Goal: Task Accomplishment & Management: Complete application form

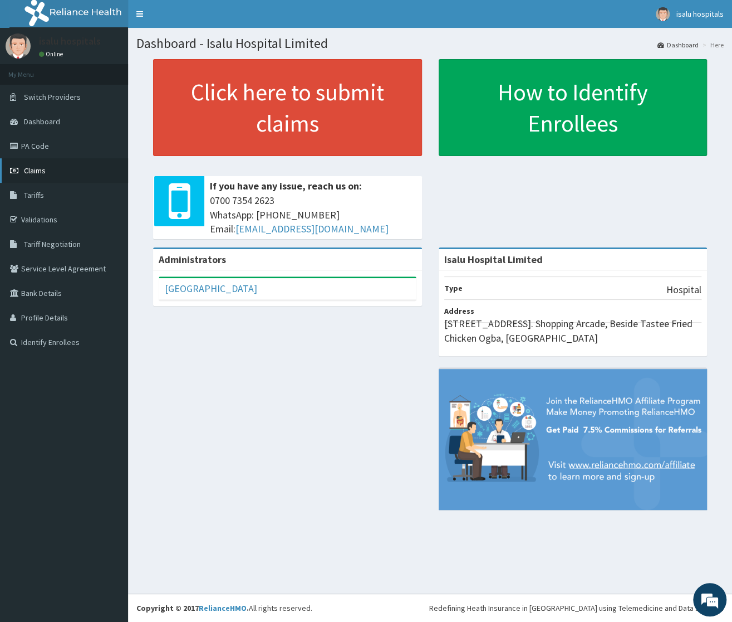
click at [36, 172] on span "Claims" at bounding box center [35, 170] width 22 height 10
click at [51, 140] on link "PA Code" at bounding box center [64, 146] width 128 height 25
click at [23, 143] on link "PA Code" at bounding box center [64, 146] width 128 height 25
click at [36, 169] on span "Claims" at bounding box center [35, 170] width 22 height 10
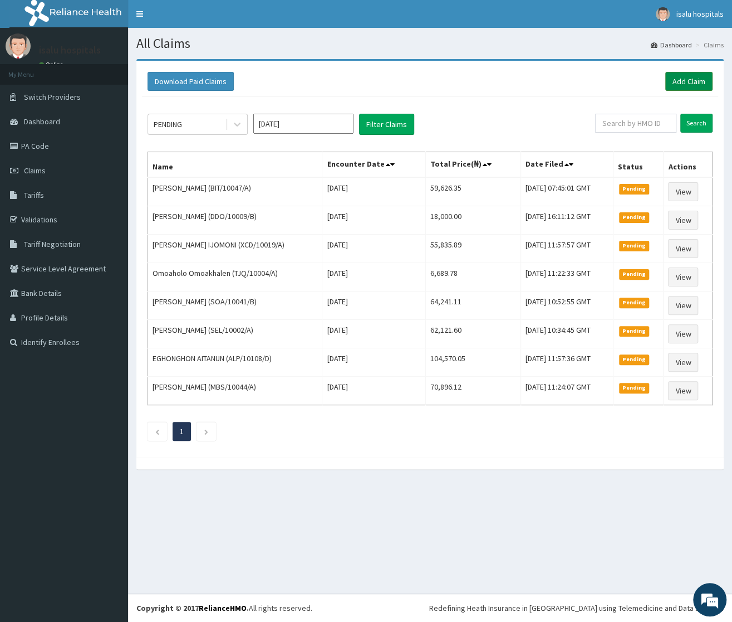
click at [682, 76] on link "Add Claim" at bounding box center [689, 81] width 47 height 19
click at [634, 125] on input "text" at bounding box center [635, 123] width 81 height 19
paste input "PGA/10024/D"
type input "PGA/10024/D"
drag, startPoint x: 702, startPoint y: 125, endPoint x: 718, endPoint y: 127, distance: 15.8
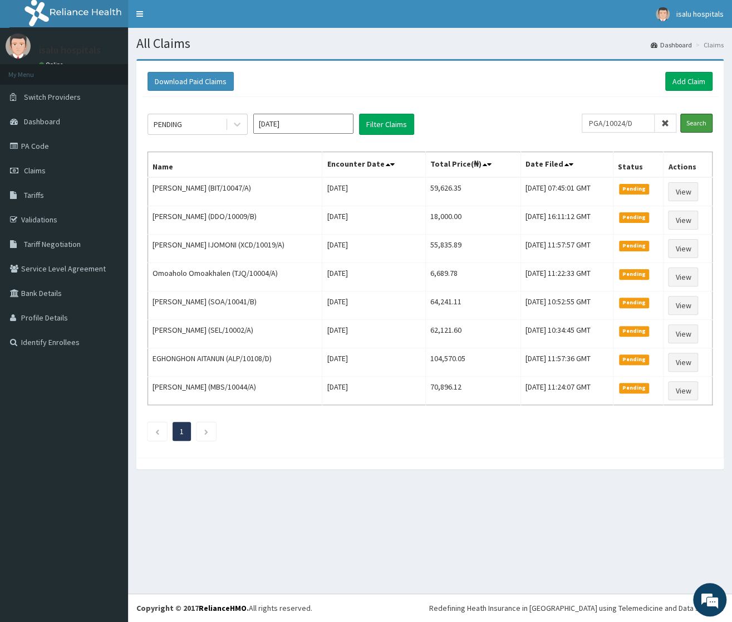
click at [706, 128] on input "Search" at bounding box center [697, 123] width 32 height 19
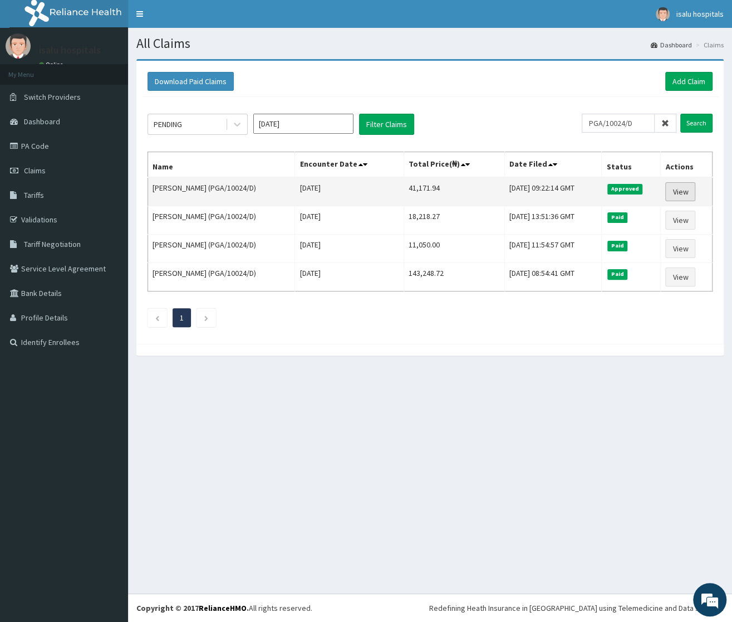
click at [681, 195] on link "View" at bounding box center [681, 191] width 30 height 19
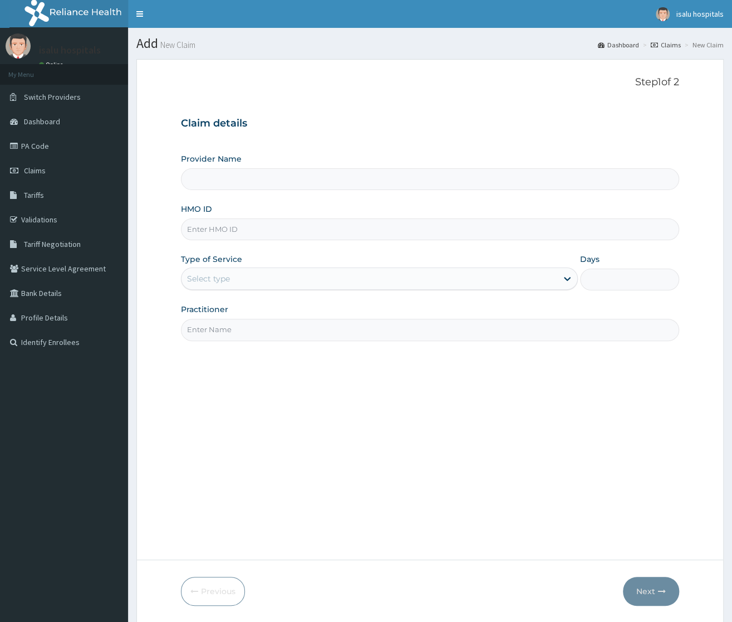
type input "Isalu Hospital Limited"
click at [227, 231] on input "HMO ID" at bounding box center [430, 229] width 498 height 22
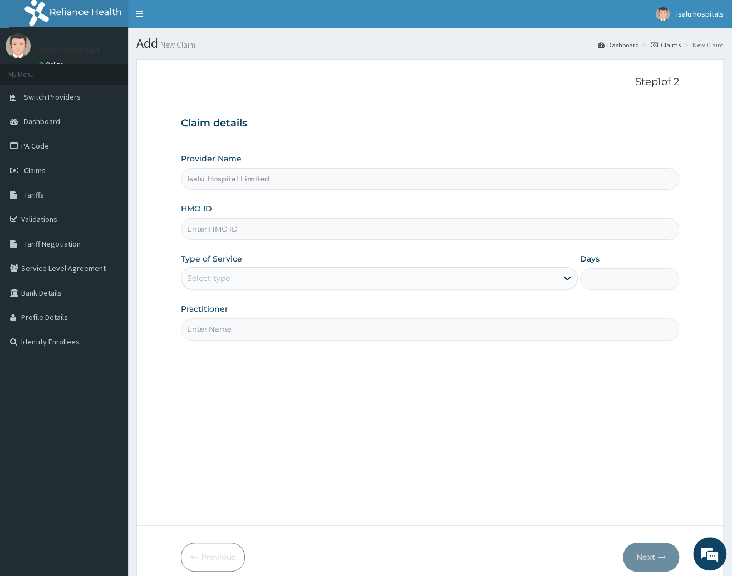
click at [218, 229] on input "HMO ID" at bounding box center [430, 229] width 498 height 22
paste input "PPY/10227/B"
type input "PPY/10227/B"
click at [220, 290] on div "Select type" at bounding box center [379, 278] width 397 height 22
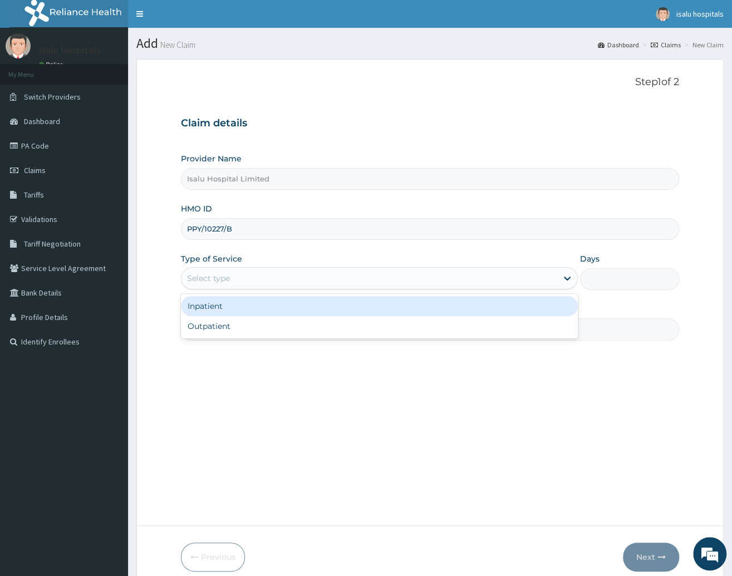
click at [212, 309] on div "Inpatient" at bounding box center [379, 306] width 397 height 20
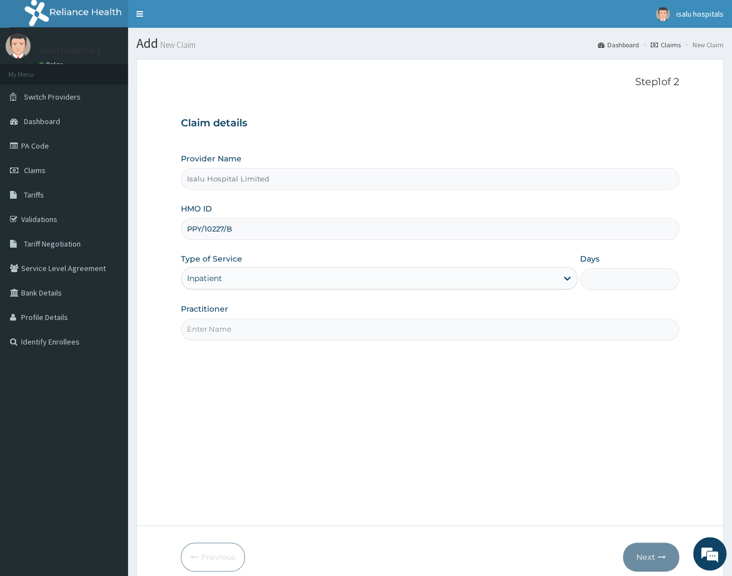
click at [223, 335] on input "Practitioner" at bounding box center [430, 330] width 498 height 22
click at [595, 276] on input "Days" at bounding box center [629, 279] width 99 height 22
type input "9"
click at [237, 325] on input "Practitioner" at bounding box center [430, 330] width 498 height 22
type input "DR ASHIRU/DR TISLO/DR AGAMA"
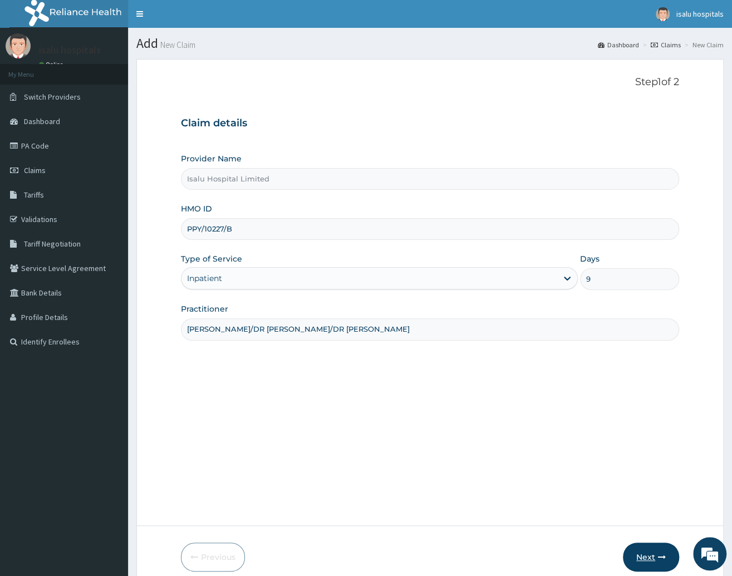
click at [644, 560] on button "Next" at bounding box center [651, 557] width 56 height 29
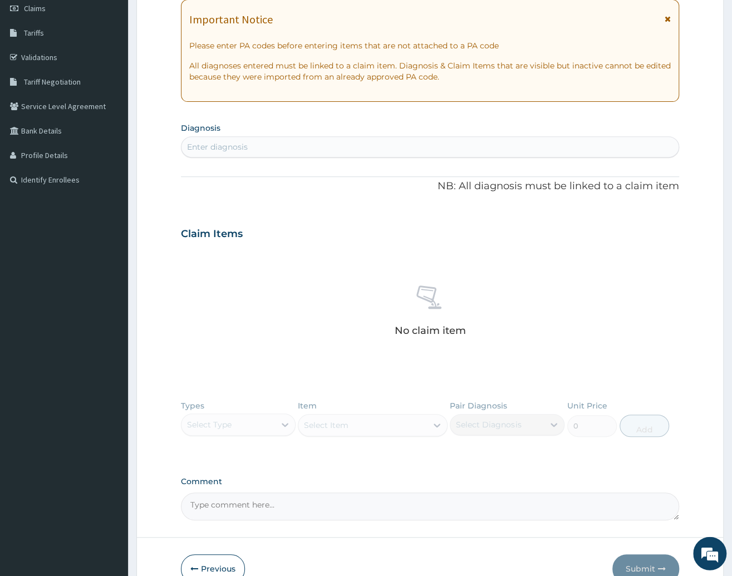
scroll to position [187, 0]
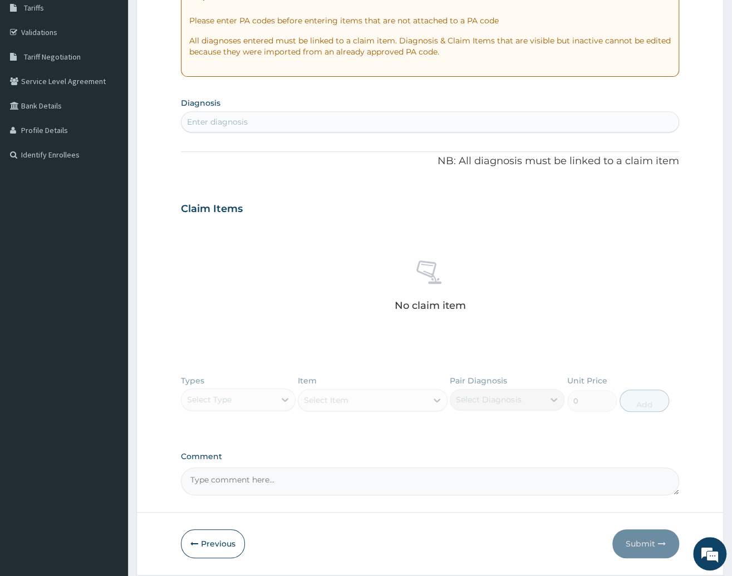
click at [237, 124] on div "Enter diagnosis" at bounding box center [217, 121] width 61 height 11
type input "MALARIA"
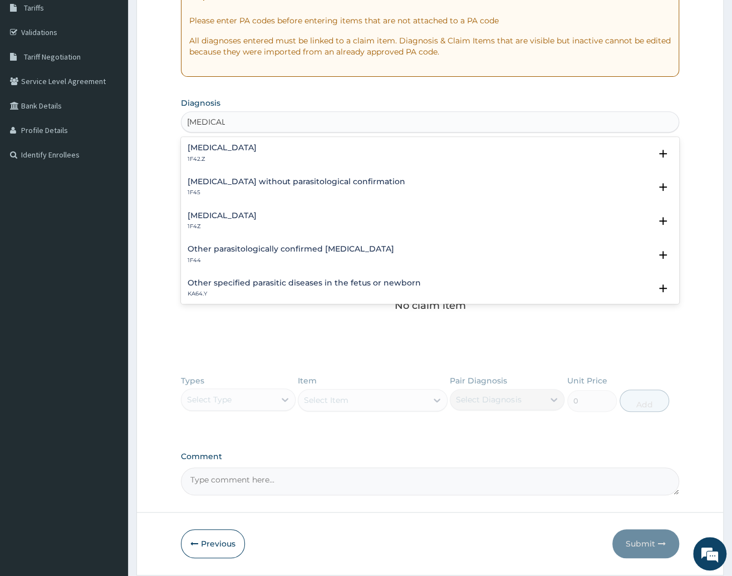
click at [232, 223] on p "1F4Z" at bounding box center [222, 227] width 69 height 8
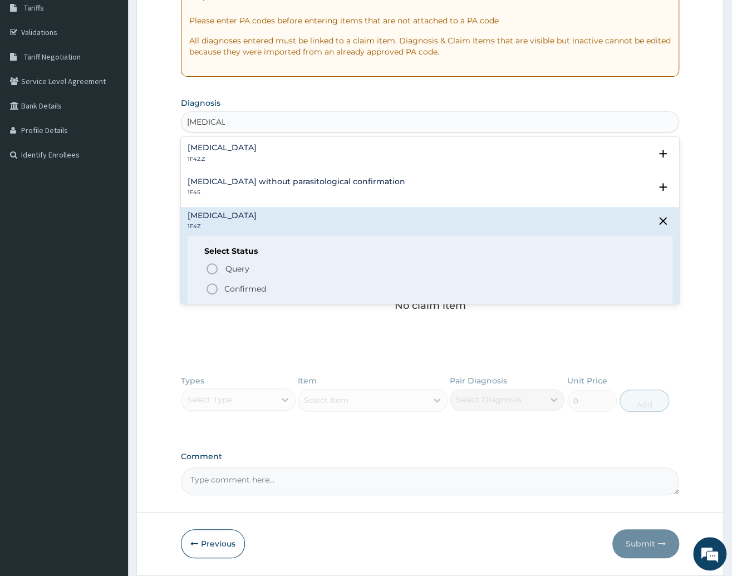
click at [232, 290] on p "Confirmed" at bounding box center [245, 288] width 42 height 11
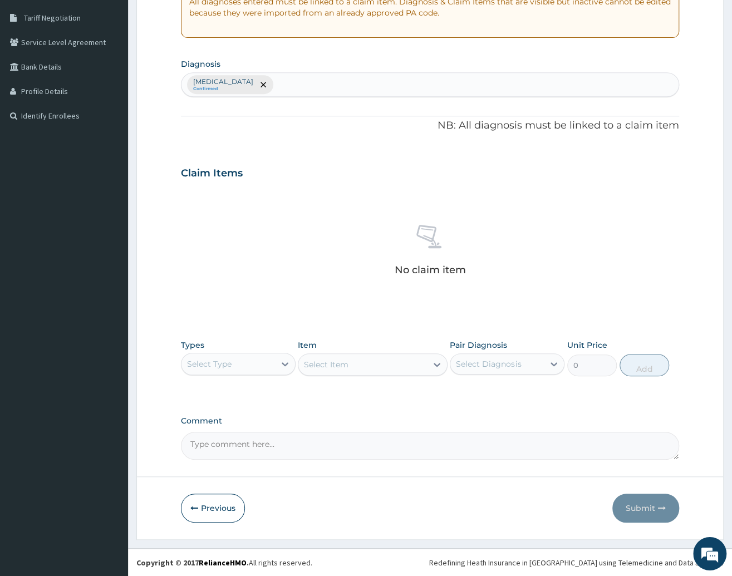
scroll to position [228, 0]
click at [214, 360] on div "Select Type" at bounding box center [209, 363] width 45 height 11
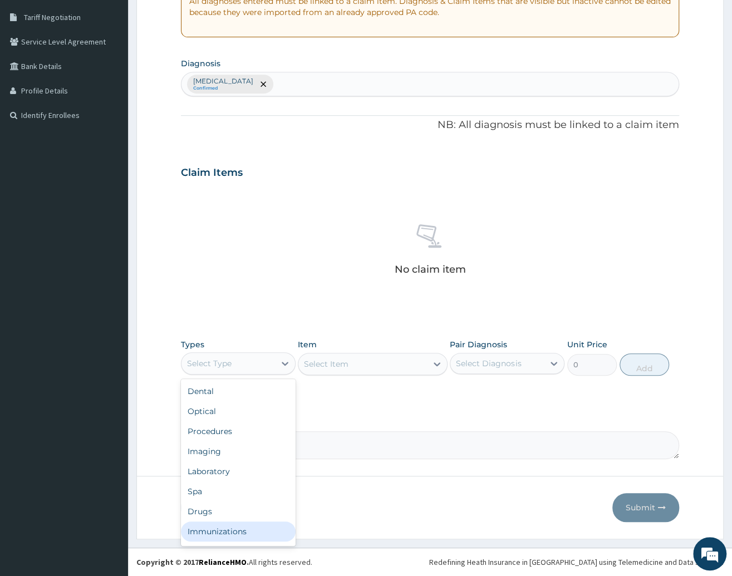
click at [217, 530] on div "Immunizations" at bounding box center [238, 532] width 115 height 20
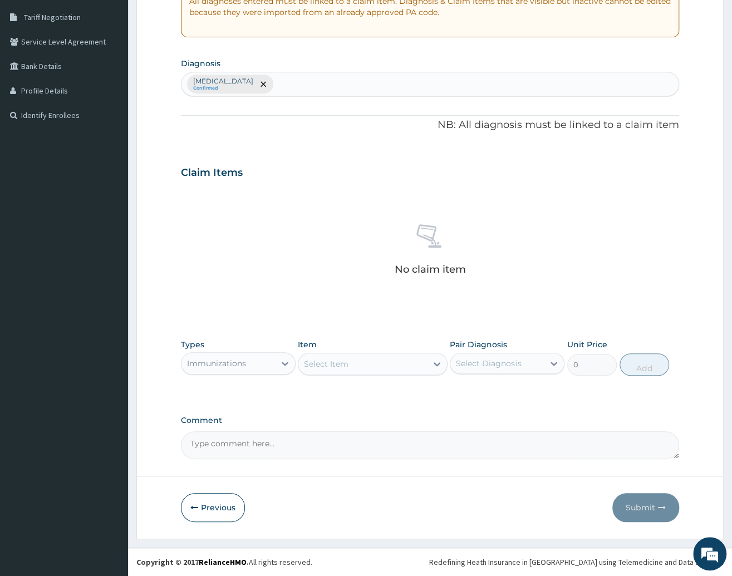
click at [380, 351] on div "Item Select Item" at bounding box center [373, 357] width 150 height 37
click at [380, 365] on div "Select Item" at bounding box center [363, 364] width 129 height 18
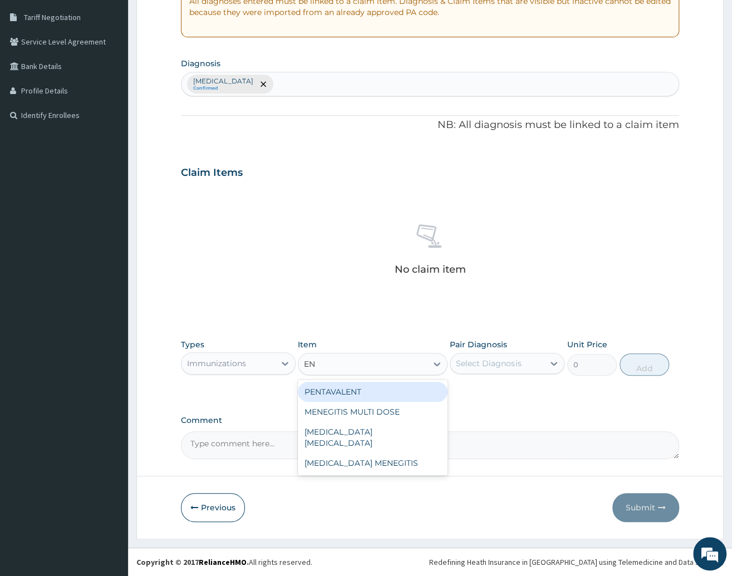
type input "E"
type input "HEP"
click at [390, 389] on div "HEPATITIS B ADULT" at bounding box center [373, 392] width 150 height 20
type input "23350"
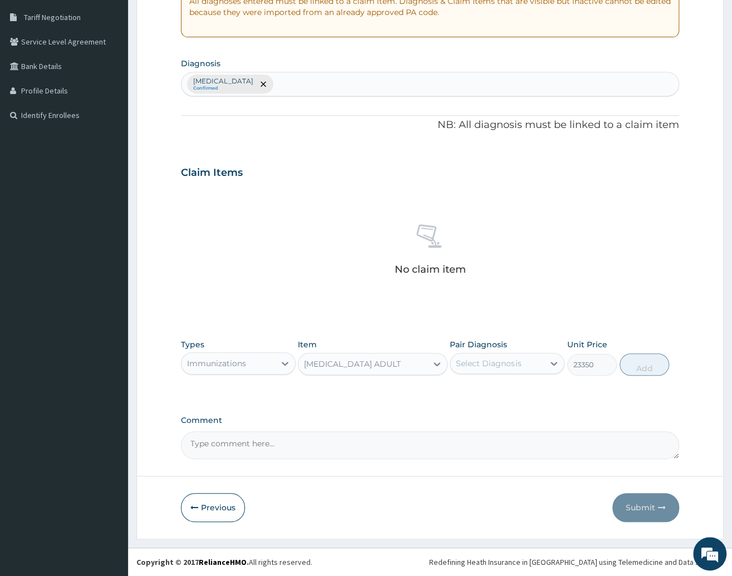
click at [236, 456] on textarea "Comment" at bounding box center [430, 446] width 498 height 28
paste textarea "PA/38AE8D"
paste textarea "PA/B1E5B3"
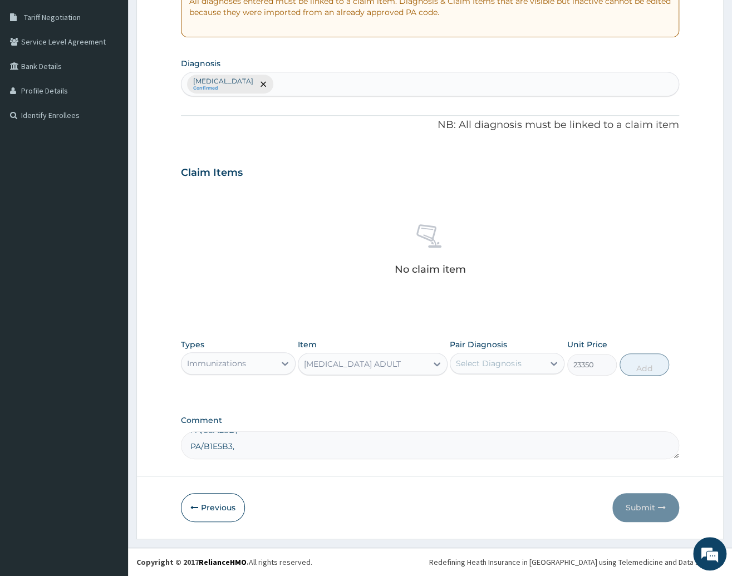
click at [251, 437] on textarea "PA/38AE8D, PA/B1E5B3," at bounding box center [430, 446] width 498 height 28
paste textarea "PA/AAAF89"
click at [252, 437] on textarea "PA/38AE8D, PA/AAAF89 PA/B1E5B3," at bounding box center [430, 446] width 498 height 28
drag, startPoint x: 283, startPoint y: 437, endPoint x: 490, endPoint y: 503, distance: 217.0
click at [285, 443] on textarea "PA/38AE8D,PA/AAAF89 PA/B1E5B3," at bounding box center [430, 446] width 498 height 28
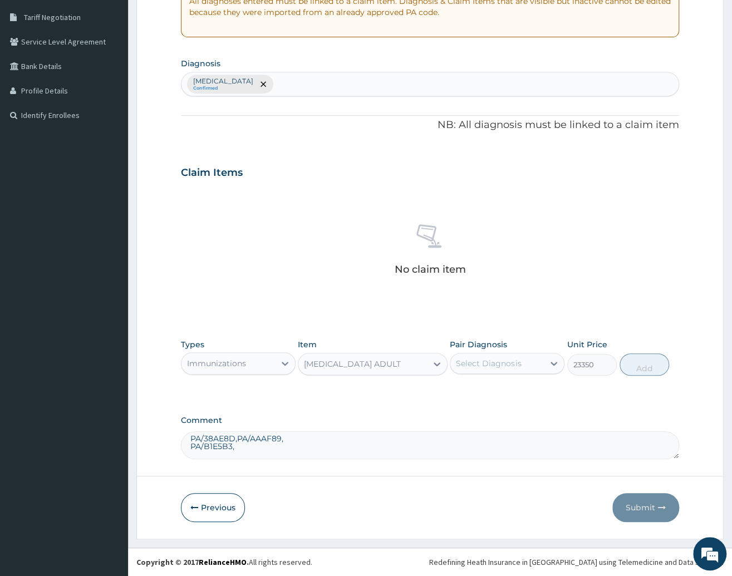
scroll to position [21, 0]
paste textarea "PA/649619"
paste textarea "PA/3655EA"
paste textarea "PA/B4CAB8"
paste textarea "PA/4F7D73"
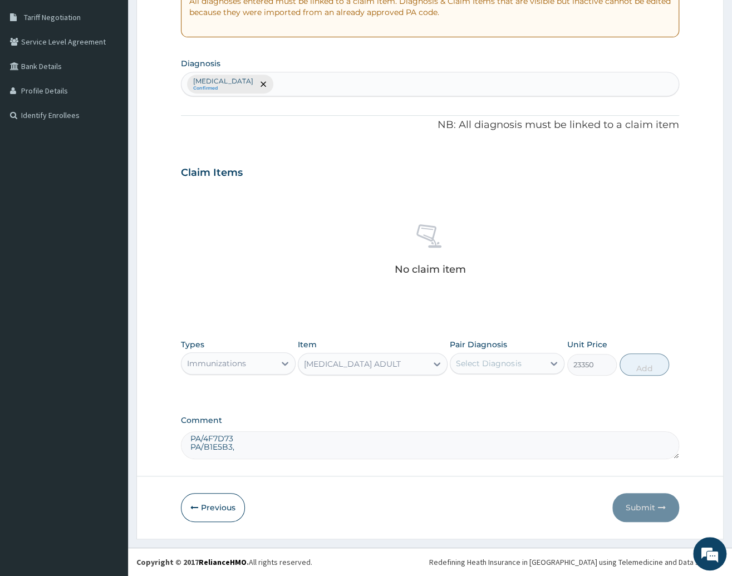
scroll to position [23, 0]
click at [437, 443] on textarea "PA/38AE8D,PA/AAAF89,PA/649619,PA/3655EA,PA/B4CAB8, PA/4F7D73 PA/B1E5B3," at bounding box center [430, 446] width 498 height 28
click at [432, 431] on div "Comment PA/38AE8D,PA/AAAF89,PA/649619,PA/3655EA,PA/B4CAB8, PA/4F7D73 PA/B1E5B3," at bounding box center [430, 437] width 498 height 43
click at [259, 450] on textarea "PA/38AE8D,PA/AAAF89,PA/649619,PA/3655EA,PA/B4CAB8, PA/4F7D73 PA/B1E5B3," at bounding box center [430, 446] width 498 height 28
paste textarea "PA/761BEE"
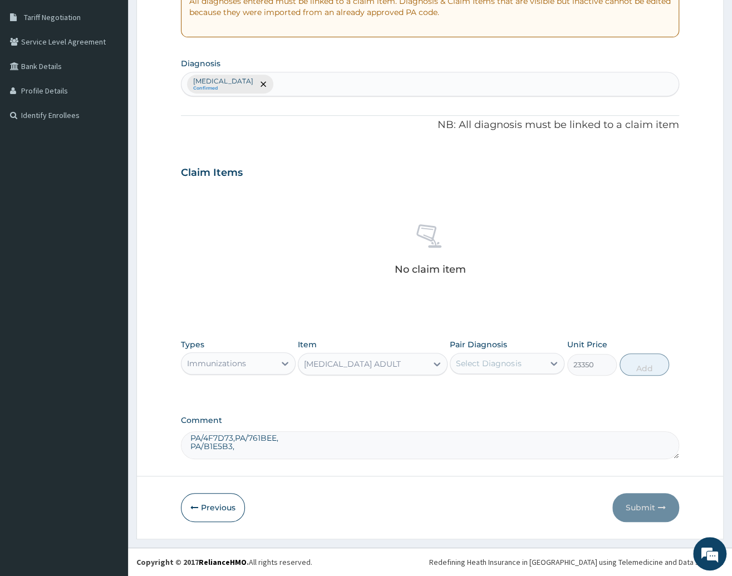
paste textarea "PA/D37ED6"
paste textarea "PA/395F06"
paste textarea "PA/E07024"
type textarea "PA/38AE8D,PA/AAAF89,PA/649619,PA/3655EA,PA/B4CAB8, PA/4F7D73,PA/761BEE,PA/D37ED…"
click at [241, 365] on div "Immunizations" at bounding box center [216, 363] width 59 height 11
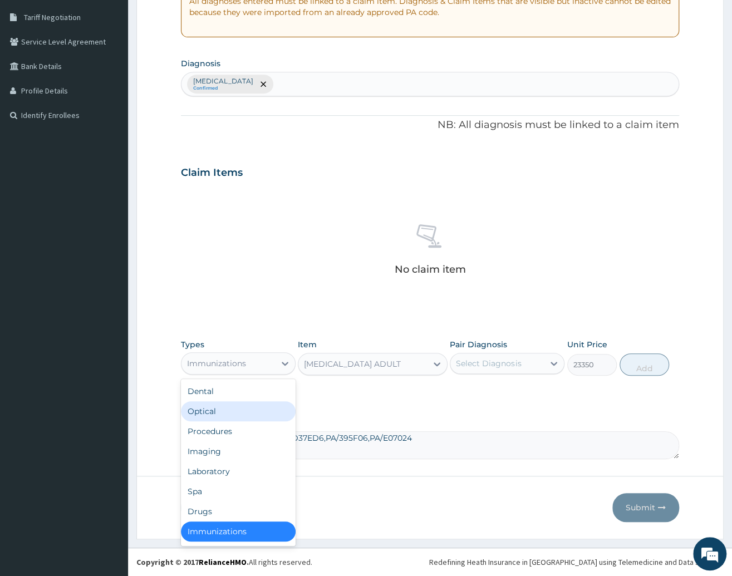
scroll to position [2, 0]
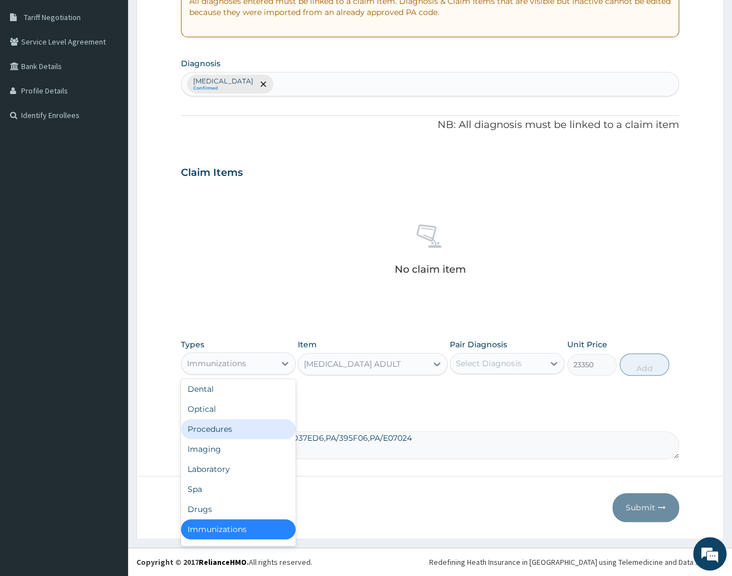
click at [219, 428] on div "Procedures" at bounding box center [238, 429] width 115 height 20
type input "0"
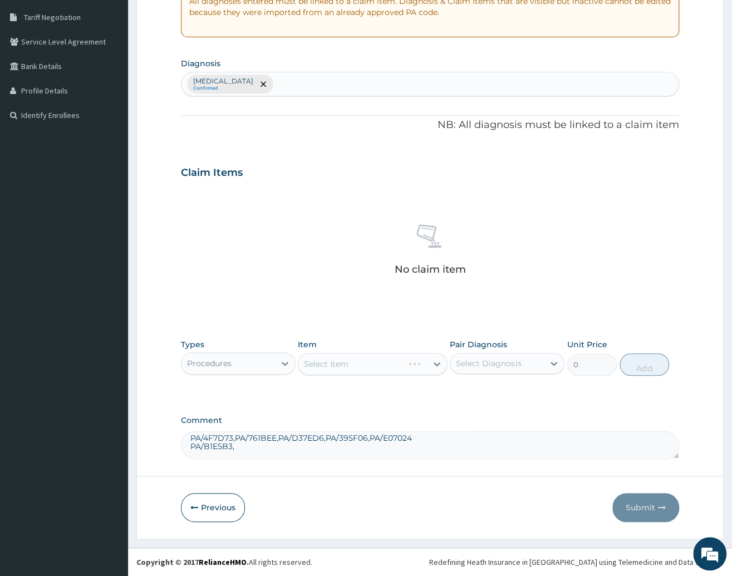
click at [308, 86] on div "Malaria, unspecified Confirmed" at bounding box center [430, 83] width 497 height 23
type input "SEPSIS"
drag, startPoint x: 189, startPoint y: 434, endPoint x: 441, endPoint y: 467, distance: 253.9
click at [441, 459] on textarea "PA/38AE8D,PA/AAAF89,PA/649619,PA/3655EA,PA/B4CAB8, PA/4F7D73,PA/761BEE,PA/D37ED…" at bounding box center [430, 446] width 498 height 28
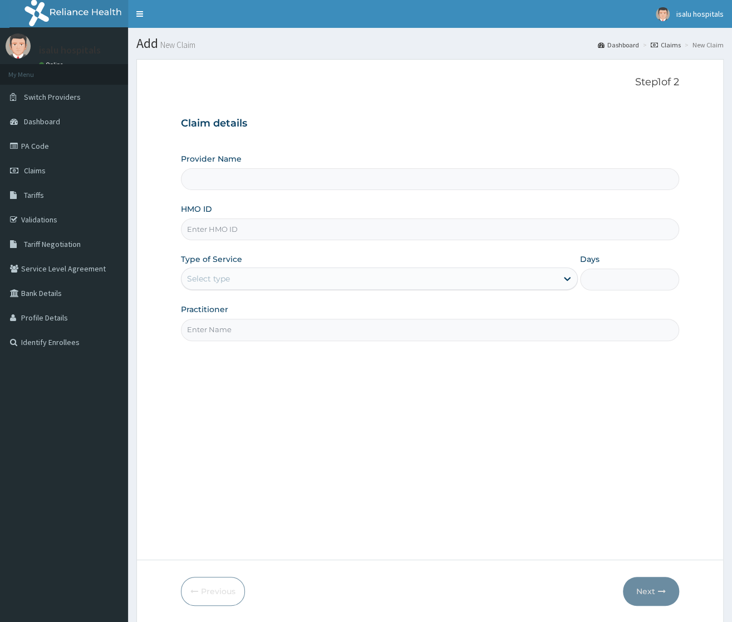
type input "Isalu Hospital Limited"
click at [214, 240] on input "HMO ID" at bounding box center [430, 229] width 498 height 22
paste input "PGA/10024/D"
type input "PGA/10024/D"
drag, startPoint x: 239, startPoint y: 274, endPoint x: 239, endPoint y: 292, distance: 17.8
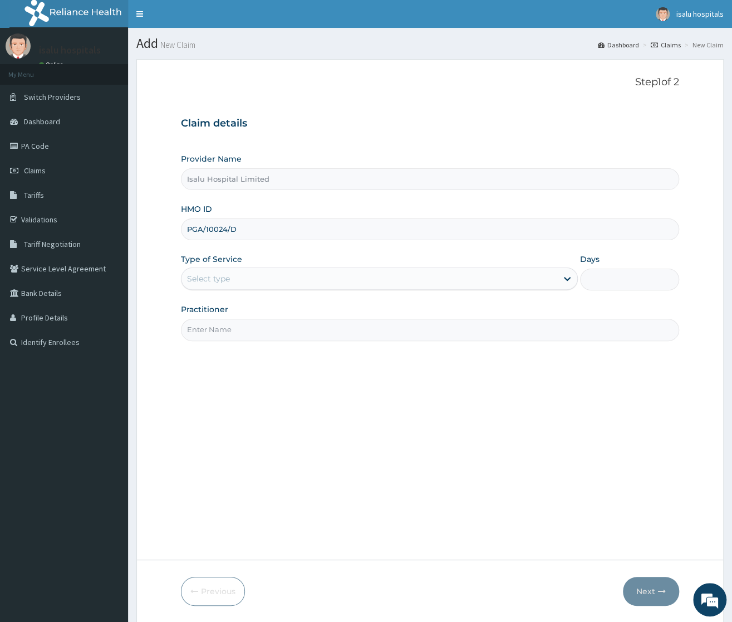
click at [239, 275] on div "Select type" at bounding box center [370, 279] width 376 height 18
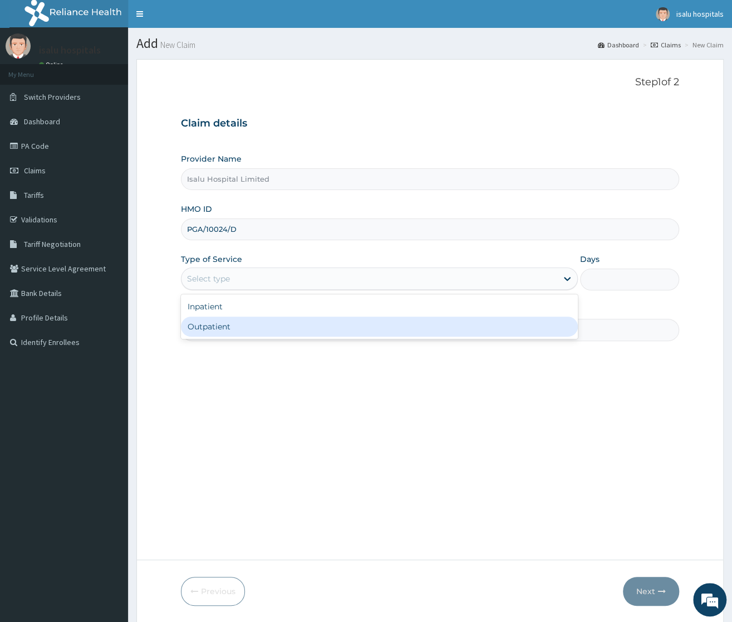
click at [228, 330] on div "Outpatient" at bounding box center [379, 326] width 397 height 20
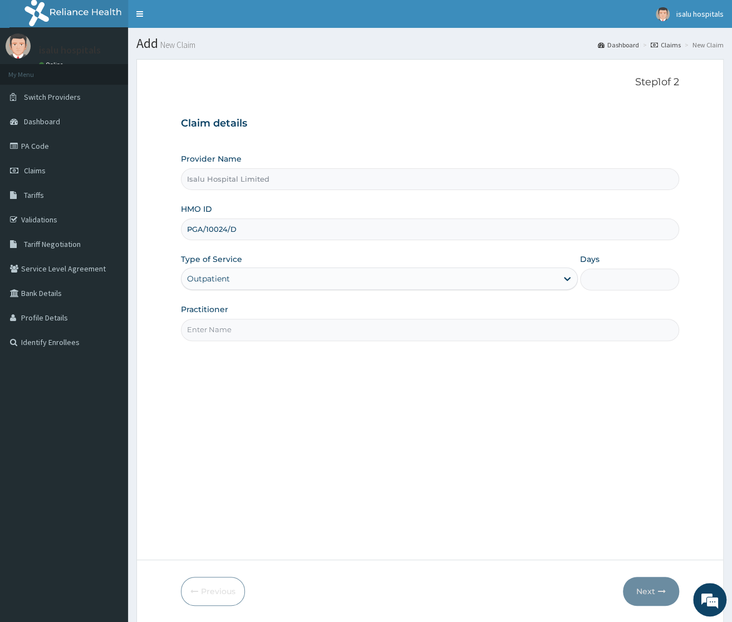
type input "1"
click at [227, 329] on input "Practitioner" at bounding box center [430, 330] width 498 height 22
type input "DR ASHIRU"
click at [638, 583] on button "Next" at bounding box center [651, 590] width 56 height 29
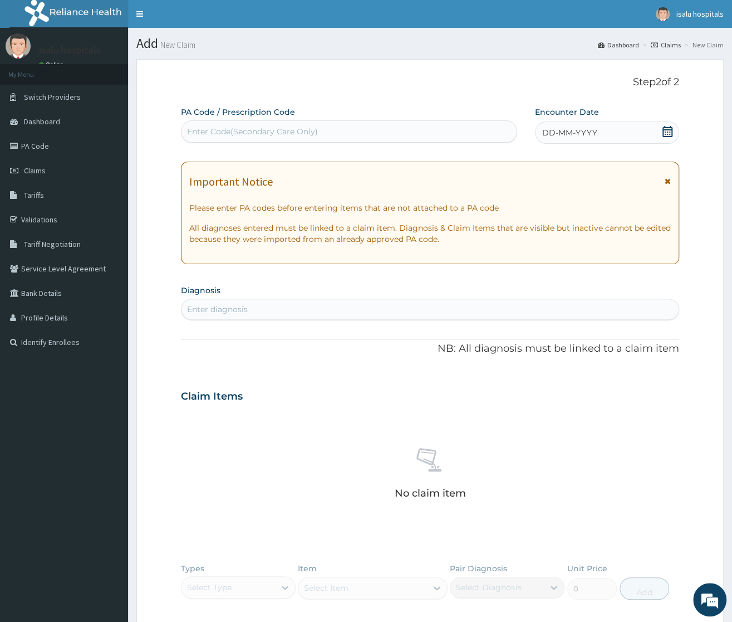
click at [234, 316] on div "Enter diagnosis" at bounding box center [430, 309] width 497 height 18
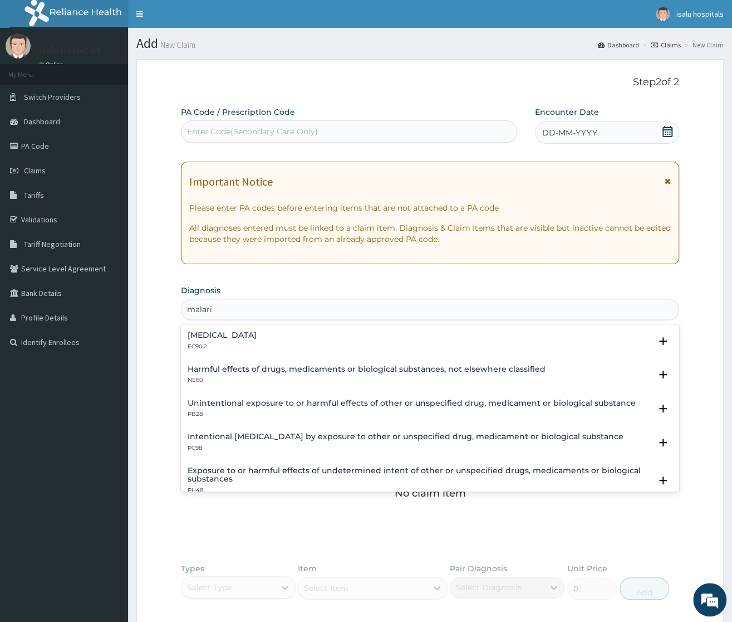
type input "malaria"
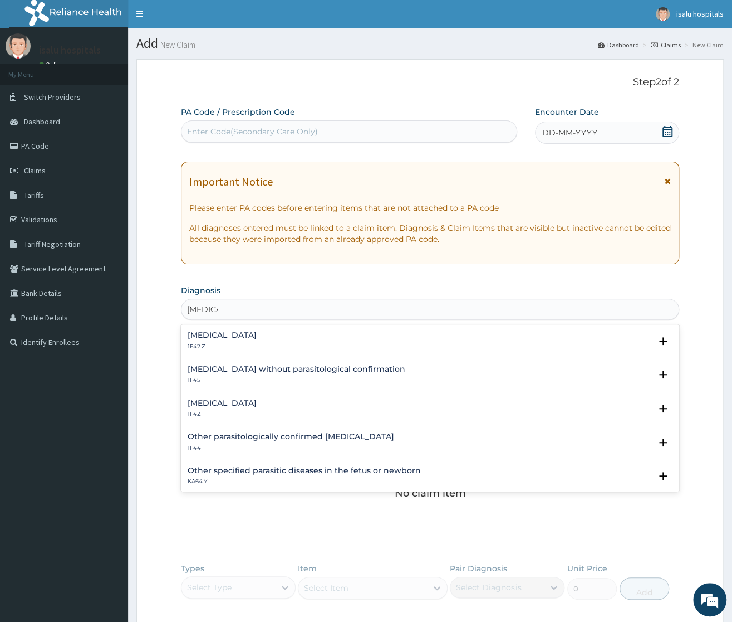
click at [213, 410] on div "Malaria, unspecified 1F4Z" at bounding box center [222, 408] width 69 height 19
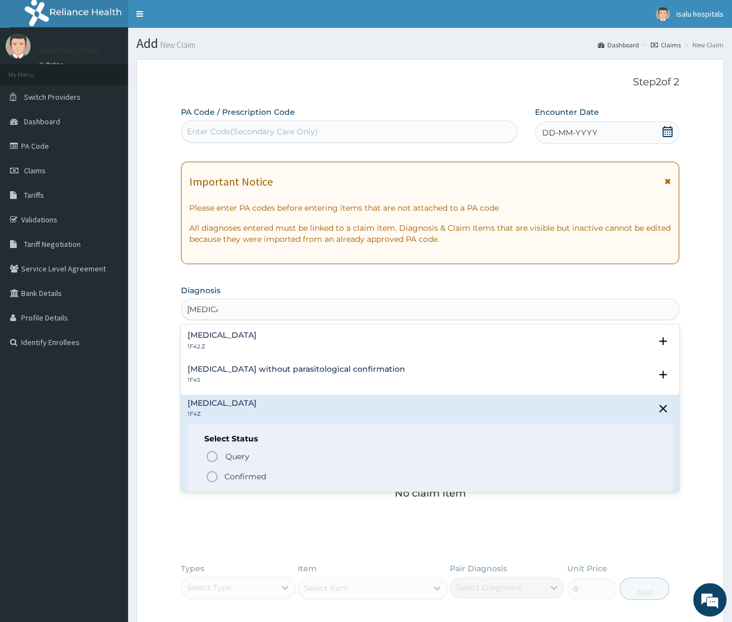
click at [216, 472] on icon "status option filled" at bounding box center [212, 476] width 13 height 13
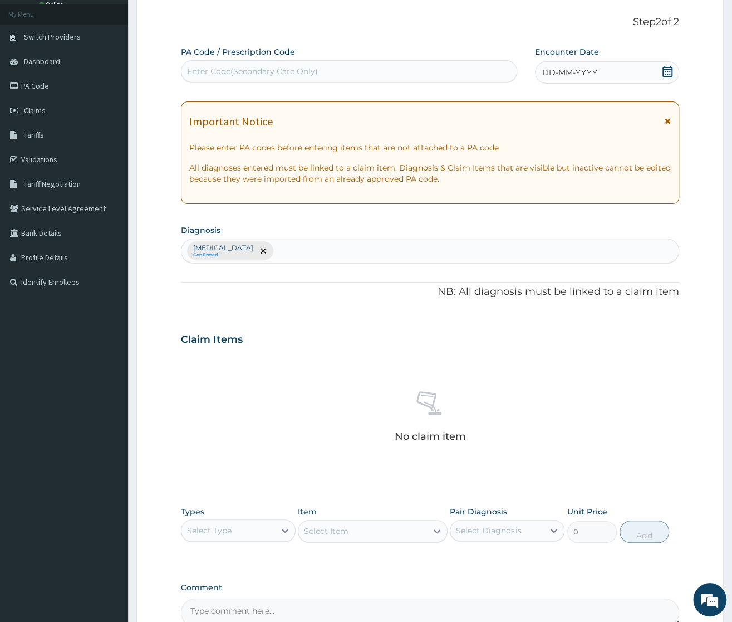
scroll to position [125, 0]
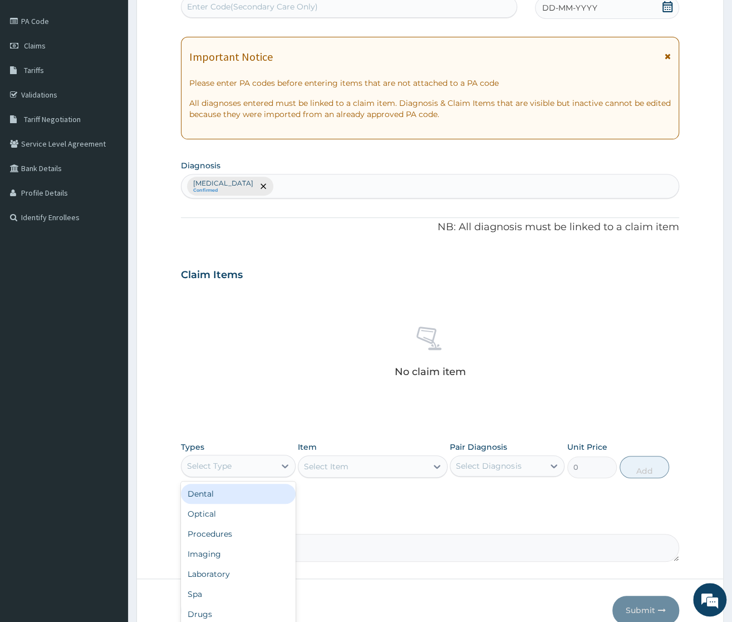
click at [247, 461] on div "Select Type" at bounding box center [229, 466] width 94 height 18
click at [216, 527] on div "Procedures" at bounding box center [238, 534] width 115 height 20
click at [376, 468] on div "Select Item" at bounding box center [373, 466] width 150 height 22
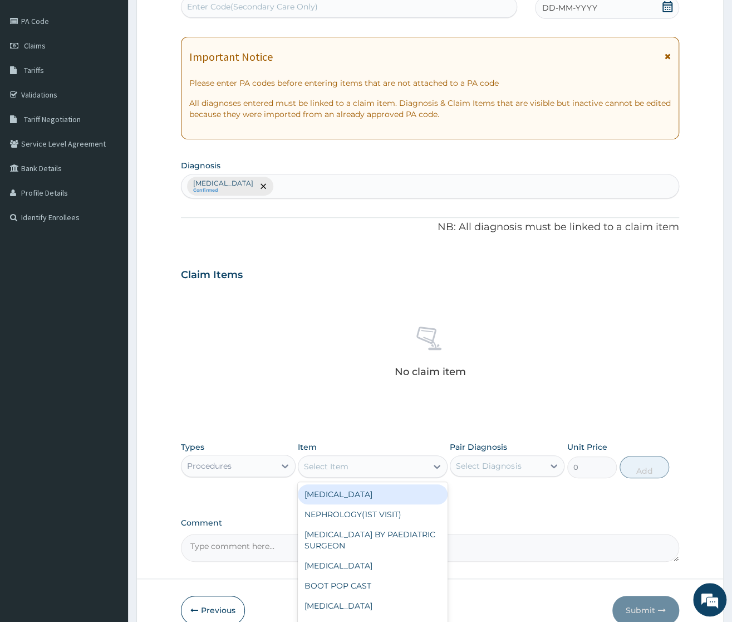
click at [348, 472] on div "Select Item" at bounding box center [326, 466] width 45 height 11
type input "consul"
click at [349, 497] on div "GENERAL CONSULTATION" at bounding box center [373, 494] width 150 height 20
type input "3150"
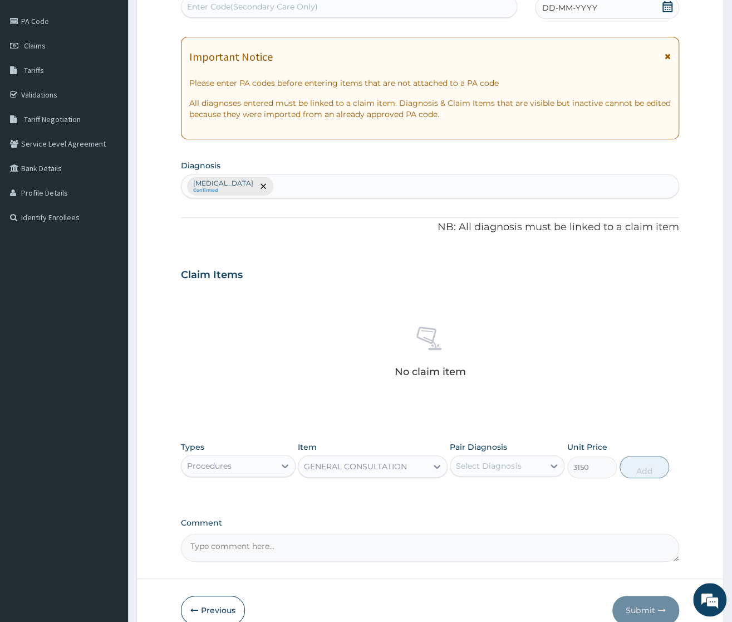
click at [532, 466] on div "Select Diagnosis" at bounding box center [498, 466] width 94 height 18
click at [520, 508] on div "[MEDICAL_DATA]" at bounding box center [507, 494] width 115 height 27
click at [537, 494] on label "[MEDICAL_DATA]" at bounding box center [502, 492] width 69 height 11
checkbox input "true"
click at [642, 470] on button "Add" at bounding box center [645, 467] width 50 height 22
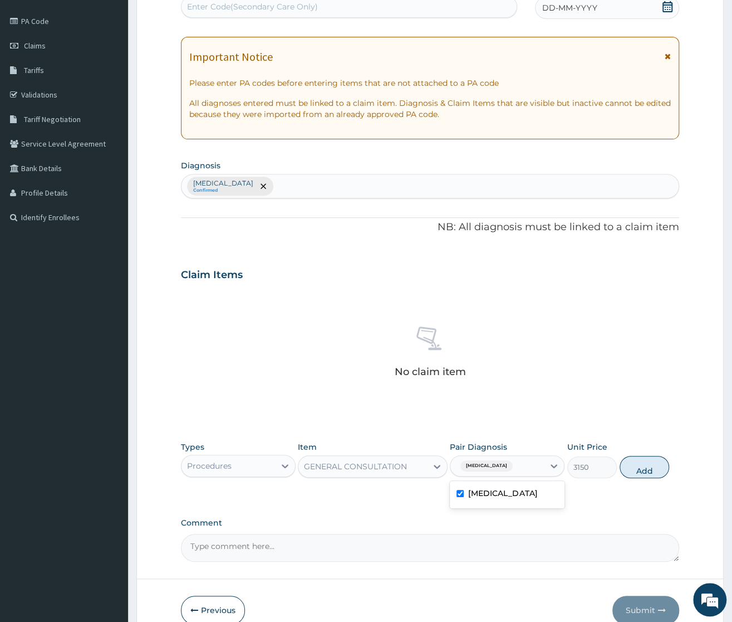
type input "0"
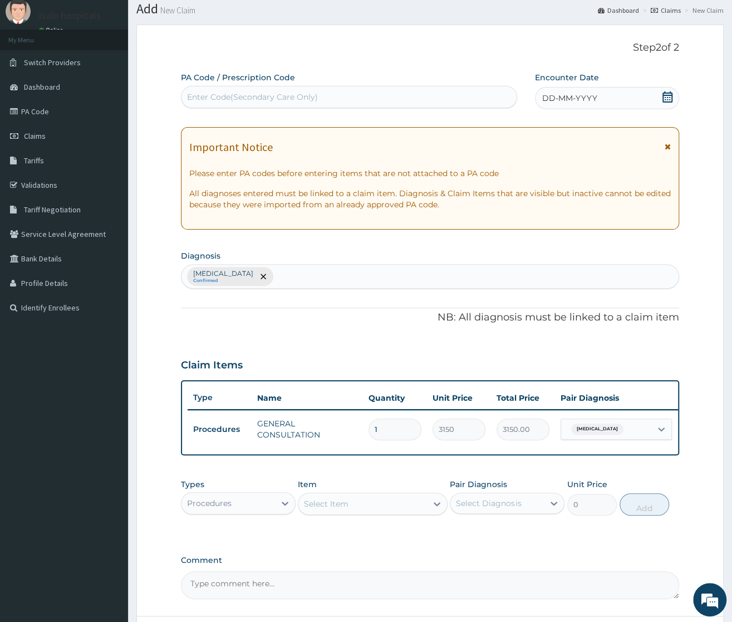
scroll to position [0, 0]
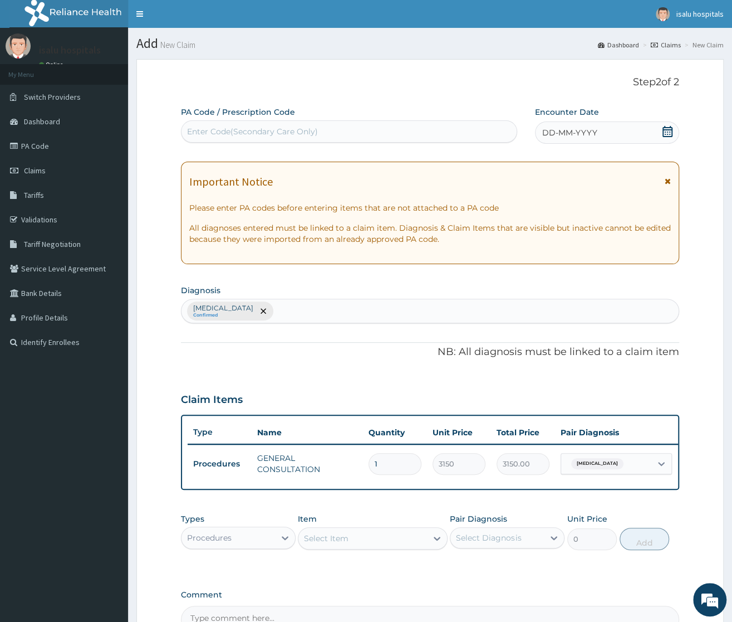
click at [579, 129] on span "DD-MM-YYYY" at bounding box center [569, 132] width 55 height 11
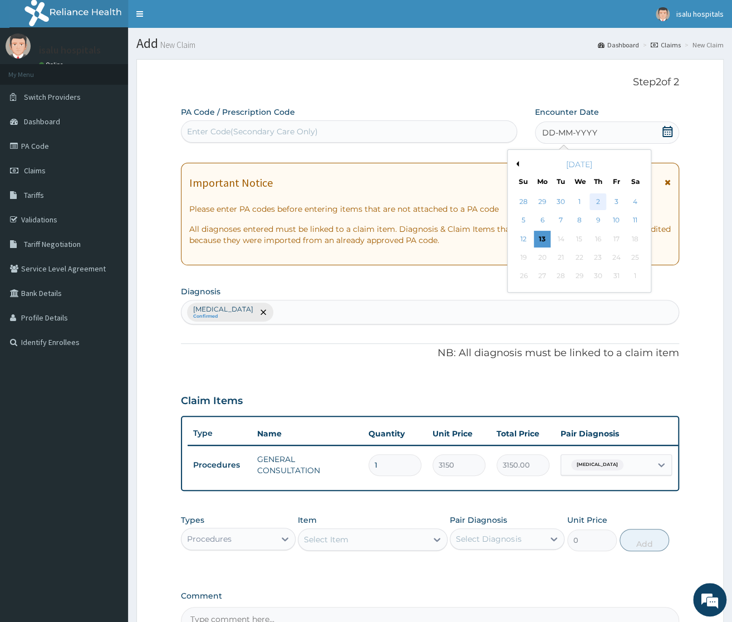
click at [599, 206] on div "2" at bounding box center [598, 201] width 17 height 17
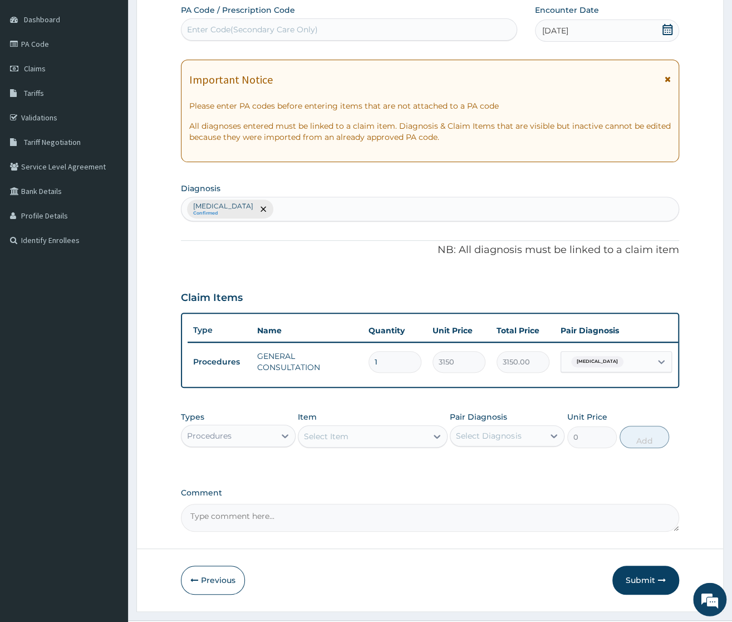
scroll to position [129, 0]
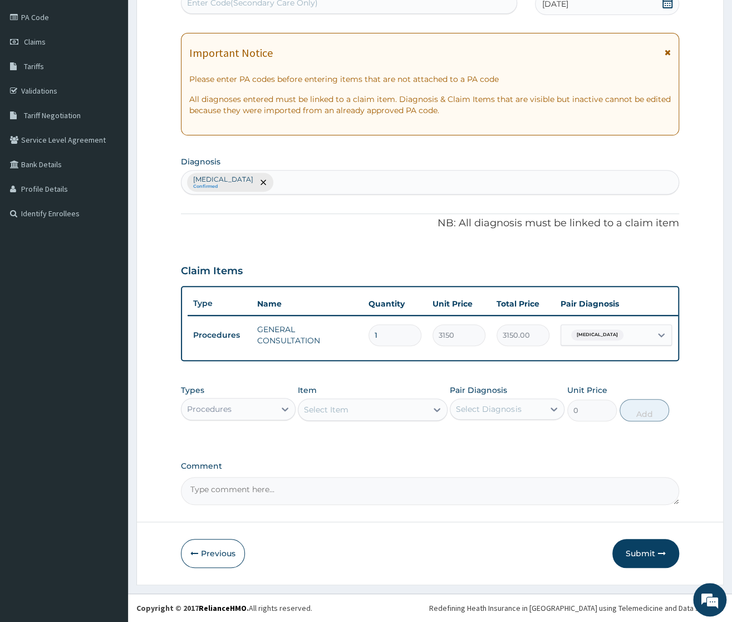
drag, startPoint x: 639, startPoint y: 550, endPoint x: 725, endPoint y: 519, distance: 91.5
click at [639, 550] on button "Submit" at bounding box center [646, 553] width 67 height 29
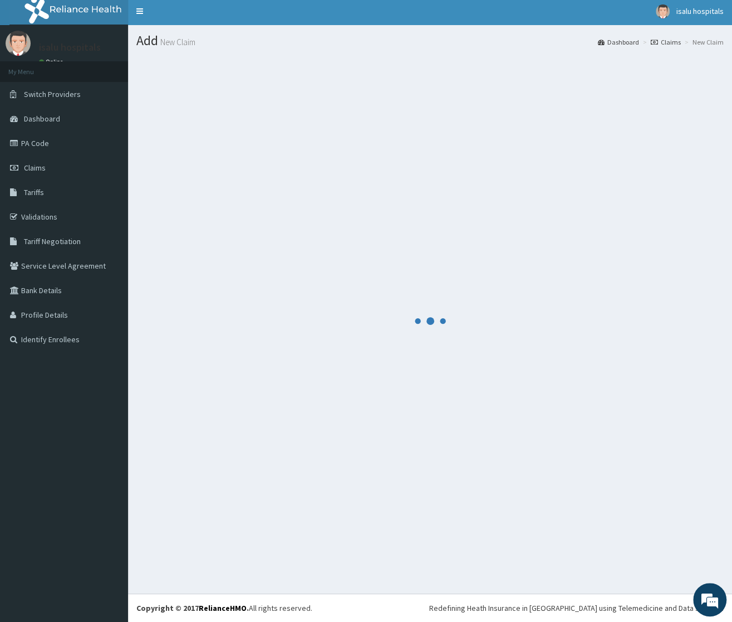
scroll to position [3, 0]
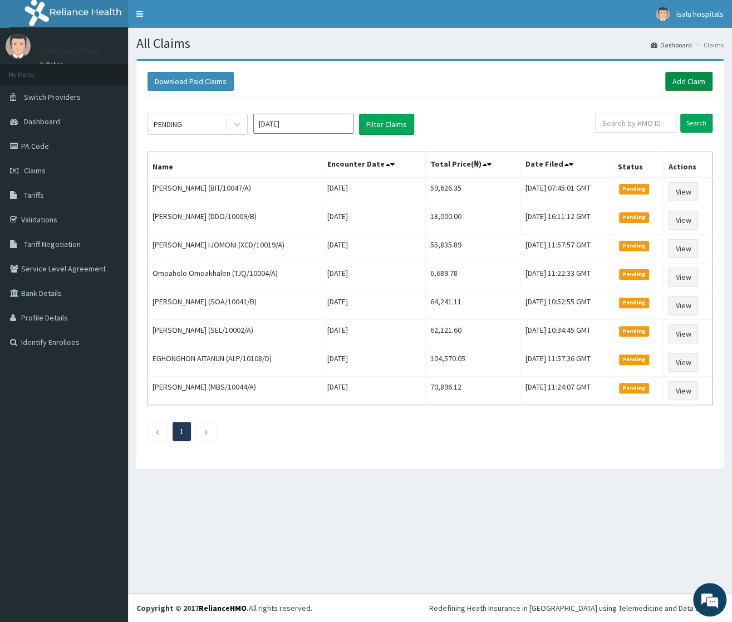
click at [689, 80] on link "Add Claim" at bounding box center [689, 81] width 47 height 19
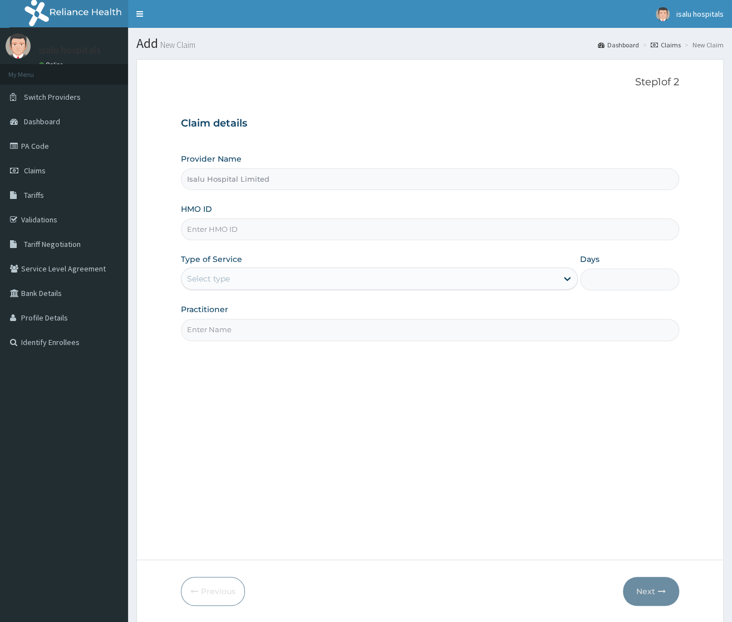
type input "Isalu Hospital Limited"
click at [240, 232] on input "HMO ID" at bounding box center [430, 229] width 498 height 22
paste input "PMH/10263/A"
type input "PMH/10263/A"
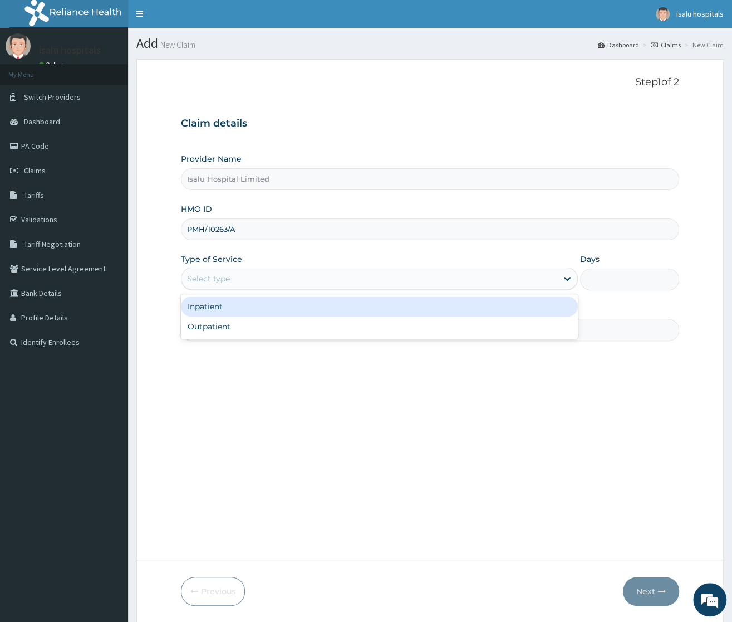
click at [239, 278] on div "Select type" at bounding box center [370, 279] width 376 height 18
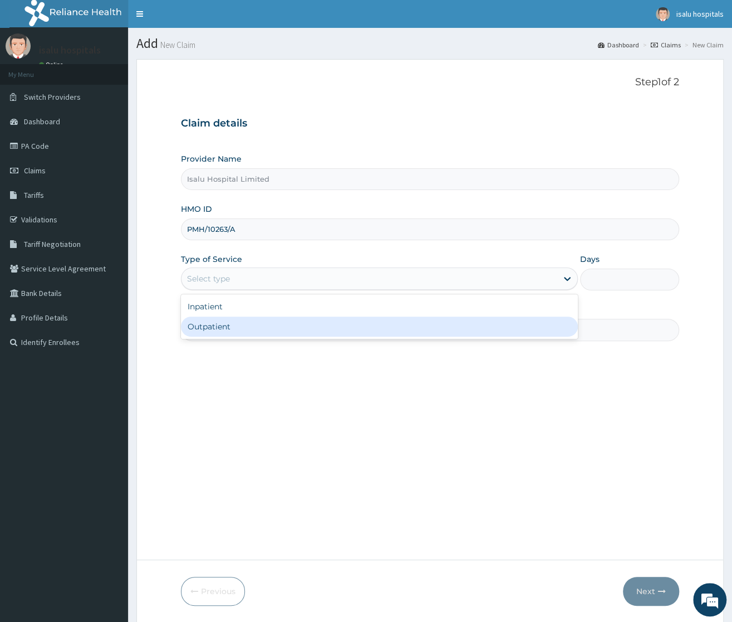
click at [237, 326] on div "Outpatient" at bounding box center [379, 326] width 397 height 20
type input "1"
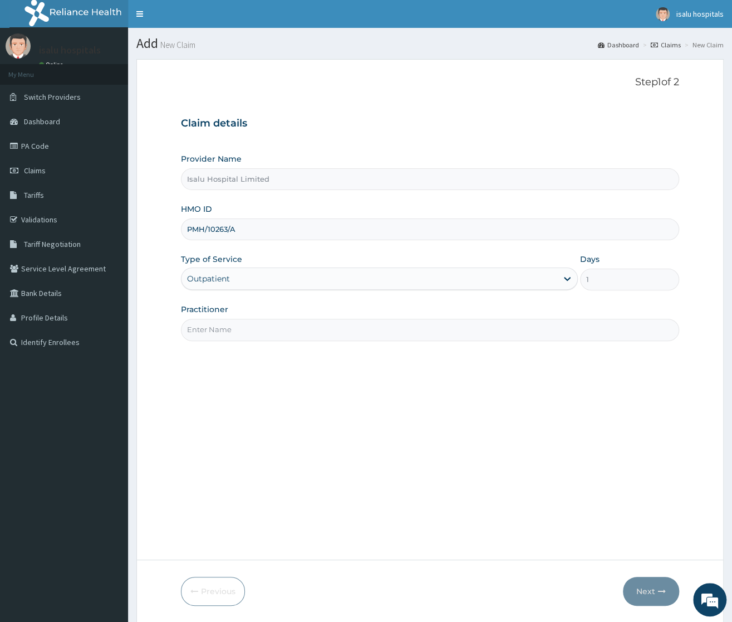
click at [236, 331] on input "Practitioner" at bounding box center [430, 330] width 498 height 22
type input "d"
click at [236, 335] on input "DR" at bounding box center [430, 330] width 498 height 22
type input "[PERSON_NAME]"
click at [646, 595] on button "Next" at bounding box center [651, 590] width 56 height 29
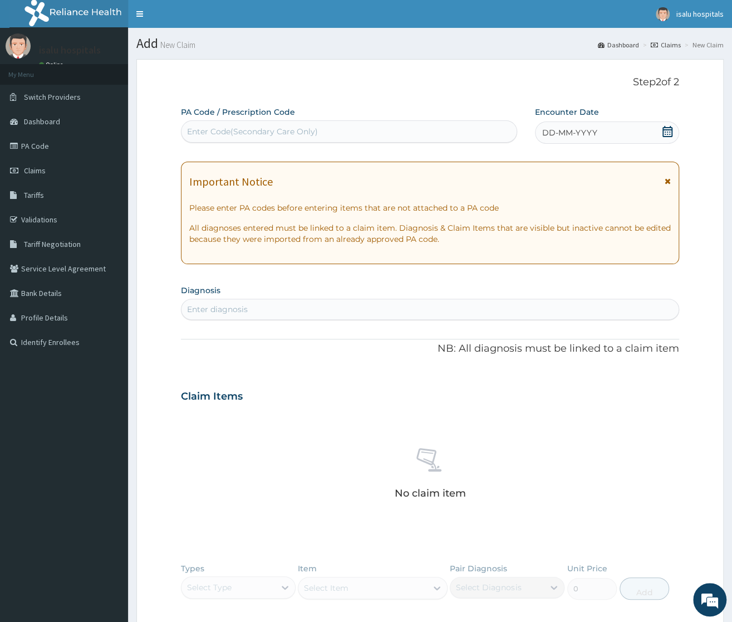
click at [216, 310] on div "Enter diagnosis" at bounding box center [217, 309] width 61 height 11
type input "MALARIA"
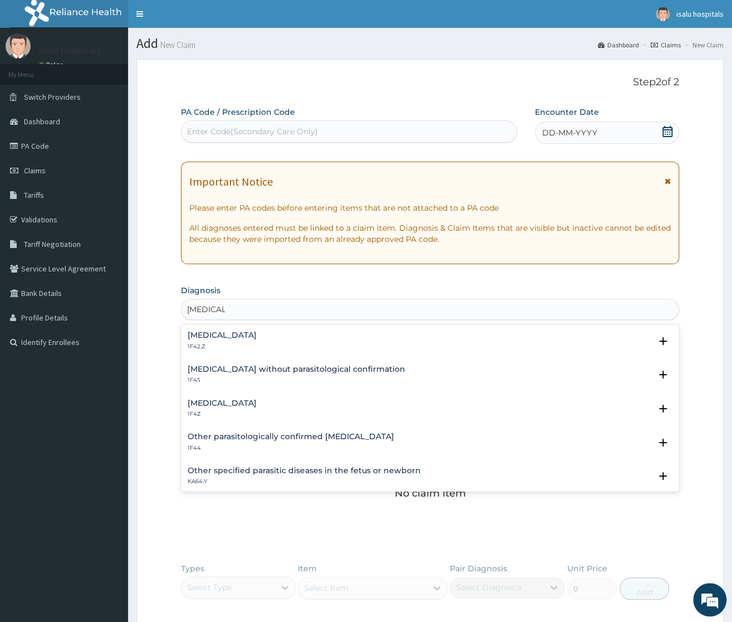
click at [257, 407] on h4 "Malaria, unspecified" at bounding box center [222, 403] width 69 height 8
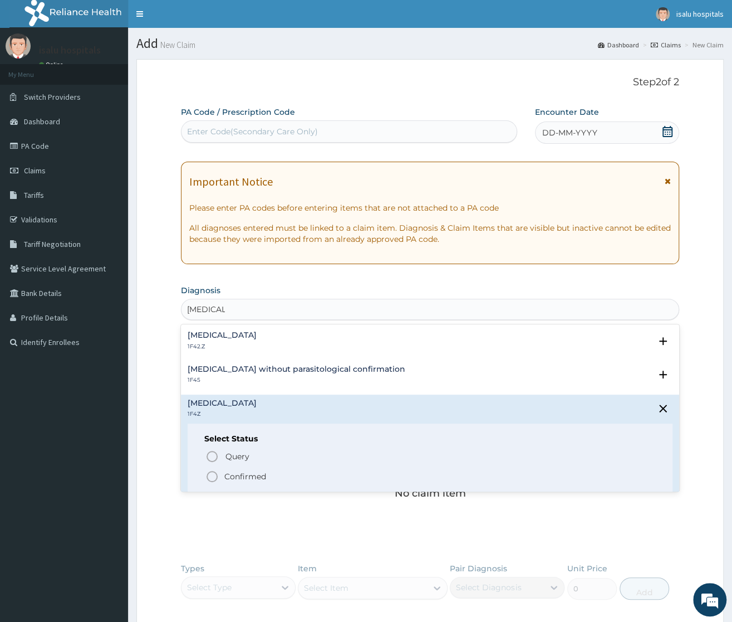
click at [219, 475] on span "Confirmed" at bounding box center [431, 476] width 451 height 13
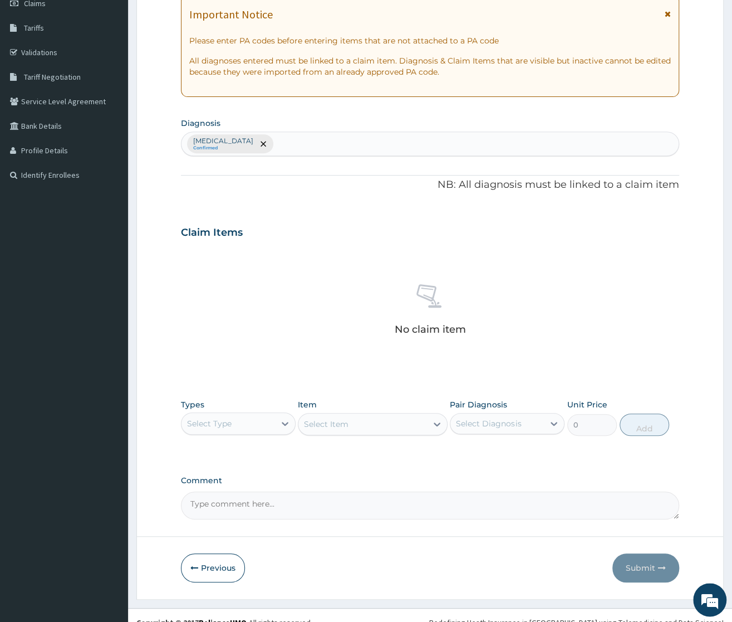
scroll to position [183, 0]
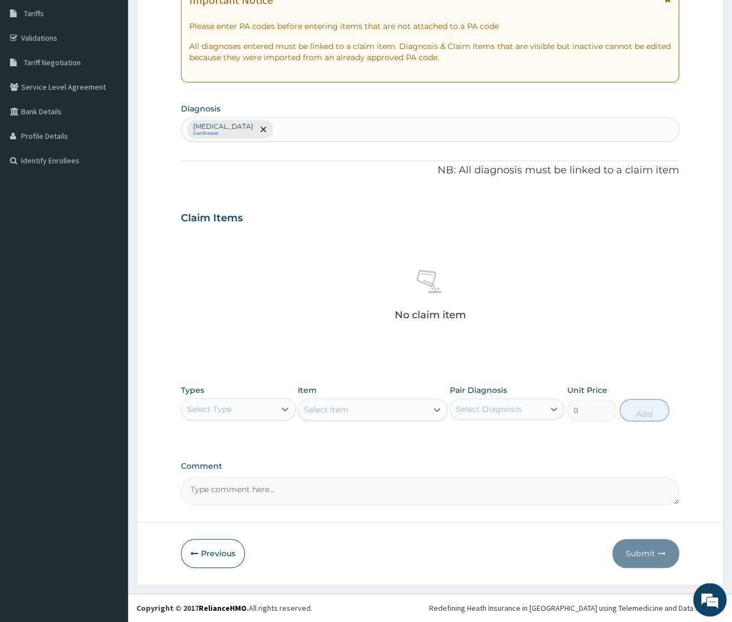
click at [272, 409] on div "Select Type" at bounding box center [229, 409] width 94 height 18
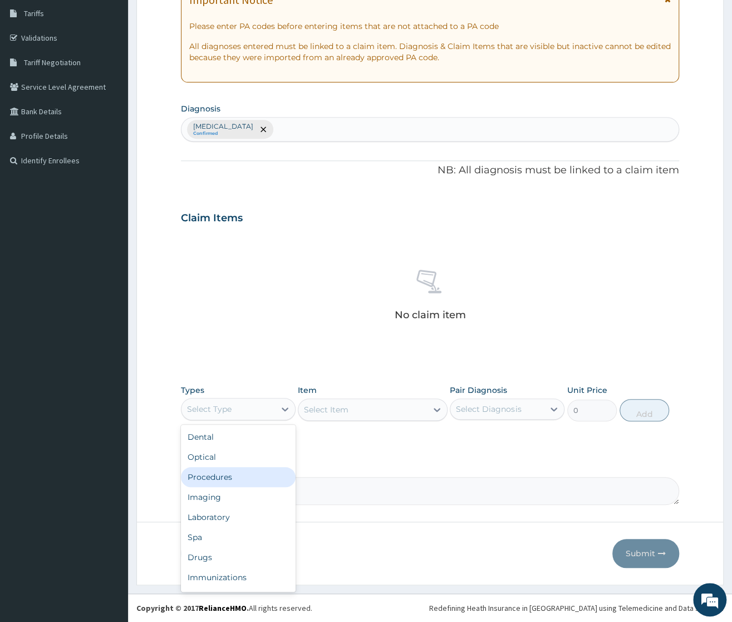
click at [233, 467] on div "Procedures" at bounding box center [238, 477] width 115 height 20
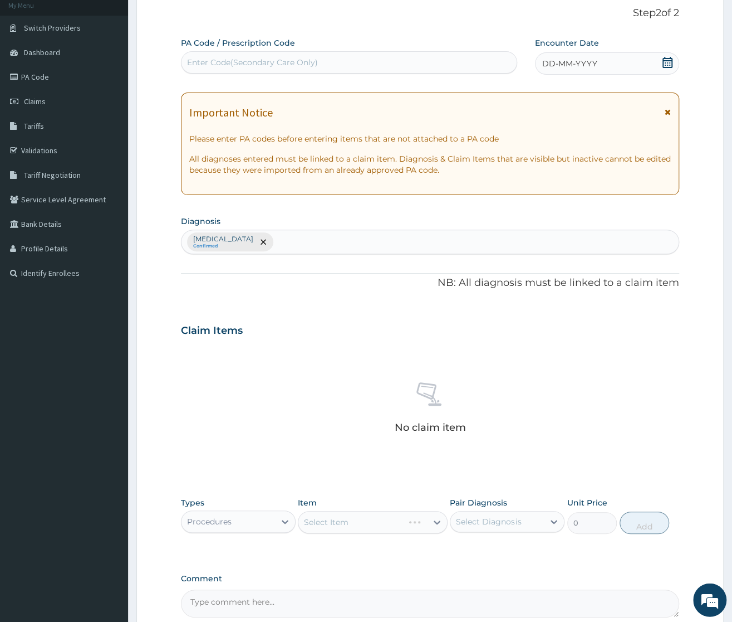
scroll to position [0, 0]
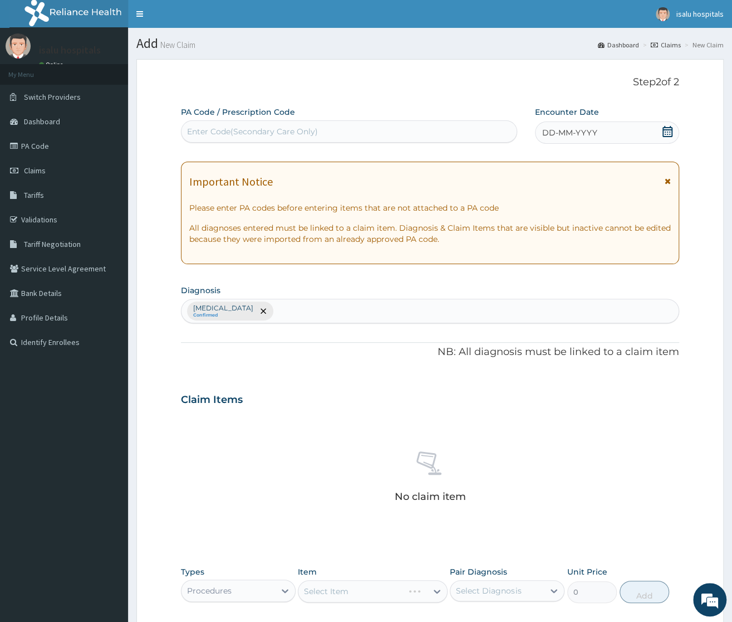
click at [617, 131] on div "DD-MM-YYYY" at bounding box center [607, 132] width 144 height 22
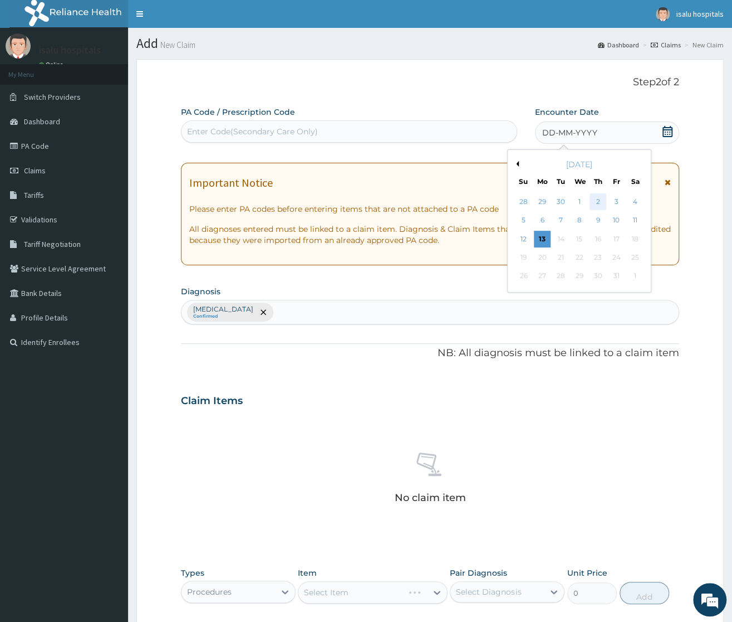
click at [594, 201] on div "2" at bounding box center [598, 201] width 17 height 17
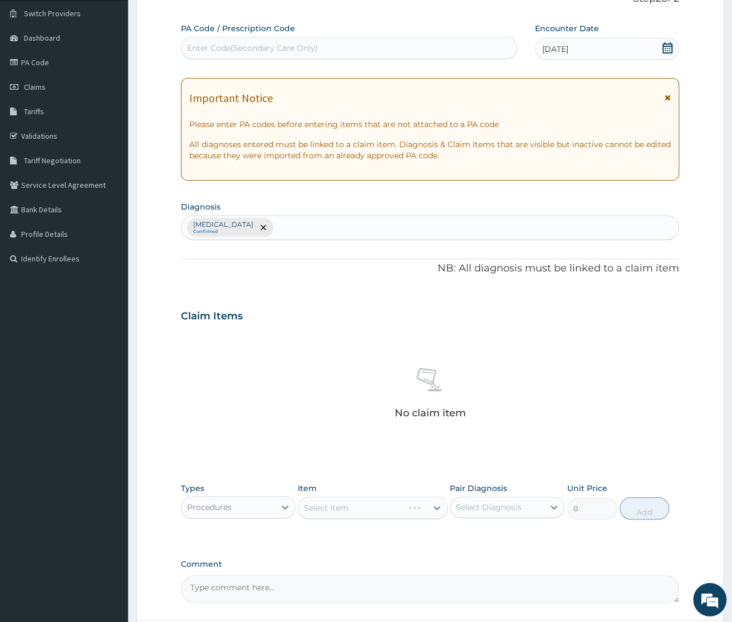
scroll to position [183, 0]
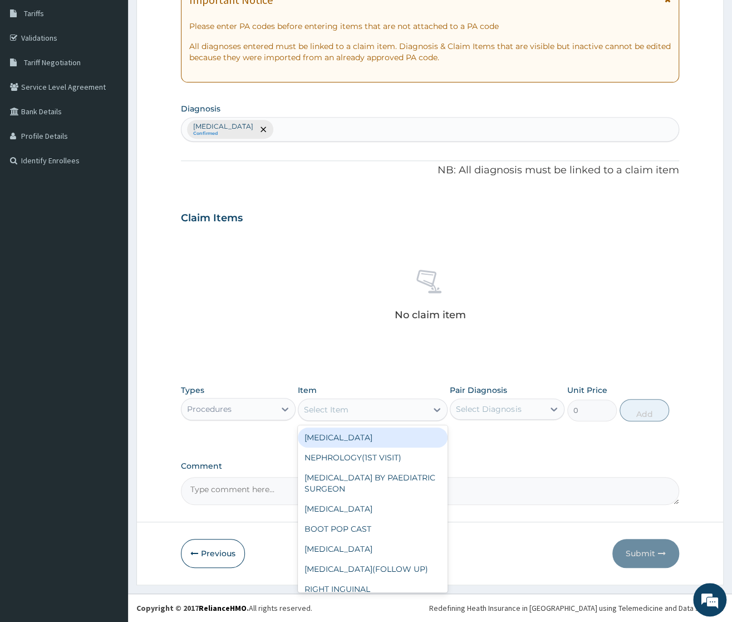
click at [401, 413] on div "Select Item" at bounding box center [363, 409] width 129 height 18
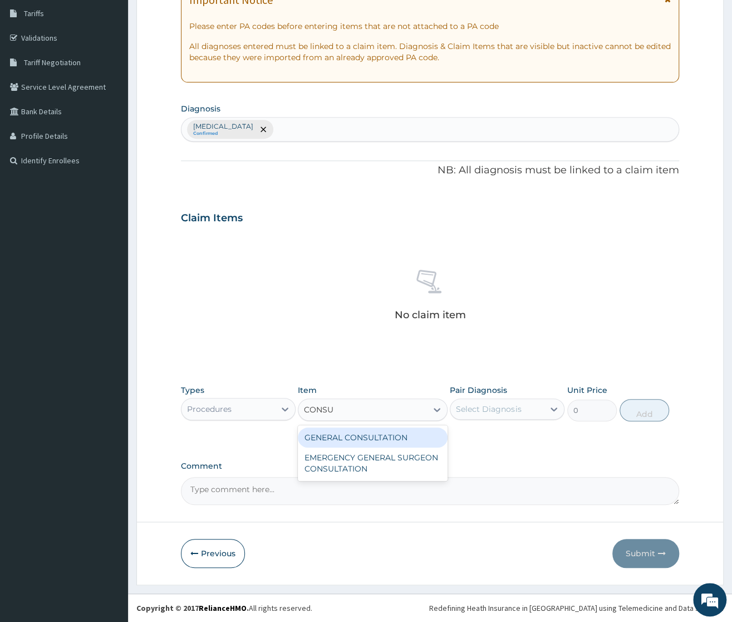
type input "CONSUL"
click at [399, 439] on div "GENERAL CONSULTATION" at bounding box center [373, 437] width 150 height 20
type input "3150"
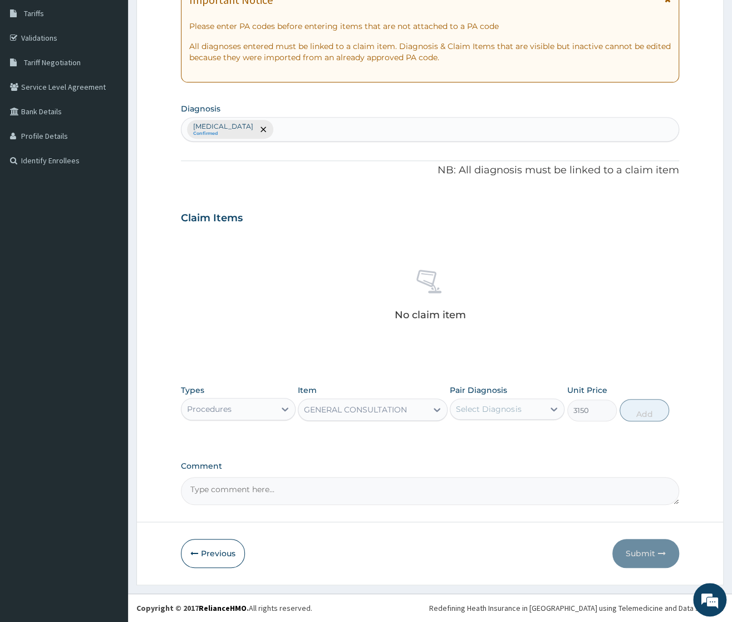
click at [512, 412] on div "Select Diagnosis" at bounding box center [488, 408] width 65 height 11
click at [507, 434] on label "[MEDICAL_DATA]" at bounding box center [502, 436] width 69 height 11
checkbox input "true"
click at [632, 410] on button "Add" at bounding box center [645, 410] width 50 height 22
type input "0"
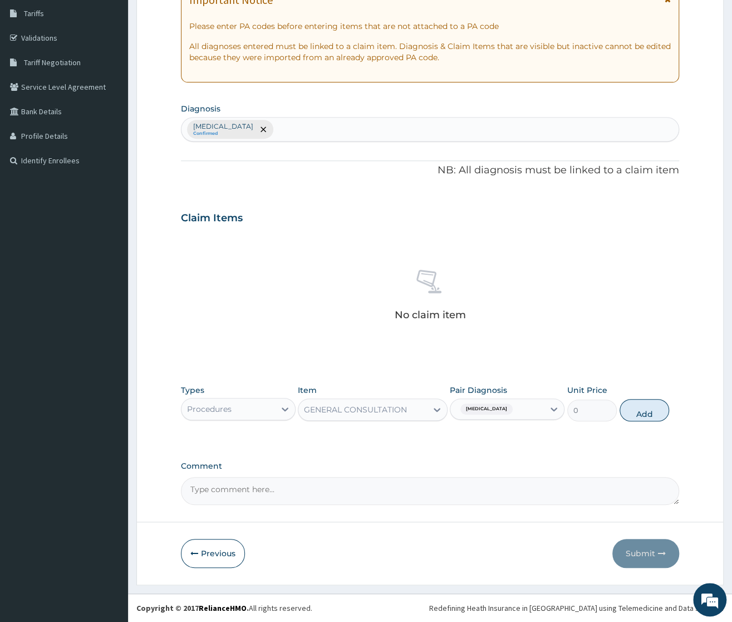
scroll to position [129, 0]
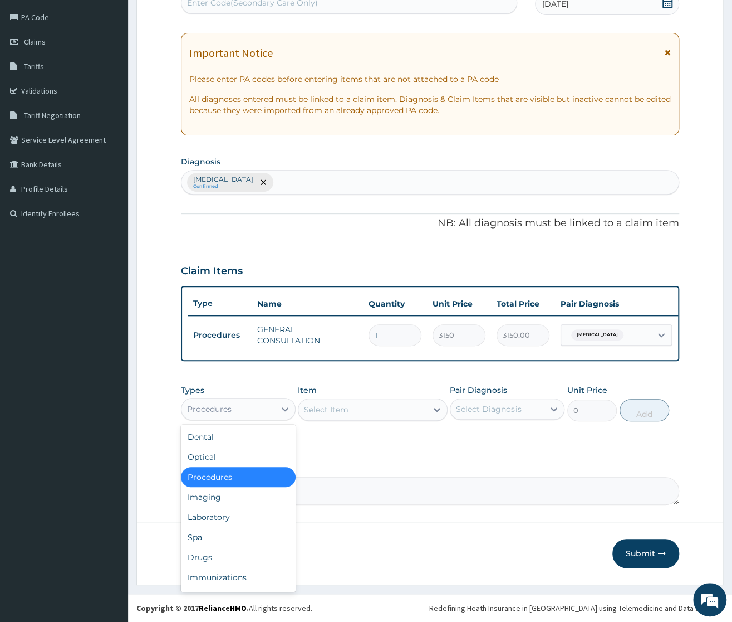
click at [197, 412] on div "Procedures" at bounding box center [209, 408] width 45 height 11
click at [198, 562] on div "Drugs" at bounding box center [238, 557] width 115 height 20
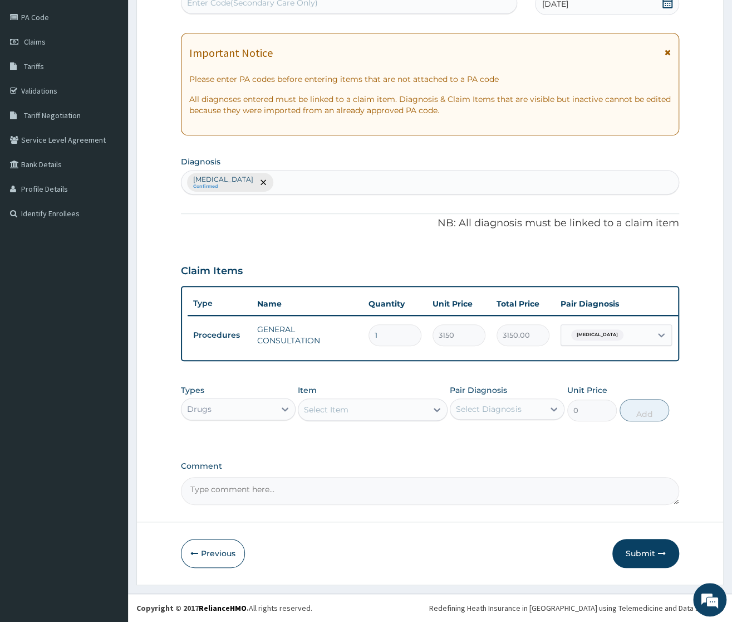
click at [399, 412] on div "Select Item" at bounding box center [363, 409] width 129 height 18
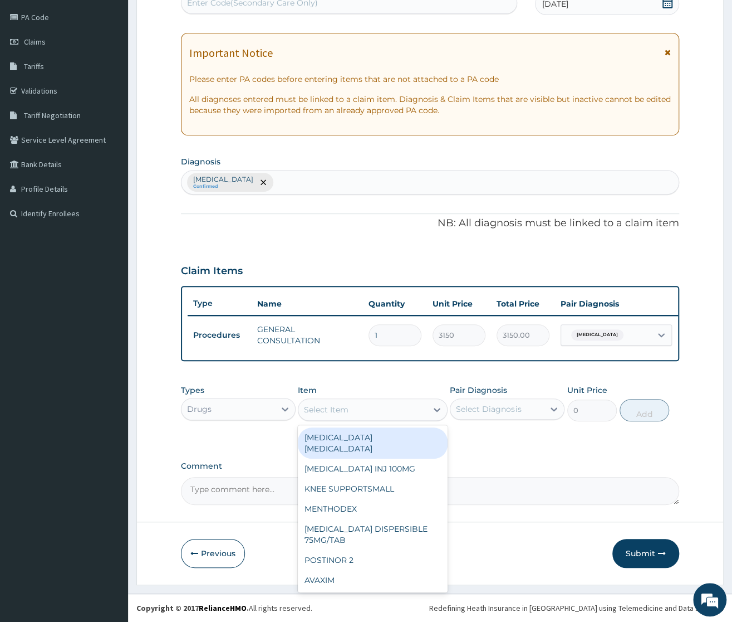
type input "S"
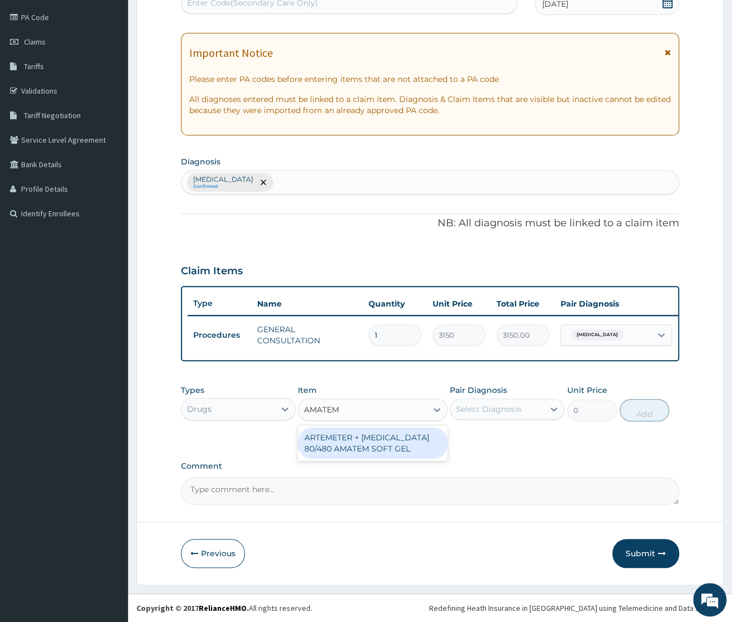
type input "AMATEM"
click at [421, 461] on div "PA Code / Prescription Code Enter Code(Secondary Care Only) Encounter Date 02-1…" at bounding box center [430, 241] width 498 height 527
click at [402, 410] on div "Select Item" at bounding box center [363, 409] width 129 height 18
type input "AMATEM"
click at [406, 448] on div "ARTEMETER + [MEDICAL_DATA] 80/480 AMATEM SOFT GEL" at bounding box center [373, 442] width 150 height 31
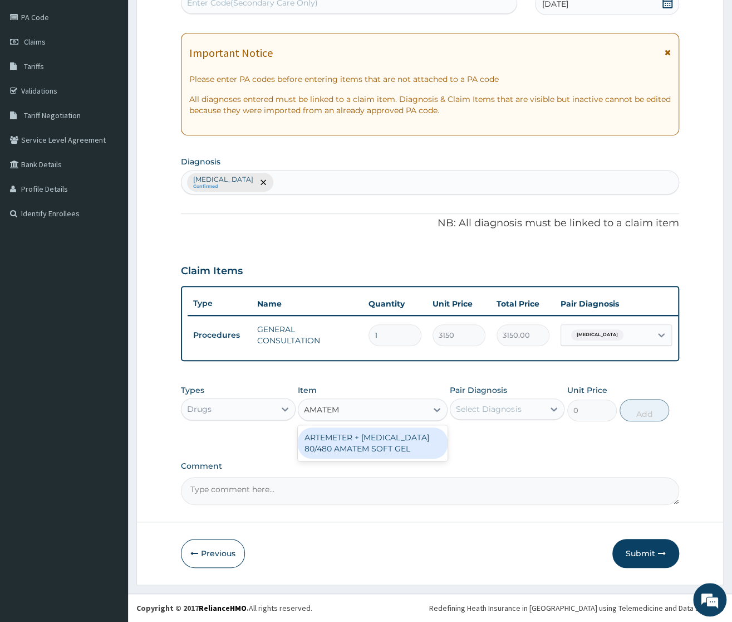
type input "588.0117797851562"
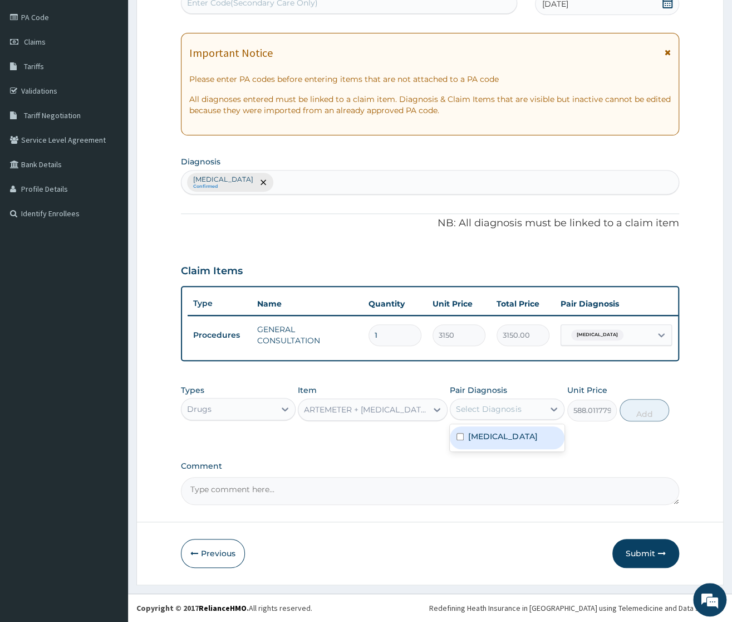
click at [527, 409] on div "Select Diagnosis" at bounding box center [498, 409] width 94 height 18
click at [507, 437] on label "[MEDICAL_DATA]" at bounding box center [502, 436] width 69 height 11
checkbox input "true"
click at [653, 410] on button "Add" at bounding box center [645, 410] width 50 height 22
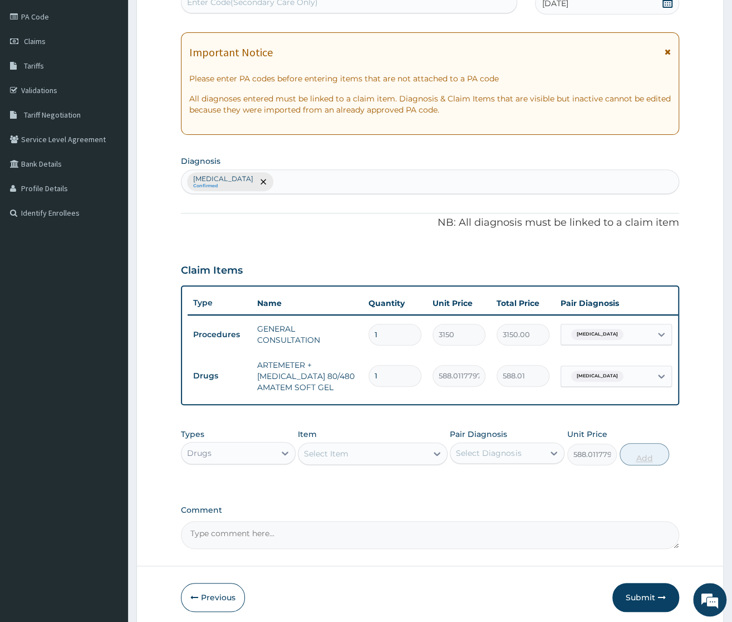
type input "0"
type input "0.00"
type input "6"
type input "3528.07"
type input "6"
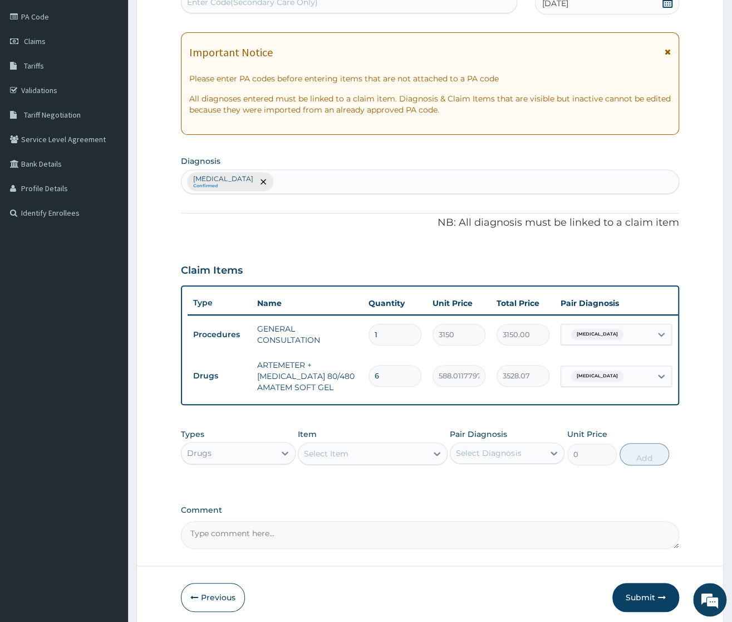
click at [361, 448] on div "Select Item" at bounding box center [363, 453] width 129 height 18
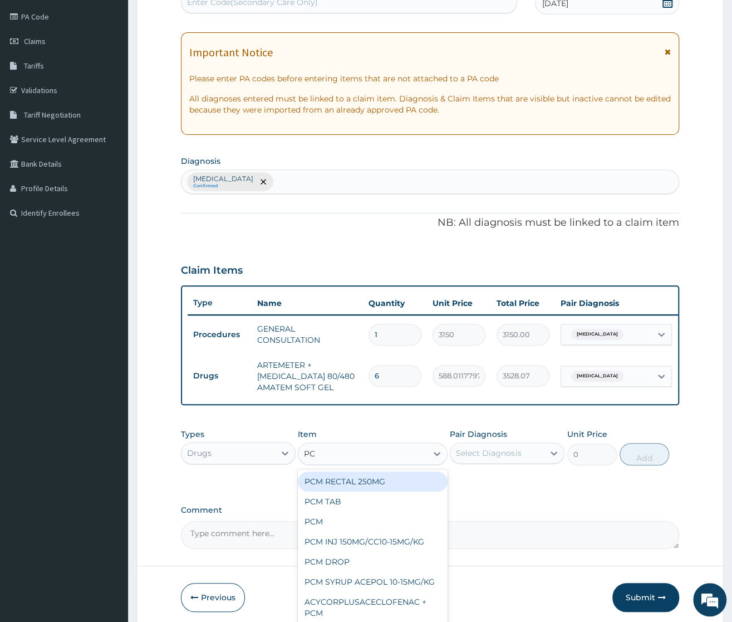
type input "PCM"
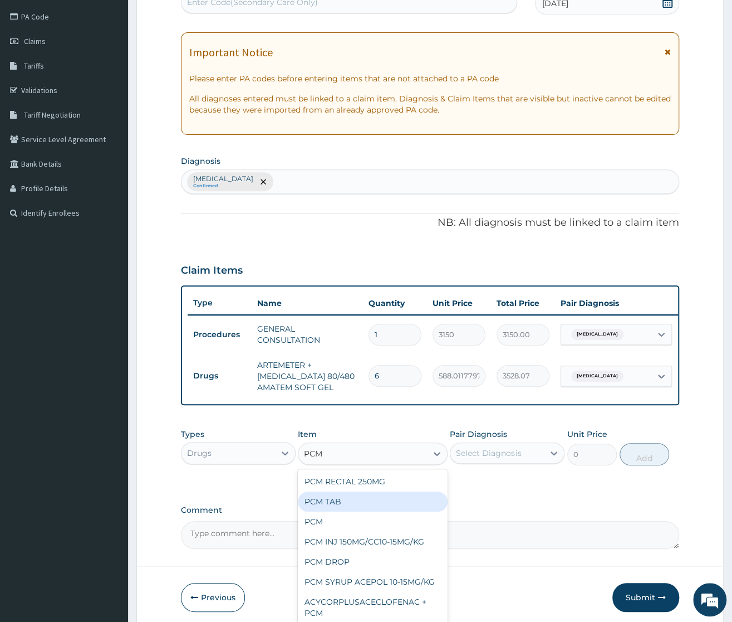
click at [345, 501] on div "PCM TAB" at bounding box center [373, 501] width 150 height 20
type input "201.0959930419922"
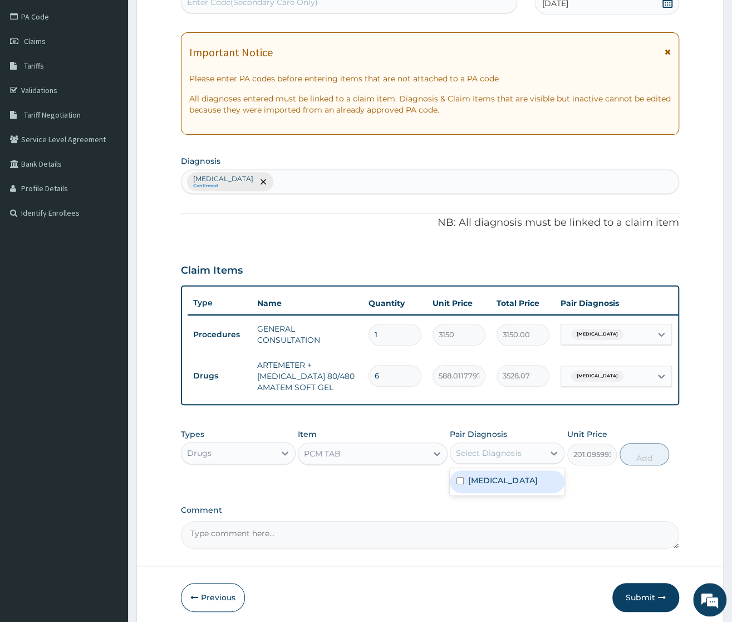
click at [532, 453] on div "Select Diagnosis" at bounding box center [498, 453] width 94 height 18
click at [495, 488] on div "Malaria, unspecified" at bounding box center [507, 481] width 115 height 23
checkbox input "true"
click at [649, 451] on button "Add" at bounding box center [645, 454] width 50 height 22
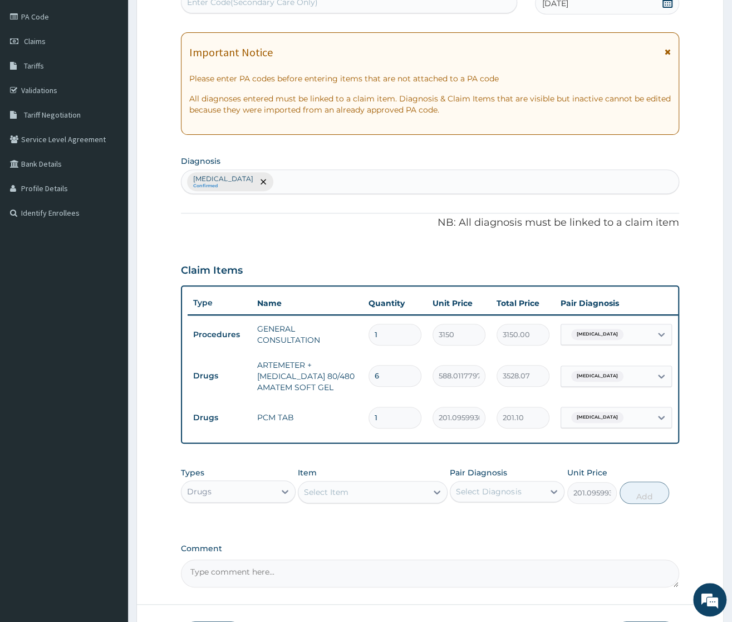
type input "0"
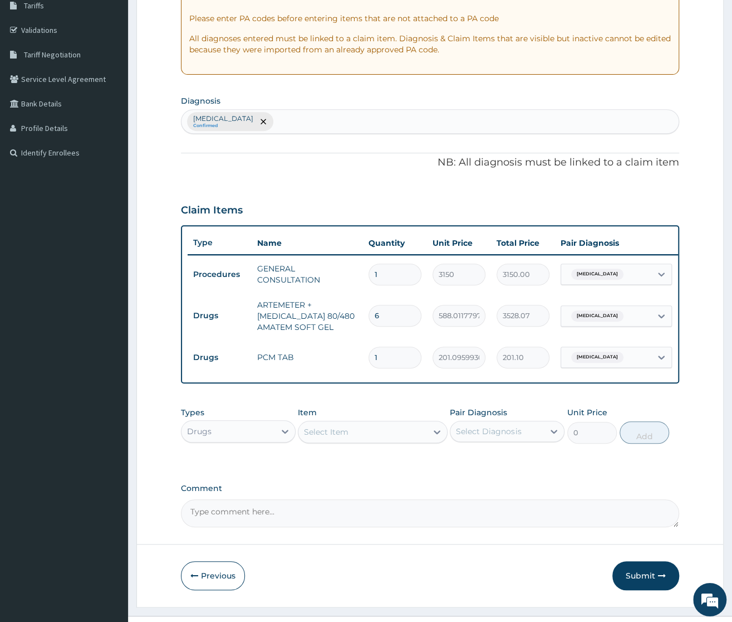
scroll to position [212, 0]
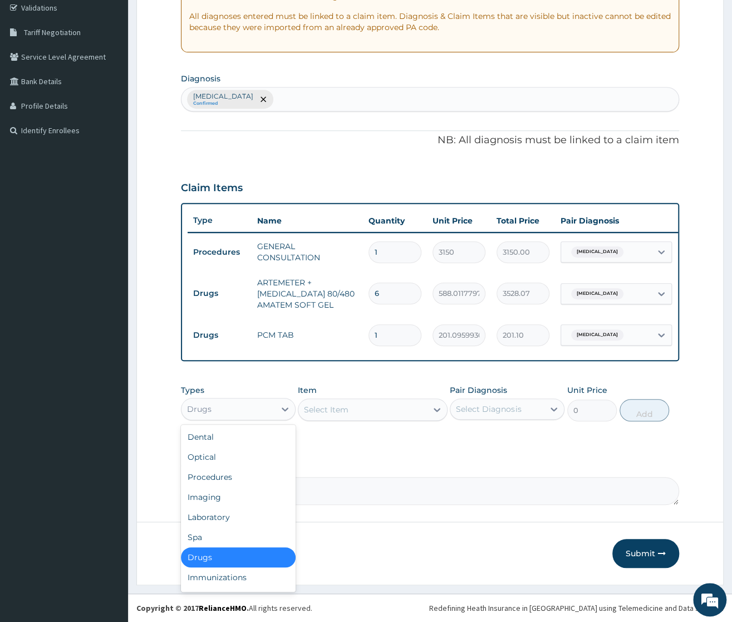
click at [224, 400] on div "Drugs" at bounding box center [229, 409] width 94 height 18
click at [239, 515] on div "Laboratory" at bounding box center [238, 517] width 115 height 20
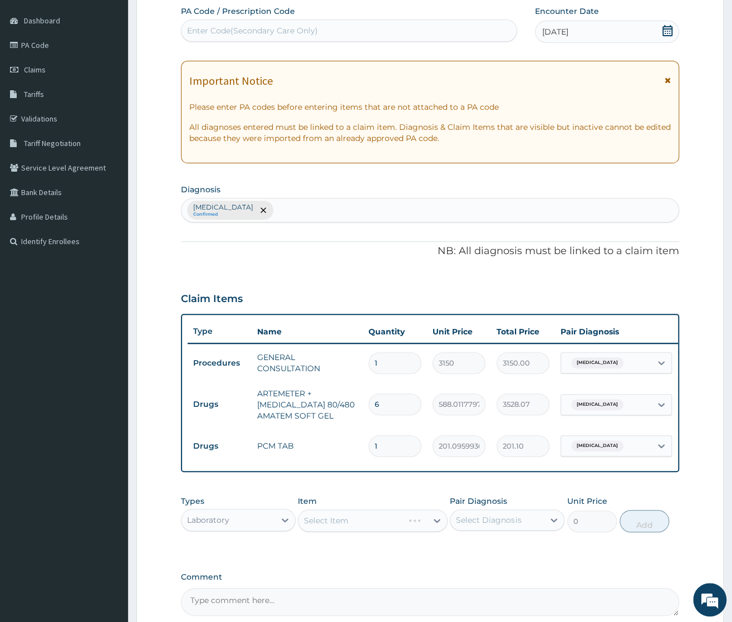
scroll to position [150, 0]
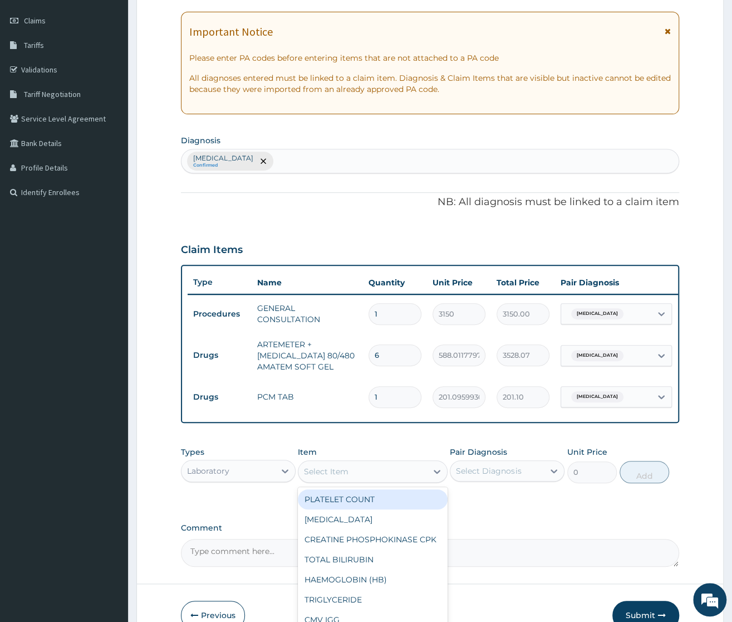
click at [392, 471] on div "Select Item" at bounding box center [363, 471] width 129 height 18
type input "MALARI"
click at [396, 495] on div "MALARIA PARASITES" at bounding box center [373, 499] width 150 height 20
type input "2500"
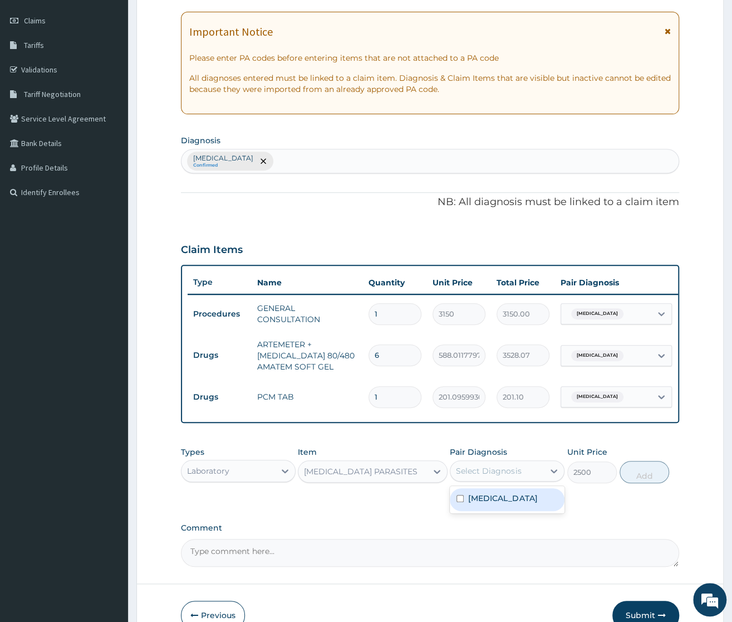
click at [525, 477] on div "Select Diagnosis" at bounding box center [498, 471] width 94 height 18
click at [504, 501] on label "Malaria, unspecified" at bounding box center [502, 497] width 69 height 11
checkbox input "true"
click at [642, 477] on button "Add" at bounding box center [645, 472] width 50 height 22
type input "0"
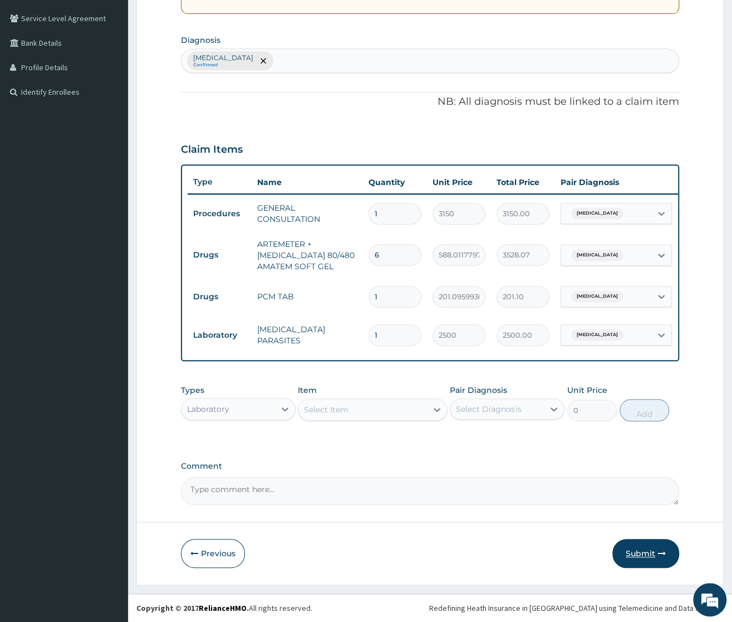
click at [635, 552] on button "Submit" at bounding box center [646, 553] width 67 height 29
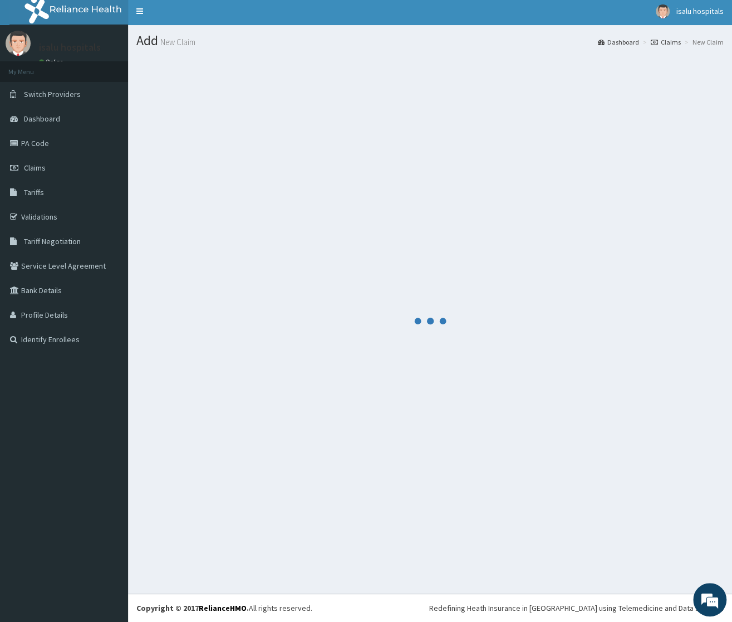
scroll to position [3, 0]
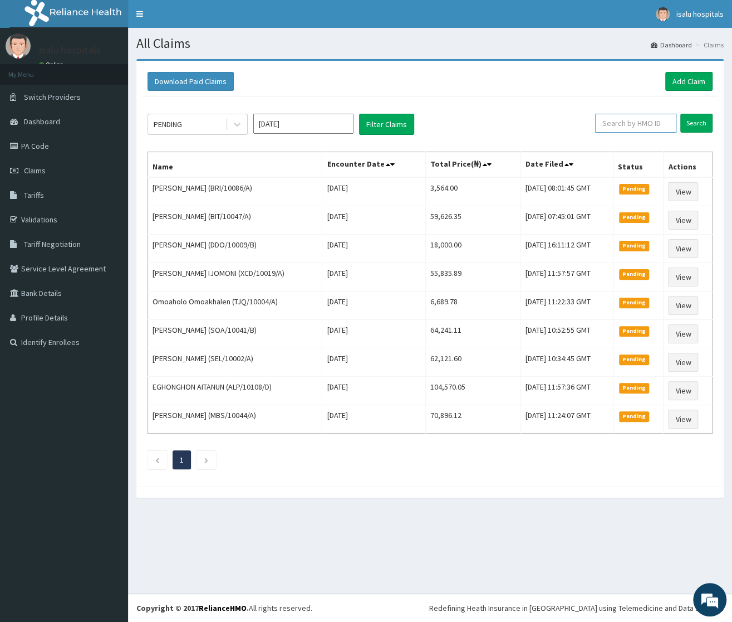
click at [633, 124] on input "text" at bounding box center [635, 123] width 81 height 19
paste input "PPY/10227/B"
type input "PPY/10227/B"
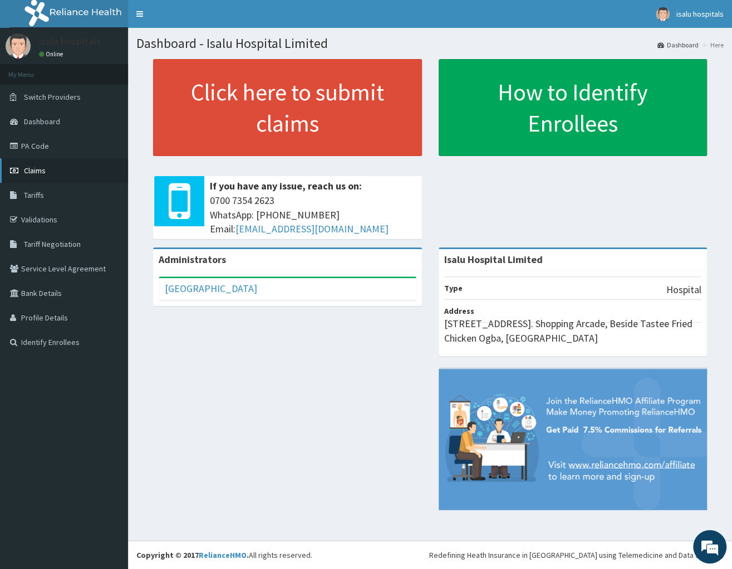
click at [14, 180] on link "Claims" at bounding box center [64, 170] width 128 height 25
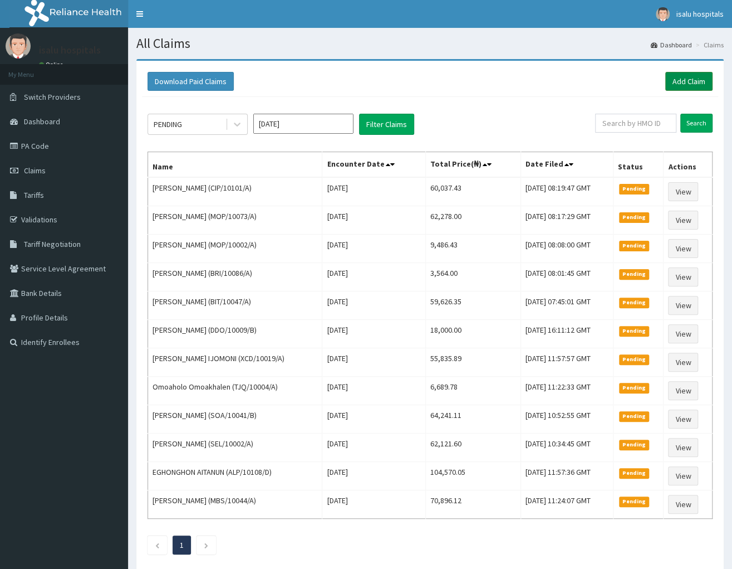
click at [696, 80] on link "Add Claim" at bounding box center [689, 81] width 47 height 19
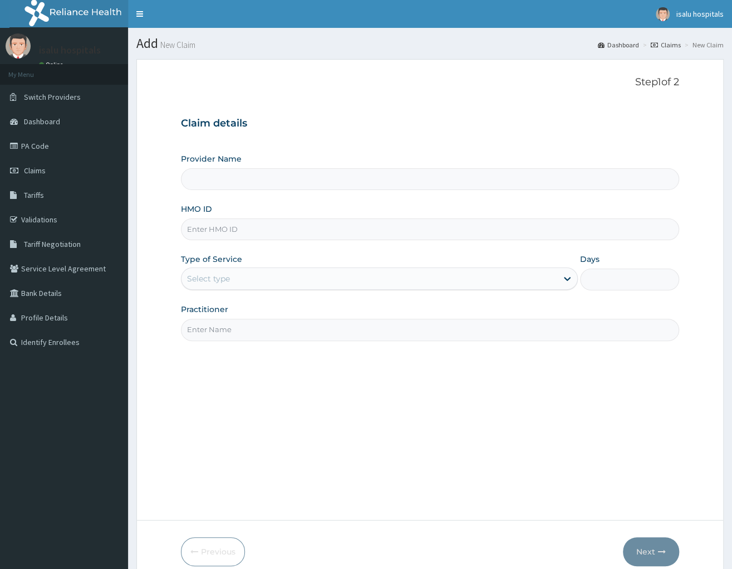
type input "Isalu Hospital Limited"
click at [277, 224] on input "HMO ID" at bounding box center [430, 229] width 498 height 22
type input "PPY/10227/B"
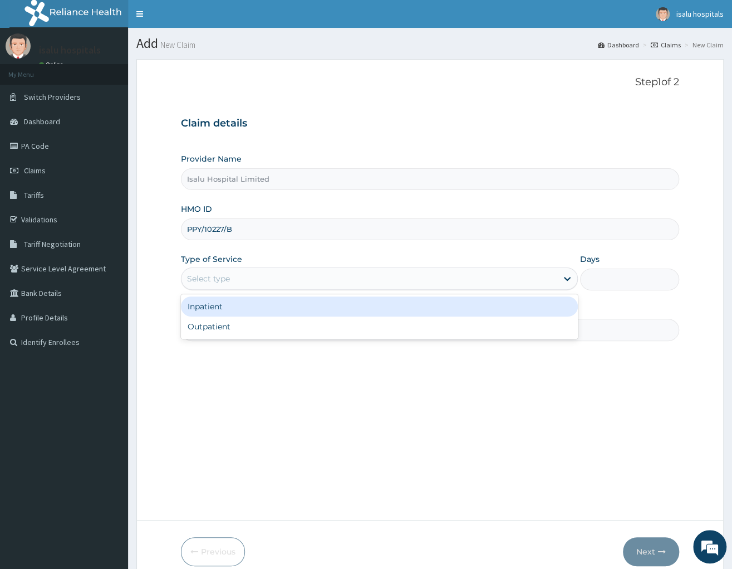
drag, startPoint x: 211, startPoint y: 276, endPoint x: 236, endPoint y: 351, distance: 79.6
click at [210, 281] on div "Select type" at bounding box center [208, 278] width 43 height 11
drag, startPoint x: 221, startPoint y: 303, endPoint x: 457, endPoint y: 304, distance: 235.6
click at [221, 302] on div "Inpatient" at bounding box center [379, 306] width 397 height 20
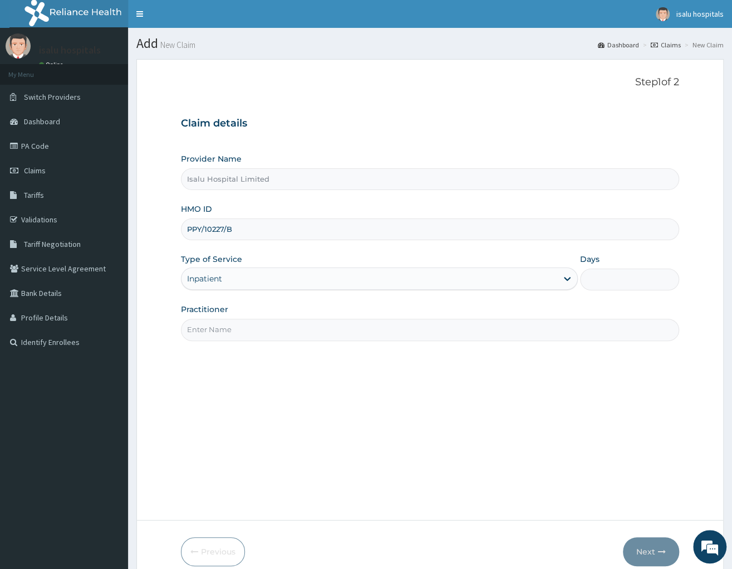
click at [635, 270] on input "Days" at bounding box center [629, 279] width 99 height 22
type input "9"
click at [252, 334] on input "Practitioner" at bounding box center [430, 330] width 498 height 22
type input "DR AGAMA/DR TISLO/DR BADRU"
click at [634, 550] on button "Next" at bounding box center [651, 551] width 56 height 29
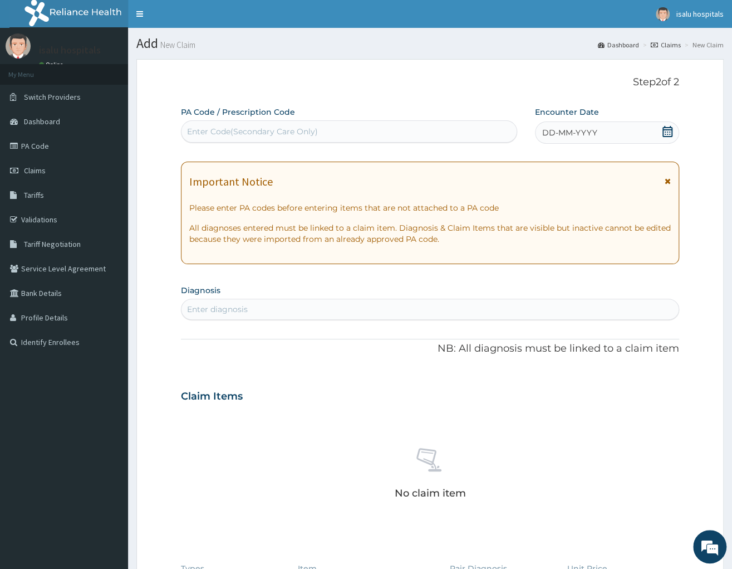
click at [595, 131] on span "DD-MM-YYYY" at bounding box center [569, 132] width 55 height 11
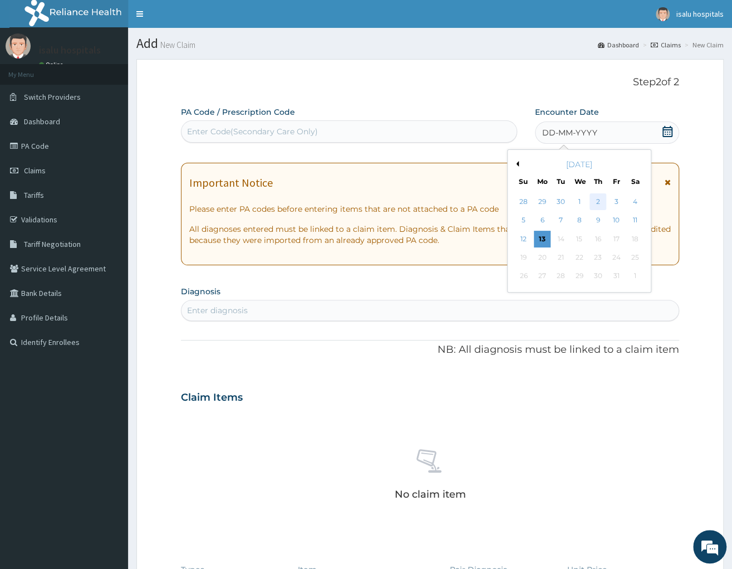
click at [602, 201] on div "2" at bounding box center [598, 201] width 17 height 17
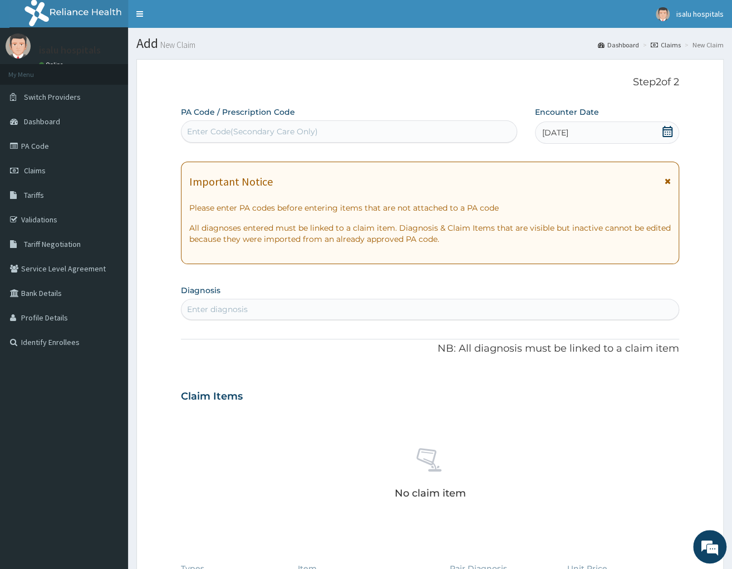
click at [259, 311] on div "Enter diagnosis" at bounding box center [430, 309] width 497 height 18
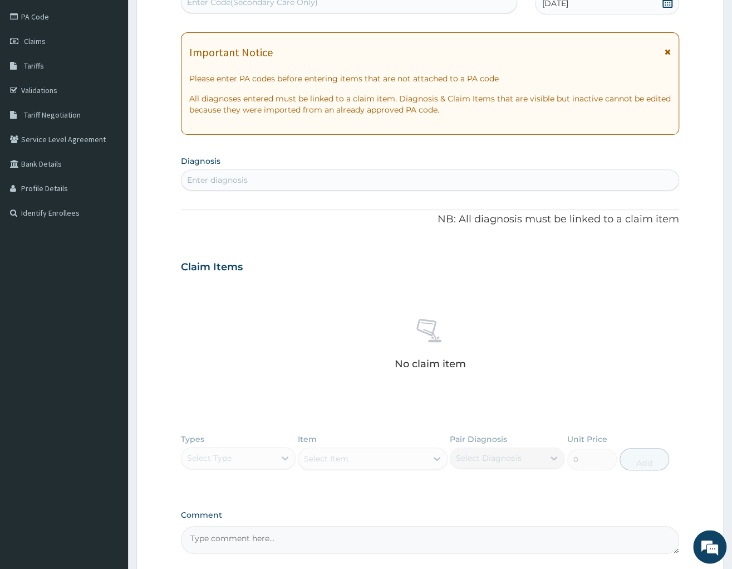
scroll to position [232, 0]
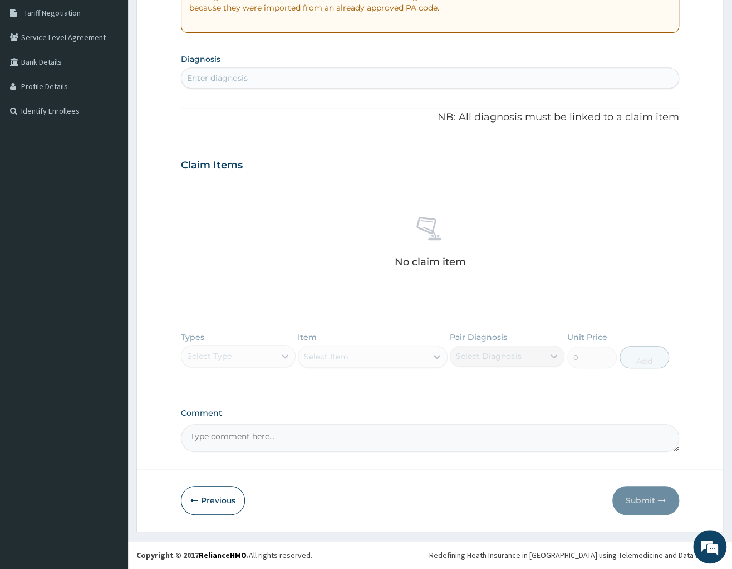
click at [232, 441] on textarea "Comment" at bounding box center [430, 438] width 498 height 28
paste textarea "PA/38AE8D,PA/AAAF89,PA/649619,PA/3655EA,PA/B4CAB8, PA/4F7D73,PA/761BEE,PA/D37ED…"
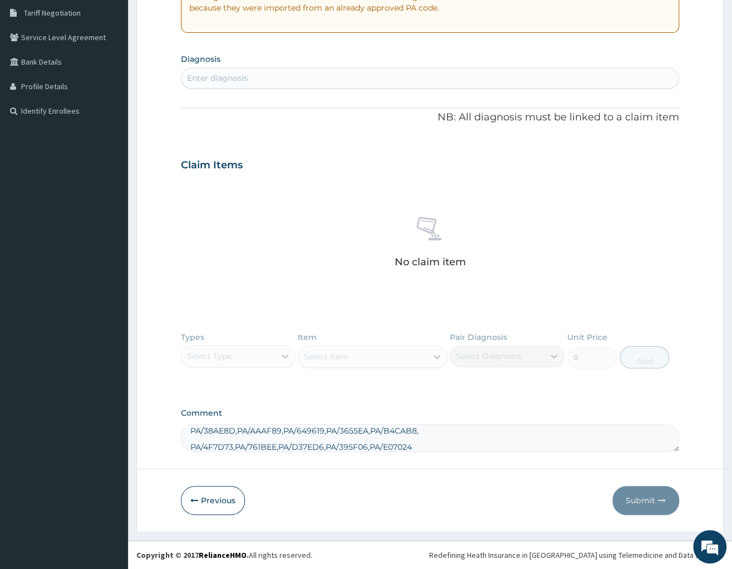
scroll to position [0, 0]
type textarea "PA/38AE8D,PA/AAAF89,PA/649619,PA/3655EA,PA/B4CAB8, PA/4F7D73,PA/761BEE,PA/D37ED…"
click at [203, 78] on div "Enter diagnosis" at bounding box center [217, 77] width 61 height 11
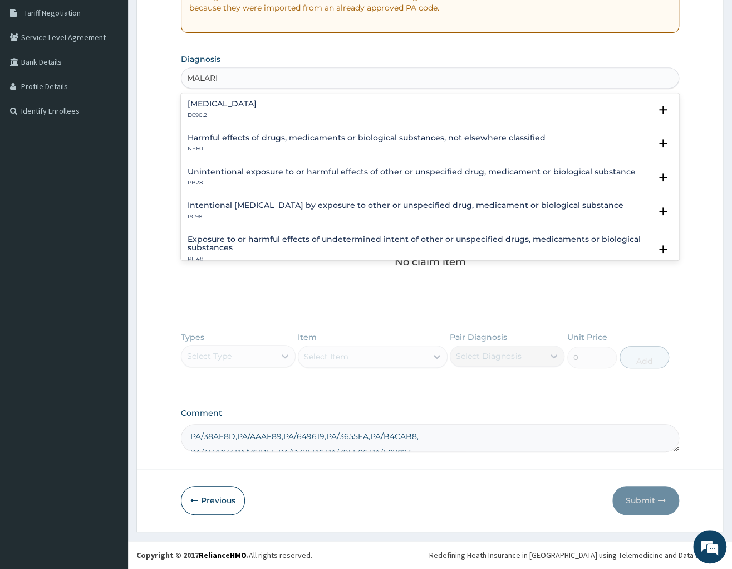
type input "MALARIA"
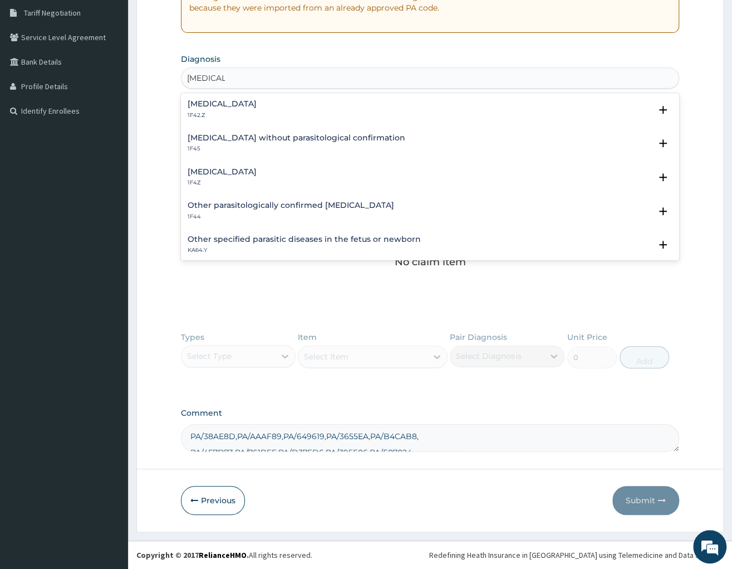
click at [216, 168] on h4 "Malaria, unspecified" at bounding box center [222, 172] width 69 height 8
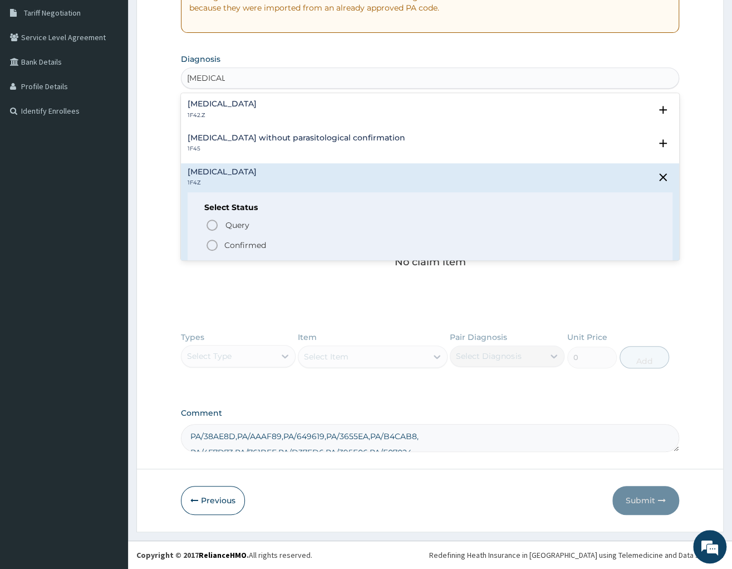
click at [241, 236] on div "Query Query covers suspected (?), Keep in view (kiv), Ruled out (r/o) Confirmed" at bounding box center [430, 235] width 452 height 34
click at [243, 243] on p "Confirmed" at bounding box center [245, 244] width 42 height 11
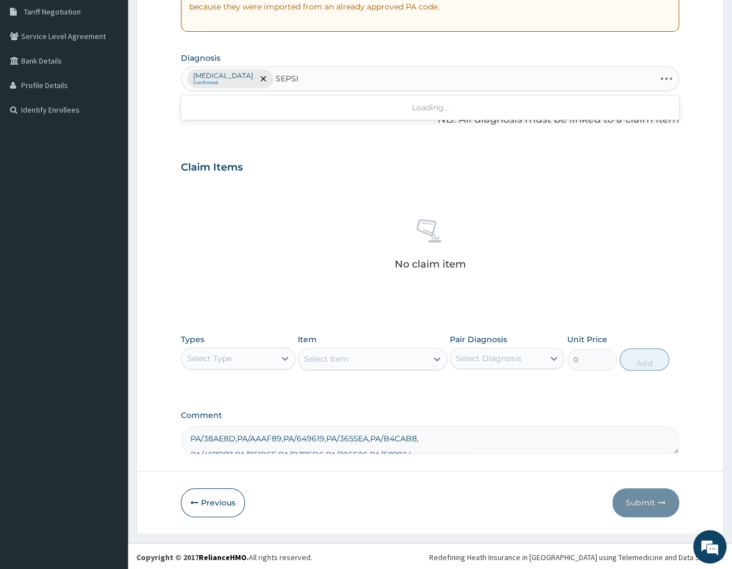
type input "SEPSIS"
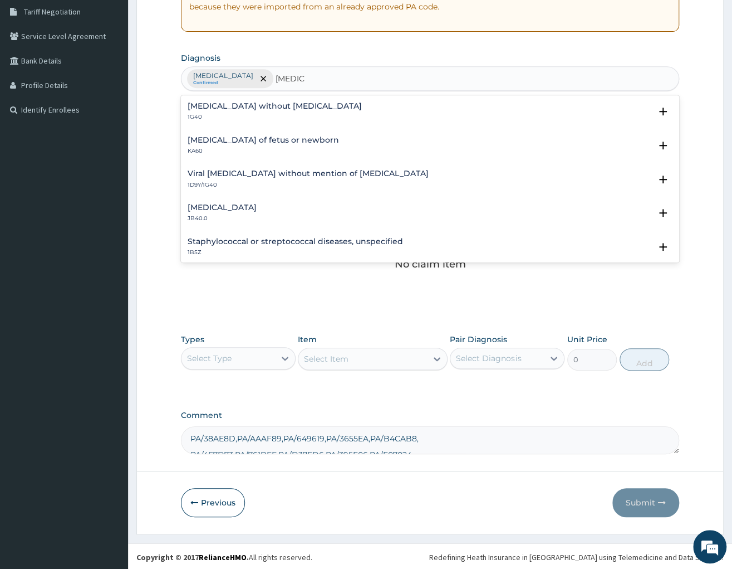
click at [227, 105] on h4 "Sepsis without septic shock" at bounding box center [275, 106] width 174 height 8
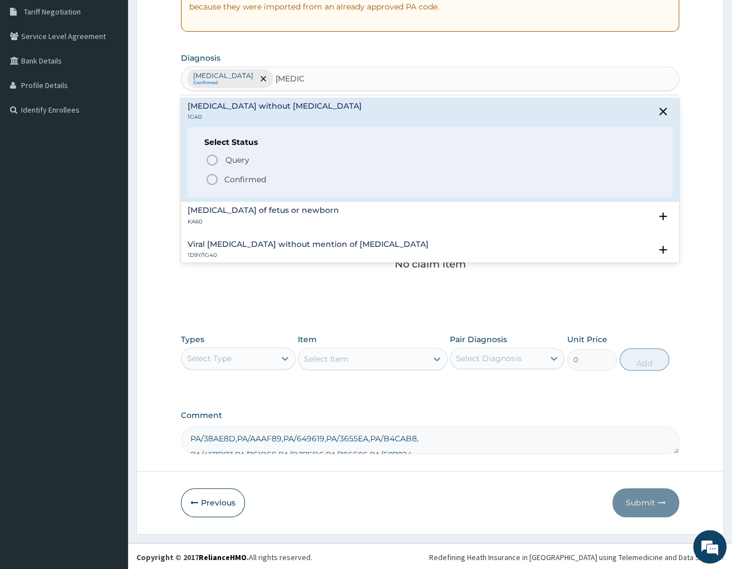
click at [219, 172] on div "Query Query covers suspected (?), Keep in view (kiv), Ruled out (r/o) Confirmed" at bounding box center [430, 169] width 452 height 34
click at [225, 177] on span "Confirmed" at bounding box center [431, 179] width 451 height 13
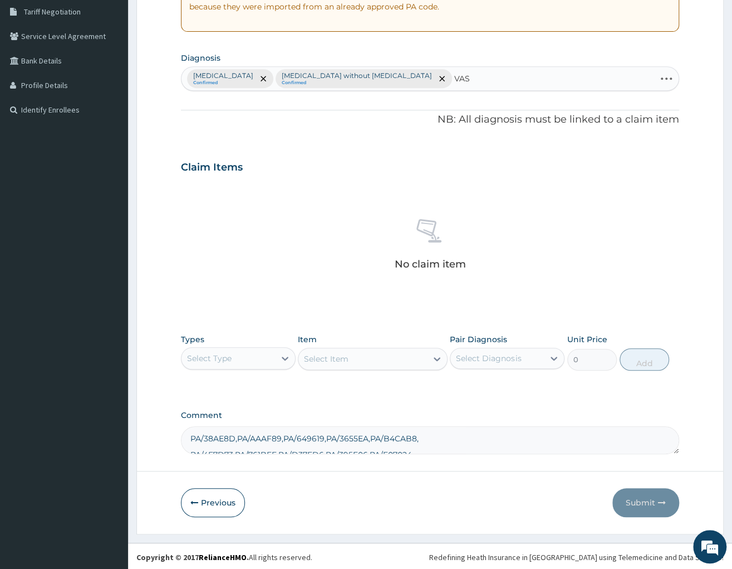
type input "VASO"
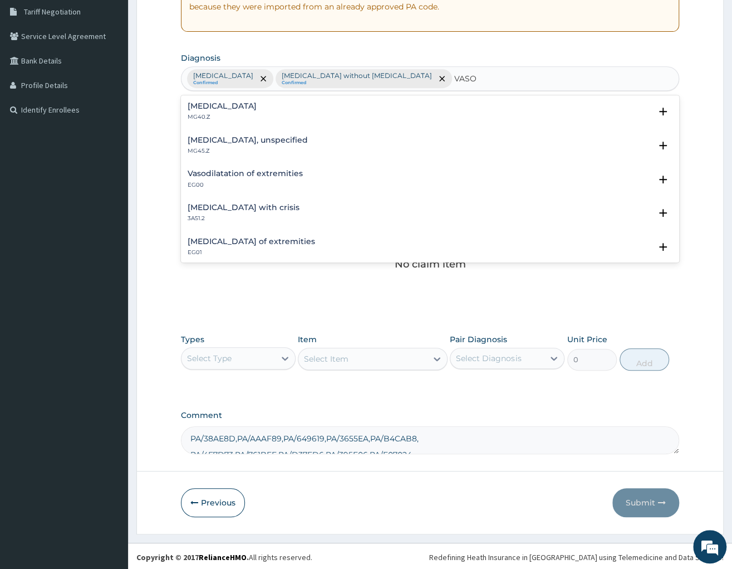
click at [239, 211] on h4 "Sickle cell disease with crisis" at bounding box center [244, 207] width 112 height 8
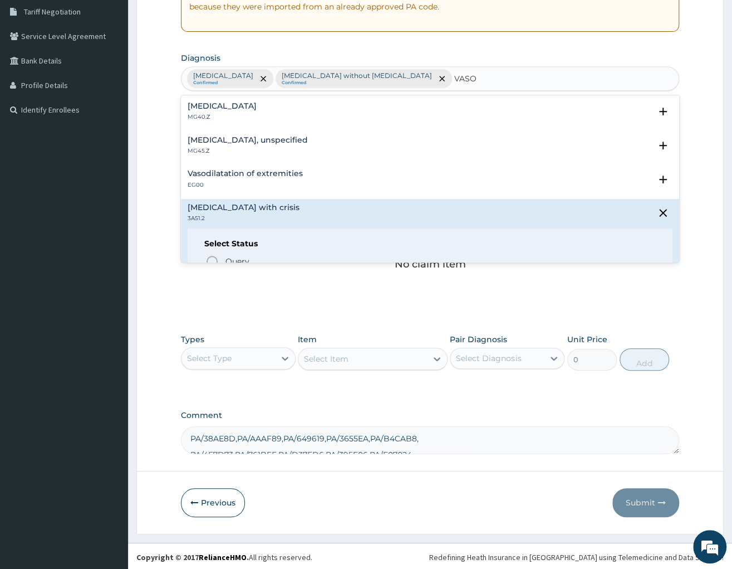
scroll to position [58, 0]
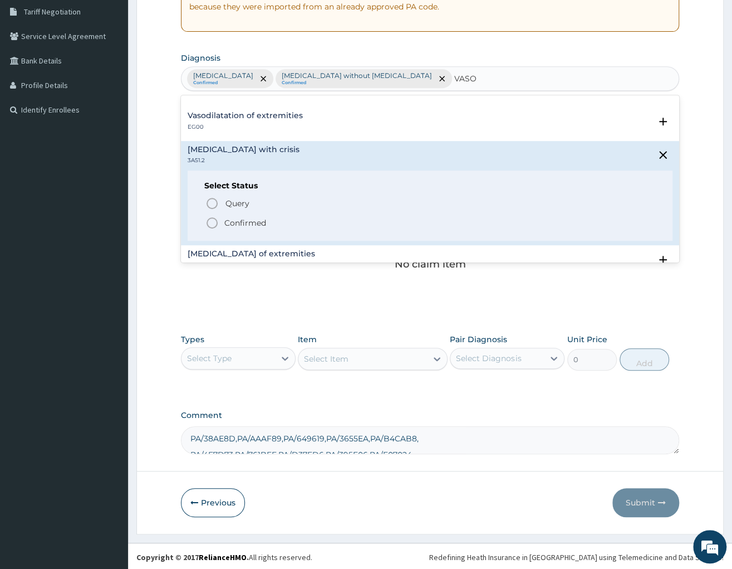
drag, startPoint x: 239, startPoint y: 219, endPoint x: 238, endPoint y: 227, distance: 8.4
click at [239, 222] on p "Confirmed" at bounding box center [245, 222] width 42 height 11
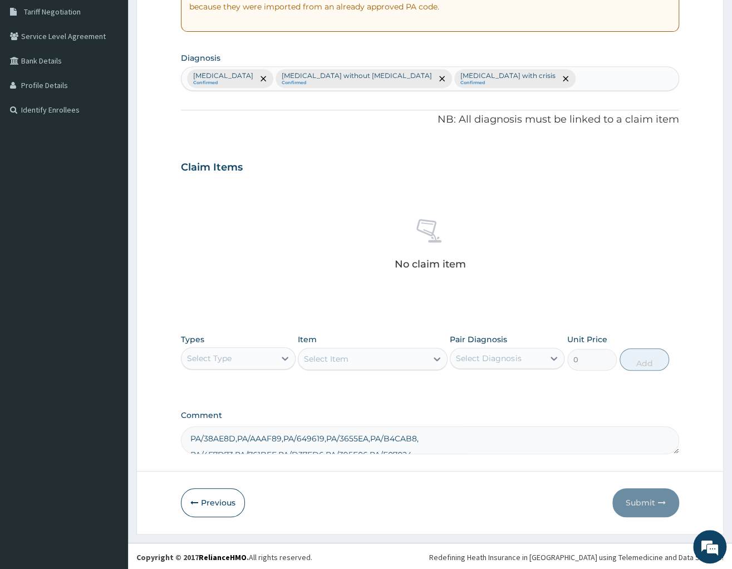
click at [243, 354] on div "Select Type" at bounding box center [229, 358] width 94 height 18
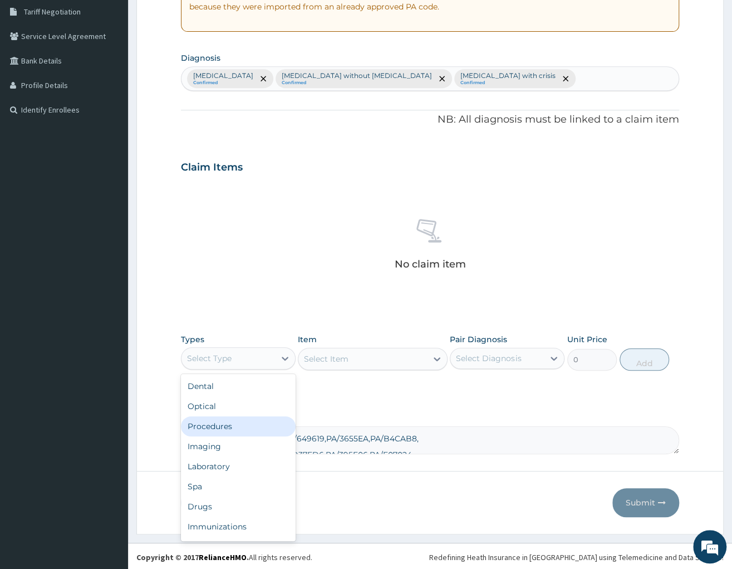
click at [213, 426] on div "Procedures" at bounding box center [238, 426] width 115 height 20
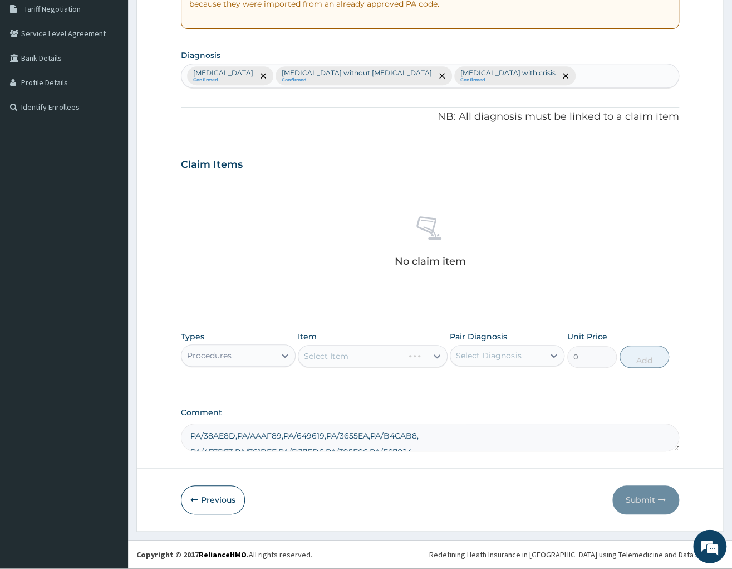
scroll to position [236, 0]
click at [339, 359] on div "Select Item" at bounding box center [326, 356] width 45 height 11
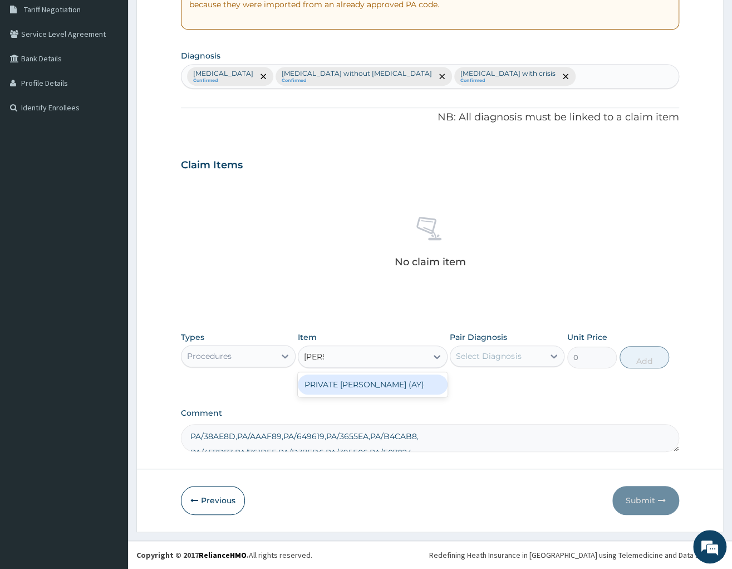
type input "PRIVAT"
click at [383, 383] on div "PRIVATE [PERSON_NAME] (AY)" at bounding box center [373, 384] width 150 height 20
type input "22500"
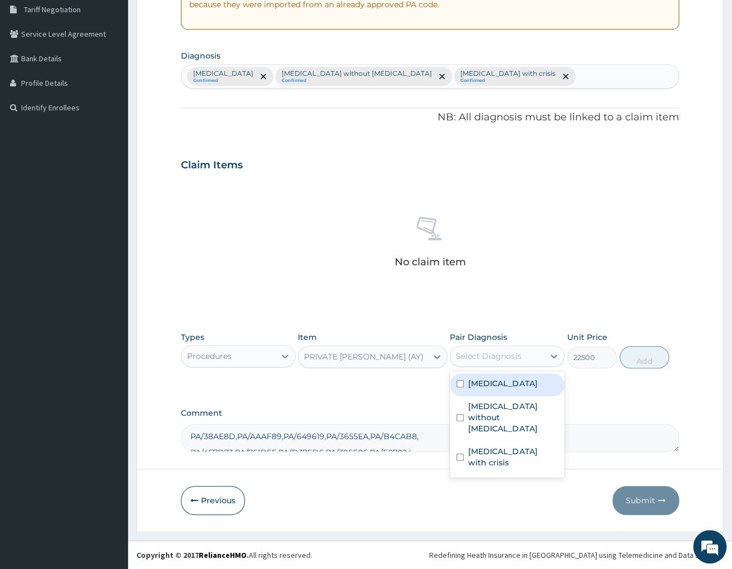
click at [510, 358] on div "Select Diagnosis" at bounding box center [488, 355] width 65 height 11
click at [497, 390] on div "Malaria, unspecified" at bounding box center [507, 384] width 115 height 23
checkbox input "true"
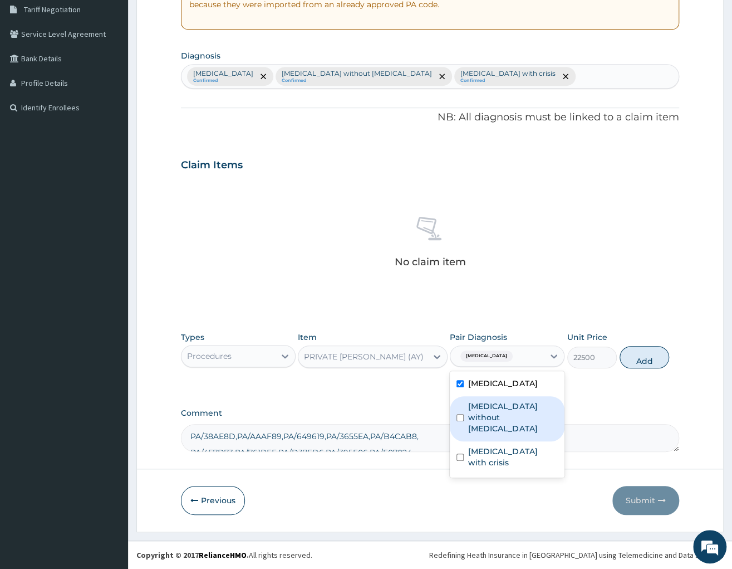
click at [499, 403] on label "Sepsis without septic shock" at bounding box center [513, 416] width 90 height 33
checkbox input "true"
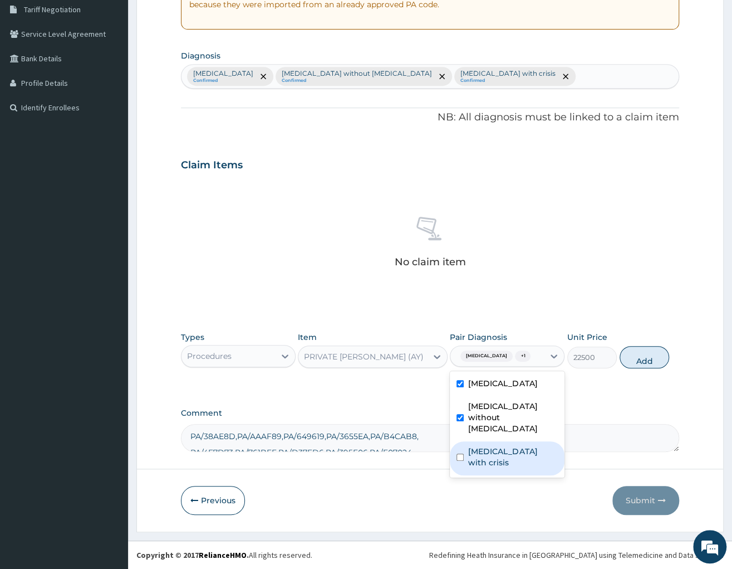
click at [508, 461] on label "Sickle cell disease with crisis" at bounding box center [513, 457] width 90 height 22
checkbox input "true"
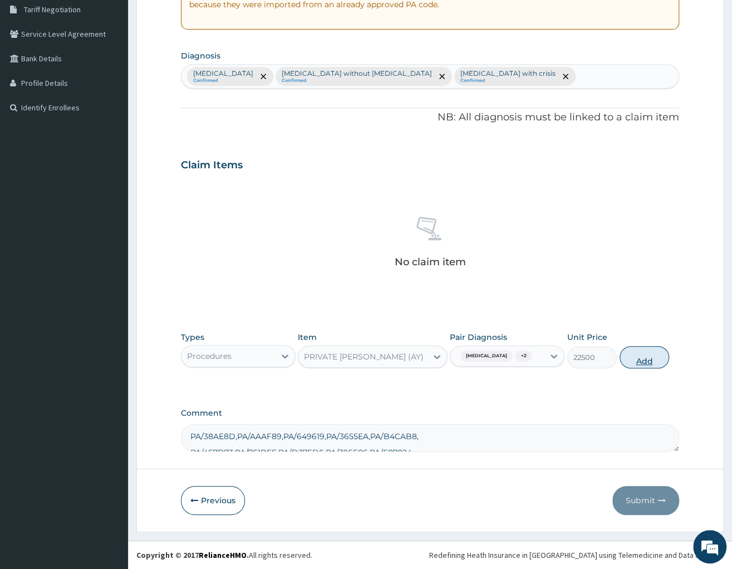
click at [644, 361] on button "Add" at bounding box center [645, 357] width 50 height 22
type input "0"
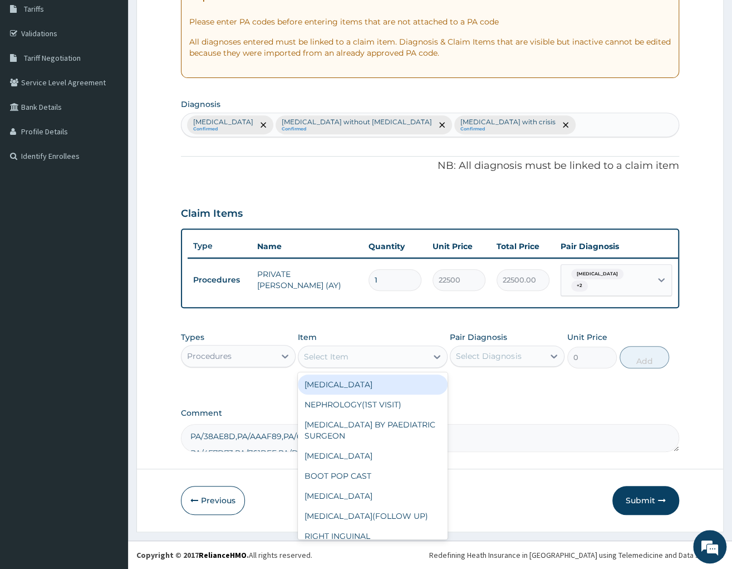
click at [390, 357] on div "Select Item" at bounding box center [363, 357] width 129 height 18
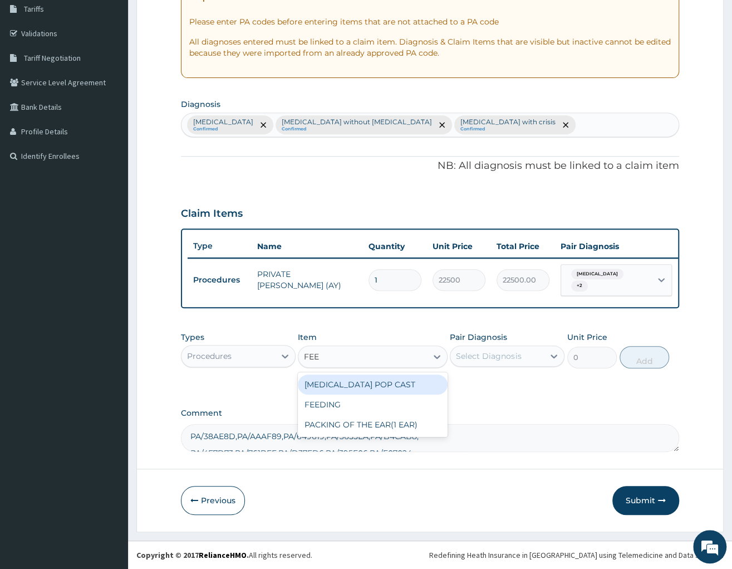
type input "FEED"
click at [363, 387] on div "FEEDING" at bounding box center [373, 384] width 150 height 20
type input "8100"
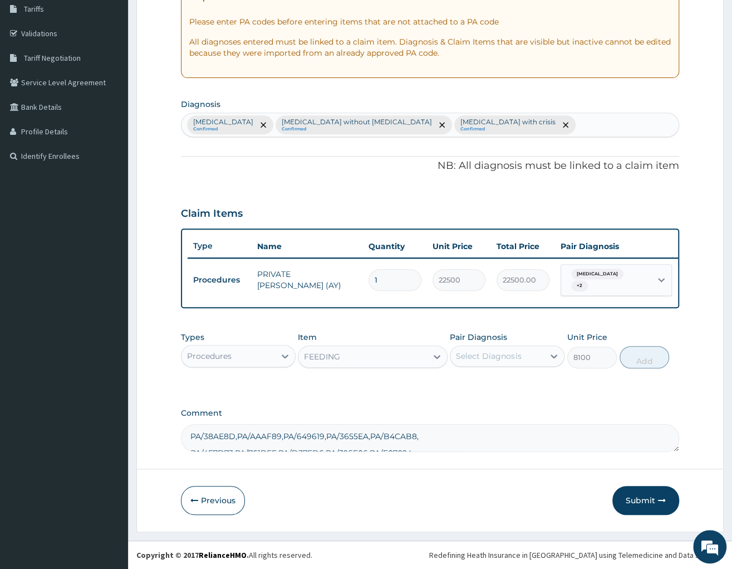
click at [487, 361] on div "Select Diagnosis" at bounding box center [498, 356] width 94 height 18
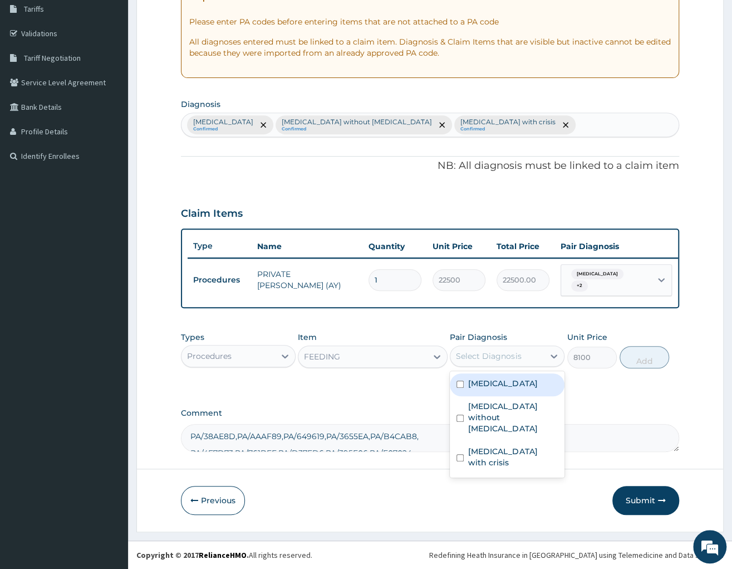
click at [484, 381] on label "Malaria, unspecified" at bounding box center [502, 383] width 69 height 11
checkbox input "true"
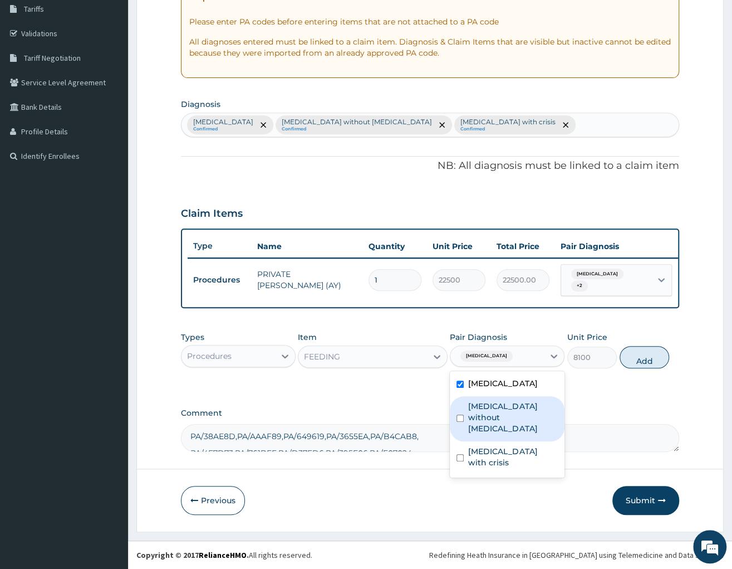
drag, startPoint x: 486, startPoint y: 402, endPoint x: 486, endPoint y: 432, distance: 30.1
click at [486, 403] on label "Sepsis without septic shock" at bounding box center [513, 416] width 90 height 33
checkbox input "true"
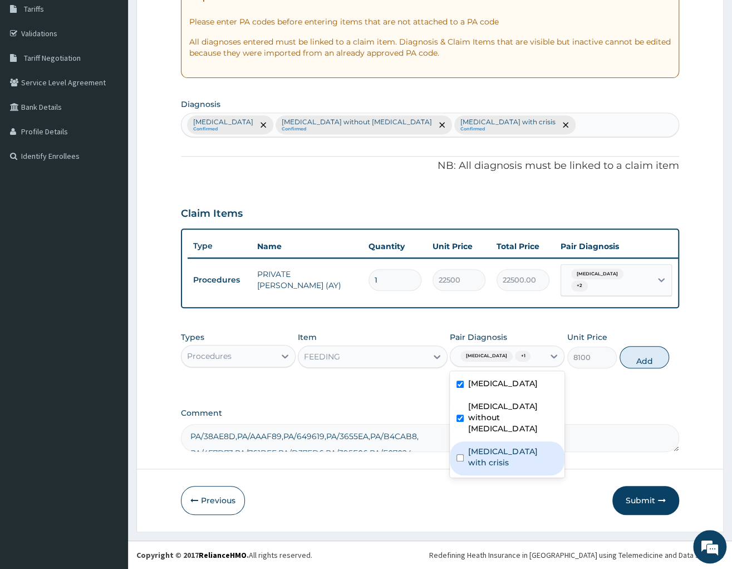
click at [493, 454] on label "Sickle cell disease with crisis" at bounding box center [513, 457] width 90 height 22
checkbox input "true"
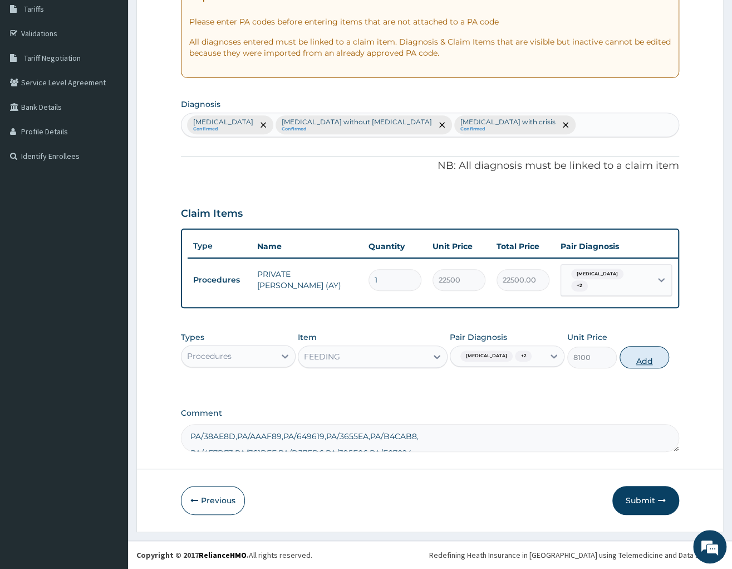
click at [642, 368] on button "Add" at bounding box center [645, 357] width 50 height 22
type input "0"
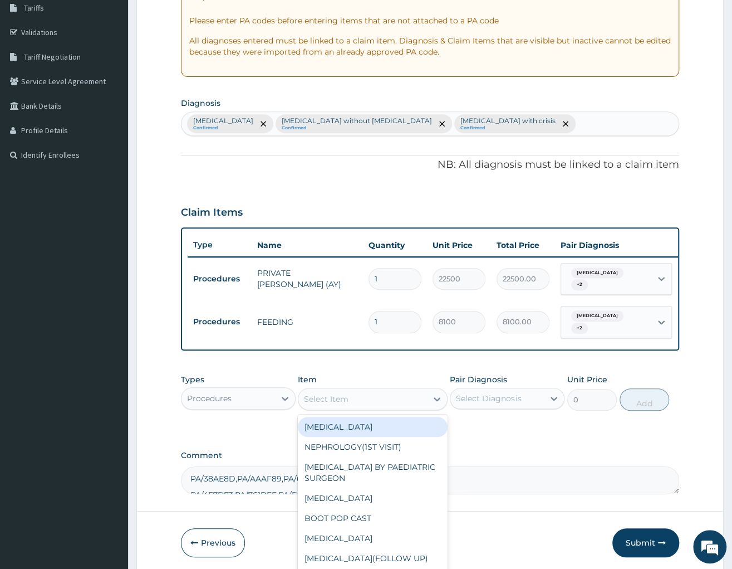
click at [346, 409] on div "Select Item" at bounding box center [373, 399] width 150 height 22
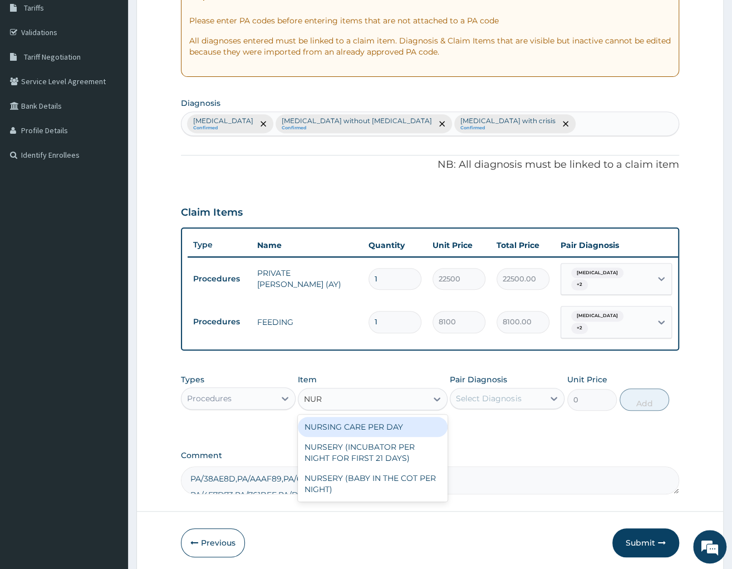
type input "NURS"
click at [345, 428] on div "NURSING CARE PER DAY" at bounding box center [373, 427] width 150 height 20
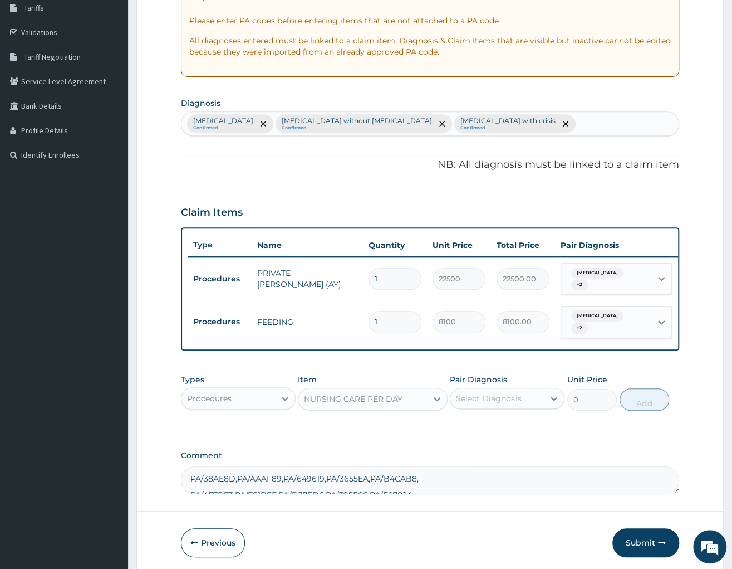
type input "11250"
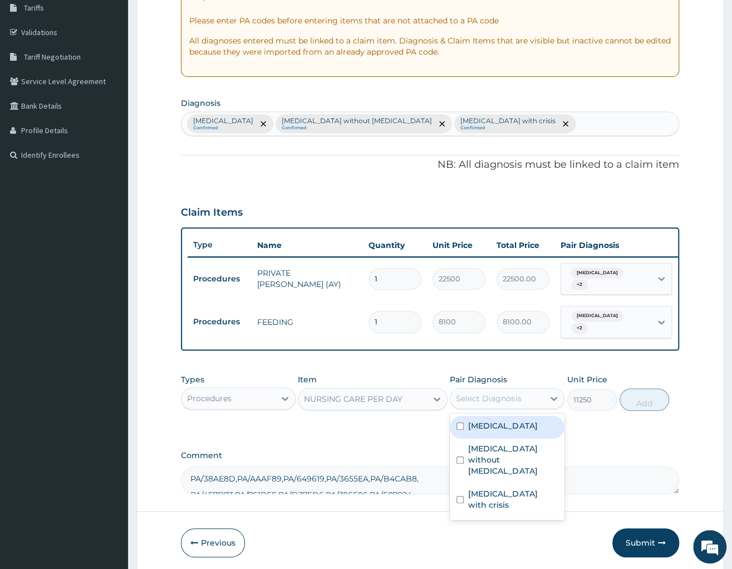
click at [529, 403] on div "Select Diagnosis" at bounding box center [498, 398] width 94 height 18
click at [510, 422] on label "[MEDICAL_DATA]" at bounding box center [502, 425] width 69 height 11
checkbox input "true"
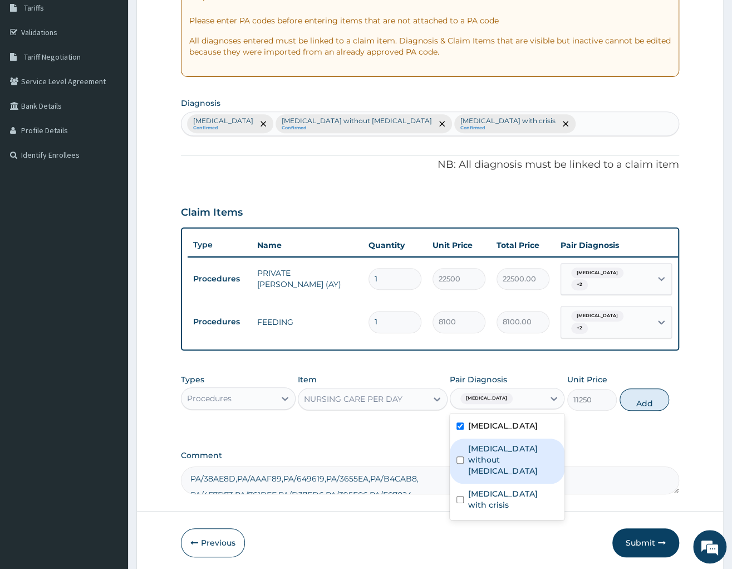
click at [506, 446] on label "Sepsis without septic shock" at bounding box center [513, 459] width 90 height 33
checkbox input "true"
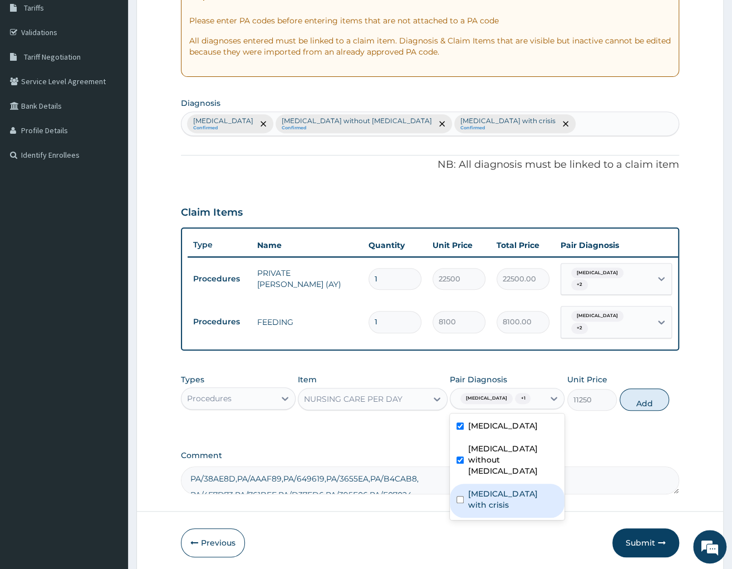
click at [508, 497] on label "Sickle cell disease with crisis" at bounding box center [513, 499] width 90 height 22
checkbox input "true"
click at [639, 410] on button "Add" at bounding box center [645, 399] width 50 height 22
type input "0"
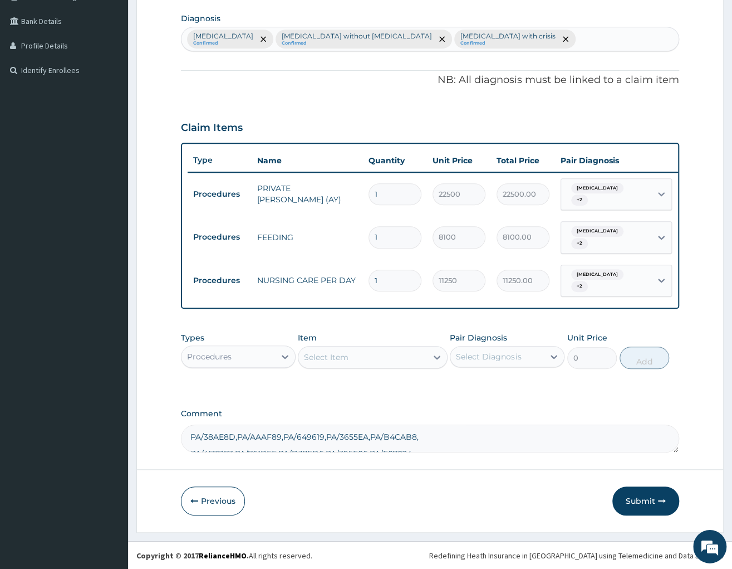
scroll to position [274, 0]
click at [253, 357] on div "Procedures" at bounding box center [229, 356] width 94 height 18
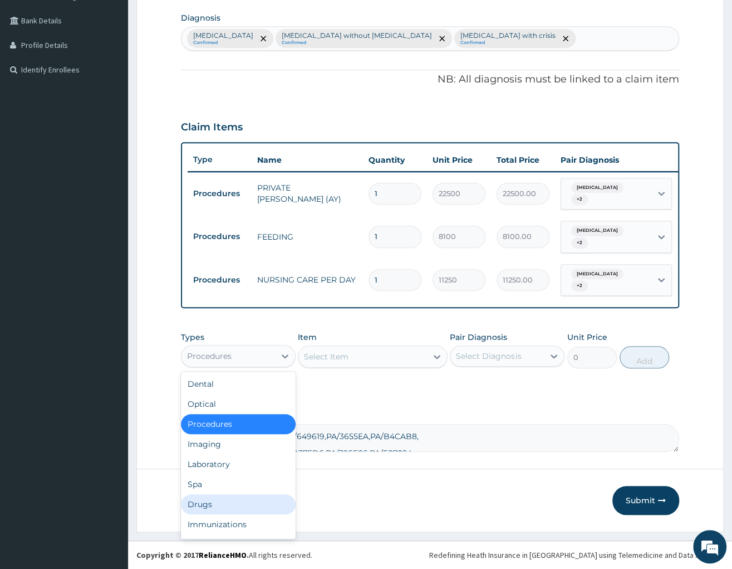
scroll to position [38, 0]
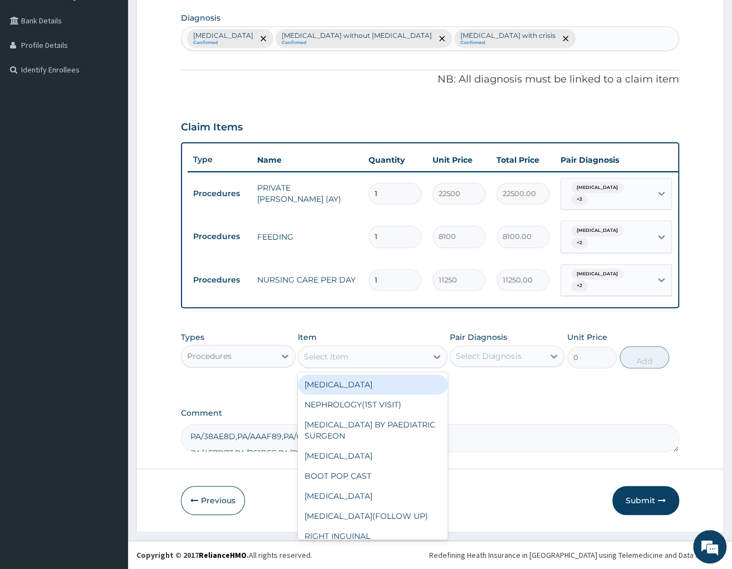
click at [356, 354] on div "Select Item" at bounding box center [363, 357] width 129 height 18
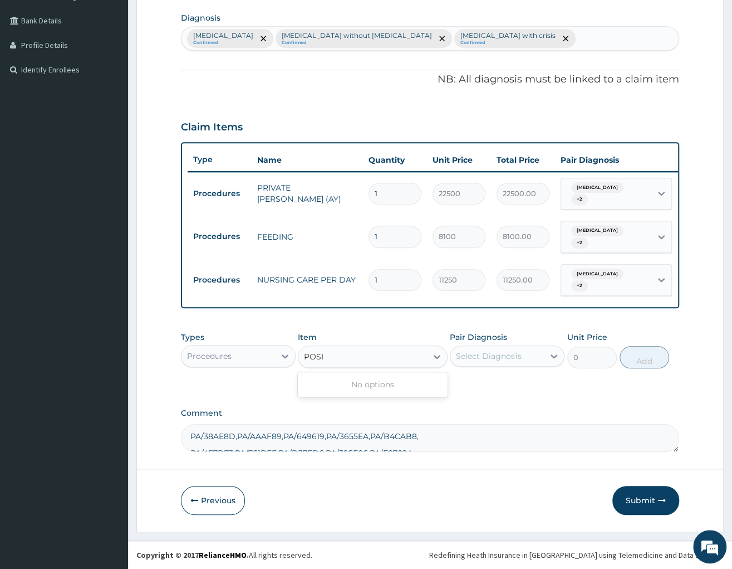
type input "POSI"
drag, startPoint x: 217, startPoint y: 356, endPoint x: 213, endPoint y: 369, distance: 13.8
click at [218, 356] on div "Procedures" at bounding box center [209, 355] width 45 height 11
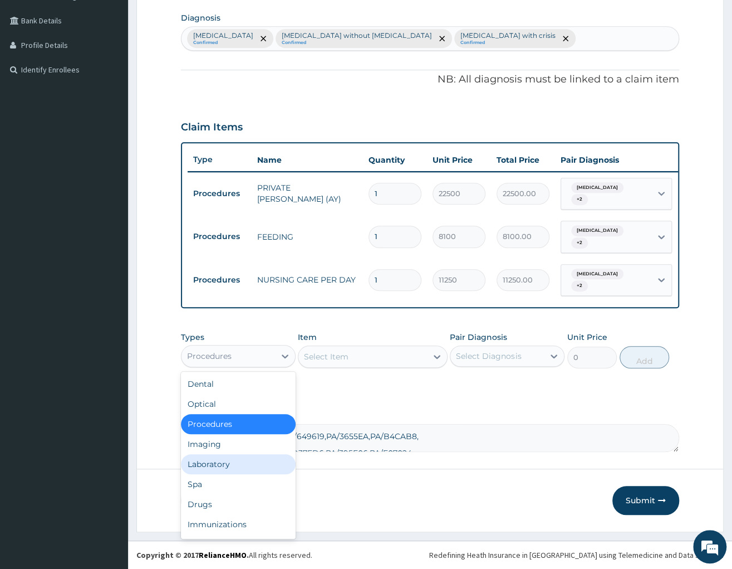
click at [216, 470] on div "Laboratory" at bounding box center [238, 464] width 115 height 20
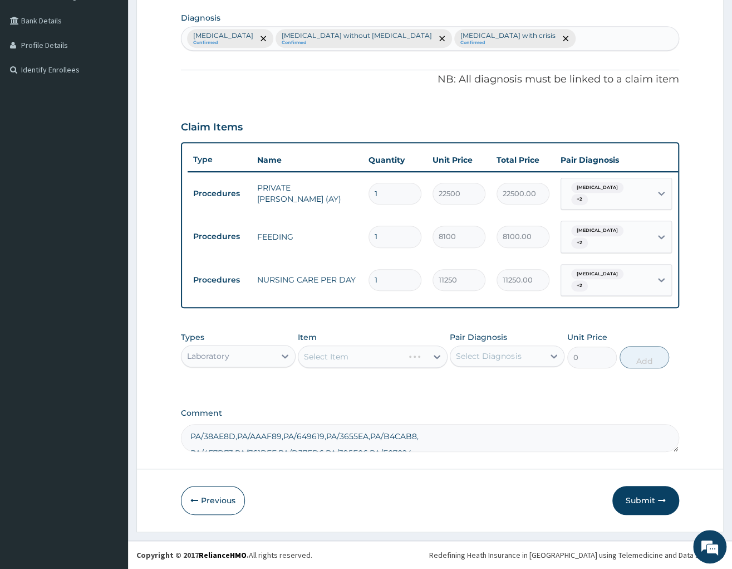
drag, startPoint x: 395, startPoint y: 194, endPoint x: 330, endPoint y: 180, distance: 66.5
click at [369, 183] on input "1" at bounding box center [395, 194] width 53 height 22
type input "9"
type input "202500.00"
type input "9"
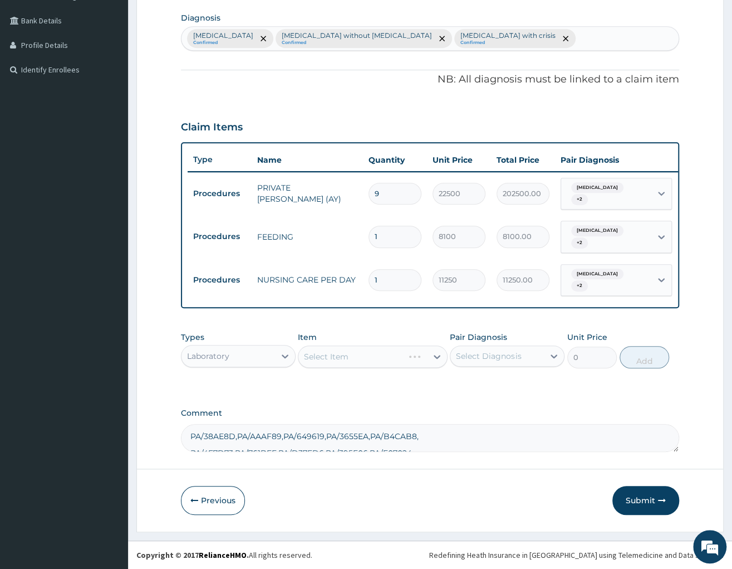
drag, startPoint x: 389, startPoint y: 226, endPoint x: 354, endPoint y: 221, distance: 36.0
click at [369, 226] on input "1" at bounding box center [395, 237] width 53 height 22
type input "9"
type input "72900.00"
type input "9"
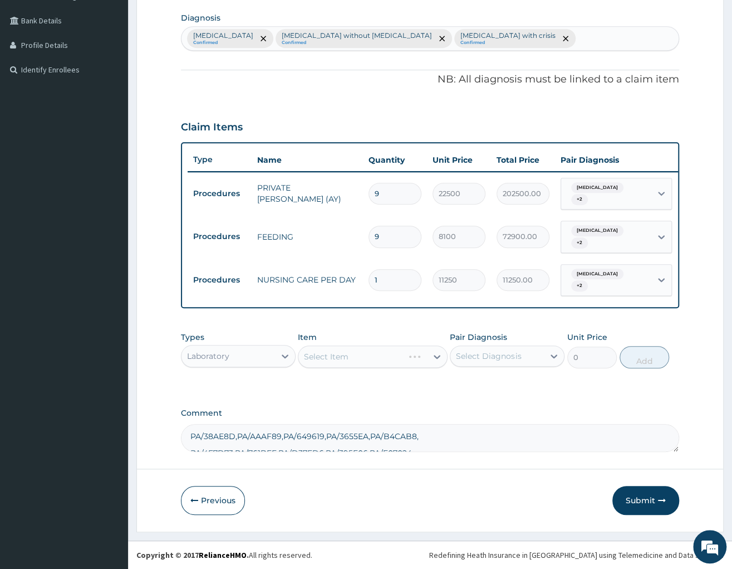
drag, startPoint x: 398, startPoint y: 274, endPoint x: 320, endPoint y: 258, distance: 79.5
click at [369, 269] on input "1" at bounding box center [395, 280] width 53 height 22
type input "9"
type input "101250.00"
type input "9"
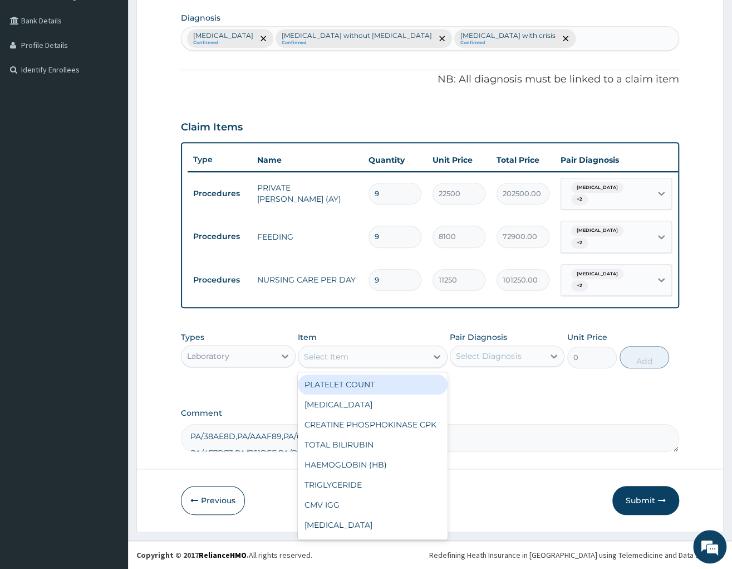
drag, startPoint x: 352, startPoint y: 351, endPoint x: 327, endPoint y: 312, distance: 46.3
click at [351, 352] on div "Select Item" at bounding box center [363, 357] width 129 height 18
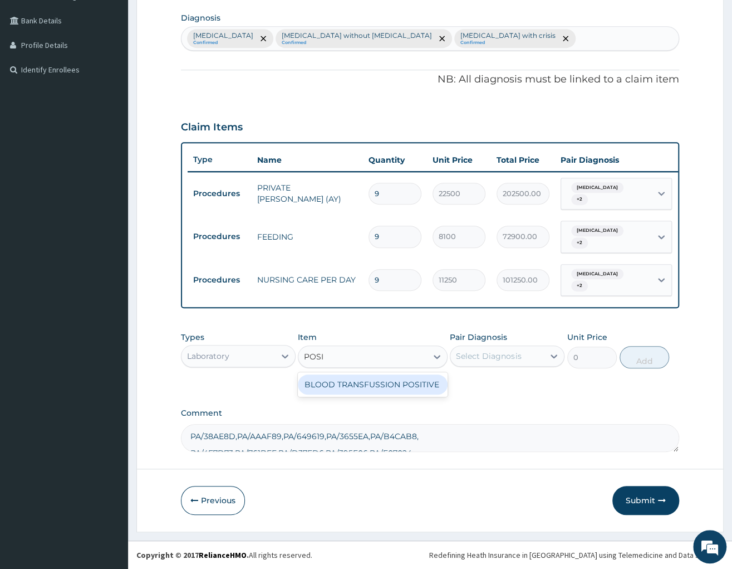
type input "POSIT"
click at [353, 378] on div "BLOOD TRANSFUSSION POSITIVE" at bounding box center [373, 384] width 150 height 20
type input "70000"
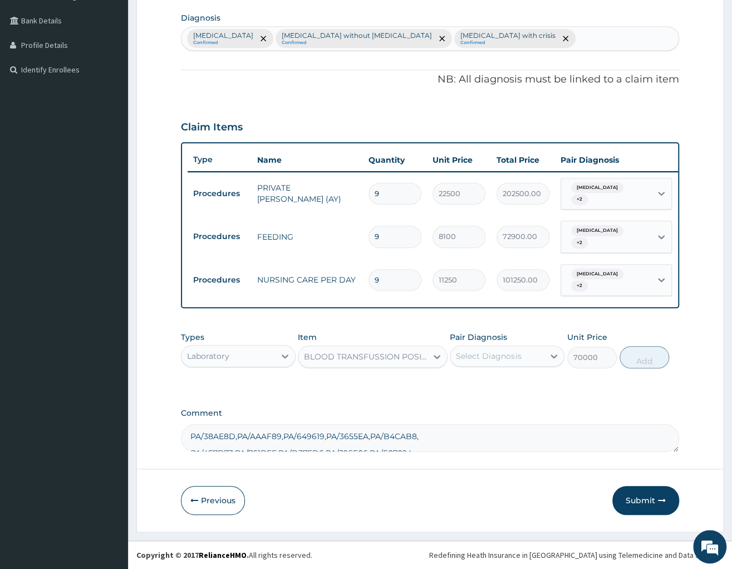
click at [547, 30] on div "Malaria, unspecified Confirmed Sepsis without septic shock Confirmed Sickle cel…" at bounding box center [430, 38] width 497 height 23
type input "ANEMIA"
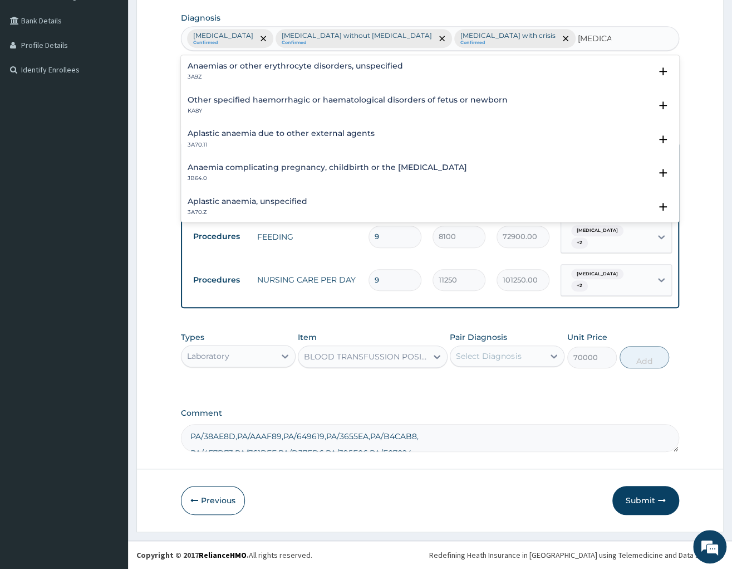
click at [250, 69] on h4 "Anaemias or other erythrocyte disorders, unspecified" at bounding box center [296, 66] width 216 height 8
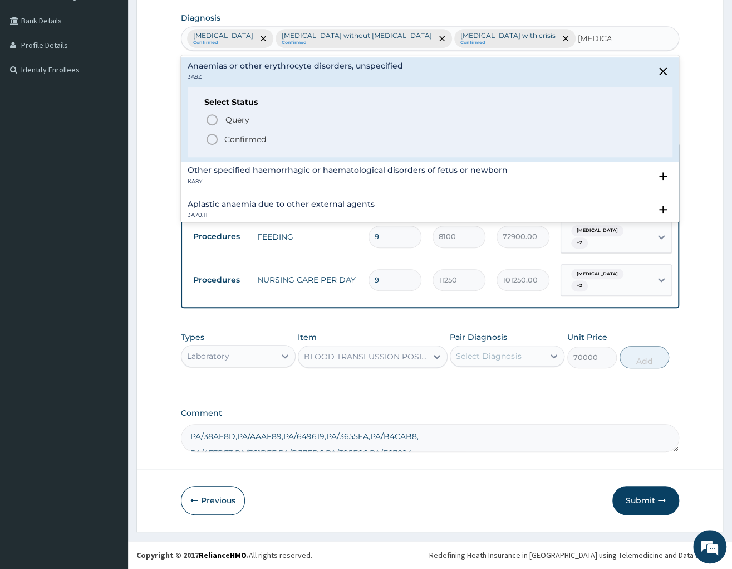
click at [227, 142] on p "Confirmed" at bounding box center [245, 139] width 42 height 11
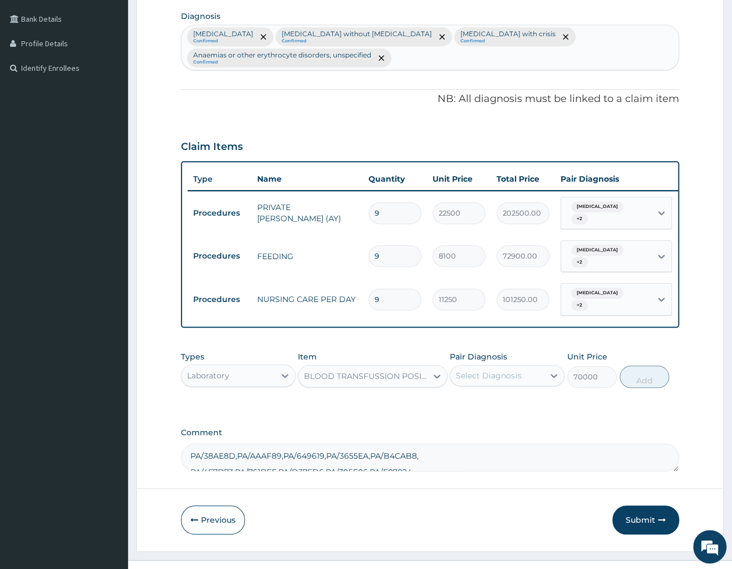
click at [607, 220] on div "Malaria, unspecified + 2" at bounding box center [605, 212] width 76 height 27
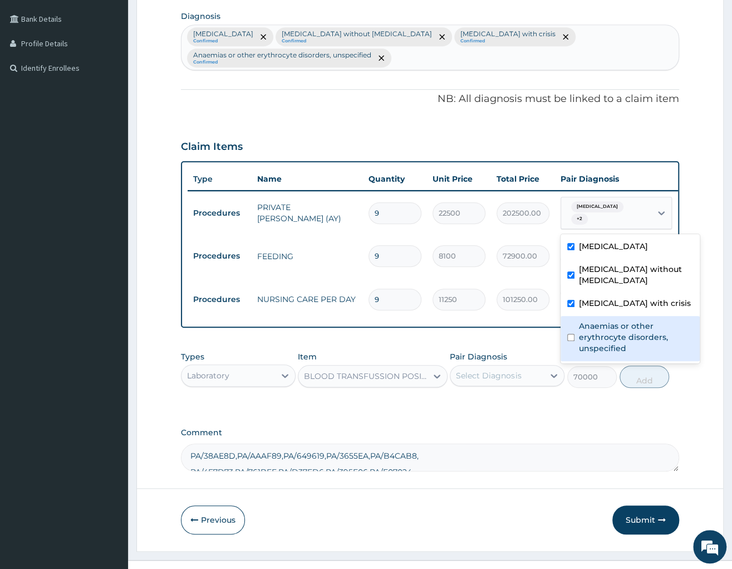
click at [593, 327] on label "Anaemias or other erythrocyte disorders, unspecified" at bounding box center [636, 336] width 114 height 33
checkbox input "true"
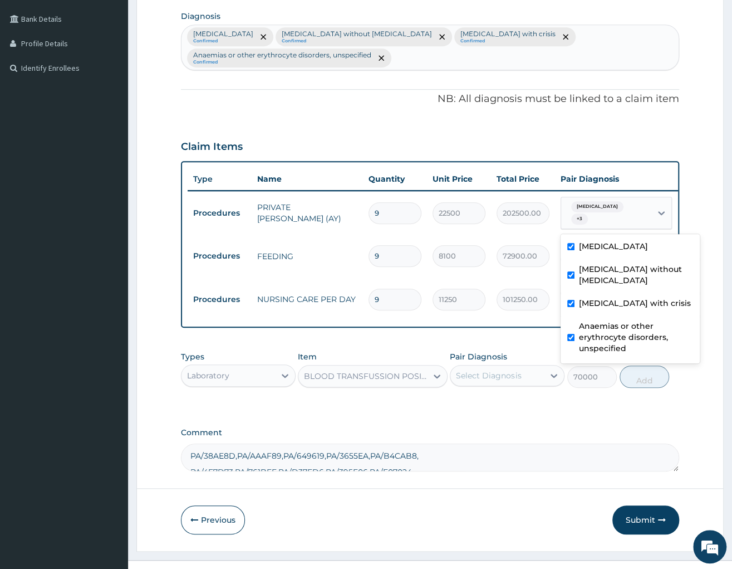
click at [465, 330] on div "PA Code / Prescription Code Enter Code(Secondary Care Only) Encounter Date 02-1…" at bounding box center [430, 151] width 498 height 639
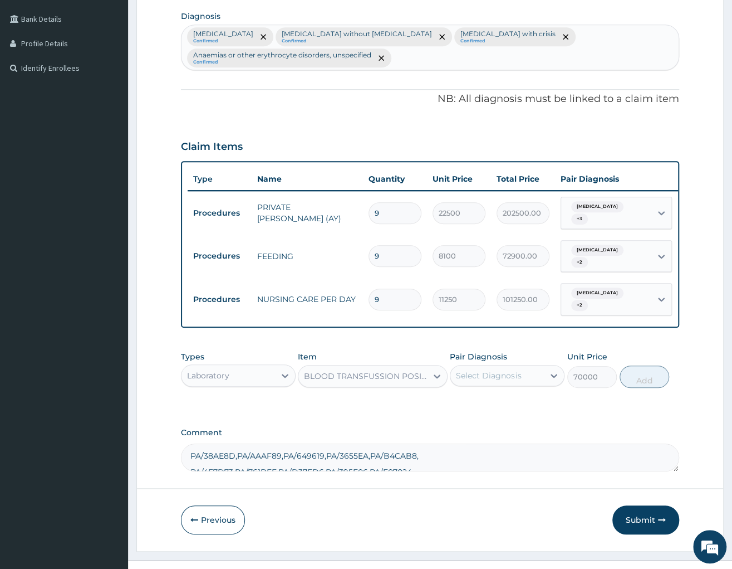
click at [617, 260] on div "Malaria, unspecified + 2" at bounding box center [605, 256] width 76 height 27
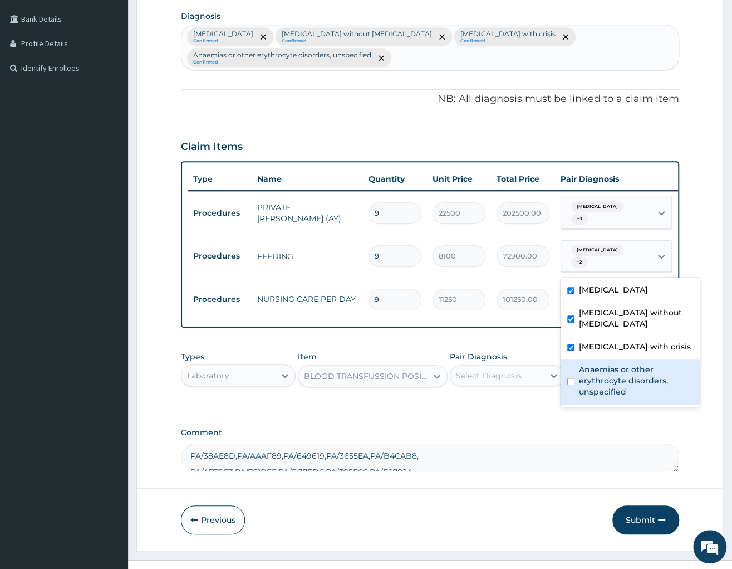
click at [584, 370] on label "Anaemias or other erythrocyte disorders, unspecified" at bounding box center [636, 380] width 114 height 33
checkbox input "true"
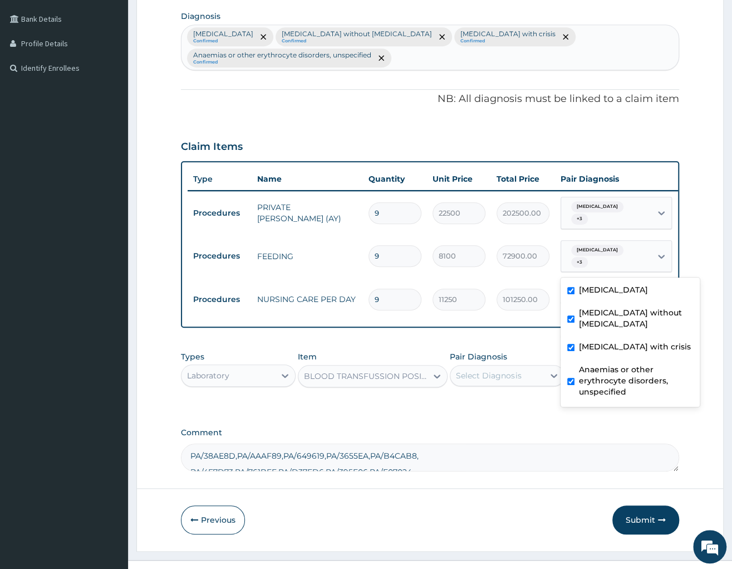
click at [464, 347] on div "Types Laboratory Item BLOOD TRANSFUSSION POSITIVE Pair Diagnosis Select Diagnos…" at bounding box center [430, 369] width 498 height 48
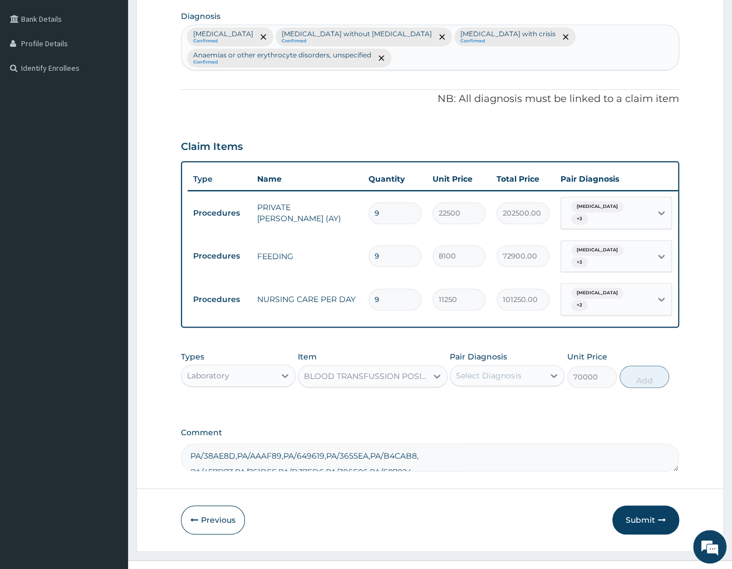
click at [599, 299] on span "[MEDICAL_DATA]" at bounding box center [597, 292] width 52 height 11
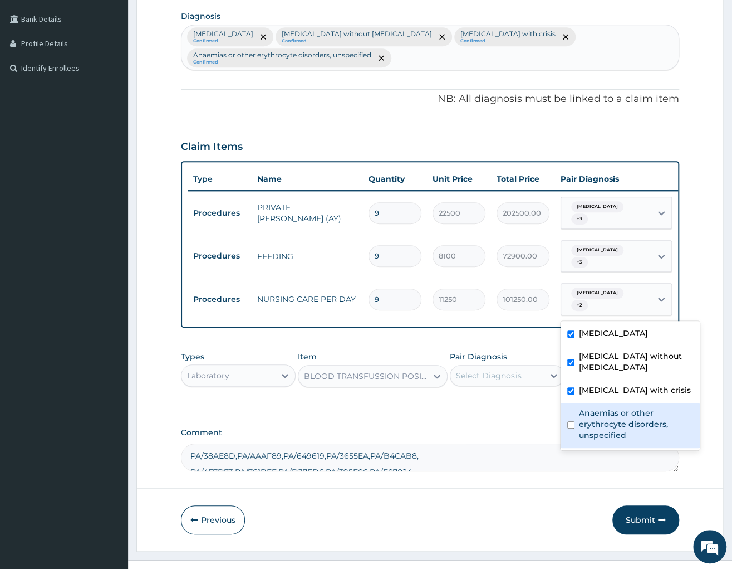
click at [592, 421] on label "Anaemias or other erythrocyte disorders, unspecified" at bounding box center [636, 423] width 114 height 33
checkbox input "true"
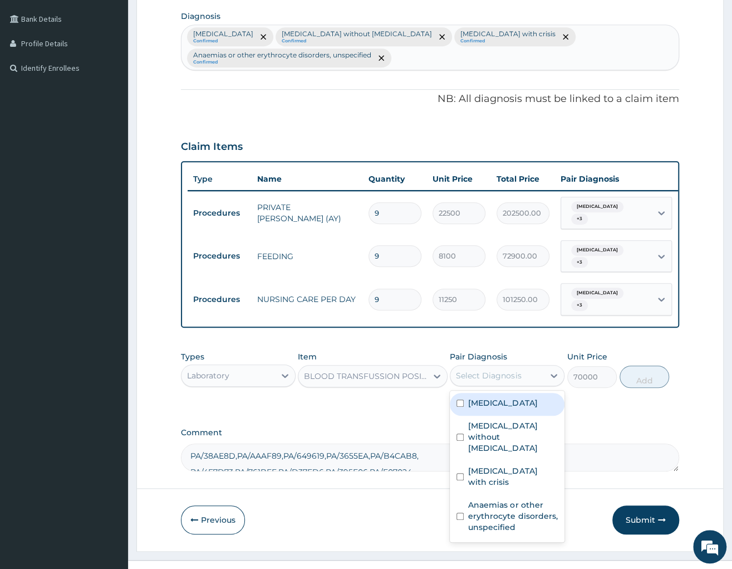
click at [491, 374] on div "Select Diagnosis" at bounding box center [488, 375] width 65 height 11
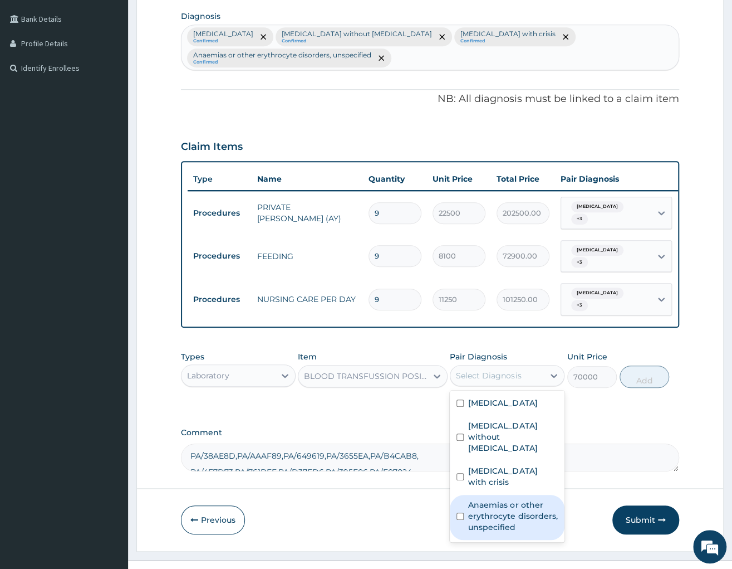
drag, startPoint x: 493, startPoint y: 510, endPoint x: 490, endPoint y: 493, distance: 16.9
click at [492, 509] on label "Anaemias or other erythrocyte disorders, unspecified" at bounding box center [513, 515] width 90 height 33
checkbox input "true"
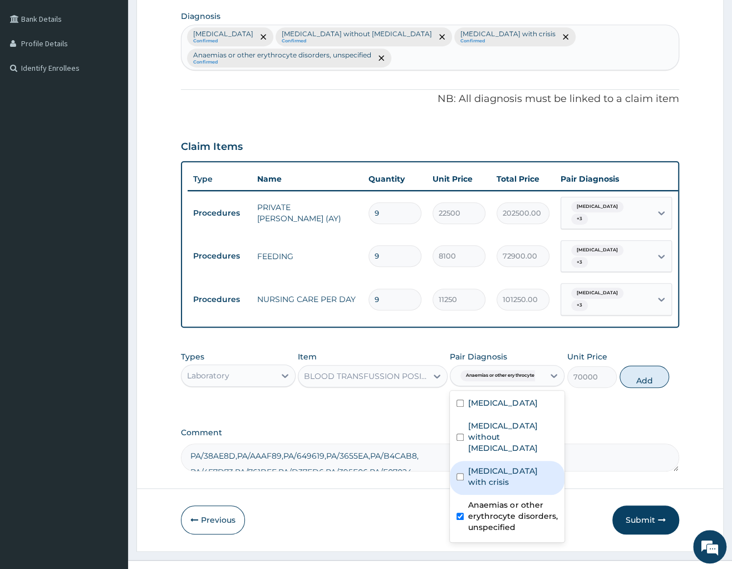
drag, startPoint x: 497, startPoint y: 468, endPoint x: 509, endPoint y: 466, distance: 11.4
click at [498, 468] on label "Sickle cell disease with crisis" at bounding box center [513, 476] width 90 height 22
checkbox input "true"
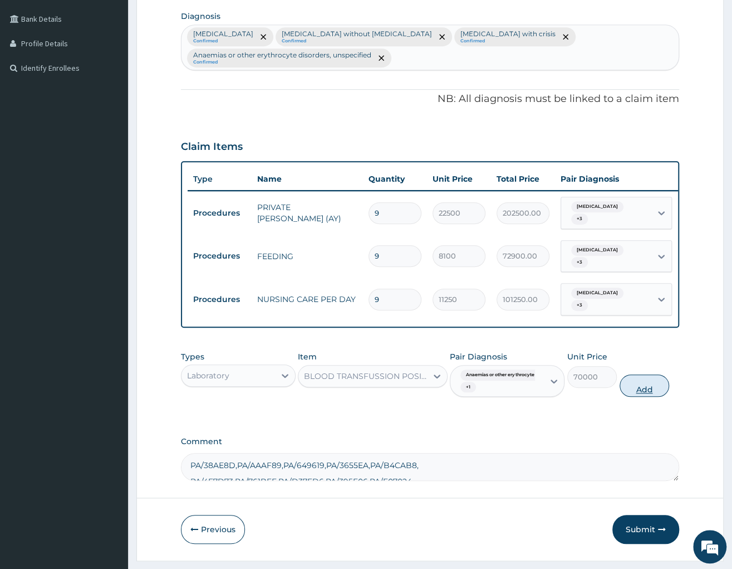
click at [635, 385] on button "Add" at bounding box center [645, 385] width 50 height 22
type input "0"
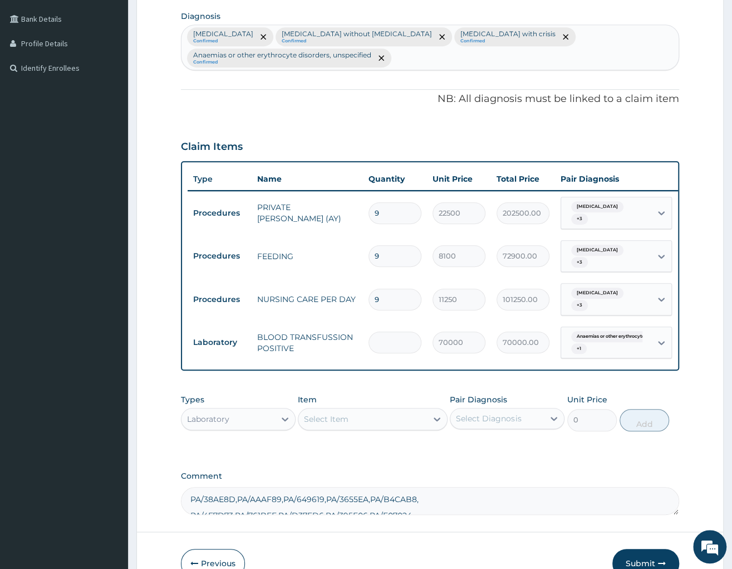
type input "0.00"
type input "2"
type input "140000.00"
type input "2"
click at [381, 417] on div "Select Item" at bounding box center [363, 419] width 129 height 18
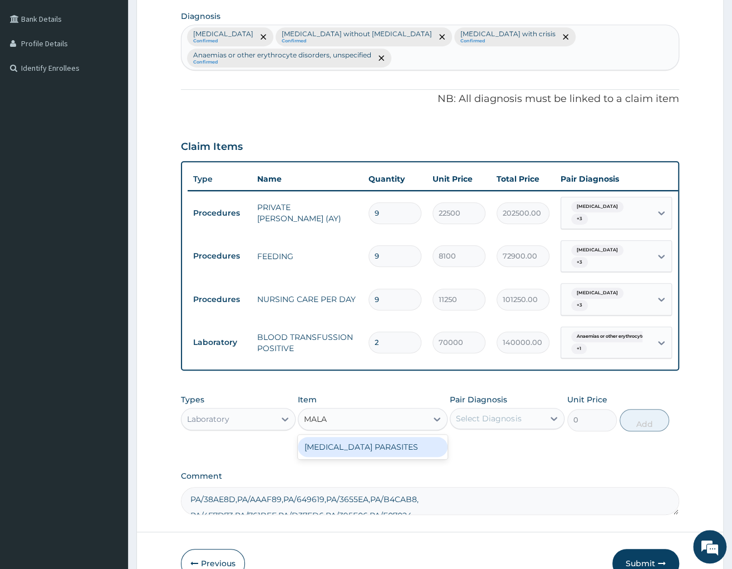
type input "MALAR"
drag, startPoint x: 377, startPoint y: 447, endPoint x: 501, endPoint y: 456, distance: 124.0
click at [380, 448] on div "MALARIA PARASITES" at bounding box center [373, 447] width 150 height 20
type input "2500"
click at [509, 426] on div "Select Diagnosis" at bounding box center [498, 418] width 94 height 18
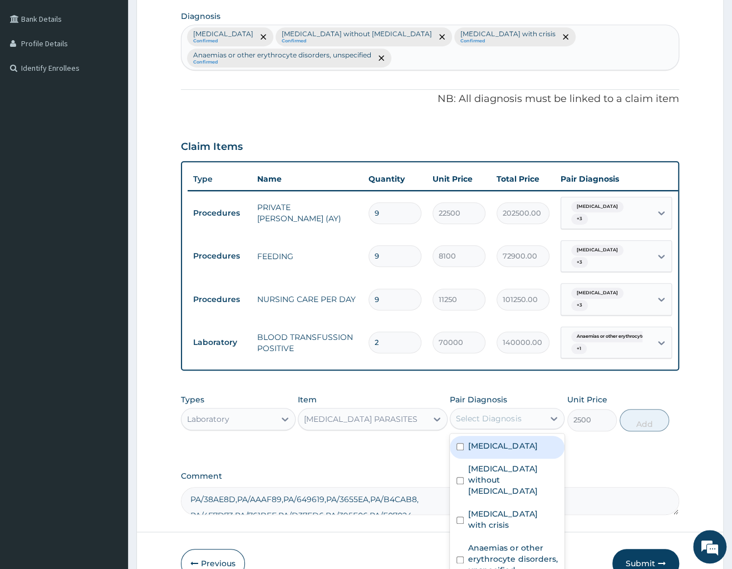
drag, startPoint x: 495, startPoint y: 447, endPoint x: 622, endPoint y: 428, distance: 128.4
click at [495, 446] on label "[MEDICAL_DATA]" at bounding box center [502, 445] width 69 height 11
checkbox input "true"
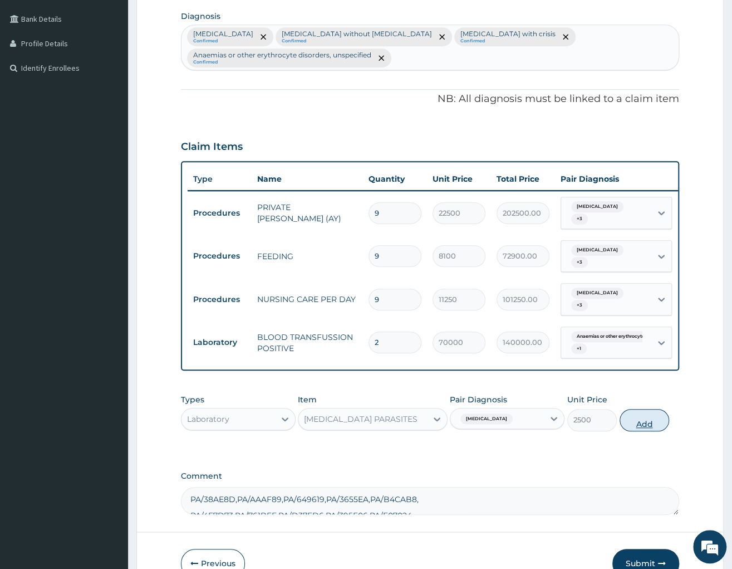
click at [639, 418] on button "Add" at bounding box center [645, 420] width 50 height 22
type input "0"
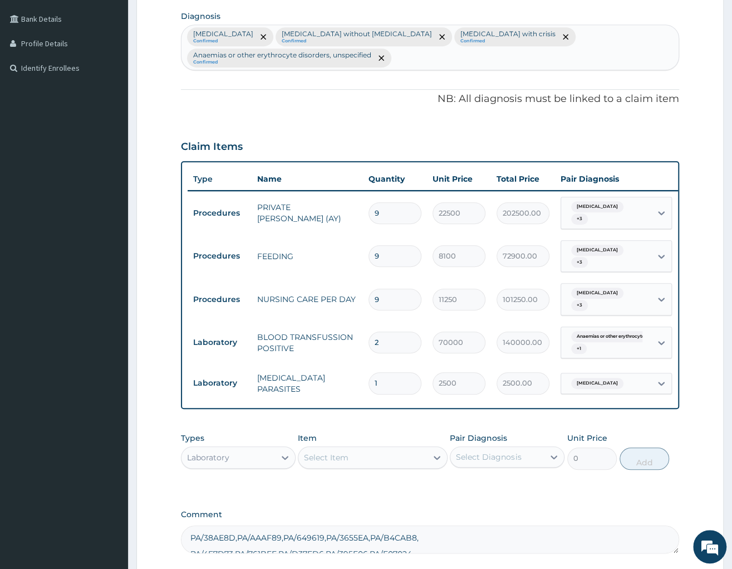
click at [402, 466] on div "Select Item" at bounding box center [363, 457] width 129 height 18
type input "FULL"
click at [402, 492] on div "FULL BLOOD COUNT (INC. DIFF)" at bounding box center [373, 485] width 150 height 20
type input "4341.60009765625"
click at [516, 465] on div "Select Diagnosis" at bounding box center [498, 457] width 94 height 18
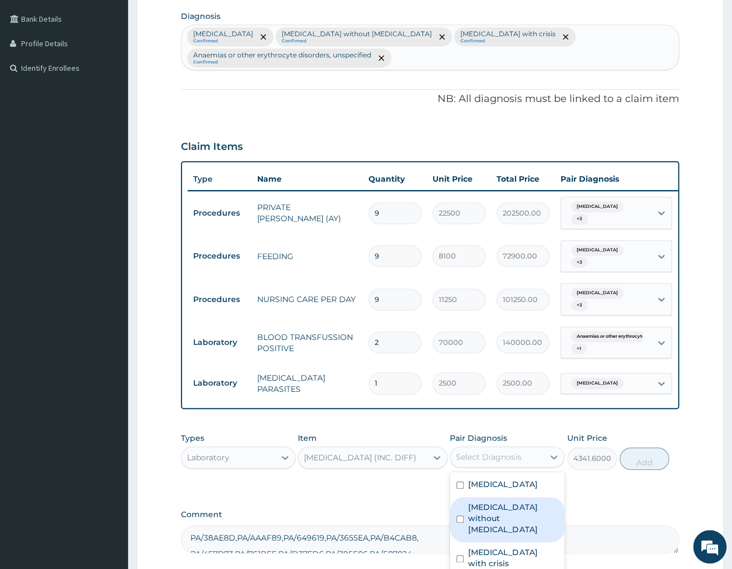
click at [488, 513] on label "Sepsis without septic shock" at bounding box center [513, 517] width 90 height 33
checkbox input "true"
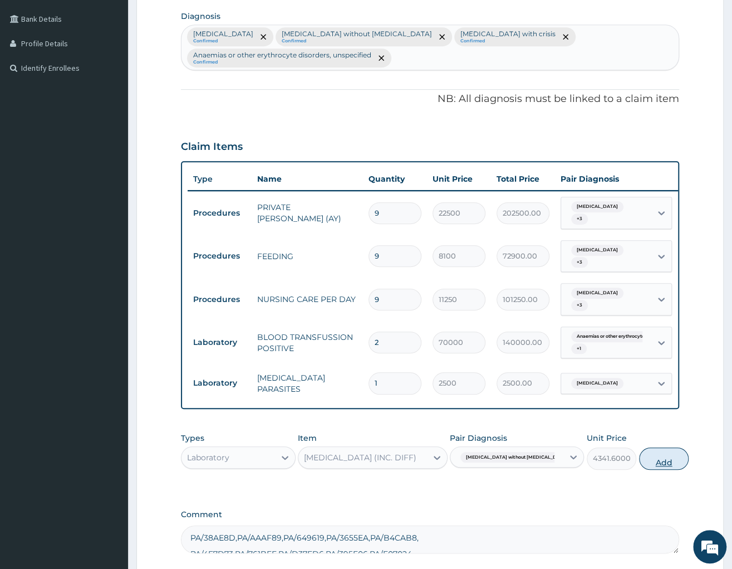
click at [639, 466] on button "Add" at bounding box center [664, 458] width 50 height 22
type input "0"
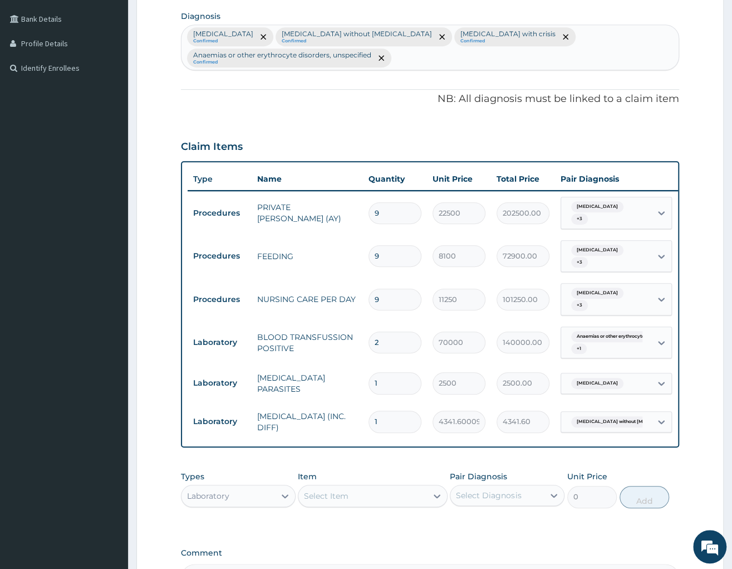
scroll to position [415, 0]
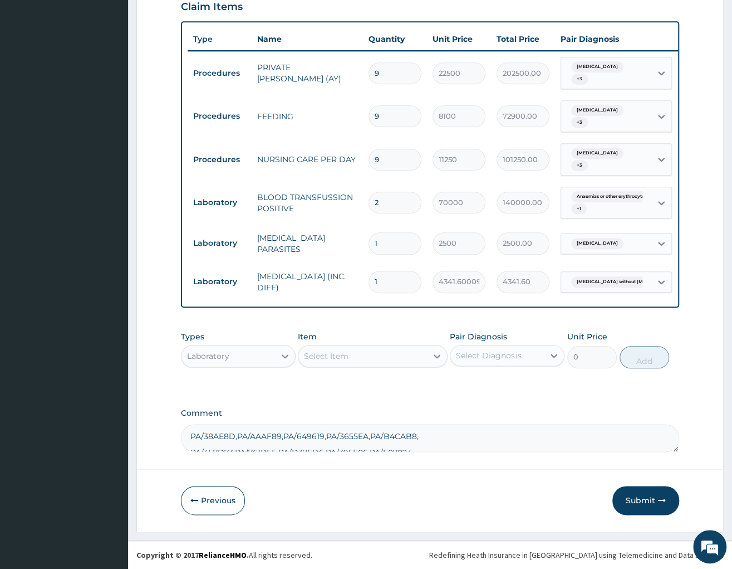
drag, startPoint x: 383, startPoint y: 286, endPoint x: 299, endPoint y: 272, distance: 85.2
click at [369, 272] on input "1" at bounding box center [395, 282] width 53 height 22
type input "4"
type input "17366.40"
type input "4"
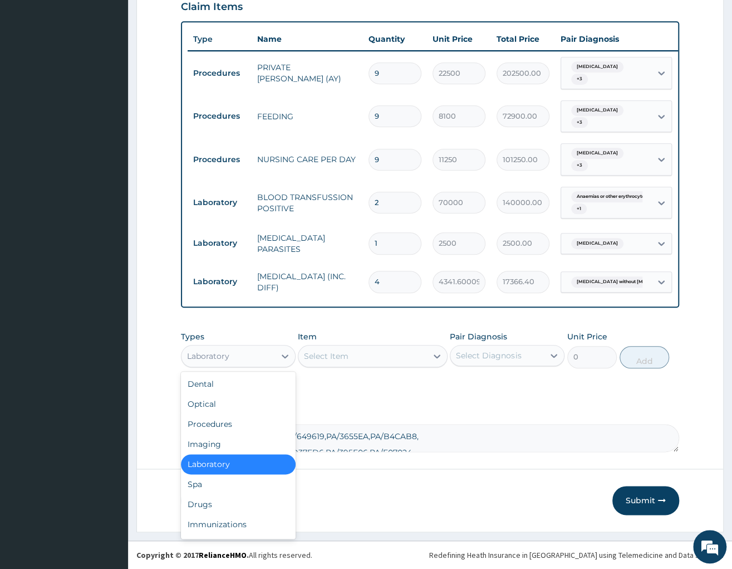
drag, startPoint x: 228, startPoint y: 356, endPoint x: 250, endPoint y: 399, distance: 47.6
click at [229, 356] on div "Laboratory" at bounding box center [208, 355] width 42 height 11
click at [200, 503] on div "Drugs" at bounding box center [238, 504] width 115 height 20
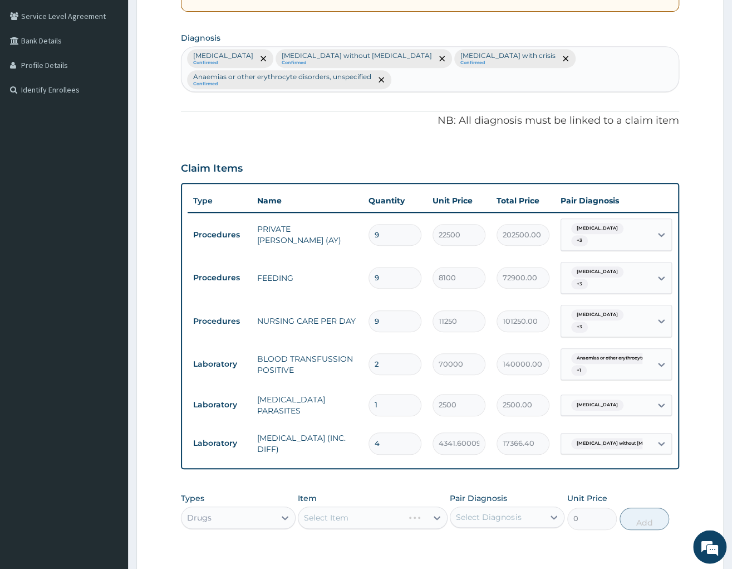
scroll to position [228, 0]
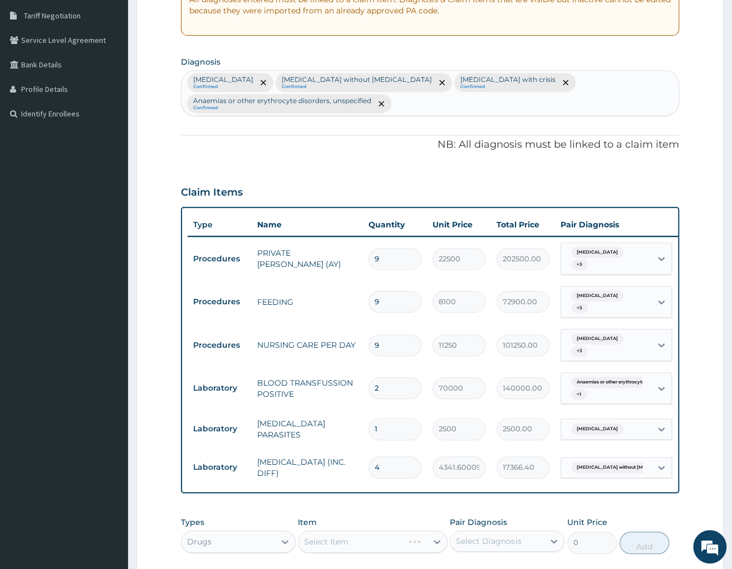
click at [417, 99] on div "Malaria, unspecified Confirmed Sepsis without septic shock Confirmed Sickle cel…" at bounding box center [430, 93] width 497 height 45
type input "DYSPEPSIA"
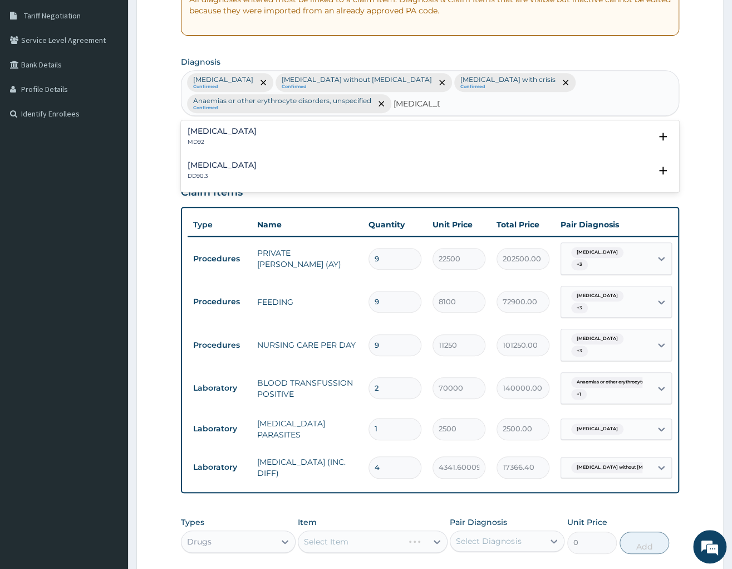
click at [219, 134] on h4 "Dyspepsia" at bounding box center [222, 131] width 69 height 8
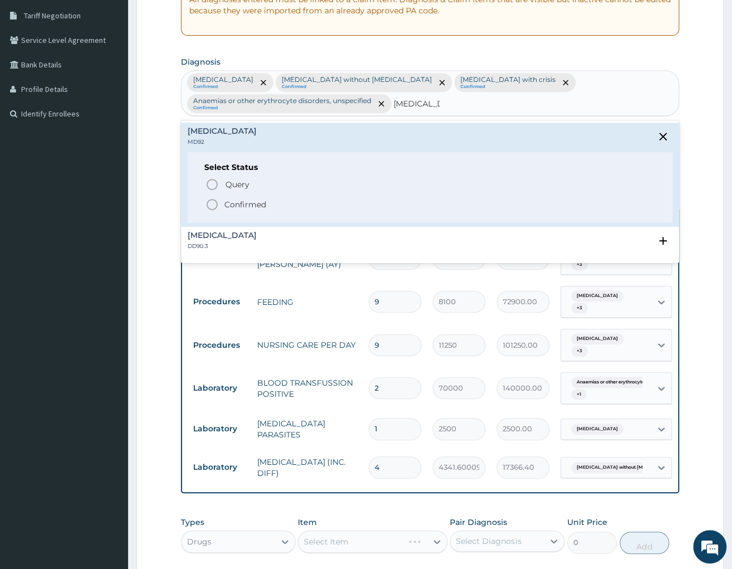
click at [257, 203] on p "Confirmed" at bounding box center [245, 204] width 42 height 11
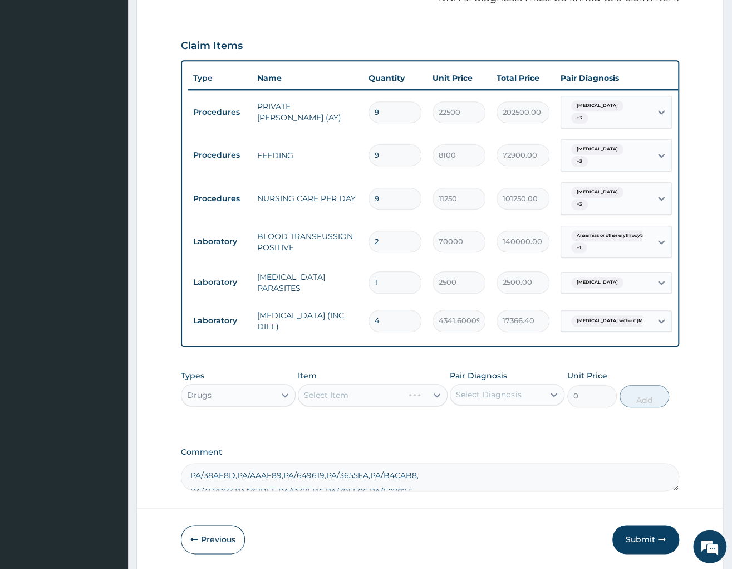
scroll to position [415, 0]
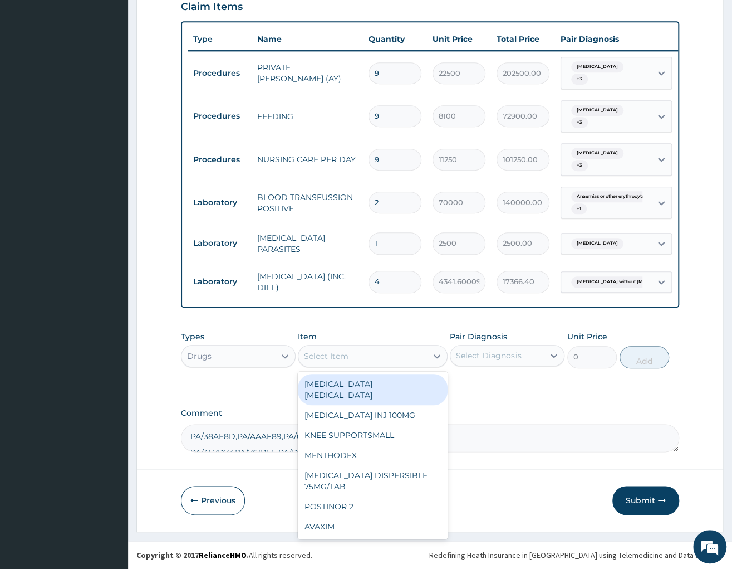
click at [370, 359] on div "Select Item" at bounding box center [363, 356] width 129 height 18
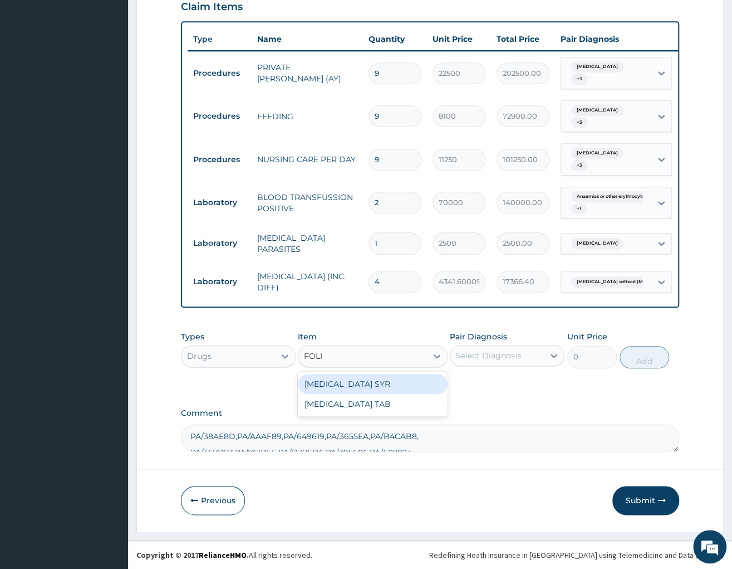
type input "FOLIC"
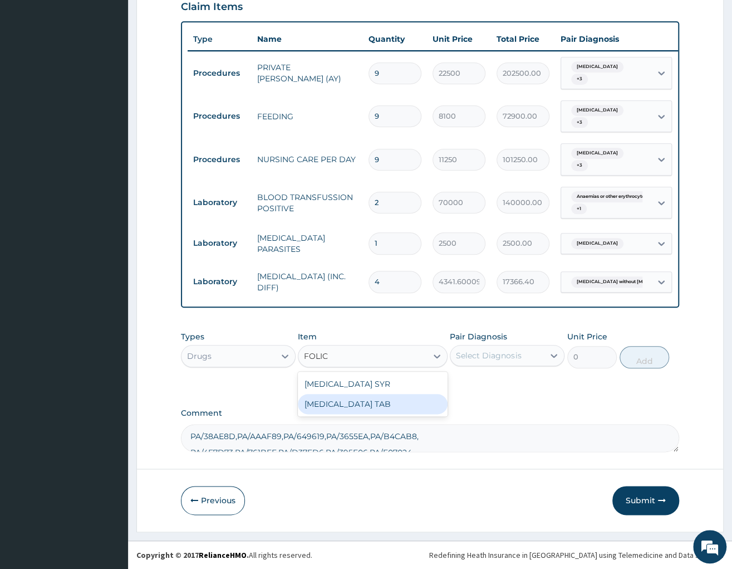
click at [327, 397] on div "[MEDICAL_DATA] TAB" at bounding box center [373, 404] width 150 height 20
type input "27.5"
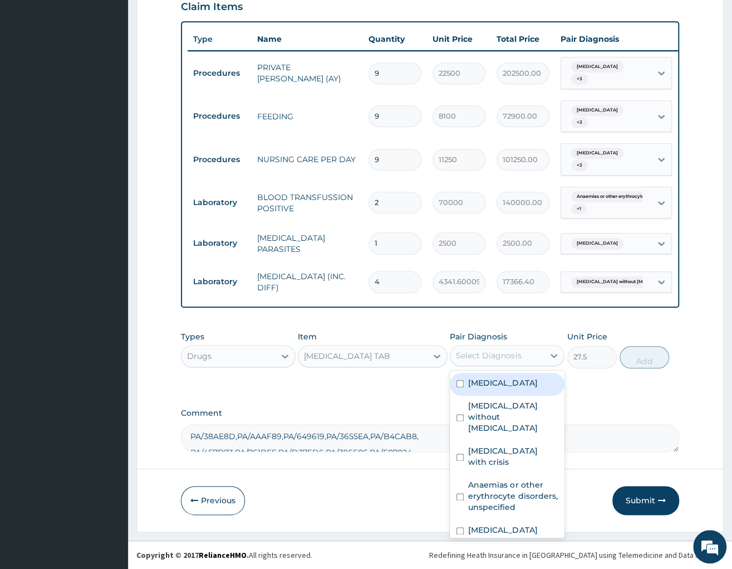
click at [528, 350] on div "Select Diagnosis" at bounding box center [498, 355] width 94 height 18
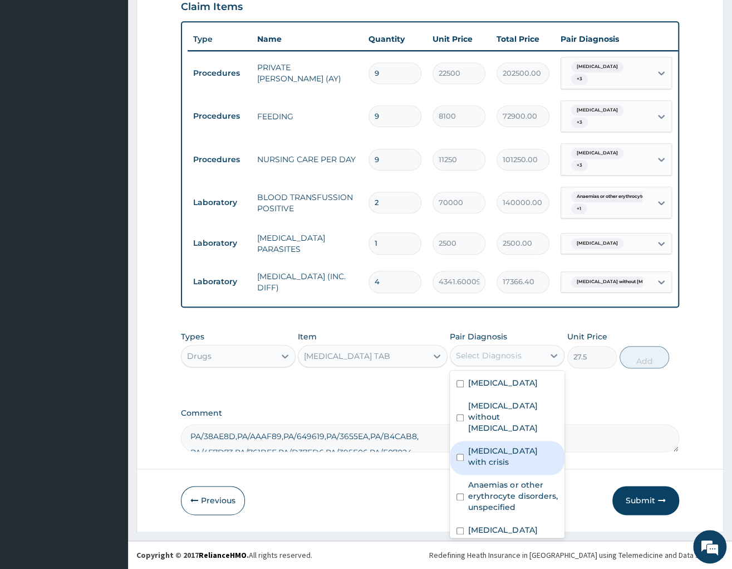
click at [509, 445] on label "Sickle cell disease with crisis" at bounding box center [513, 456] width 90 height 22
checkbox input "true"
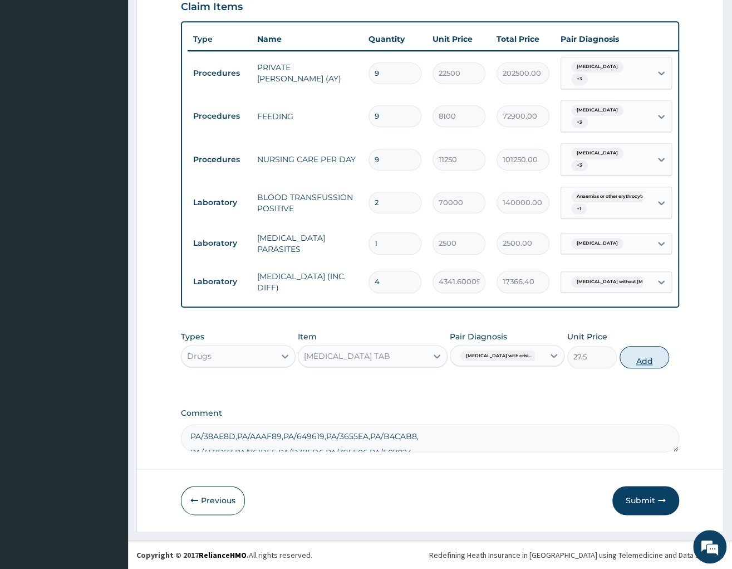
click at [638, 356] on button "Add" at bounding box center [645, 357] width 50 height 22
type input "0"
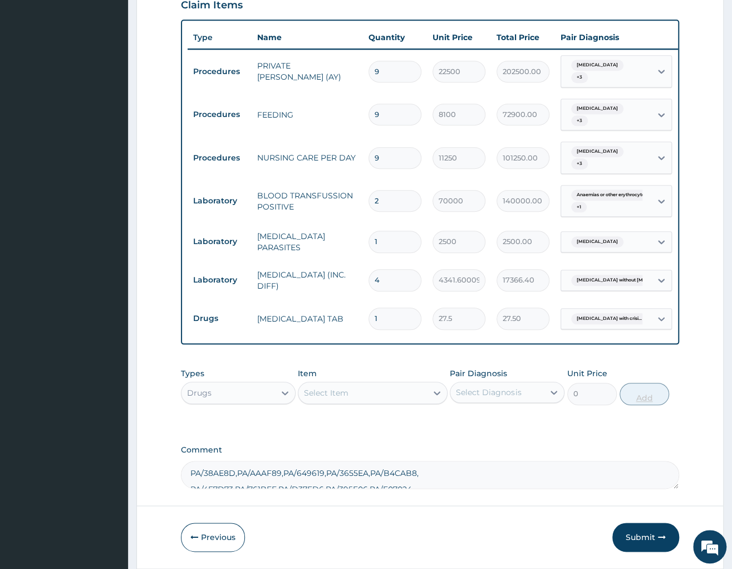
type input "0.00"
type input "2"
type input "55.00"
type input "20"
type input "550.00"
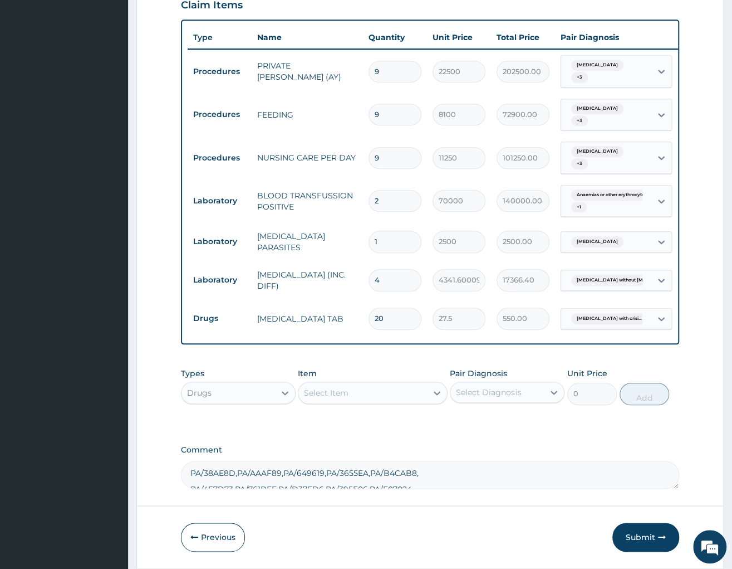
type input "20"
click at [377, 394] on div "Select Item" at bounding box center [363, 393] width 129 height 18
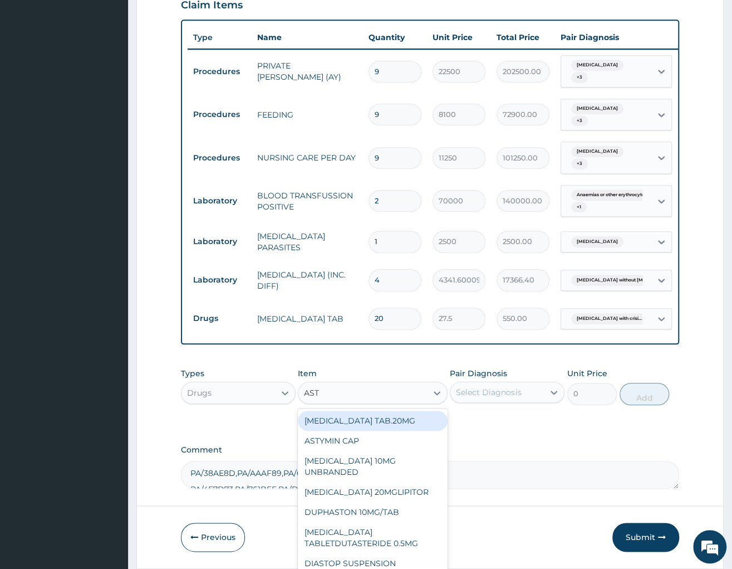
type input "ASTY"
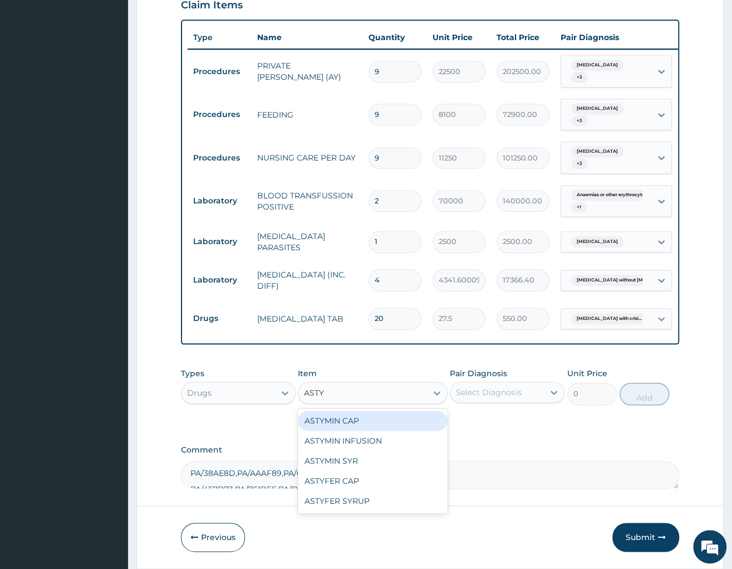
click at [392, 428] on div "ASTYMIN CAP" at bounding box center [373, 420] width 150 height 20
type input "455.3471984863281"
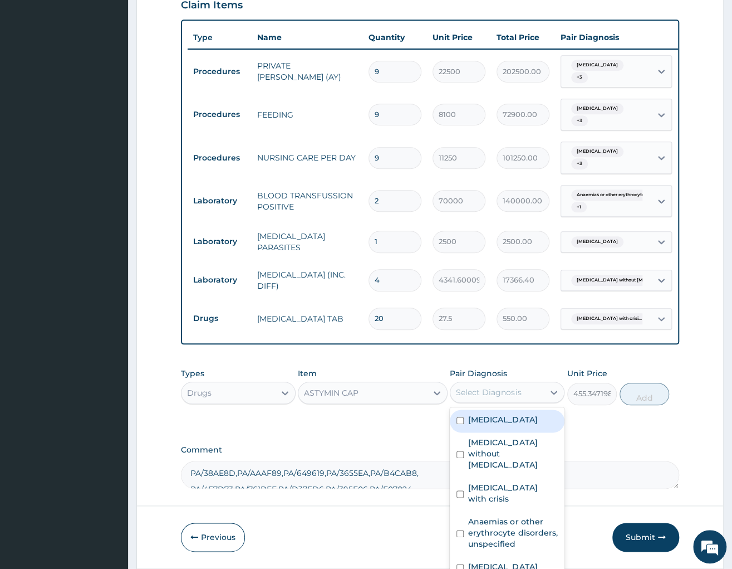
click at [532, 399] on div "Select Diagnosis" at bounding box center [498, 392] width 94 height 18
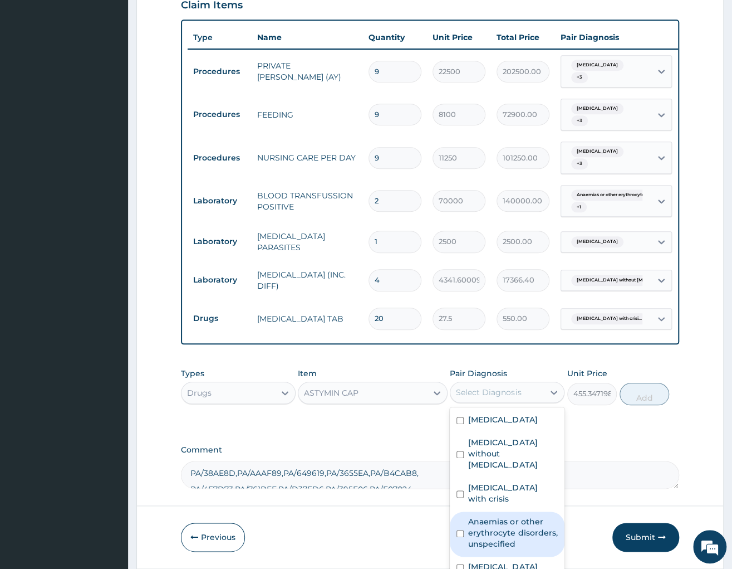
click at [510, 516] on label "Anaemias or other erythrocyte disorders, unspecified" at bounding box center [513, 532] width 90 height 33
checkbox input "true"
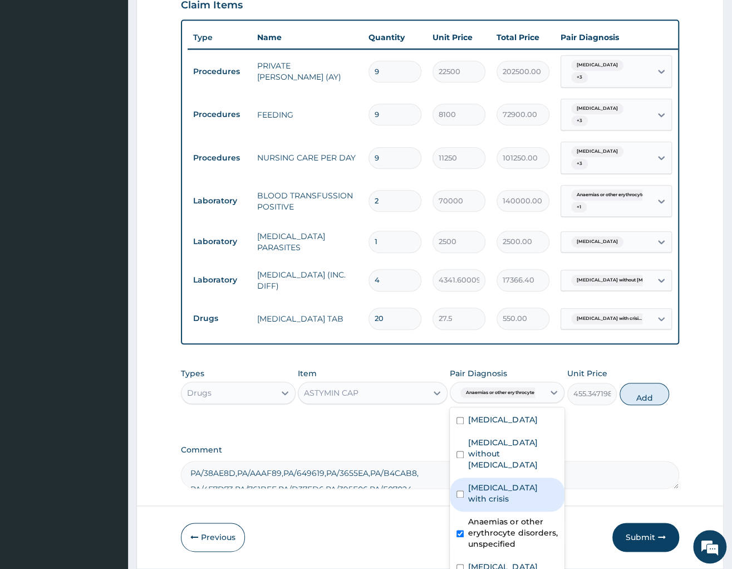
click at [505, 487] on label "Sickle cell disease with crisis" at bounding box center [513, 493] width 90 height 22
checkbox input "true"
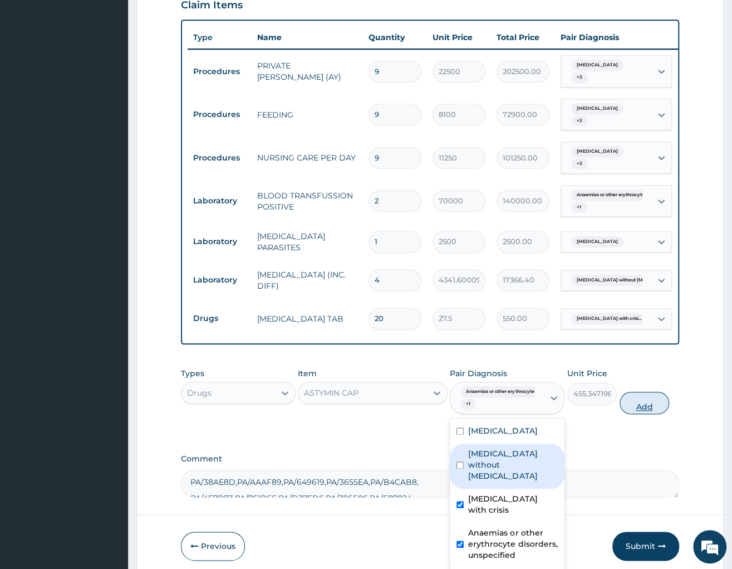
click at [648, 407] on button "Add" at bounding box center [645, 403] width 50 height 22
type input "0"
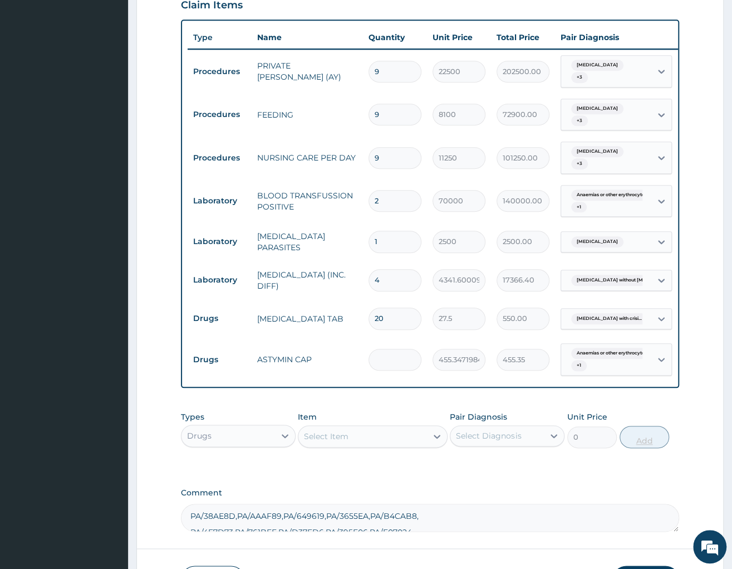
type input "0.00"
type input "2"
type input "910.69"
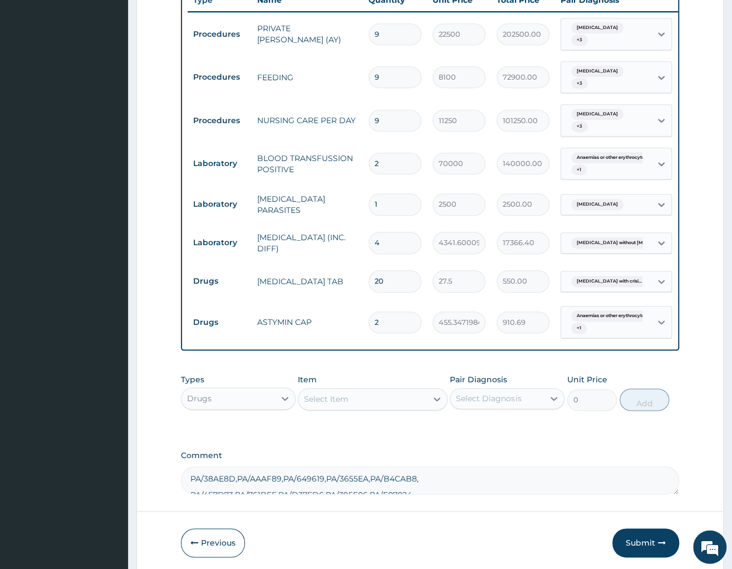
scroll to position [478, 0]
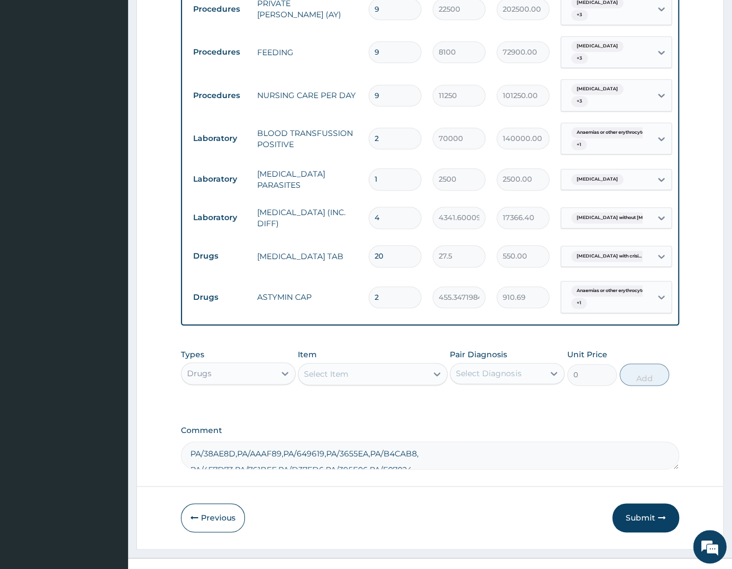
type input "2"
click at [378, 379] on div "Select Item" at bounding box center [363, 374] width 129 height 18
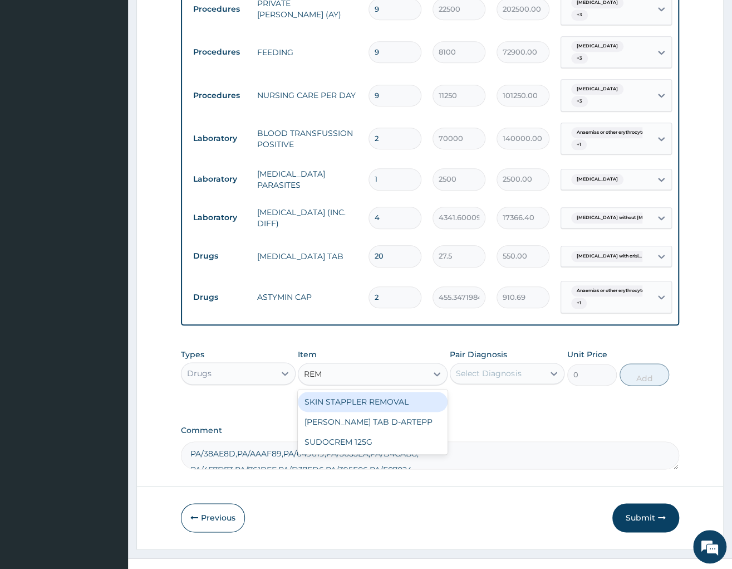
type input "REMA"
click at [368, 405] on div "[PERSON_NAME] TAB D-ARTEPP" at bounding box center [373, 402] width 150 height 20
type input "333.184326171875"
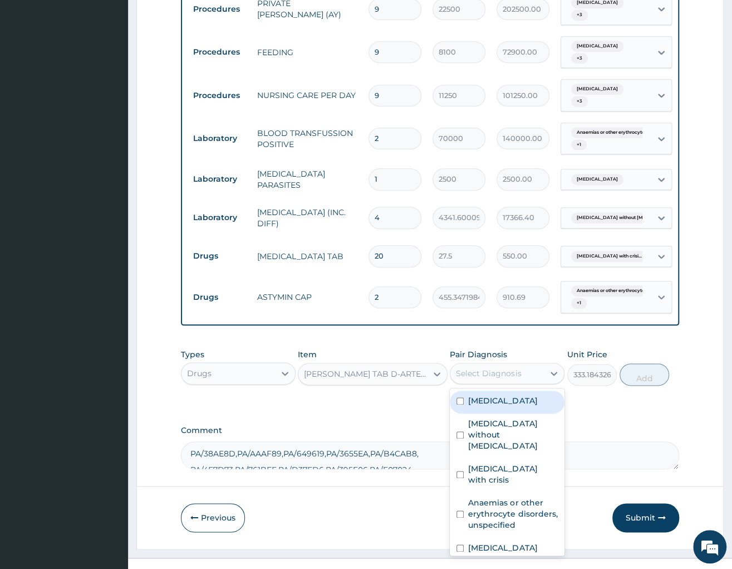
click at [479, 365] on div "Select Diagnosis" at bounding box center [507, 373] width 115 height 21
drag, startPoint x: 488, startPoint y: 406, endPoint x: 622, endPoint y: 370, distance: 137.8
click at [490, 405] on label "[MEDICAL_DATA]" at bounding box center [502, 400] width 69 height 11
checkbox input "true"
click at [635, 376] on button "Add" at bounding box center [645, 374] width 50 height 22
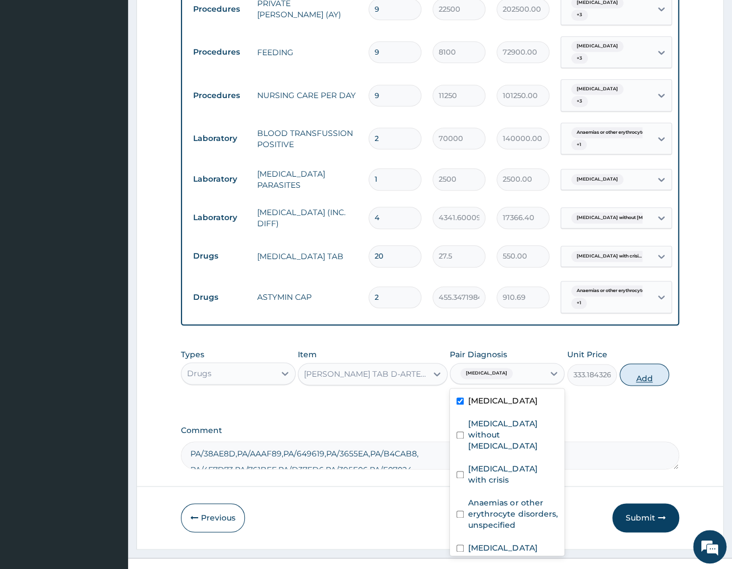
type input "0"
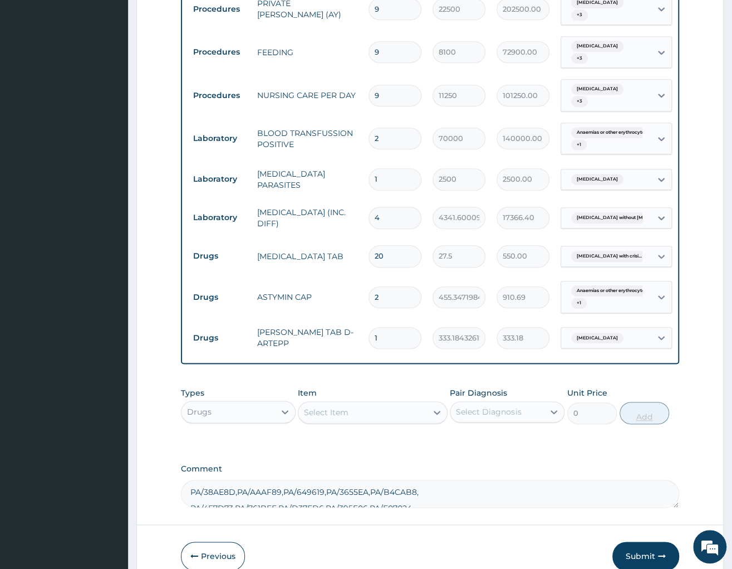
type input "0.00"
type input "9"
type input "2998.66"
type input "9"
click at [356, 421] on div "Select Item" at bounding box center [363, 412] width 129 height 18
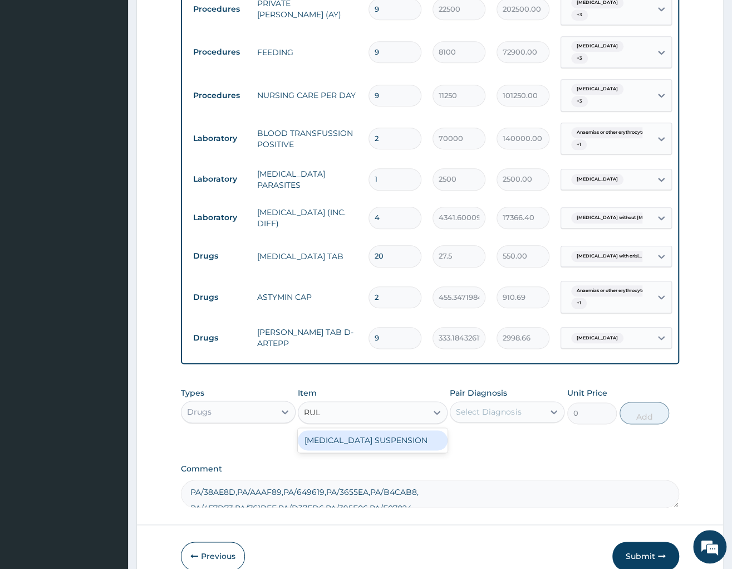
type input "RULO"
click at [398, 439] on div "[MEDICAL_DATA] SUSPENSION" at bounding box center [373, 440] width 150 height 20
type input "3344.5439453125"
click at [470, 417] on div "Select Diagnosis" at bounding box center [488, 411] width 65 height 11
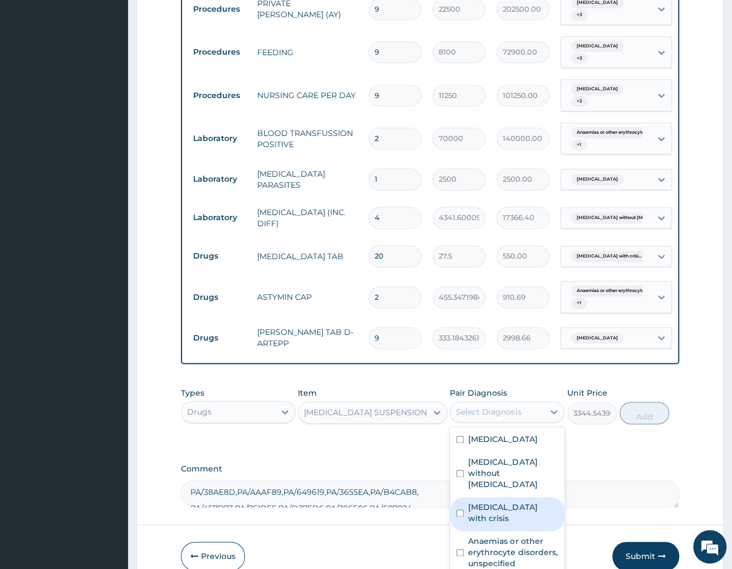
scroll to position [537, 0]
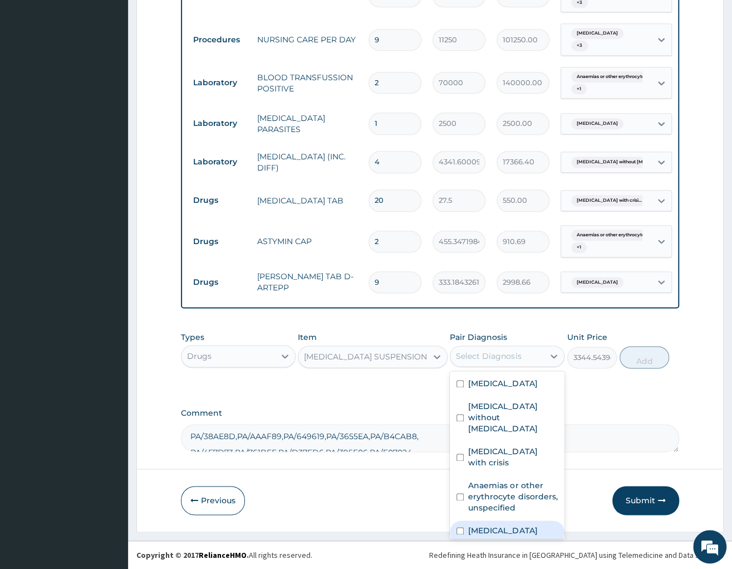
click at [510, 527] on div "Dyspepsia" at bounding box center [507, 531] width 115 height 23
checkbox input "true"
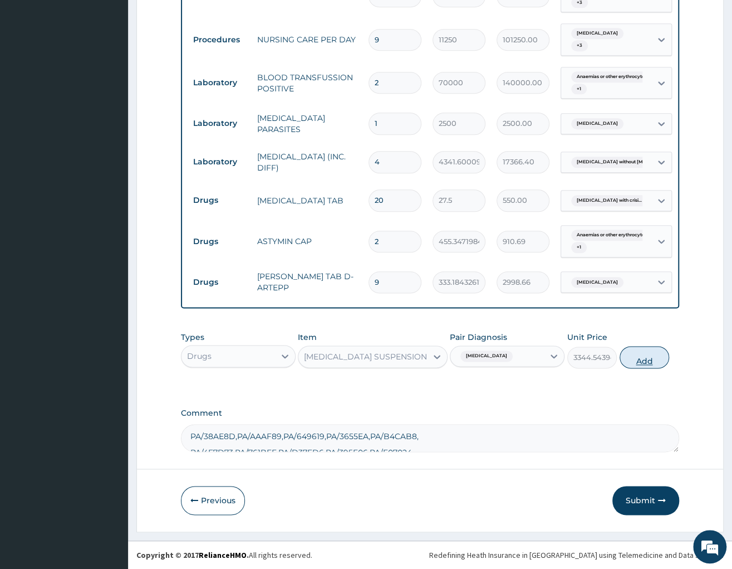
click at [653, 361] on button "Add" at bounding box center [645, 357] width 50 height 22
type input "0"
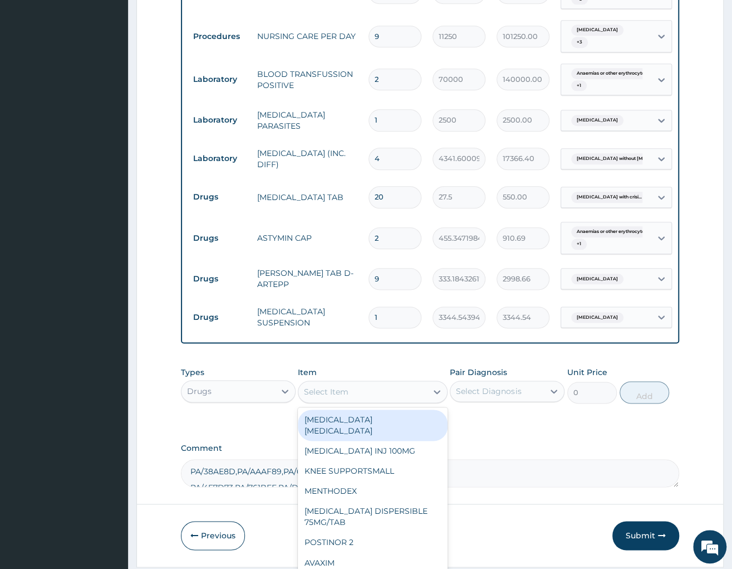
click at [384, 394] on div "Select Item" at bounding box center [363, 392] width 129 height 18
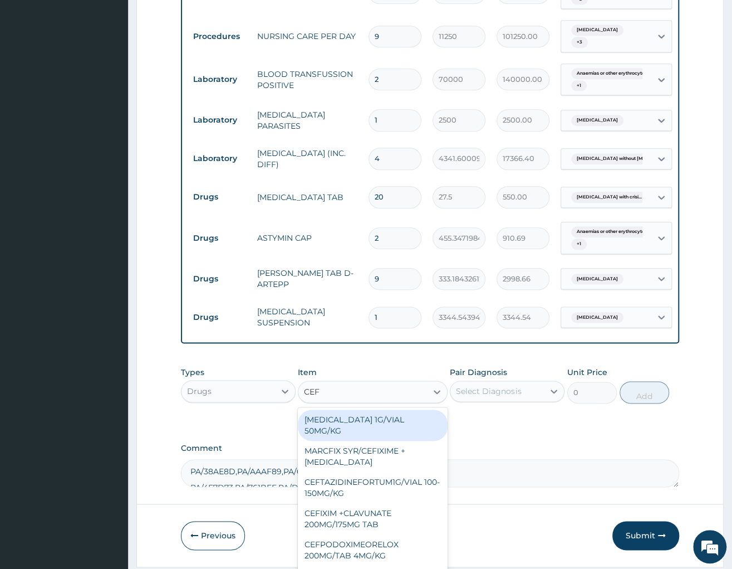
type input "CEFI"
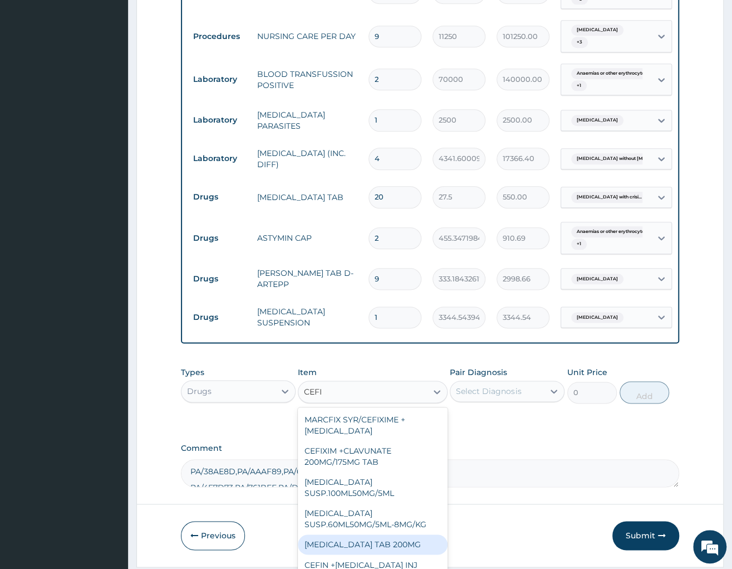
drag, startPoint x: 361, startPoint y: 537, endPoint x: 475, endPoint y: 437, distance: 151.6
click at [363, 537] on div "[MEDICAL_DATA] TAB 200MG" at bounding box center [373, 544] width 150 height 20
type input "739.939208984375"
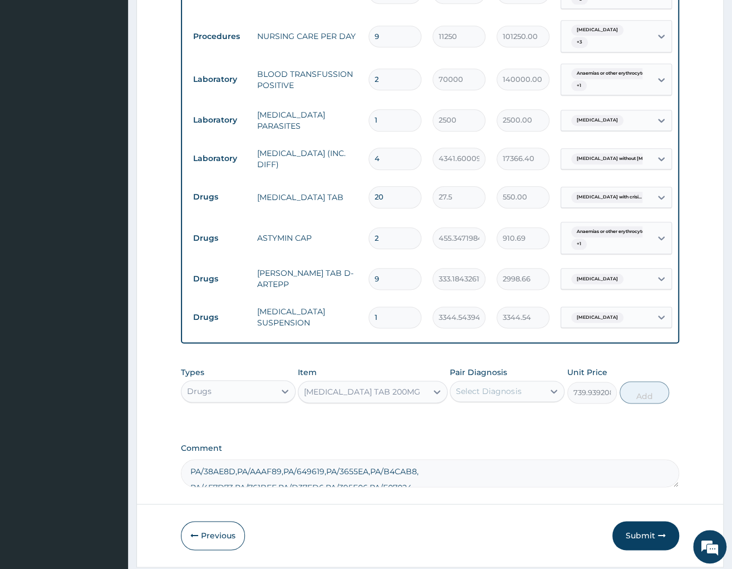
click at [503, 397] on div "Select Diagnosis" at bounding box center [488, 390] width 65 height 11
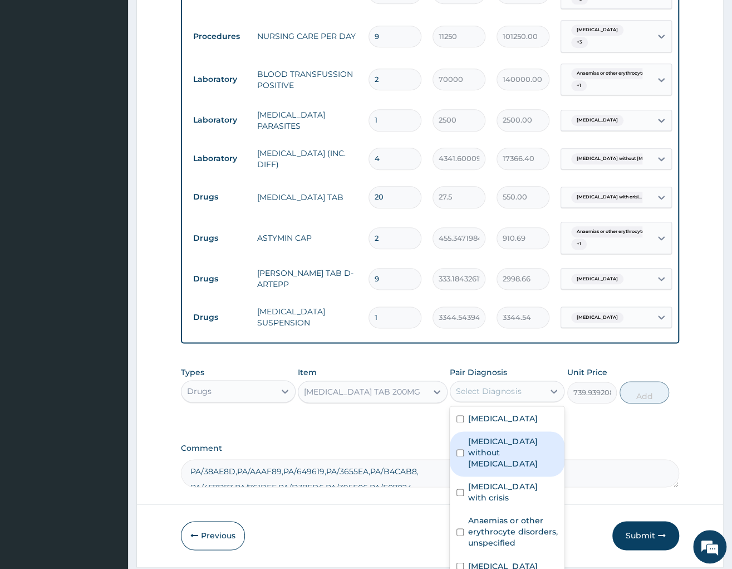
drag, startPoint x: 497, startPoint y: 454, endPoint x: 579, endPoint y: 449, distance: 82.0
click at [503, 454] on label "Sepsis without septic shock" at bounding box center [513, 452] width 90 height 33
checkbox input "true"
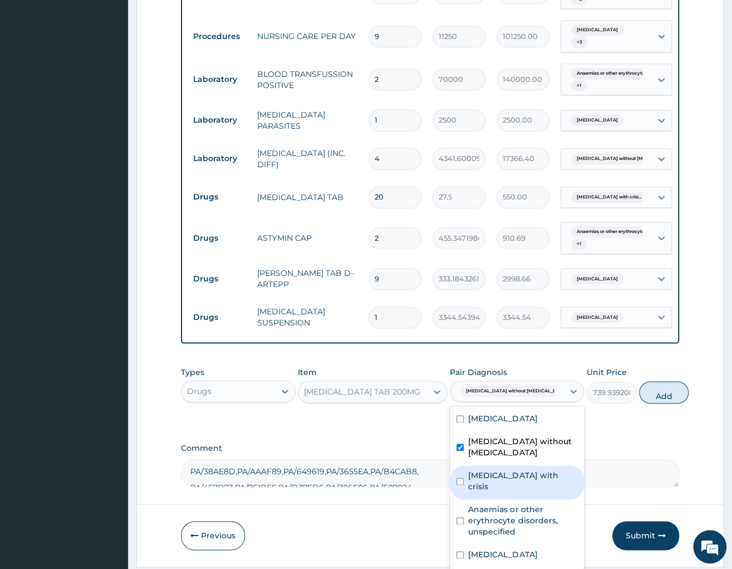
drag, startPoint x: 501, startPoint y: 495, endPoint x: 549, endPoint y: 472, distance: 52.6
click at [509, 492] on label "Sickle cell disease with crisis" at bounding box center [522, 481] width 109 height 22
checkbox input "true"
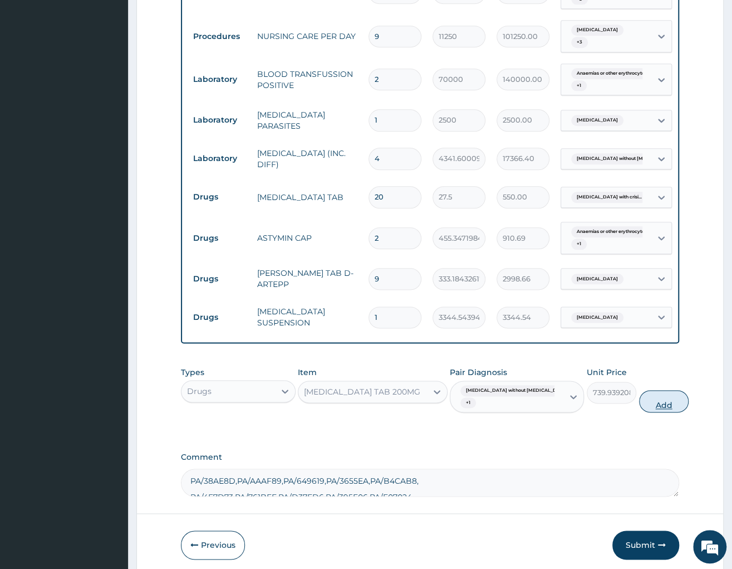
click at [639, 407] on button "Add" at bounding box center [664, 401] width 50 height 22
type input "0"
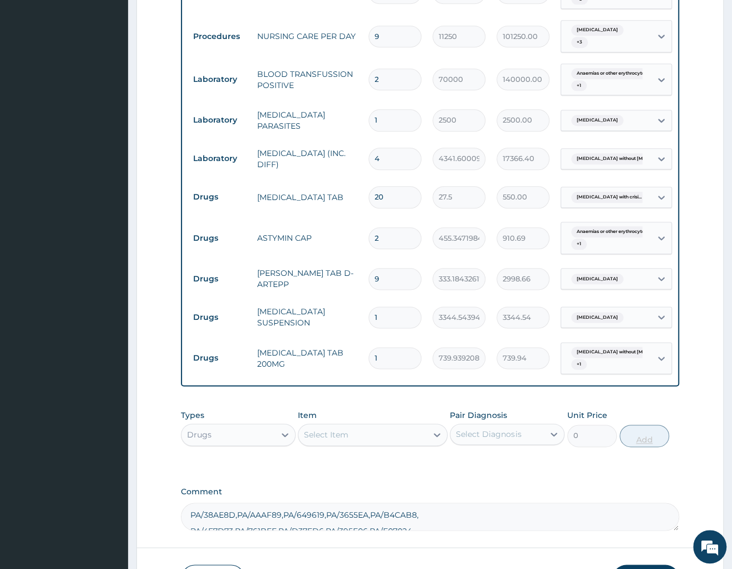
type input "10"
type input "7399.39"
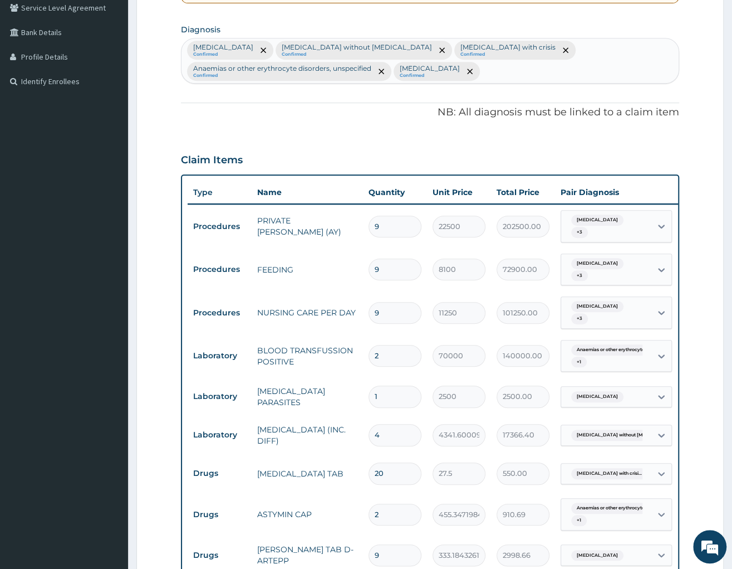
scroll to position [225, 0]
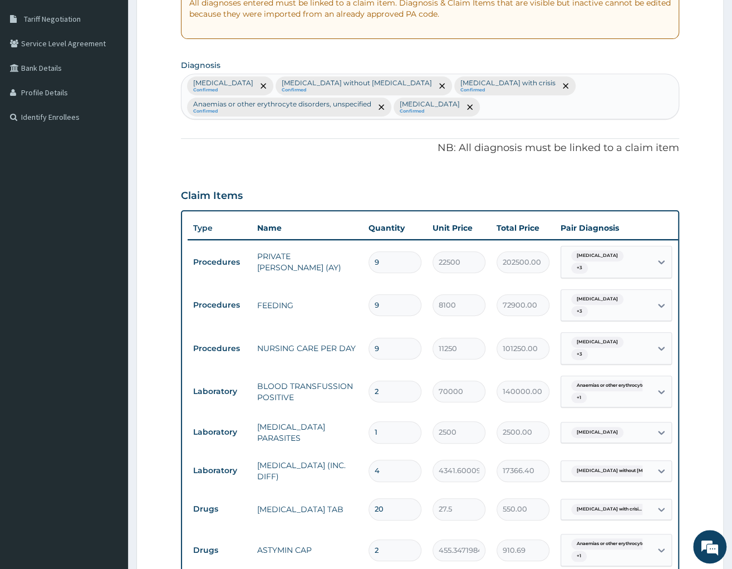
type input "10"
click at [471, 109] on div "Malaria, unspecified Confirmed Sepsis without septic shock Confirmed Sickle cel…" at bounding box center [430, 96] width 497 height 45
type input "ACUTE UPPER"
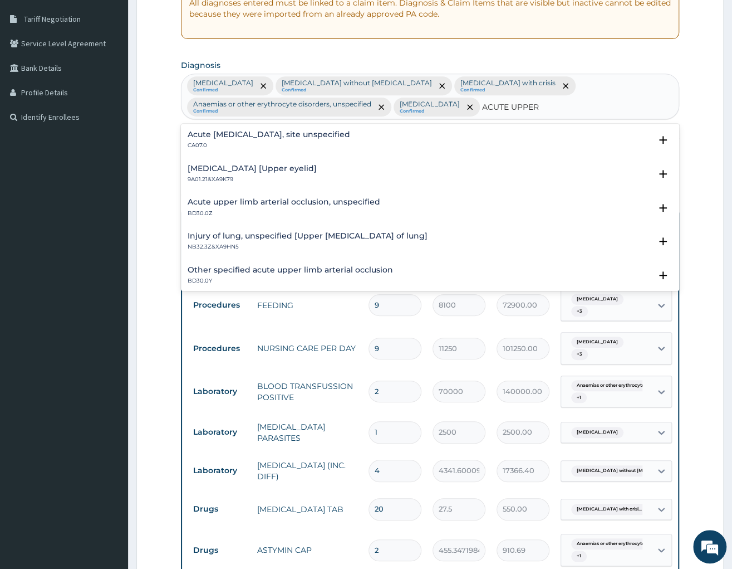
click at [228, 142] on div "Acute upper respiratory infection, site unspecified CA07.0" at bounding box center [269, 139] width 163 height 19
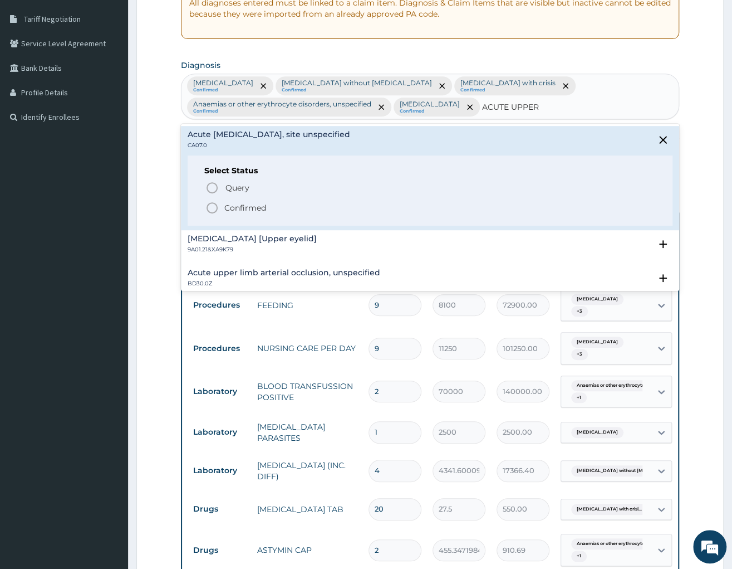
click at [241, 204] on p "Confirmed" at bounding box center [245, 207] width 42 height 11
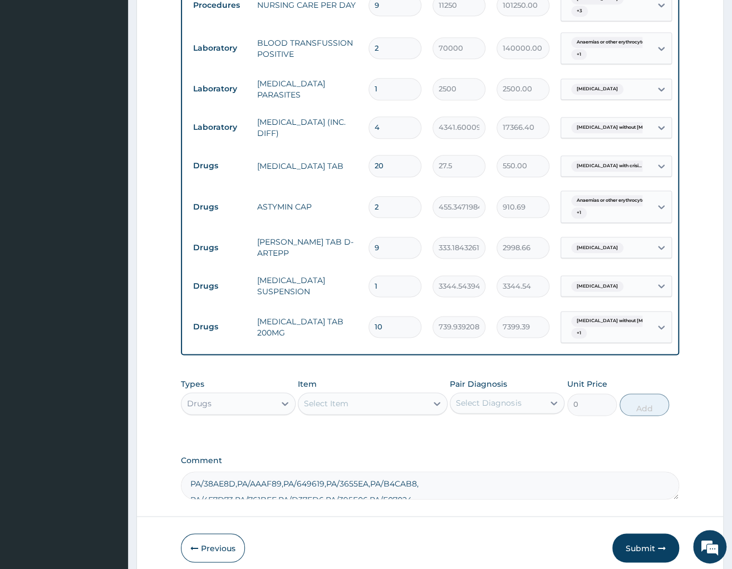
scroll to position [599, 0]
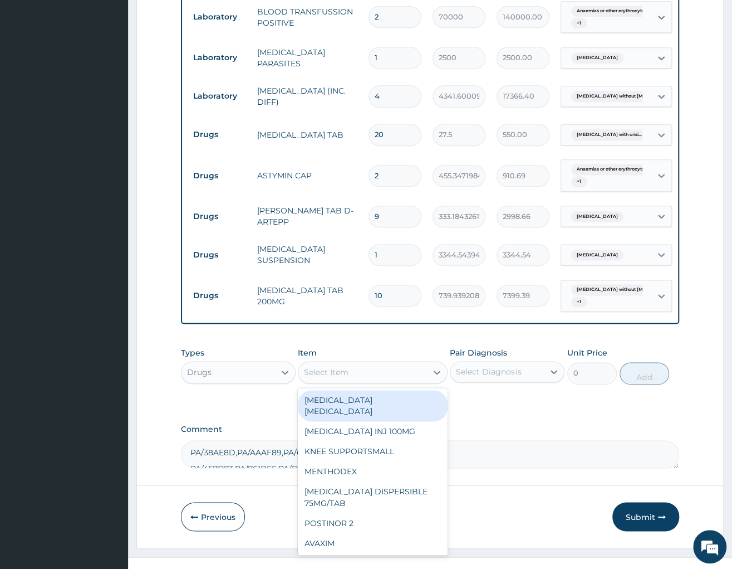
click at [355, 377] on div "Select Item" at bounding box center [363, 372] width 129 height 18
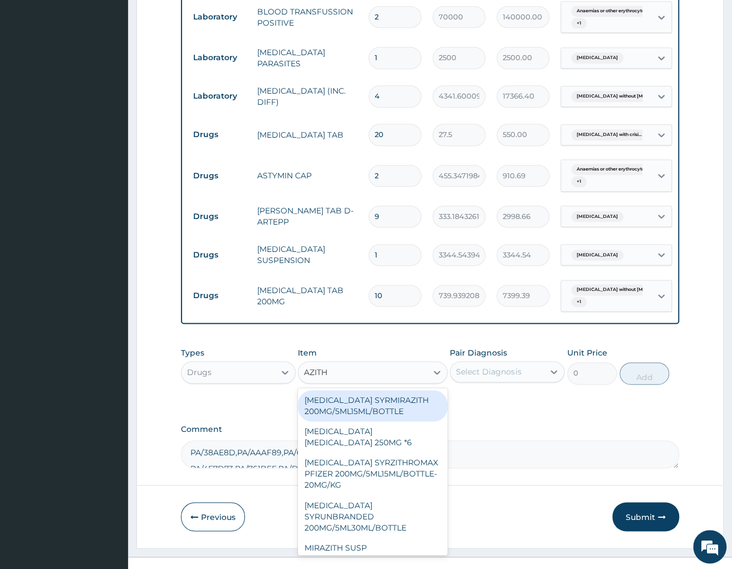
type input "AZITHR"
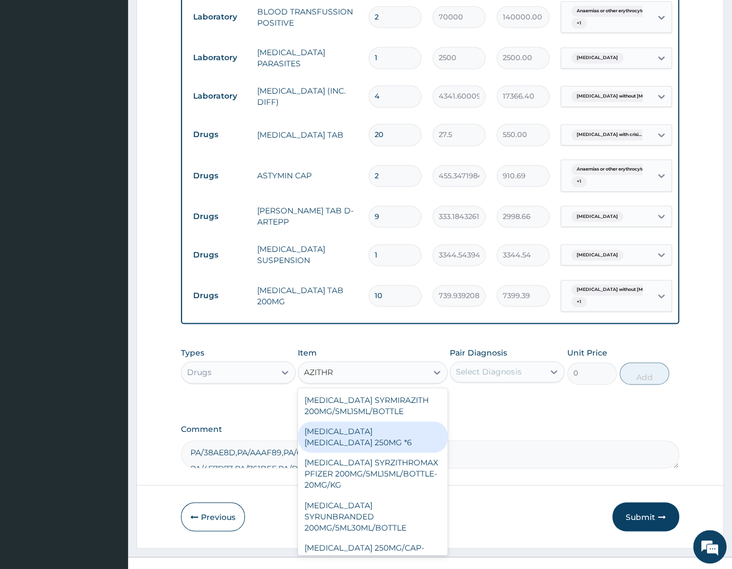
scroll to position [109, 0]
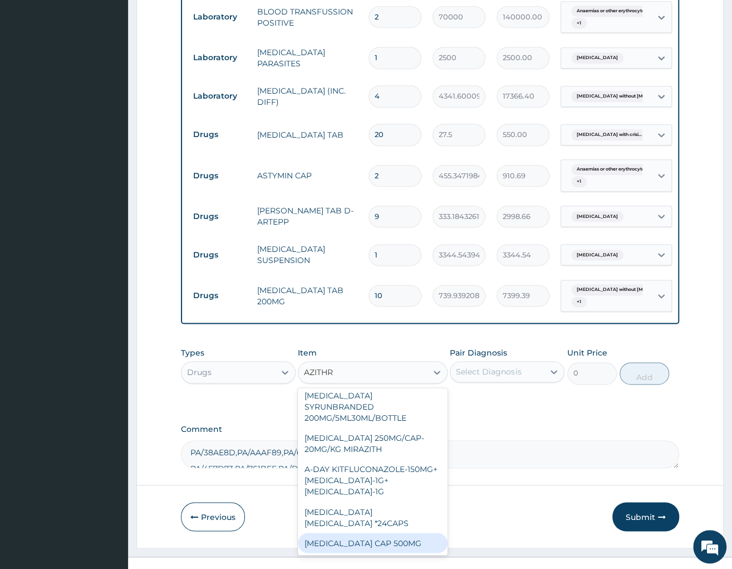
click at [358, 544] on div "[MEDICAL_DATA] CAP 500MG" at bounding box center [373, 542] width 150 height 20
type input "349.2720031738281"
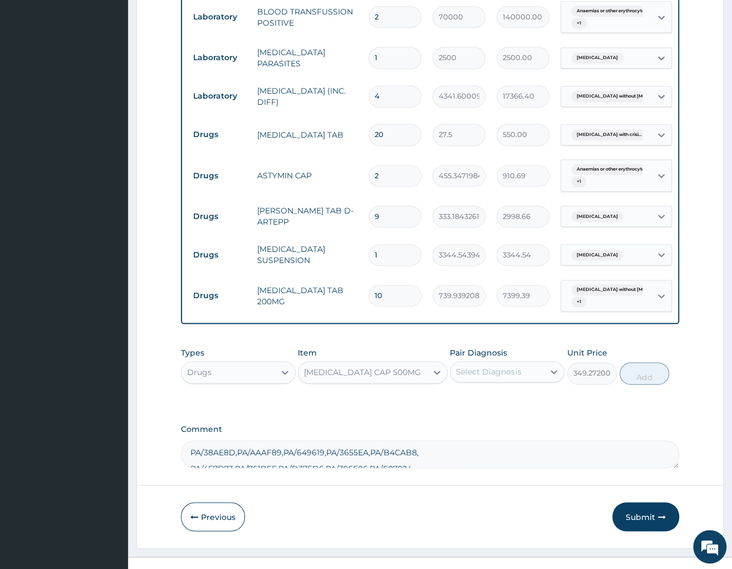
click at [515, 368] on div "Select Diagnosis" at bounding box center [498, 372] width 94 height 18
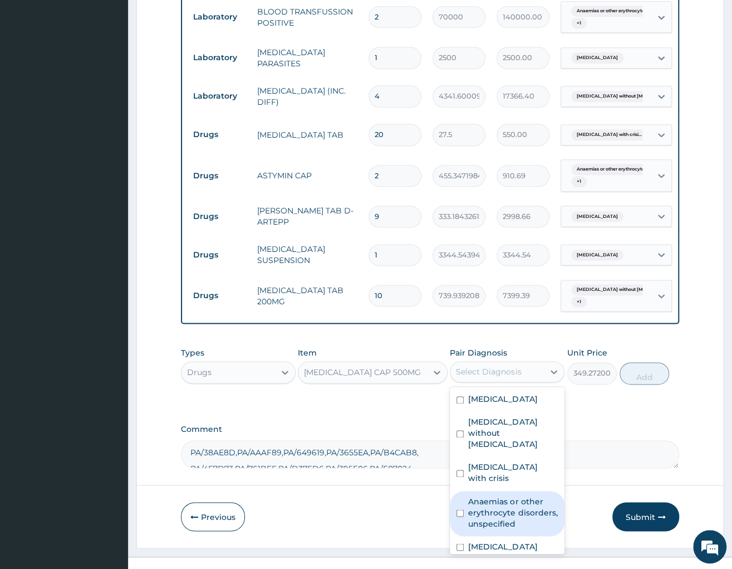
scroll to position [41, 0]
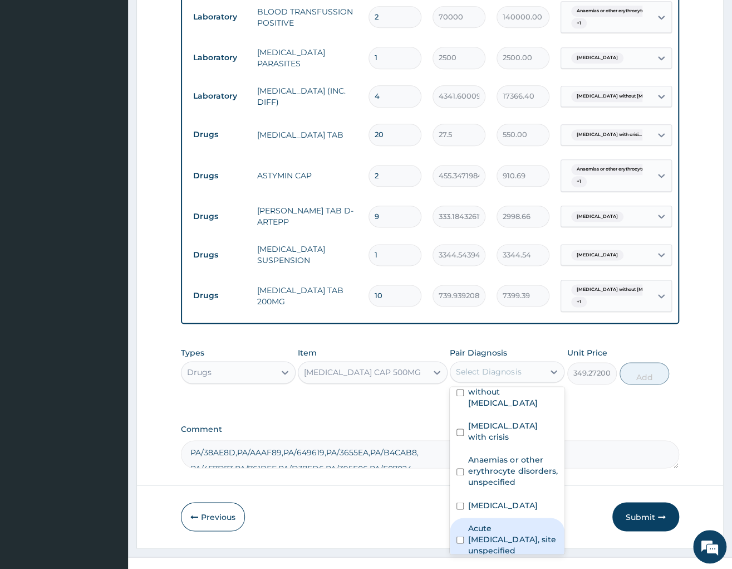
click at [510, 529] on label "Acute upper respiratory infection, site unspecified" at bounding box center [513, 538] width 90 height 33
checkbox input "true"
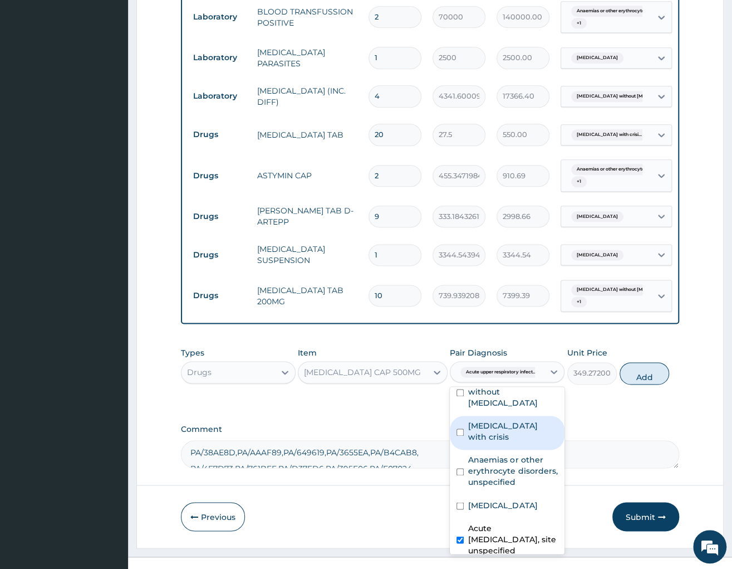
click at [504, 420] on label "Sickle cell disease with crisis" at bounding box center [513, 431] width 90 height 22
checkbox input "true"
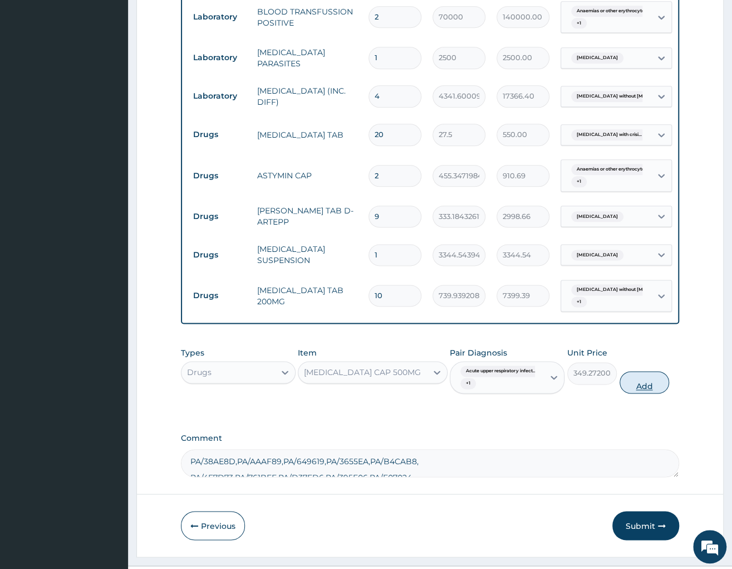
click at [652, 386] on button "Add" at bounding box center [645, 382] width 50 height 22
type input "0"
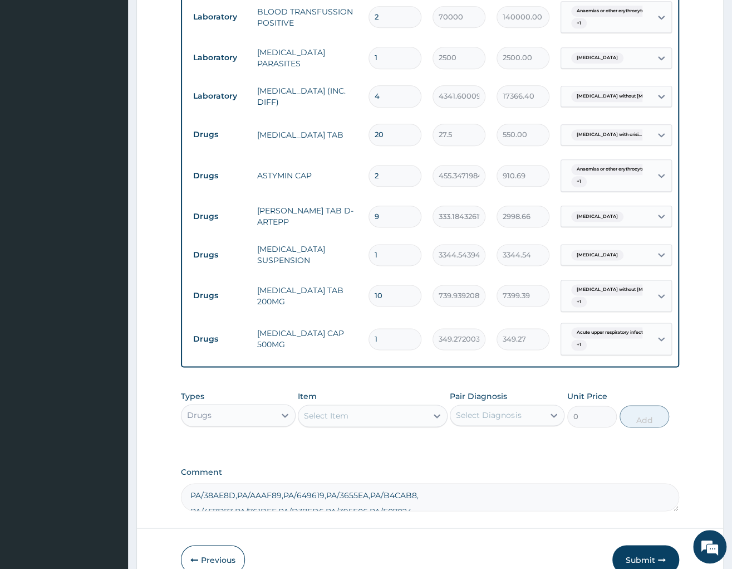
type input "0.00"
type input "6"
type input "2095.63"
type input "6"
click at [369, 403] on div "Item Select Item" at bounding box center [373, 408] width 150 height 37
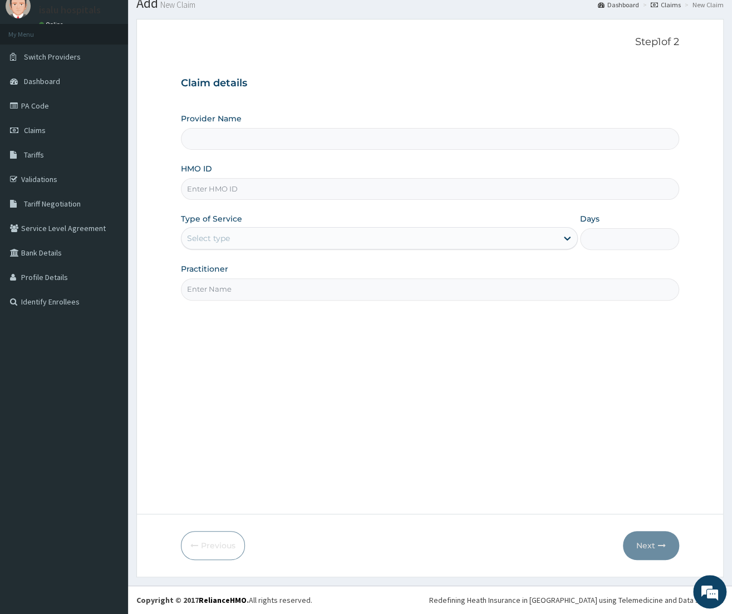
type input "Isalu Hospital Limited"
type input "PPY/10227/A"
click at [212, 234] on div "Select type" at bounding box center [208, 238] width 43 height 11
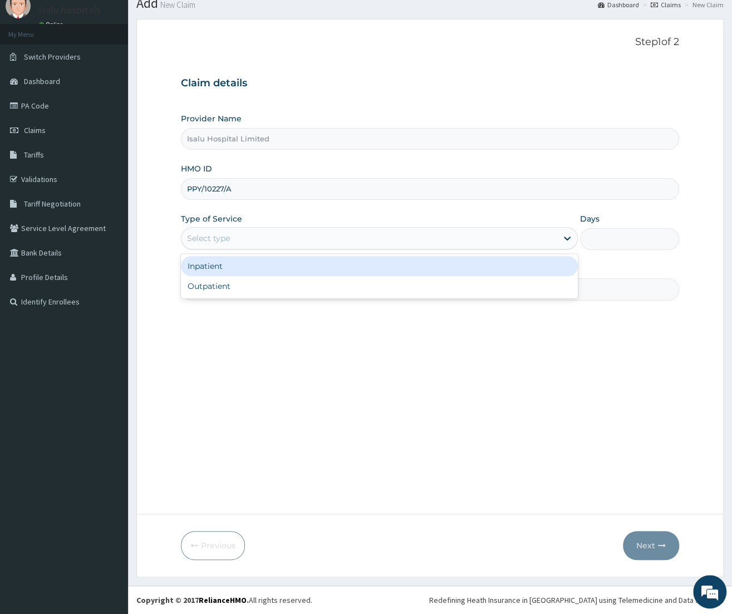
drag, startPoint x: 212, startPoint y: 272, endPoint x: 324, endPoint y: 287, distance: 113.0
click at [214, 271] on div "Inpatient" at bounding box center [379, 266] width 397 height 20
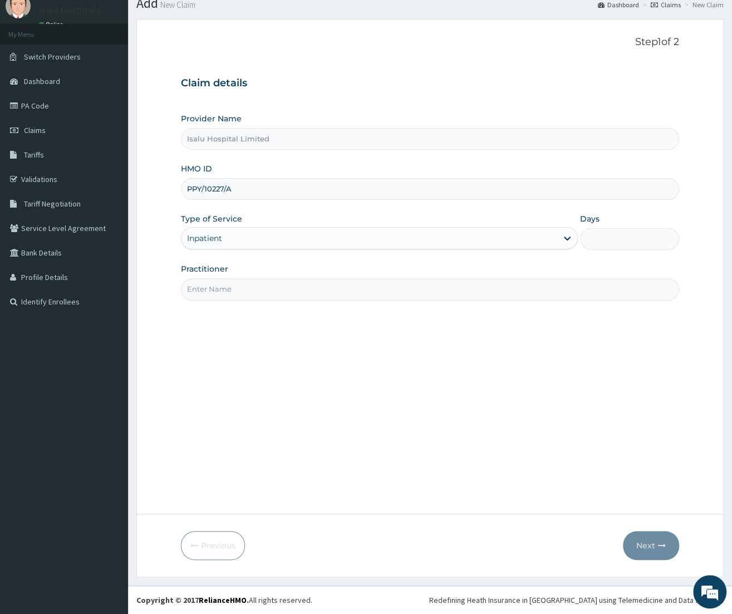
click at [617, 223] on div "Days" at bounding box center [629, 231] width 99 height 37
click at [612, 243] on input "Days" at bounding box center [629, 239] width 99 height 22
type input "9"
click at [197, 299] on input "Practitioner" at bounding box center [430, 289] width 498 height 22
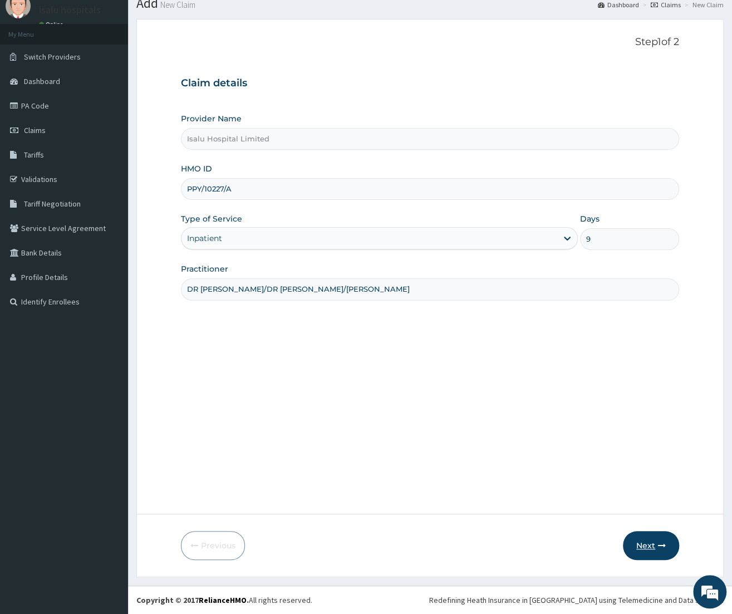
type input "DR [PERSON_NAME]/DR [PERSON_NAME]/[PERSON_NAME]"
click at [628, 550] on button "Next" at bounding box center [651, 545] width 56 height 29
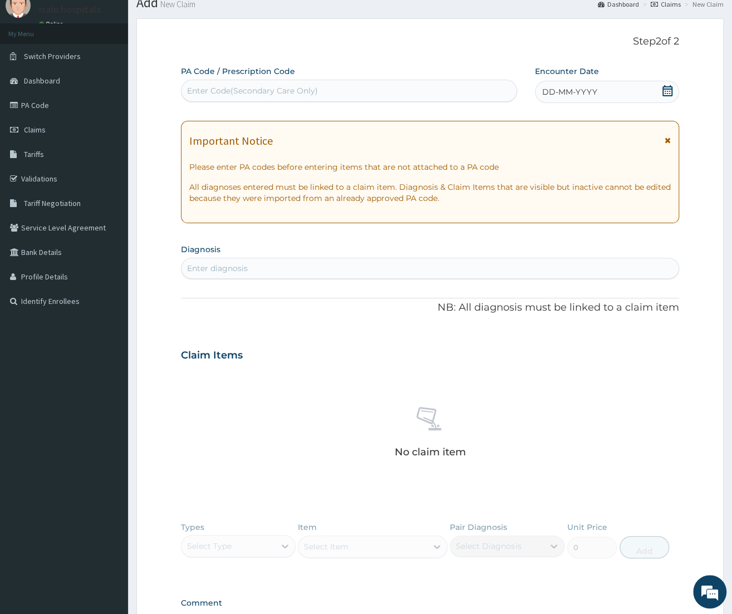
scroll to position [187, 0]
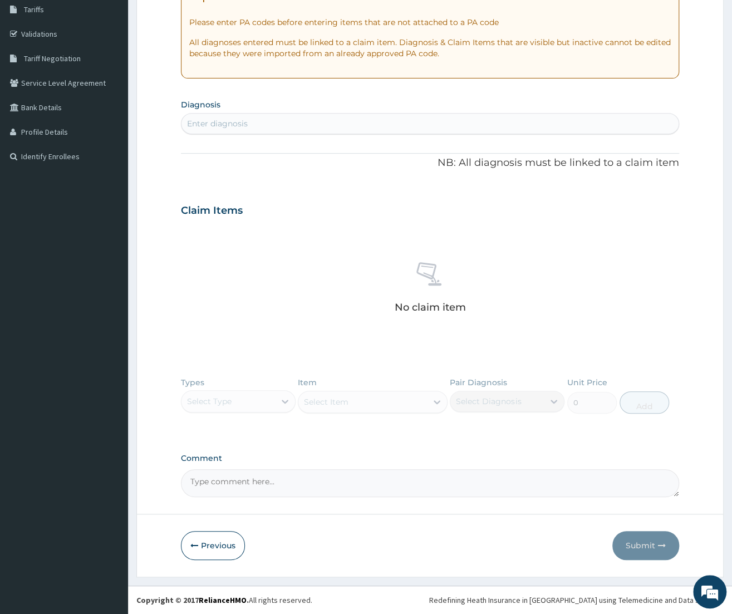
click at [258, 491] on textarea "Comment" at bounding box center [430, 484] width 498 height 28
paste textarea "PA/38AE8D"
paste textarea "PA/B1E5B3"
paste textarea "PA/AAAF89"
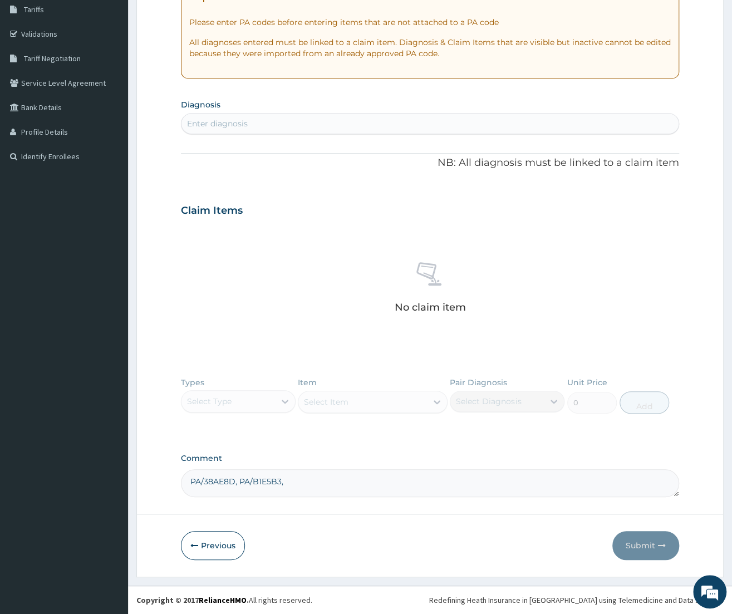
paste textarea "PA/AAAF89"
paste textarea "PA/649619"
click at [290, 477] on textarea "PA/38AE8D, PA/B1E5B3, PA/AAAF89,PA/649619" at bounding box center [430, 484] width 498 height 28
paste textarea "PA/3655EA"
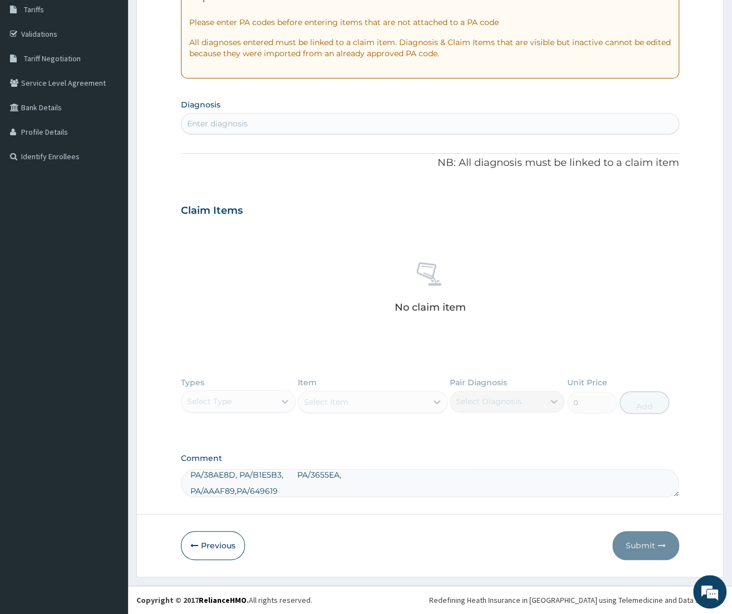
paste textarea "PA/B4CAB8"
paste textarea "PA/D37ED6"
paste textarea "PA/4F7D73"
paste textarea "PA/761BEE"
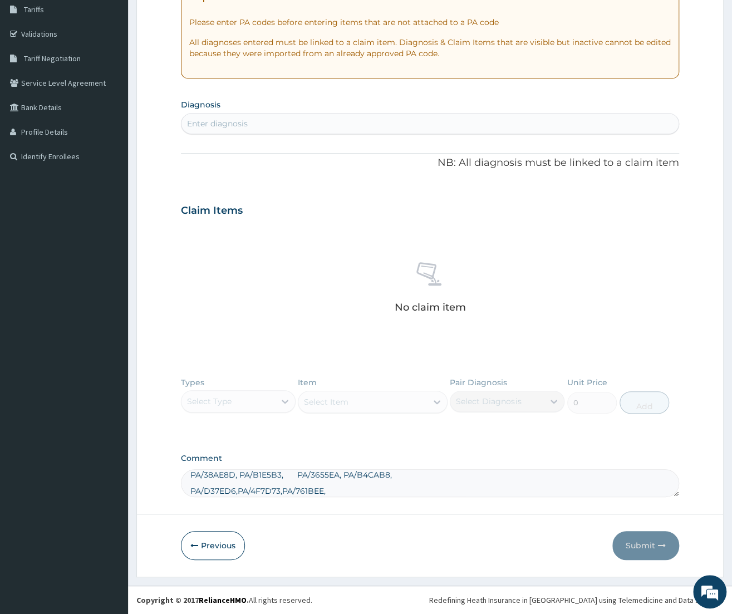
paste textarea "PA/395F06"
paste textarea "PA/E07024"
type textarea "PA/38AE8D, PA/B1E5B3, PA/3655EA, PA/B4CAB8, PA/D37ED6,PA/4F7D73,PA/761BEE,PA/39…"
click at [201, 119] on div "Enter diagnosis" at bounding box center [217, 123] width 61 height 11
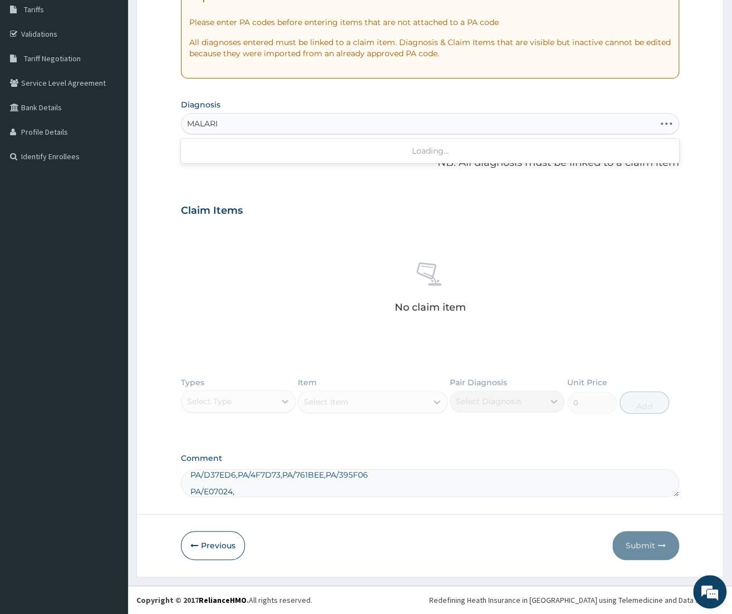
type input "MALARIA"
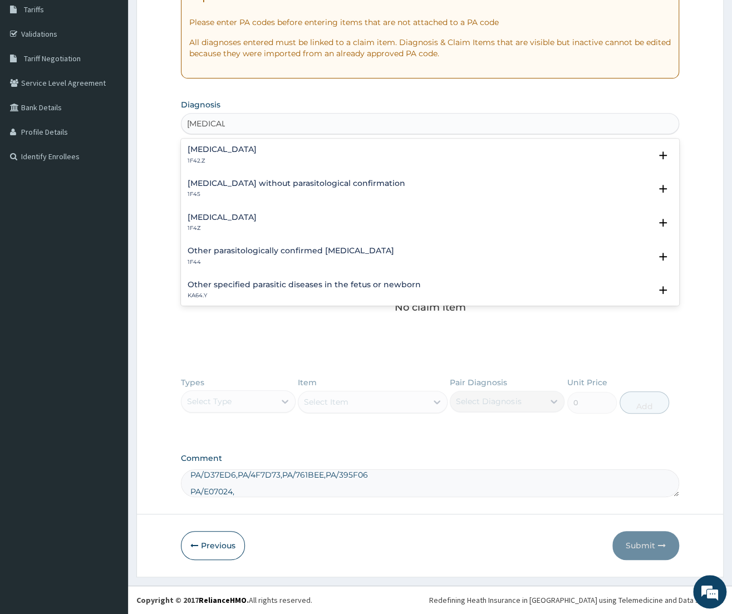
click at [205, 213] on h4 "Malaria, unspecified" at bounding box center [222, 217] width 69 height 8
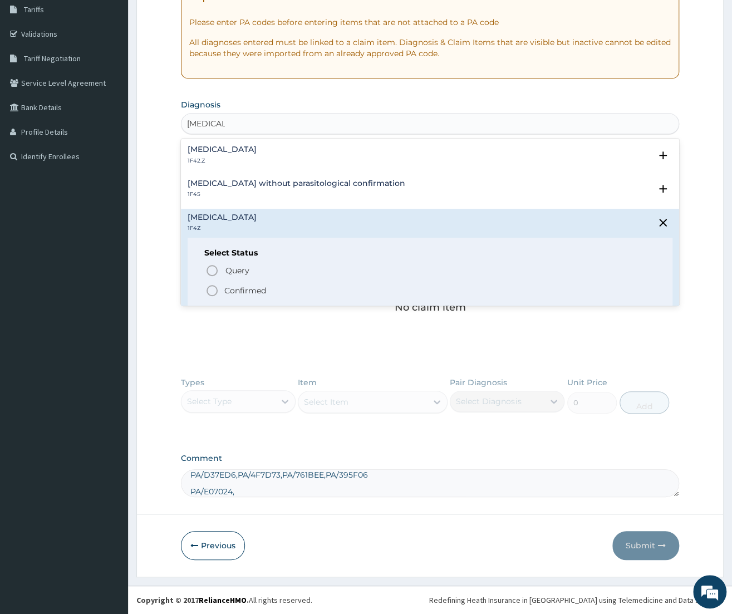
click at [224, 287] on span "Confirmed" at bounding box center [431, 290] width 451 height 13
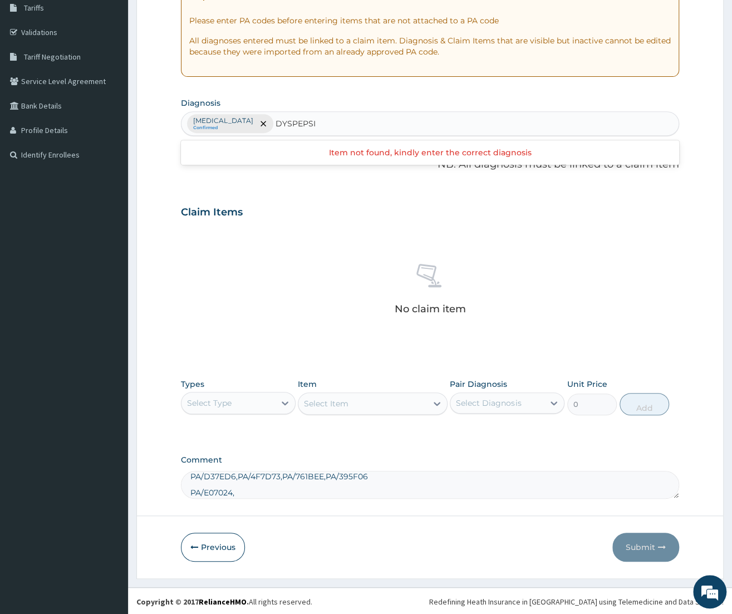
type input "DYSPEPSIA"
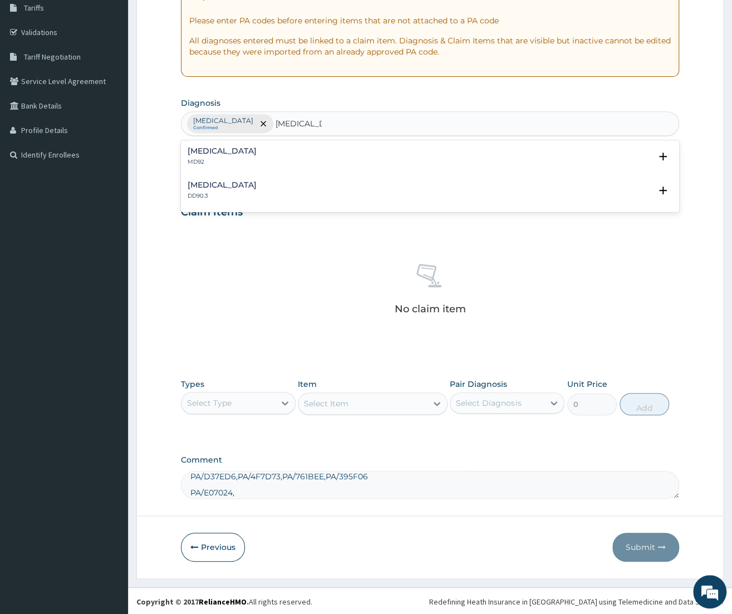
click at [195, 172] on div "Dyspepsia MD92 Select Status Query Query covers suspected (?), Keep in view (ki…" at bounding box center [430, 159] width 485 height 25
click at [204, 151] on h4 "Dyspepsia" at bounding box center [222, 151] width 69 height 8
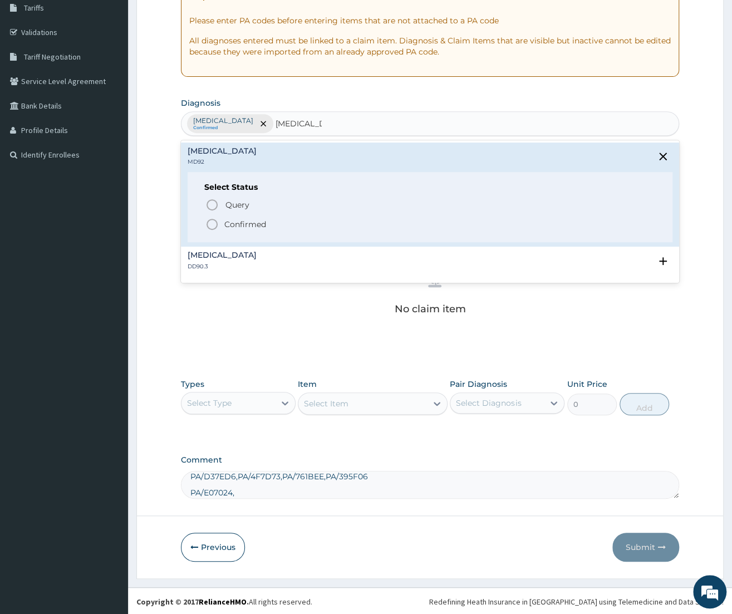
click at [250, 222] on p "Confirmed" at bounding box center [245, 224] width 42 height 11
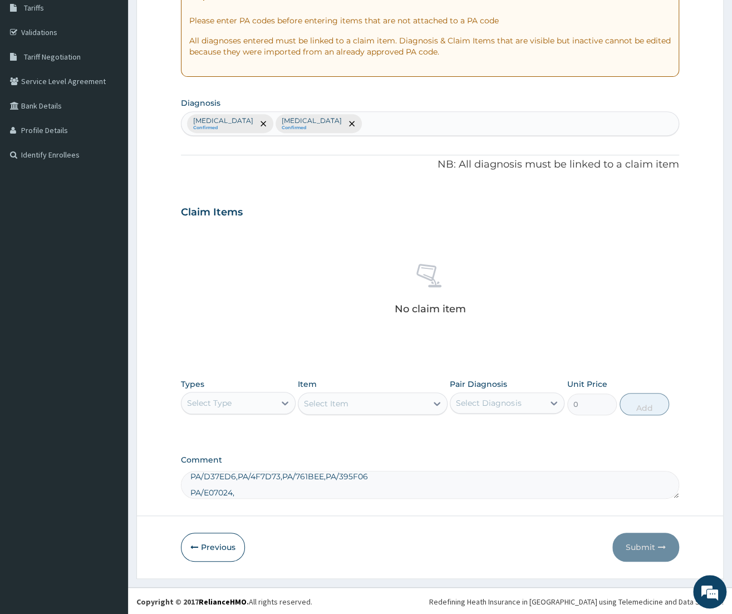
drag, startPoint x: 226, startPoint y: 399, endPoint x: 227, endPoint y: 413, distance: 13.4
click at [225, 400] on div "Select Type" at bounding box center [209, 403] width 45 height 11
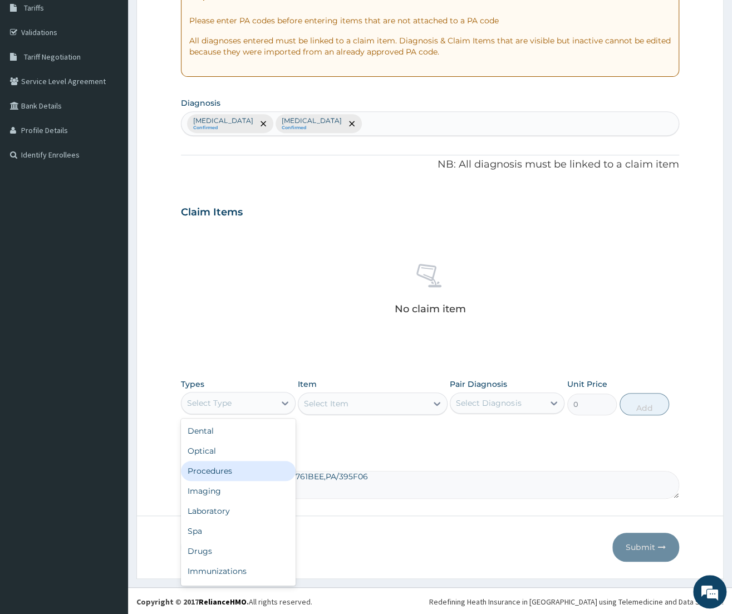
click at [223, 472] on div "Procedures" at bounding box center [238, 471] width 115 height 20
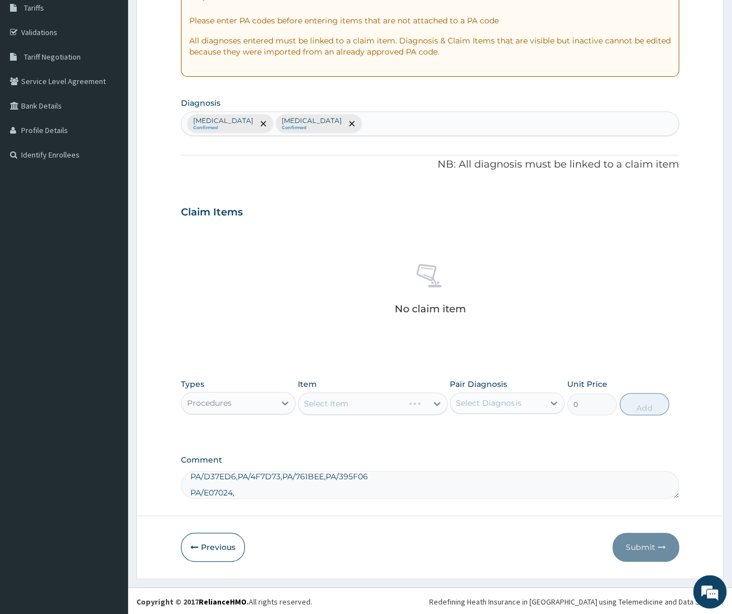
click at [371, 119] on div "Malaria, unspecified Confirmed Dyspepsia Confirmed" at bounding box center [430, 123] width 497 height 23
type input "S"
type input "VASO"
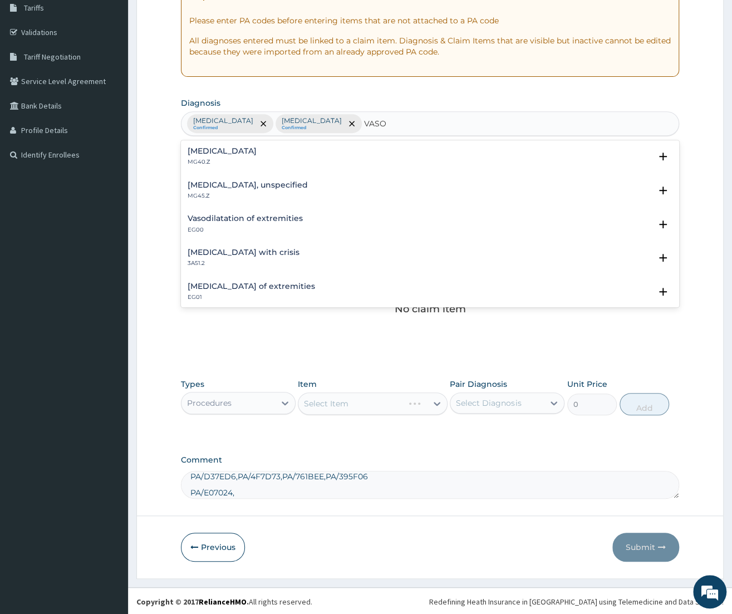
click at [228, 259] on div "Sickle cell disease with crisis 3A51.2" at bounding box center [244, 257] width 112 height 19
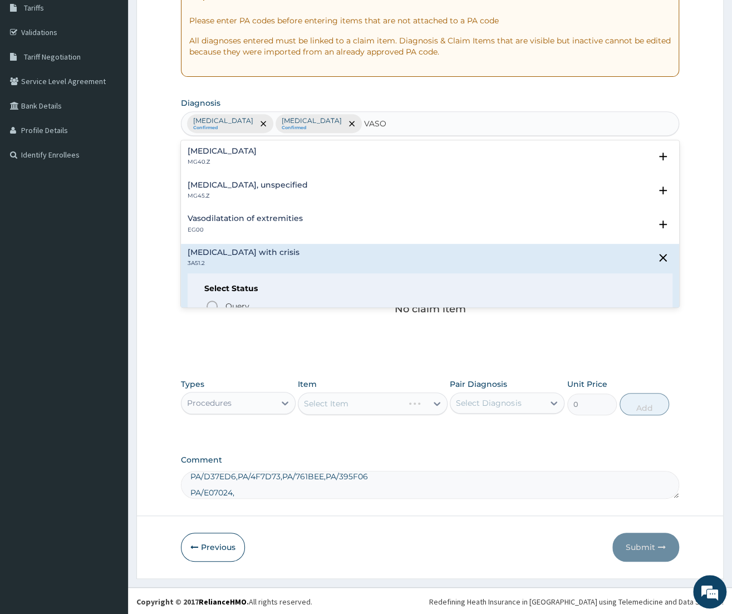
scroll to position [58, 0]
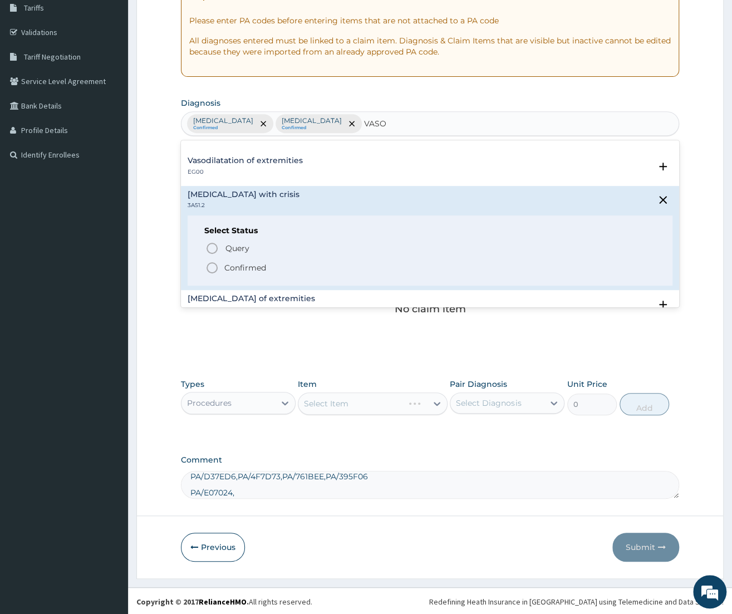
click at [243, 273] on p "Confirmed" at bounding box center [245, 267] width 42 height 11
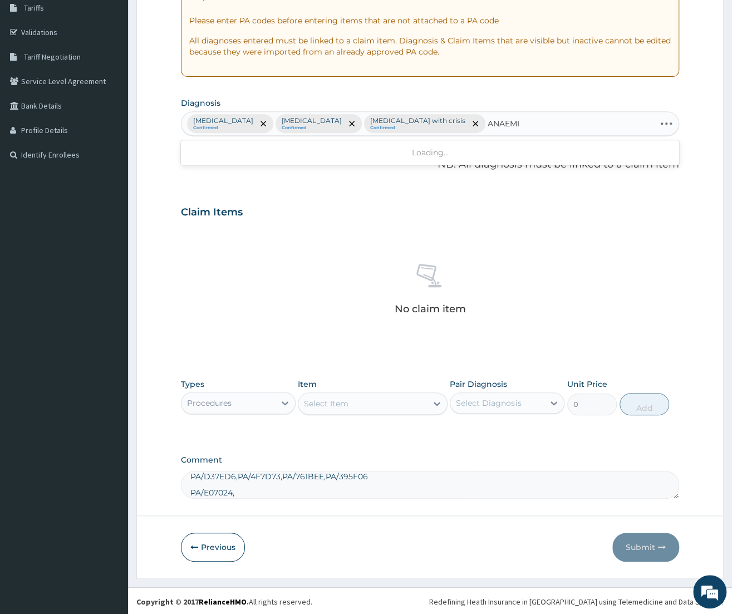
type input "ANAEMIA"
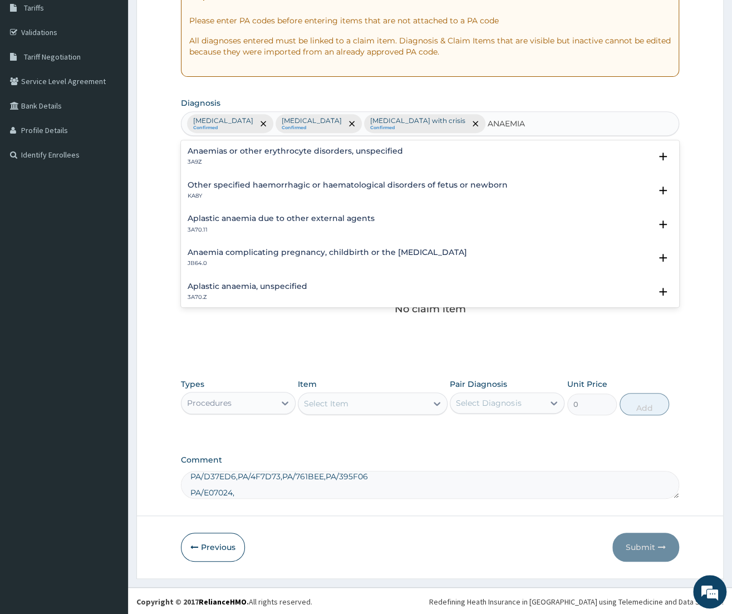
click at [205, 150] on h4 "Anaemias or other erythrocyte disorders, unspecified" at bounding box center [296, 151] width 216 height 8
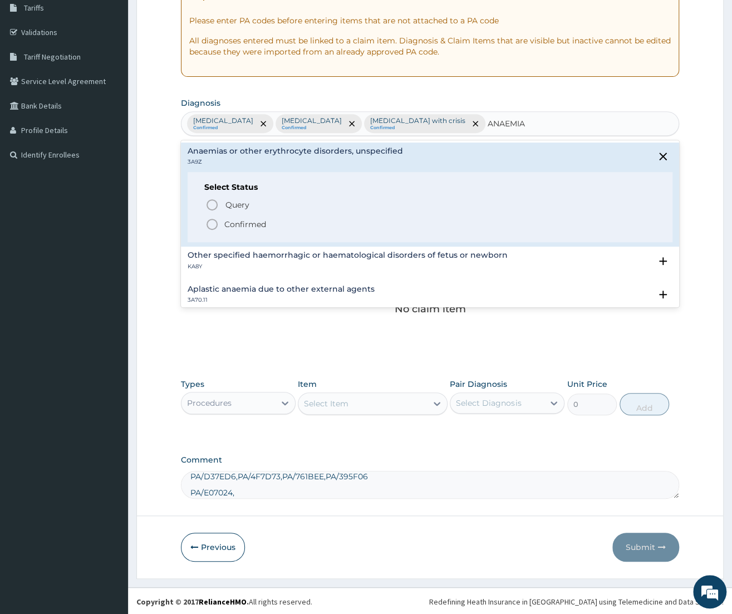
click at [234, 223] on p "Confirmed" at bounding box center [245, 224] width 42 height 11
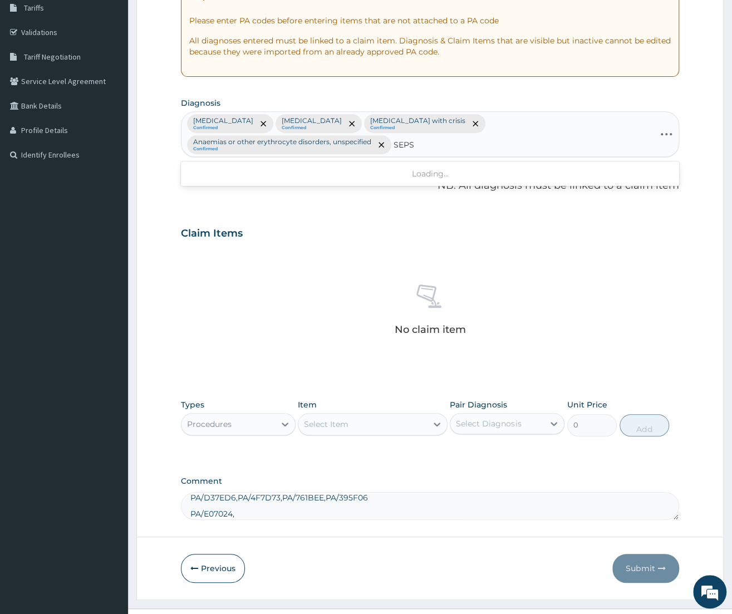
type input "SEPSI"
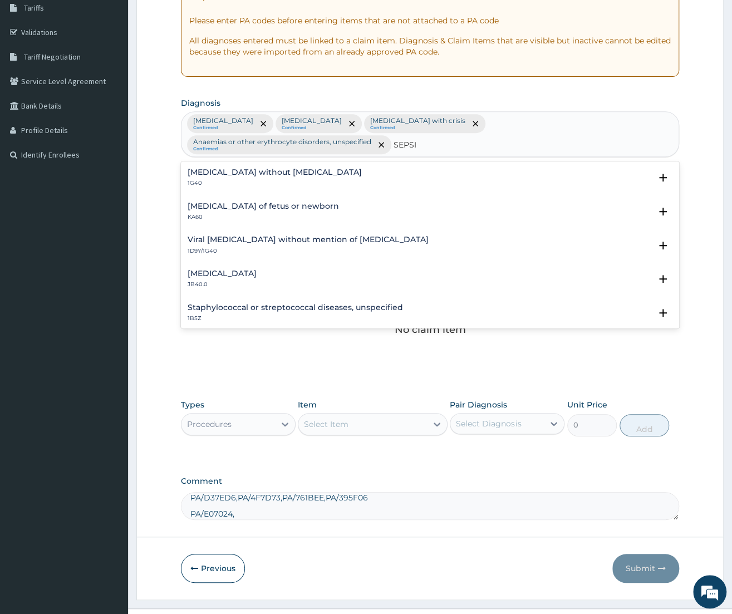
click at [228, 171] on h4 "Sepsis without septic shock" at bounding box center [275, 172] width 174 height 8
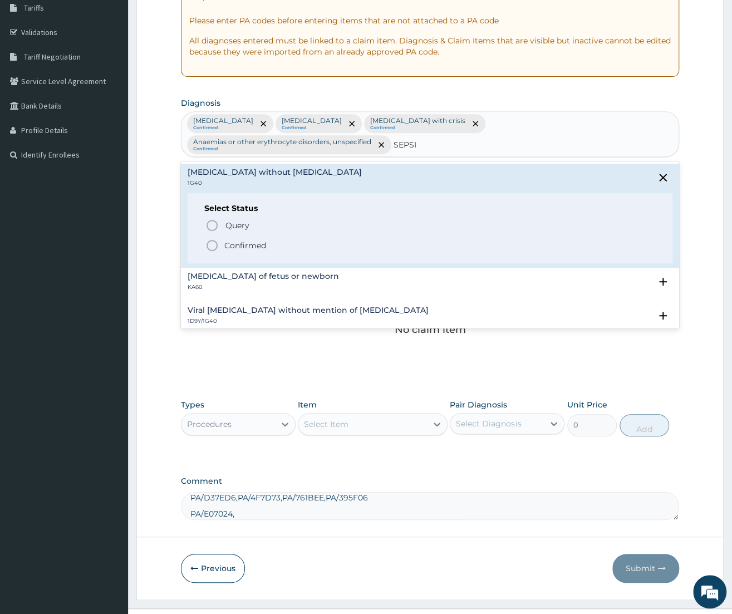
click at [220, 243] on span "Confirmed" at bounding box center [431, 245] width 451 height 13
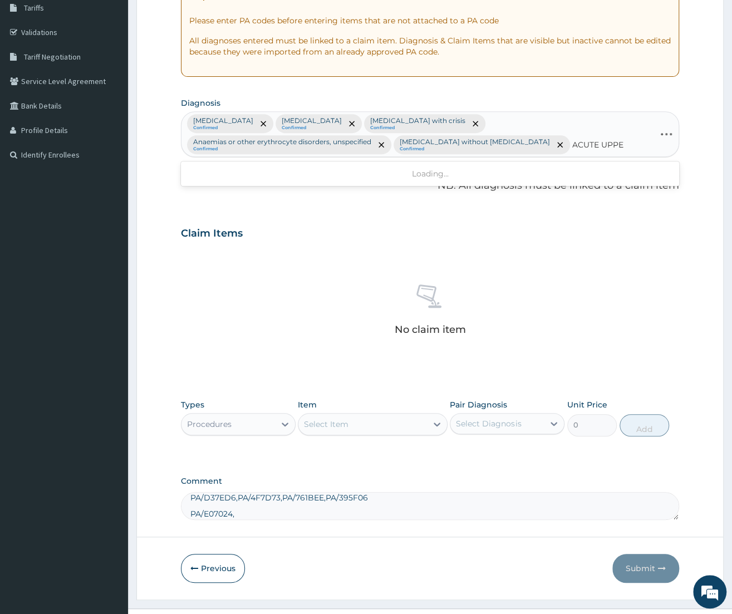
type input "ACUTE UPPER"
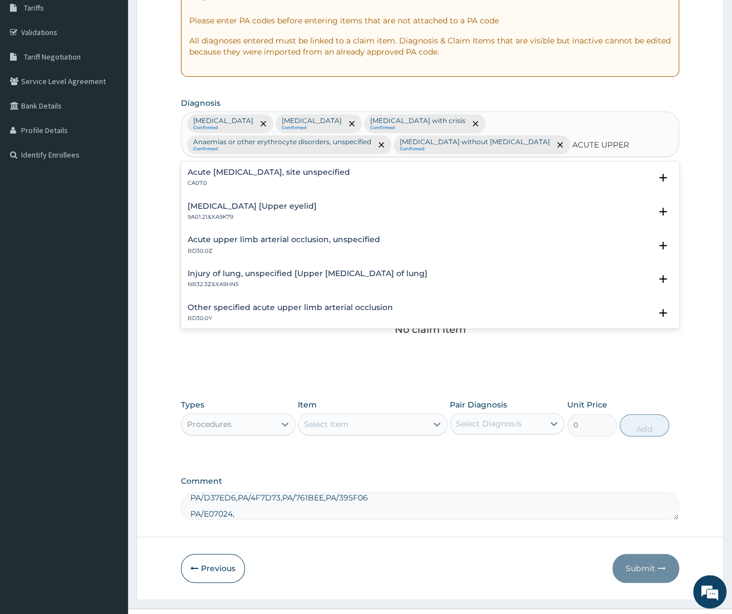
click at [238, 169] on h4 "Acute upper respiratory infection, site unspecified" at bounding box center [269, 172] width 163 height 8
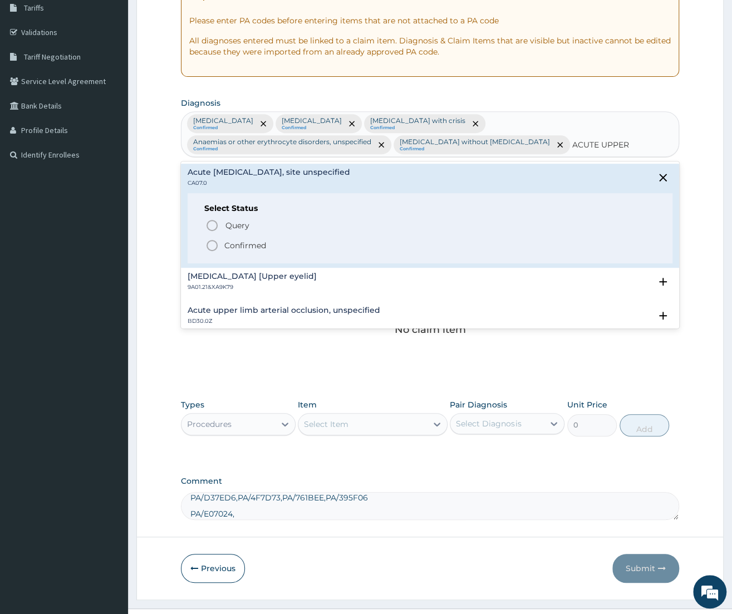
click at [233, 247] on p "Confirmed" at bounding box center [245, 245] width 42 height 11
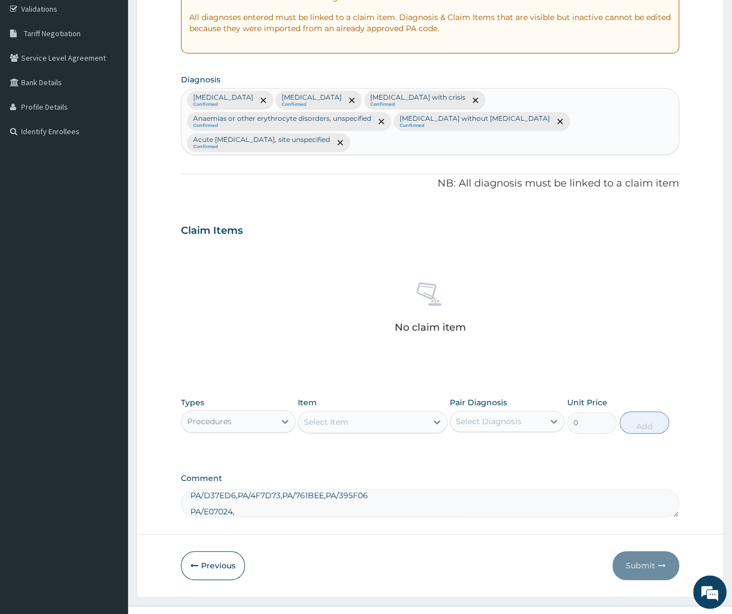
scroll to position [212, 0]
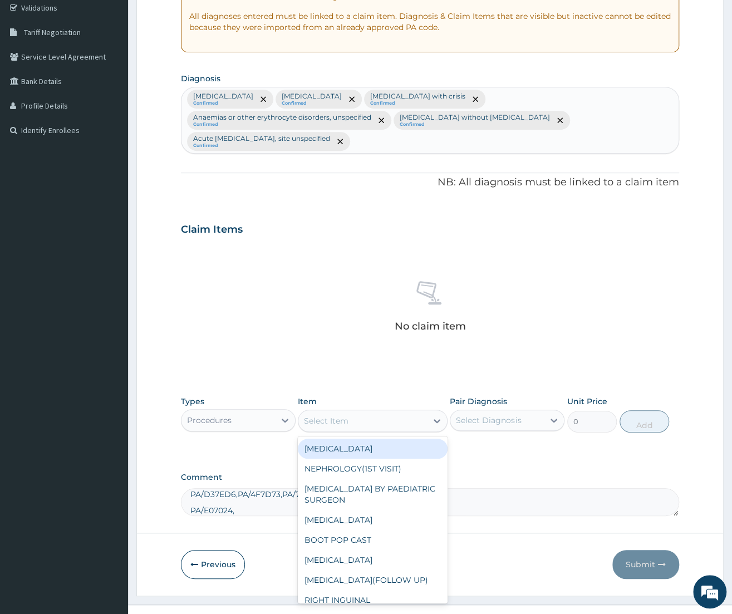
click at [368, 412] on div "Select Item" at bounding box center [363, 421] width 129 height 18
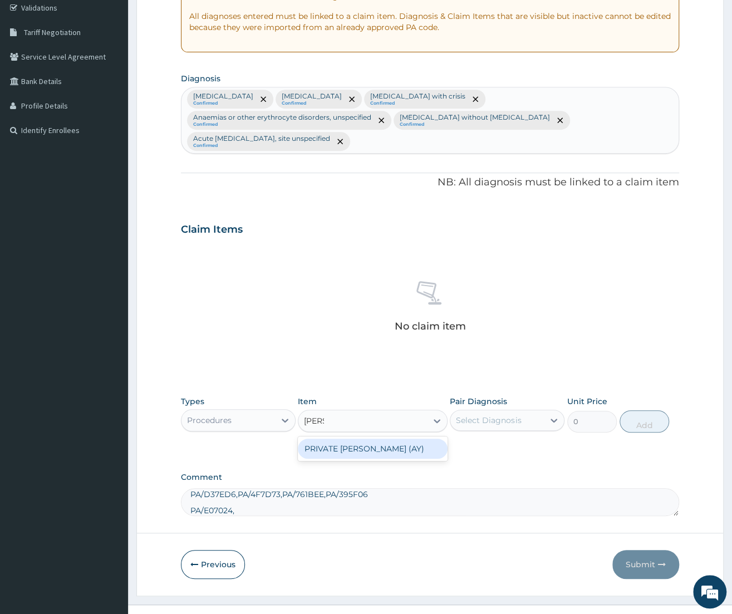
type input "PRIVAT"
drag, startPoint x: 359, startPoint y: 432, endPoint x: 503, endPoint y: 424, distance: 144.5
click at [359, 439] on div "PRIVATE WARD (AY)" at bounding box center [373, 449] width 150 height 20
type input "22500"
click at [507, 415] on div "Select Diagnosis" at bounding box center [488, 420] width 65 height 11
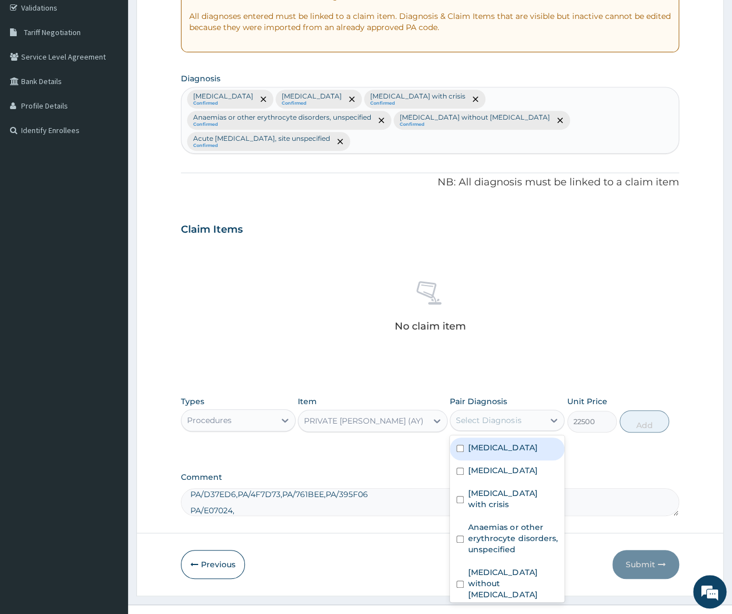
click at [507, 438] on div "Malaria, unspecified" at bounding box center [507, 449] width 115 height 23
checkbox input "true"
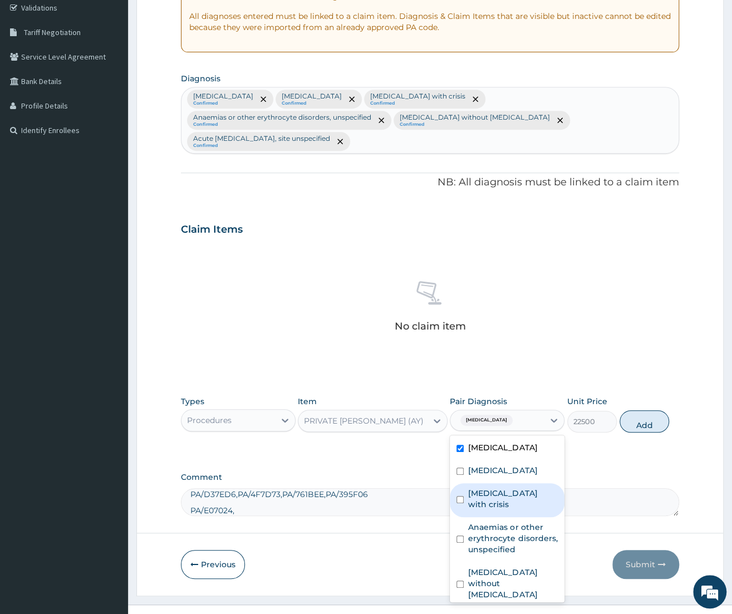
click at [506, 483] on div "Sickle cell disease with crisis" at bounding box center [507, 500] width 115 height 34
checkbox input "true"
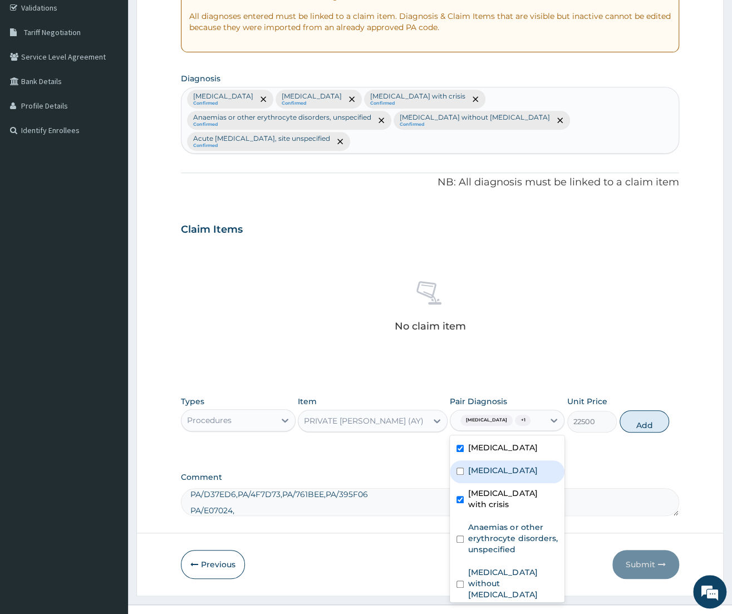
drag, startPoint x: 501, startPoint y: 461, endPoint x: 505, endPoint y: 510, distance: 49.2
click at [501, 465] on label "Dyspepsia" at bounding box center [502, 470] width 69 height 11
checkbox input "true"
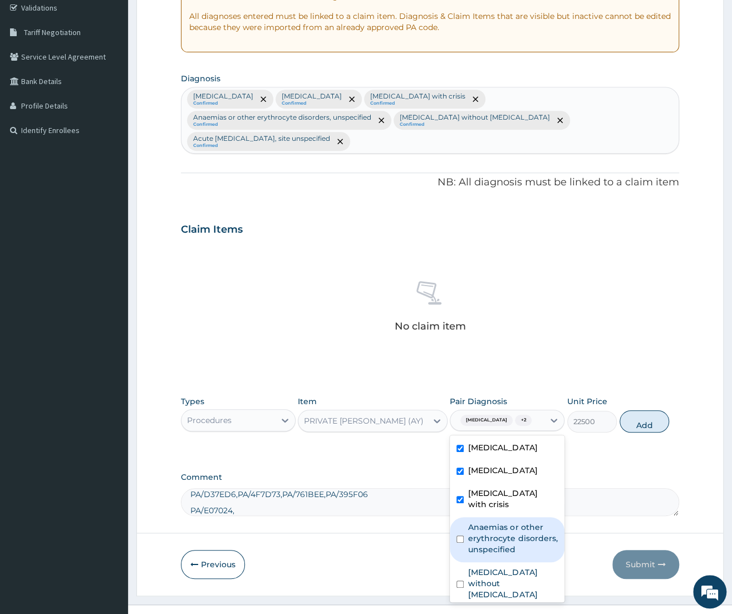
click at [504, 517] on div "Anaemias or other erythrocyte disorders, unspecified" at bounding box center [507, 539] width 115 height 45
checkbox input "true"
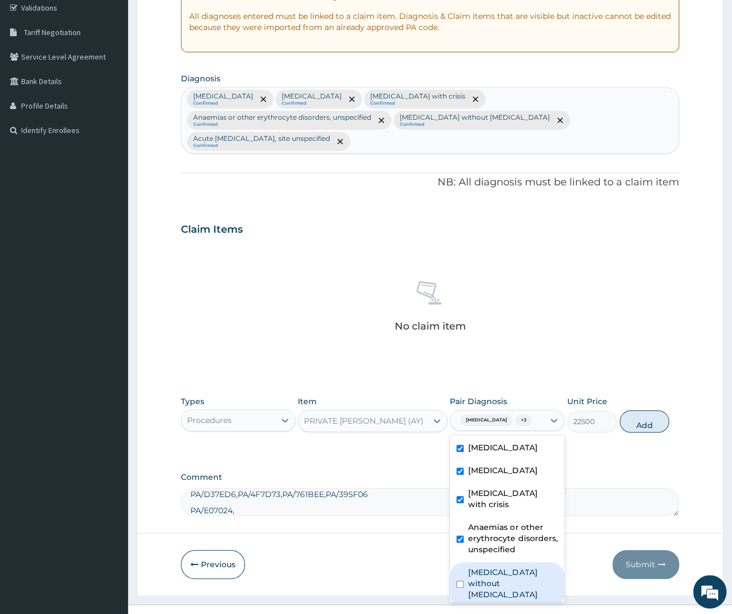
click at [502, 567] on label "Sepsis without septic shock" at bounding box center [513, 583] width 90 height 33
checkbox input "true"
click at [637, 419] on button "Add" at bounding box center [645, 421] width 50 height 22
type input "0"
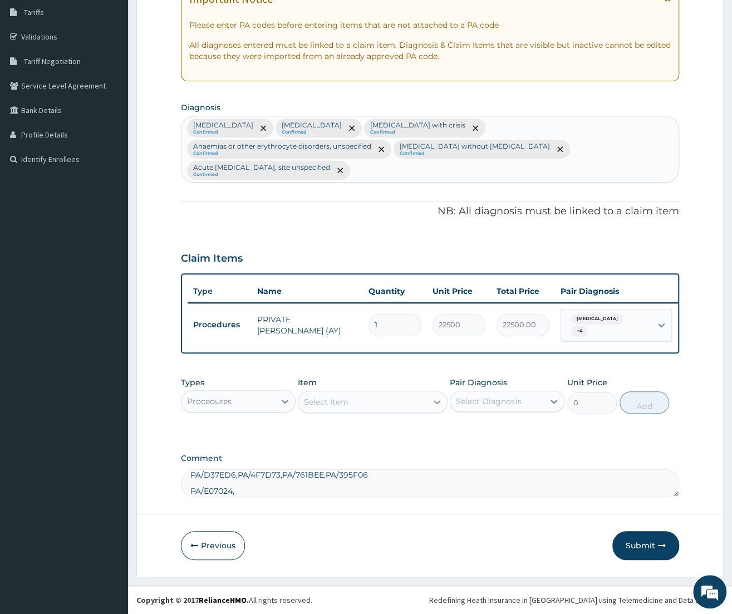
scroll to position [163, 0]
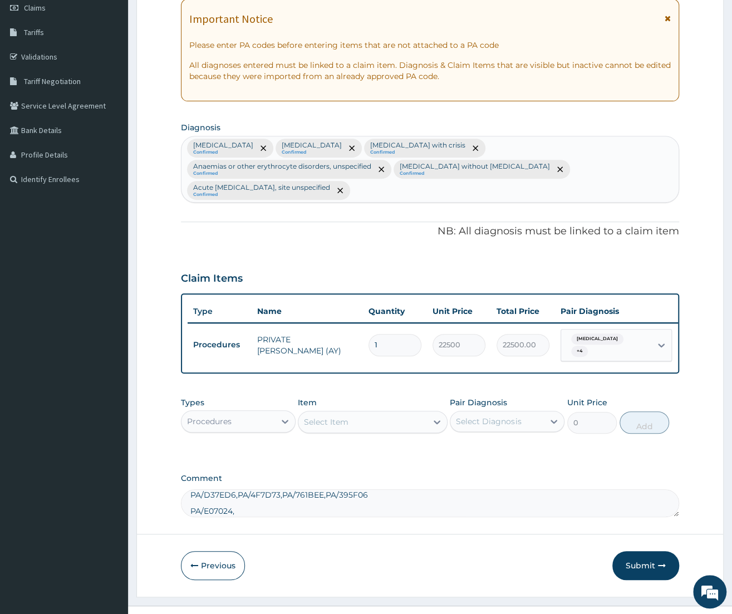
click at [383, 413] on div "Select Item" at bounding box center [363, 422] width 129 height 18
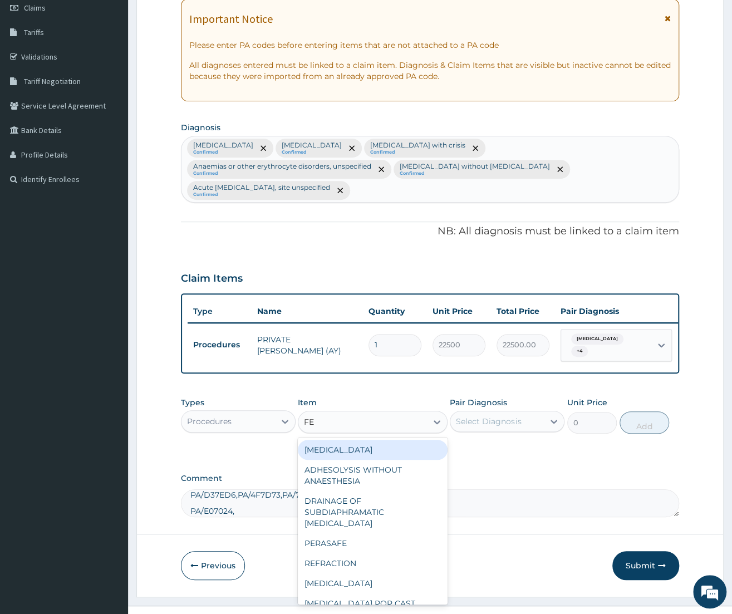
type input "FEE"
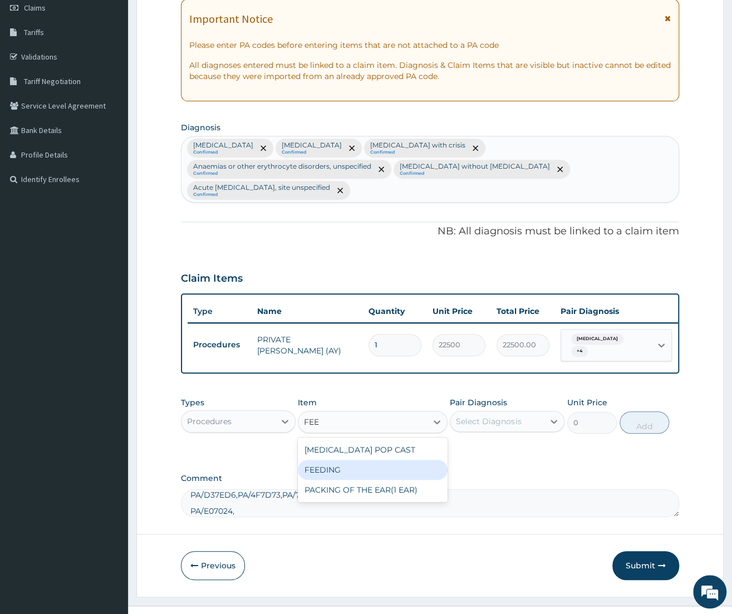
drag, startPoint x: 352, startPoint y: 446, endPoint x: 359, endPoint y: 444, distance: 6.9
click at [351, 460] on div "FEEDING" at bounding box center [373, 470] width 150 height 20
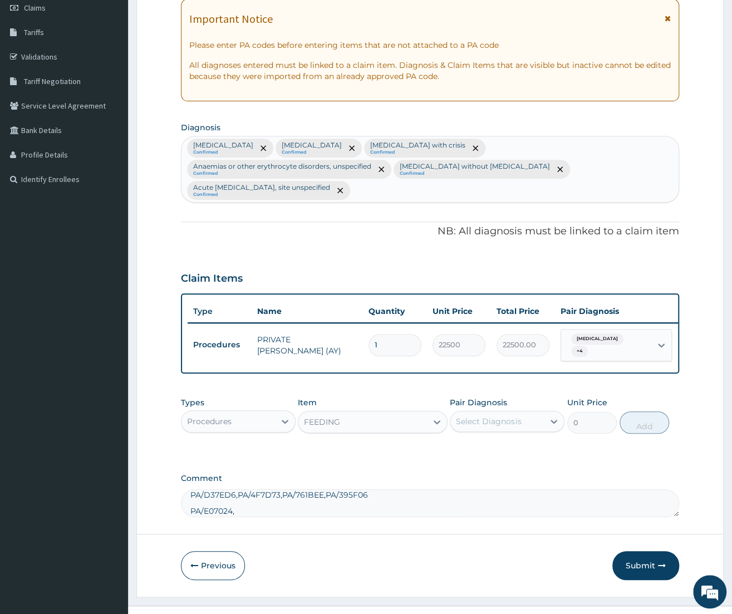
type input "8100"
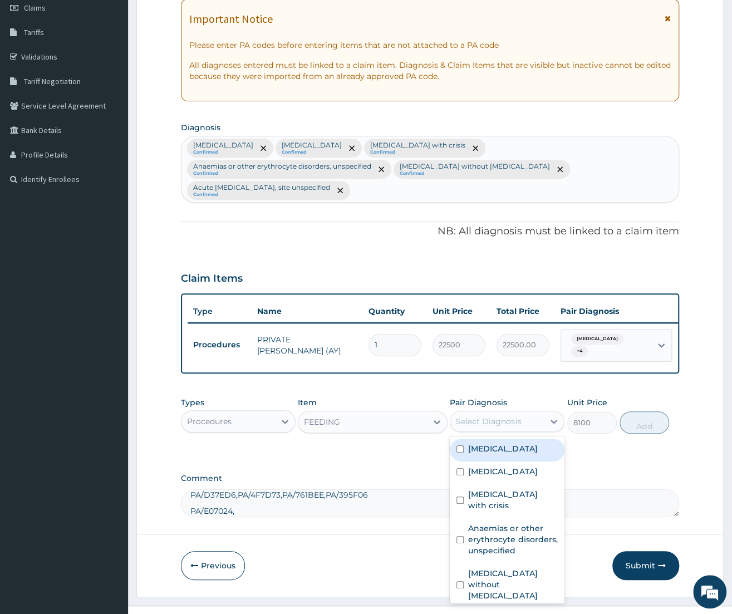
drag, startPoint x: 524, startPoint y: 399, endPoint x: 516, endPoint y: 434, distance: 35.8
click at [523, 413] on div "Select Diagnosis" at bounding box center [498, 422] width 94 height 18
drag, startPoint x: 516, startPoint y: 434, endPoint x: 510, endPoint y: 448, distance: 15.4
click at [515, 439] on div "Malaria, unspecified" at bounding box center [507, 450] width 115 height 23
checkbox input "true"
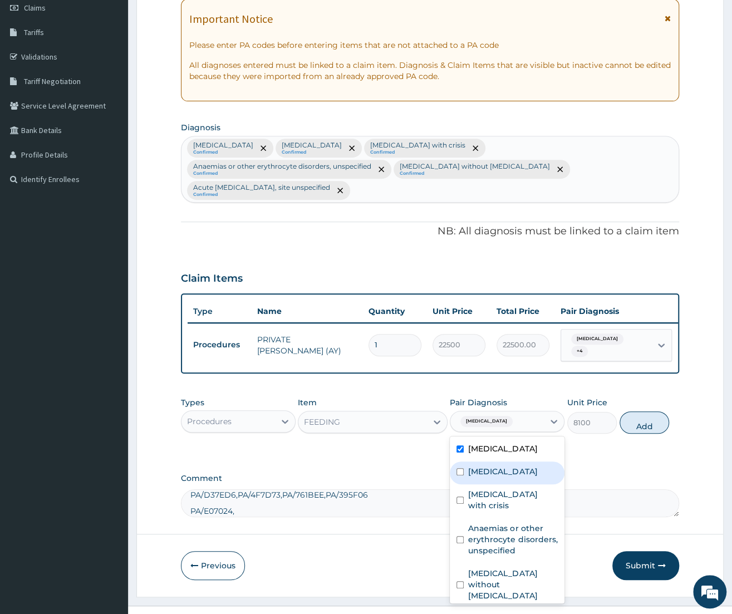
drag, startPoint x: 510, startPoint y: 448, endPoint x: 502, endPoint y: 471, distance: 23.6
click at [509, 466] on label "Dyspepsia" at bounding box center [502, 471] width 69 height 11
drag, startPoint x: 502, startPoint y: 471, endPoint x: 490, endPoint y: 504, distance: 35.4
click at [502, 475] on div "Dyspepsia" at bounding box center [507, 473] width 115 height 23
click at [488, 463] on div "Dyspepsia" at bounding box center [507, 473] width 115 height 23
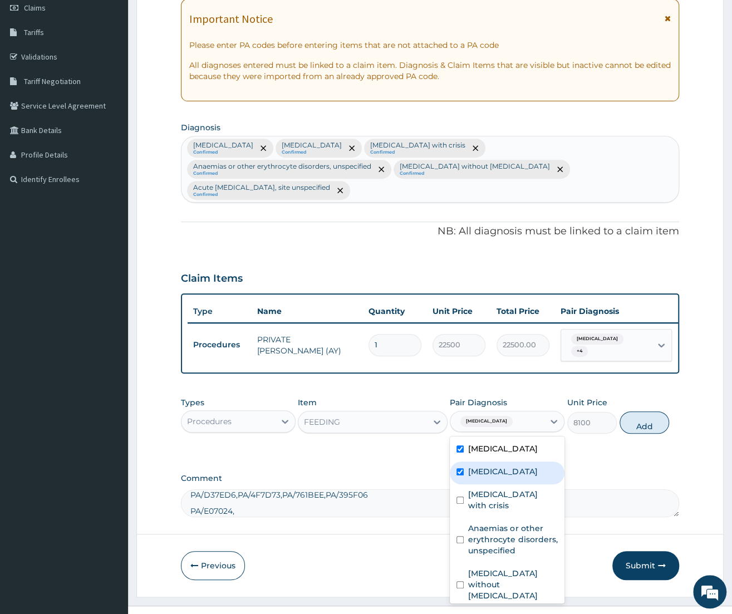
checkbox input "true"
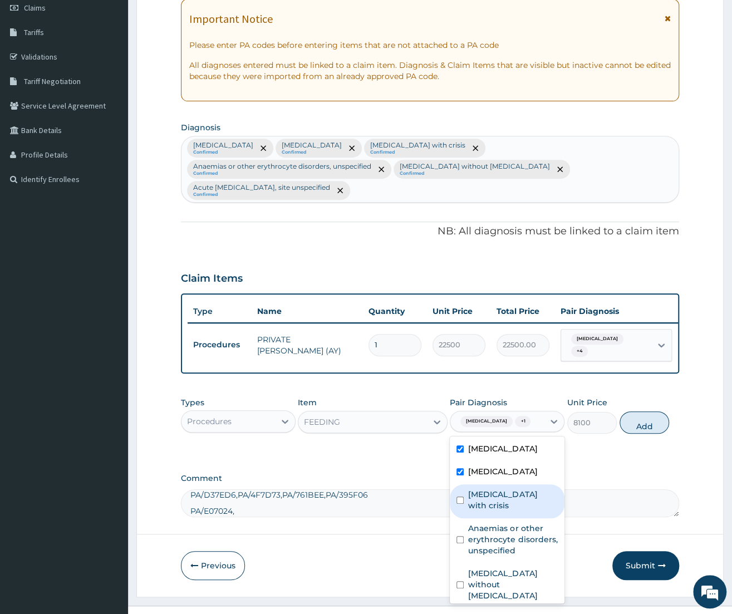
drag, startPoint x: 488, startPoint y: 485, endPoint x: 492, endPoint y: 506, distance: 21.0
click at [487, 490] on label "Sickle cell disease with crisis" at bounding box center [513, 500] width 90 height 22
checkbox input "true"
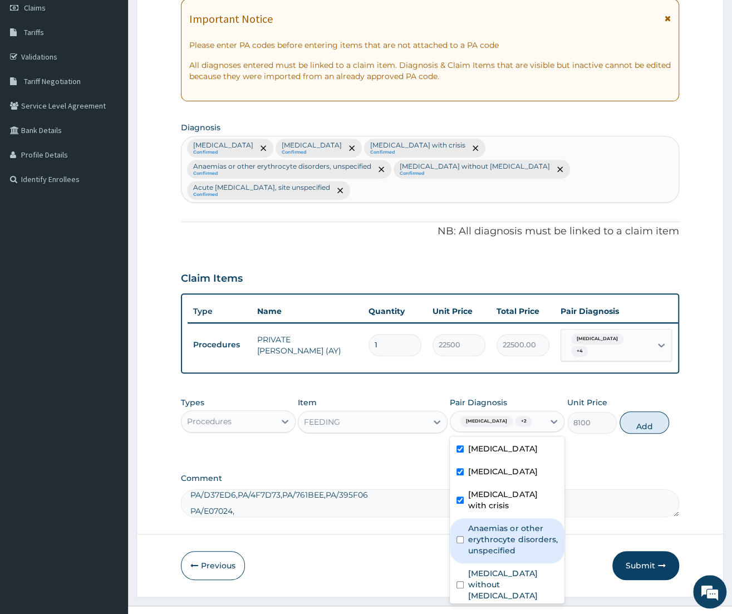
drag, startPoint x: 493, startPoint y: 517, endPoint x: 498, endPoint y: 553, distance: 36.1
click at [494, 523] on label "Anaemias or other erythrocyte disorders, unspecified" at bounding box center [513, 539] width 90 height 33
checkbox input "true"
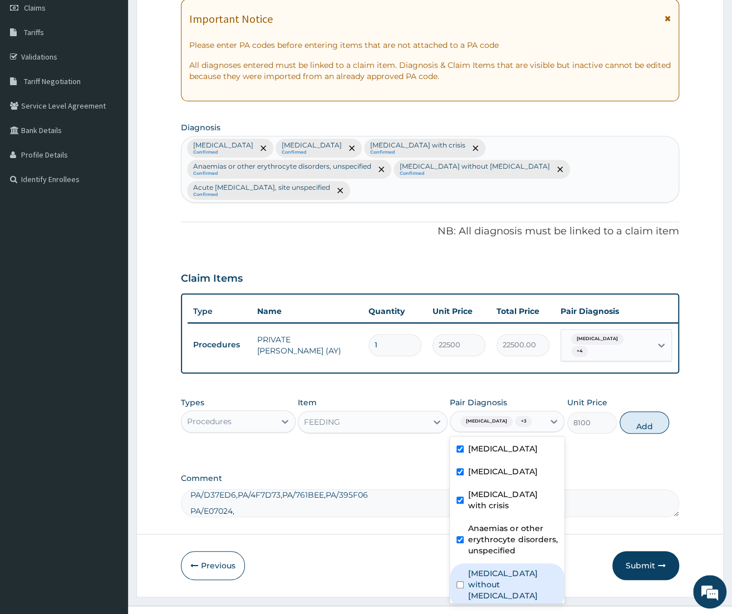
click at [501, 573] on label "Sepsis without septic shock" at bounding box center [513, 584] width 90 height 33
checkbox input "true"
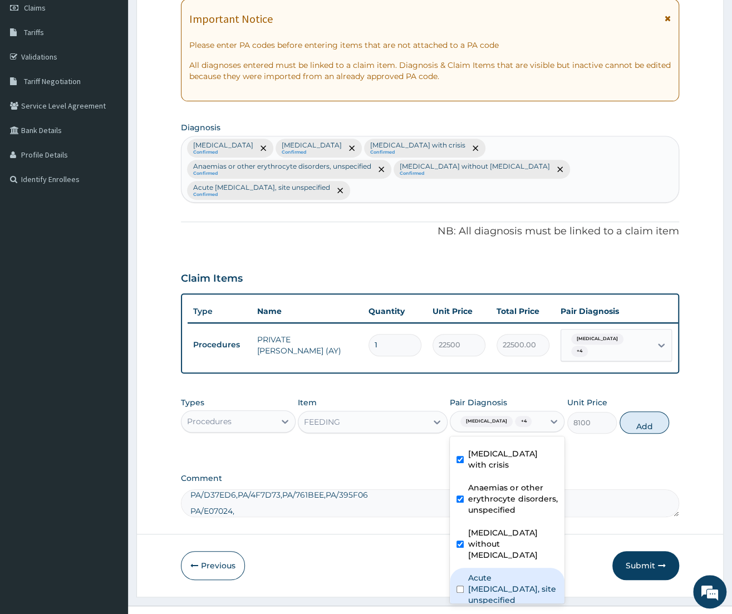
click at [500, 573] on label "Acute upper respiratory infection, site unspecified" at bounding box center [513, 589] width 90 height 33
checkbox input "true"
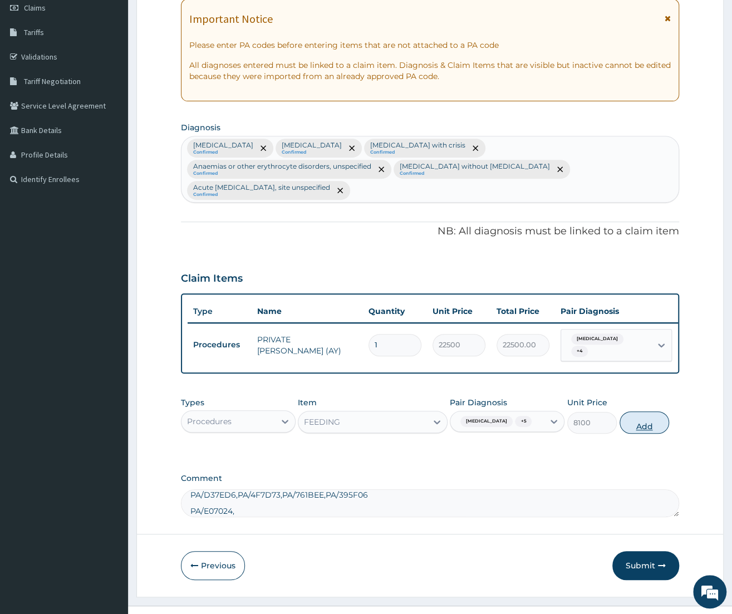
click at [640, 414] on button "Add" at bounding box center [645, 423] width 50 height 22
type input "0"
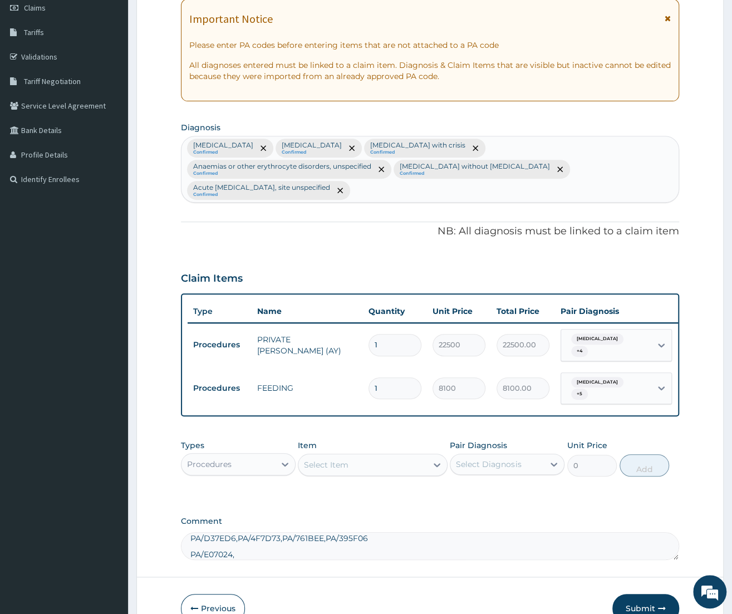
click at [238, 456] on div "Procedures" at bounding box center [229, 465] width 94 height 18
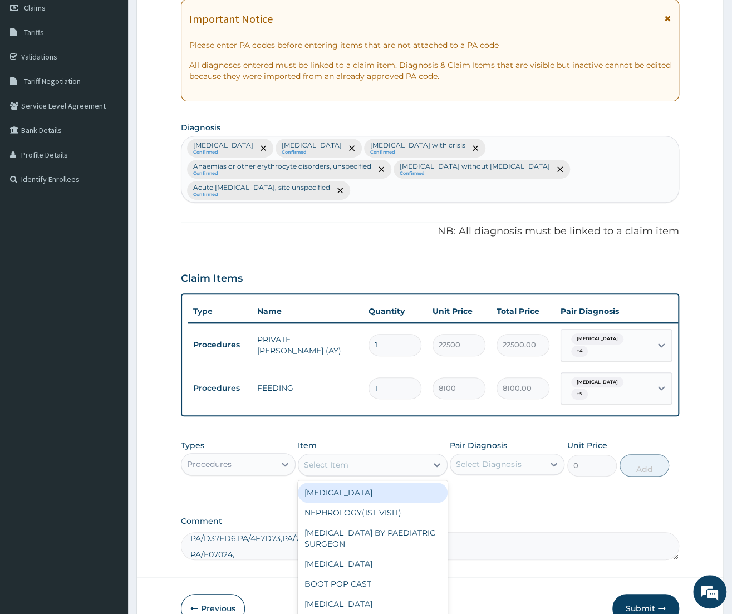
click at [363, 456] on div "Select Item" at bounding box center [363, 465] width 129 height 18
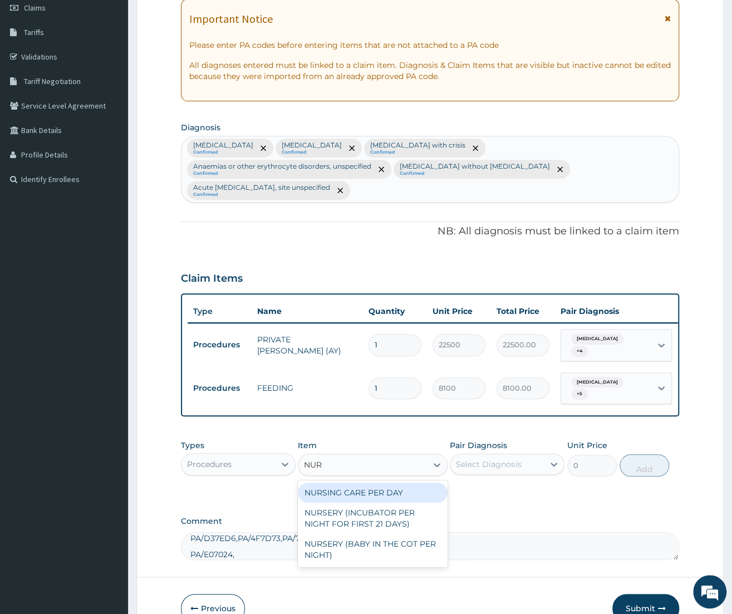
type input "NURS"
drag, startPoint x: 363, startPoint y: 472, endPoint x: 499, endPoint y: 448, distance: 138.6
click at [363, 483] on div "NURSING CARE PER DAY" at bounding box center [373, 493] width 150 height 20
type input "11250"
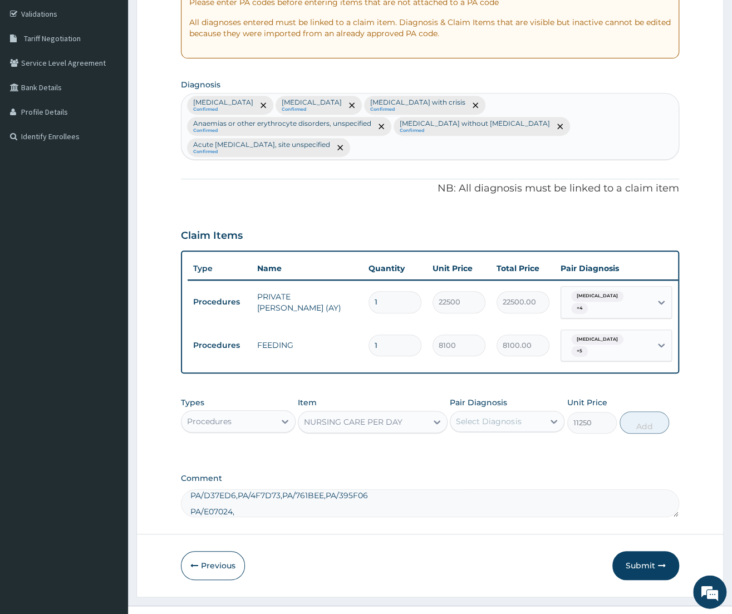
scroll to position [206, 0]
click at [544, 412] on div "Select Diagnosis" at bounding box center [498, 421] width 94 height 18
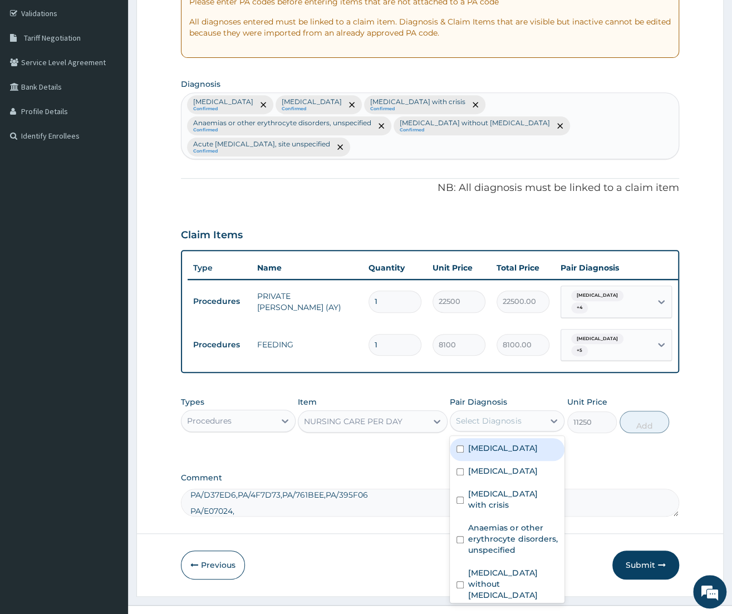
click at [533, 443] on label "Malaria, unspecified" at bounding box center [502, 448] width 69 height 11
checkbox input "true"
click at [485, 461] on div "Dyspepsia" at bounding box center [507, 472] width 115 height 23
checkbox input "true"
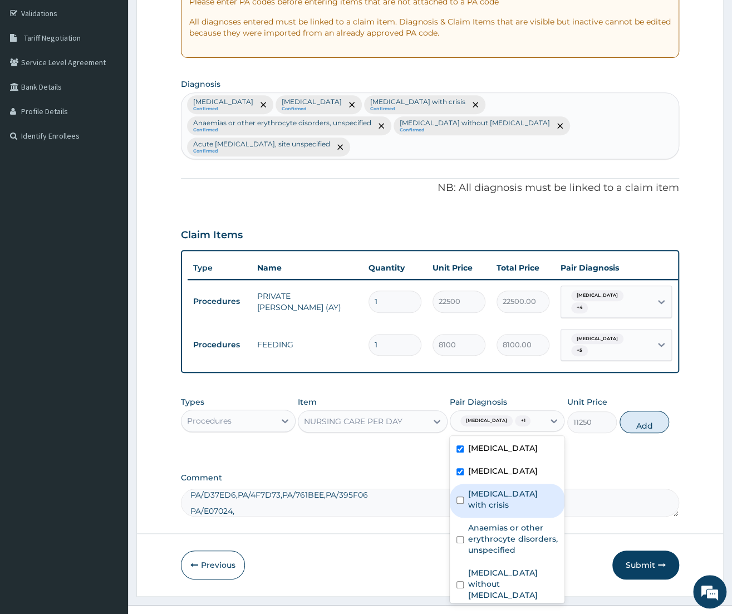
drag, startPoint x: 485, startPoint y: 488, endPoint x: 478, endPoint y: 535, distance: 47.3
click at [485, 495] on label "Sickle cell disease with crisis" at bounding box center [513, 499] width 90 height 22
checkbox input "true"
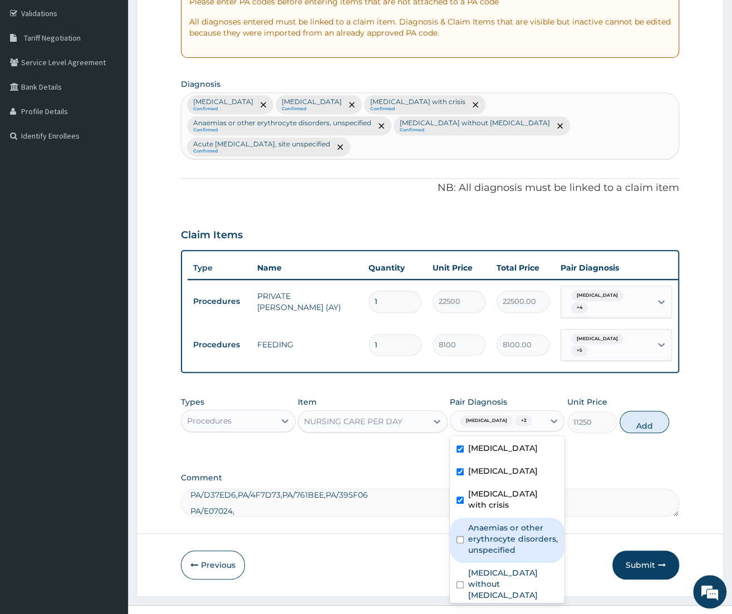
click at [478, 535] on label "Anaemias or other erythrocyte disorders, unspecified" at bounding box center [513, 538] width 90 height 33
checkbox input "true"
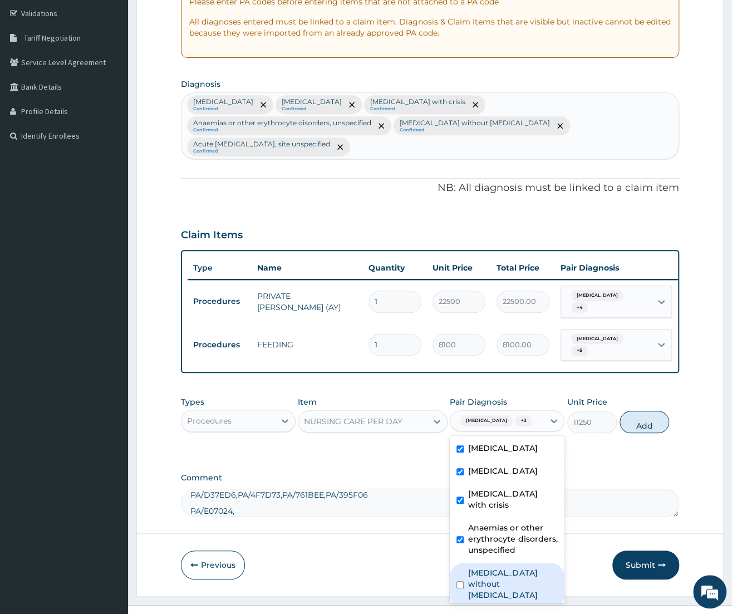
click at [481, 573] on label "Sepsis without septic shock" at bounding box center [513, 584] width 90 height 33
checkbox input "true"
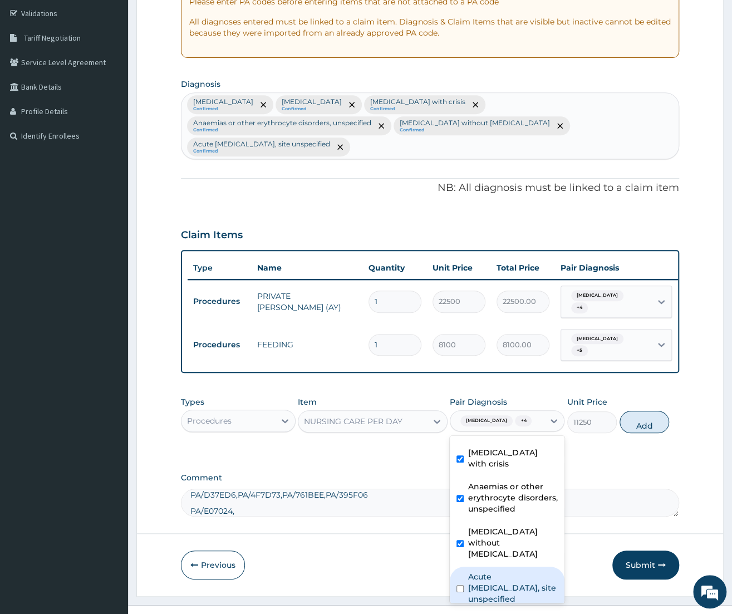
click at [495, 571] on label "Acute upper respiratory infection, site unspecified" at bounding box center [513, 587] width 90 height 33
checkbox input "true"
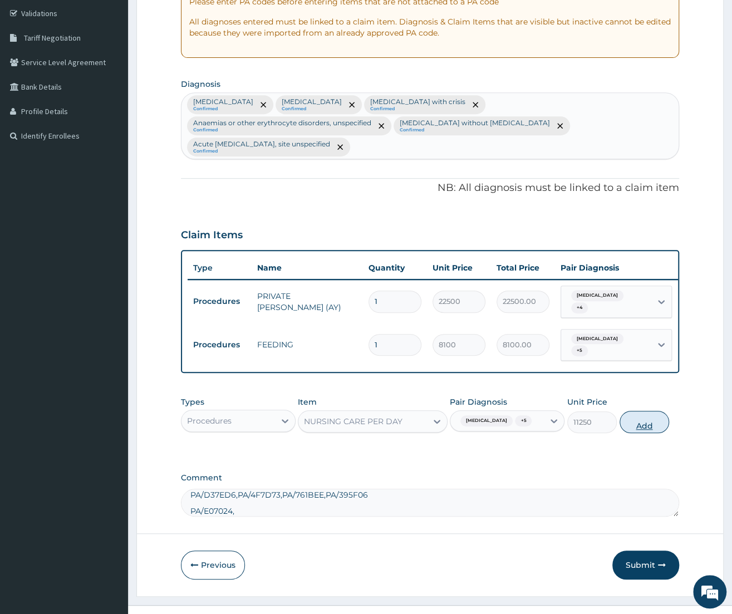
click at [644, 411] on button "Add" at bounding box center [645, 422] width 50 height 22
type input "0"
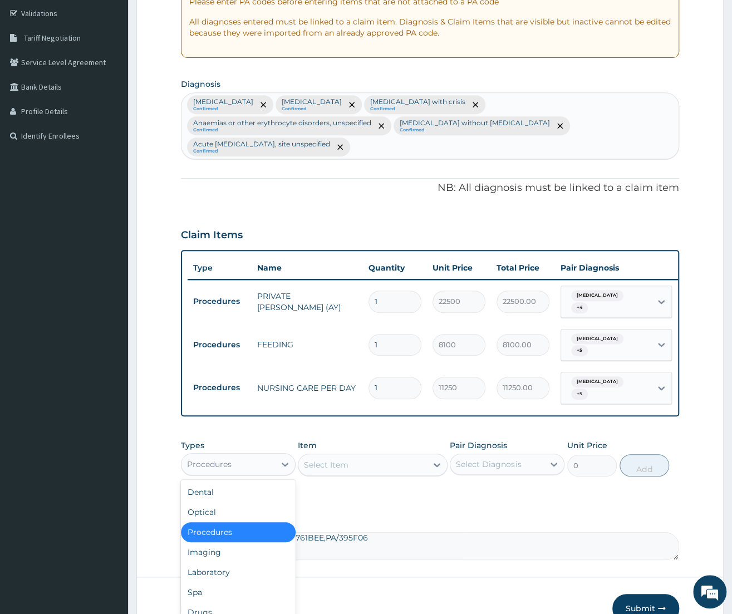
click at [262, 456] on div "Procedures" at bounding box center [229, 465] width 94 height 18
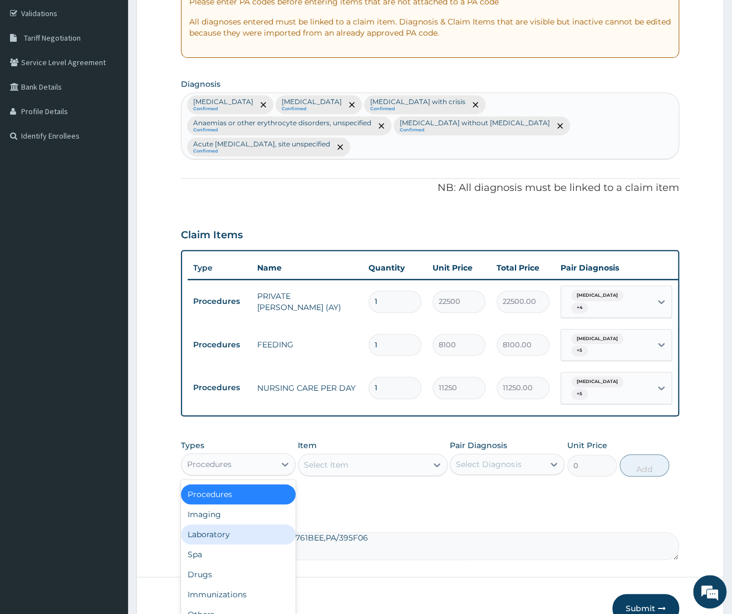
click at [223, 525] on div "Laboratory" at bounding box center [238, 535] width 115 height 20
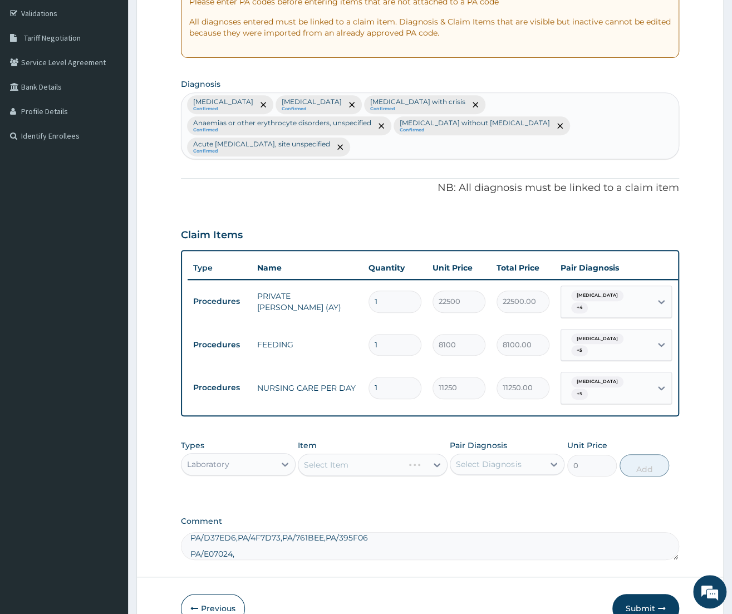
drag, startPoint x: 417, startPoint y: 283, endPoint x: 345, endPoint y: 278, distance: 71.5
click at [345, 280] on tr "Procedures PRIVATE WARD (AY) 1 22500 22500.00 Malaria, unspecified + 4 Delete" at bounding box center [461, 301] width 546 height 43
drag, startPoint x: 394, startPoint y: 281, endPoint x: 323, endPoint y: 270, distance: 71.6
click at [369, 291] on input "1" at bounding box center [395, 302] width 53 height 22
type input "9"
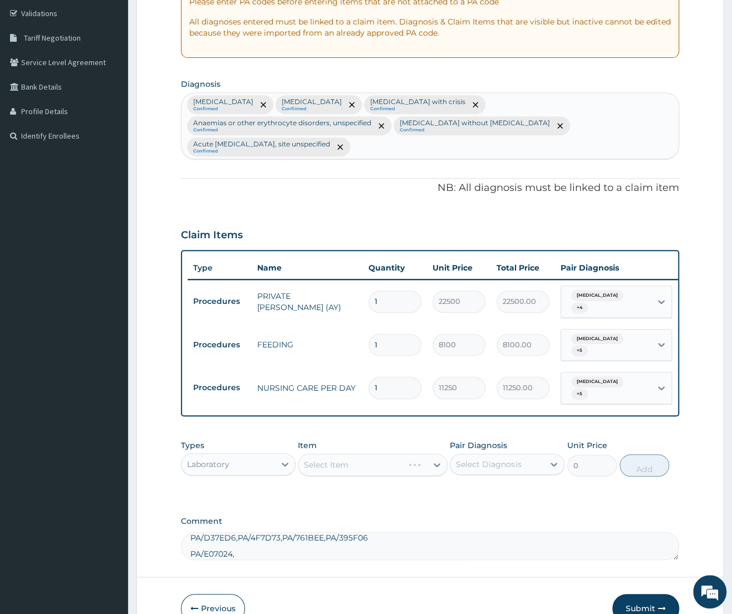
type input "202500.00"
type input "9"
drag, startPoint x: 392, startPoint y: 328, endPoint x: 319, endPoint y: 314, distance: 74.4
click at [369, 334] on input "1" at bounding box center [395, 345] width 53 height 22
type input "9"
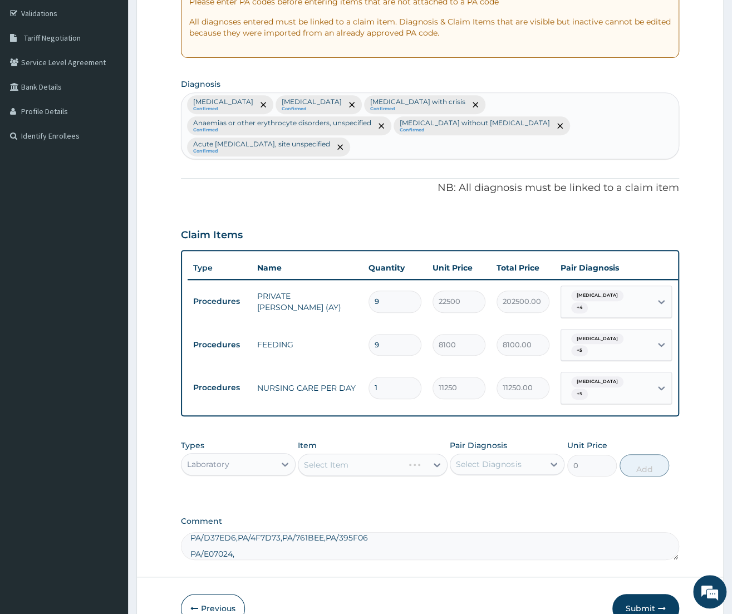
type input "72900.00"
type input "9"
type input "101250.00"
drag, startPoint x: 390, startPoint y: 361, endPoint x: 319, endPoint y: 361, distance: 71.3
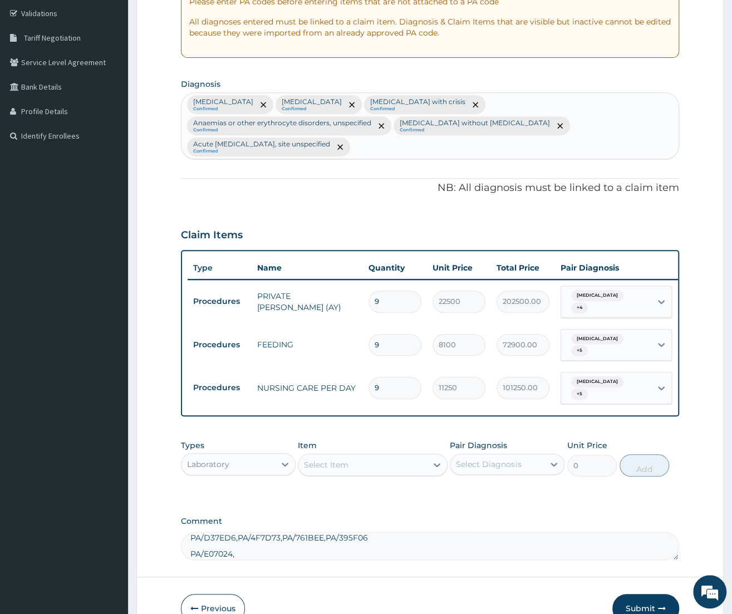
click at [369, 377] on input "9" at bounding box center [395, 388] width 53 height 22
type input "9"
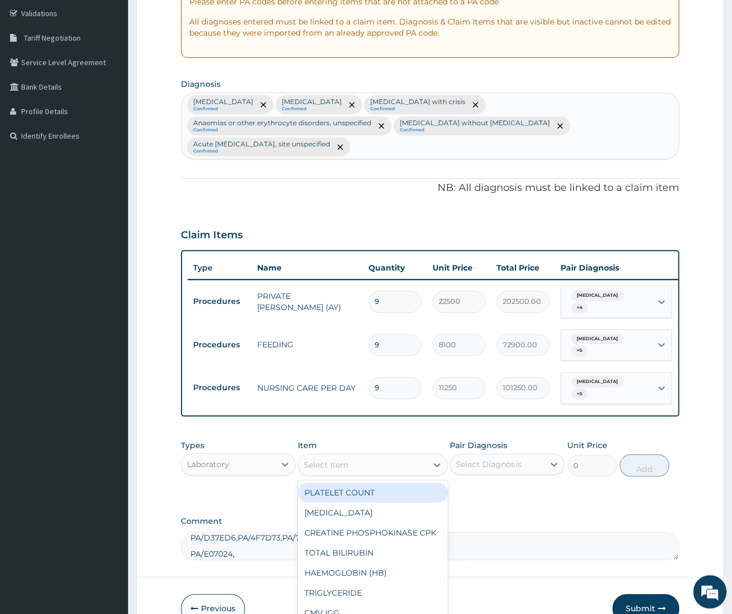
click at [426, 456] on div "Select Item" at bounding box center [363, 465] width 129 height 18
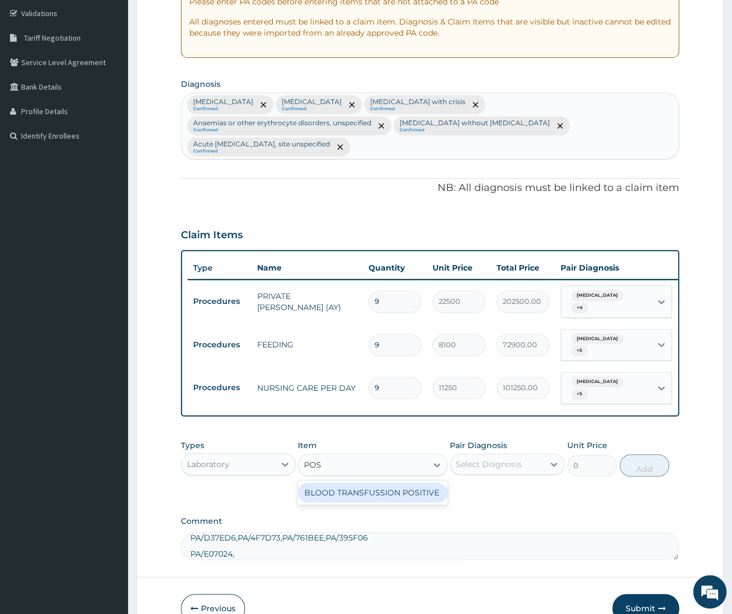
type input "POSI"
click at [394, 483] on div "BLOOD TRANSFUSSION POSITIVE" at bounding box center [373, 493] width 150 height 20
type input "70000"
click at [477, 459] on div "Select Diagnosis" at bounding box center [488, 464] width 65 height 11
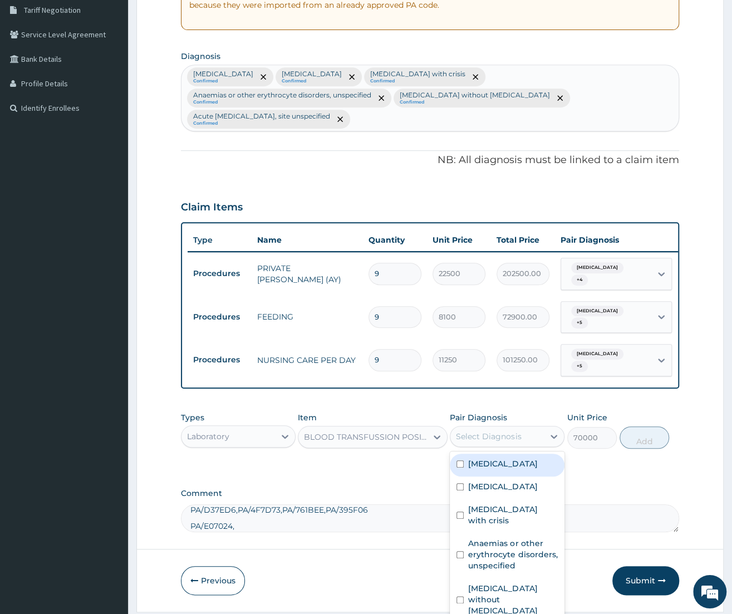
scroll to position [250, 0]
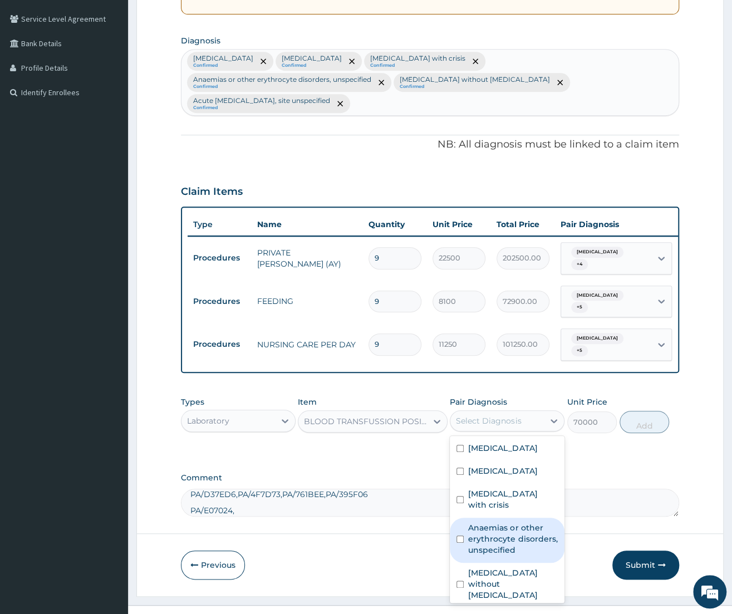
click at [499, 522] on label "Anaemias or other erythrocyte disorders, unspecified" at bounding box center [513, 538] width 90 height 33
checkbox input "true"
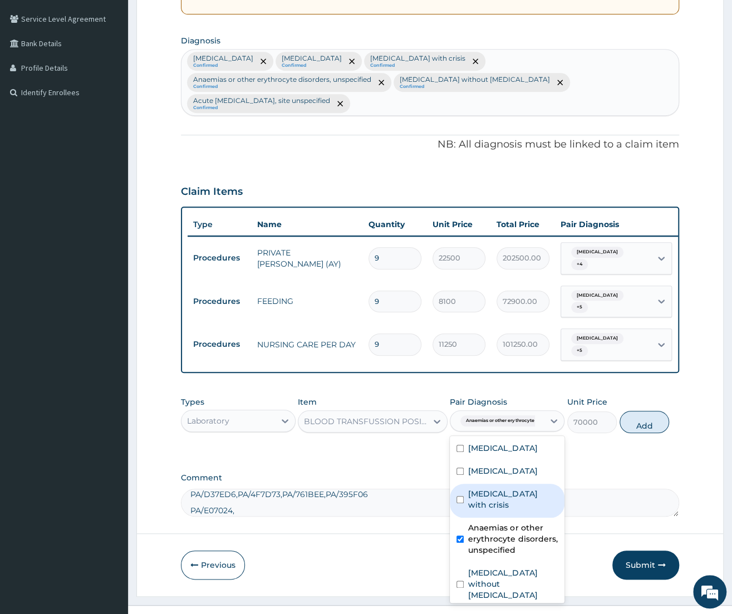
click at [493, 488] on label "Sickle cell disease with crisis" at bounding box center [513, 499] width 90 height 22
checkbox input "true"
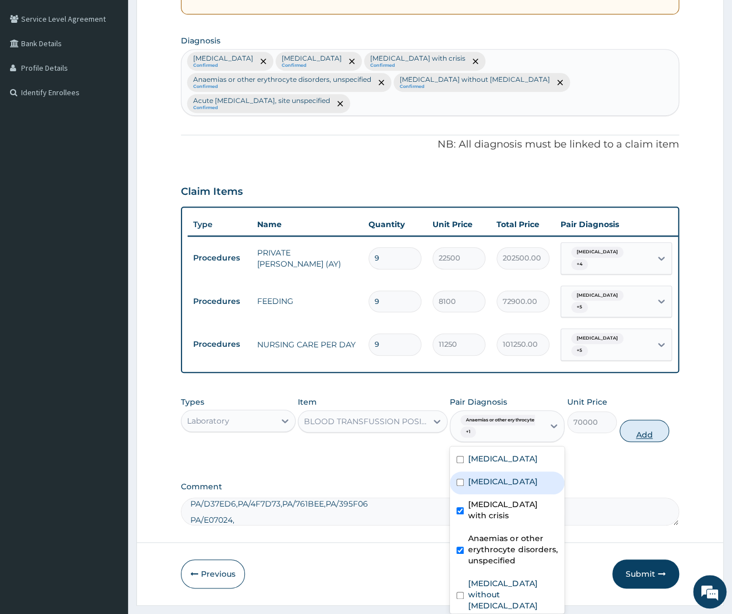
click at [651, 420] on button "Add" at bounding box center [645, 431] width 50 height 22
type input "0"
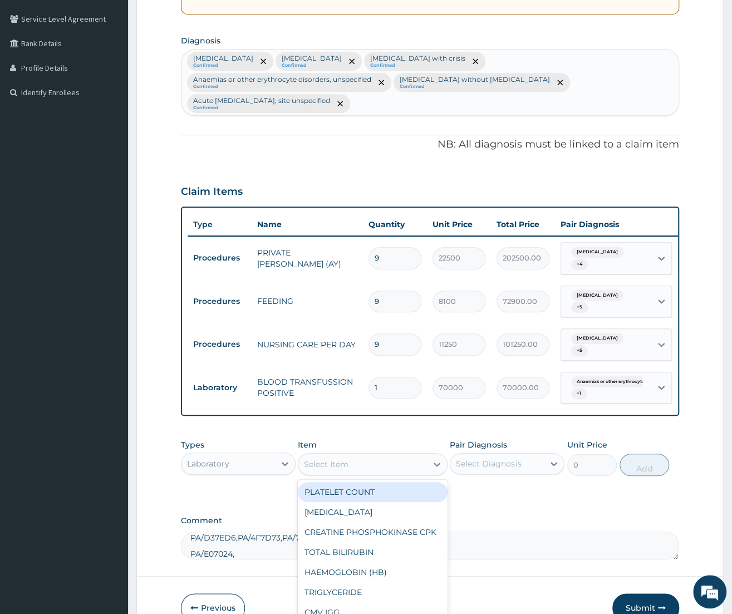
click at [371, 456] on div "Select Item" at bounding box center [363, 465] width 129 height 18
type input "MALAR"
click at [374, 482] on div "MALARIA PARASITES" at bounding box center [373, 492] width 150 height 20
type input "2500"
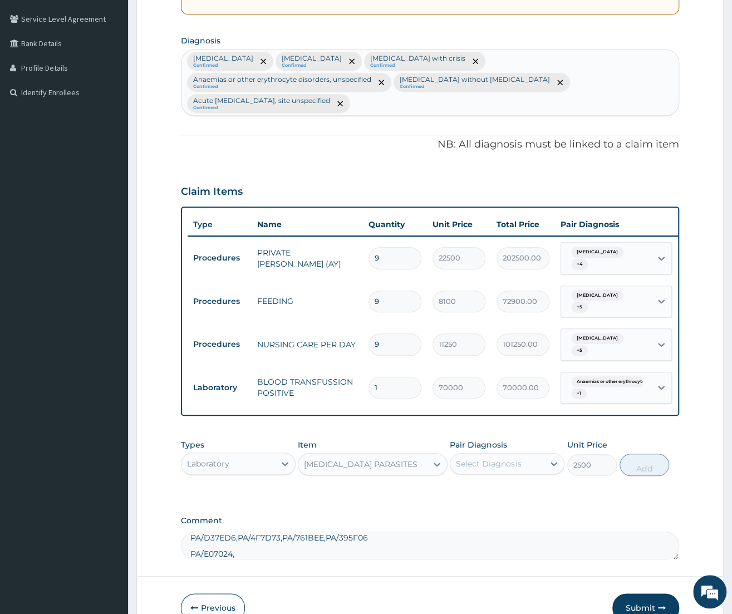
click at [510, 458] on div "Select Diagnosis" at bounding box center [488, 463] width 65 height 11
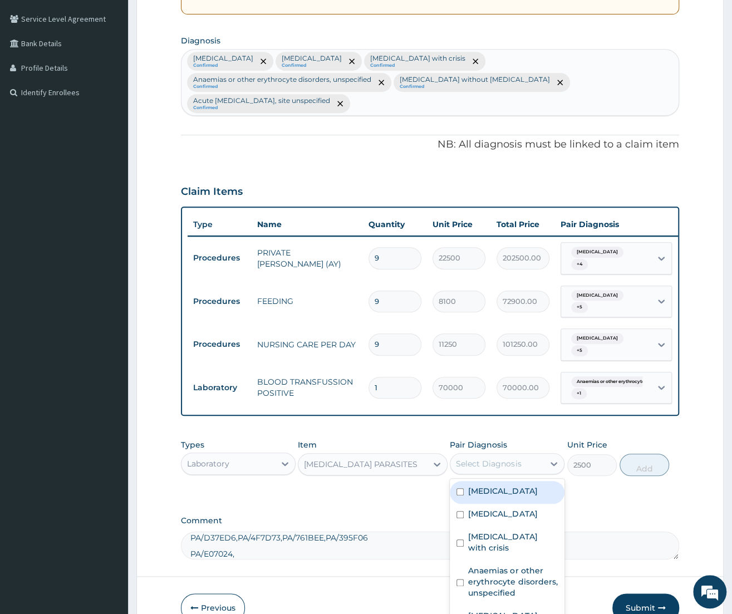
click at [511, 486] on label "Malaria, unspecified" at bounding box center [502, 491] width 69 height 11
checkbox input "true"
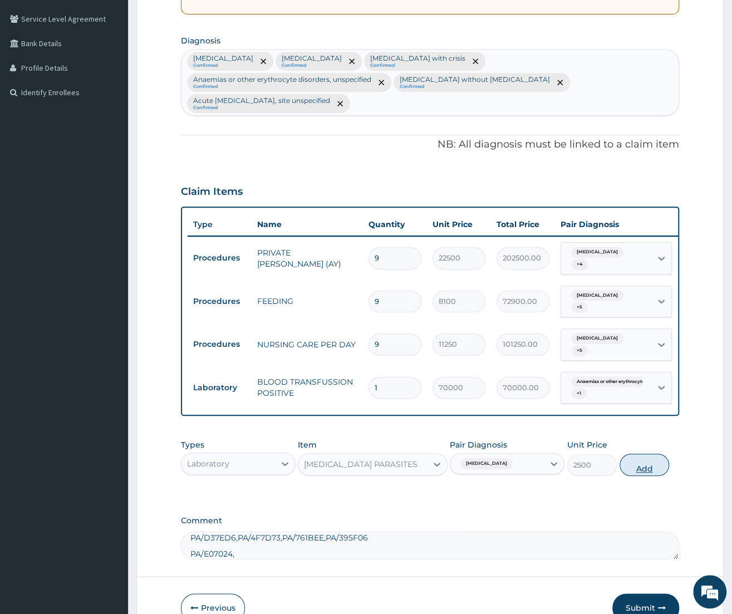
click at [631, 454] on button "Add" at bounding box center [645, 465] width 50 height 22
type input "0"
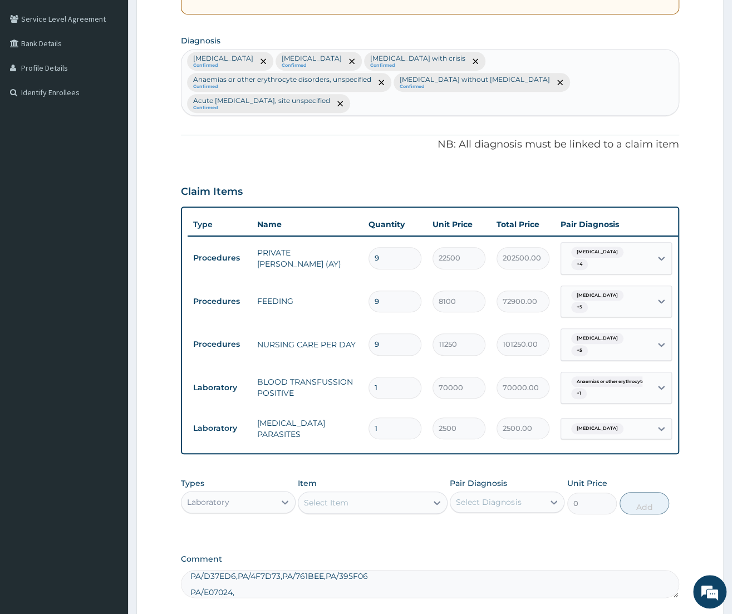
click at [382, 494] on div "Select Item" at bounding box center [363, 503] width 129 height 18
type input "FULL"
click at [414, 521] on div "[MEDICAL_DATA] (INC. DIFF)" at bounding box center [373, 531] width 150 height 20
type input "4341.60009765625"
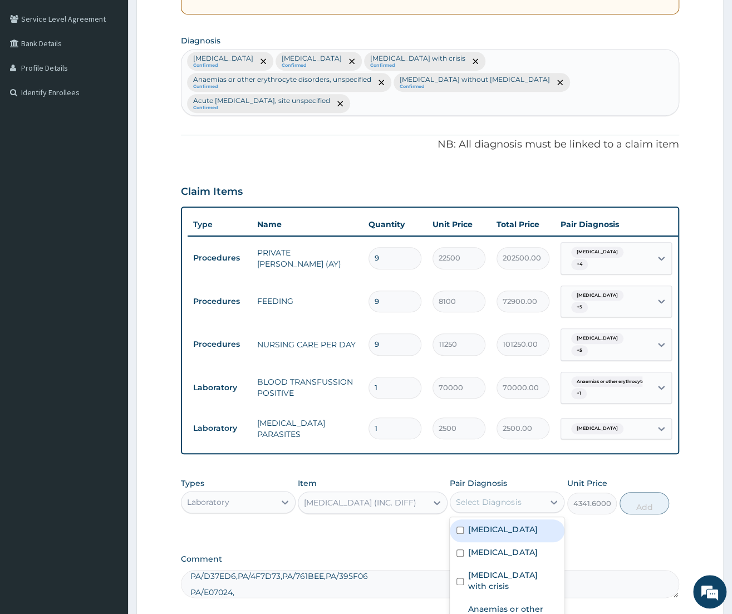
click at [468, 497] on div "Select Diagnosis" at bounding box center [488, 502] width 65 height 11
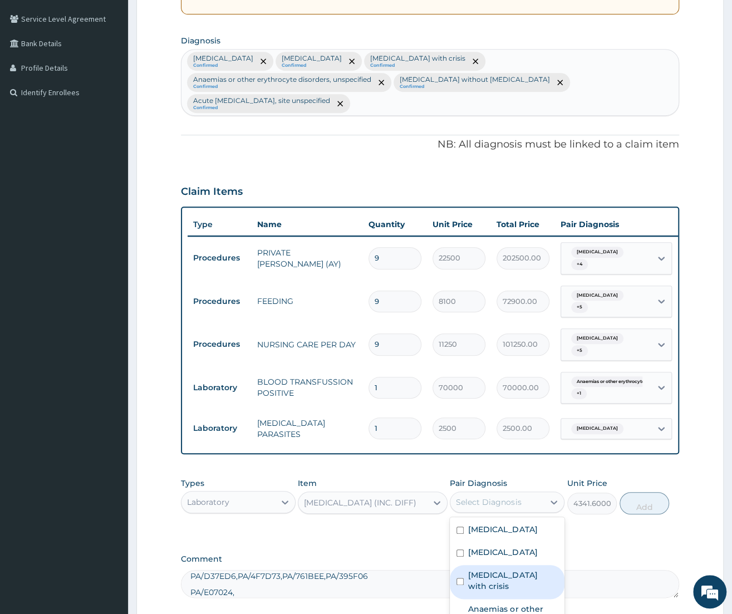
scroll to position [41, 0]
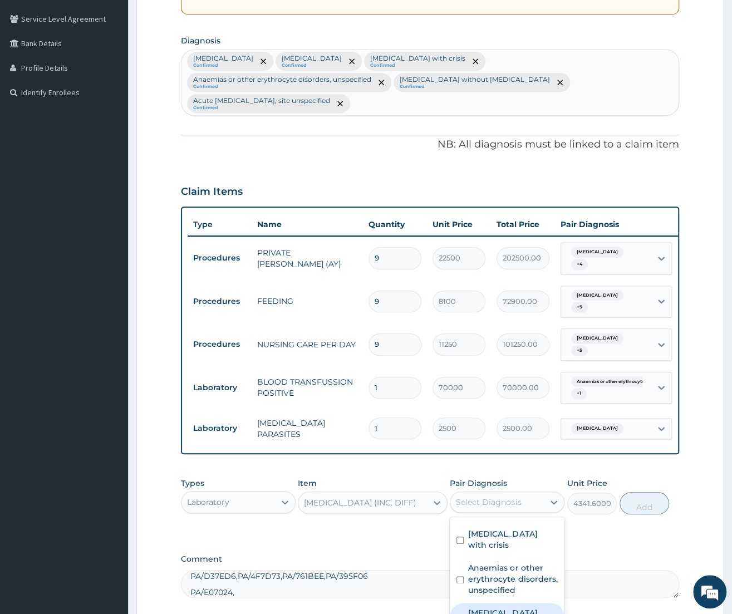
click at [505, 608] on label "Sepsis without septic shock" at bounding box center [513, 624] width 90 height 33
checkbox input "true"
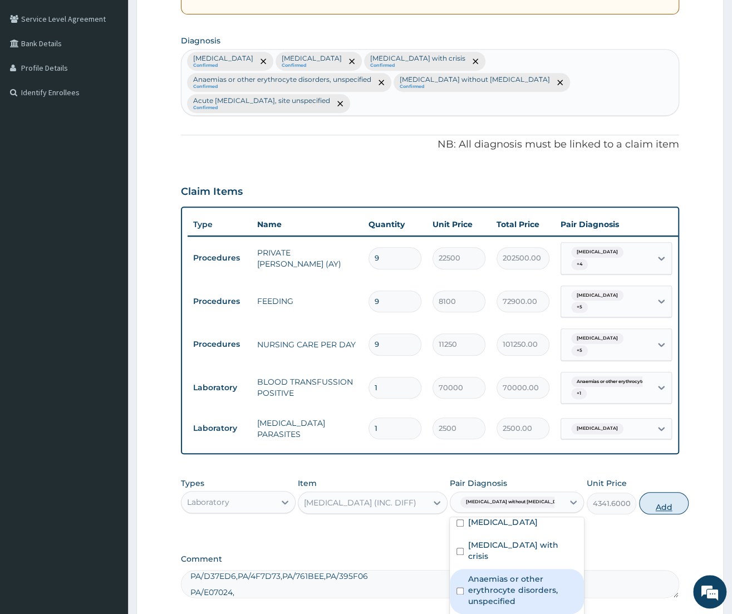
click at [639, 492] on button "Add" at bounding box center [664, 503] width 50 height 22
type input "0"
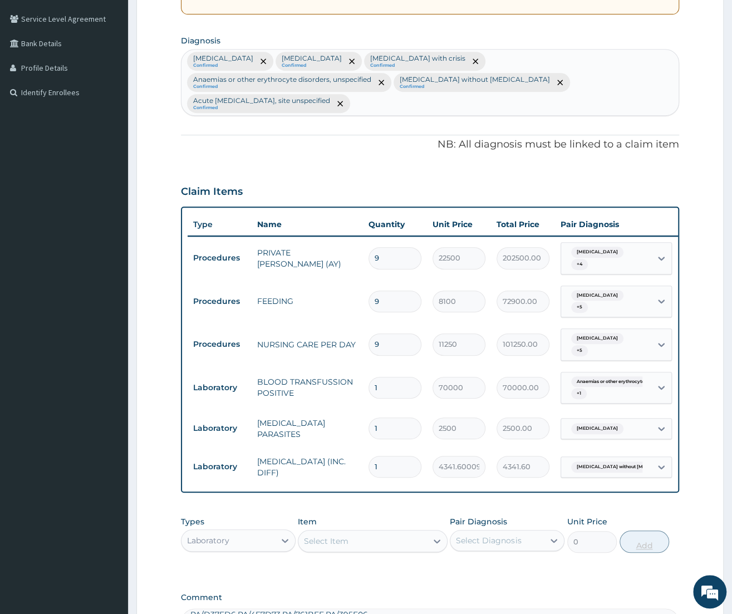
type input "0.00"
type input "4"
type input "17366.40"
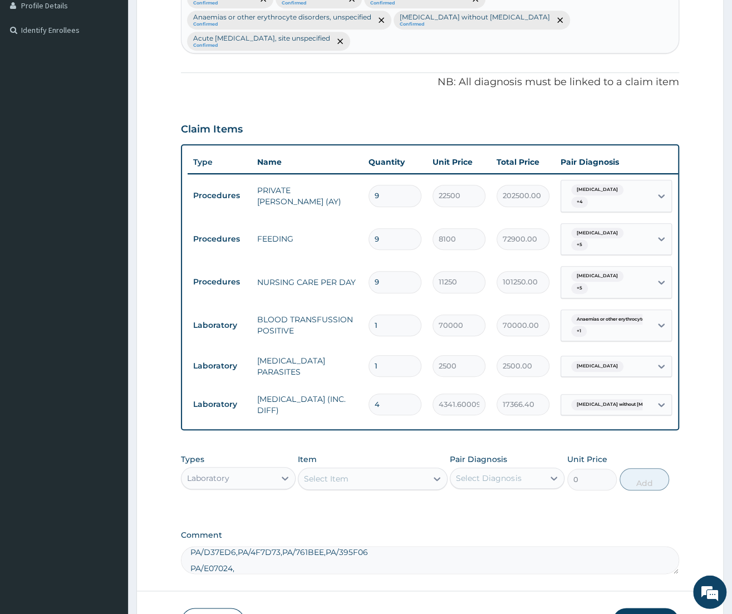
scroll to position [370, 0]
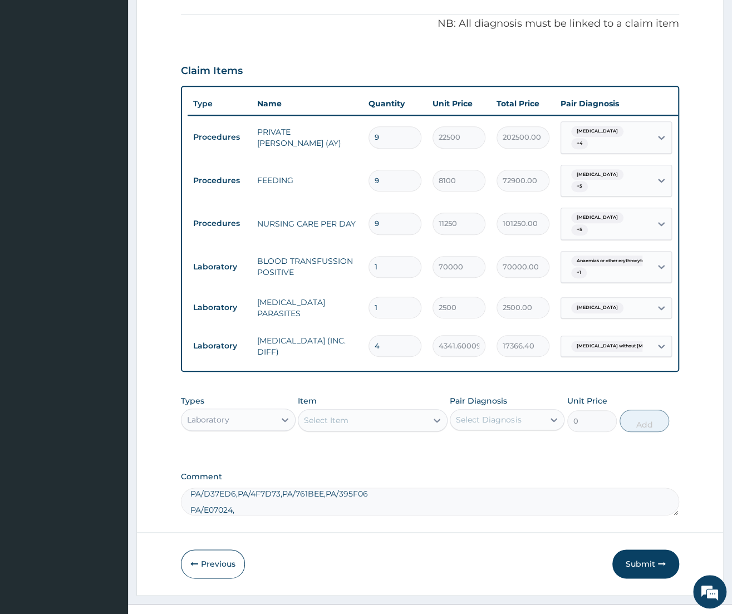
type input "4"
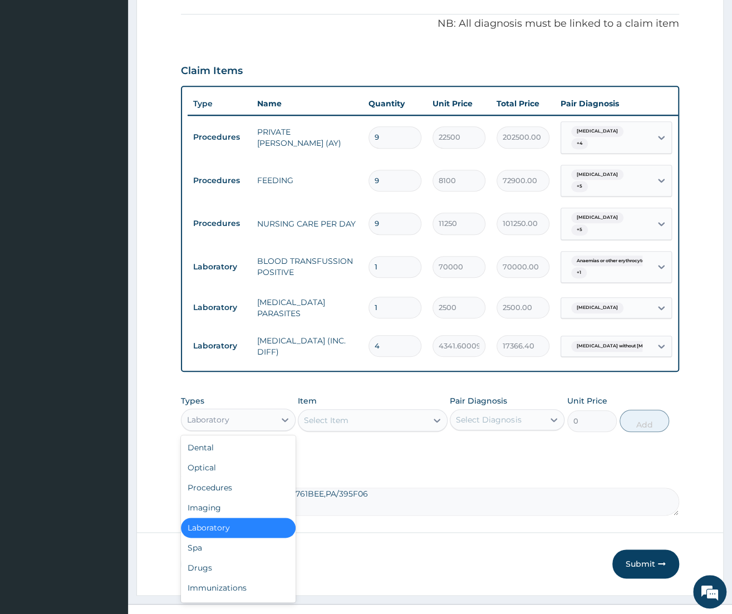
click at [260, 411] on div "Laboratory" at bounding box center [229, 420] width 94 height 18
click at [214, 558] on div "Drugs" at bounding box center [238, 568] width 115 height 20
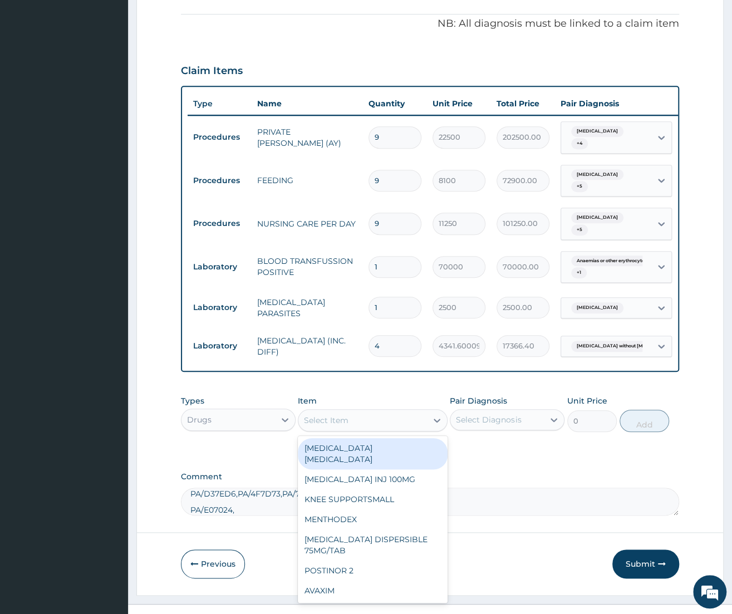
click at [417, 412] on div "Select Item" at bounding box center [363, 421] width 129 height 18
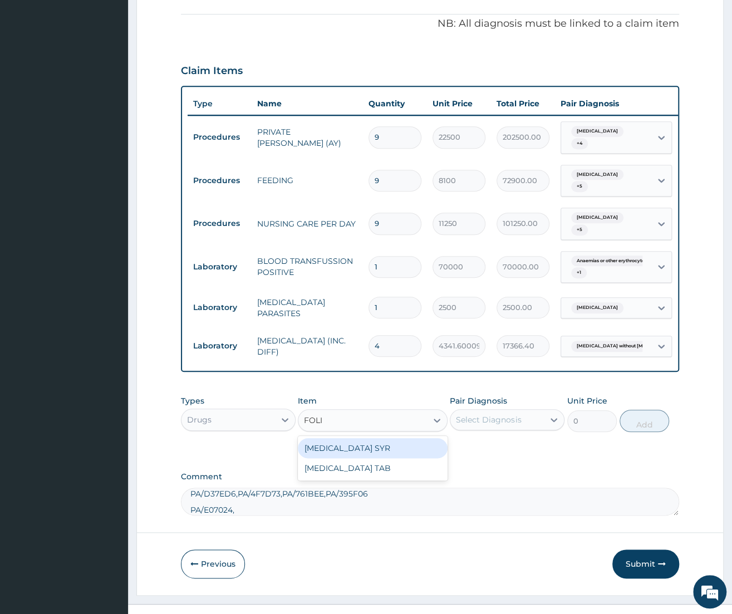
type input "FOLIC"
click at [395, 458] on div "FOLIC ACID TAB" at bounding box center [373, 468] width 150 height 20
type input "27.5"
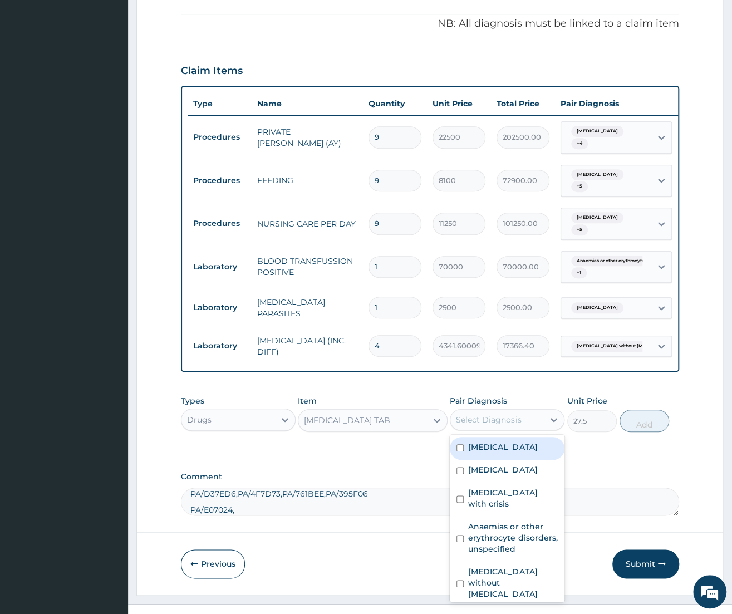
click at [481, 414] on div "Select Diagnosis" at bounding box center [488, 419] width 65 height 11
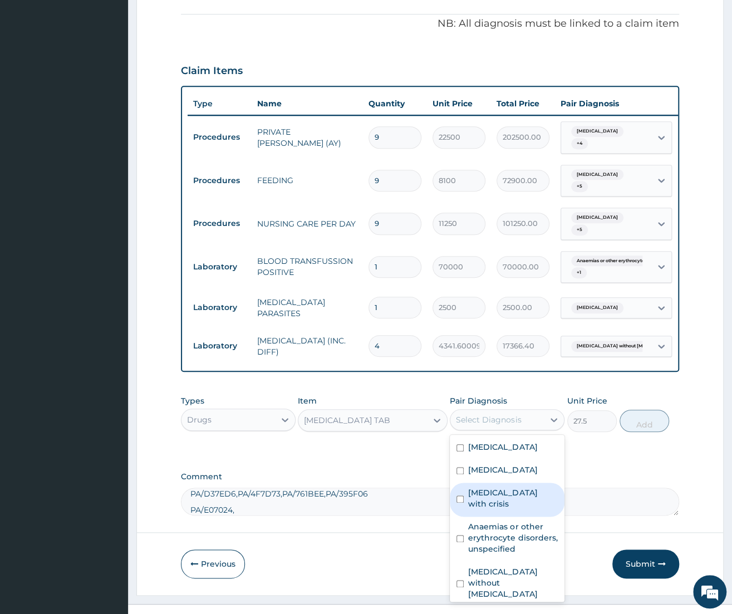
click at [506, 487] on label "Sickle cell disease with crisis" at bounding box center [513, 498] width 90 height 22
checkbox input "true"
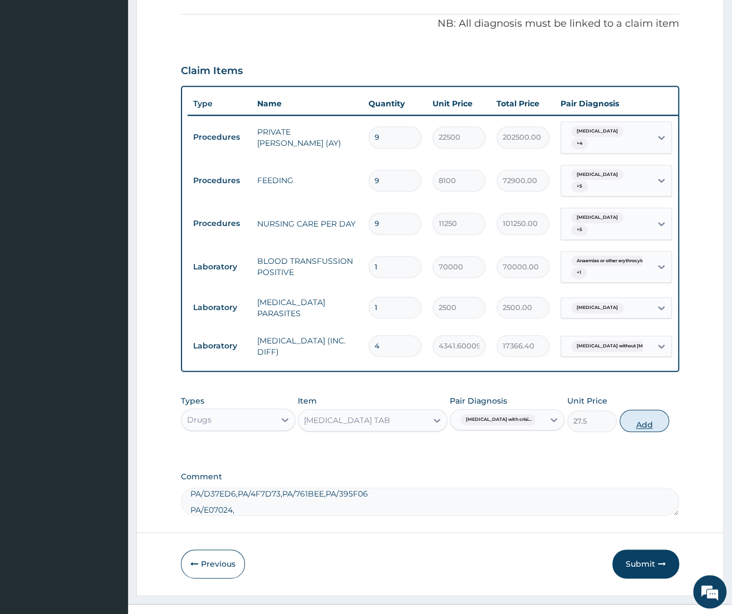
click at [657, 410] on button "Add" at bounding box center [645, 421] width 50 height 22
type input "0"
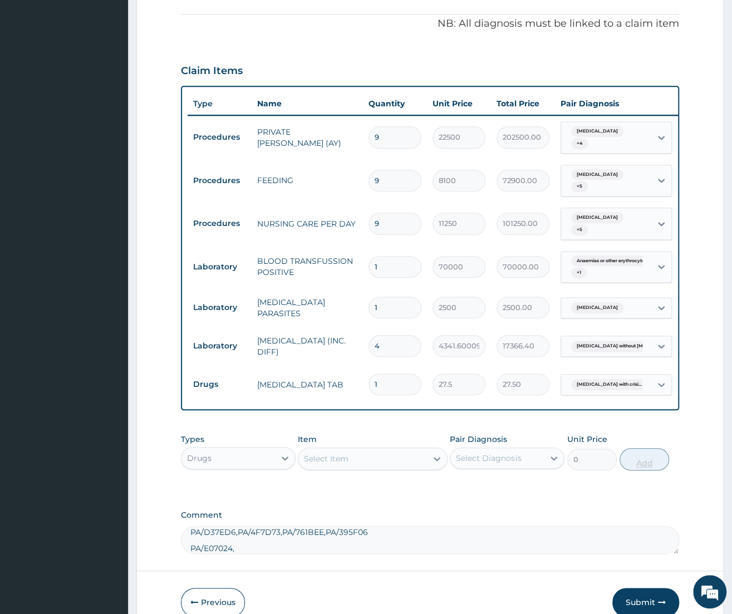
type input "0.00"
type input "2"
type input "55.00"
type input "20"
type input "550.00"
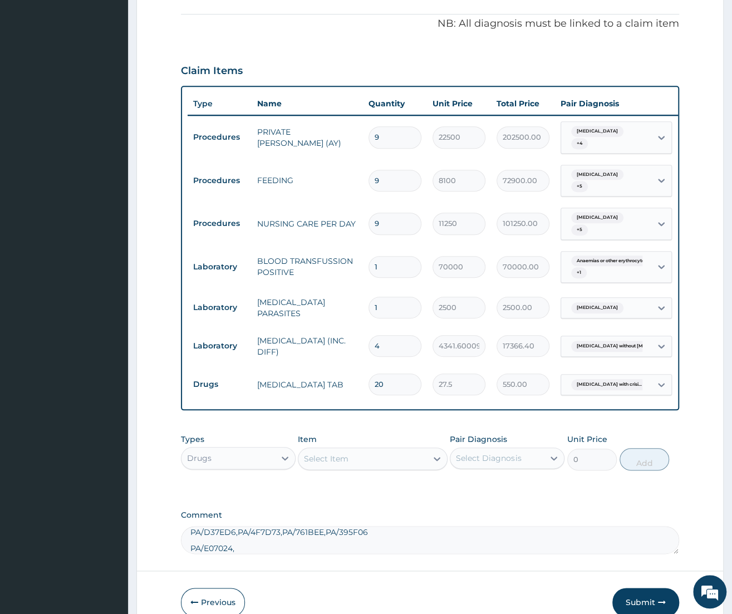
type input "20"
click at [348, 453] on div "Select Item" at bounding box center [326, 458] width 45 height 11
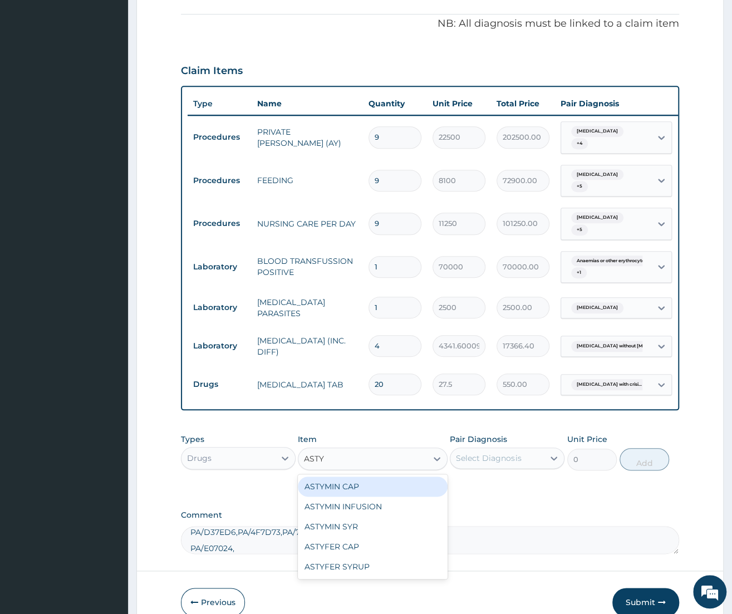
type input "ASTYM"
click at [348, 477] on div "ASTYMIN CAP" at bounding box center [373, 487] width 150 height 20
type input "455.3471984863281"
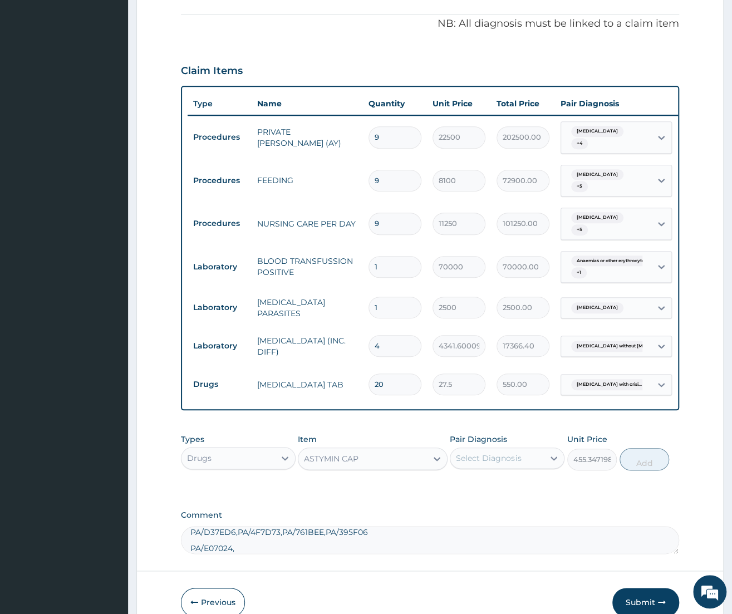
click at [523, 449] on div "Select Diagnosis" at bounding box center [498, 458] width 94 height 18
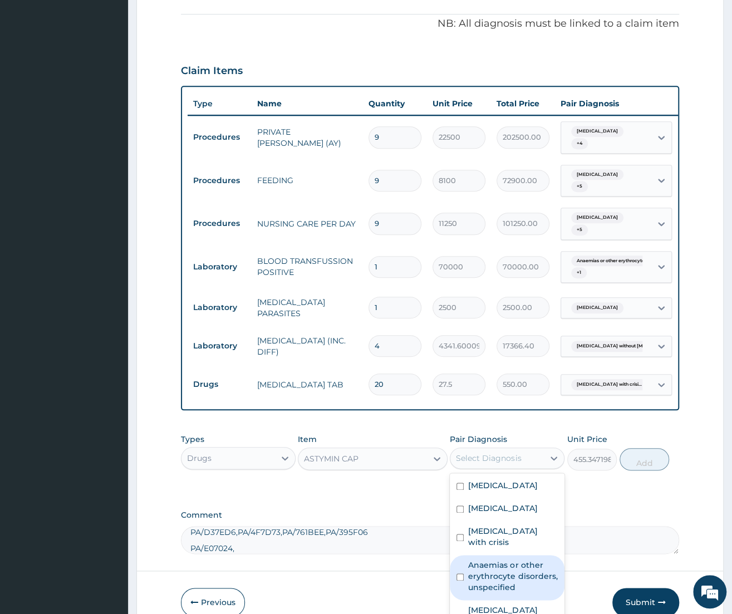
click at [484, 560] on label "Anaemias or other erythrocyte disorders, unspecified" at bounding box center [513, 576] width 90 height 33
checkbox input "true"
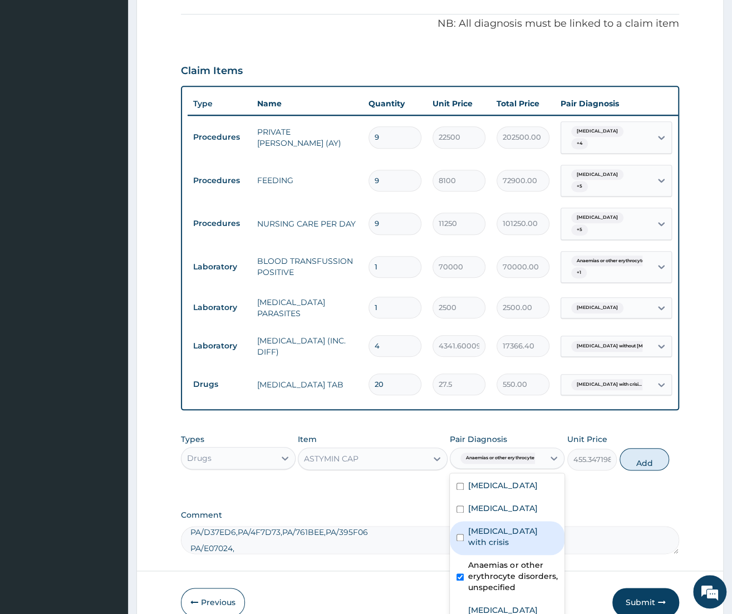
click at [503, 526] on label "Sickle cell disease with crisis" at bounding box center [513, 537] width 90 height 22
checkbox input "true"
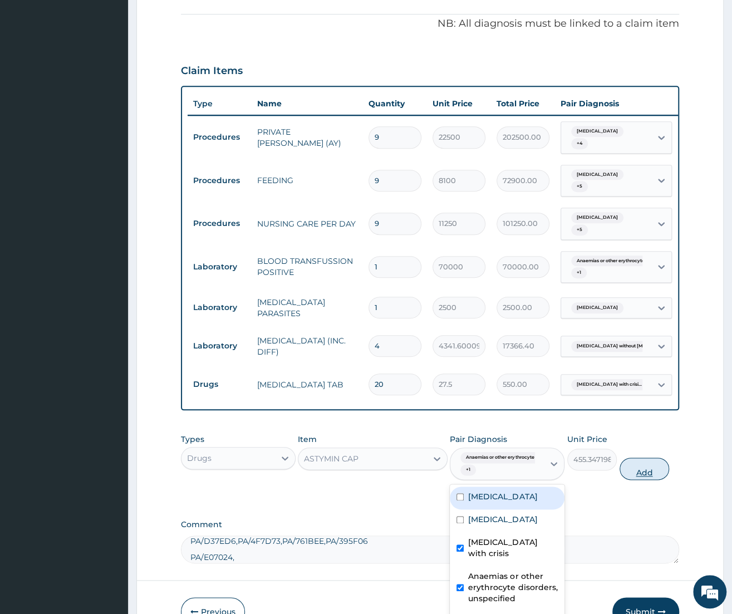
click at [638, 458] on button "Add" at bounding box center [645, 469] width 50 height 22
type input "0"
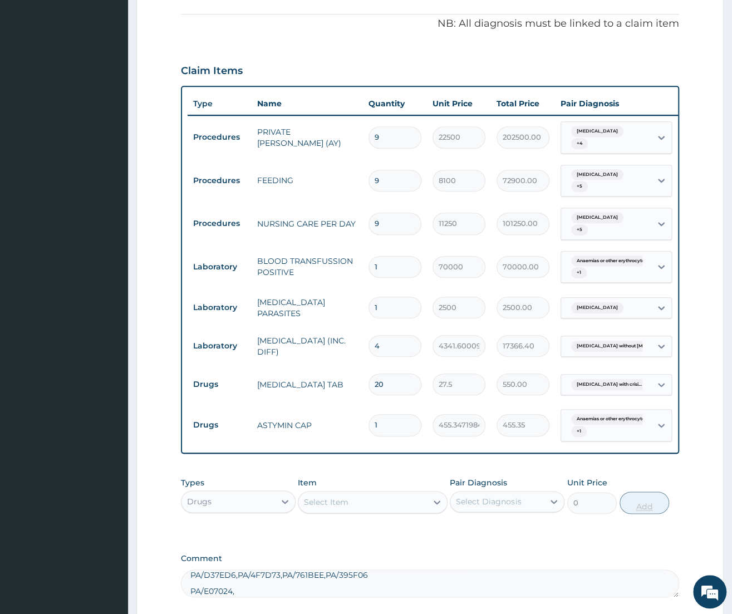
type input "0.00"
type input "2"
type input "910.69"
type input "2"
click at [394, 493] on div "Select Item" at bounding box center [363, 502] width 129 height 18
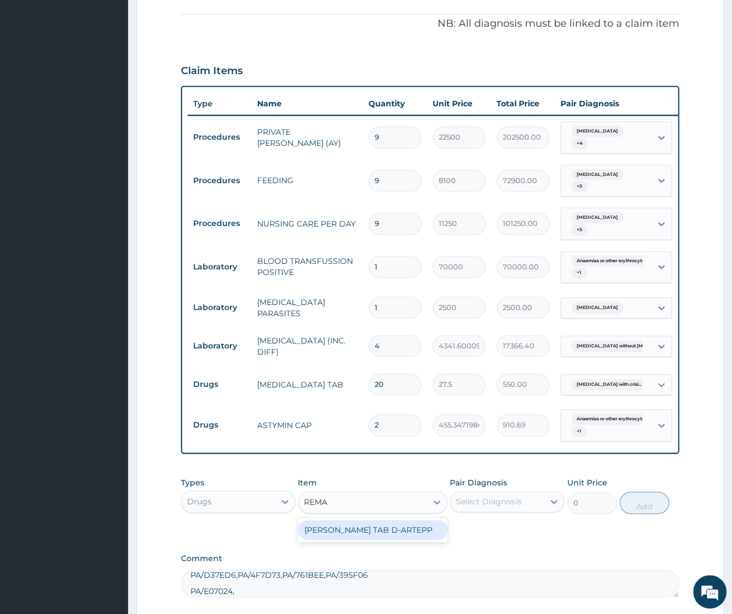
type input "REMAL"
click at [417, 493] on div "Select Item" at bounding box center [363, 502] width 129 height 18
click at [372, 497] on div "Types Drugs Item option ASTYMIN CAP, selected. Select is focused ,type to refin…" at bounding box center [430, 496] width 498 height 48
click at [352, 493] on div "Select Item" at bounding box center [363, 502] width 129 height 18
type input "REM"
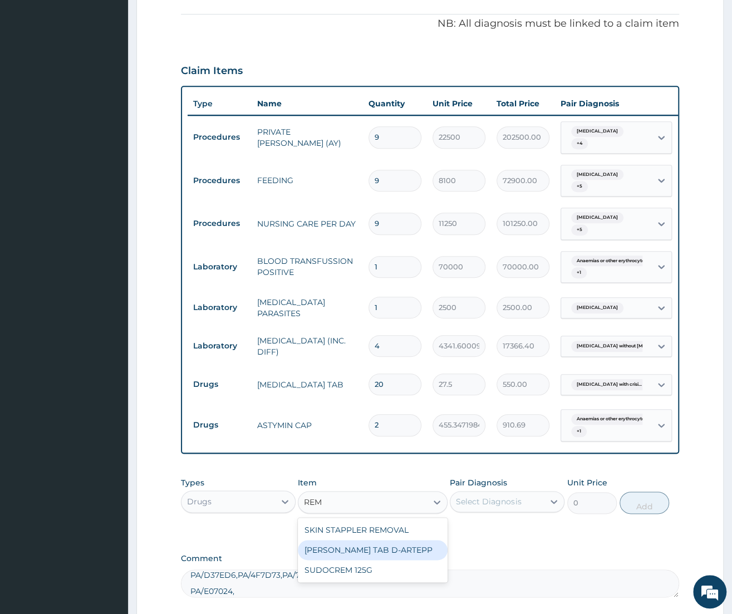
click at [369, 540] on div "[PERSON_NAME] TAB D-ARTEPP" at bounding box center [373, 550] width 150 height 20
type input "333.184326171875"
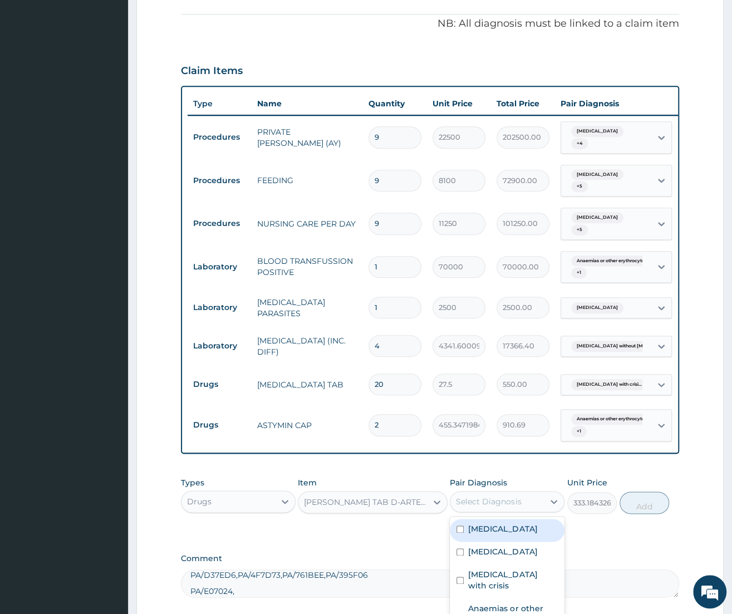
click at [513, 496] on div "Select Diagnosis" at bounding box center [488, 501] width 65 height 11
click at [506, 524] on label "Malaria, unspecified" at bounding box center [502, 529] width 69 height 11
checkbox input "true"
click at [651, 492] on button "Add" at bounding box center [645, 503] width 50 height 22
type input "0"
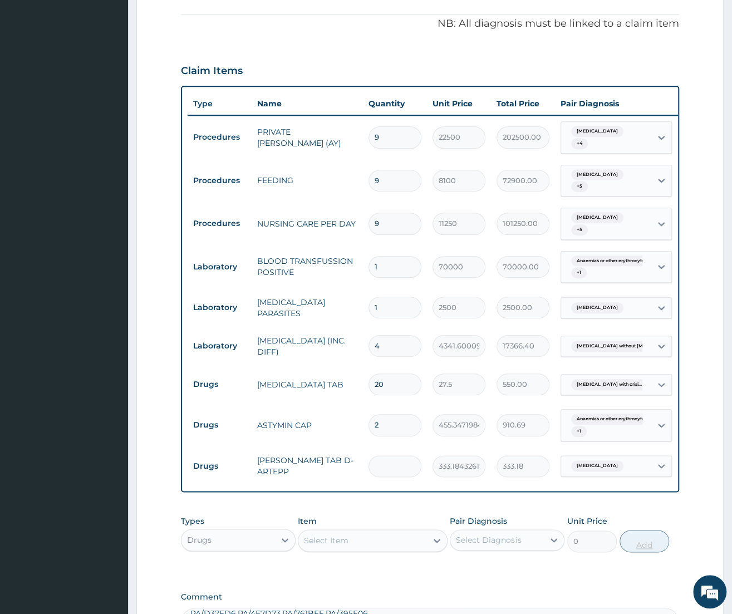
type input "0.00"
type input "9"
type input "2998.66"
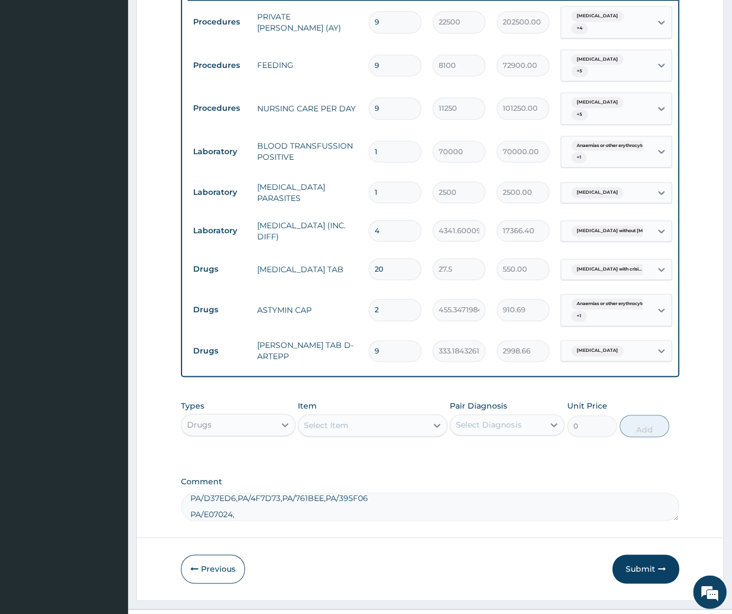
scroll to position [491, 0]
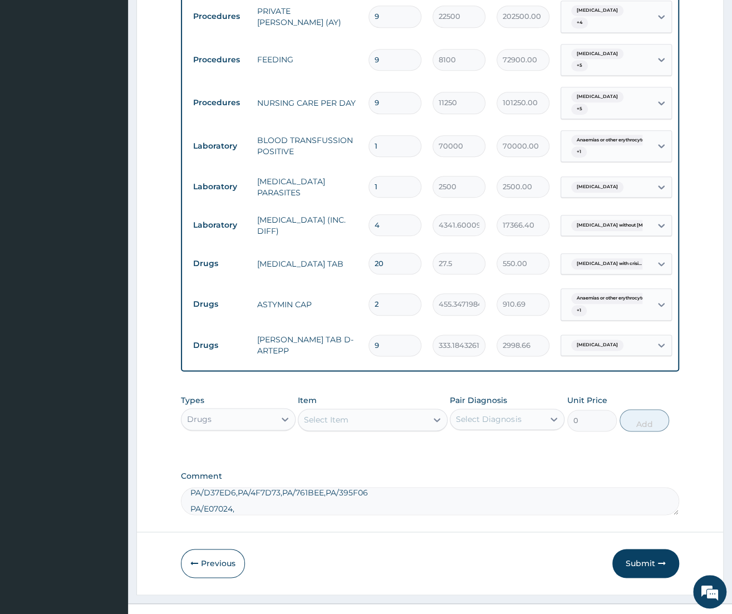
type input "9"
click at [363, 411] on div "Select Item" at bounding box center [363, 420] width 129 height 18
type input "RULO"
click at [379, 438] on div "[MEDICAL_DATA] SUSPENSION" at bounding box center [373, 448] width 150 height 20
type input "3344.5439453125"
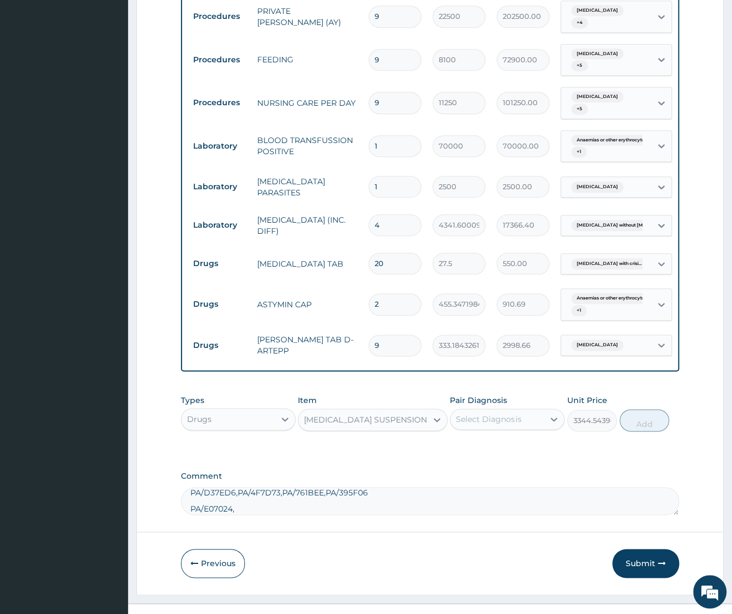
click at [477, 414] on div "Select Diagnosis" at bounding box center [488, 419] width 65 height 11
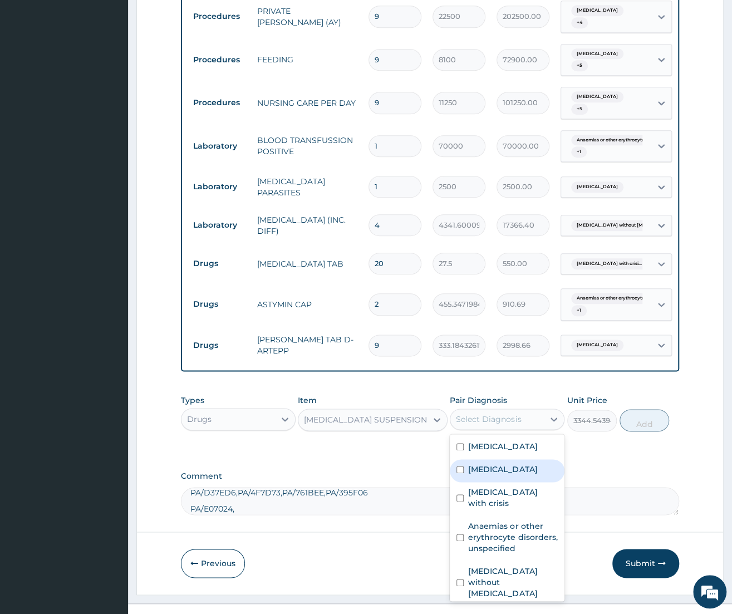
click at [526, 459] on div "Dyspepsia" at bounding box center [507, 470] width 115 height 23
checkbox input "true"
click at [642, 409] on button "Add" at bounding box center [645, 420] width 50 height 22
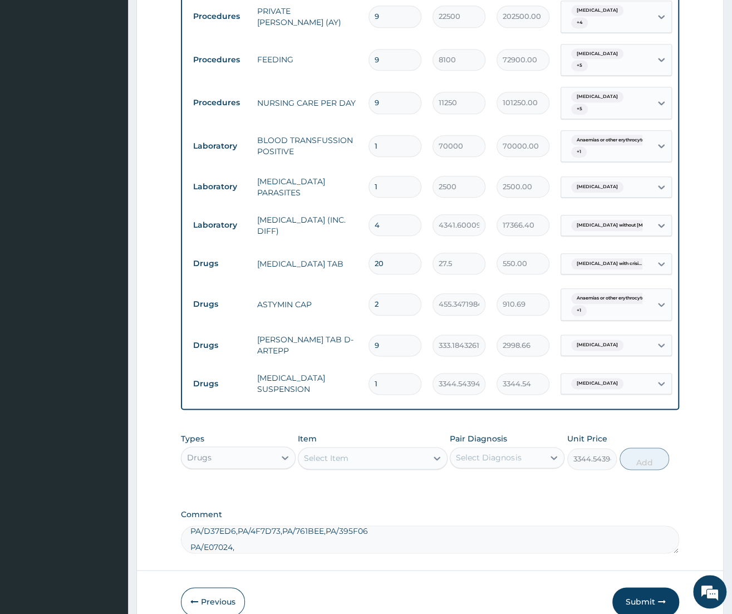
type input "0"
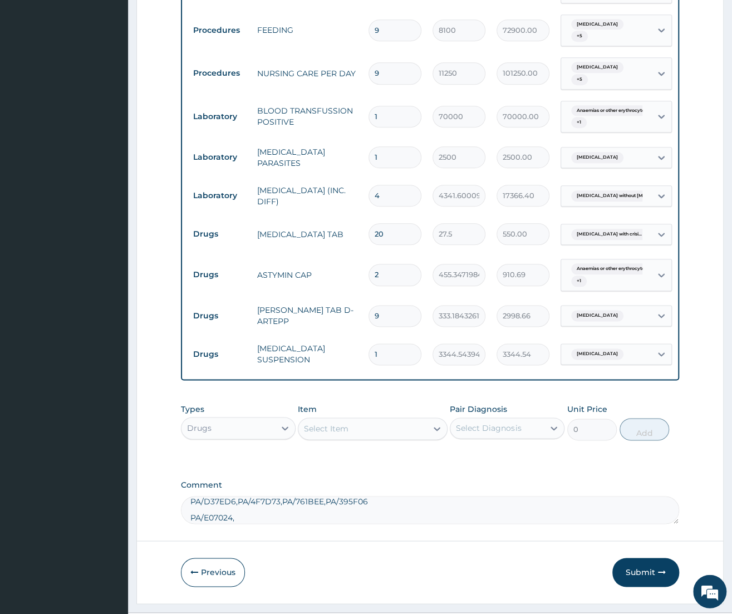
scroll to position [530, 0]
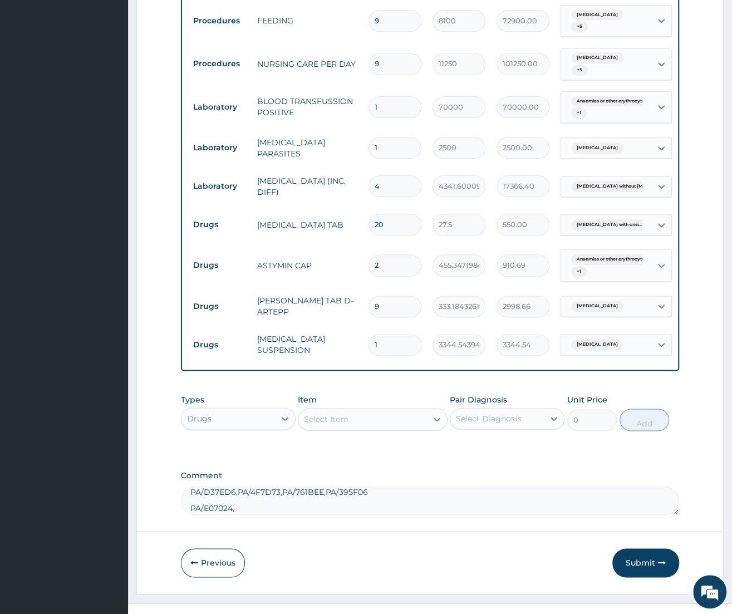
click at [343, 414] on div "Select Item" at bounding box center [326, 419] width 45 height 11
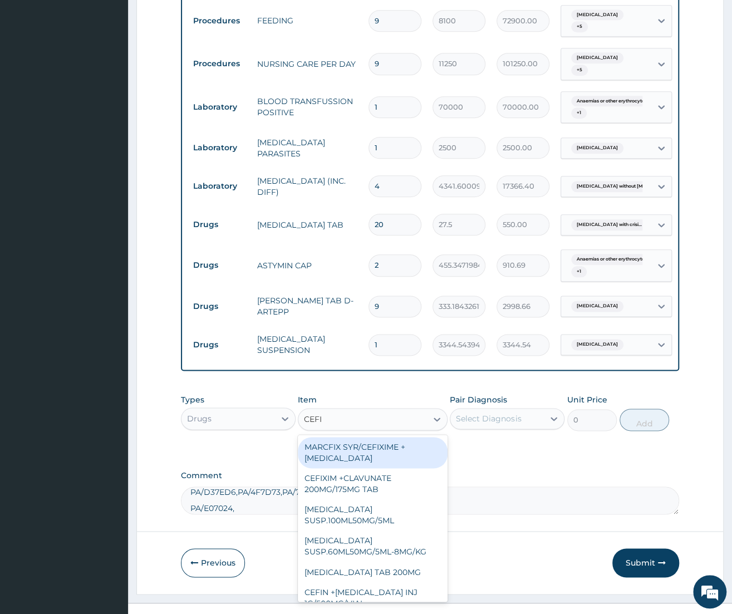
type input "CEFIX"
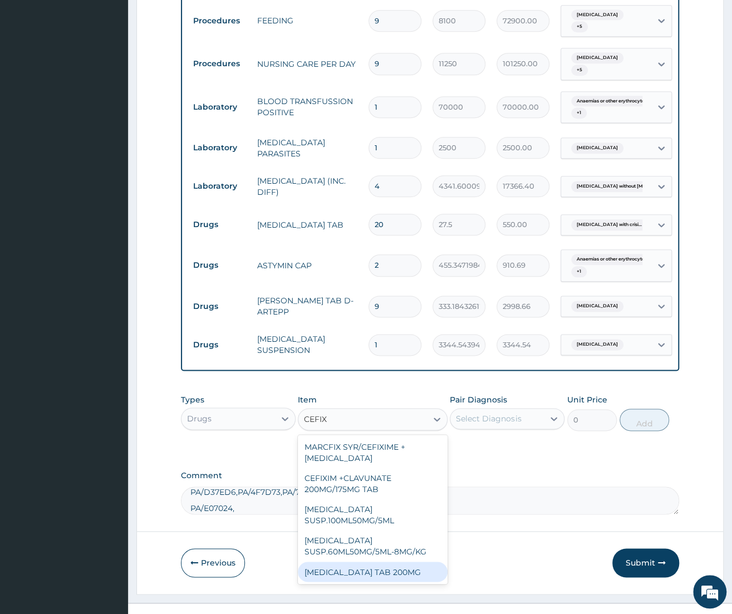
click at [363, 562] on div "[MEDICAL_DATA] TAB 200MG" at bounding box center [373, 572] width 150 height 20
type input "739.939208984375"
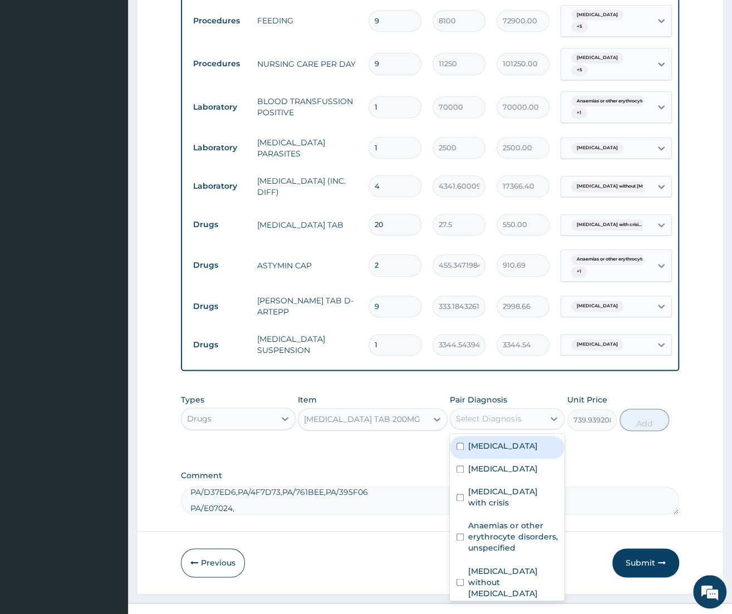
click at [495, 410] on div "Select Diagnosis" at bounding box center [498, 419] width 94 height 18
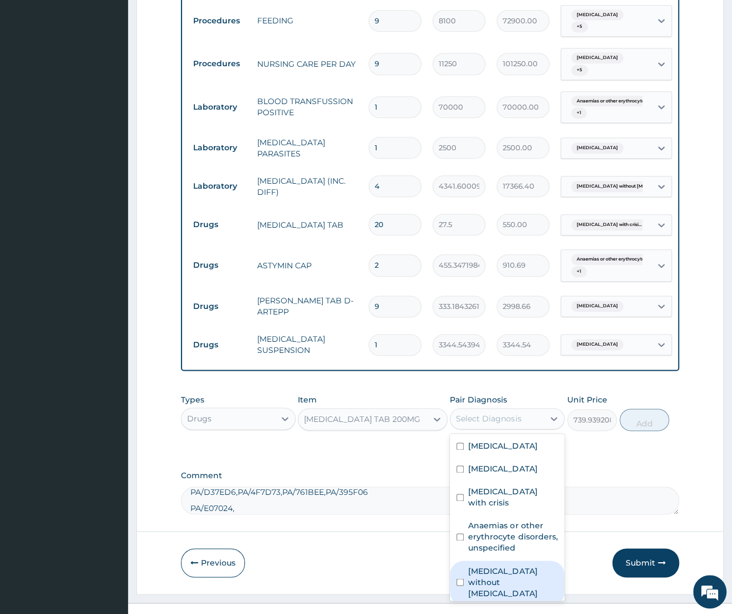
click at [508, 566] on label "Sepsis without septic shock" at bounding box center [513, 581] width 90 height 33
checkbox input "true"
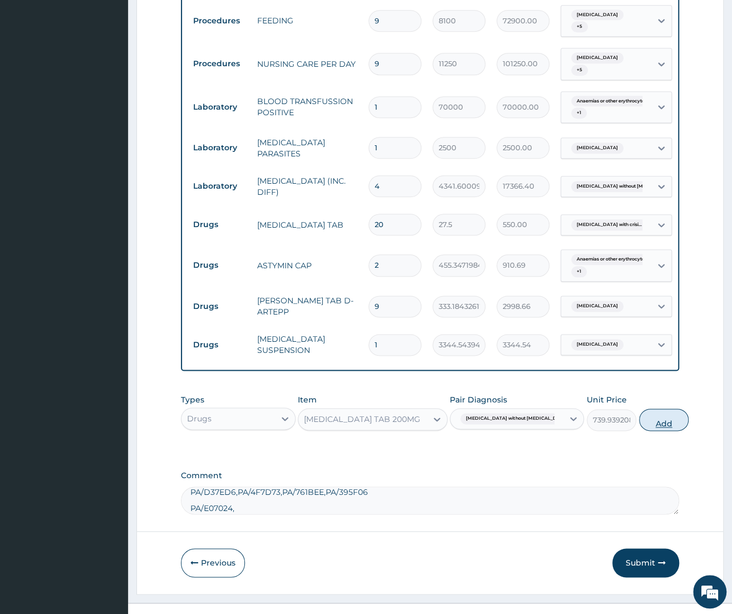
click at [652, 409] on button "Add" at bounding box center [664, 420] width 50 height 22
type input "0"
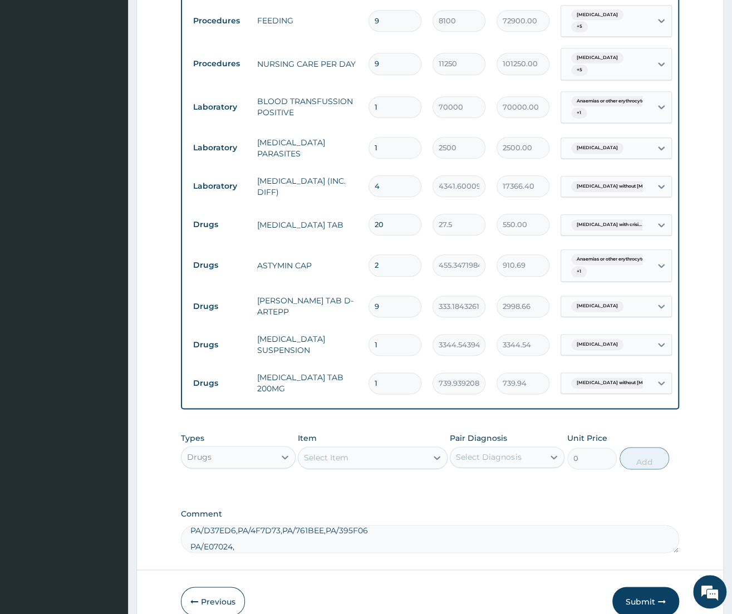
type input "0.00"
type input "1"
type input "739.94"
type input "10"
type input "7399.39"
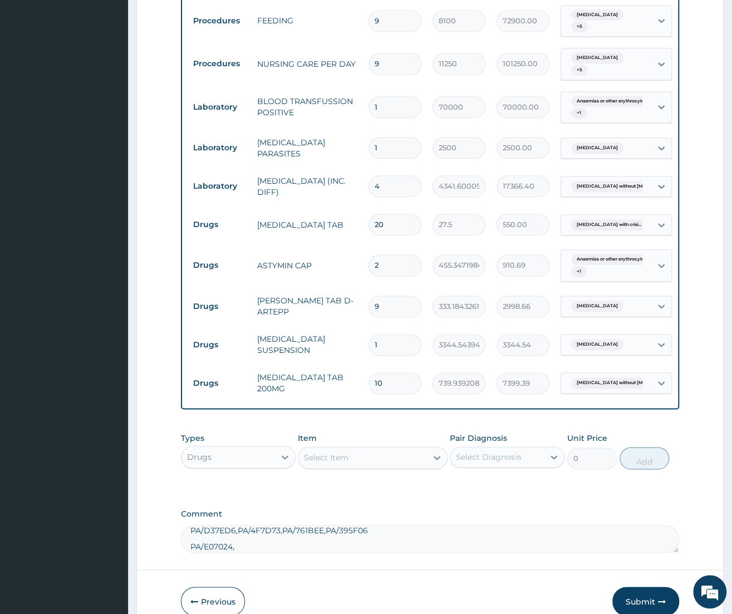
scroll to position [569, 0]
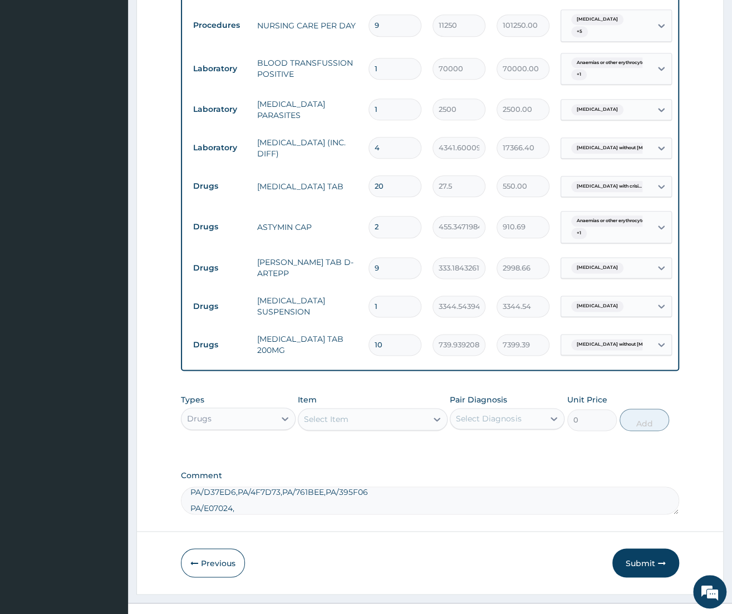
type input "10"
click at [343, 410] on div "Select Item" at bounding box center [363, 419] width 129 height 18
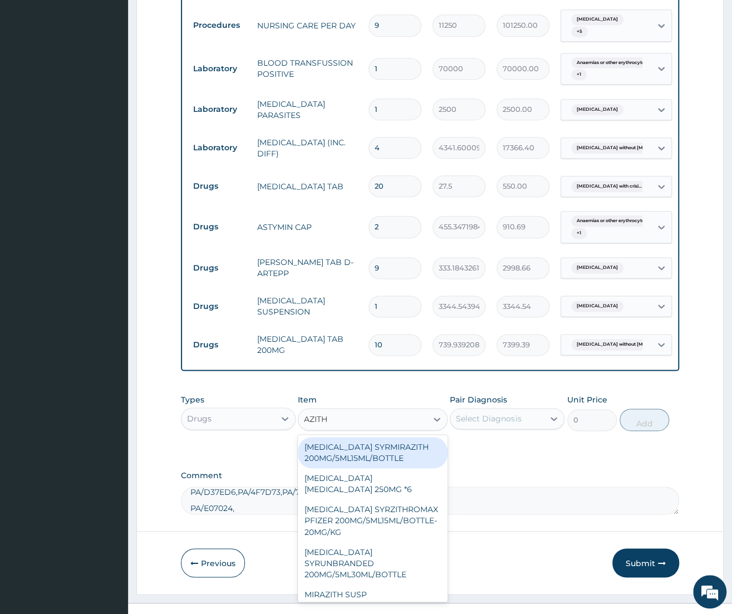
type input "AZITHR"
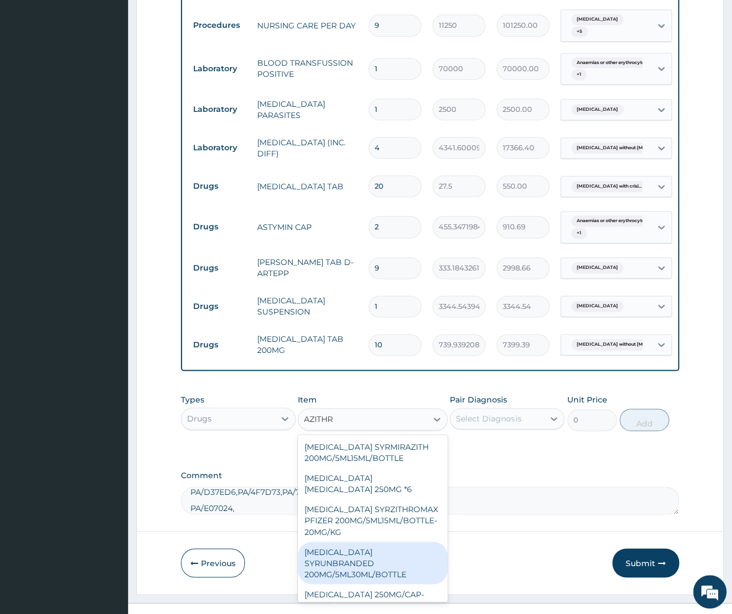
scroll to position [109, 0]
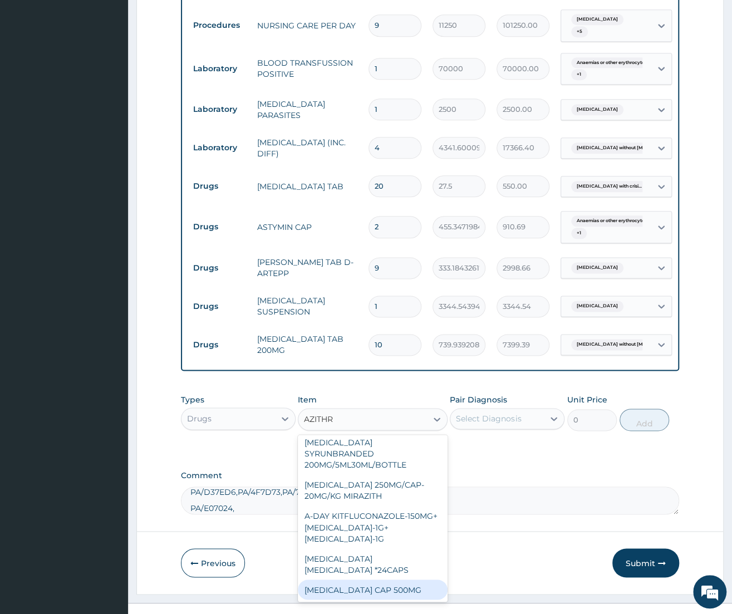
click at [374, 580] on div "[MEDICAL_DATA] CAP 500MG" at bounding box center [373, 590] width 150 height 20
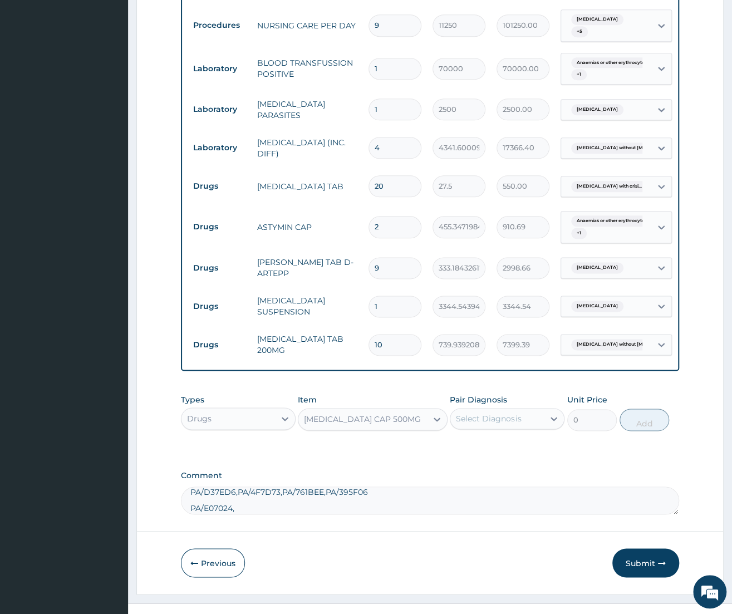
type input "349.2720031738281"
click at [515, 413] on div "Select Diagnosis" at bounding box center [488, 418] width 65 height 11
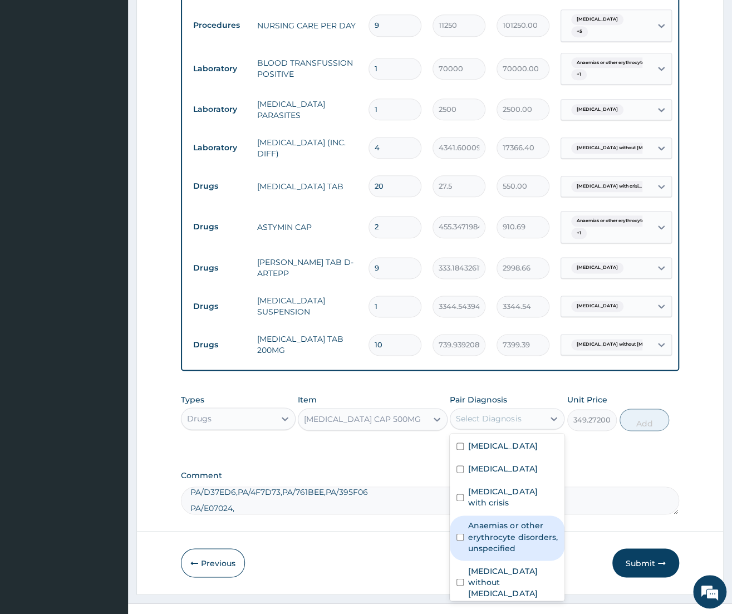
scroll to position [41, 0]
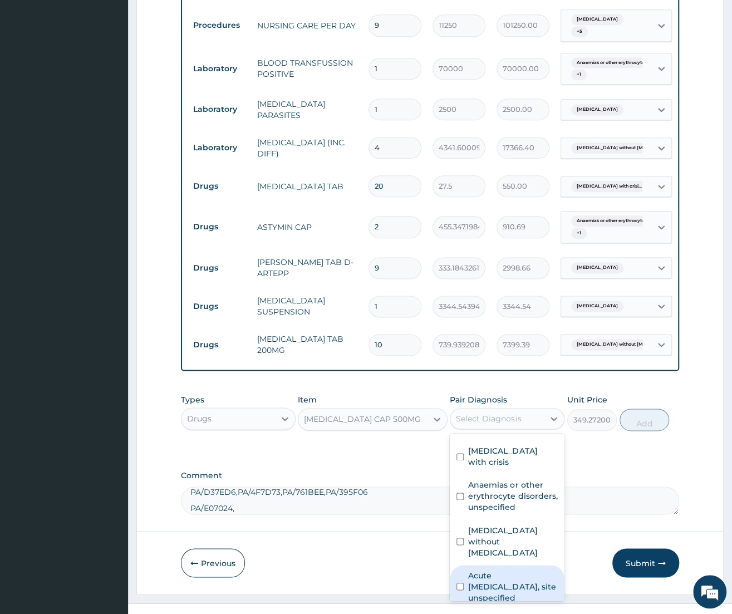
click at [513, 570] on label "Acute [MEDICAL_DATA], site unspecified" at bounding box center [513, 586] width 90 height 33
checkbox input "true"
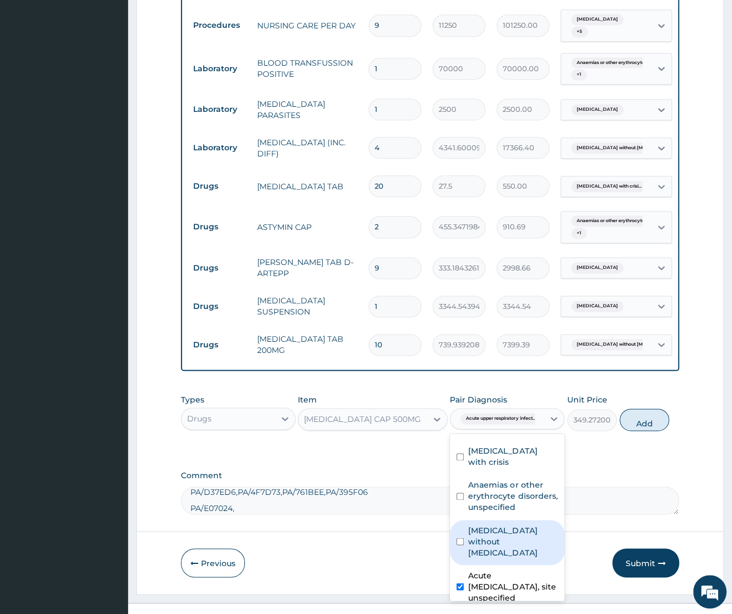
click at [504, 525] on label "Sepsis without septic shock" at bounding box center [513, 541] width 90 height 33
checkbox input "true"
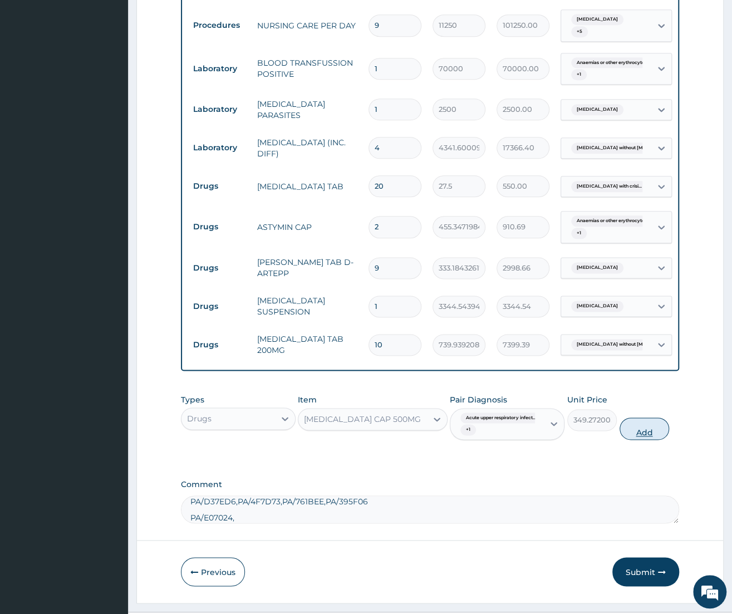
click at [648, 418] on button "Add" at bounding box center [645, 429] width 50 height 22
type input "0"
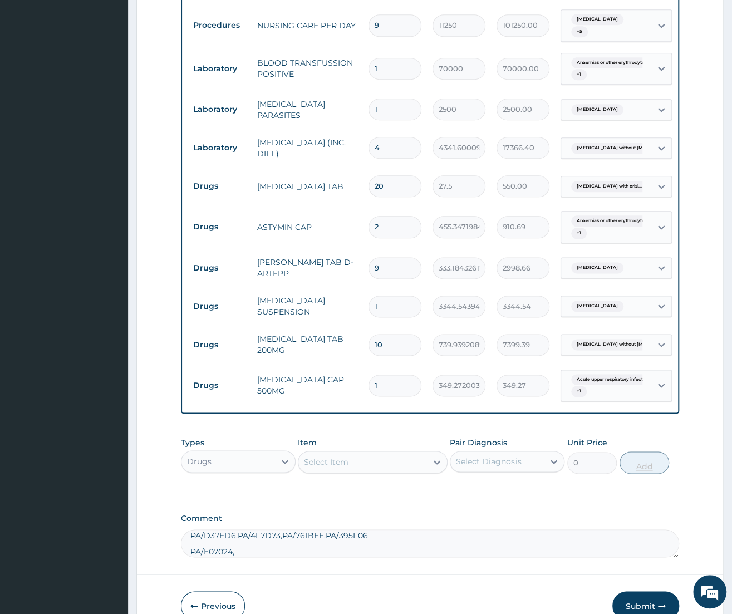
type input "16"
type input "5588.35"
type input "1"
type input "349.27"
type input "0.00"
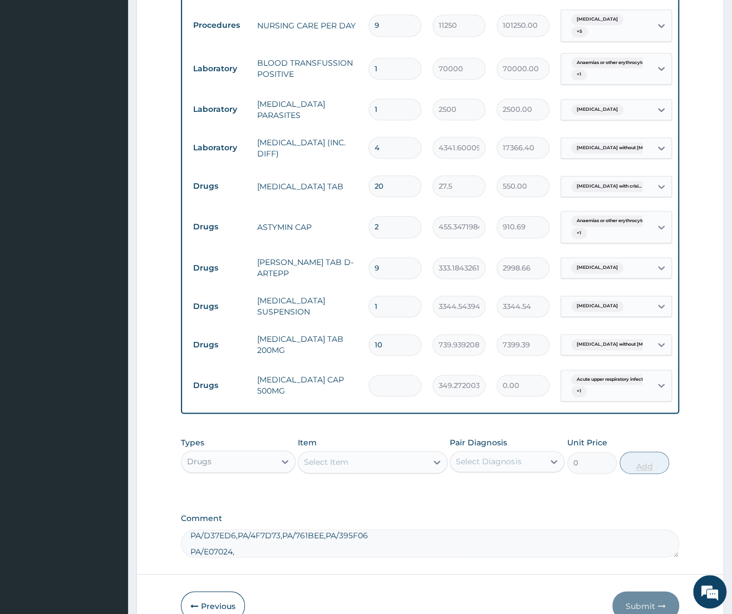
type input "6"
type input "2095.63"
type input "6"
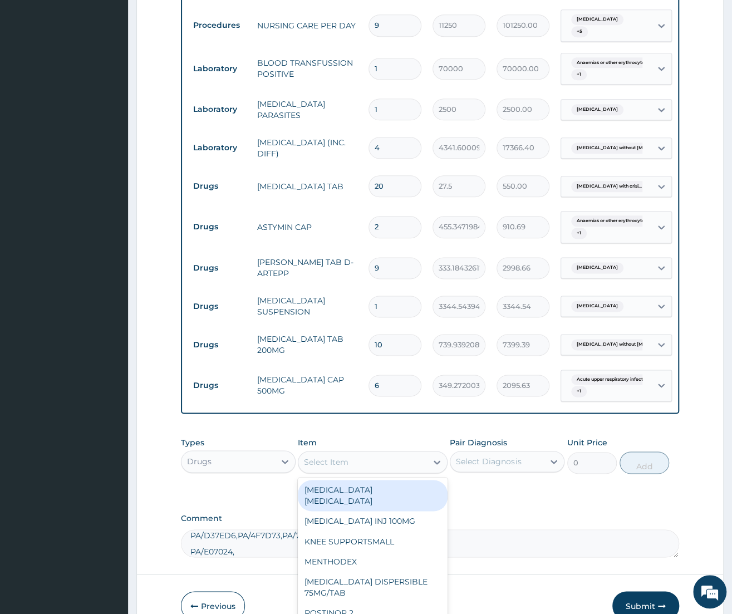
click at [394, 453] on div "Select Item" at bounding box center [363, 462] width 129 height 18
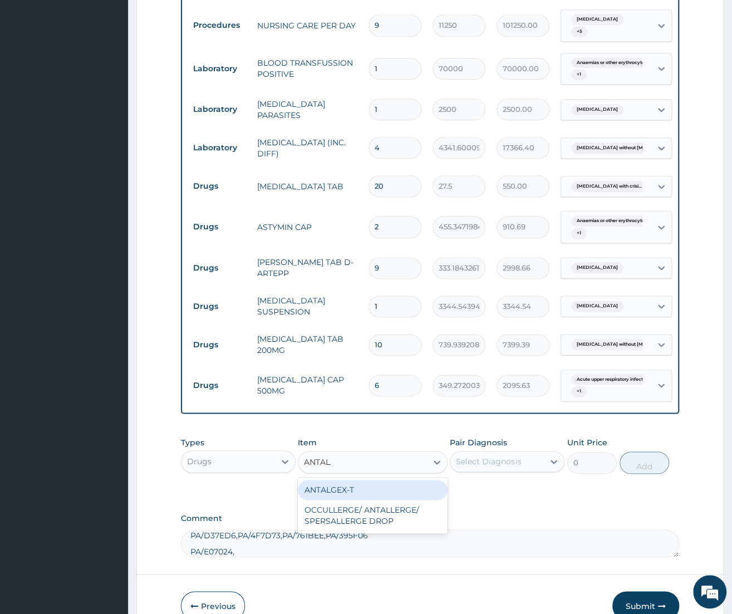
type input "ANTAL"
drag, startPoint x: 393, startPoint y: 458, endPoint x: 390, endPoint y: 473, distance: 14.7
click at [393, 459] on div "Types Drugs Item Select Item Pair Diagnosis Select Diagnosis Unit Price 0 Add" at bounding box center [430, 456] width 498 height 48
click at [377, 437] on div "Item Select Item" at bounding box center [373, 455] width 150 height 37
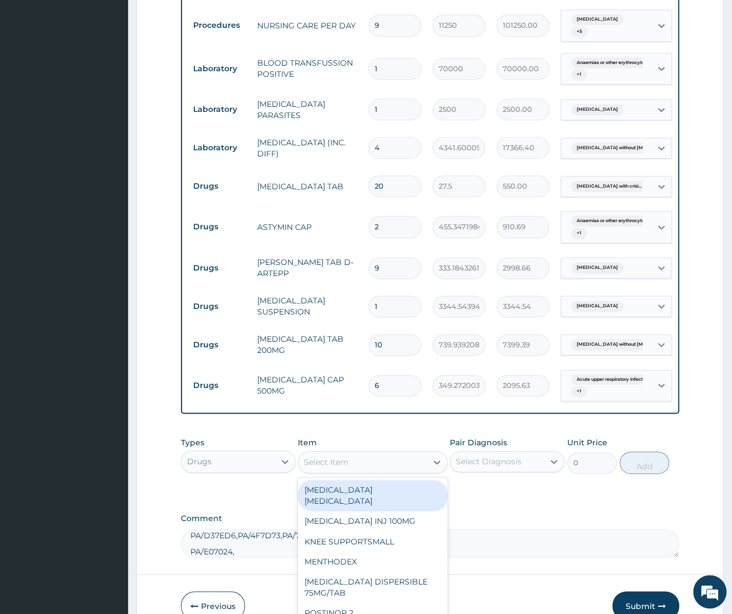
click at [383, 453] on div "Select Item" at bounding box center [363, 462] width 129 height 18
type input "ANTA"
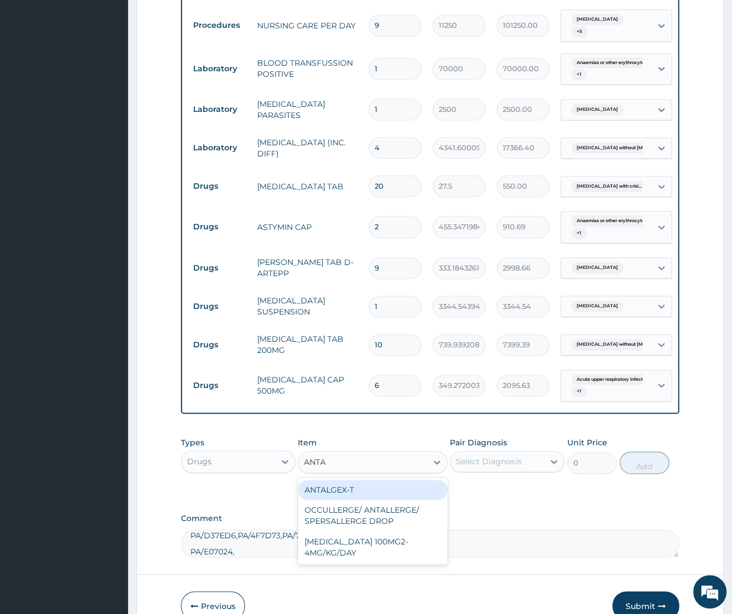
drag, startPoint x: 385, startPoint y: 475, endPoint x: 421, endPoint y: 463, distance: 36.8
click at [386, 480] on div "ANTALGEX-T" at bounding box center [373, 490] width 150 height 20
type input "867.8880004882812"
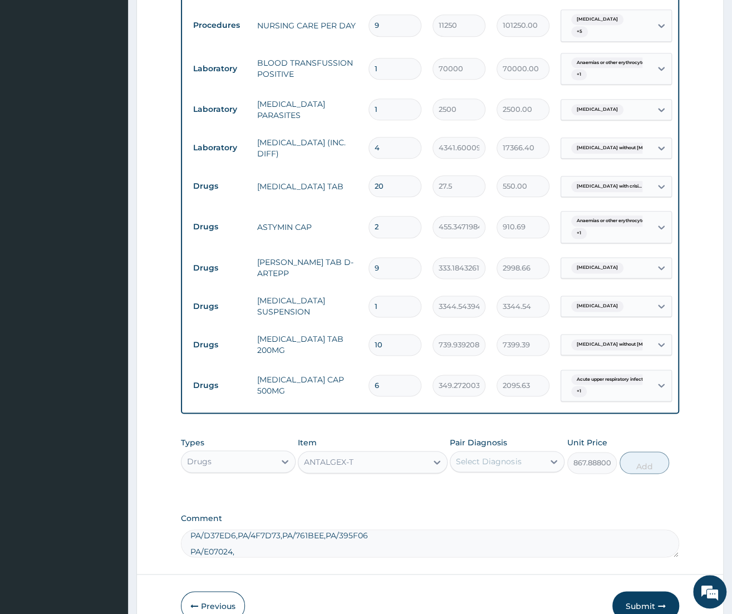
click at [480, 456] on div "Select Diagnosis" at bounding box center [488, 461] width 65 height 11
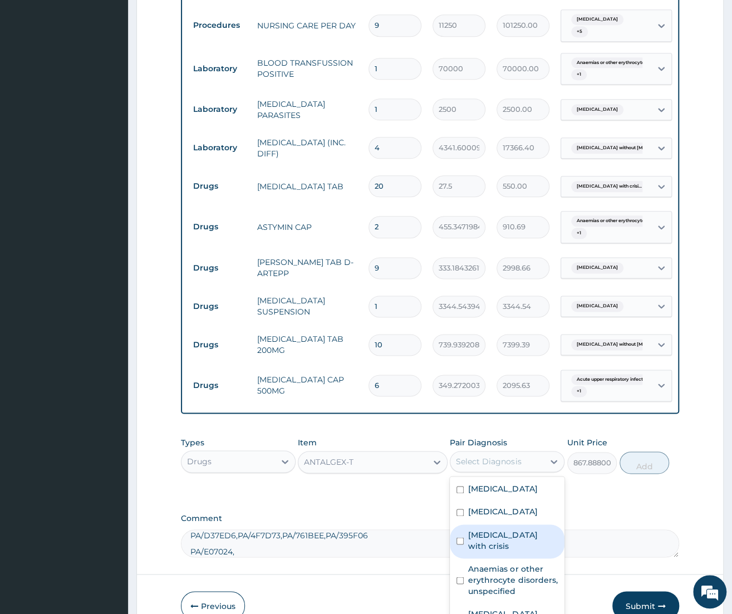
click at [505, 529] on label "Sickle cell disease with crisis" at bounding box center [513, 540] width 90 height 22
checkbox input "true"
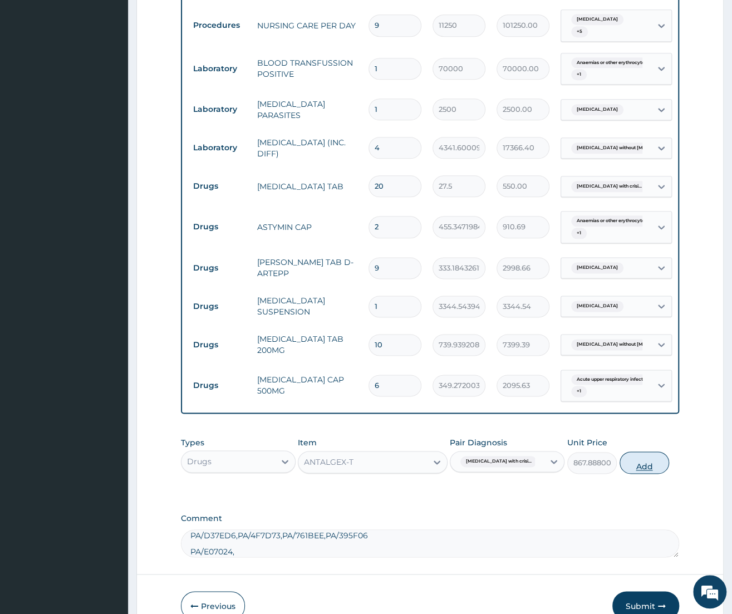
click at [658, 452] on button "Add" at bounding box center [645, 463] width 50 height 22
type input "0"
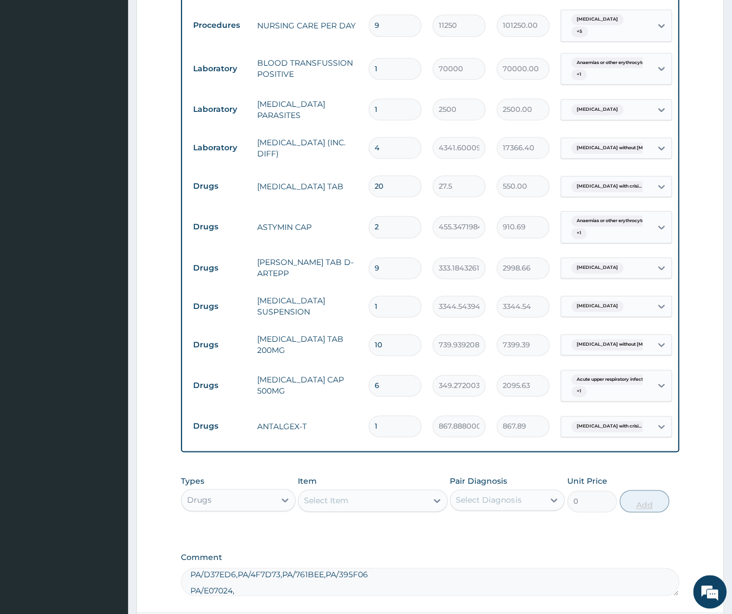
type input "0.00"
type input "2"
type input "1735.78"
type input "21"
type input "18225.65"
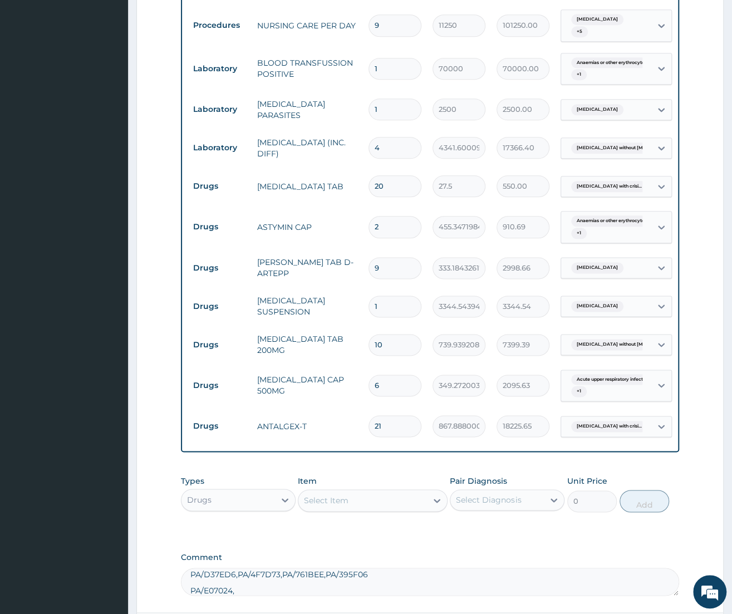
type input "21"
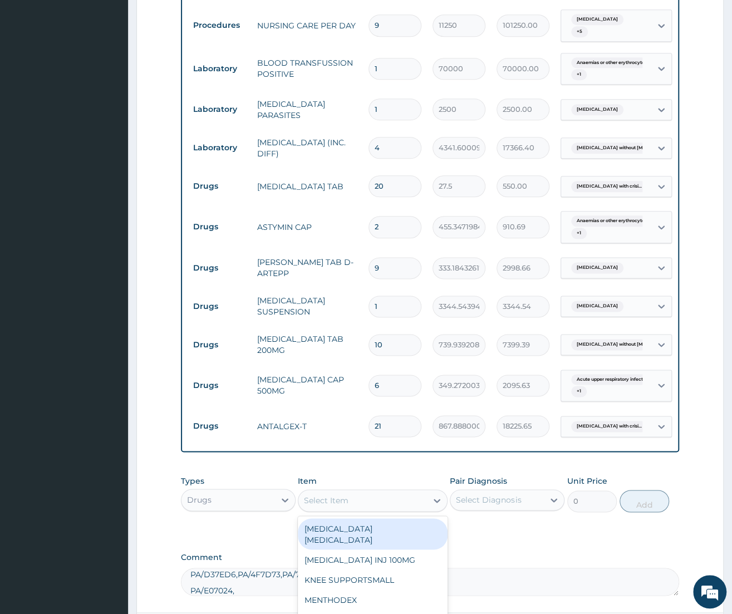
click at [397, 492] on div "Select Item" at bounding box center [363, 501] width 129 height 18
type input "CEFTR"
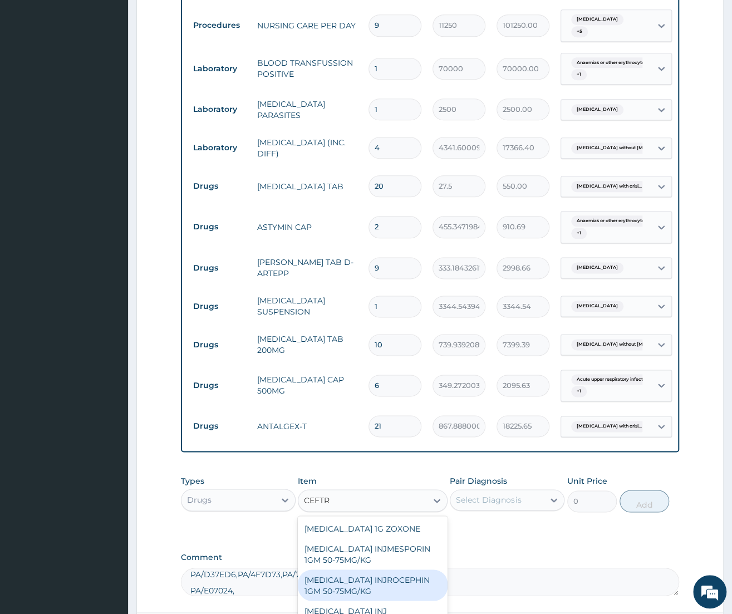
click at [383, 570] on div "[MEDICAL_DATA] INJROCEPHIN 1GM 50-75MG/KG" at bounding box center [373, 585] width 150 height 31
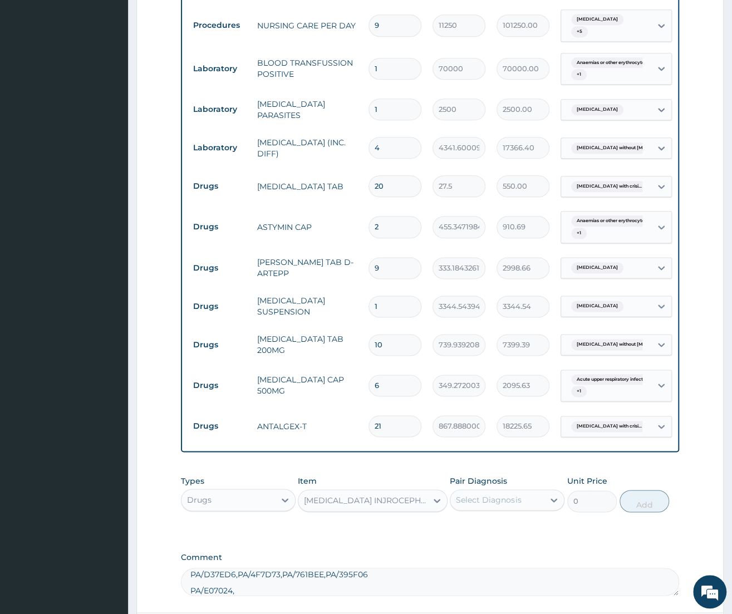
type input "18119.80859375"
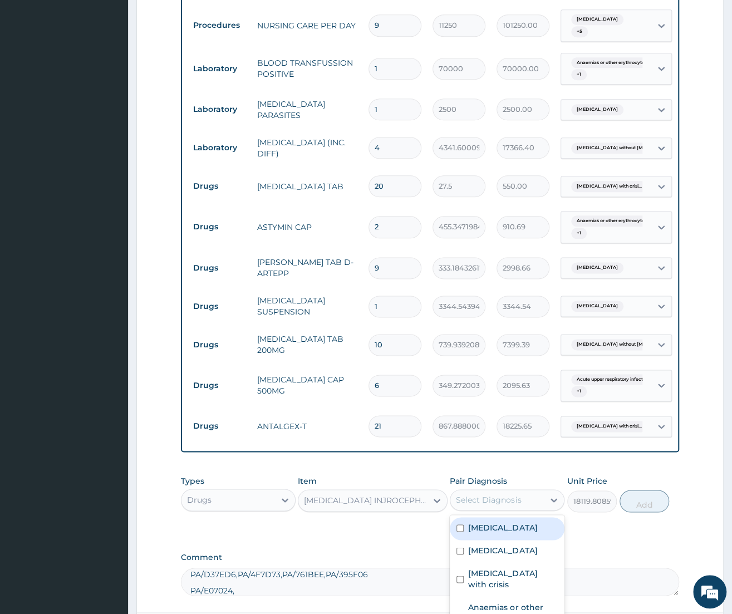
click at [527, 491] on div "Select Diagnosis" at bounding box center [498, 500] width 94 height 18
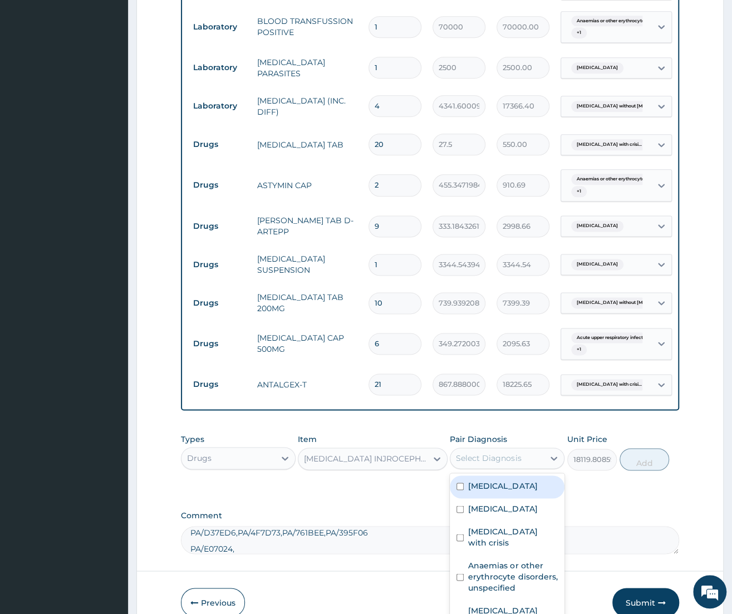
scroll to position [651, 0]
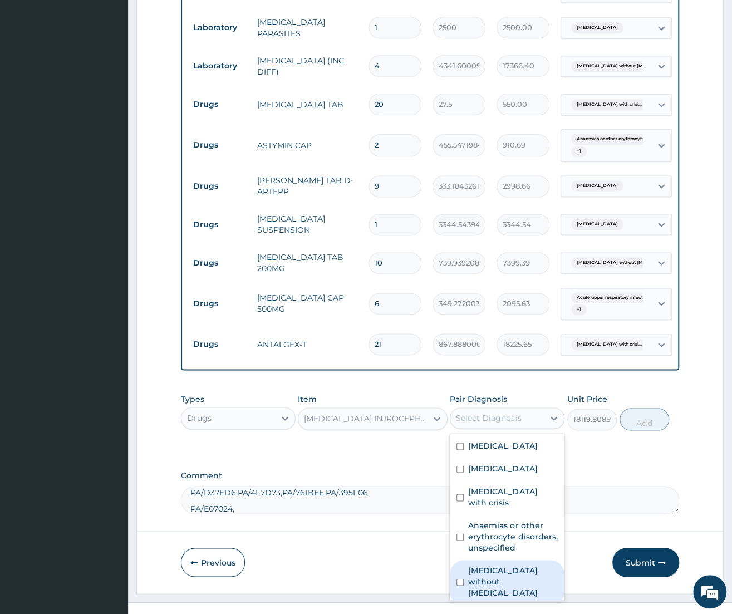
click at [521, 565] on label "Sepsis without septic shock" at bounding box center [513, 581] width 90 height 33
checkbox input "true"
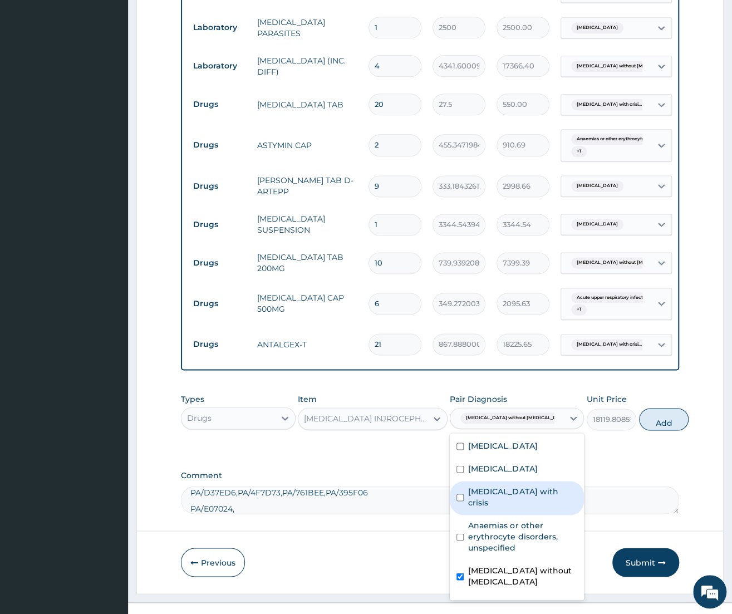
click at [515, 486] on label "Sickle cell disease with crisis" at bounding box center [522, 497] width 109 height 22
checkbox input "true"
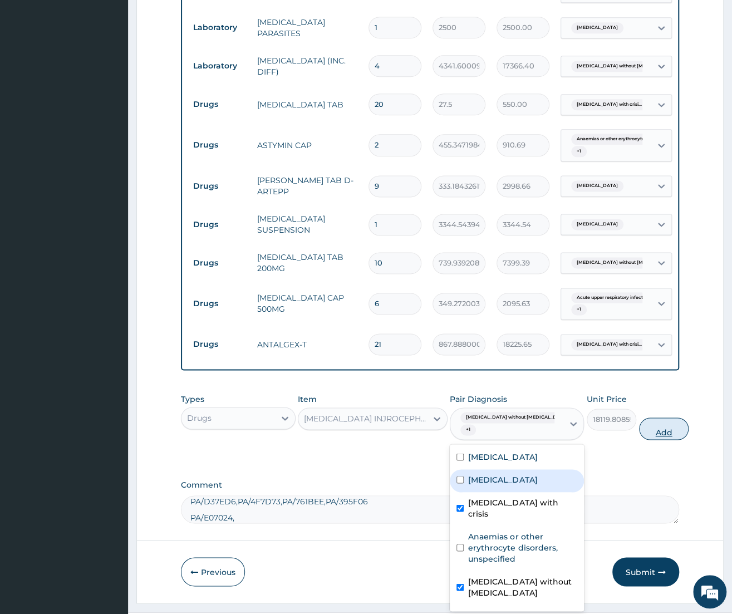
click at [639, 418] on button "Add" at bounding box center [664, 429] width 50 height 22
type input "0"
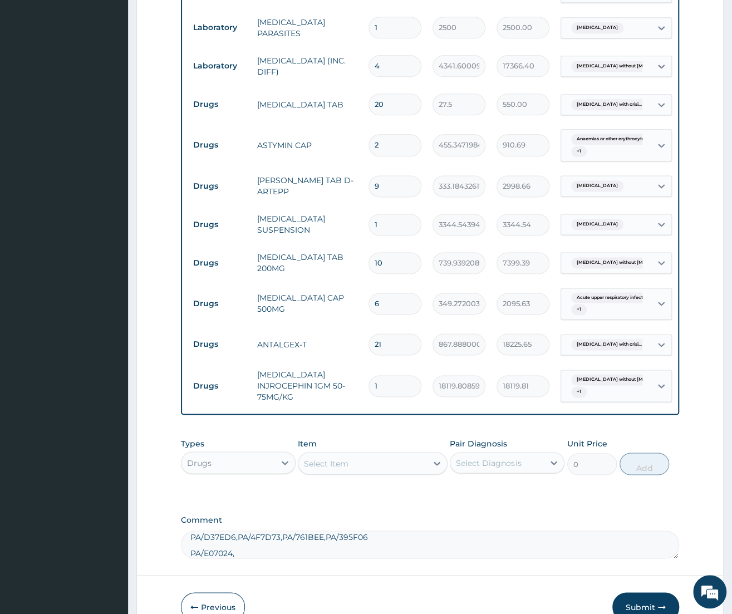
type input "18"
type input "326156.55"
type input "18"
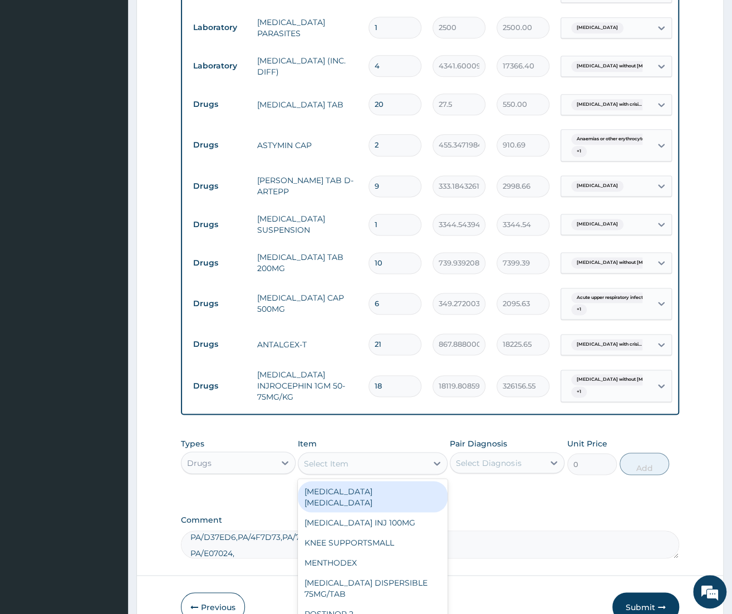
click at [394, 454] on div "Select Item" at bounding box center [363, 463] width 129 height 18
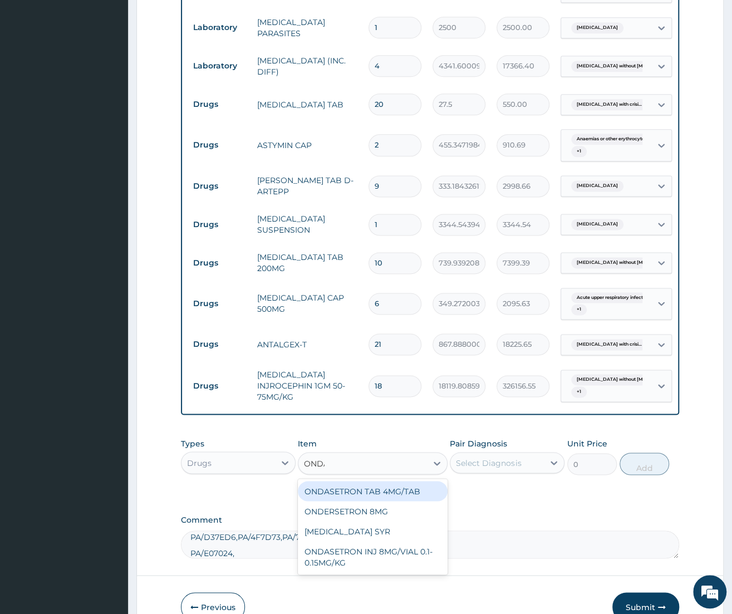
type input "ONDAS"
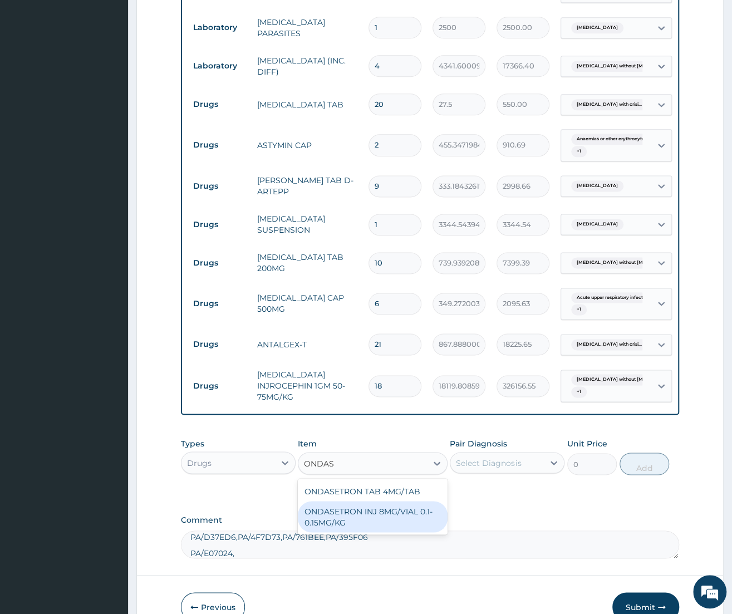
click at [372, 501] on div "ONDASETRON INJ 8MG/VIAL 0.1-0.15MG/KG" at bounding box center [373, 516] width 150 height 31
type input "1672.925537109375"
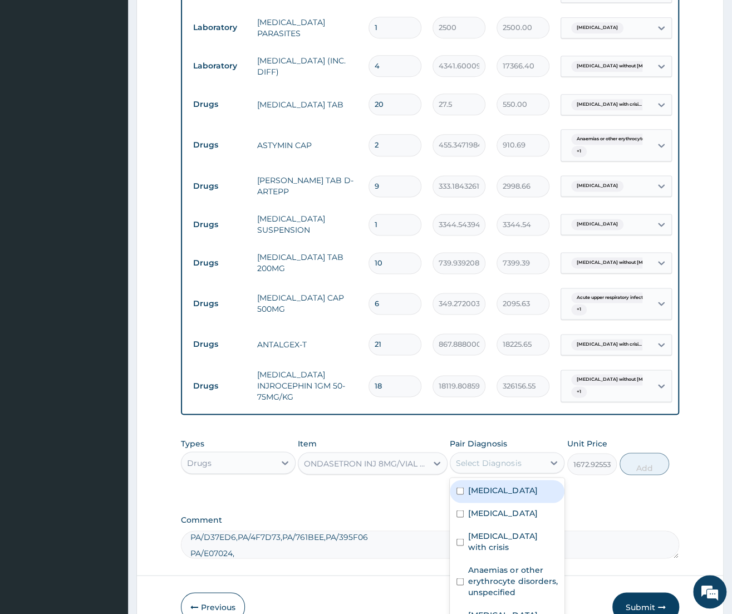
drag, startPoint x: 488, startPoint y: 441, endPoint x: 503, endPoint y: 503, distance: 63.5
click at [490, 457] on div "Select Diagnosis" at bounding box center [488, 462] width 65 height 11
click at [504, 485] on label "[MEDICAL_DATA]" at bounding box center [502, 490] width 69 height 11
checkbox input "true"
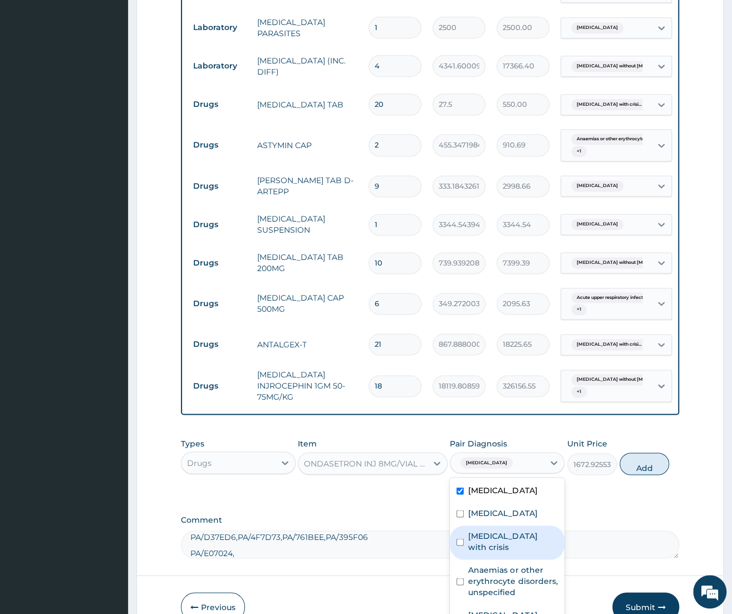
click at [515, 530] on label "Sickle cell disease with crisis" at bounding box center [513, 541] width 90 height 22
checkbox input "true"
click at [639, 454] on button "Add" at bounding box center [645, 464] width 50 height 22
type input "0"
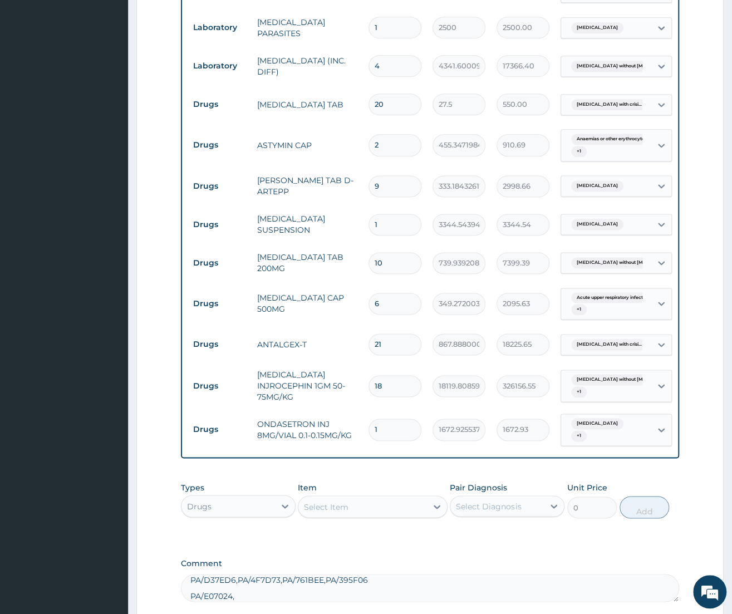
type input "0.00"
type input "2"
type input "3345.85"
type input "2"
click at [370, 498] on div "Select Item" at bounding box center [363, 507] width 129 height 18
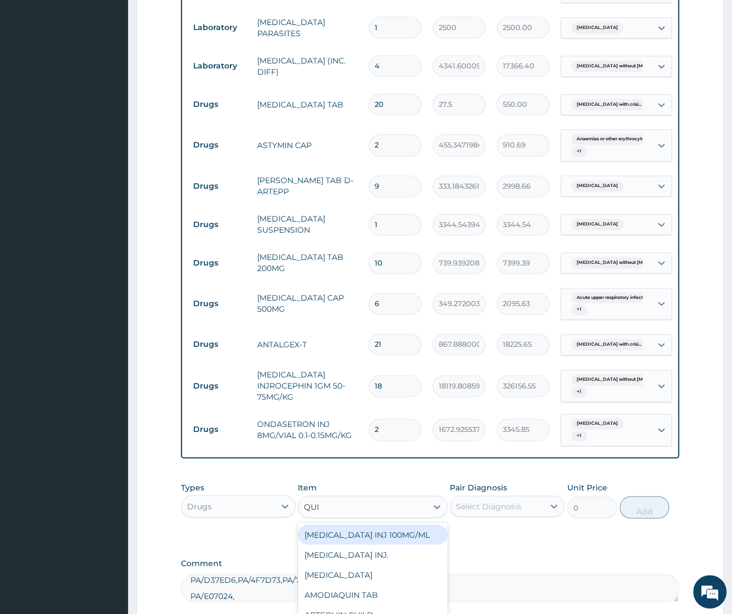
type input "QUIN"
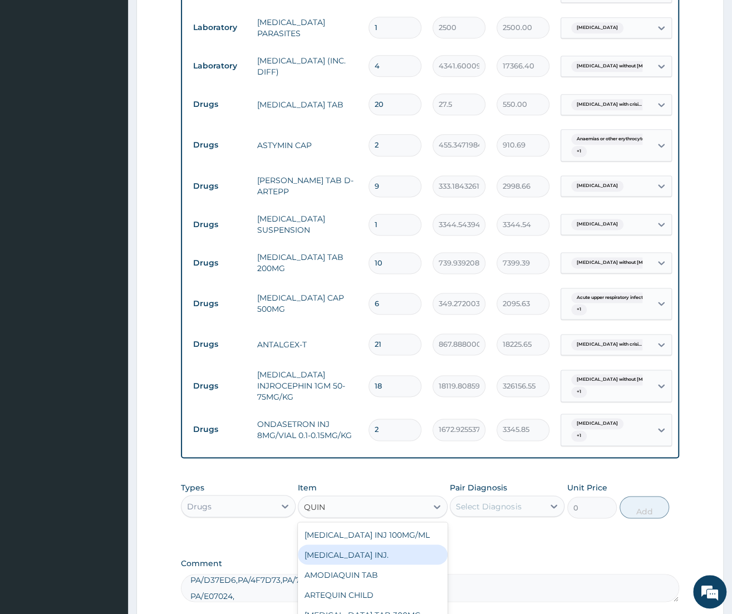
click at [337, 545] on div "[MEDICAL_DATA] INJ." at bounding box center [373, 555] width 150 height 20
type input "669.1702270507812"
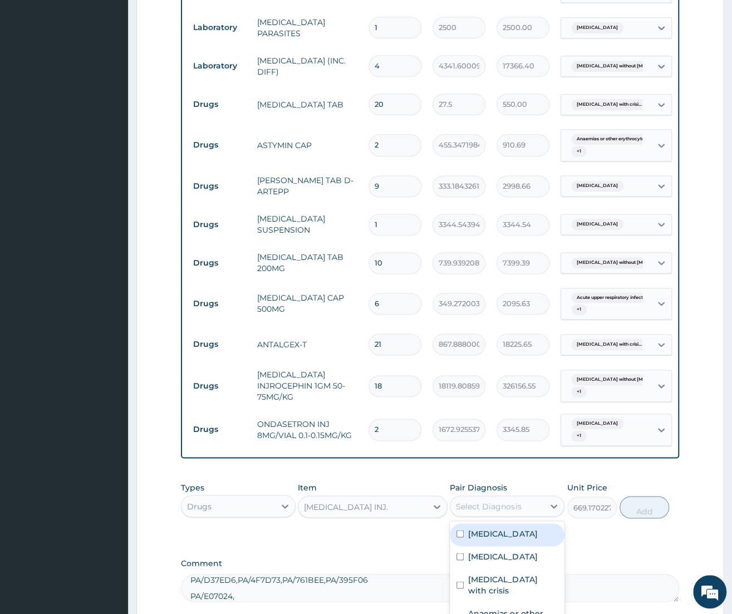
click at [488, 497] on div "Select Diagnosis" at bounding box center [498, 506] width 94 height 18
click at [493, 524] on div "[MEDICAL_DATA]" at bounding box center [507, 535] width 115 height 23
checkbox input "true"
click at [655, 496] on button "Add" at bounding box center [645, 507] width 50 height 22
type input "0"
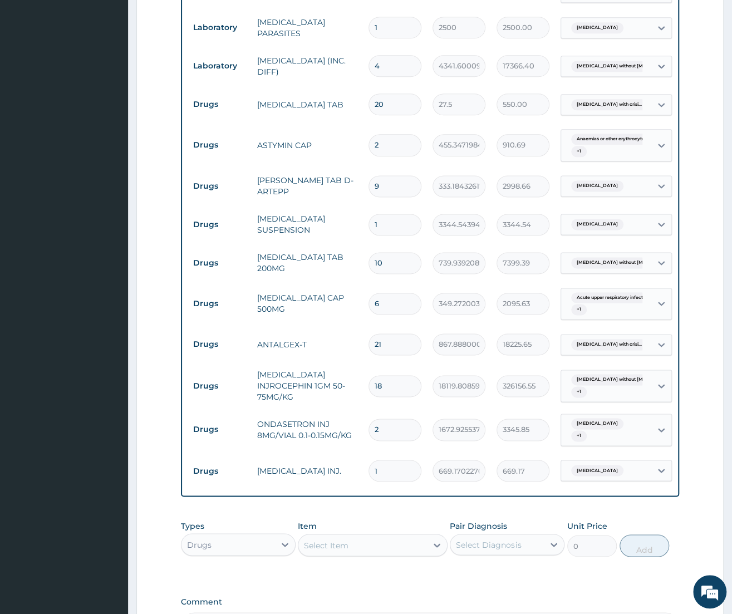
type input "0.00"
type input "4"
type input "2676.68"
type input "4"
click at [356, 536] on div "Select Item" at bounding box center [363, 545] width 129 height 18
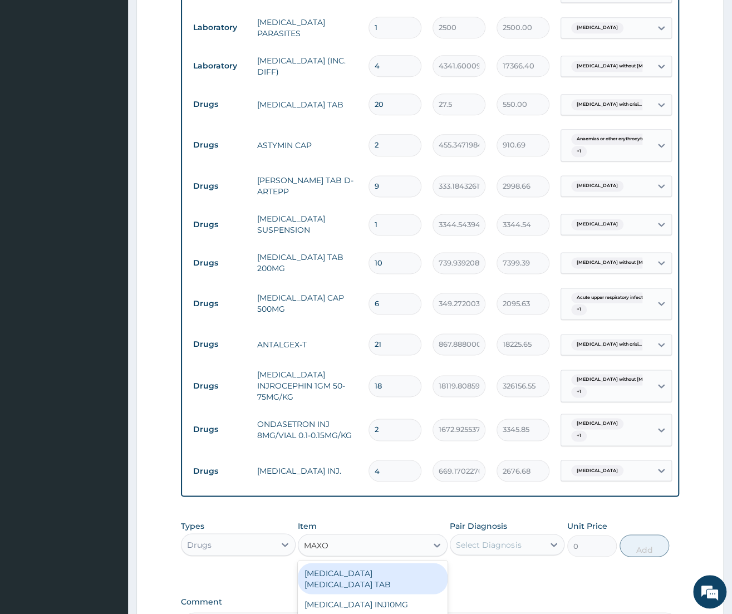
type input "MAXOL"
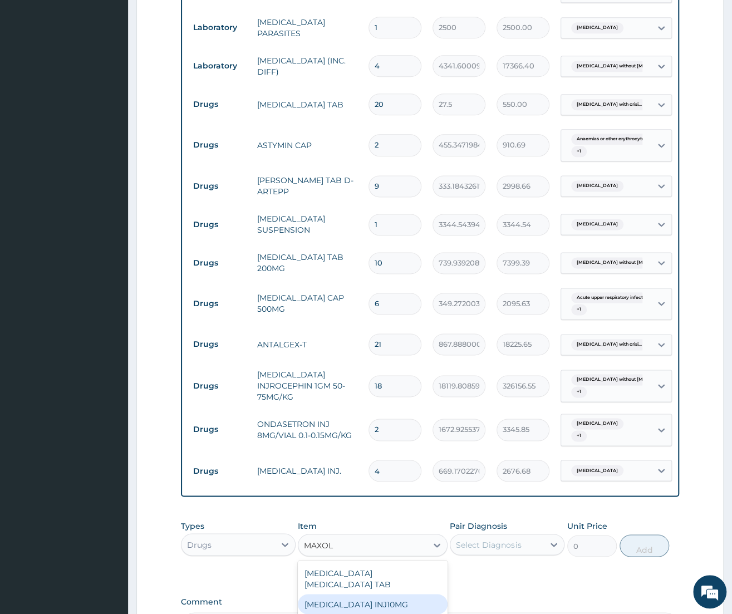
click at [307, 594] on div "[MEDICAL_DATA] INJ10MG" at bounding box center [373, 604] width 150 height 20
type input "668.8294067382812"
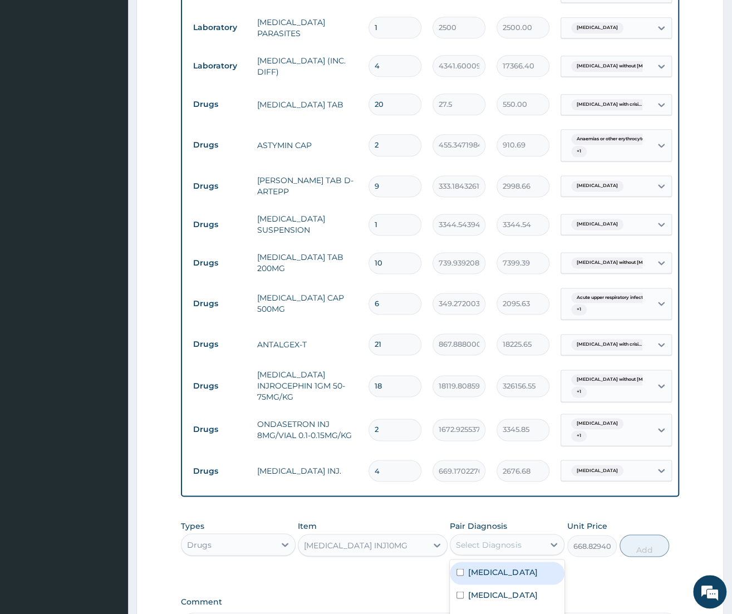
click at [543, 536] on div "Select Diagnosis" at bounding box center [498, 545] width 94 height 18
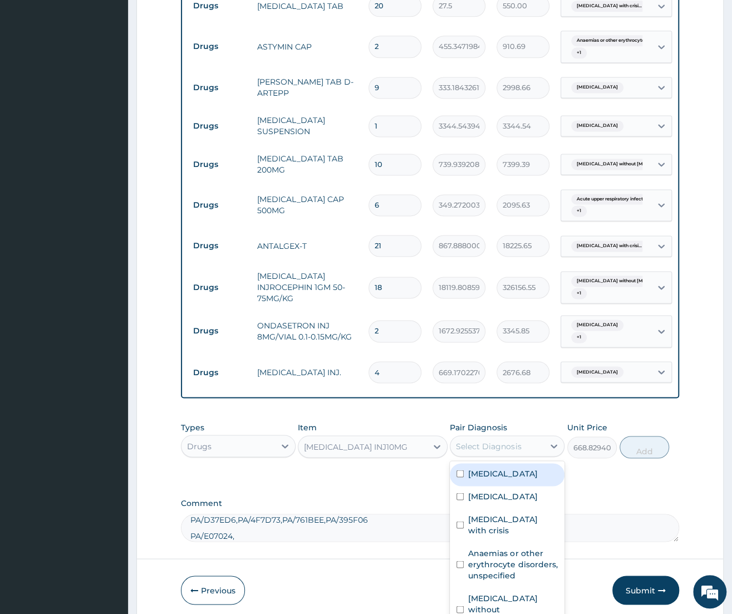
scroll to position [775, 0]
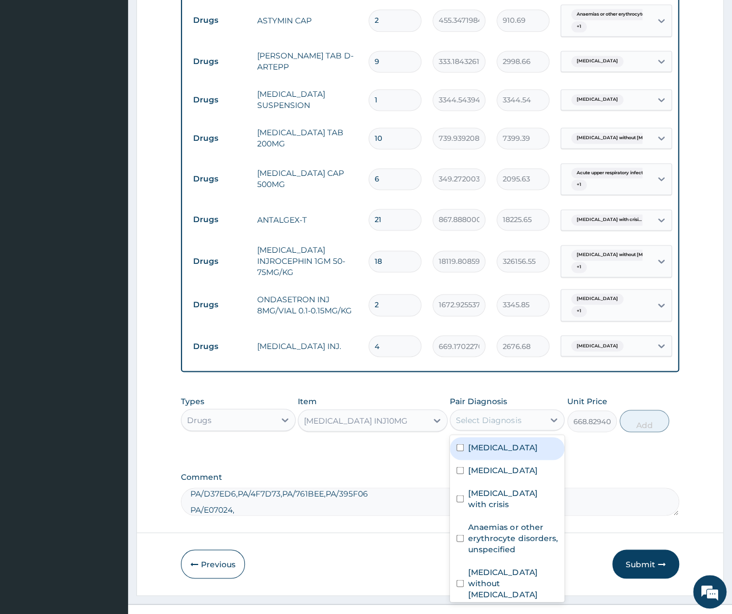
click at [521, 437] on div "[MEDICAL_DATA]" at bounding box center [507, 448] width 115 height 23
checkbox input "true"
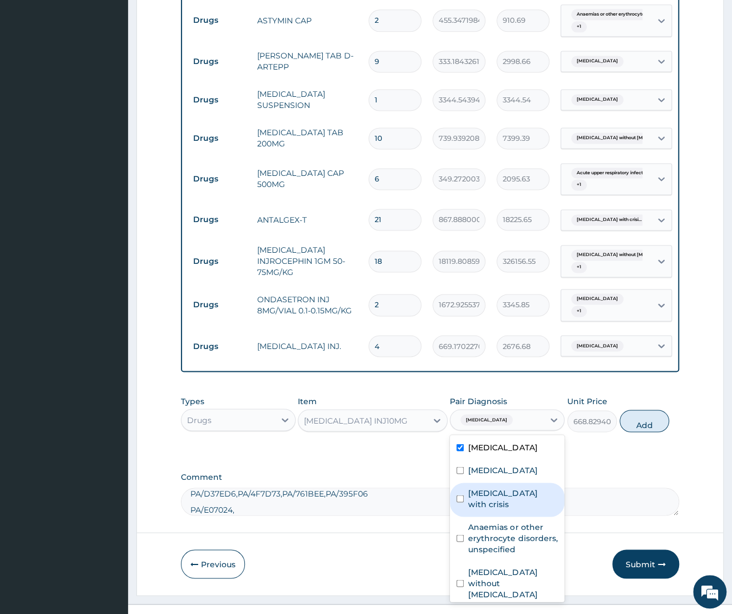
click at [512, 487] on label "Sickle cell disease with crisis" at bounding box center [513, 498] width 90 height 22
checkbox input "true"
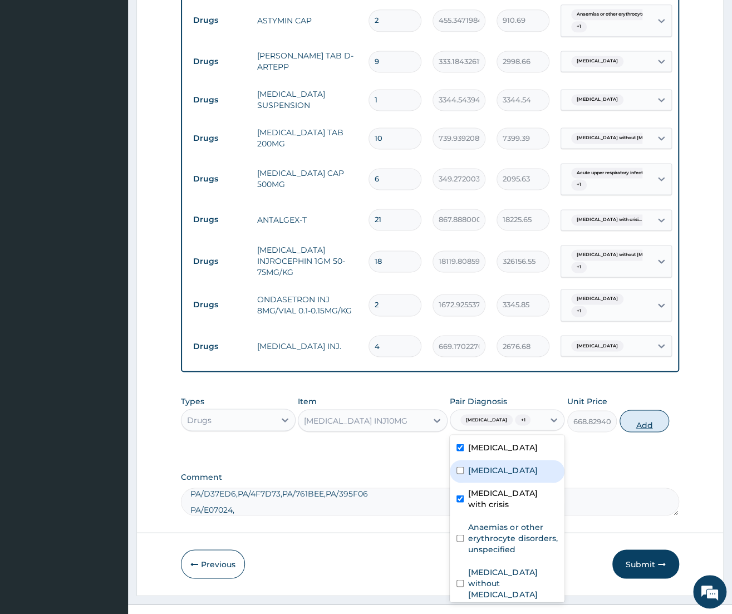
click at [633, 415] on button "Add" at bounding box center [645, 421] width 50 height 22
type input "0"
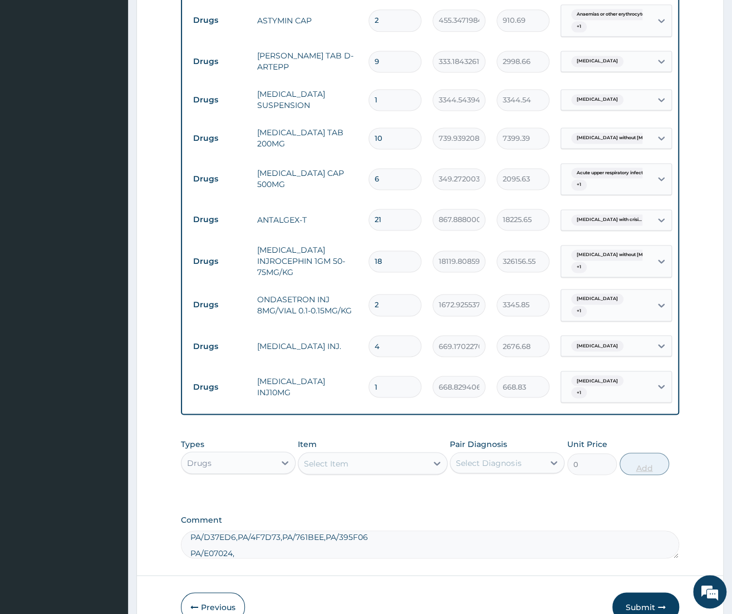
type input "0.00"
type input "2"
type input "1337.66"
type input "2"
click at [383, 454] on div "Select Item" at bounding box center [363, 463] width 129 height 18
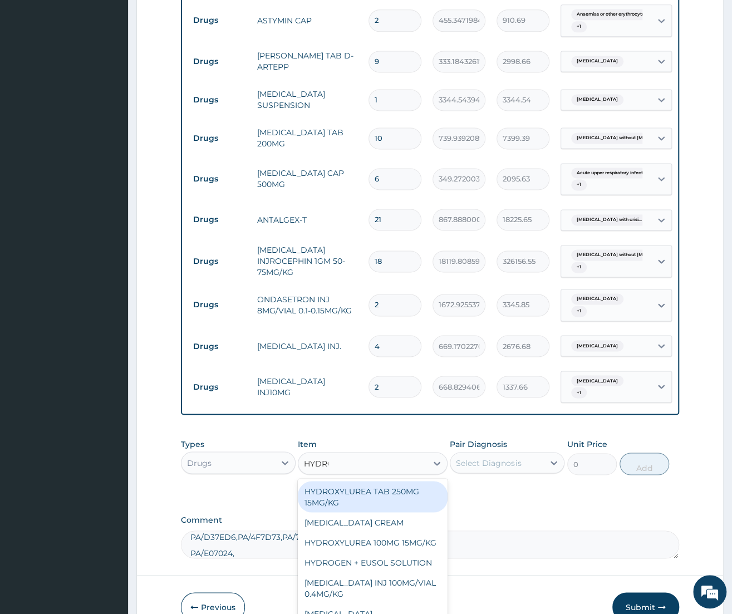
type input "HYDROC"
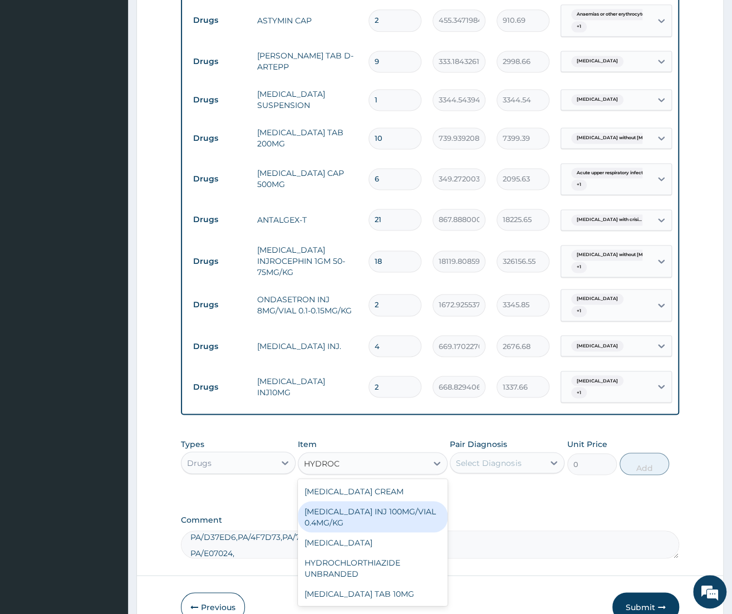
click at [327, 501] on div "[MEDICAL_DATA] INJ 100MG/VIAL 0.4MG/KG" at bounding box center [373, 516] width 150 height 31
type input "1003.755310058594"
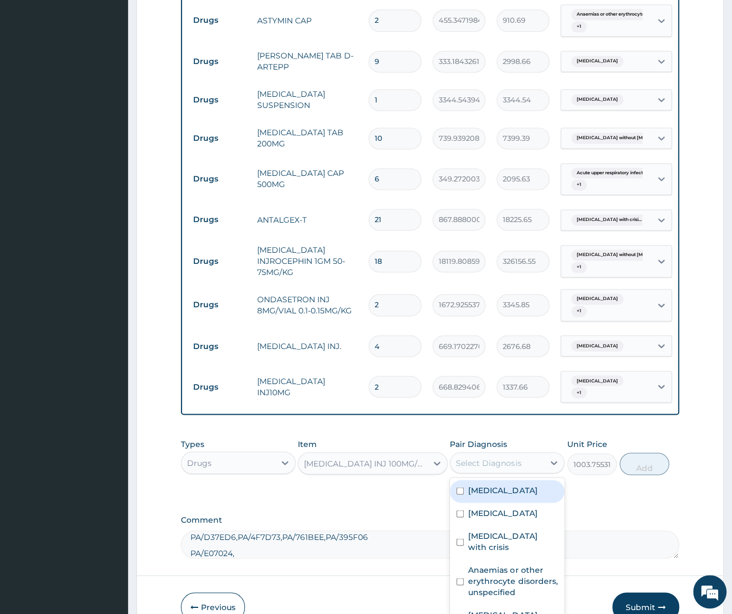
click at [503, 457] on div "Select Diagnosis" at bounding box center [488, 462] width 65 height 11
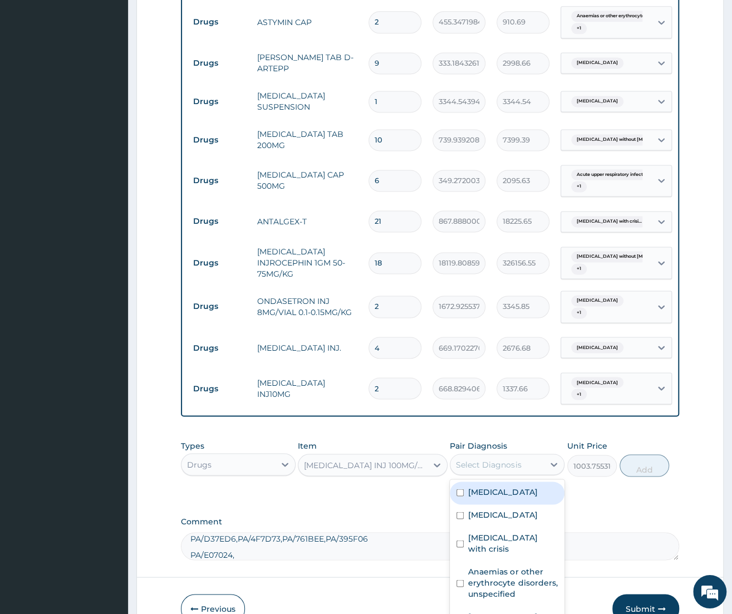
scroll to position [820, 0]
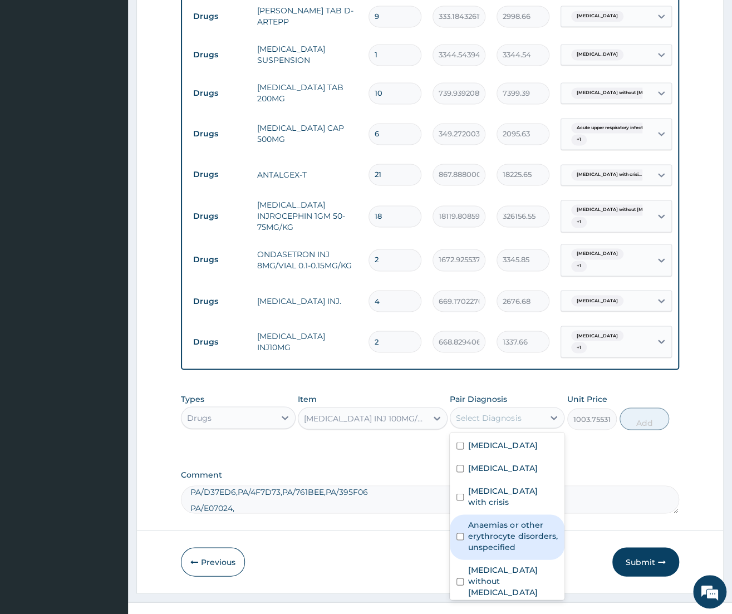
drag, startPoint x: 491, startPoint y: 511, endPoint x: 495, endPoint y: 480, distance: 31.4
click at [492, 519] on label "Anaemias or other erythrocyte disorders, unspecified" at bounding box center [513, 535] width 90 height 33
checkbox input "true"
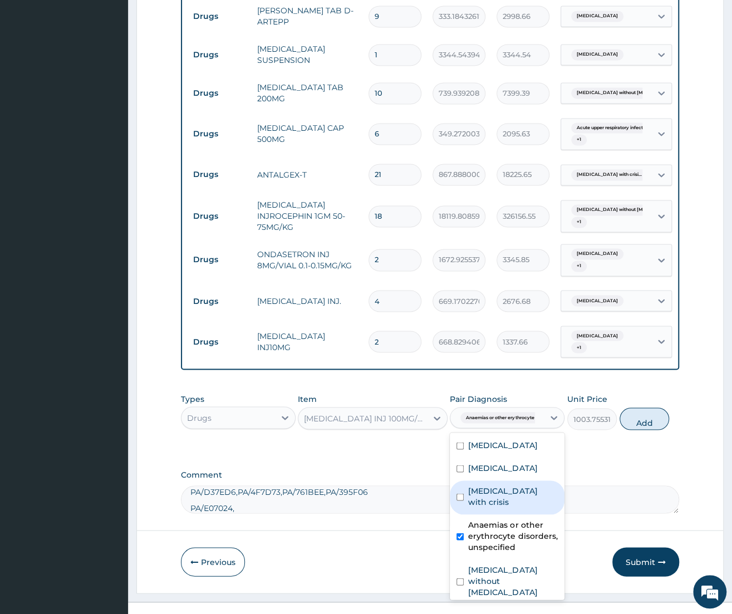
click at [495, 485] on label "Sickle cell disease with crisis" at bounding box center [513, 496] width 90 height 22
checkbox input "true"
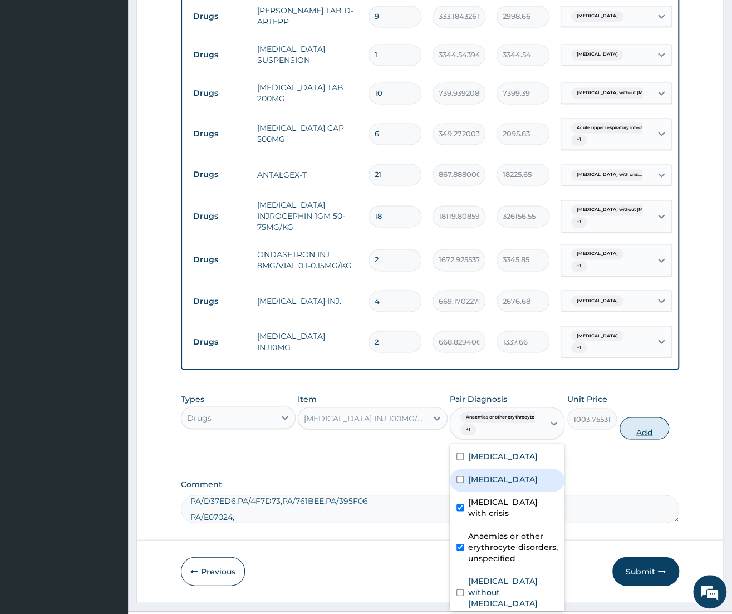
click at [649, 417] on button "Add" at bounding box center [645, 428] width 50 height 22
type input "0"
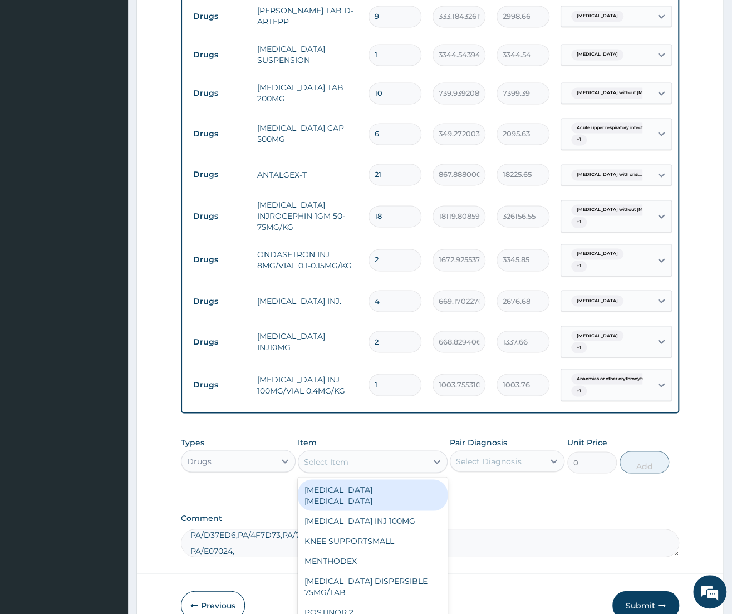
click at [400, 453] on div "Select Item" at bounding box center [363, 462] width 129 height 18
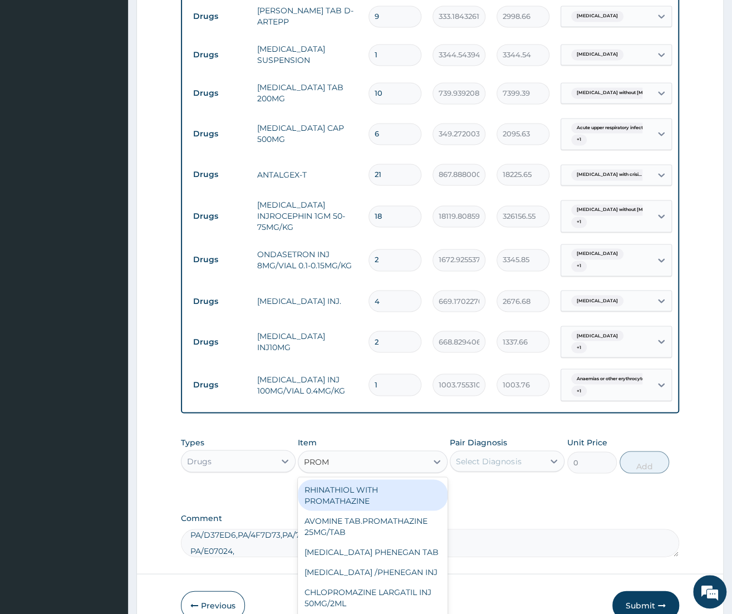
type input "PROME"
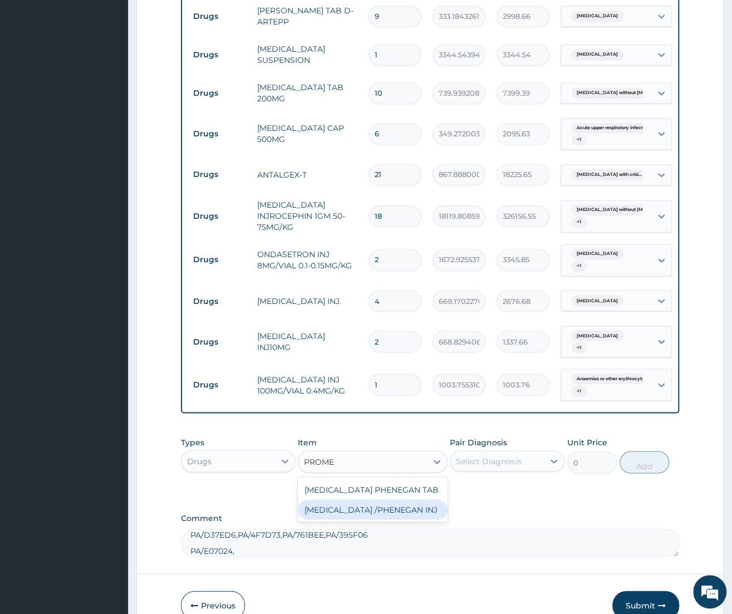
click at [393, 500] on div "[MEDICAL_DATA] /PHENEGAN INJ" at bounding box center [373, 510] width 150 height 20
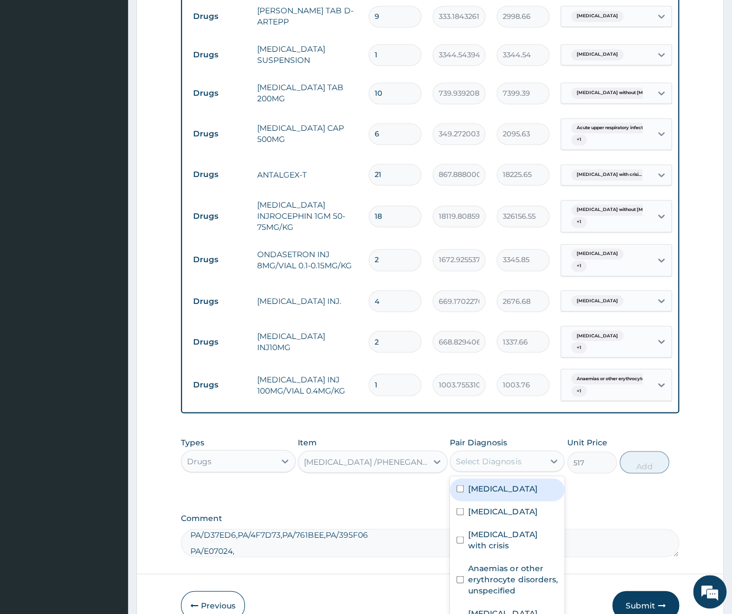
click at [485, 456] on div "Select Diagnosis" at bounding box center [488, 461] width 65 height 11
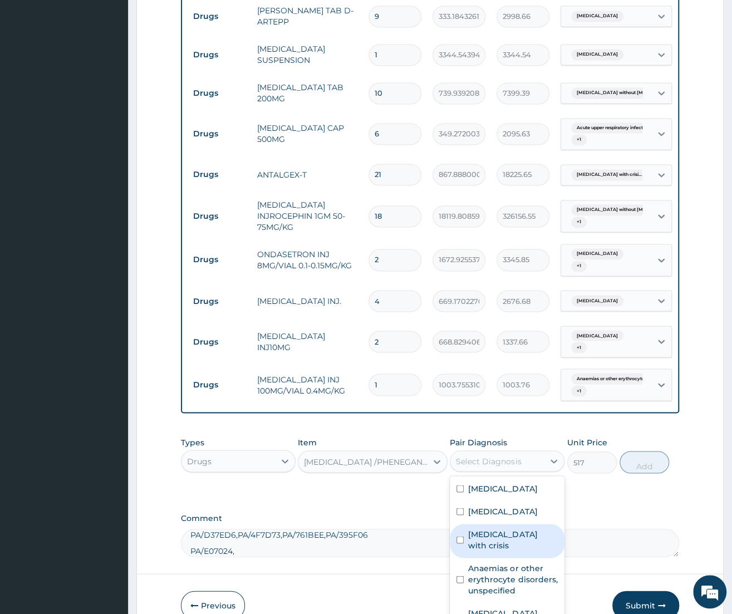
drag, startPoint x: 501, startPoint y: 526, endPoint x: 693, endPoint y: 493, distance: 194.4
click at [502, 529] on label "Sickle cell disease with crisis" at bounding box center [513, 540] width 90 height 22
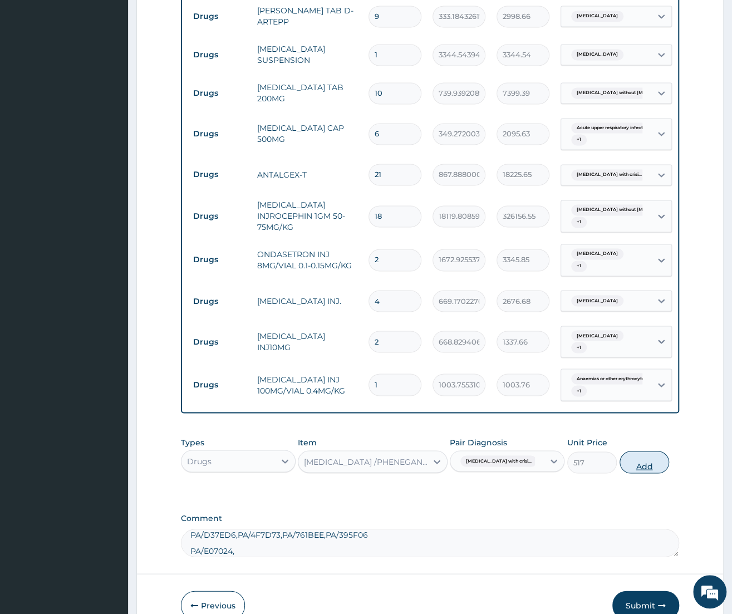
click at [631, 451] on button "Add" at bounding box center [645, 462] width 50 height 22
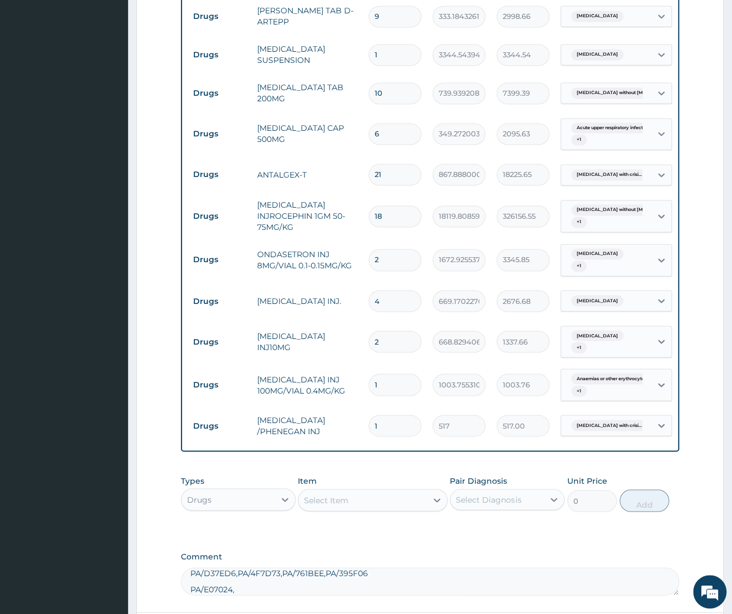
click at [408, 491] on div "Select Item" at bounding box center [363, 500] width 129 height 18
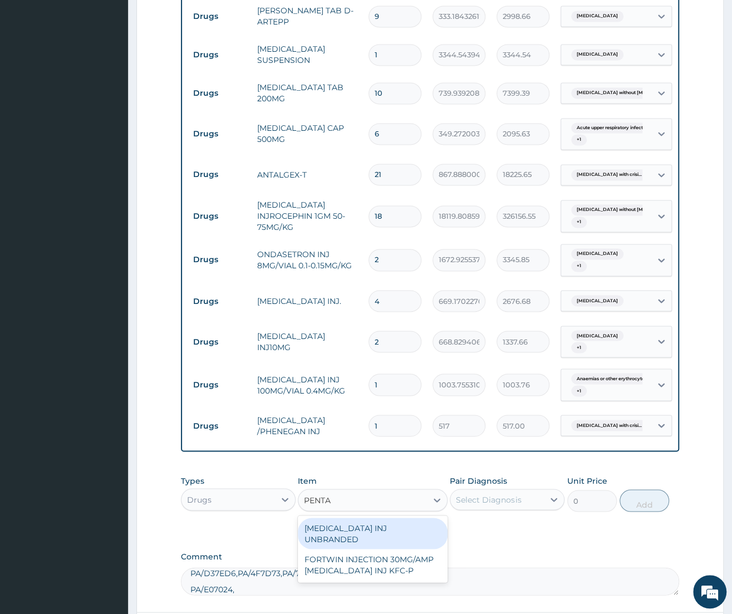
click at [403, 518] on div "[MEDICAL_DATA] INJ UNBRANDED" at bounding box center [373, 533] width 150 height 31
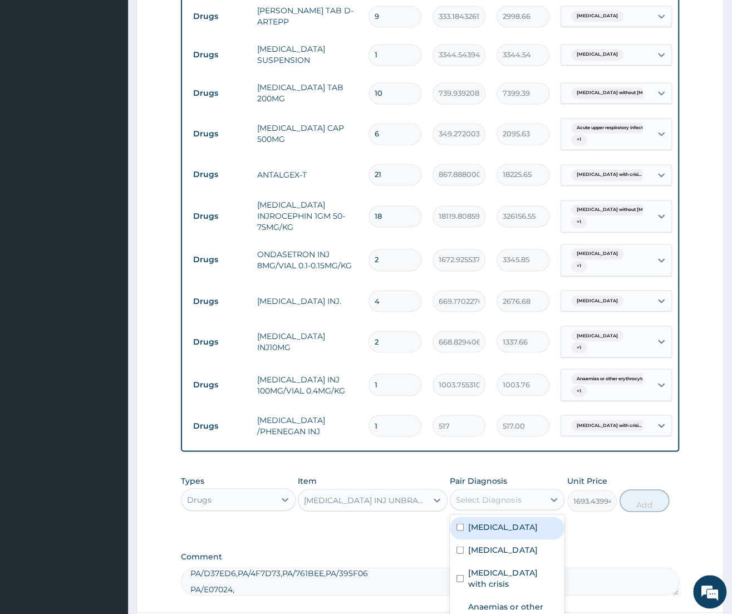
click at [488, 494] on div "Select Diagnosis" at bounding box center [488, 499] width 65 height 11
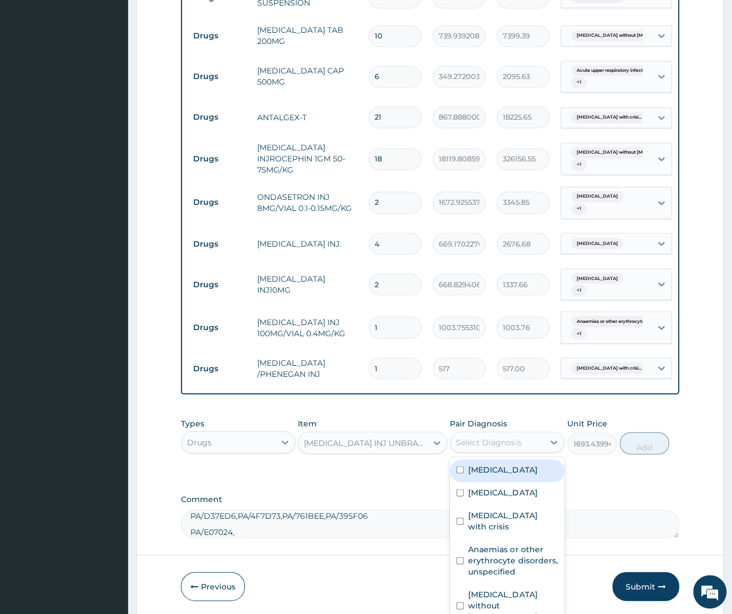
scroll to position [903, 0]
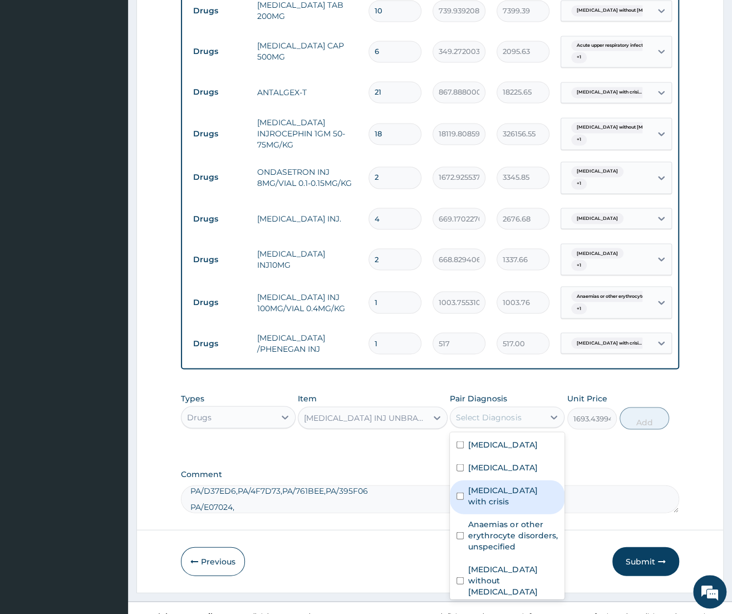
click at [509, 492] on div "Sickle cell disease with crisis" at bounding box center [507, 497] width 115 height 34
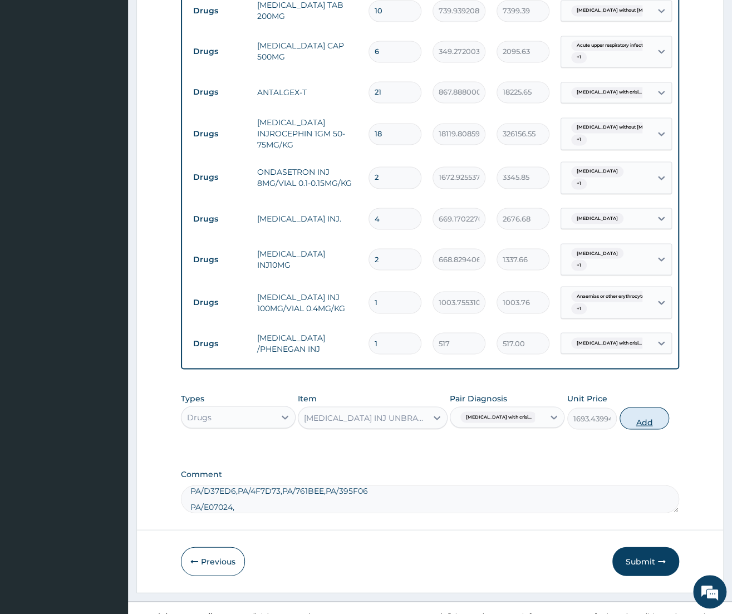
click at [653, 407] on button "Add" at bounding box center [645, 418] width 50 height 22
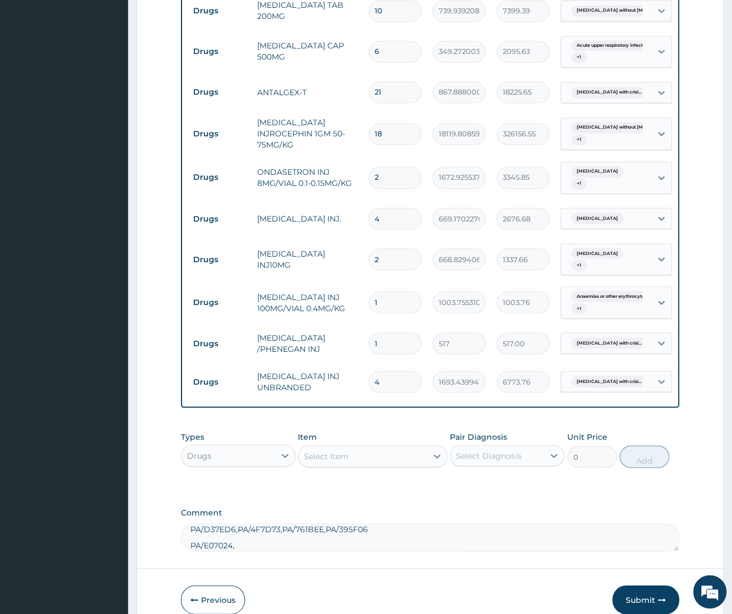
click at [349, 447] on div "Select Item" at bounding box center [363, 456] width 129 height 18
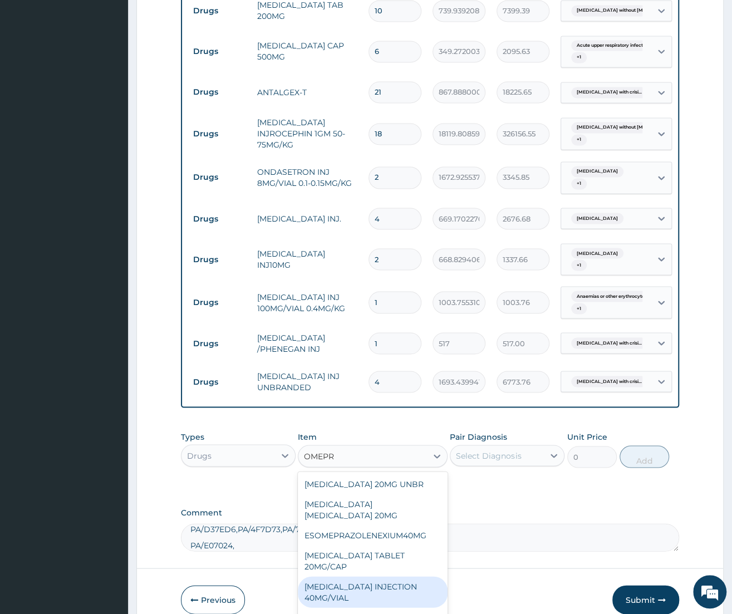
click at [397, 576] on div "[MEDICAL_DATA] INJECTION 40MG/VIAL" at bounding box center [373, 591] width 150 height 31
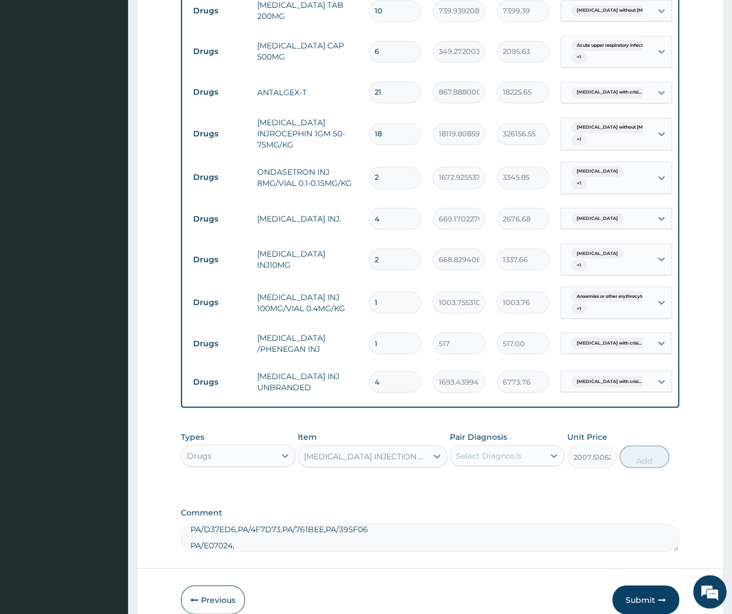
click at [505, 448] on div "Select Diagnosis" at bounding box center [507, 455] width 115 height 21
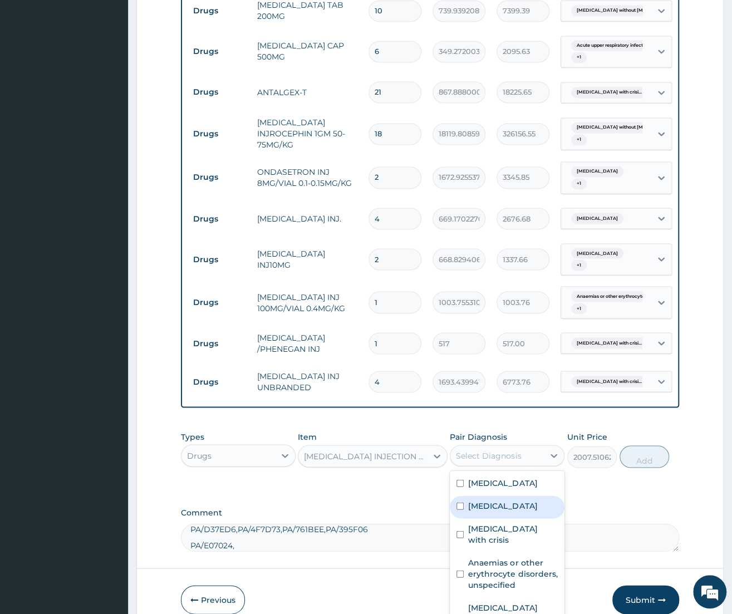
click at [493, 496] on div "Dyspepsia" at bounding box center [507, 507] width 115 height 23
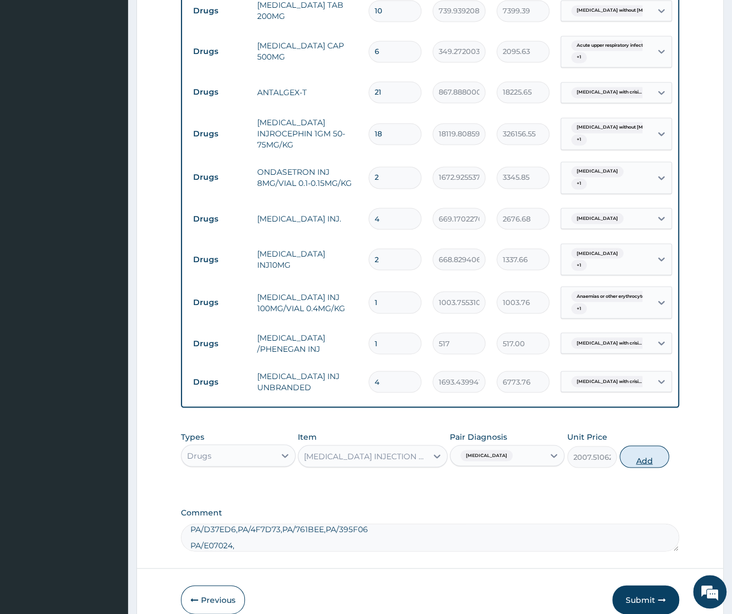
click at [646, 446] on button "Add" at bounding box center [645, 457] width 50 height 22
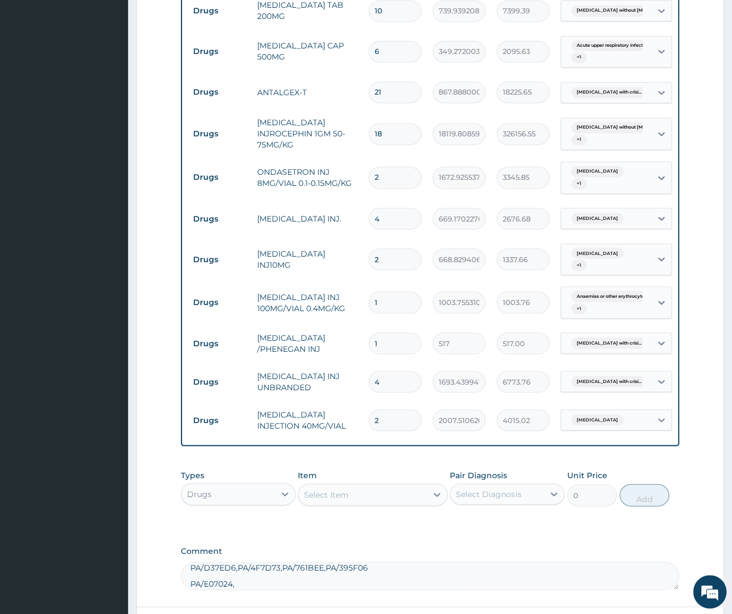
click at [403, 486] on div "Select Item" at bounding box center [363, 495] width 129 height 18
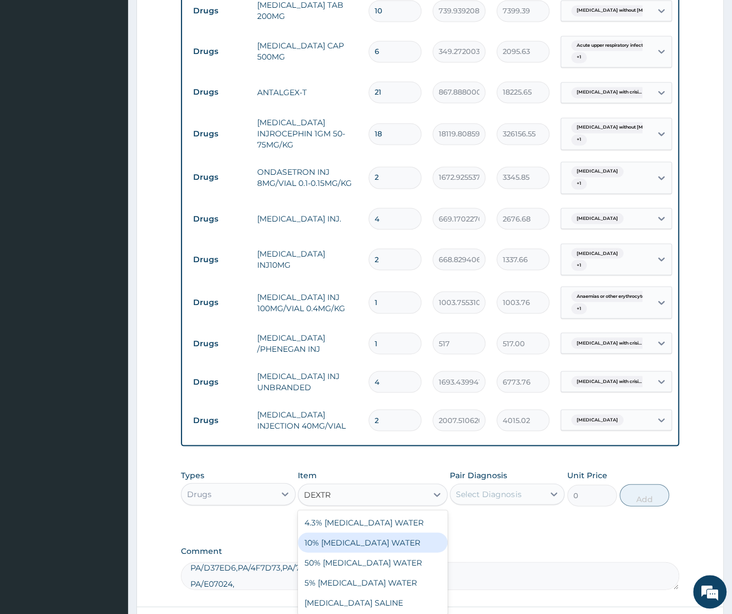
click at [379, 532] on div "10% [MEDICAL_DATA] WATER" at bounding box center [373, 542] width 150 height 20
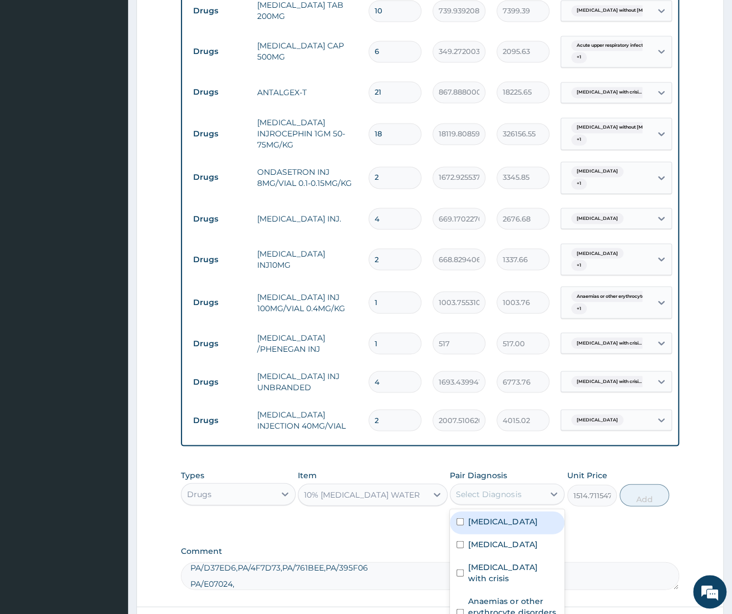
click at [506, 485] on div "Select Diagnosis" at bounding box center [498, 494] width 94 height 18
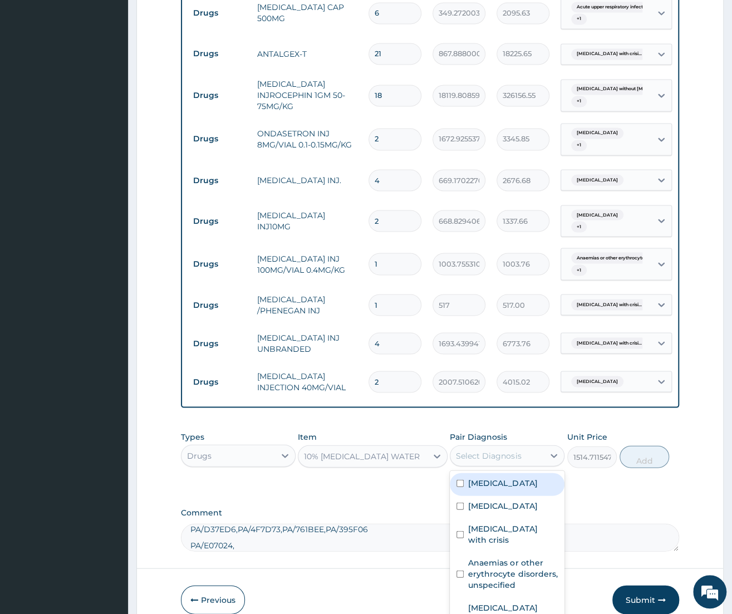
scroll to position [965, 0]
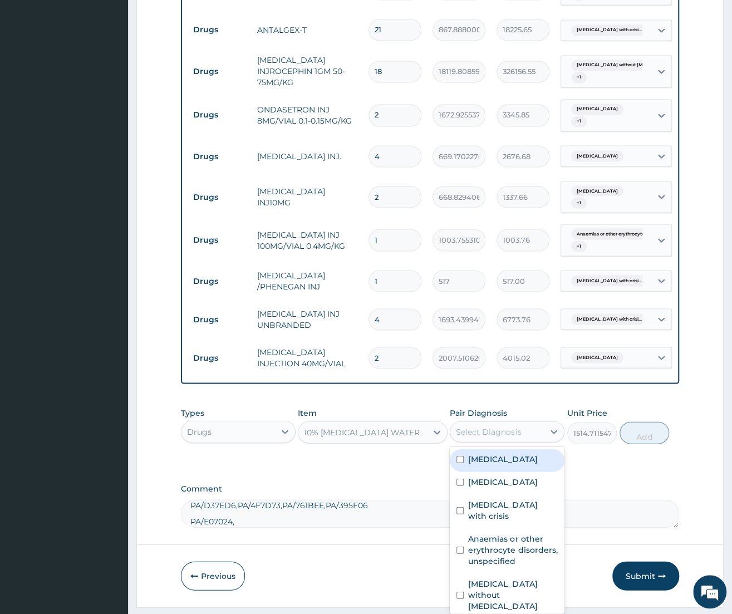
click at [495, 453] on label "[MEDICAL_DATA]" at bounding box center [502, 458] width 69 height 11
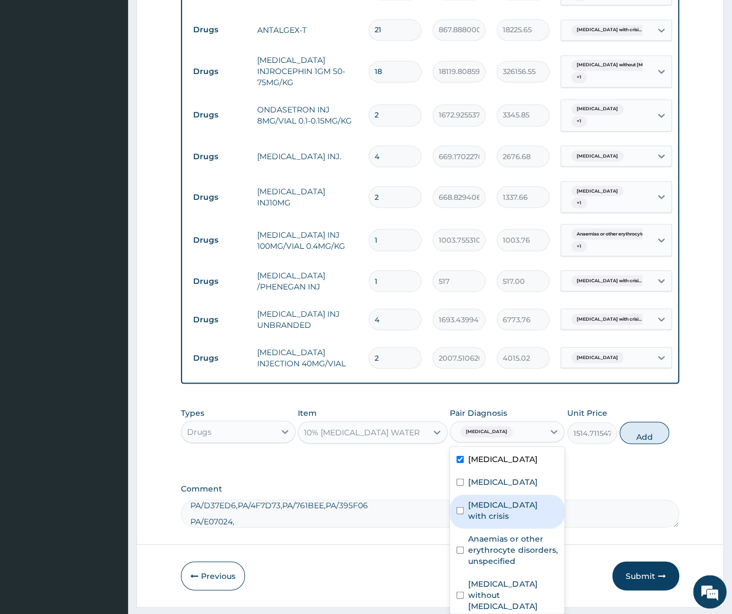
click at [497, 499] on label "Sickle cell disease with crisis" at bounding box center [513, 510] width 90 height 22
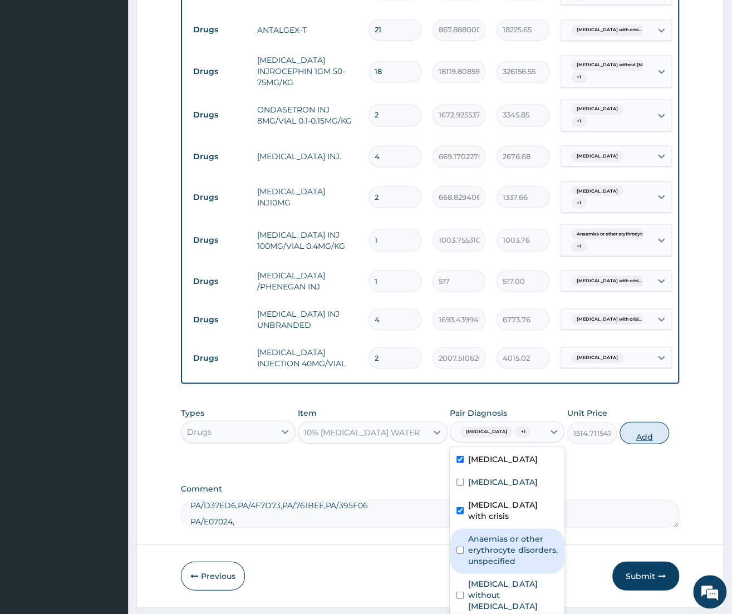
click at [649, 427] on button "Add" at bounding box center [645, 433] width 50 height 22
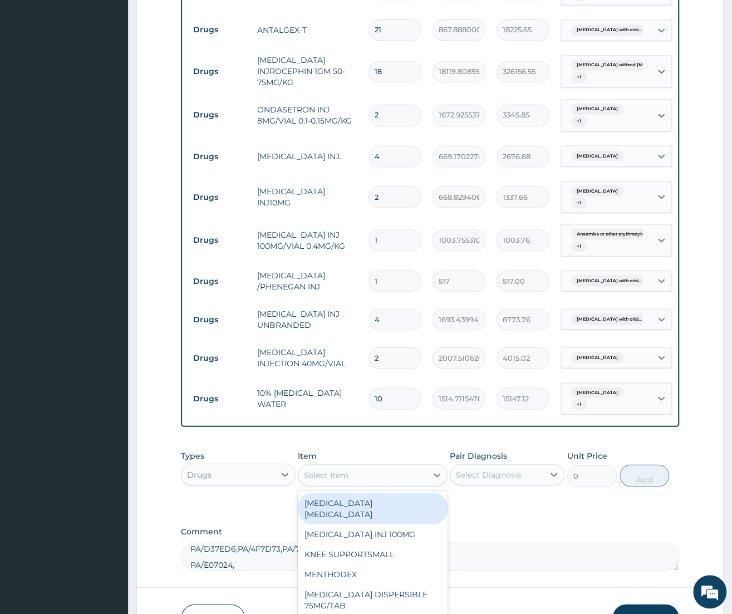
click at [330, 468] on div "Select Item" at bounding box center [363, 475] width 129 height 18
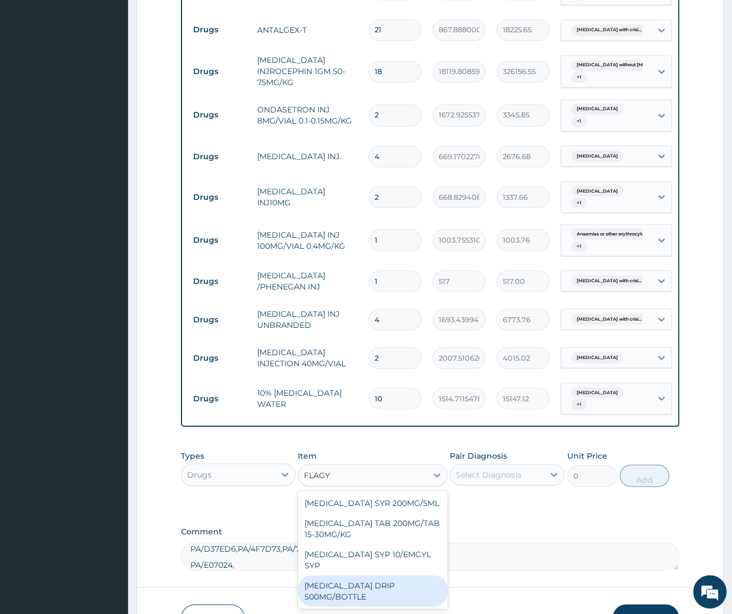
click at [344, 575] on div "[MEDICAL_DATA] DRIP 500MG/BOTTLE" at bounding box center [373, 590] width 150 height 31
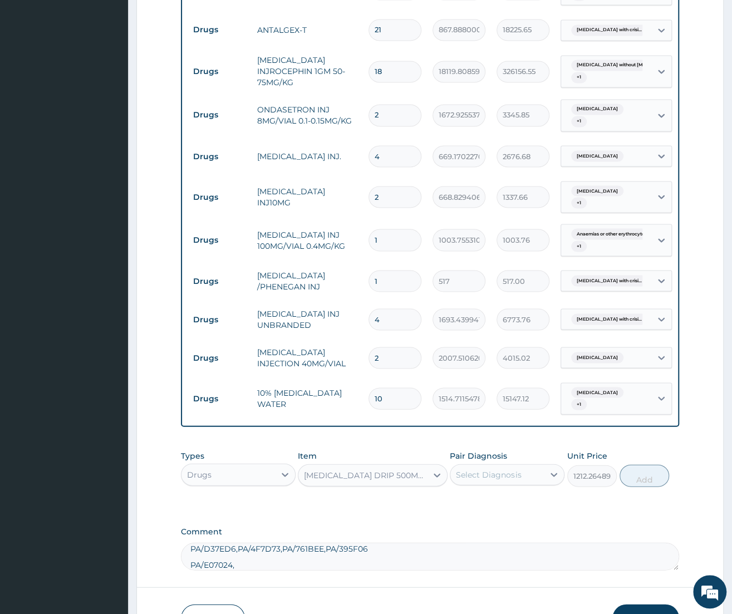
click at [474, 468] on div "Select Diagnosis" at bounding box center [507, 474] width 115 height 21
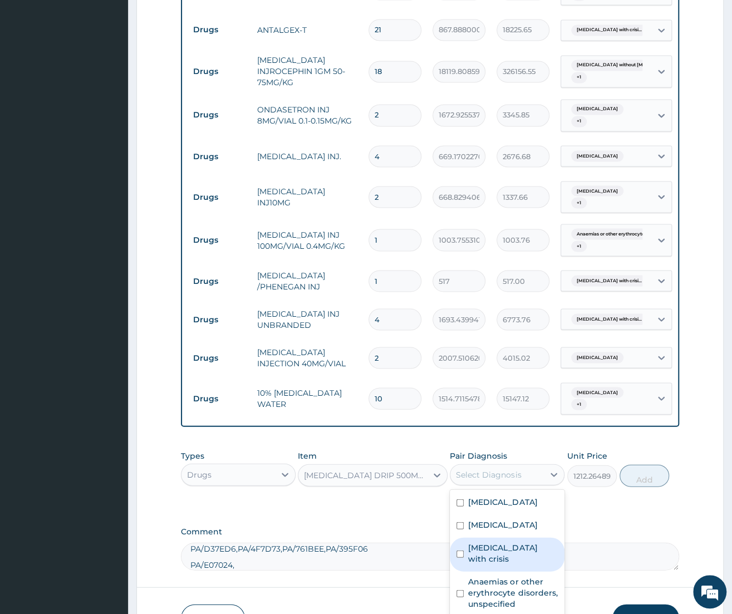
click at [500, 545] on label "Sickle cell disease with crisis" at bounding box center [513, 553] width 90 height 22
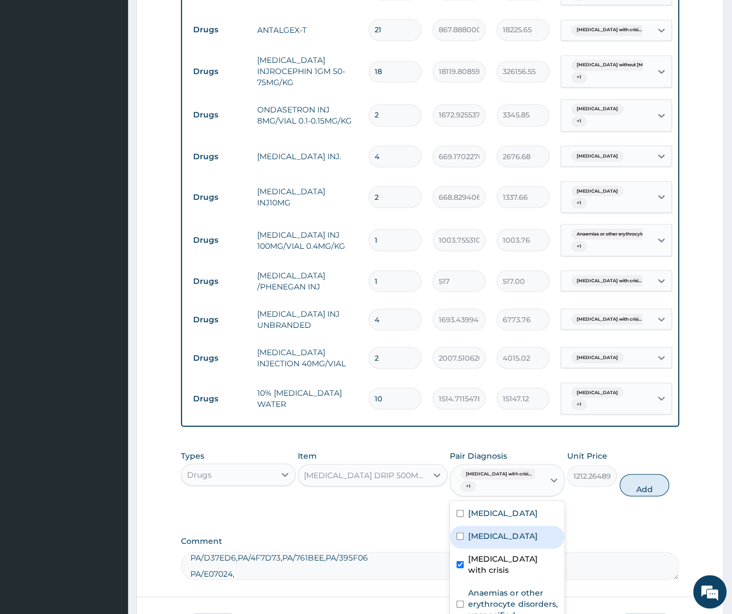
scroll to position [41, 0]
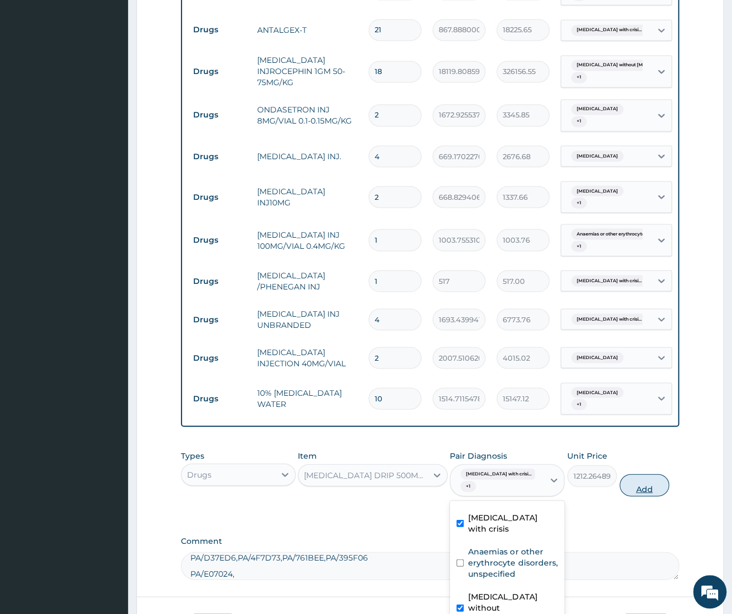
click at [646, 474] on button "Add" at bounding box center [645, 485] width 50 height 22
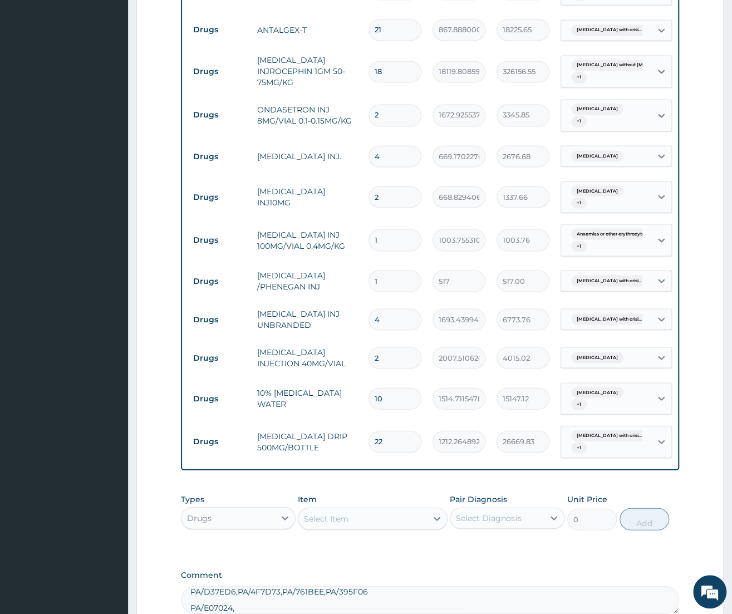
click at [395, 510] on div "Select Item" at bounding box center [363, 519] width 129 height 18
click at [389, 536] on div "NORMAL SALINE" at bounding box center [373, 546] width 150 height 20
click at [510, 512] on div "Select Diagnosis" at bounding box center [488, 517] width 65 height 11
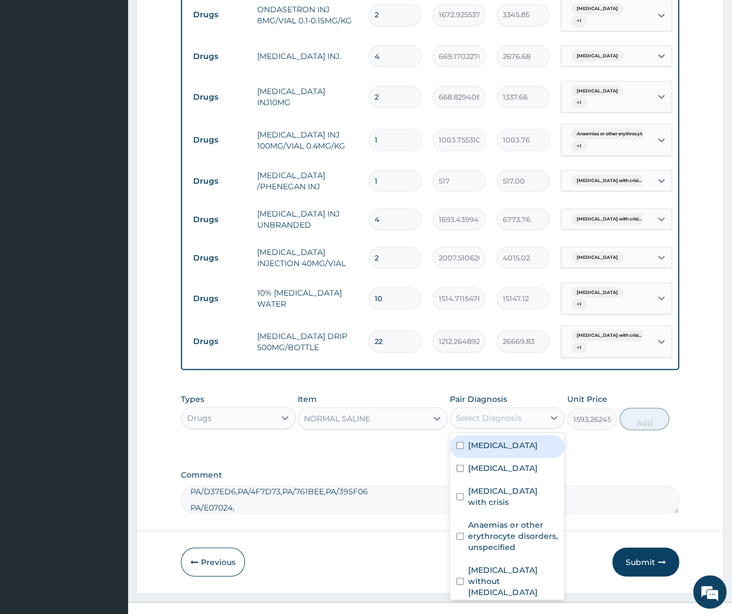
scroll to position [1067, 0]
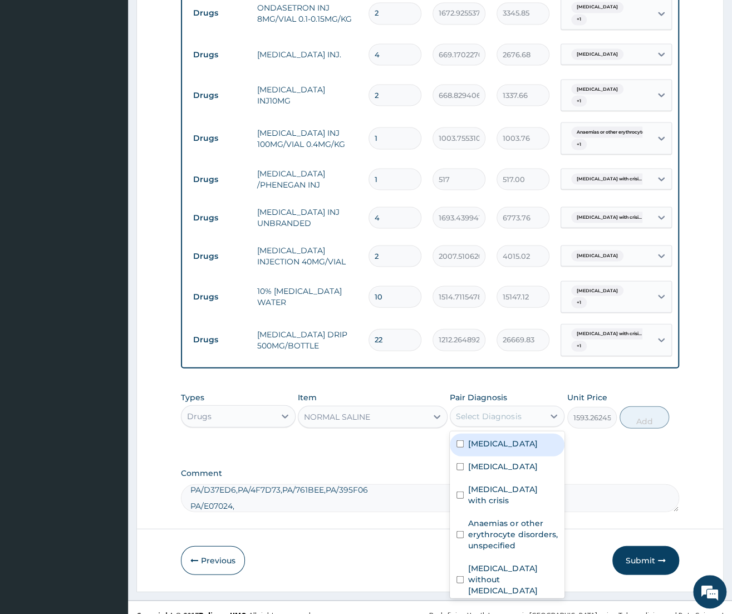
click at [524, 438] on label "[MEDICAL_DATA]" at bounding box center [502, 443] width 69 height 11
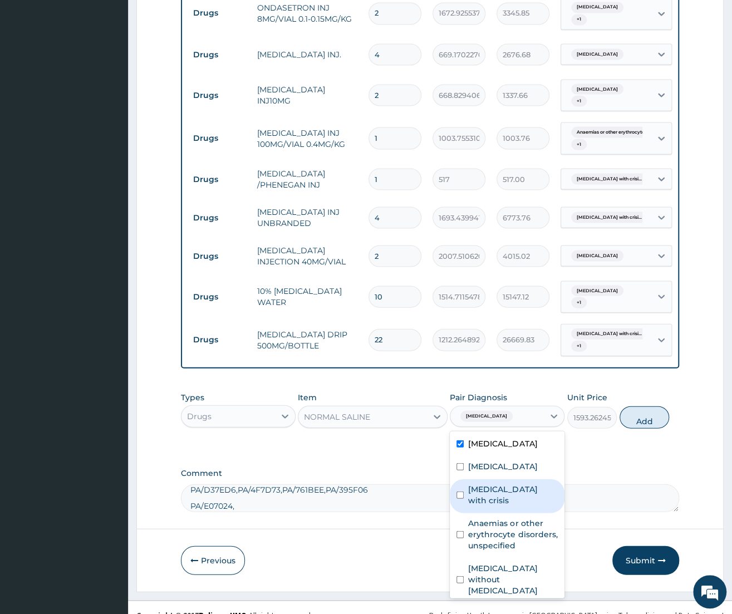
click at [512, 483] on label "Sickle cell disease with crisis" at bounding box center [513, 494] width 90 height 22
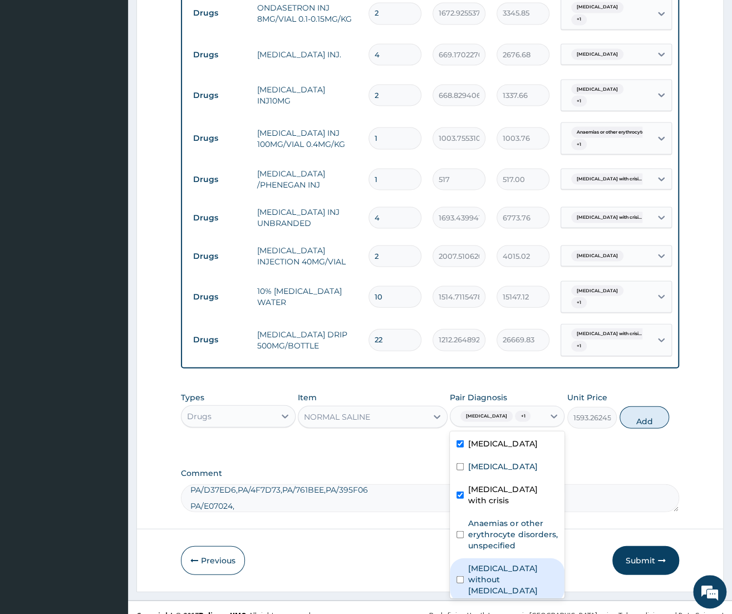
click at [517, 566] on label "Sepsis without septic shock" at bounding box center [513, 579] width 90 height 33
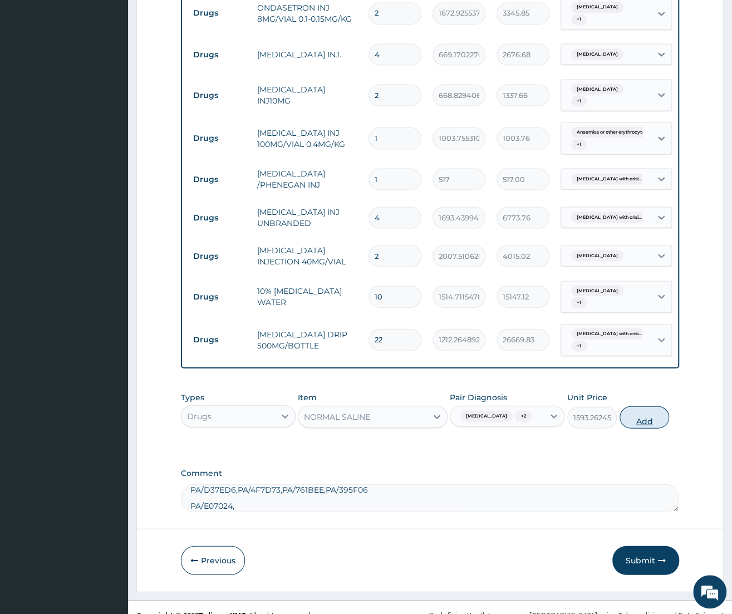
click at [646, 406] on button "Add" at bounding box center [645, 417] width 50 height 22
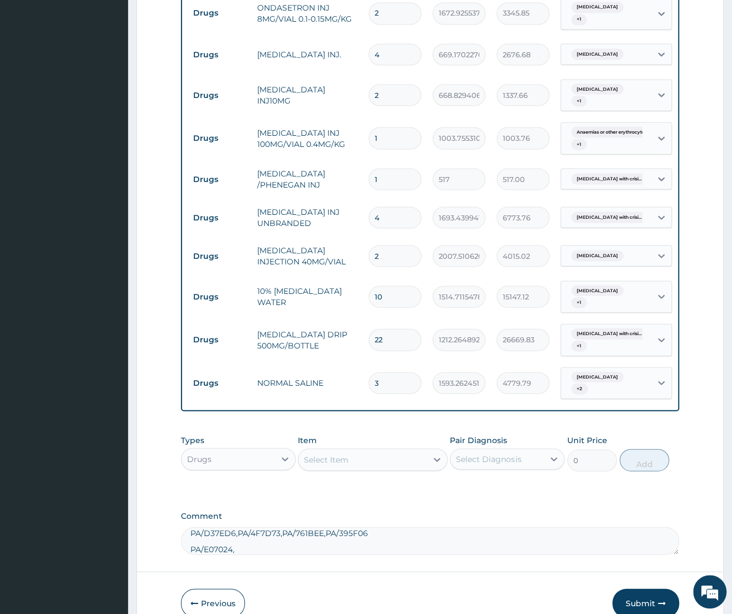
click at [372, 454] on div "Select Item" at bounding box center [363, 460] width 129 height 18
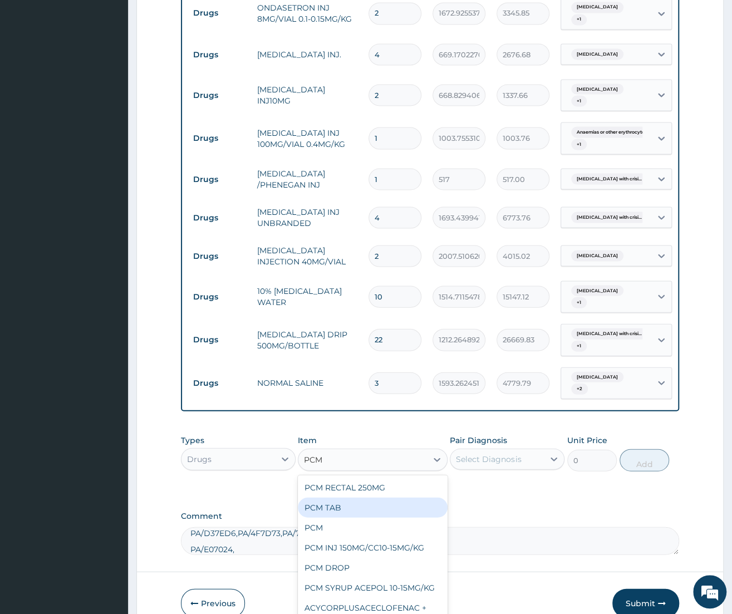
scroll to position [60, 0]
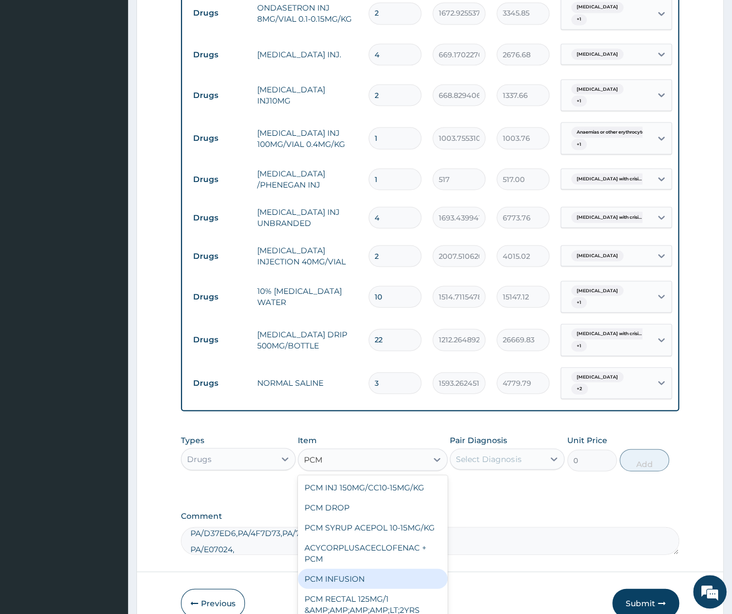
click at [370, 569] on div "PCM INFUSION" at bounding box center [373, 579] width 150 height 20
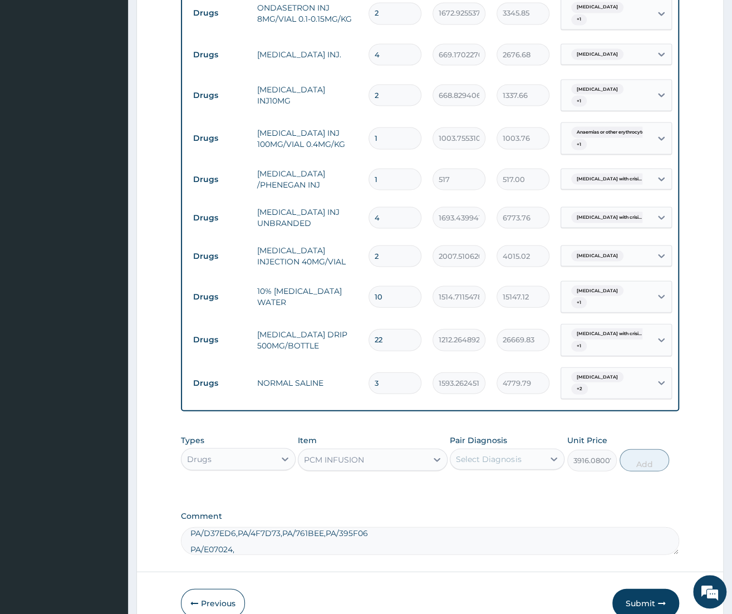
click at [542, 450] on div "Select Diagnosis" at bounding box center [498, 459] width 94 height 18
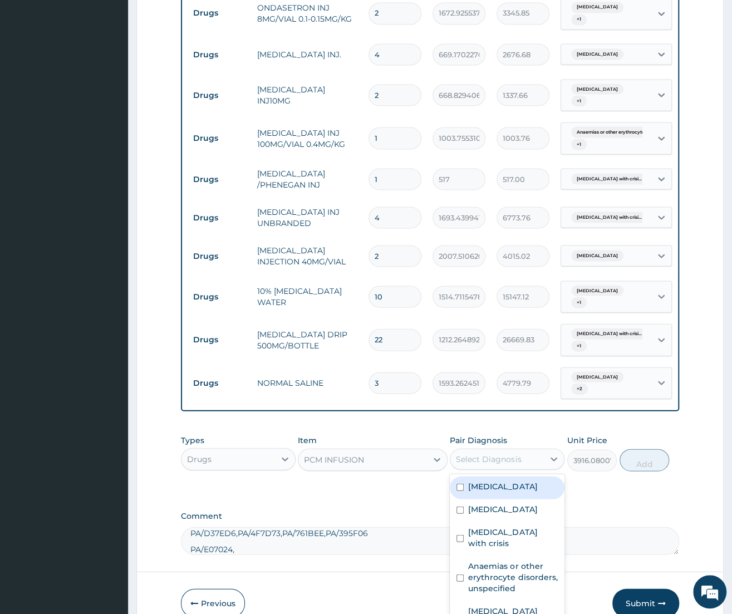
click at [506, 481] on label "[MEDICAL_DATA]" at bounding box center [502, 486] width 69 height 11
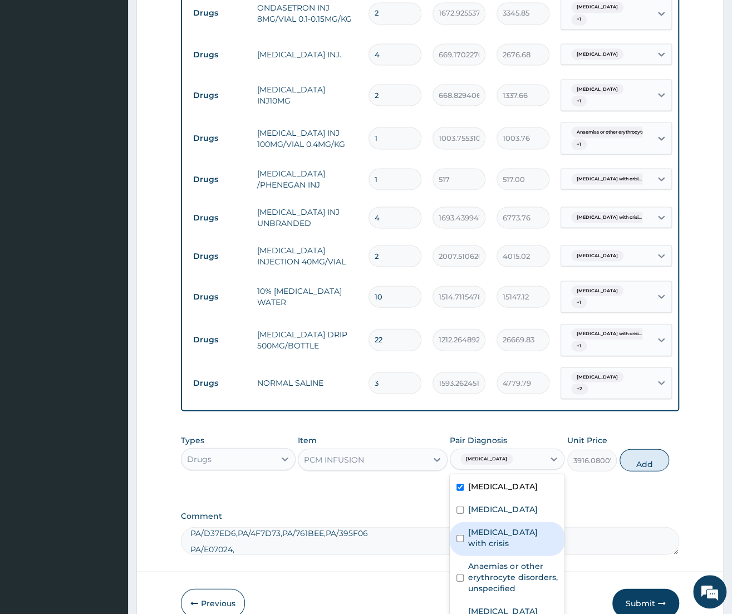
click at [526, 526] on label "Sickle cell disease with crisis" at bounding box center [513, 537] width 90 height 22
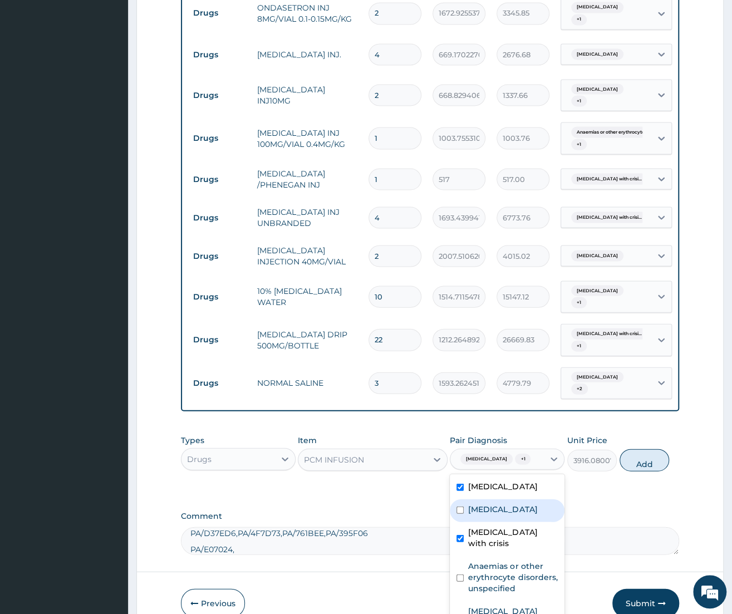
scroll to position [1119, 0]
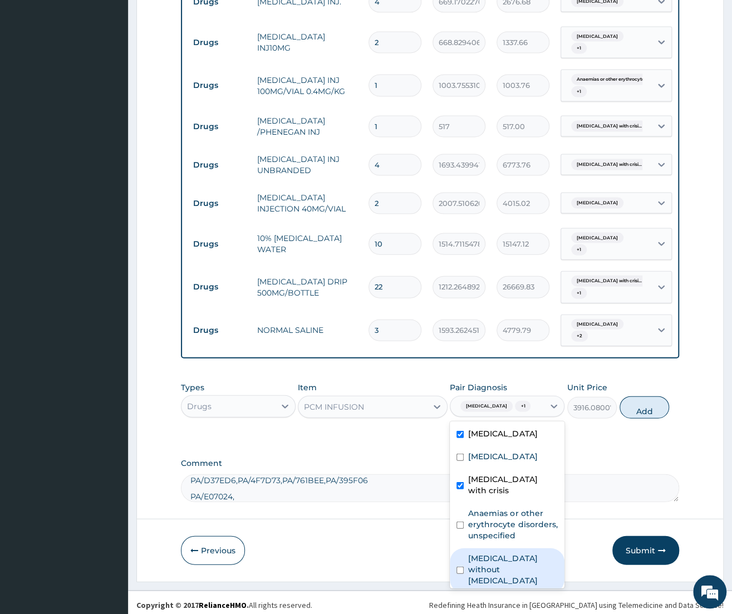
click at [510, 562] on label "Sepsis without septic shock" at bounding box center [513, 569] width 90 height 33
click at [631, 407] on button "Add" at bounding box center [645, 408] width 50 height 22
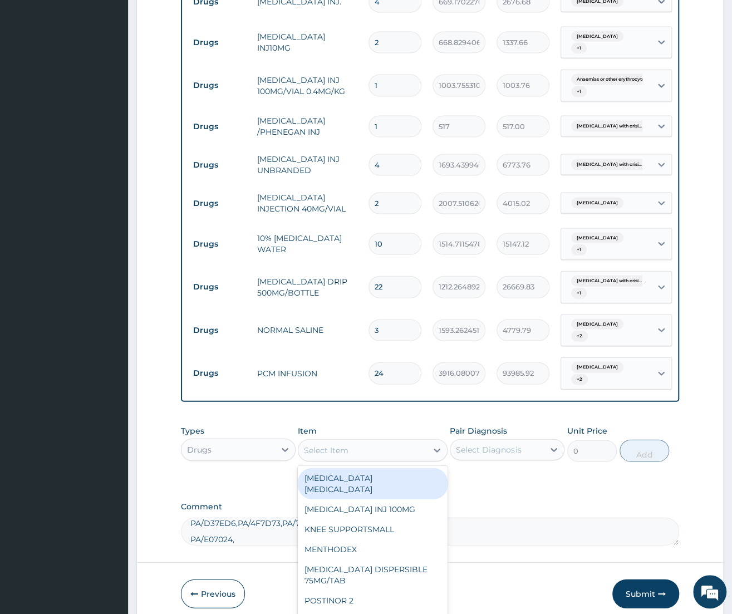
click at [394, 442] on div "Select Item" at bounding box center [363, 451] width 129 height 18
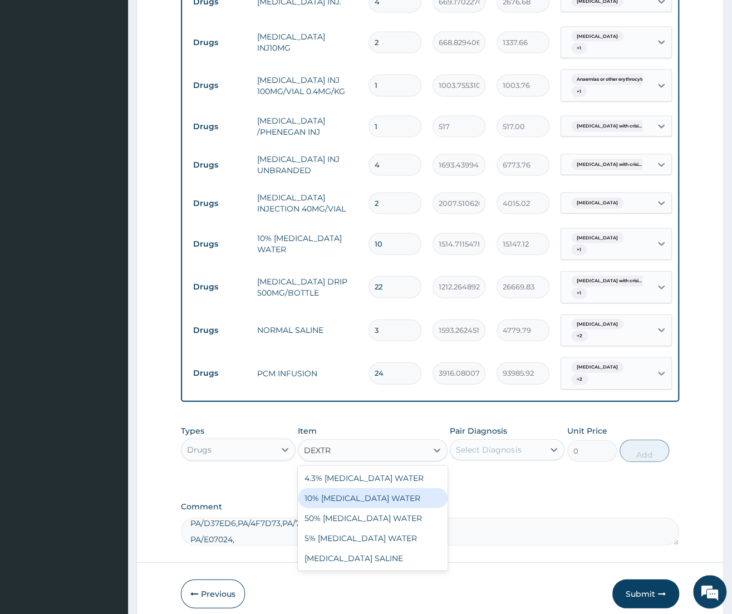
drag, startPoint x: 345, startPoint y: 488, endPoint x: 417, endPoint y: 434, distance: 89.6
click at [345, 488] on div "10% [MEDICAL_DATA] WATER" at bounding box center [373, 498] width 150 height 20
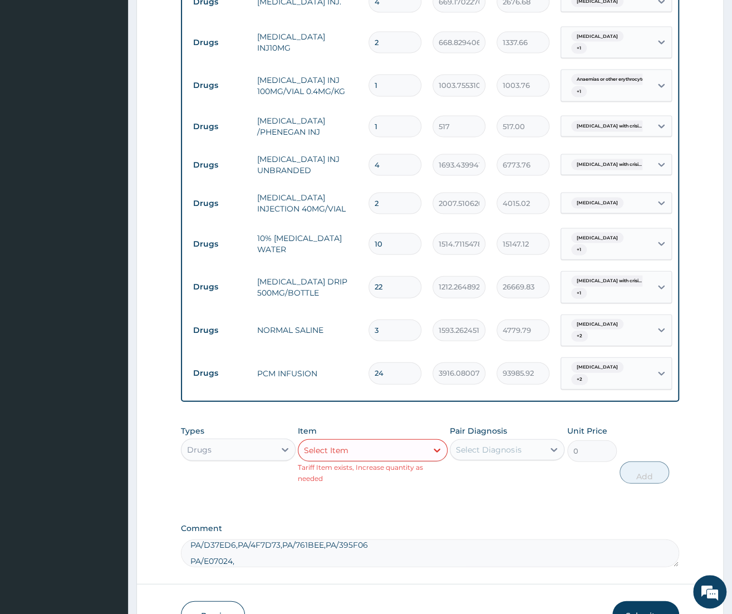
drag, startPoint x: 403, startPoint y: 230, endPoint x: 310, endPoint y: 229, distance: 93.0
click at [369, 233] on input "10" at bounding box center [395, 244] width 53 height 22
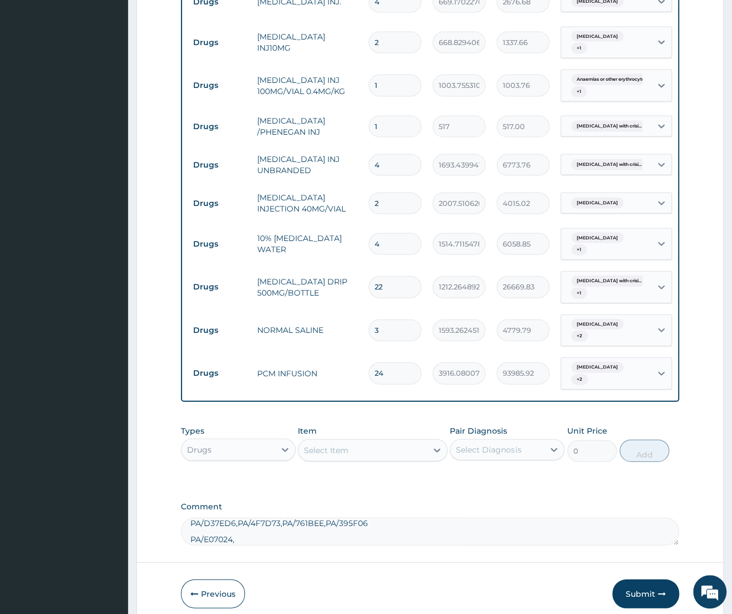
click at [388, 442] on div "Select Item" at bounding box center [363, 451] width 129 height 18
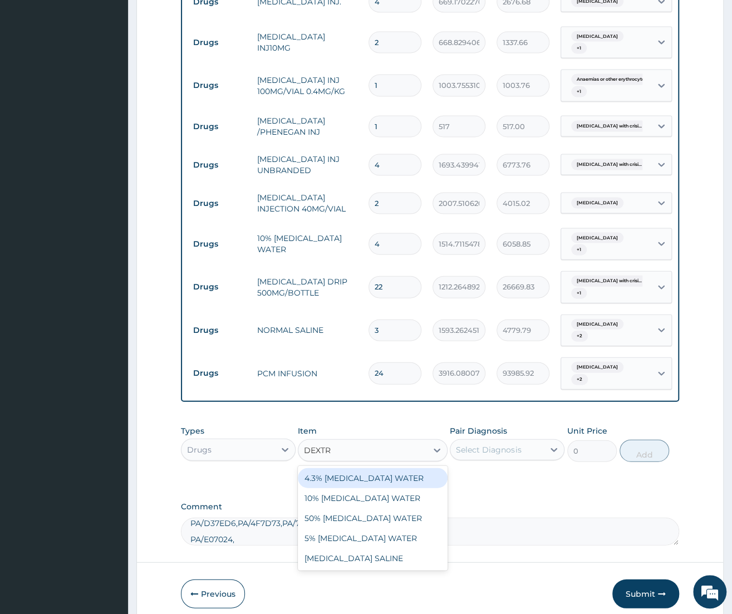
click at [399, 470] on div "4.3% DEXTROSE WATER" at bounding box center [373, 478] width 150 height 20
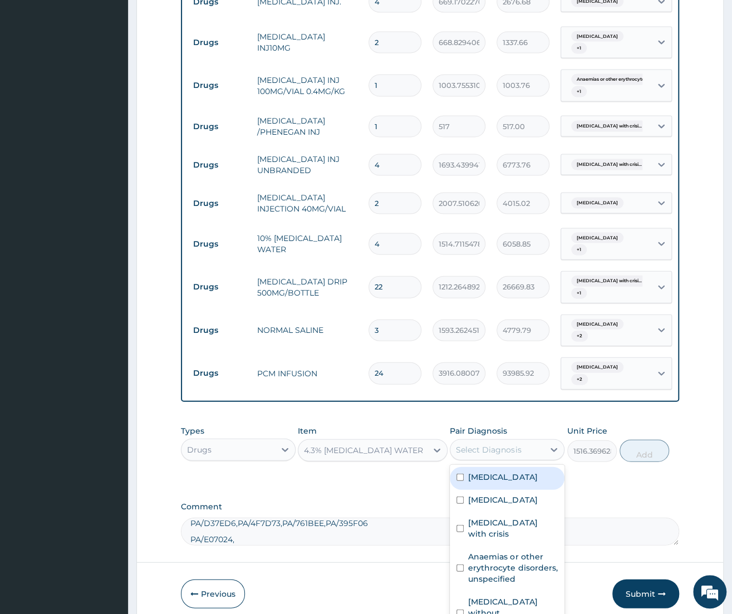
click at [486, 444] on div "Select Diagnosis" at bounding box center [488, 449] width 65 height 11
click at [509, 472] on div "Malaria, unspecified" at bounding box center [507, 478] width 115 height 23
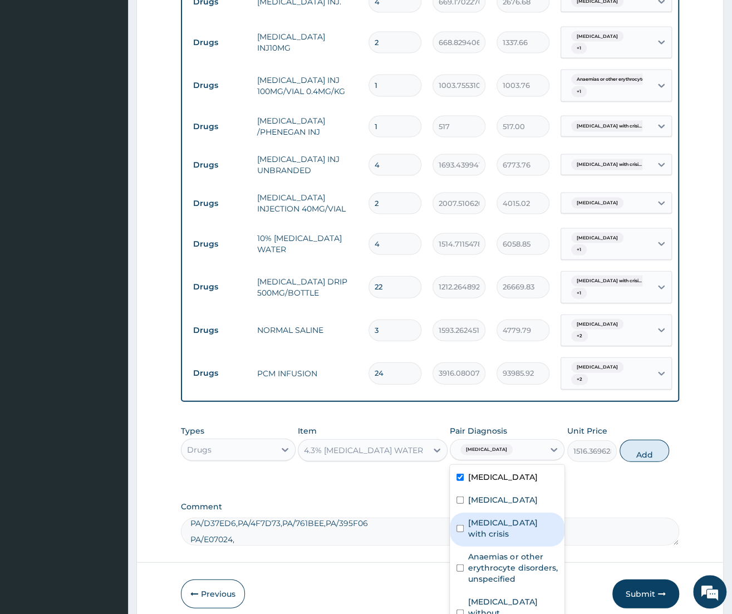
click at [517, 517] on label "Sickle cell disease with crisis" at bounding box center [513, 528] width 90 height 22
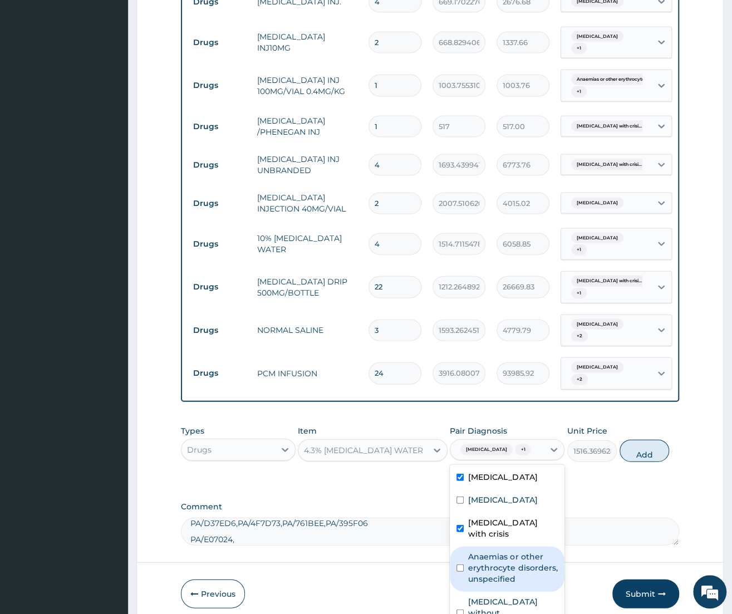
scroll to position [41, 0]
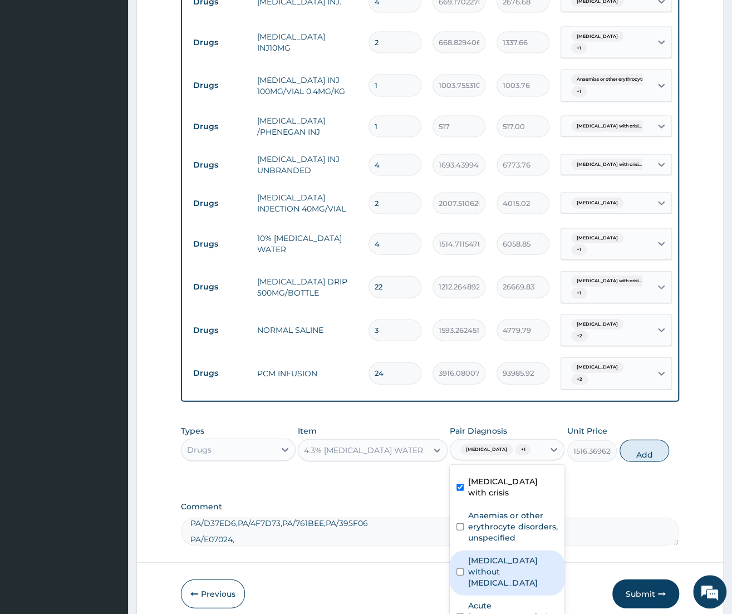
click at [495, 569] on label "Sepsis without septic shock" at bounding box center [513, 571] width 90 height 33
click at [654, 440] on button "Add" at bounding box center [645, 451] width 50 height 22
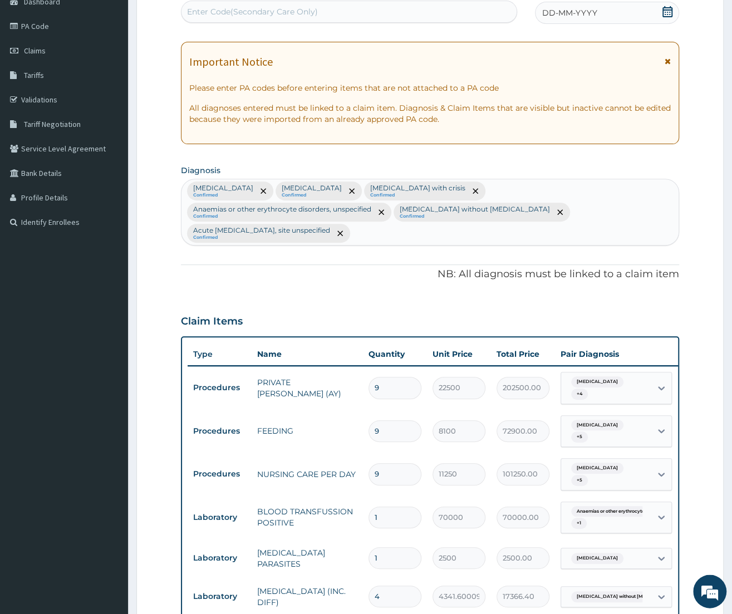
scroll to position [12, 0]
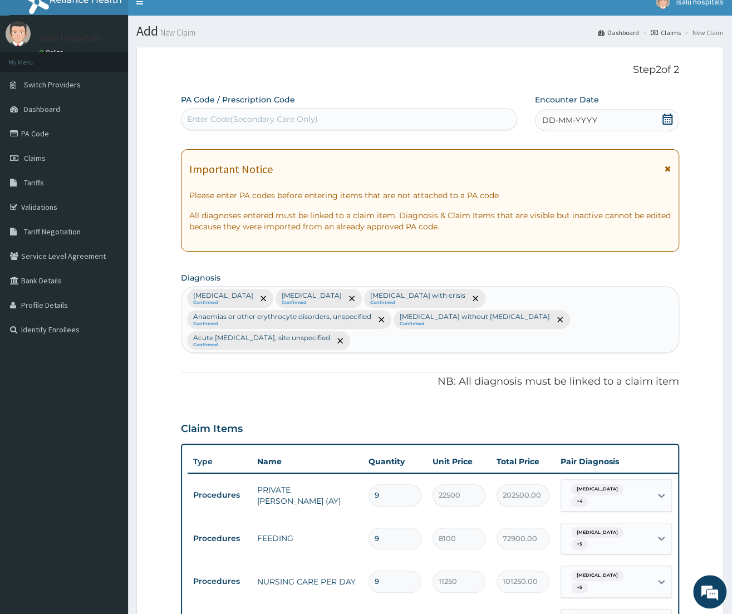
click at [612, 122] on div "DD-MM-YYYY" at bounding box center [607, 120] width 144 height 22
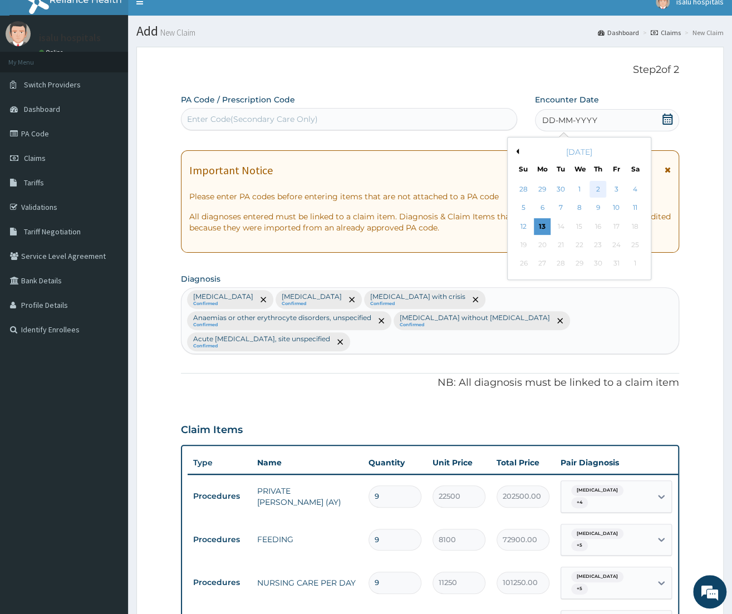
click at [595, 190] on div "2" at bounding box center [598, 189] width 17 height 17
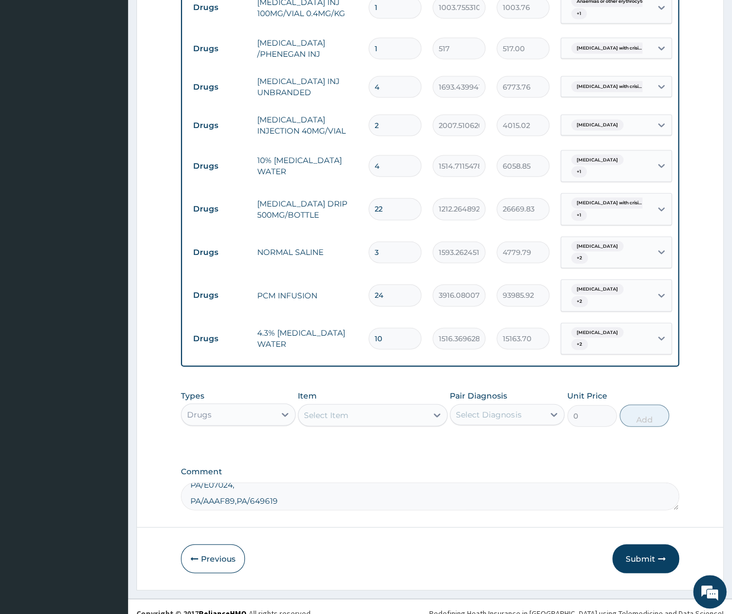
scroll to position [47, 0]
click at [631, 545] on button "Submit" at bounding box center [646, 559] width 67 height 29
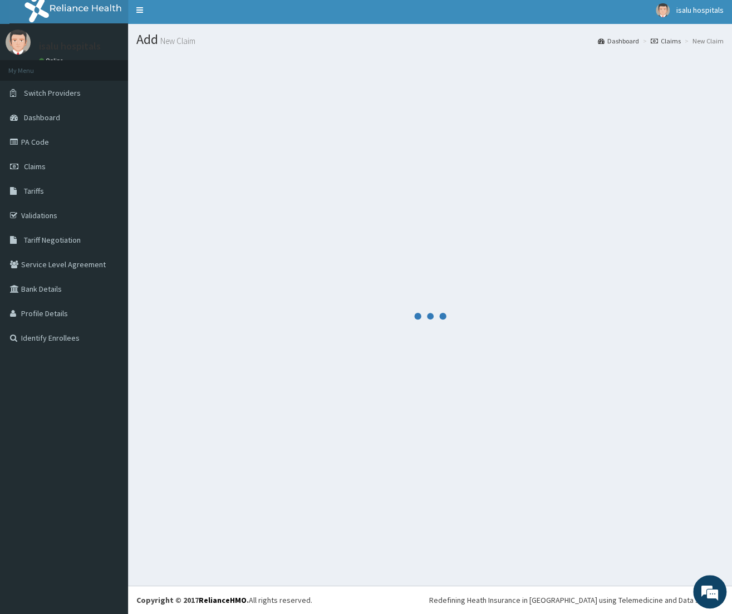
scroll to position [4, 0]
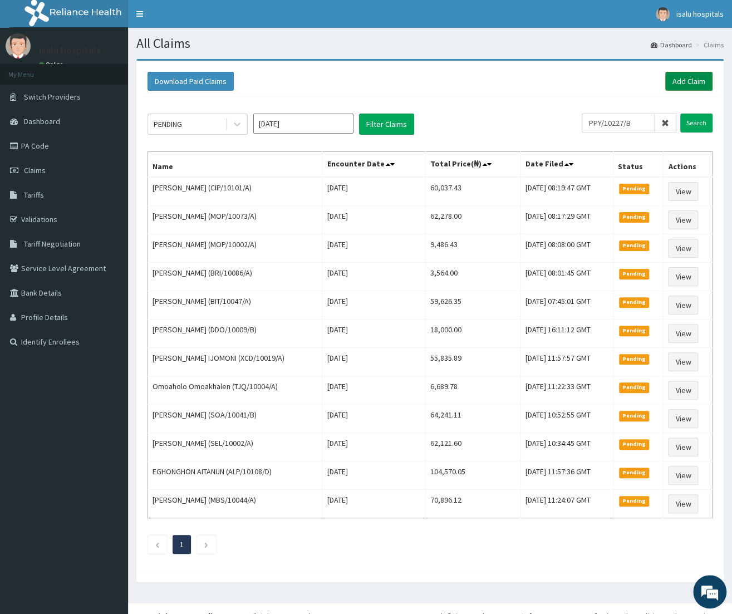
click at [696, 82] on link "Add Claim" at bounding box center [689, 81] width 47 height 19
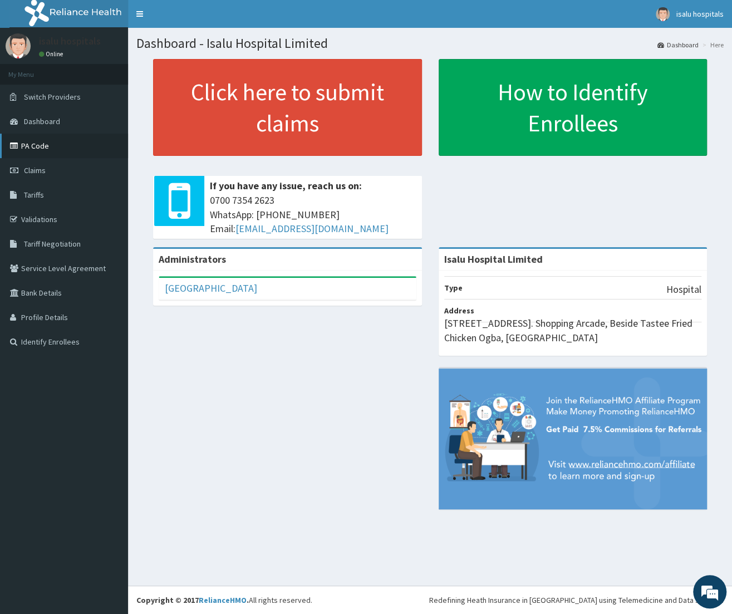
click at [52, 150] on link "PA Code" at bounding box center [64, 146] width 128 height 25
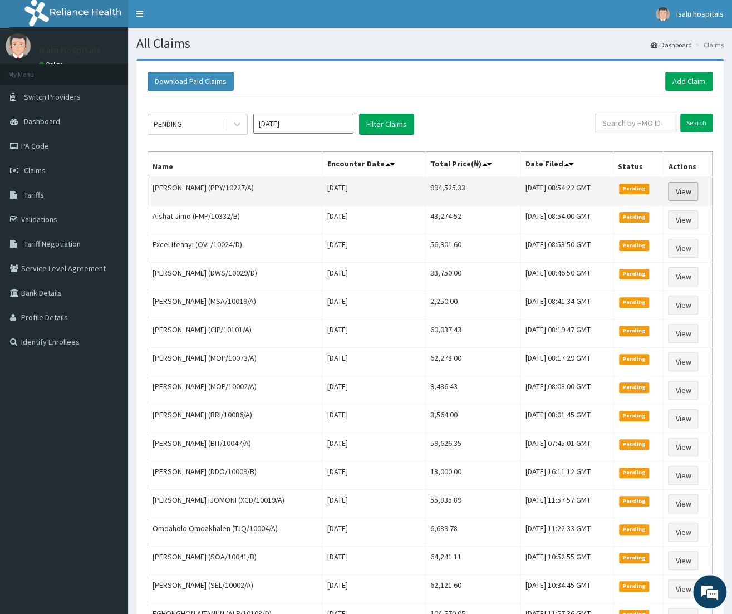
click at [682, 195] on link "View" at bounding box center [683, 191] width 30 height 19
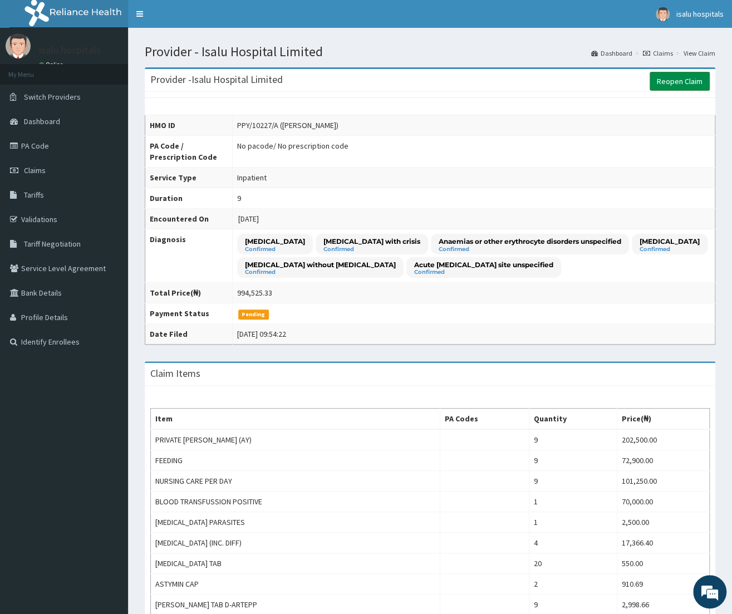
click at [680, 84] on link "Reopen Claim" at bounding box center [680, 81] width 60 height 19
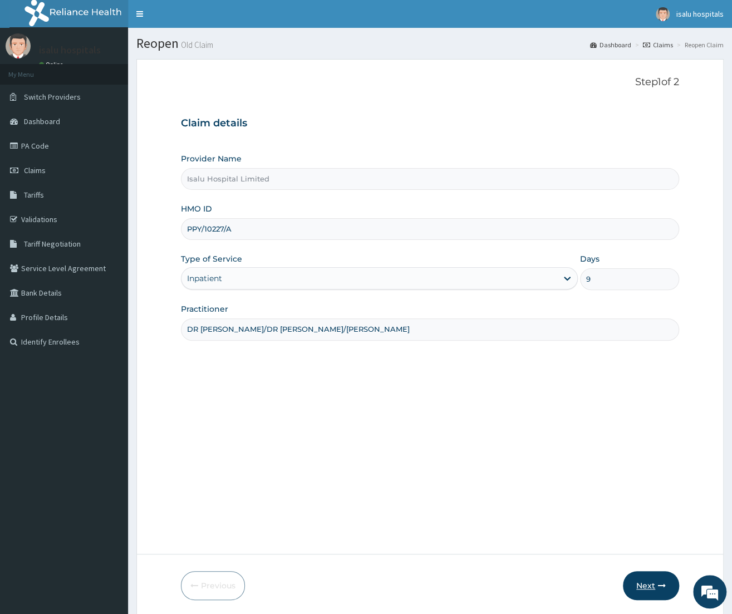
click at [653, 586] on button "Next" at bounding box center [651, 585] width 56 height 29
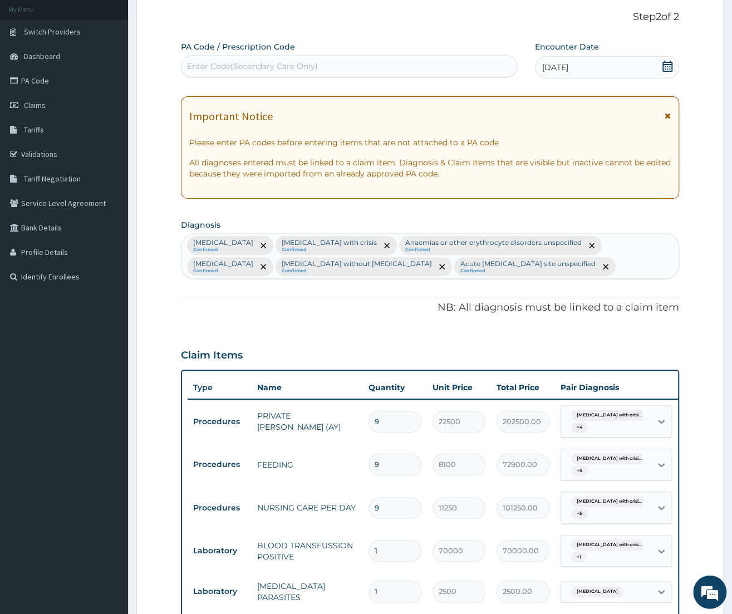
scroll to position [125, 0]
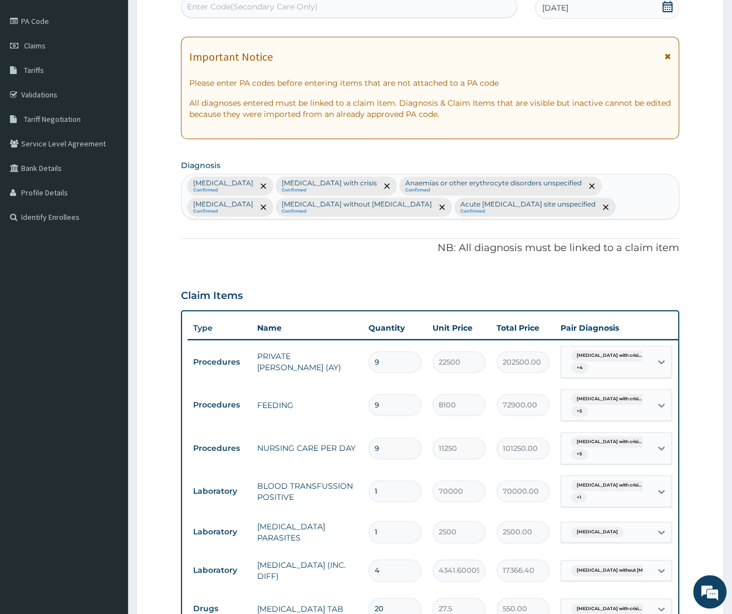
drag, startPoint x: 388, startPoint y: 495, endPoint x: 370, endPoint y: 493, distance: 18.0
click at [370, 493] on input "1" at bounding box center [395, 492] width 53 height 22
type input "2"
type input "140000.00"
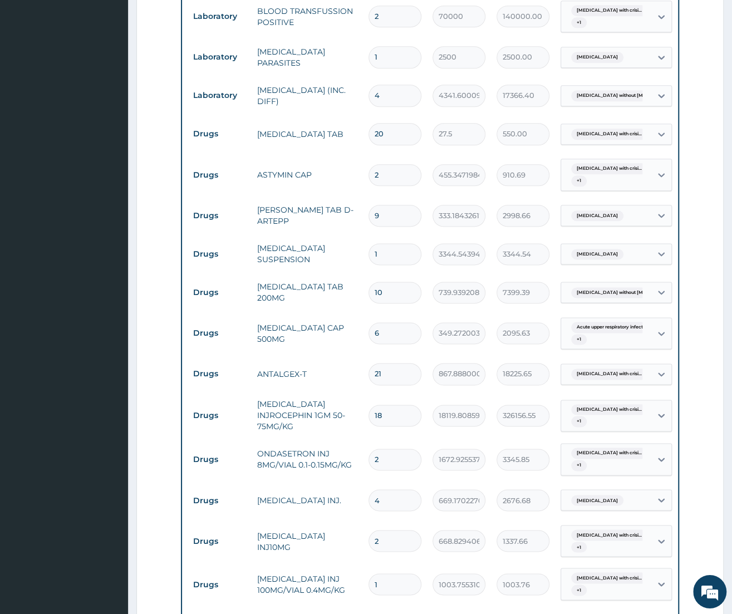
scroll to position [624, 0]
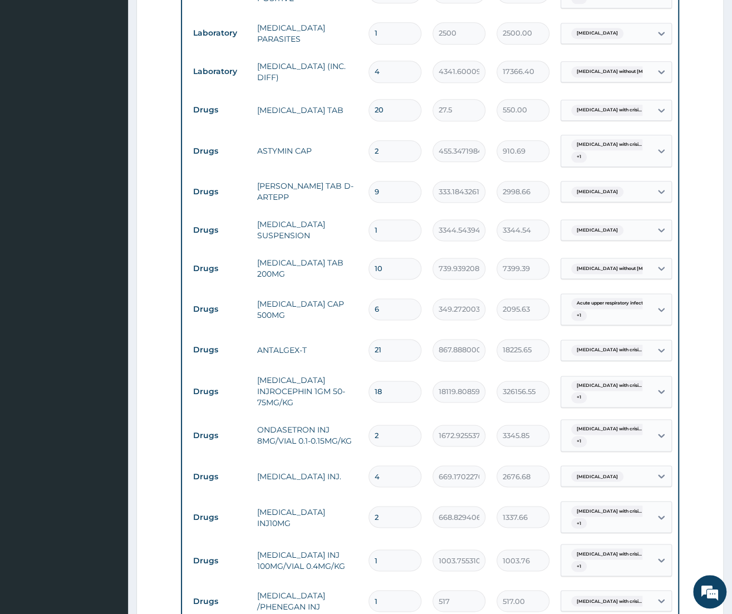
type input "2"
click at [388, 553] on td "1" at bounding box center [395, 560] width 64 height 33
drag, startPoint x: 392, startPoint y: 568, endPoint x: 311, endPoint y: 598, distance: 86.2
click at [369, 571] on input "1" at bounding box center [395, 561] width 53 height 22
type input "2"
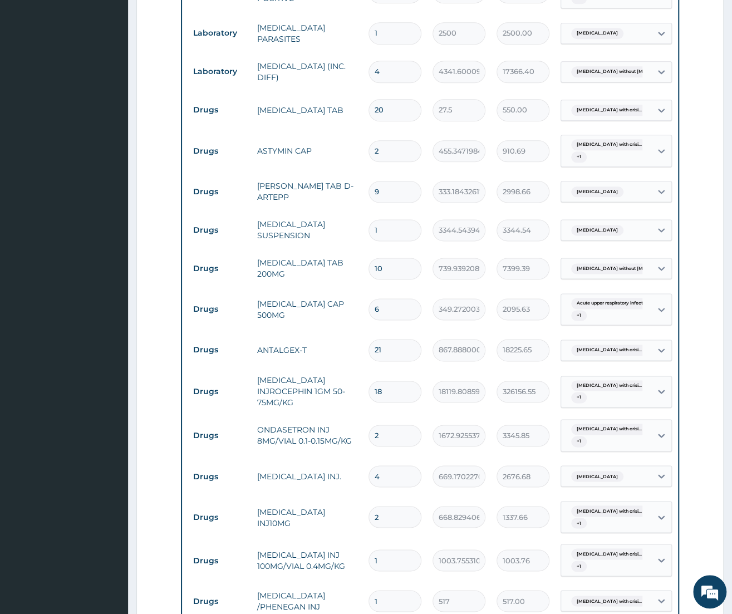
type input "2007.51"
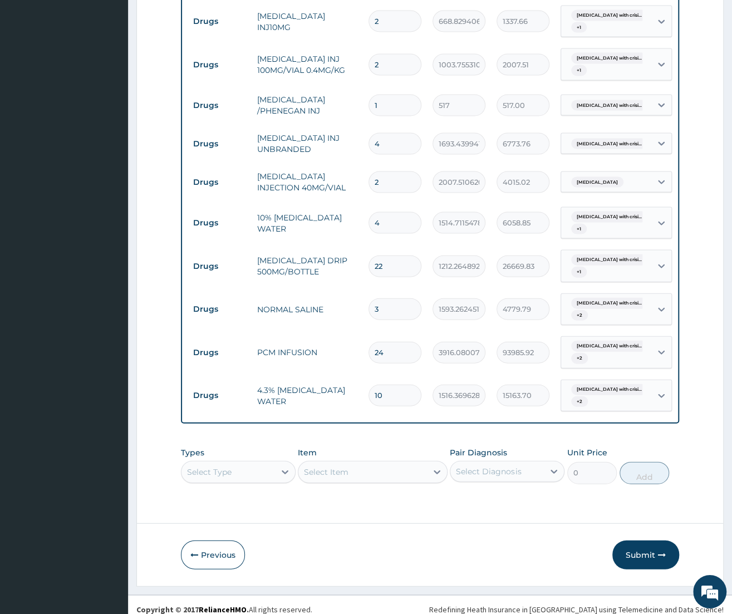
scroll to position [1137, 0]
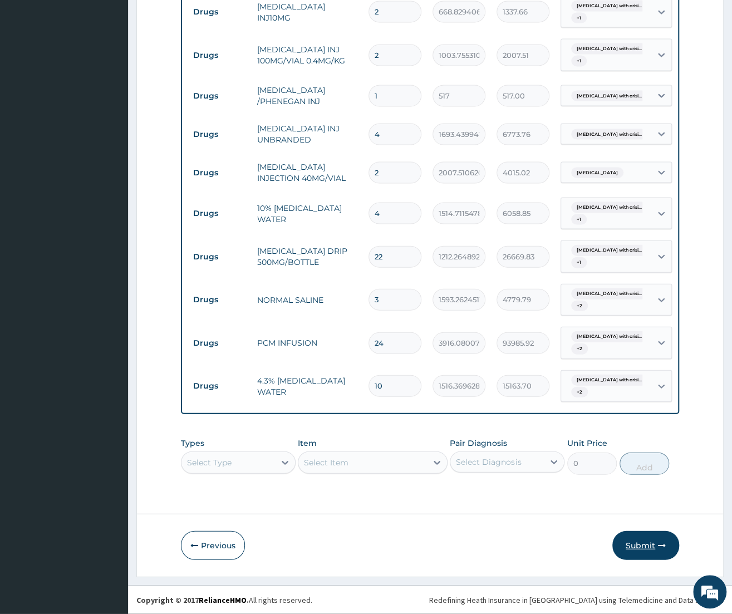
type input "2"
click at [633, 544] on button "Submit" at bounding box center [646, 545] width 67 height 29
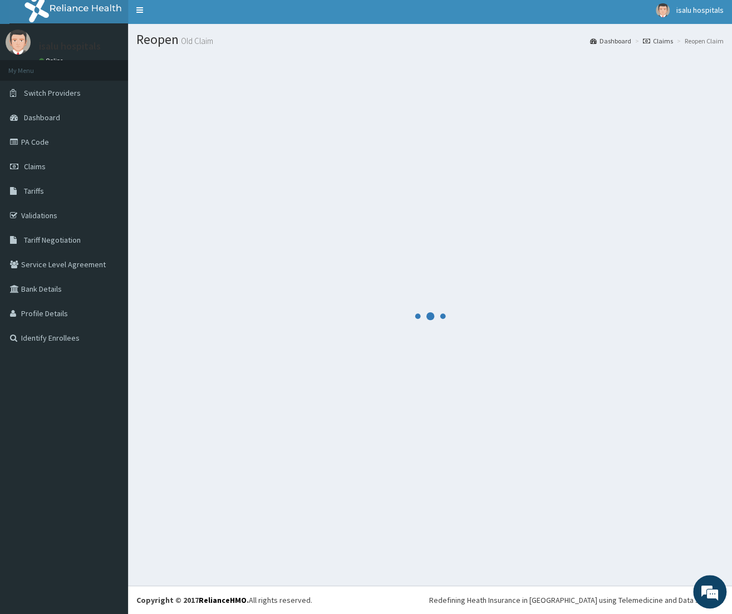
scroll to position [4, 0]
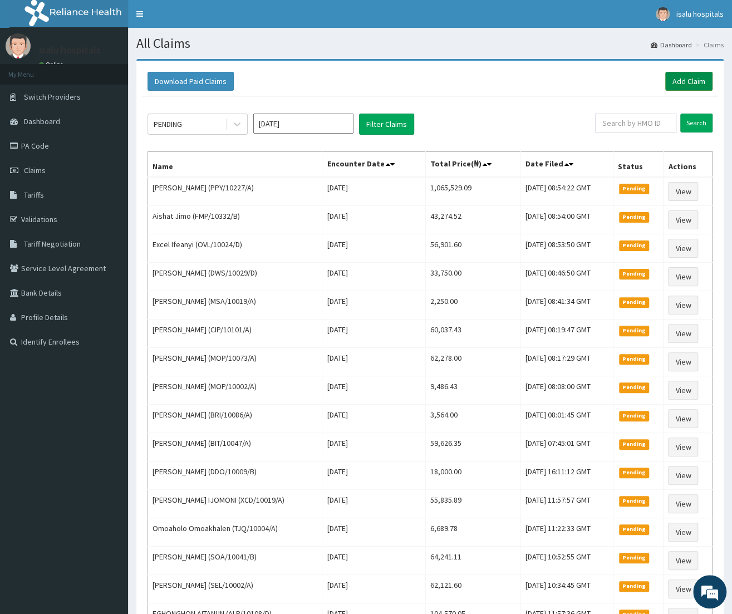
click at [672, 83] on link "Add Claim" at bounding box center [689, 81] width 47 height 19
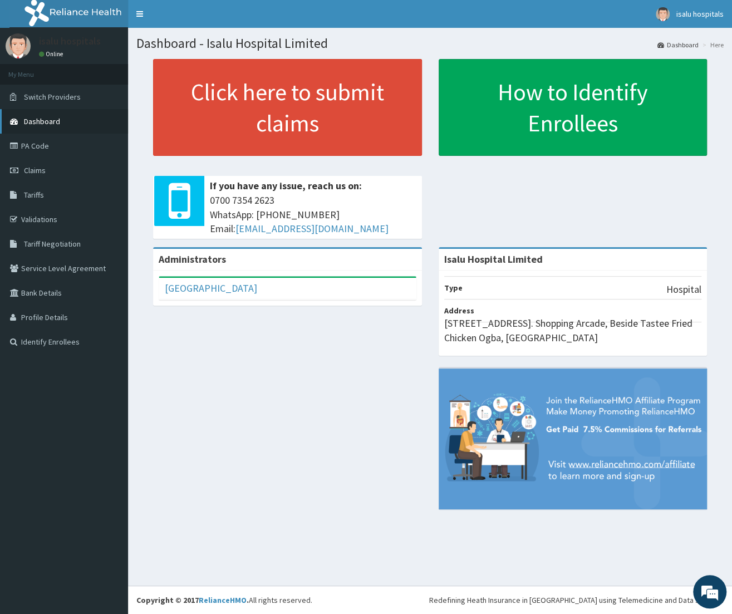
drag, startPoint x: 33, startPoint y: 172, endPoint x: 101, endPoint y: 118, distance: 87.2
click at [33, 173] on span "Claims" at bounding box center [35, 170] width 22 height 10
click at [33, 175] on span "Claims" at bounding box center [35, 170] width 22 height 10
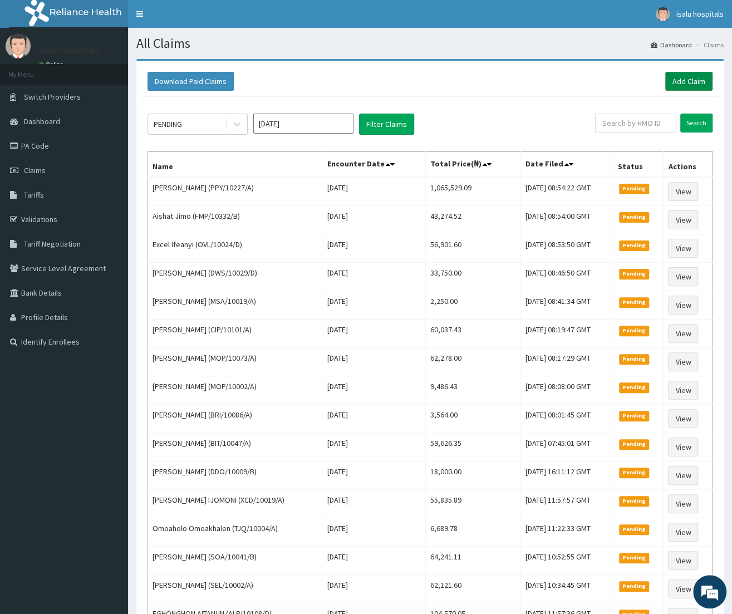
click at [689, 85] on link "Add Claim" at bounding box center [689, 81] width 47 height 19
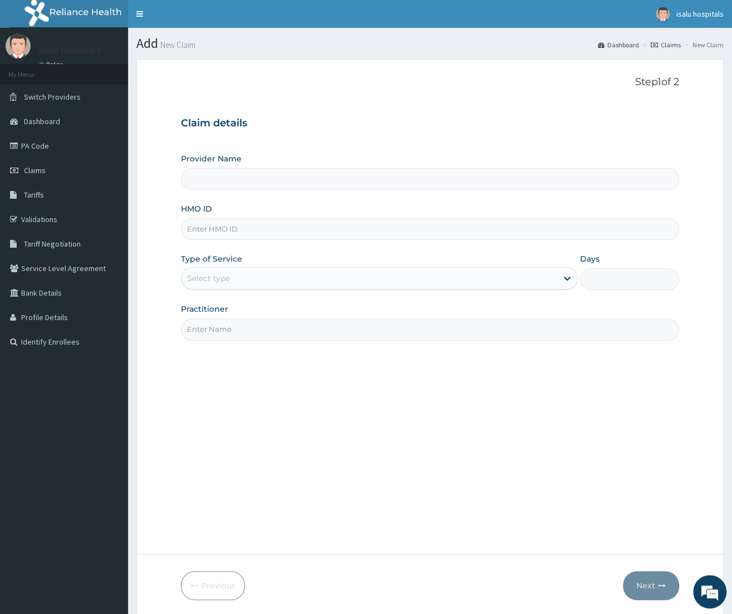
type input "Isalu Hospital Limited"
click at [213, 236] on input "HMO ID" at bounding box center [430, 229] width 498 height 22
paste input "SLB/10413/B"
type input "SLB/10413/B"
click at [240, 282] on div "Select type" at bounding box center [370, 279] width 376 height 18
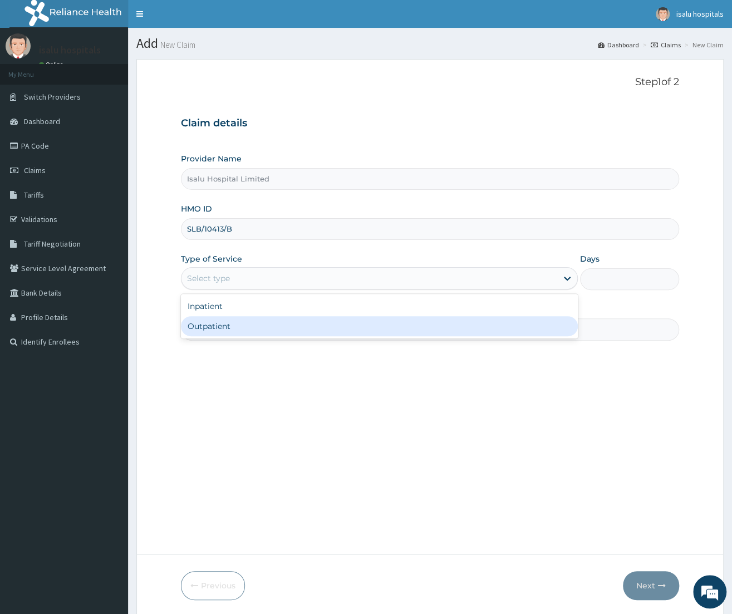
click at [230, 334] on div "Outpatient" at bounding box center [379, 326] width 397 height 20
type input "1"
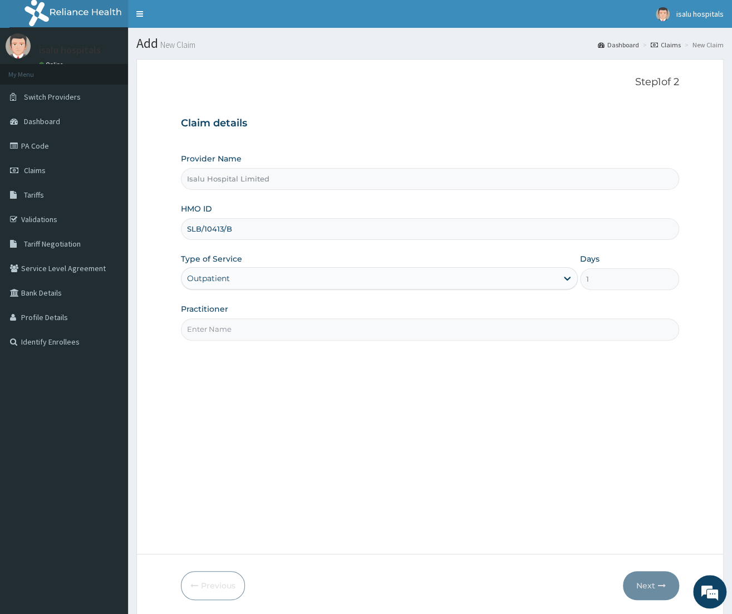
click at [227, 336] on input "Practitioner" at bounding box center [430, 330] width 498 height 22
type input "[PERSON_NAME]"
click at [643, 566] on form "Step 1 of 2 Claim details Provider Name Isalu Hospital Limited HMO ID SLB/10413…" at bounding box center [430, 338] width 588 height 558
click at [644, 579] on button "Next" at bounding box center [651, 585] width 56 height 29
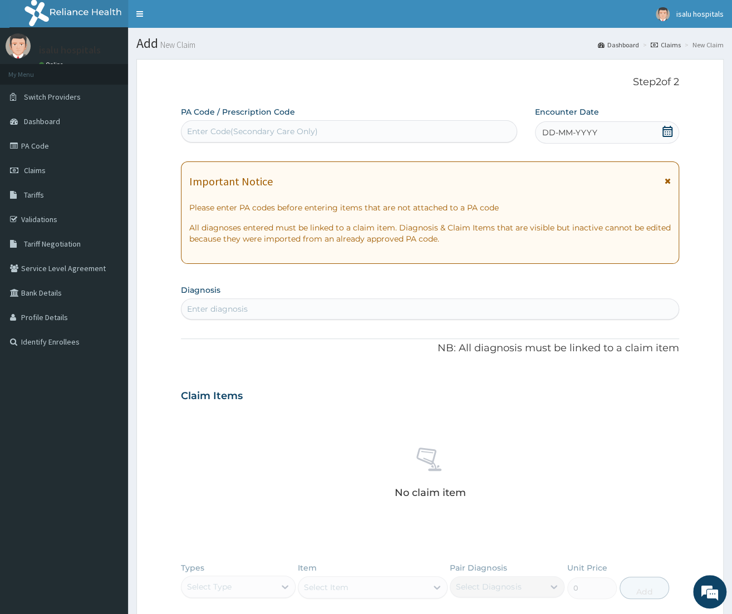
click at [193, 134] on div "Enter Code(Secondary Care Only)" at bounding box center [252, 131] width 131 height 11
paste input "PA/B0ABFC"
type input "PA/B0ABFC"
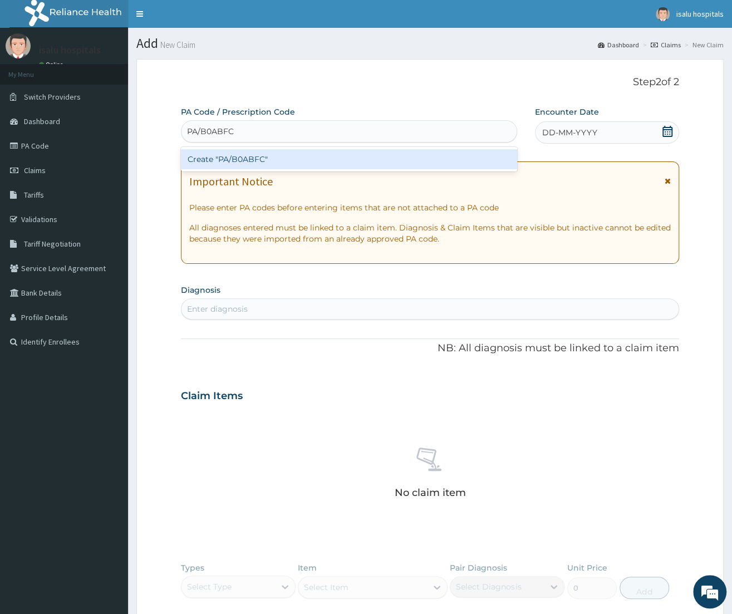
click at [236, 161] on div "Create "PA/B0ABFC"" at bounding box center [349, 159] width 336 height 20
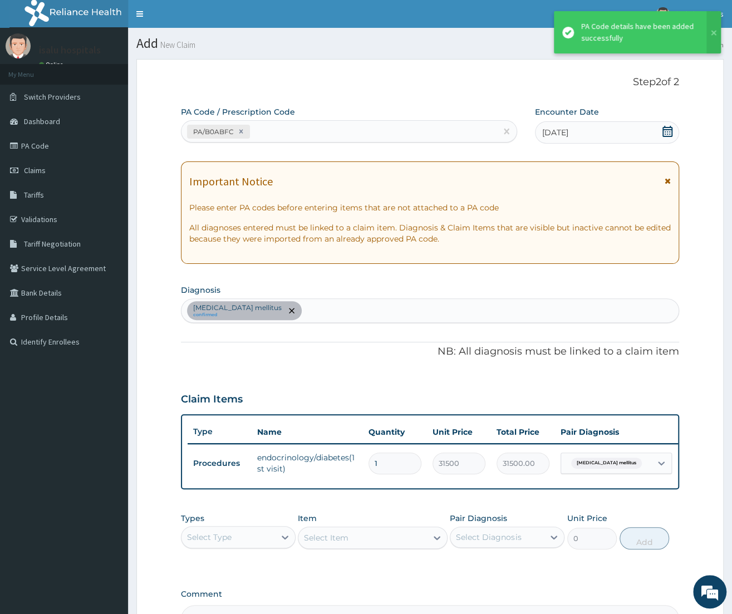
click at [309, 310] on div "Diabetes mellitus confirmed" at bounding box center [430, 310] width 497 height 23
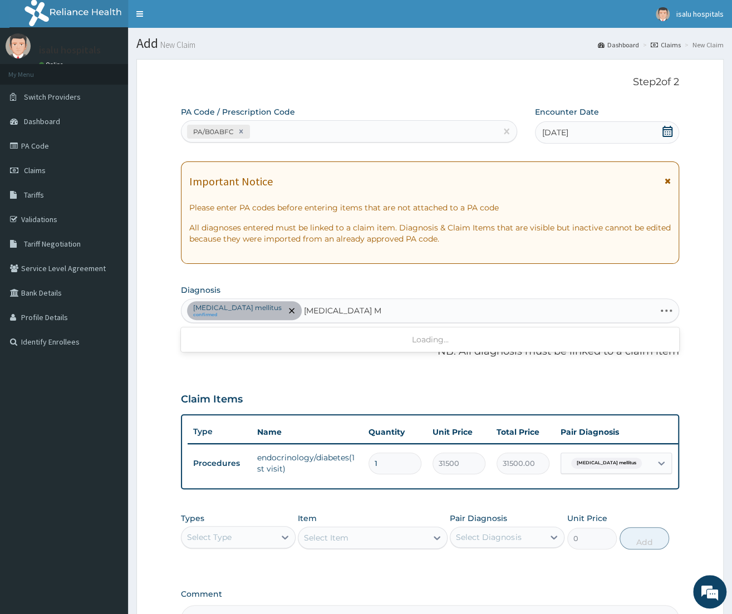
type input "TYPE 2 DIABETES"
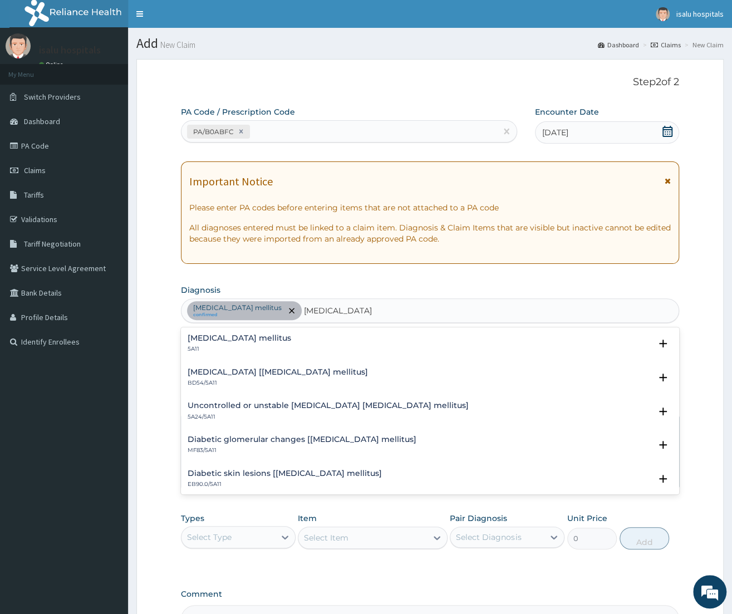
click at [227, 343] on h4 "Type 2 diabetes mellitus" at bounding box center [240, 338] width 104 height 8
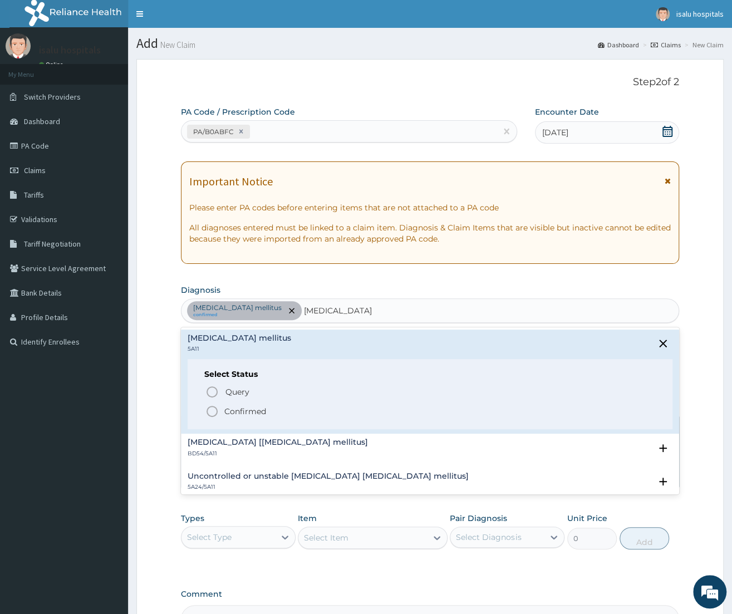
click at [247, 406] on span "Confirmed" at bounding box center [431, 411] width 451 height 13
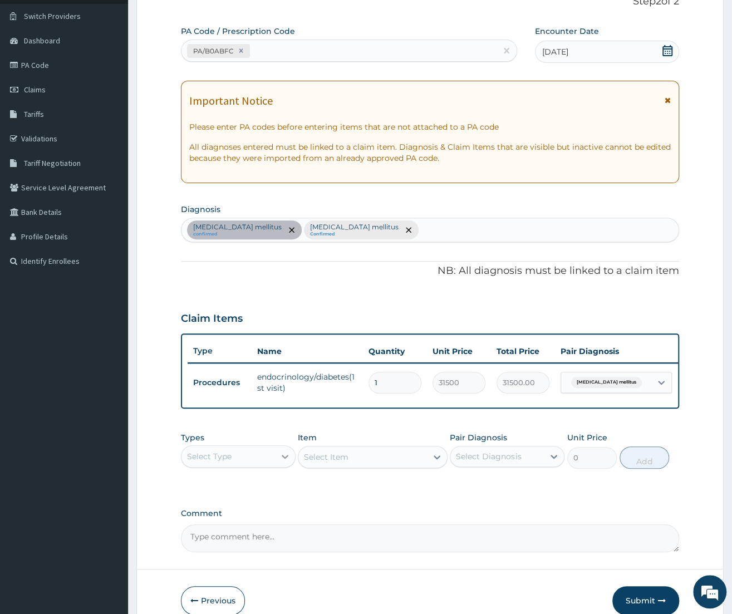
scroll to position [125, 0]
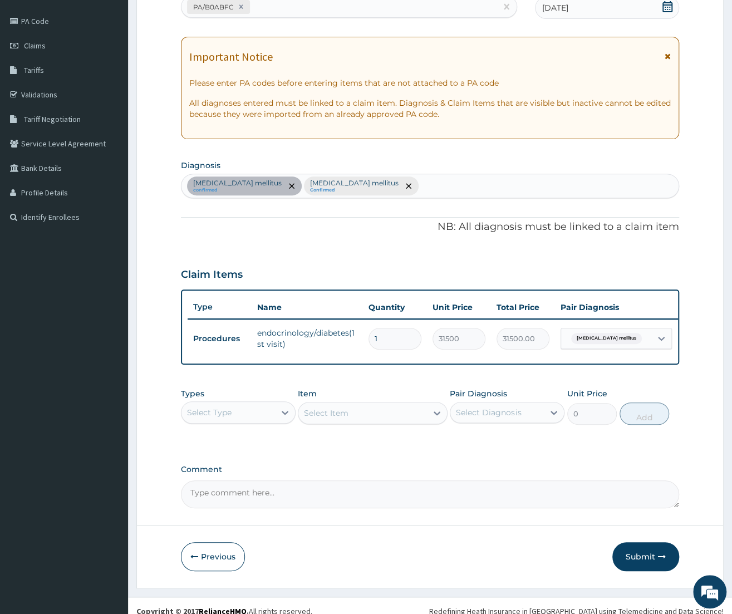
click at [250, 416] on div "Select Type" at bounding box center [229, 413] width 94 height 18
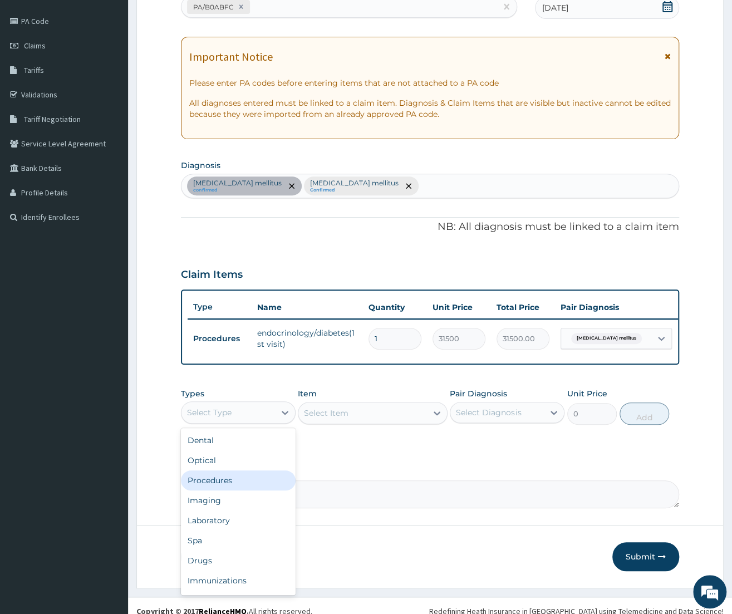
click at [224, 475] on div "Procedures" at bounding box center [238, 481] width 115 height 20
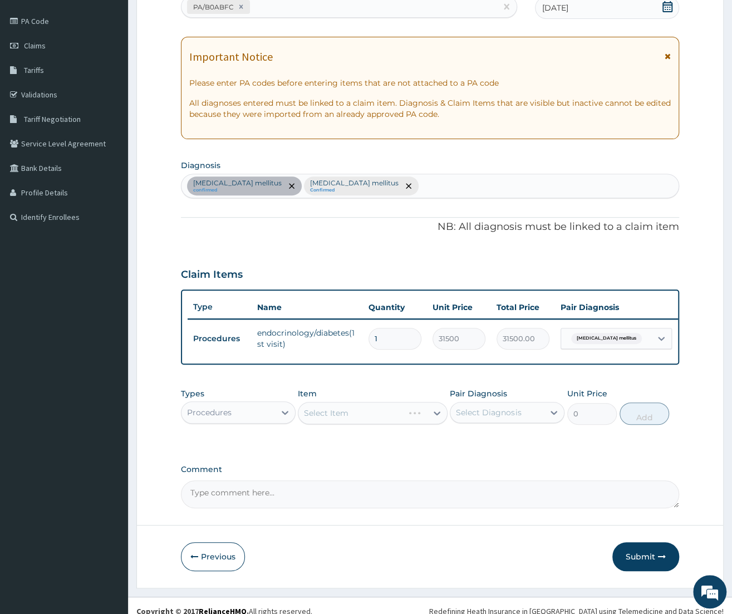
click at [370, 416] on div "Select Item" at bounding box center [373, 413] width 150 height 22
click at [371, 414] on div "Select Item" at bounding box center [363, 413] width 129 height 18
type input "CONSU"
drag, startPoint x: 392, startPoint y: 446, endPoint x: 490, endPoint y: 410, distance: 105.0
click at [392, 447] on div "GENERAL CONSULTATION" at bounding box center [373, 441] width 150 height 20
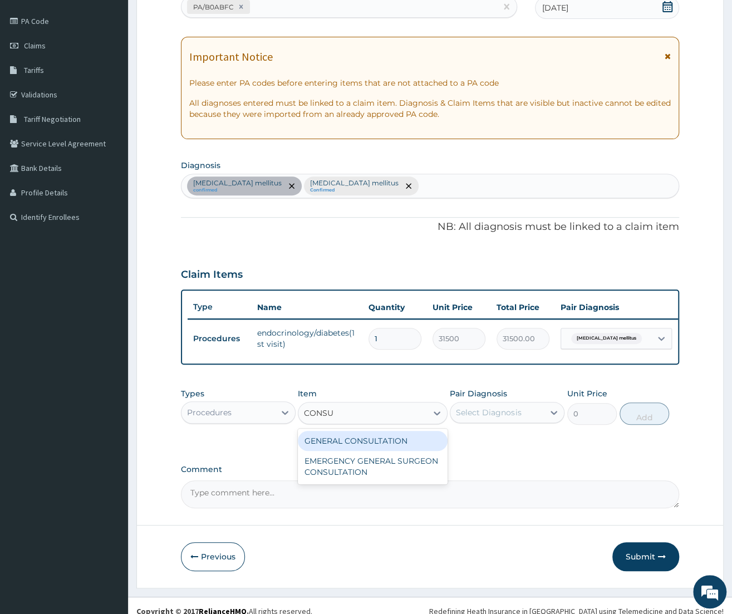
type input "3150"
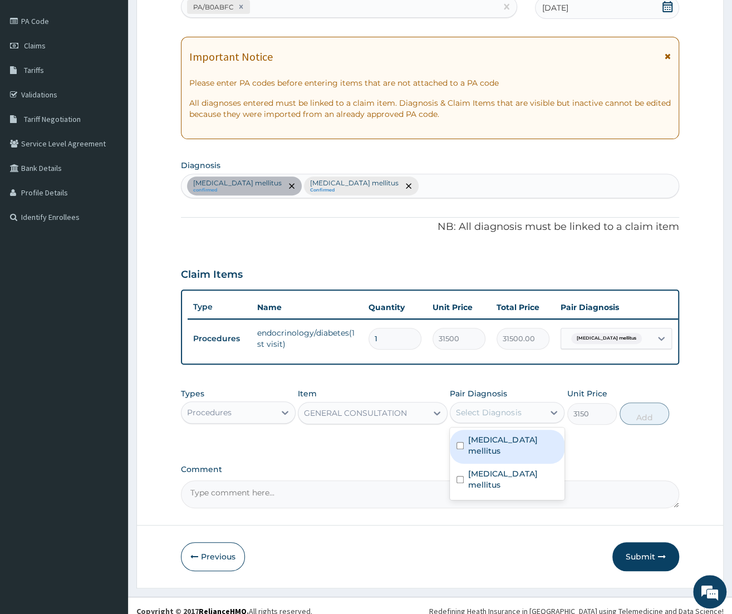
click at [491, 408] on div "Select Diagnosis" at bounding box center [488, 412] width 65 height 11
drag, startPoint x: 473, startPoint y: 436, endPoint x: 630, endPoint y: 444, distance: 157.8
click at [475, 436] on label "Diabetes mellitus" at bounding box center [513, 445] width 90 height 22
checkbox input "true"
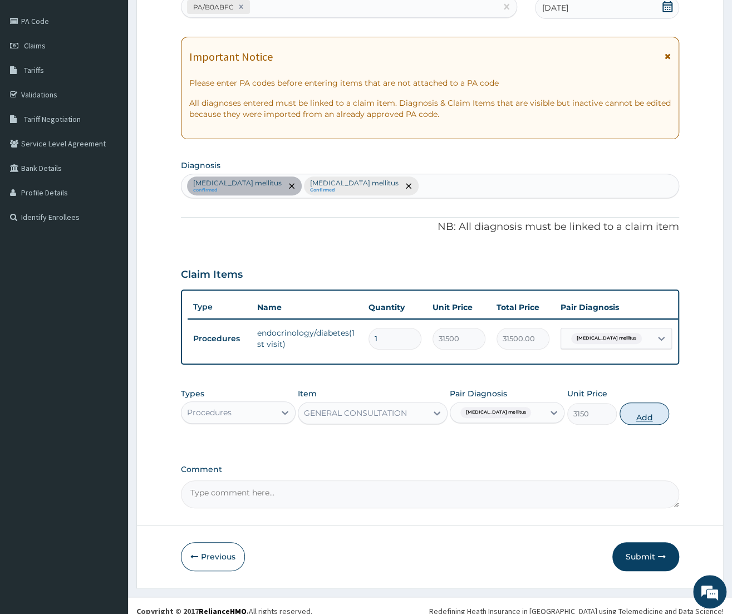
click at [644, 419] on button "Add" at bounding box center [645, 414] width 50 height 22
type input "0"
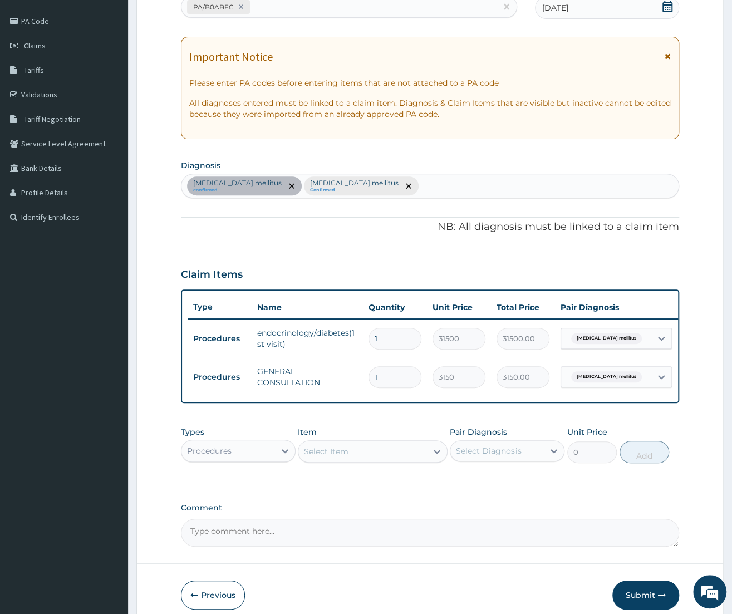
drag, startPoint x: 637, startPoint y: 593, endPoint x: 729, endPoint y: 572, distance: 94.3
click at [637, 593] on button "Submit" at bounding box center [646, 595] width 67 height 29
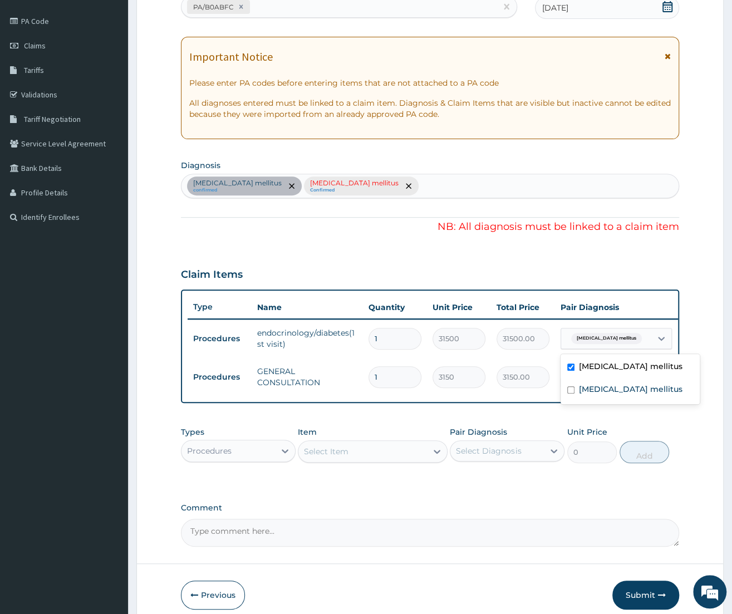
click at [619, 331] on div "Diabetes mellitus" at bounding box center [606, 338] width 90 height 19
click at [618, 393] on label "Type 2 diabetes mellitus" at bounding box center [631, 389] width 104 height 11
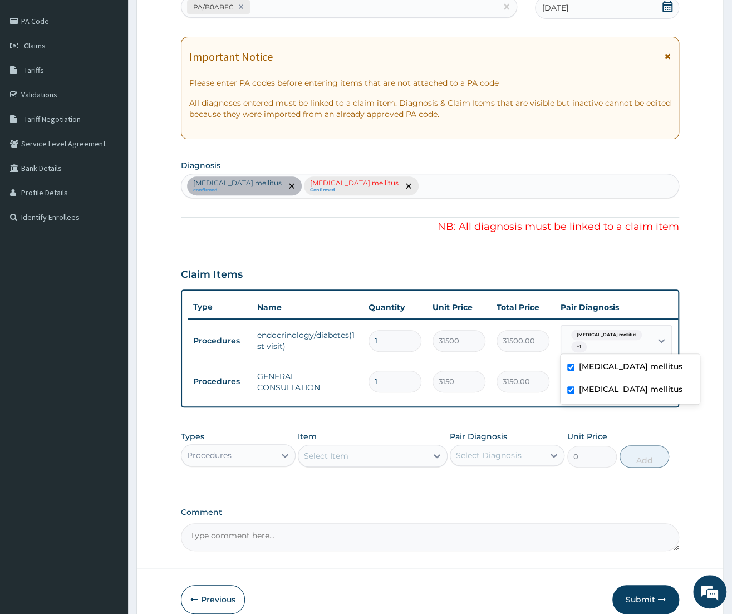
checkbox input "true"
click at [595, 548] on form "Step 2 of 2 PA Code / Prescription Code PA/B0ABFC Encounter Date 02-10-2025 Imp…" at bounding box center [430, 282] width 588 height 697
click at [653, 585] on button "Submit" at bounding box center [646, 599] width 67 height 29
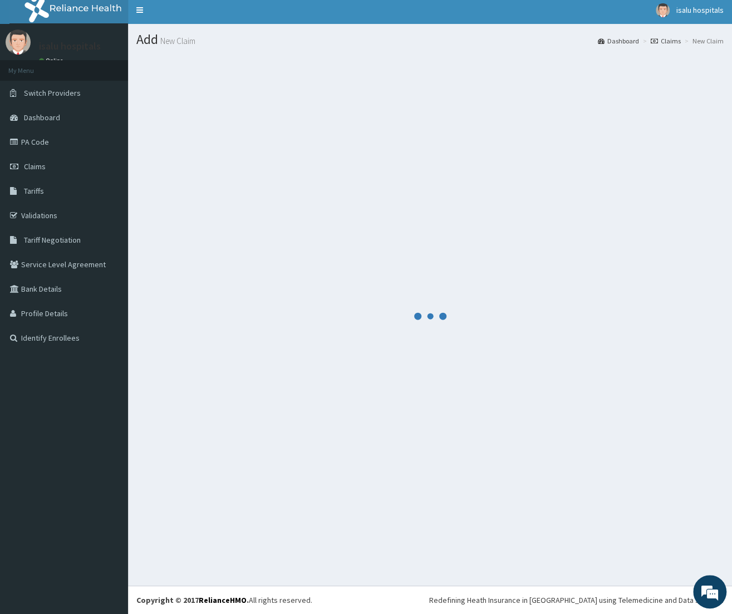
scroll to position [4, 0]
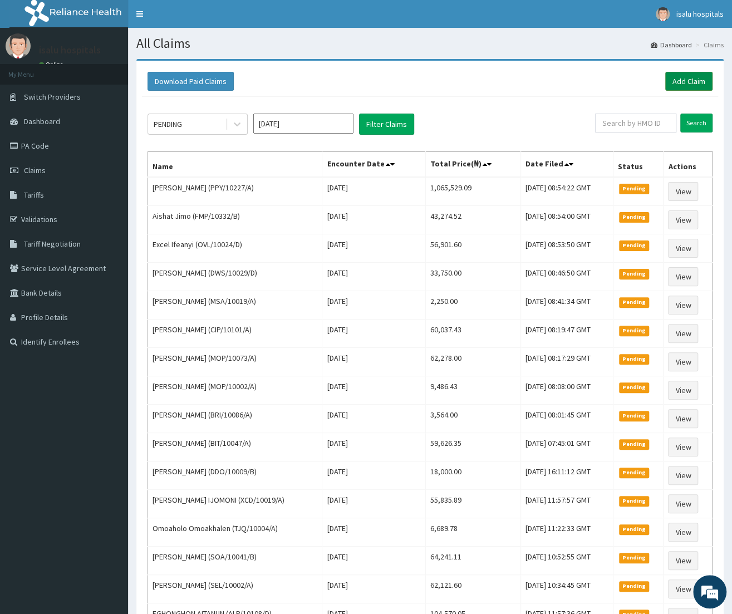
click at [682, 82] on link "Add Claim" at bounding box center [689, 81] width 47 height 19
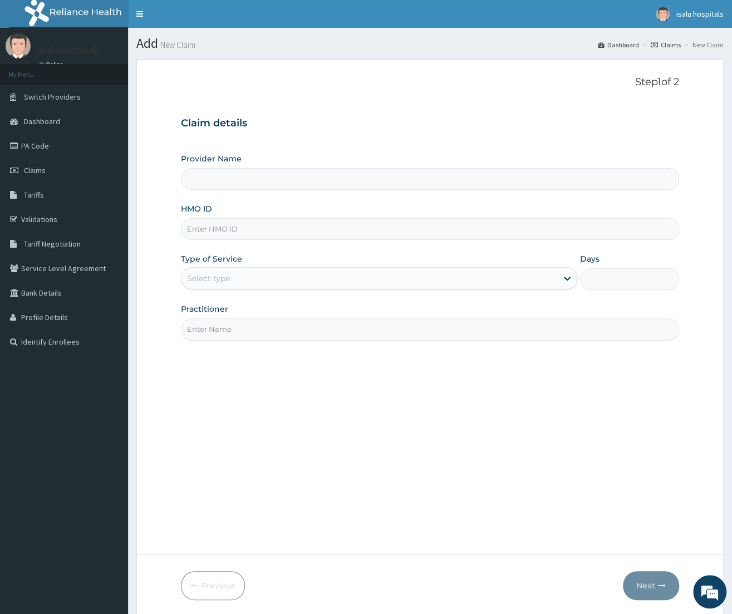
click at [236, 232] on input "HMO ID" at bounding box center [430, 229] width 498 height 22
type input "Isalu Hospital Limited"
paste input "SLB/10757/D"
type input "SLB/10757/D"
drag, startPoint x: 217, startPoint y: 272, endPoint x: 225, endPoint y: 285, distance: 15.3
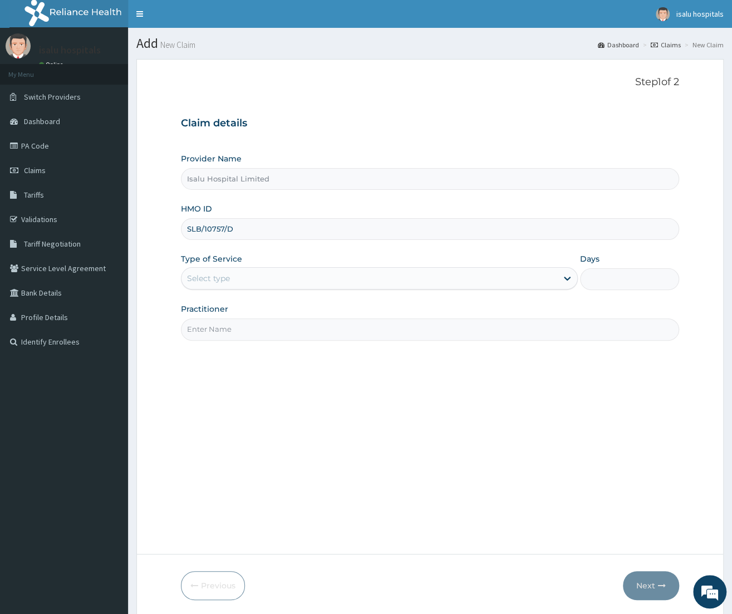
click at [218, 273] on div "Select type" at bounding box center [370, 279] width 376 height 18
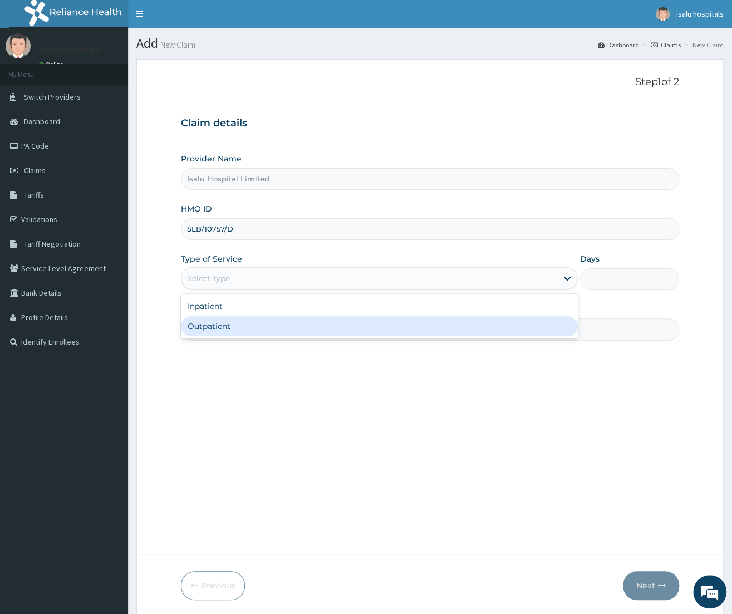
click at [232, 330] on div "Outpatient" at bounding box center [379, 326] width 397 height 20
type input "1"
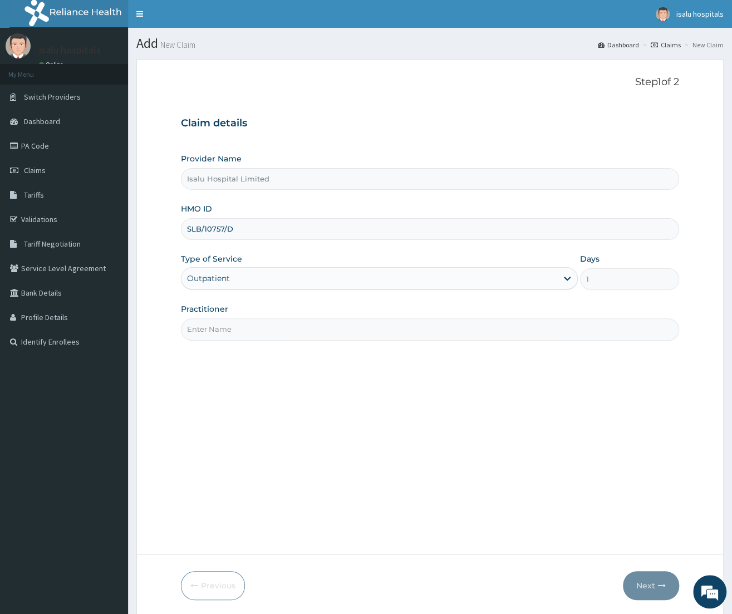
click at [232, 332] on input "Practitioner" at bounding box center [430, 330] width 498 height 22
click at [230, 330] on input "Practitioner" at bounding box center [430, 330] width 498 height 22
click at [248, 331] on input "DR" at bounding box center [430, 330] width 498 height 22
type input "DR OBISESAN"
click at [635, 581] on button "Next" at bounding box center [651, 585] width 56 height 29
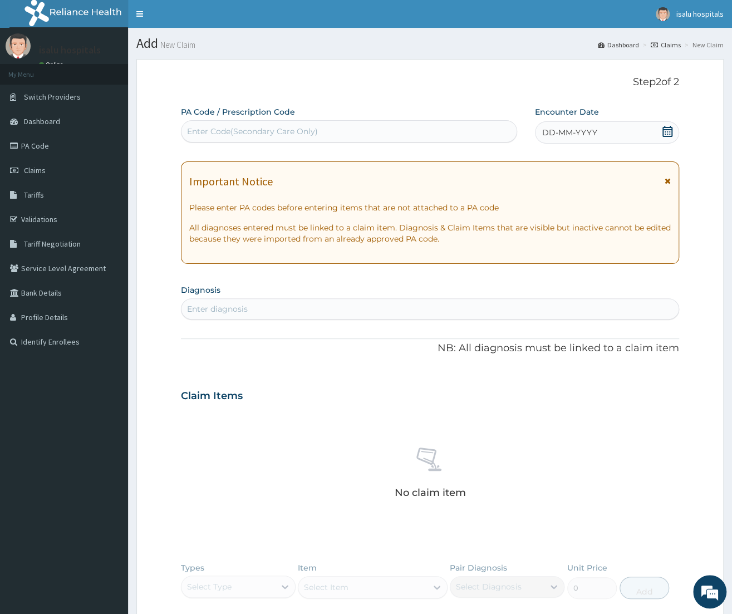
click at [287, 134] on div "Enter Code(Secondary Care Only)" at bounding box center [252, 131] width 131 height 11
paste input "PA/D6EE3D"
type input "PA/D6EE3D"
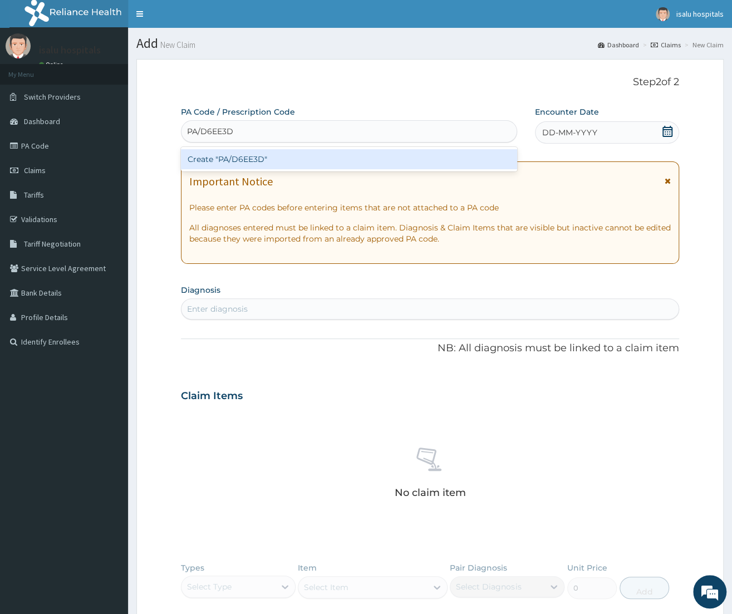
click at [248, 156] on div "Create "PA/D6EE3D"" at bounding box center [349, 159] width 336 height 20
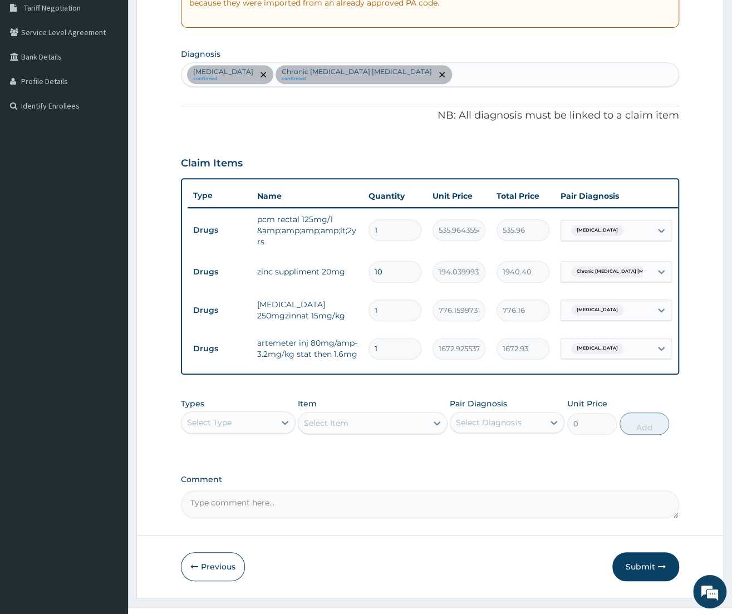
scroll to position [250, 0]
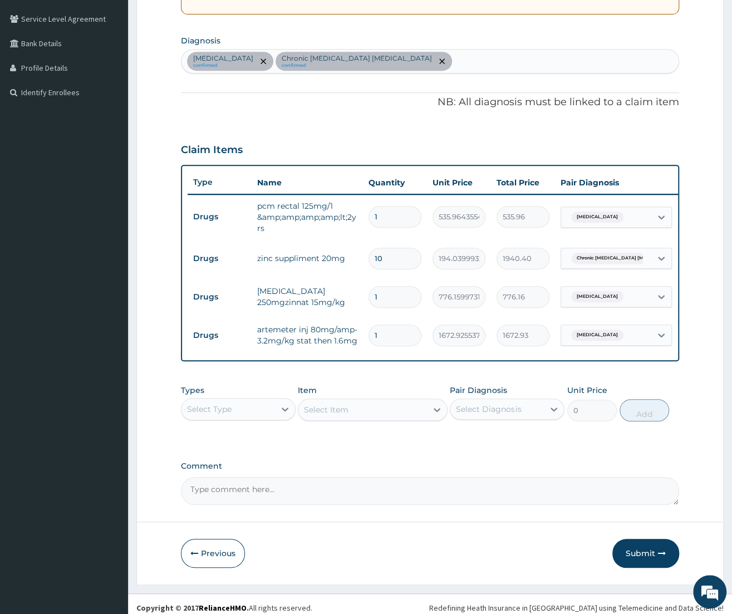
click at [232, 410] on div "Select Type" at bounding box center [229, 409] width 94 height 18
click at [394, 52] on div "Sepsis confirmed Chronic ischemic enteritis confirmed" at bounding box center [430, 61] width 497 height 23
type input "GASTROENTERITIS"
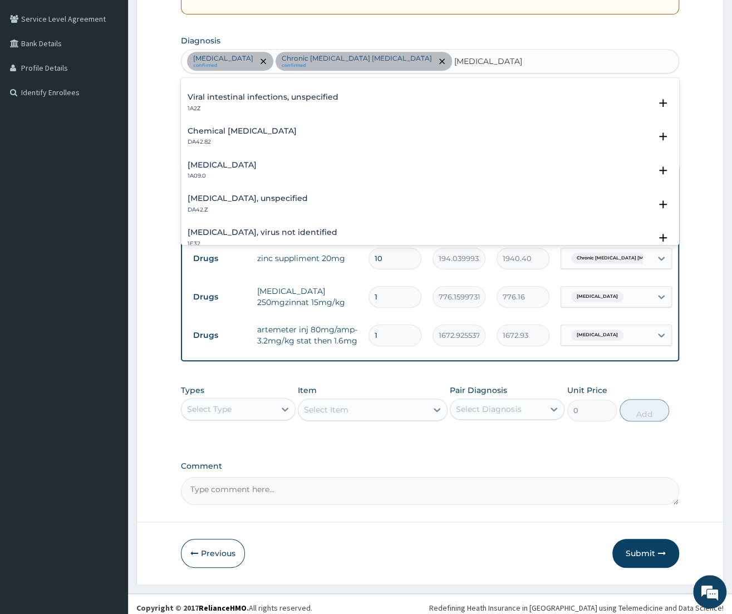
scroll to position [0, 0]
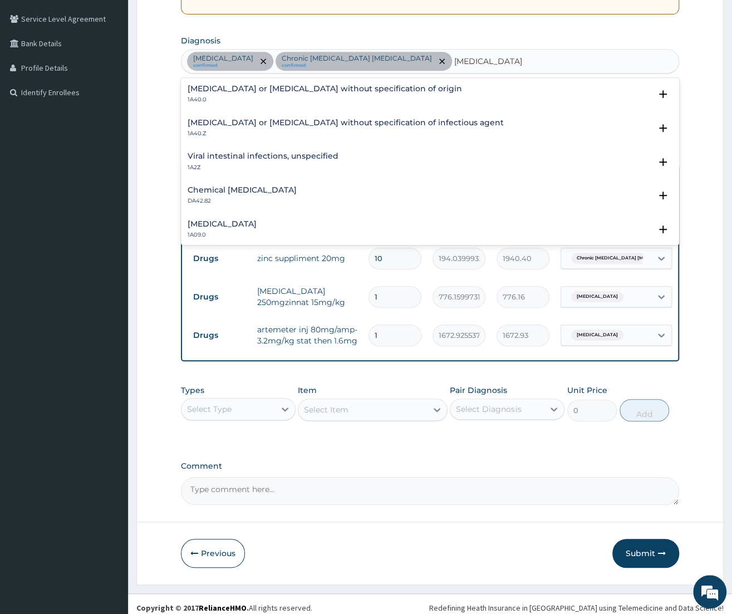
click at [305, 93] on h4 "Gastroenteritis or colitis without specification of origin" at bounding box center [325, 89] width 275 height 8
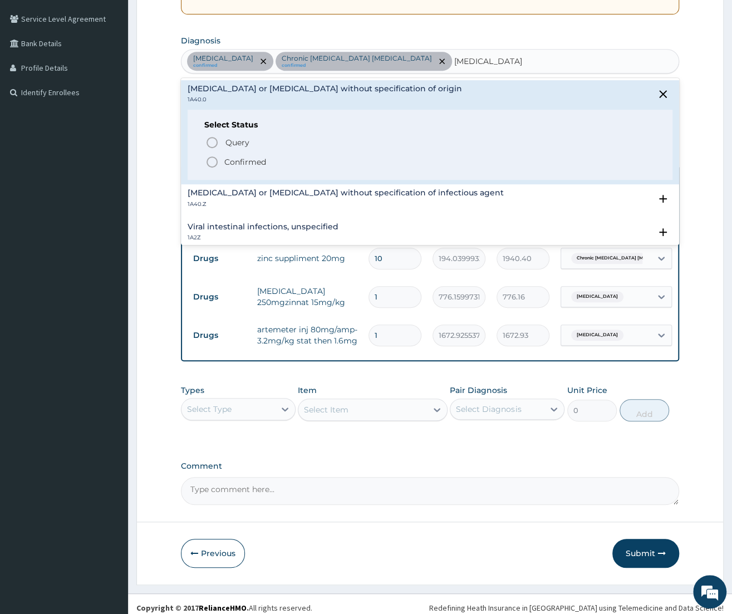
click at [262, 162] on p "Confirmed" at bounding box center [245, 162] width 42 height 11
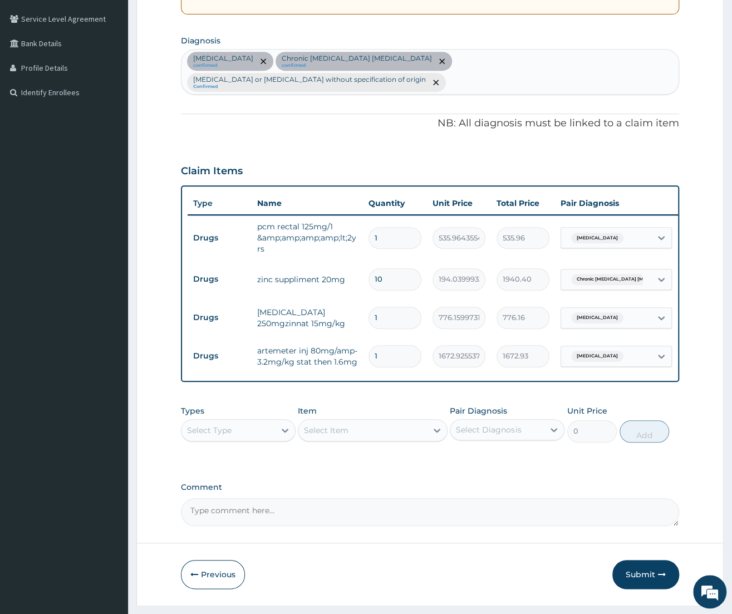
click at [241, 422] on div "Select Type" at bounding box center [229, 431] width 94 height 18
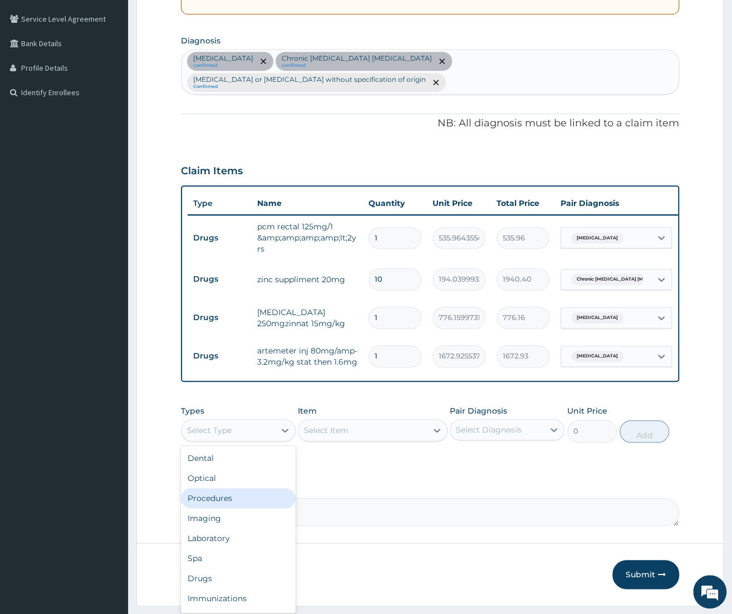
click at [212, 488] on div "Procedures" at bounding box center [238, 498] width 115 height 20
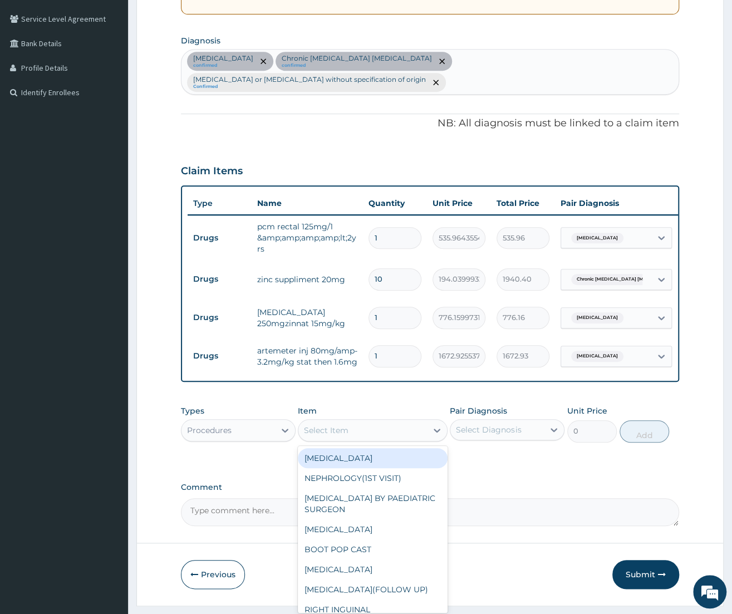
click at [383, 422] on div "Select Item" at bounding box center [363, 431] width 129 height 18
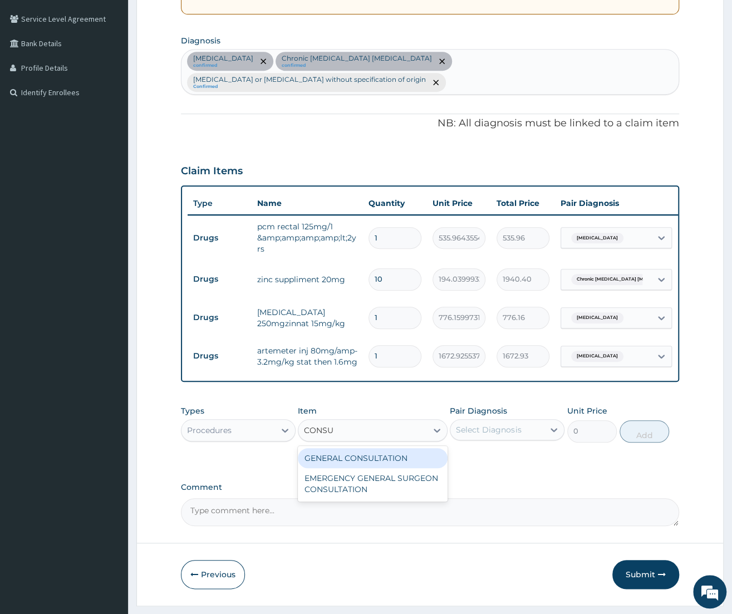
type input "CONSUL"
click at [361, 448] on div "GENERAL CONSULTATION" at bounding box center [373, 458] width 150 height 20
type input "3150"
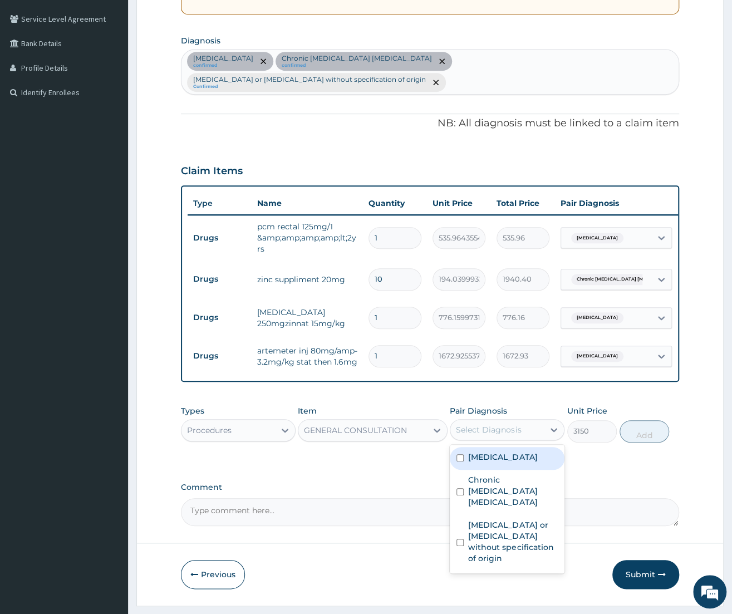
click at [522, 421] on div "Select Diagnosis" at bounding box center [498, 430] width 94 height 18
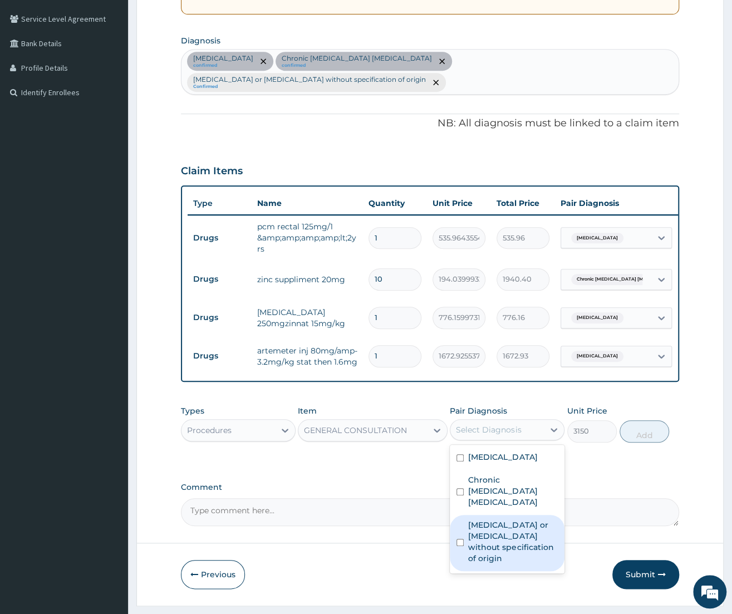
click at [521, 520] on label "Gastroenteritis or colitis without specification of origin" at bounding box center [513, 542] width 90 height 45
checkbox input "true"
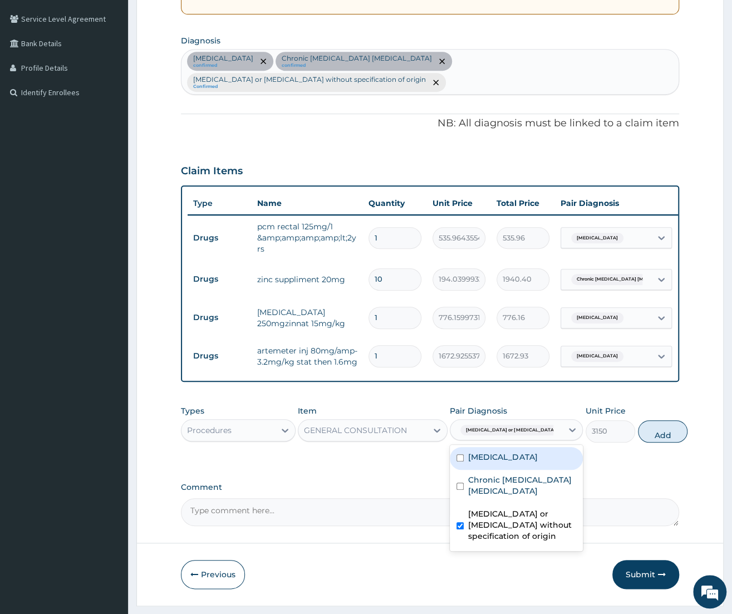
click at [474, 452] on label "Sepsis" at bounding box center [502, 457] width 69 height 11
checkbox input "true"
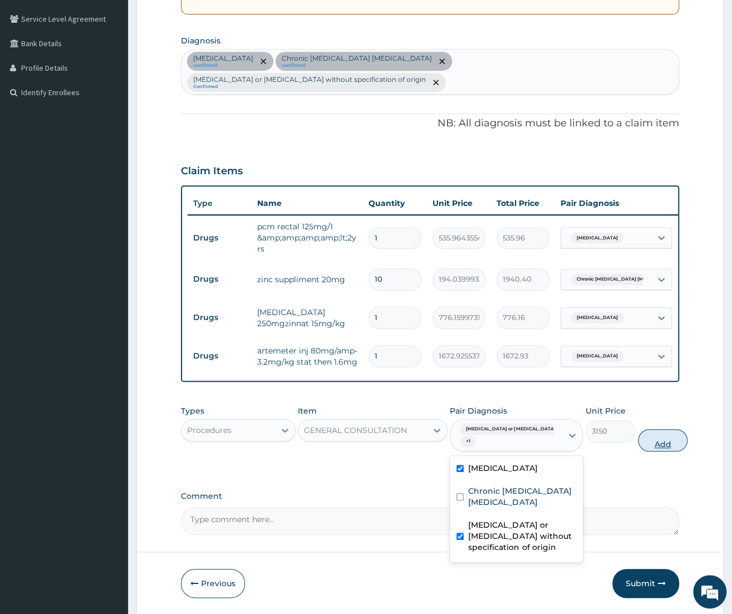
click at [644, 429] on button "Add" at bounding box center [663, 440] width 50 height 22
type input "0"
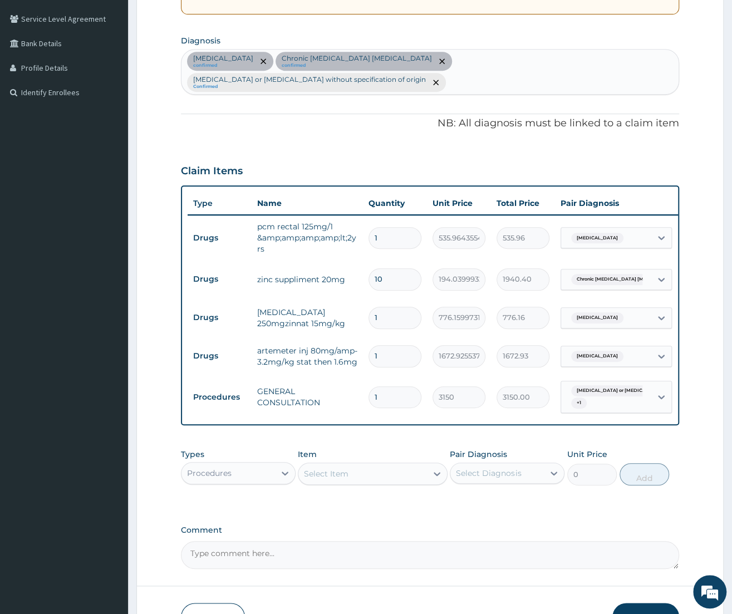
click at [570, 66] on div "Sepsis confirmed Chronic ischemic enteritis confirmed Gastroenteritis or coliti…" at bounding box center [430, 72] width 497 height 45
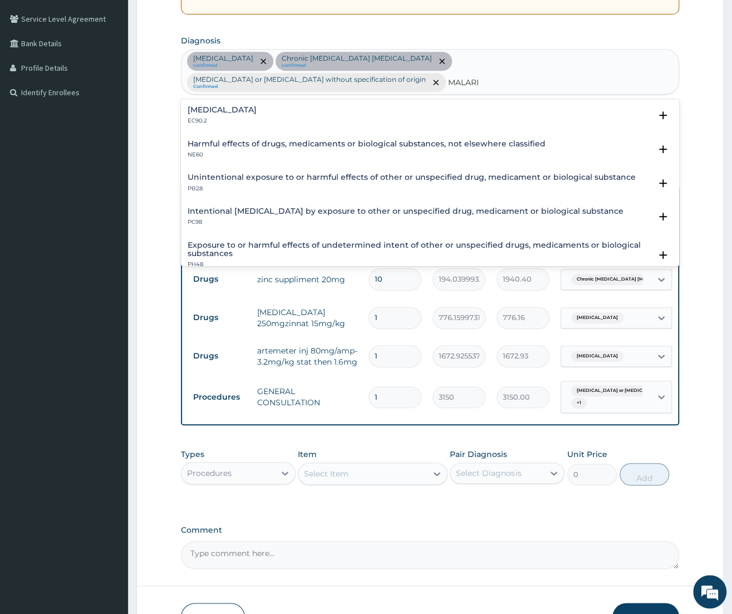
type input "[MEDICAL_DATA]"
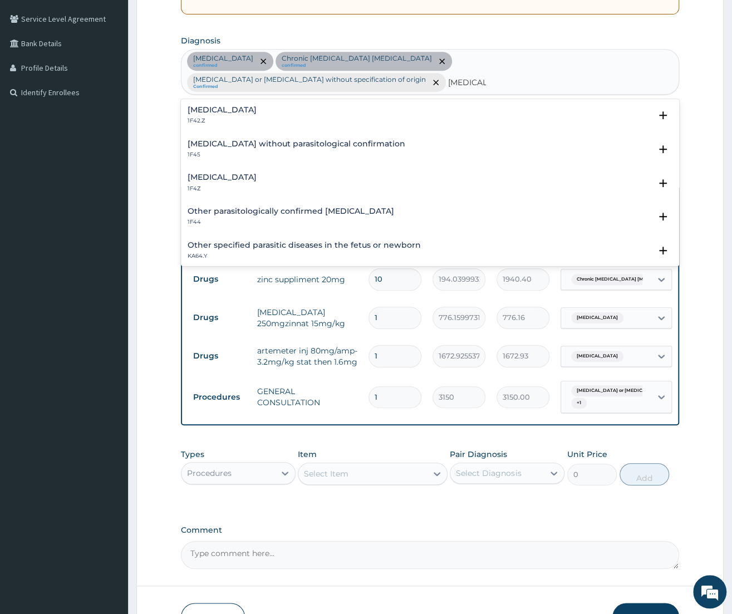
click at [214, 185] on p "1F4Z" at bounding box center [222, 189] width 69 height 8
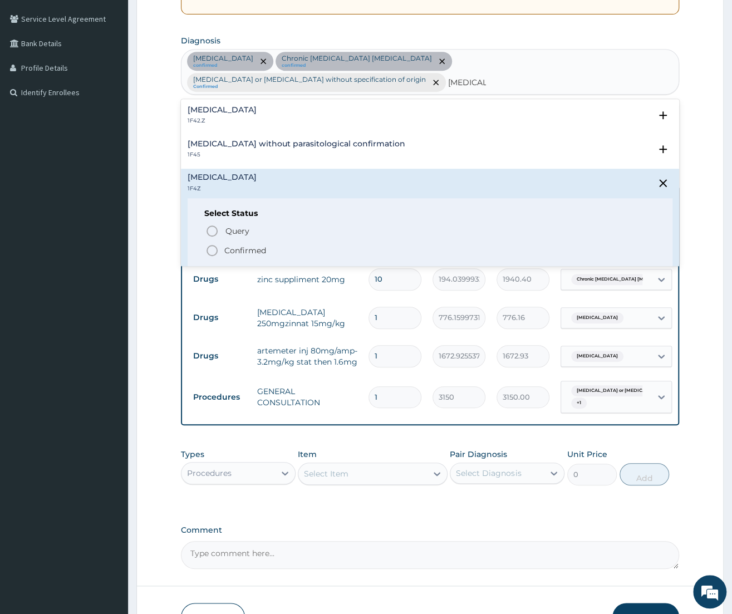
click at [241, 245] on p "Confirmed" at bounding box center [245, 250] width 42 height 11
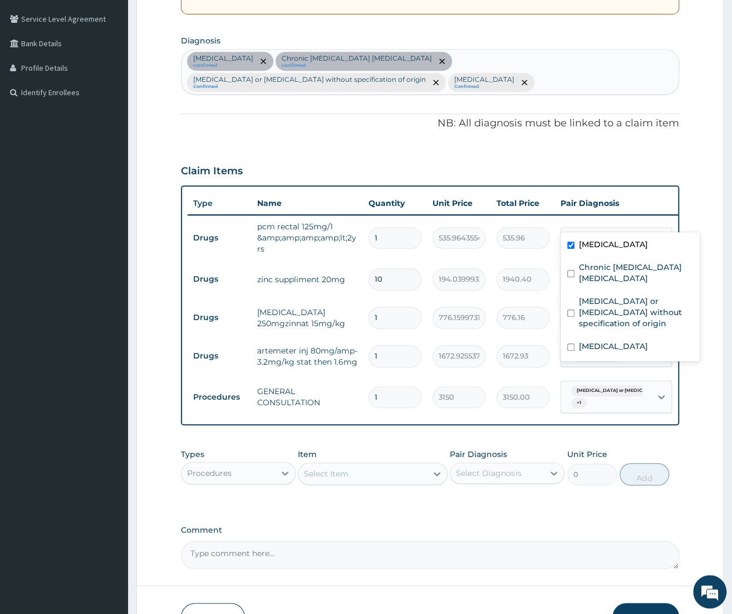
drag, startPoint x: 615, startPoint y: 209, endPoint x: 656, endPoint y: 296, distance: 96.2
click at [617, 229] on div "Sepsis" at bounding box center [606, 238] width 90 height 19
click at [610, 341] on label "[MEDICAL_DATA]" at bounding box center [613, 346] width 69 height 11
checkbox input "true"
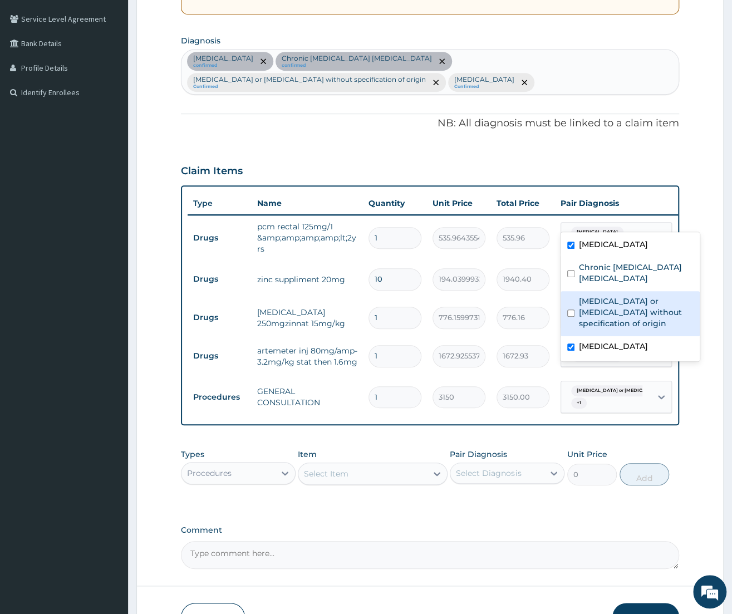
click at [324, 268] on td "zinc suppliment 20mg" at bounding box center [307, 279] width 111 height 22
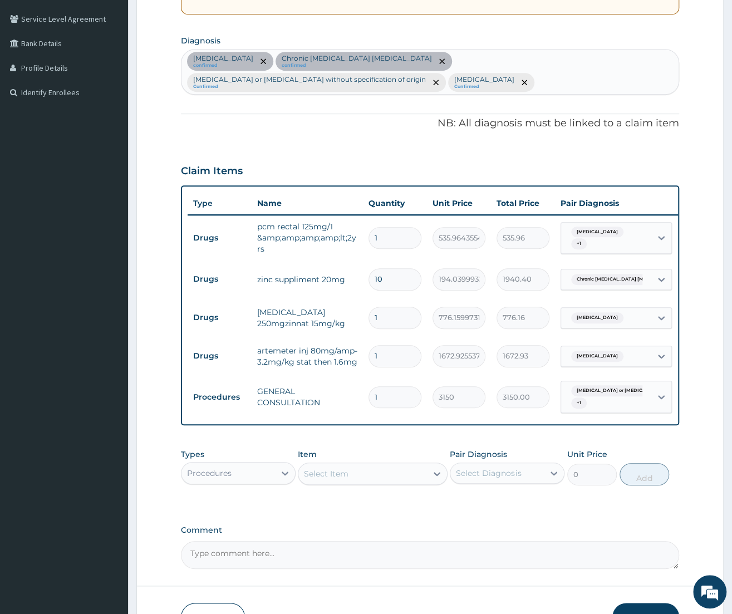
click at [590, 270] on div "Chronic ischemic enteritis" at bounding box center [606, 279] width 90 height 19
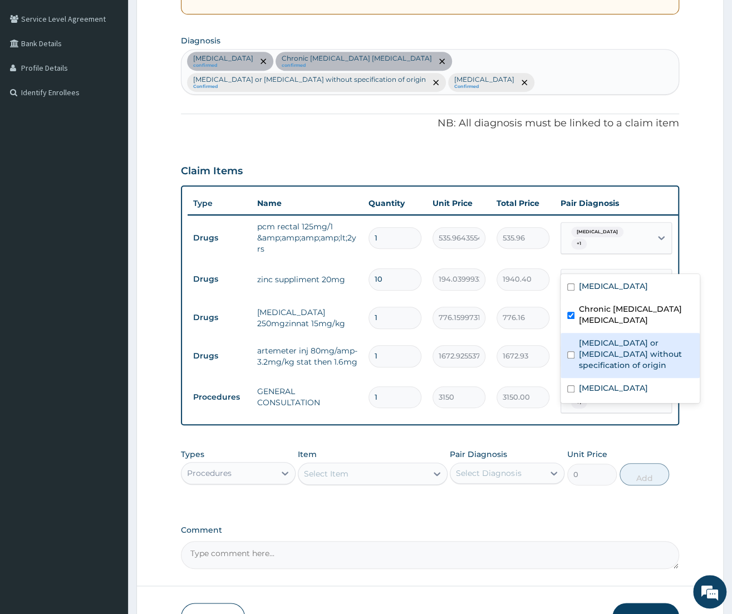
click at [619, 352] on label "Gastroenteritis or colitis without specification of origin" at bounding box center [636, 354] width 114 height 33
checkbox input "true"
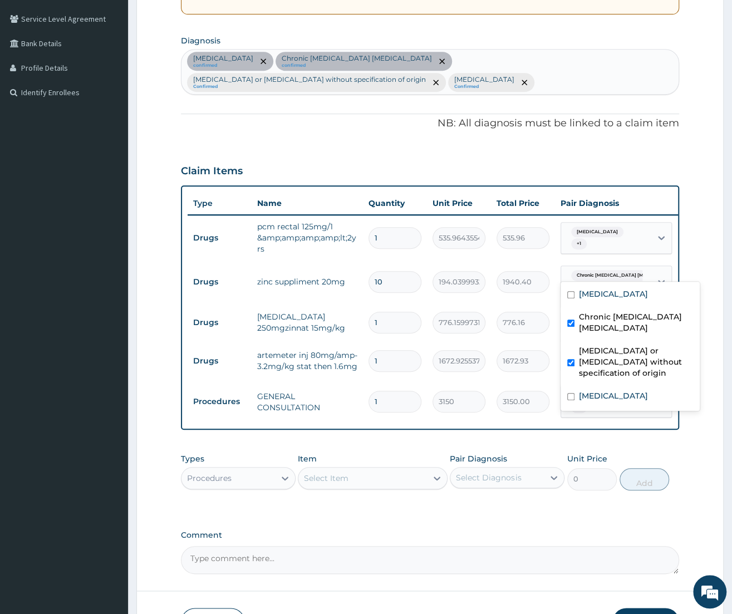
click at [394, 312] on input "1" at bounding box center [395, 323] width 53 height 22
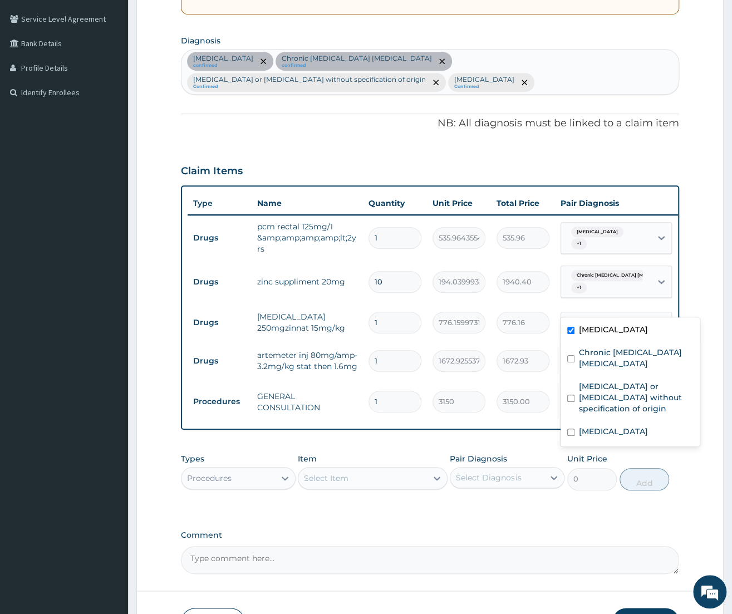
click at [597, 316] on div "Sepsis" at bounding box center [596, 323] width 58 height 14
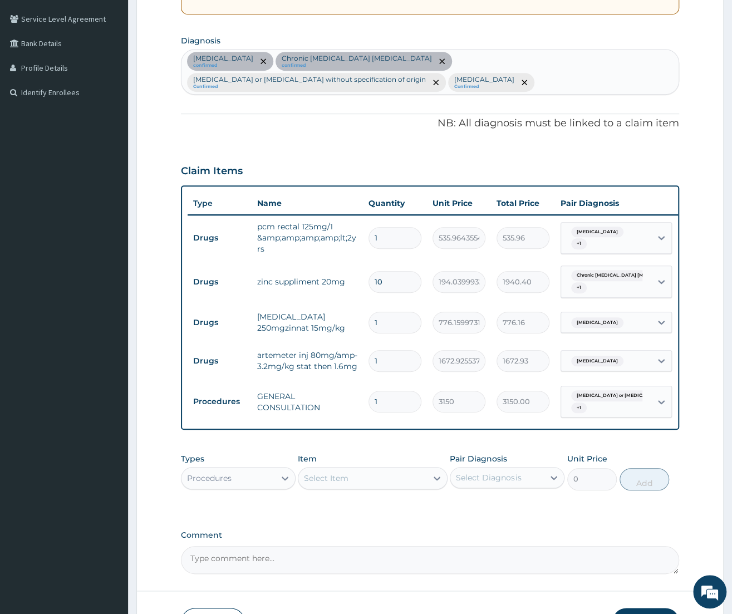
click at [348, 344] on td "artemeter inj 80mg/amp-3.2mg/kg stat then 1.6mg" at bounding box center [307, 360] width 111 height 33
click at [605, 352] on div "Sepsis" at bounding box center [606, 361] width 90 height 19
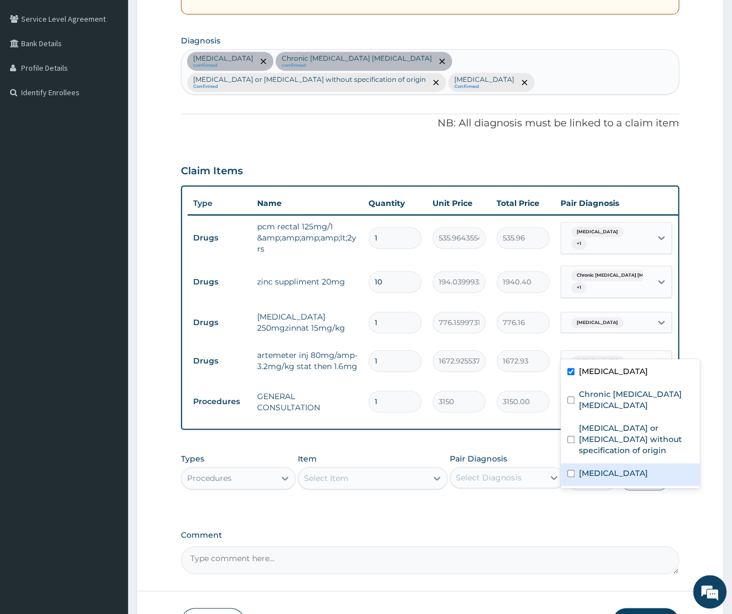
click at [608, 468] on label "[MEDICAL_DATA]" at bounding box center [613, 473] width 69 height 11
checkbox input "true"
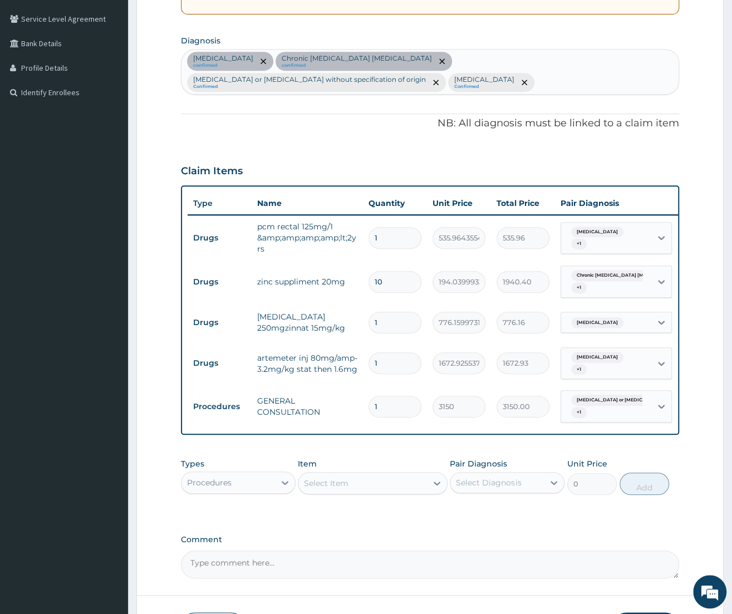
drag, startPoint x: 344, startPoint y: 432, endPoint x: 632, endPoint y: 446, distance: 288.8
click at [345, 434] on div "PA Code / Prescription Code PA/D6EE3D Encounter Date 02-10-2025 Important Notic…" at bounding box center [430, 218] width 498 height 722
click at [265, 474] on div "Procedures" at bounding box center [229, 483] width 94 height 18
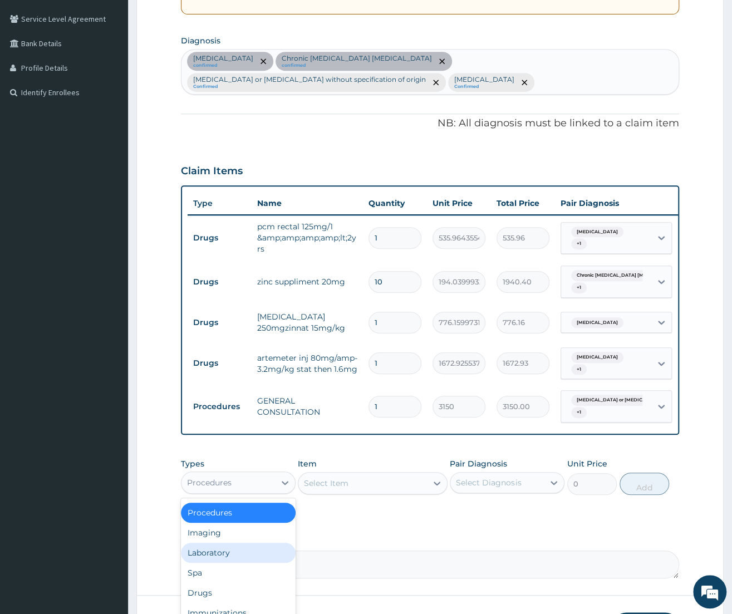
click at [221, 543] on div "Laboratory" at bounding box center [238, 553] width 115 height 20
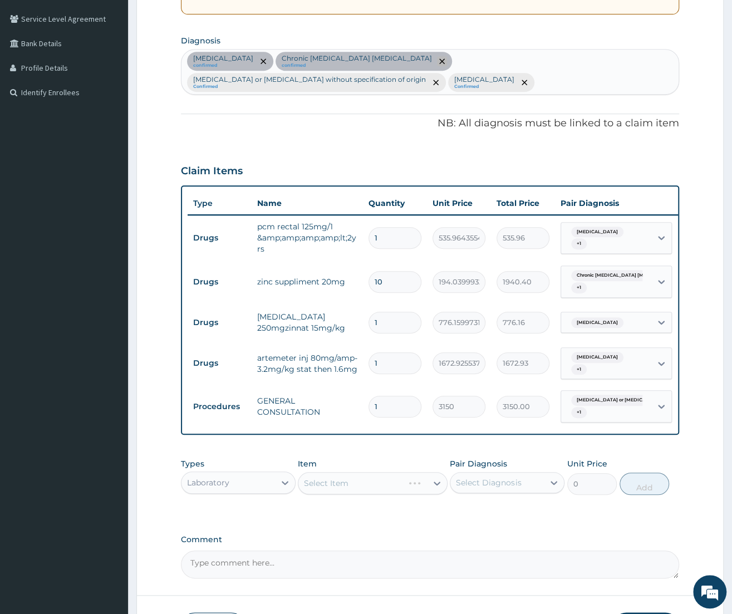
click at [439, 62] on icon "remove selection option" at bounding box center [442, 61] width 6 height 6
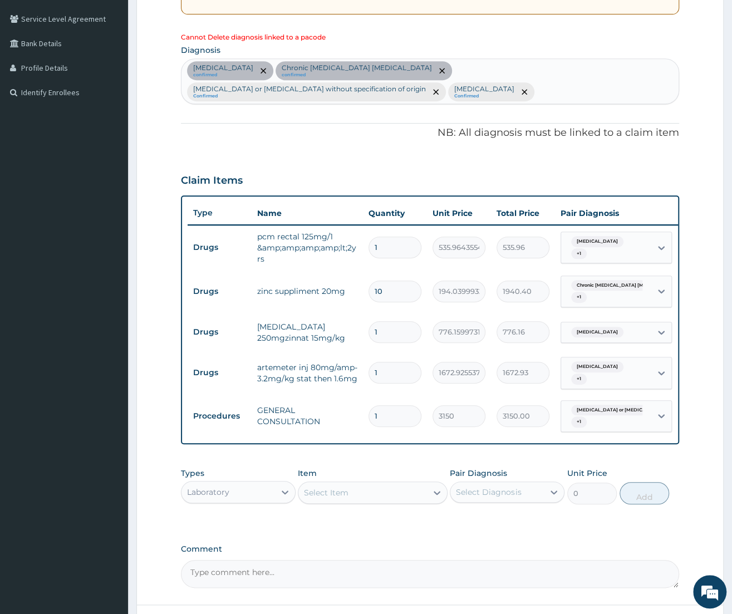
click at [310, 129] on div "PA Code / Prescription Code PA/D6EE3D Encounter Date 02-10-2025 Important Notic…" at bounding box center [430, 222] width 498 height 731
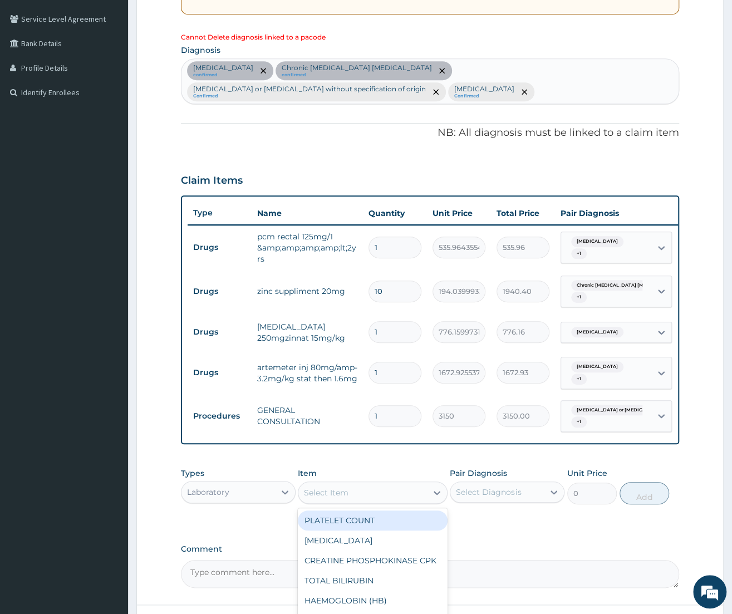
click at [380, 484] on div "Select Item" at bounding box center [363, 493] width 129 height 18
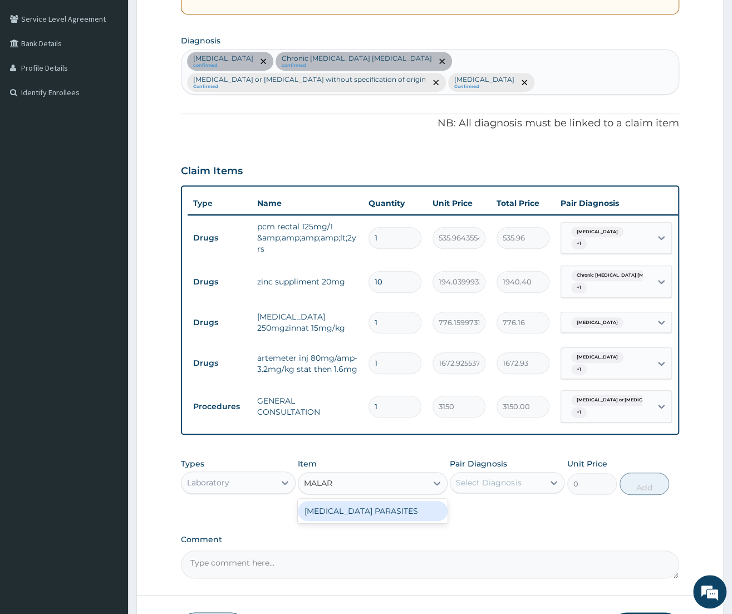
type input "MALARI"
click at [397, 501] on div "[MEDICAL_DATA] PARASITES" at bounding box center [373, 511] width 150 height 20
type input "2500"
click at [513, 477] on div "Select Diagnosis" at bounding box center [488, 482] width 65 height 11
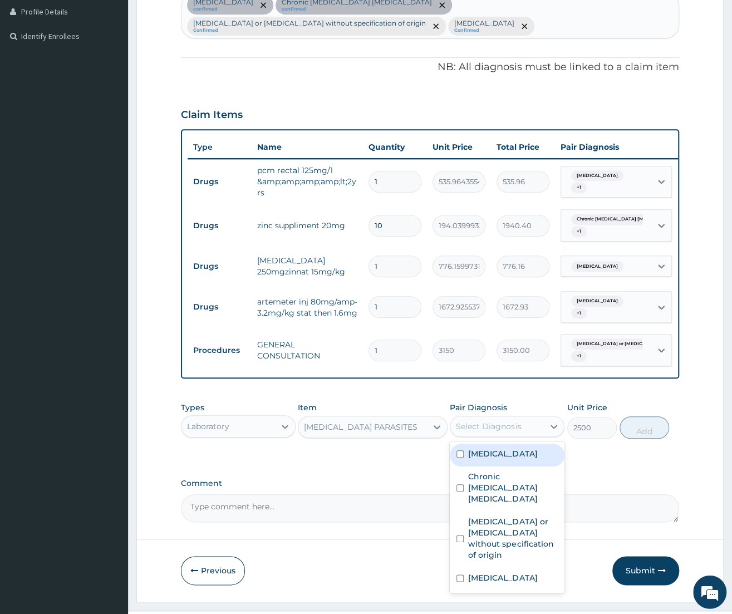
scroll to position [312, 0]
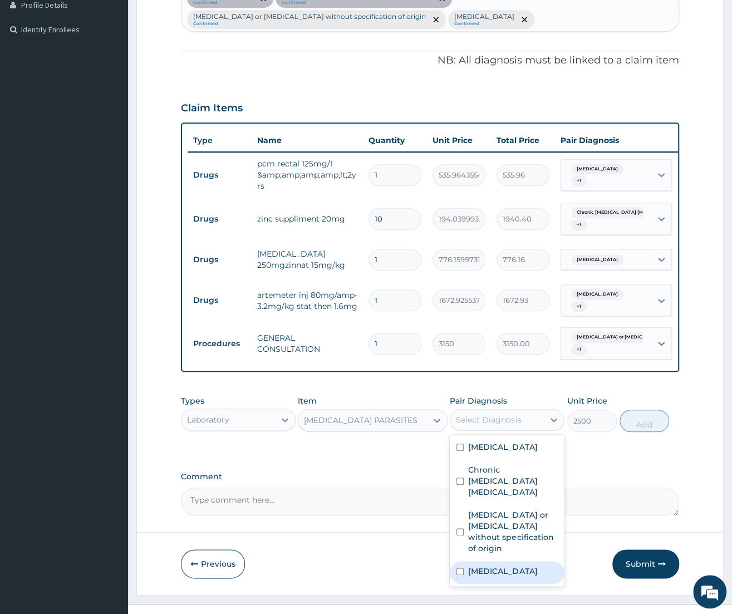
click at [503, 566] on label "[MEDICAL_DATA]" at bounding box center [502, 571] width 69 height 11
checkbox input "true"
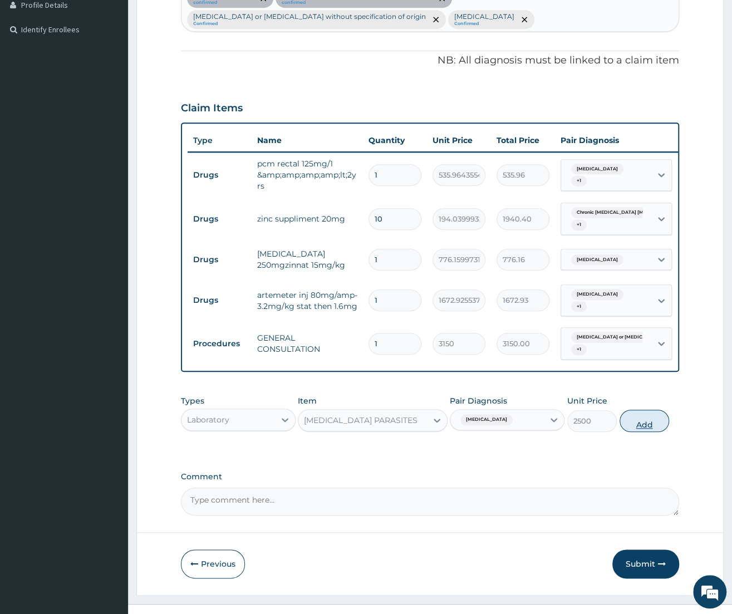
click at [643, 410] on button "Add" at bounding box center [645, 421] width 50 height 22
type input "0"
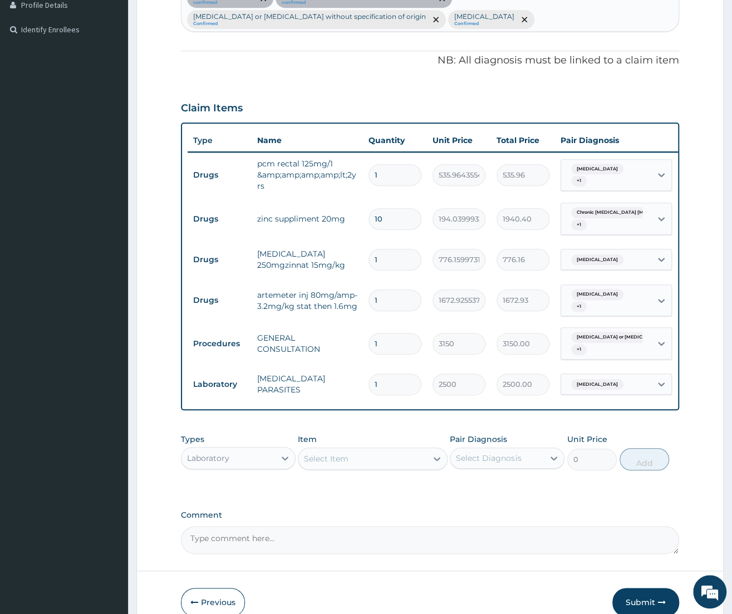
click at [370, 450] on div "Select Item" at bounding box center [363, 459] width 129 height 18
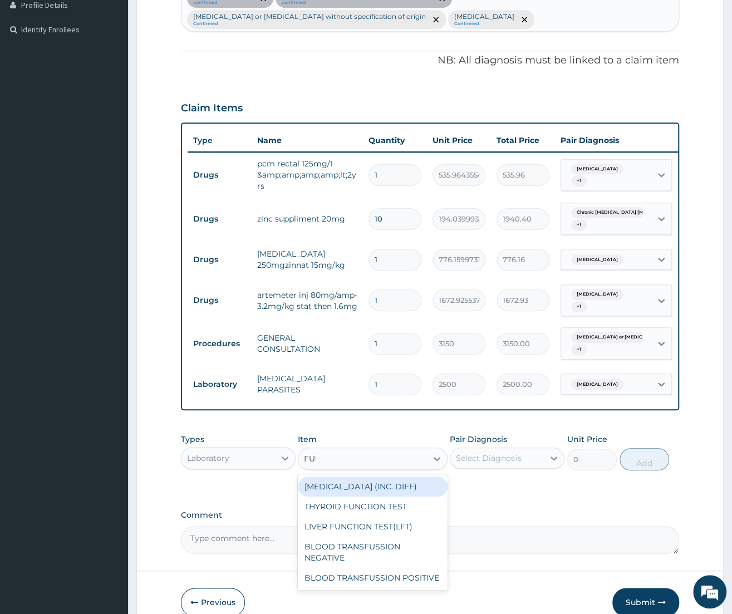
type input "FULL"
drag, startPoint x: 356, startPoint y: 468, endPoint x: 480, endPoint y: 455, distance: 124.3
click at [356, 477] on div "[MEDICAL_DATA] (INC. DIFF)" at bounding box center [373, 487] width 150 height 20
type input "4341.60009765625"
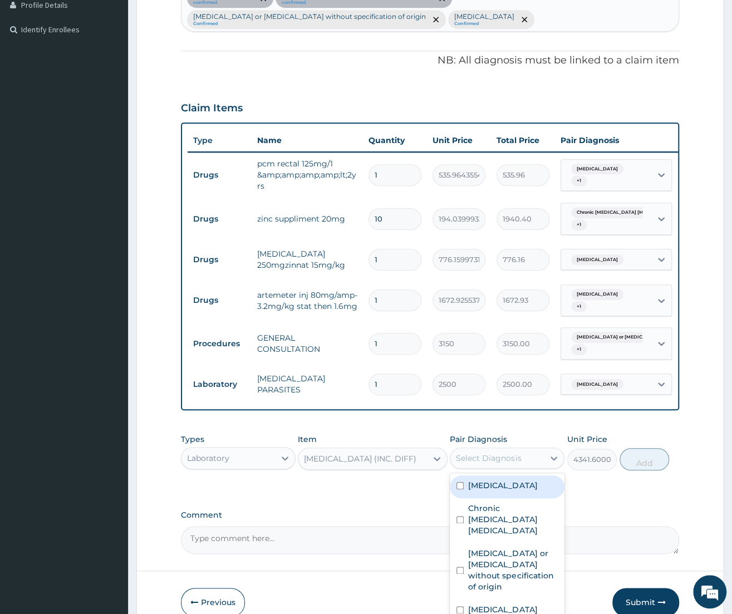
click at [503, 448] on div "Select Diagnosis" at bounding box center [507, 458] width 115 height 21
drag, startPoint x: 488, startPoint y: 458, endPoint x: 513, endPoint y: 465, distance: 25.9
click at [488, 476] on div "Sepsis" at bounding box center [507, 487] width 115 height 23
checkbox input "true"
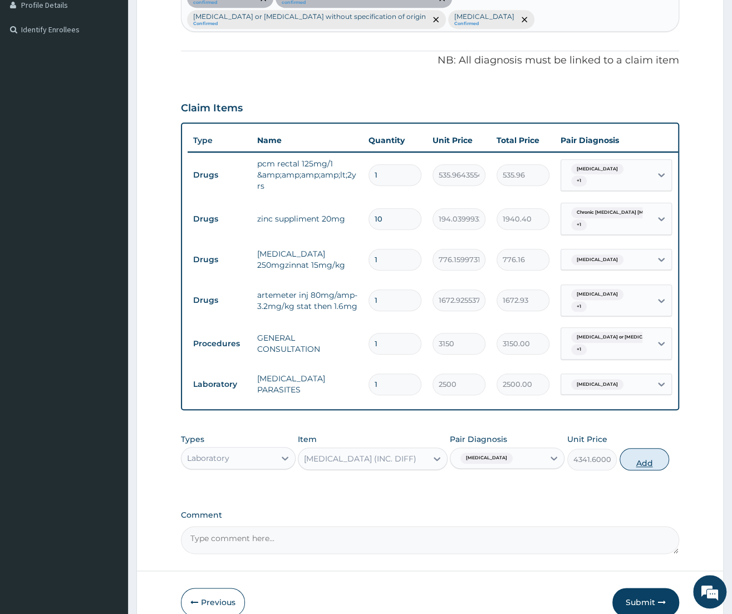
click at [639, 448] on button "Add" at bounding box center [645, 459] width 50 height 22
type input "0"
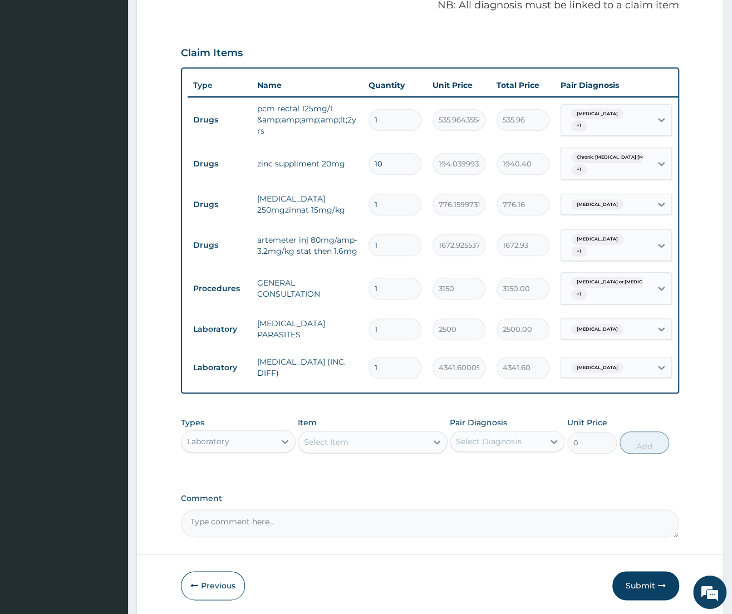
scroll to position [390, 0]
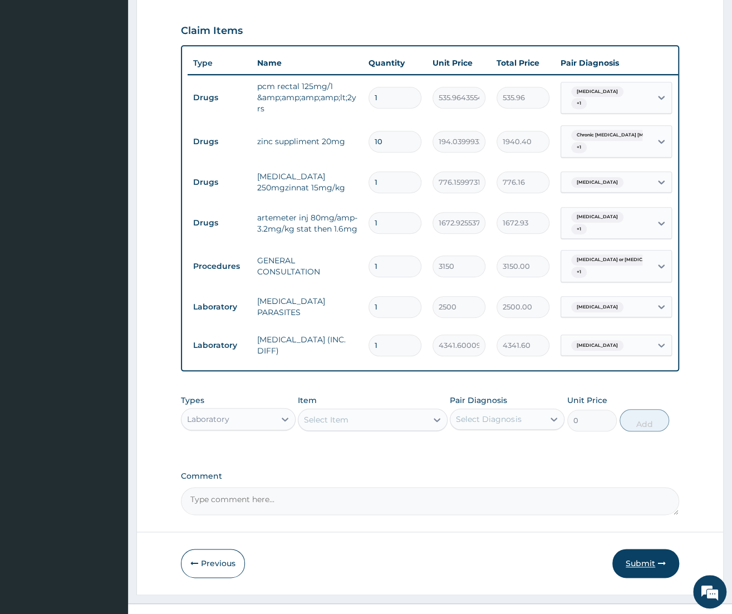
click at [628, 549] on button "Submit" at bounding box center [646, 563] width 67 height 29
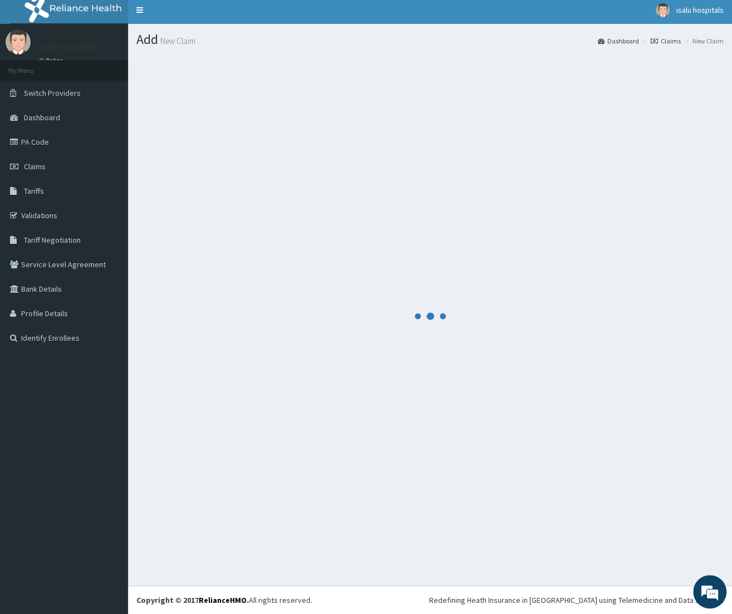
scroll to position [4, 0]
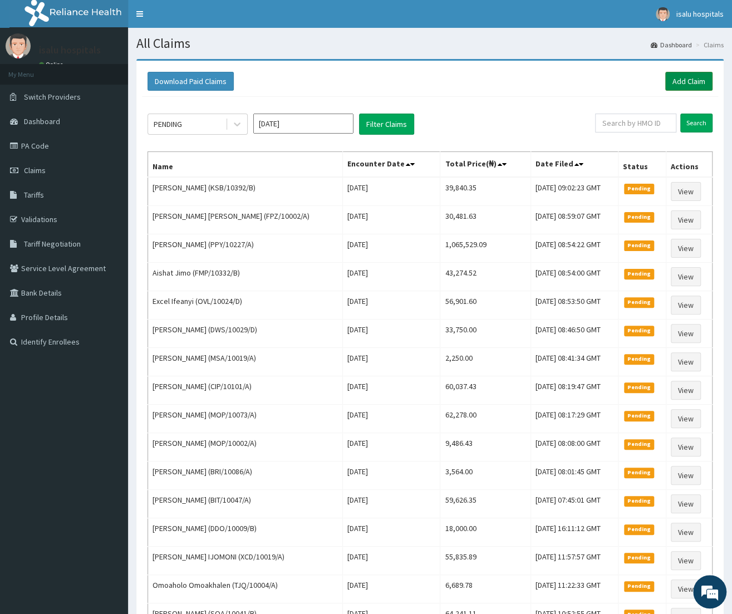
click at [680, 76] on link "Add Claim" at bounding box center [689, 81] width 47 height 19
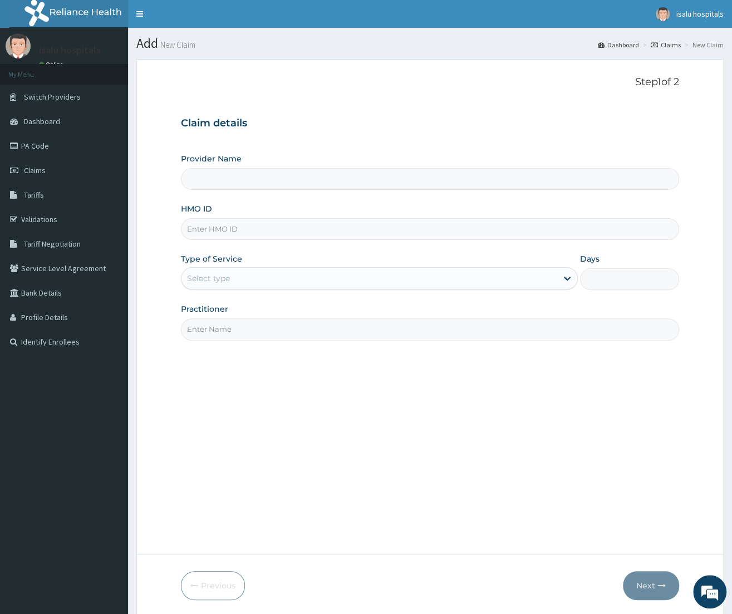
type input "Isalu Hospital Limited"
click at [234, 231] on input "HMO ID" at bounding box center [430, 229] width 498 height 22
paste input "TXX/10001/B"
type input "TXX/10001/B"
click at [246, 294] on div "Provider Name Isalu Hospital Limited HMO ID TXX/10001/B Type of Service Select …" at bounding box center [430, 246] width 498 height 187
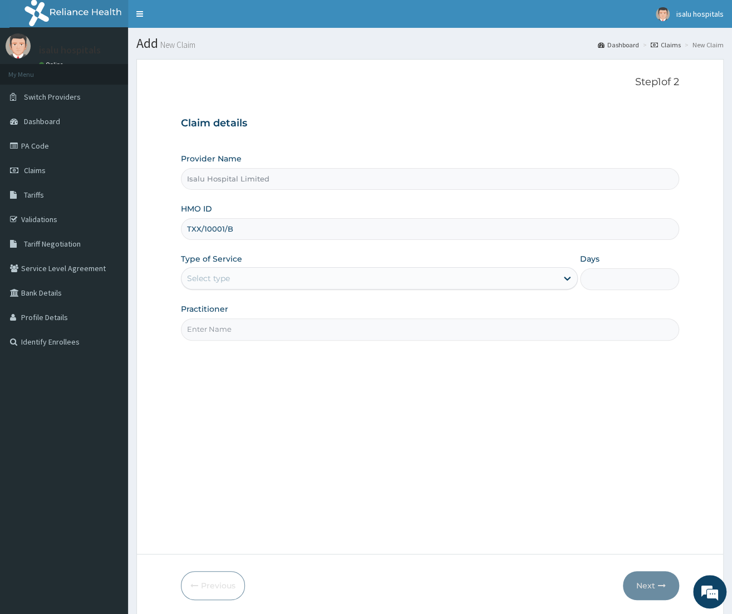
click at [229, 278] on div "Select type" at bounding box center [208, 278] width 43 height 11
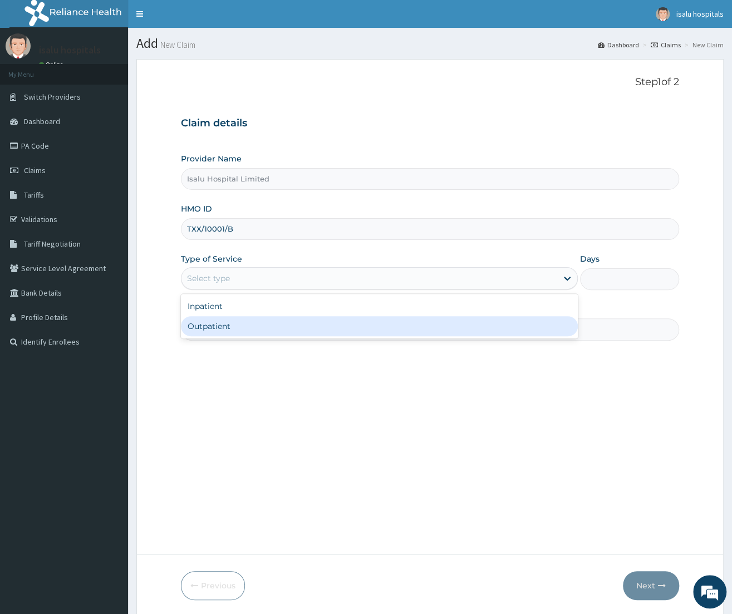
drag, startPoint x: 222, startPoint y: 321, endPoint x: 331, endPoint y: 308, distance: 109.9
click at [222, 322] on div "Outpatient" at bounding box center [379, 326] width 397 height 20
type input "1"
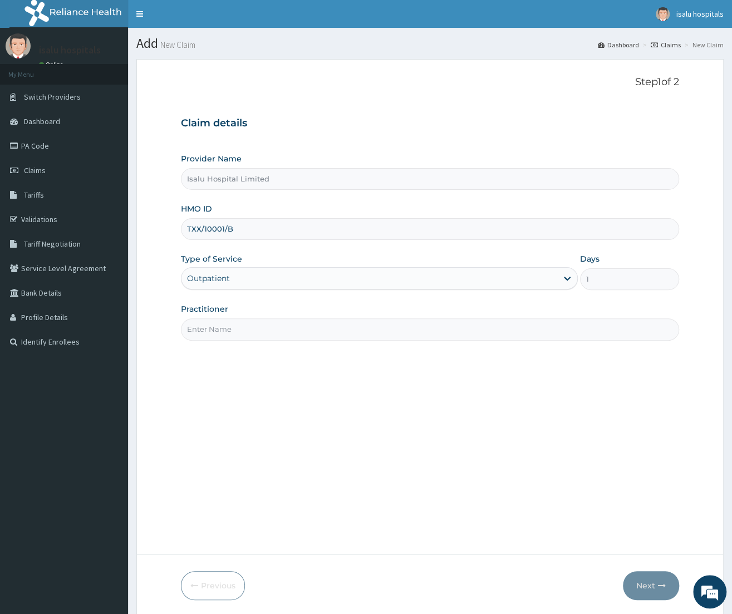
click at [247, 338] on input "Practitioner" at bounding box center [430, 330] width 498 height 22
type input "[PERSON_NAME]"
click at [650, 588] on button "Next" at bounding box center [651, 585] width 56 height 29
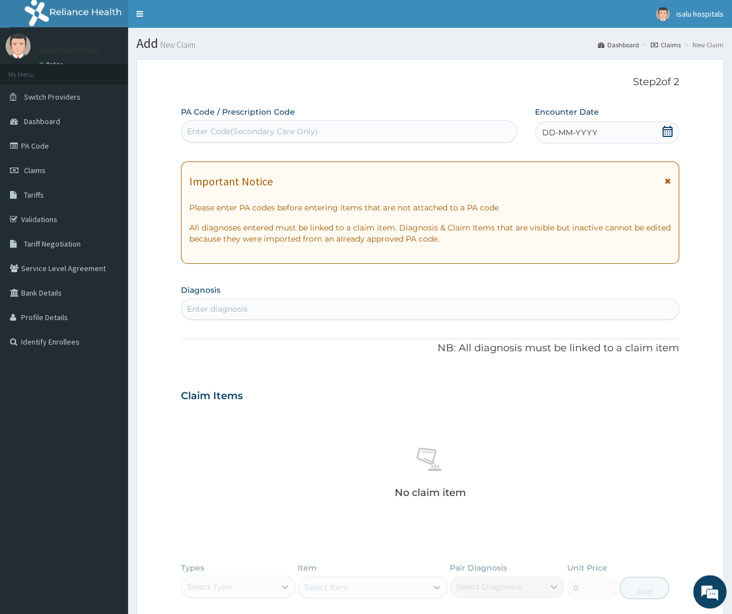
click at [212, 314] on div "Enter diagnosis" at bounding box center [217, 309] width 61 height 11
type input "ACUTE UPPER RESPIRATORY"
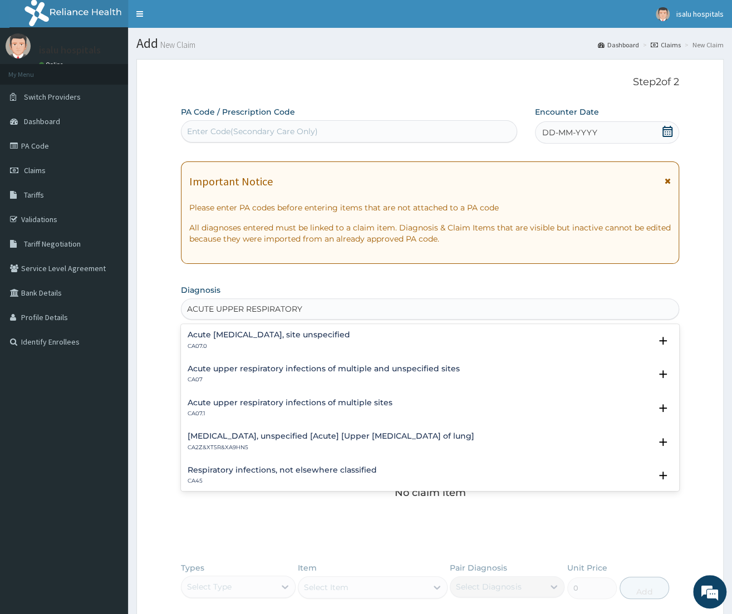
click at [306, 336] on h4 "Acute [MEDICAL_DATA], site unspecified" at bounding box center [269, 335] width 163 height 8
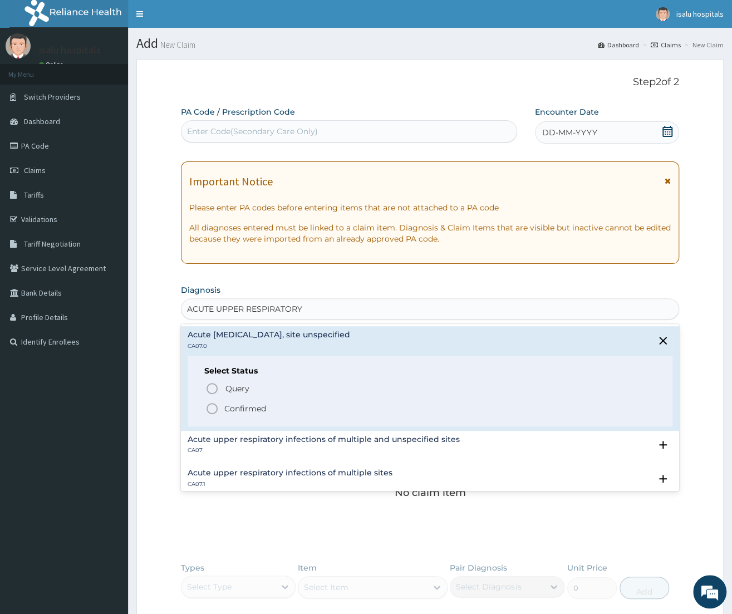
click at [236, 408] on p "Confirmed" at bounding box center [245, 408] width 42 height 11
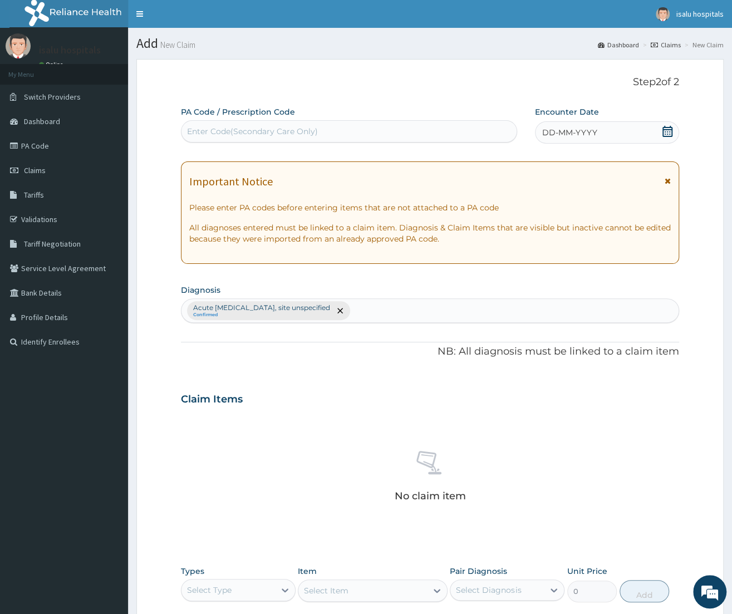
scroll to position [190, 0]
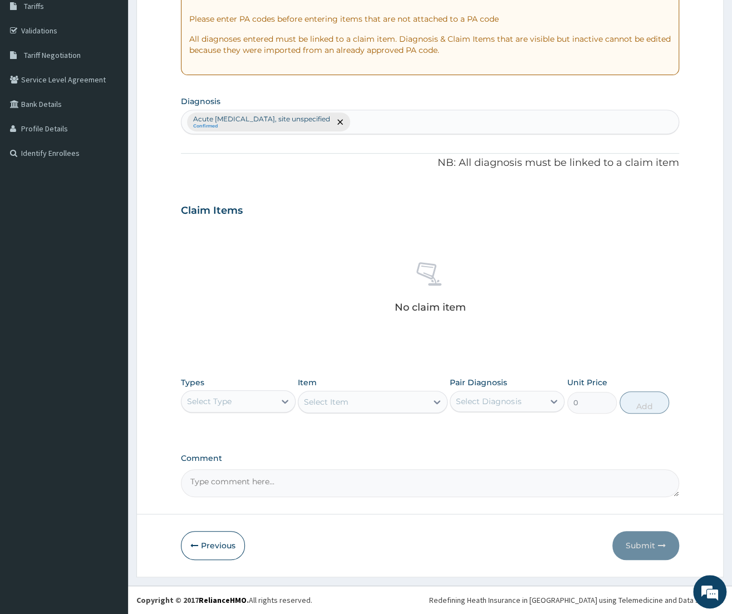
click at [245, 404] on div "Select Type" at bounding box center [229, 402] width 94 height 18
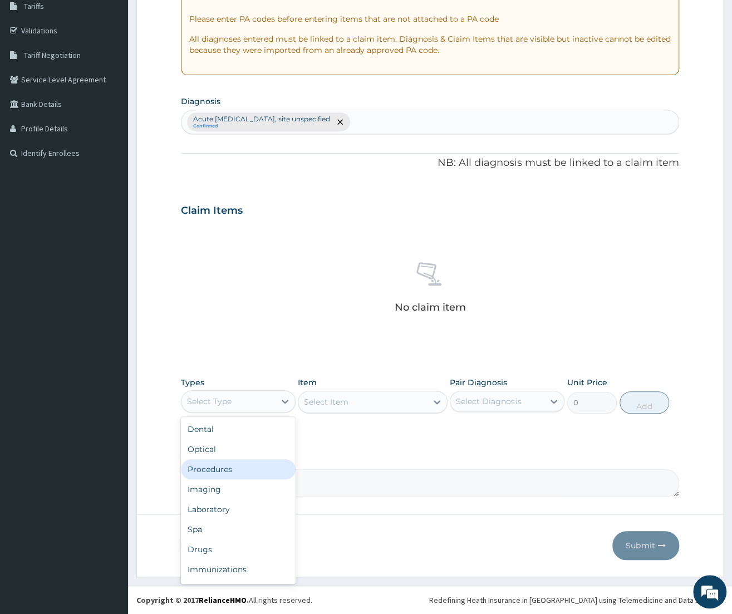
drag, startPoint x: 218, startPoint y: 475, endPoint x: 471, endPoint y: 379, distance: 270.1
click at [219, 475] on div "Procedures" at bounding box center [238, 469] width 115 height 20
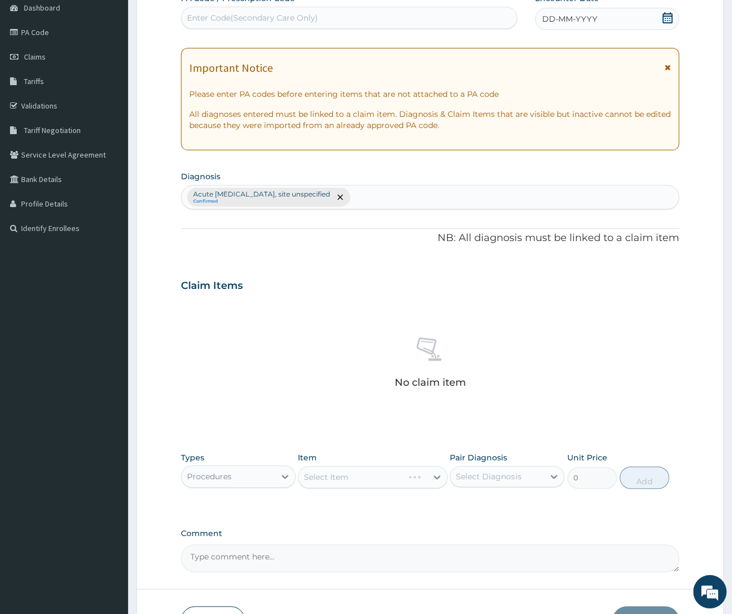
scroll to position [66, 0]
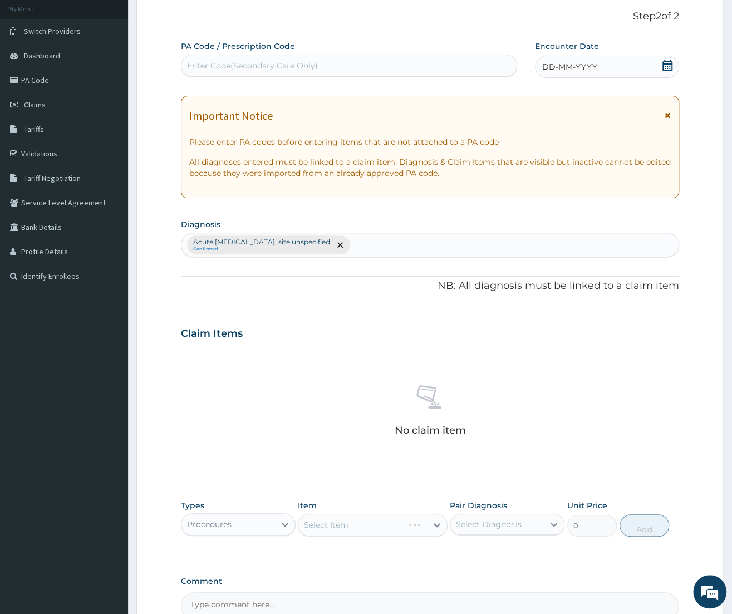
drag, startPoint x: 573, startPoint y: 58, endPoint x: 573, endPoint y: 71, distance: 12.8
click at [574, 58] on div "DD-MM-YYYY" at bounding box center [607, 67] width 144 height 22
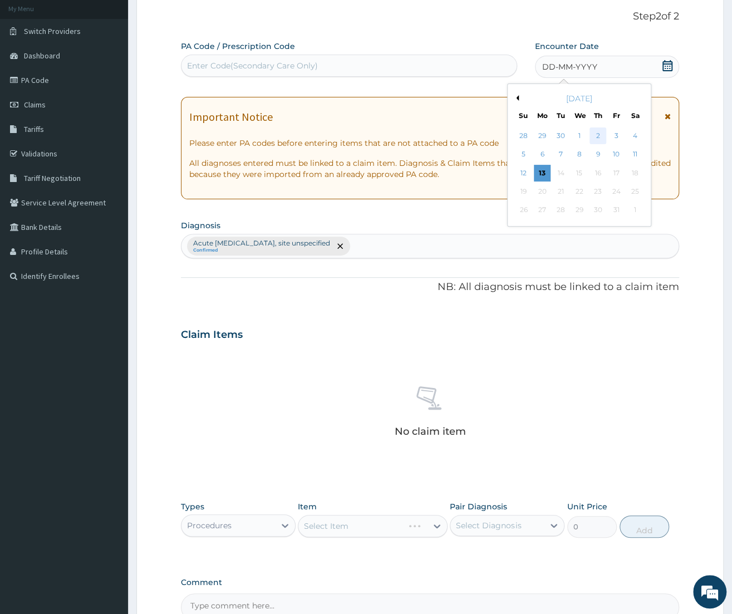
click at [599, 136] on div "2" at bounding box center [598, 136] width 17 height 17
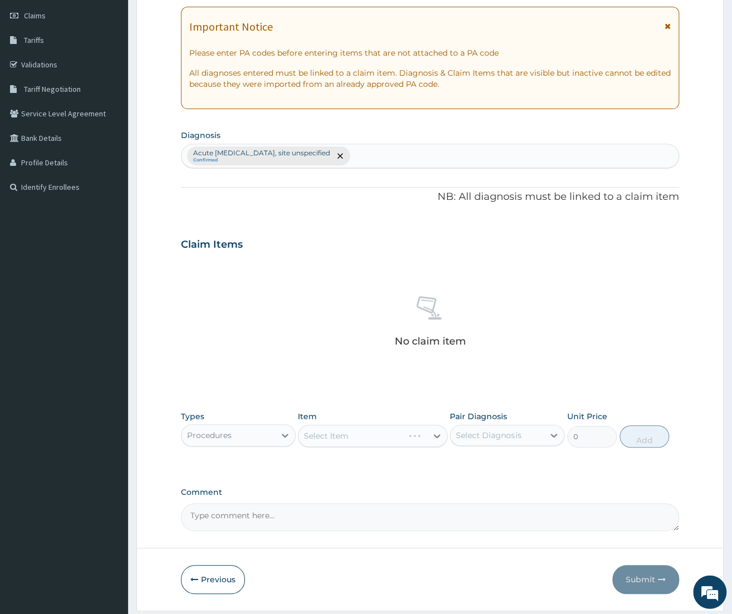
scroll to position [190, 0]
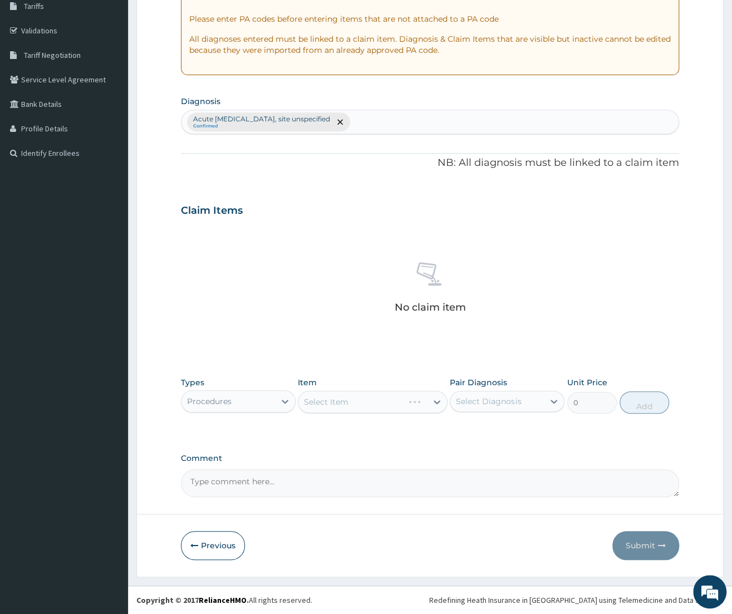
click at [408, 405] on div "Select Item" at bounding box center [373, 402] width 150 height 22
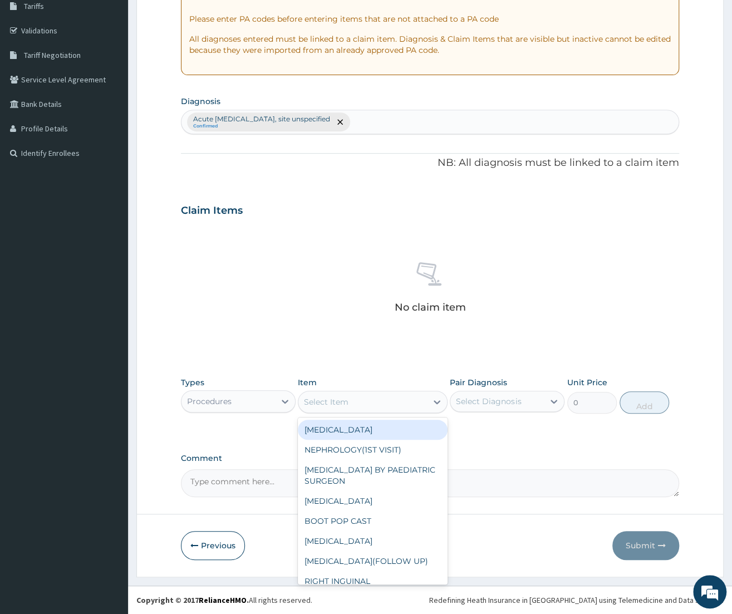
click at [408, 401] on div "Select Item" at bounding box center [363, 402] width 129 height 18
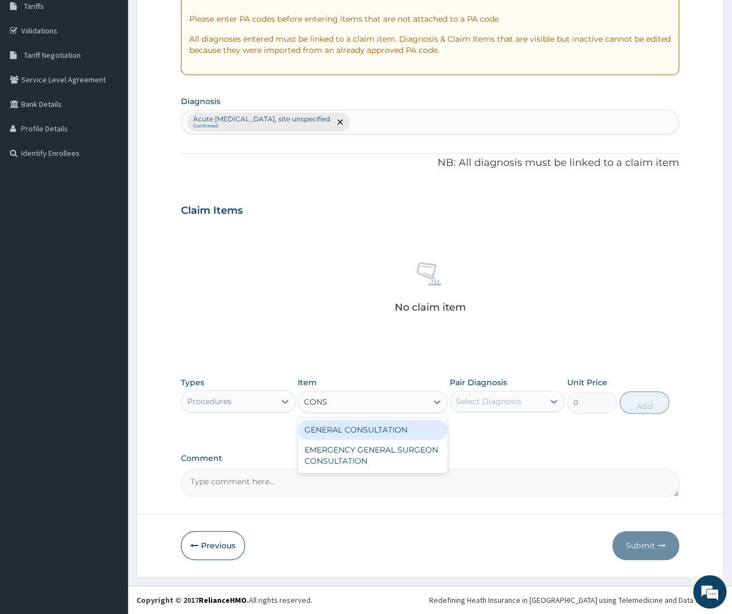
type input "CONSU"
click at [410, 428] on div "GENERAL CONSULTATION" at bounding box center [373, 430] width 150 height 20
type input "3150"
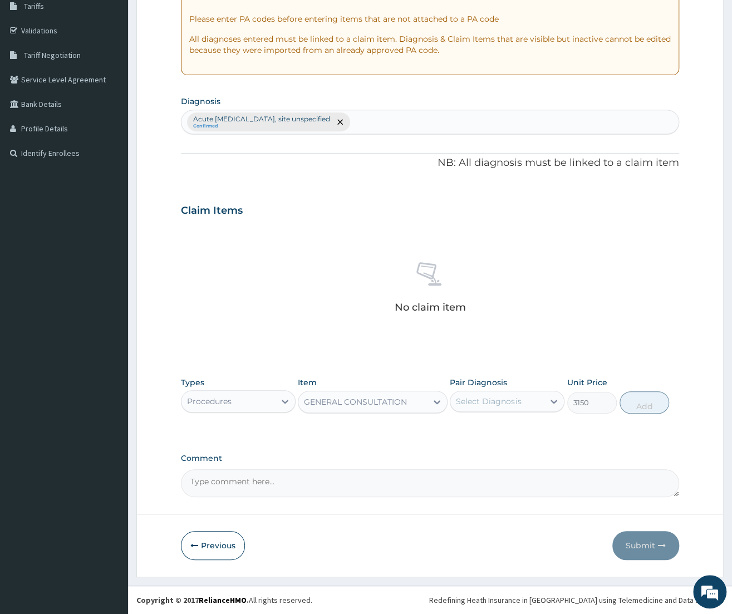
click at [509, 405] on div "Select Diagnosis" at bounding box center [488, 401] width 65 height 11
click at [505, 424] on label "Acute [MEDICAL_DATA], site unspecified" at bounding box center [513, 439] width 90 height 33
checkbox input "true"
click at [638, 410] on button "Add" at bounding box center [645, 403] width 50 height 22
type input "0"
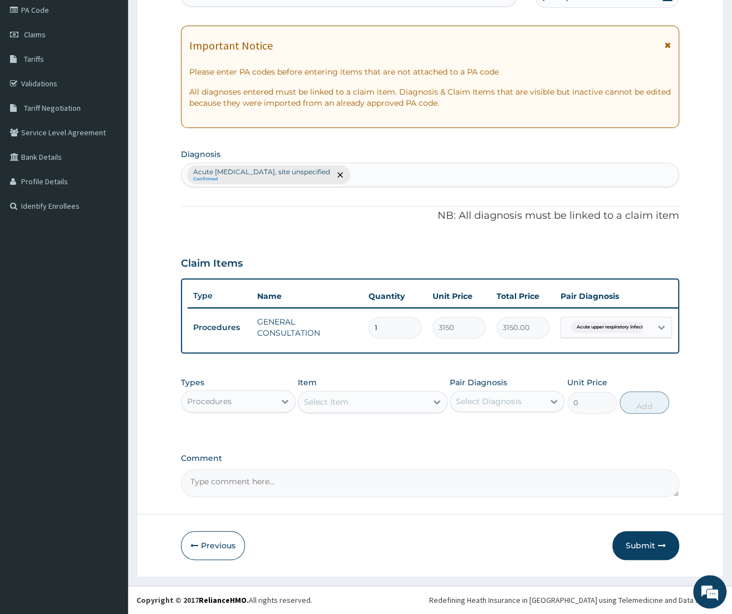
scroll to position [136, 0]
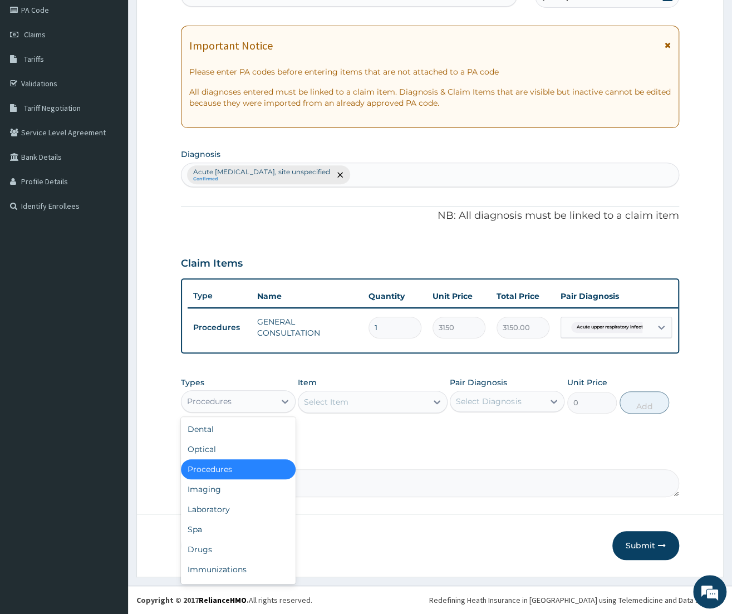
click at [217, 398] on div "Procedures" at bounding box center [209, 401] width 45 height 11
drag, startPoint x: 226, startPoint y: 546, endPoint x: 383, endPoint y: 474, distance: 173.5
click at [227, 546] on div "Drugs" at bounding box center [238, 550] width 115 height 20
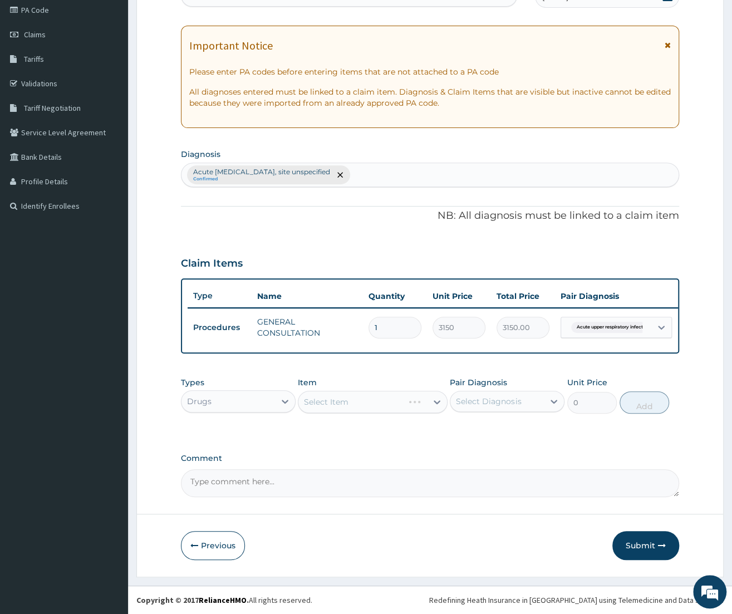
click at [389, 400] on div "Select Item" at bounding box center [373, 402] width 150 height 22
click at [389, 399] on div "Select Item" at bounding box center [373, 402] width 150 height 22
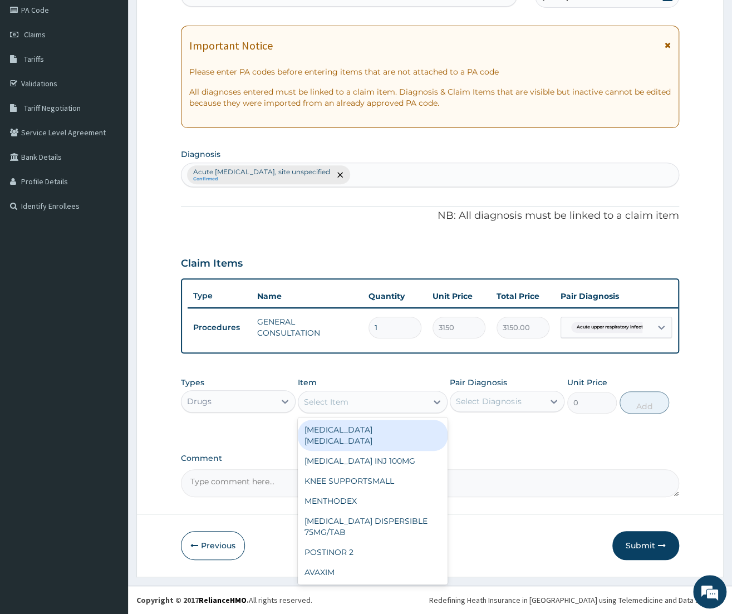
click at [386, 405] on div "Select Item" at bounding box center [363, 402] width 129 height 18
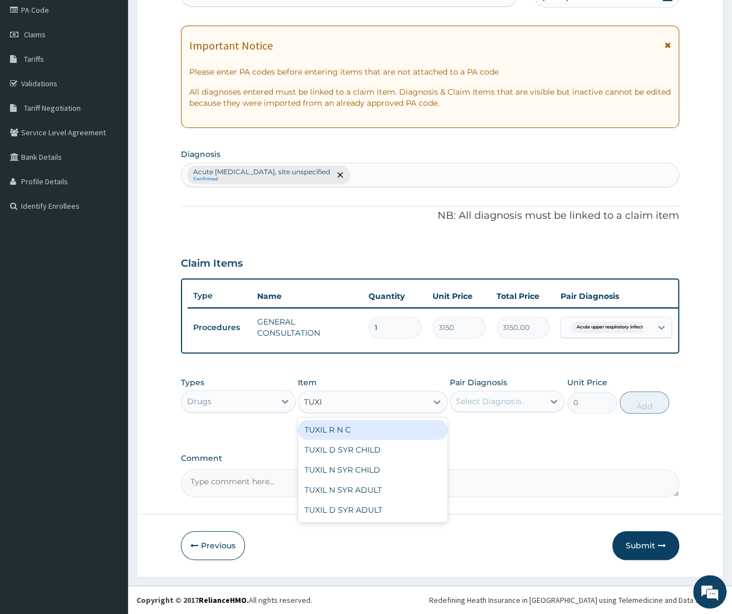
type input "TUXIL"
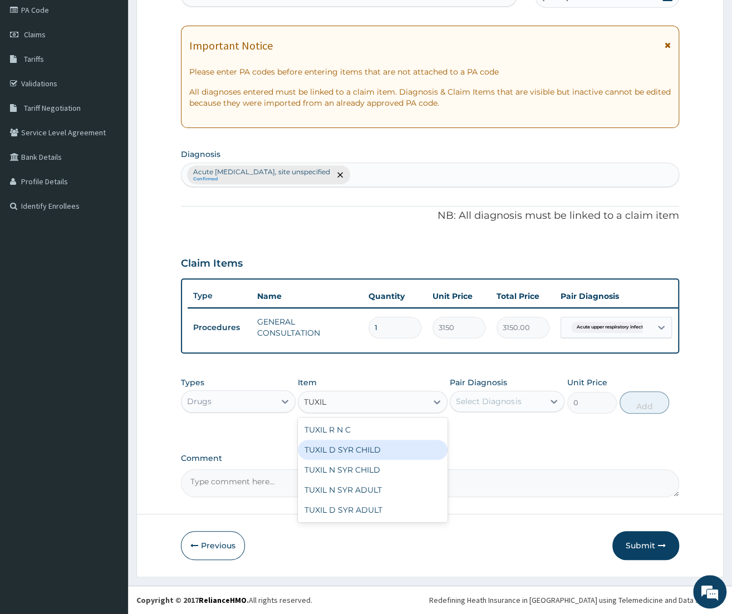
click at [399, 444] on div "TUXIL D SYR CHILD" at bounding box center [373, 450] width 150 height 20
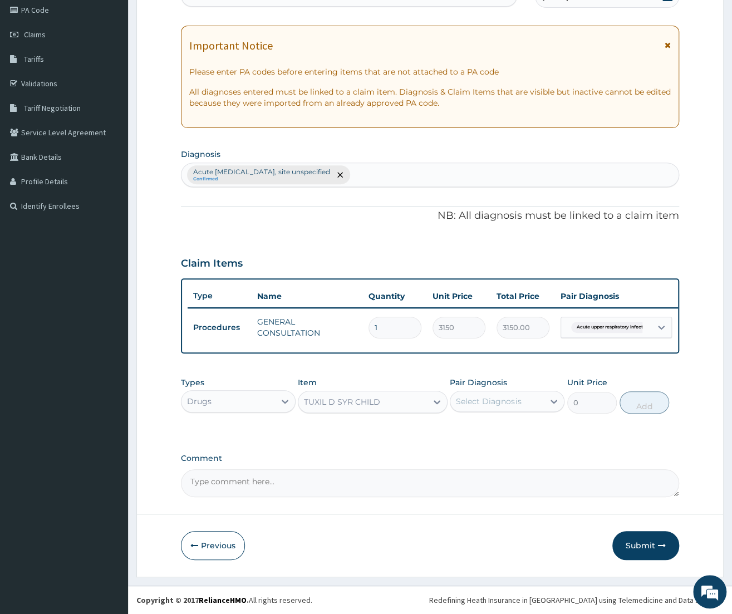
type input "1352.63525390625"
click at [507, 401] on div "Select Diagnosis" at bounding box center [488, 401] width 65 height 11
drag, startPoint x: 495, startPoint y: 439, endPoint x: 617, endPoint y: 441, distance: 122.0
click at [501, 443] on label "Acute [MEDICAL_DATA], site unspecified" at bounding box center [513, 439] width 90 height 33
checkbox input "true"
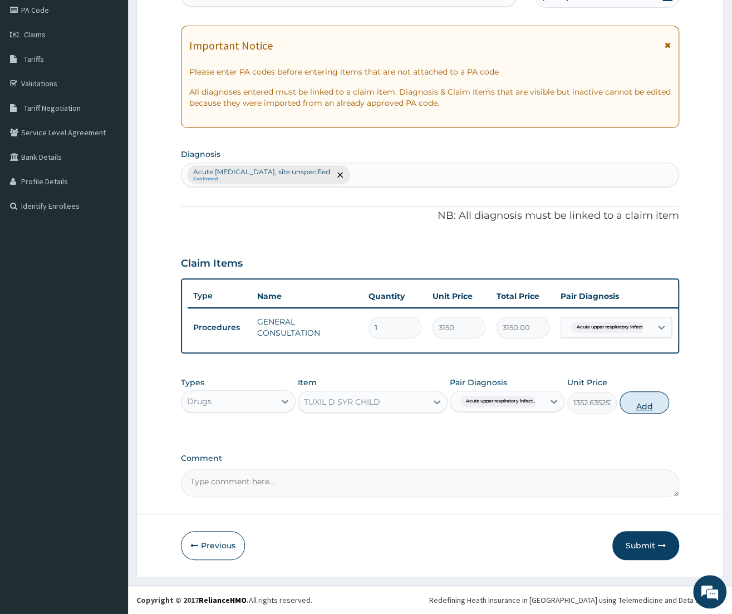
click at [638, 400] on button "Add" at bounding box center [645, 403] width 50 height 22
type input "0"
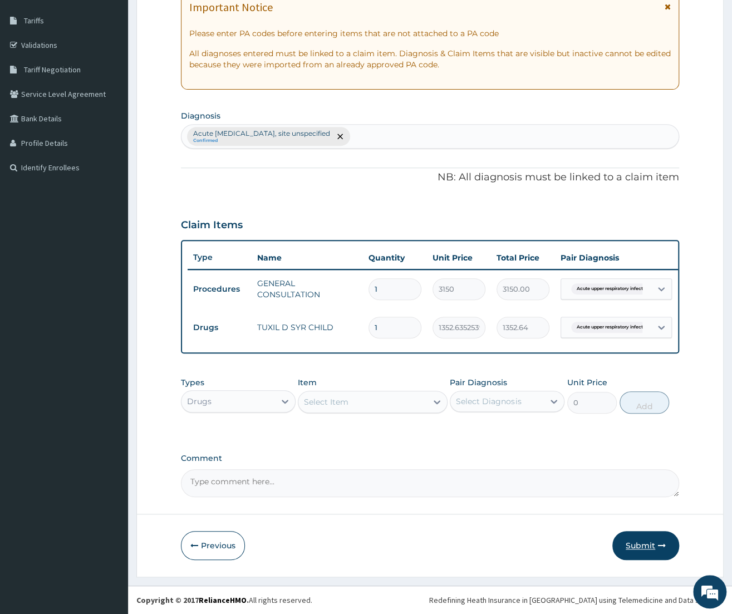
click at [655, 542] on button "Submit" at bounding box center [646, 545] width 67 height 29
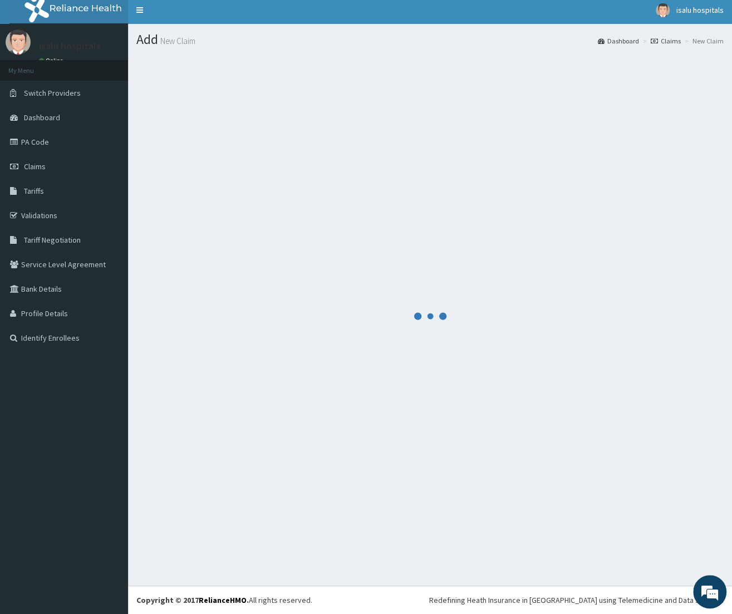
scroll to position [4, 0]
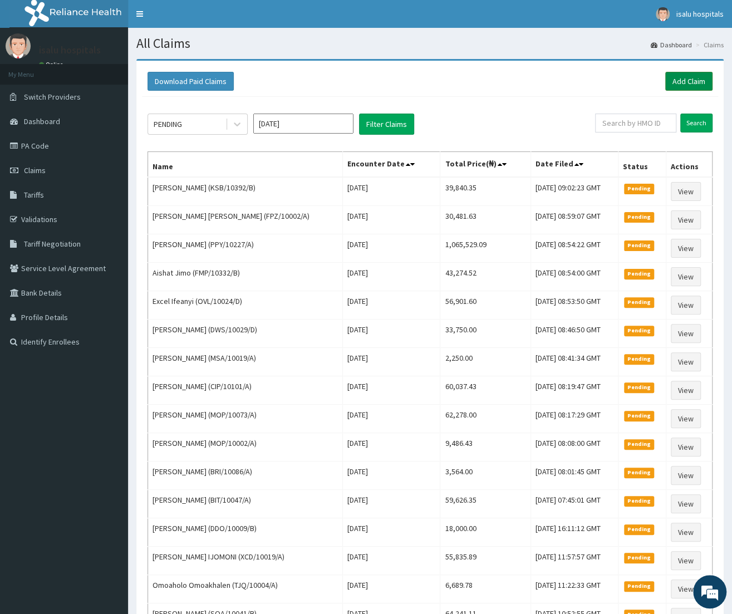
click at [682, 84] on link "Add Claim" at bounding box center [689, 81] width 47 height 19
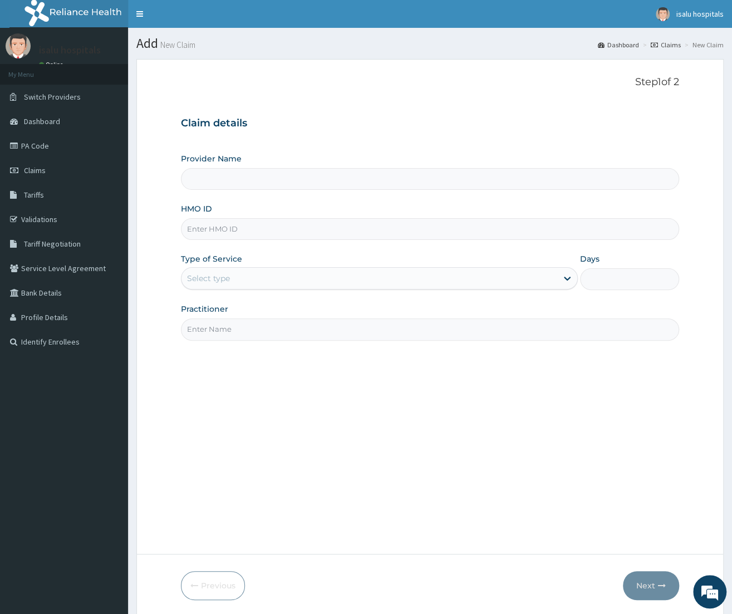
type input "Isalu Hospital Limited"
drag, startPoint x: 265, startPoint y: 231, endPoint x: 234, endPoint y: 278, distance: 56.4
click at [272, 234] on input "HMO ID" at bounding box center [430, 229] width 498 height 22
paste input "WPL/10047/B"
type input "WPL/10047/B"
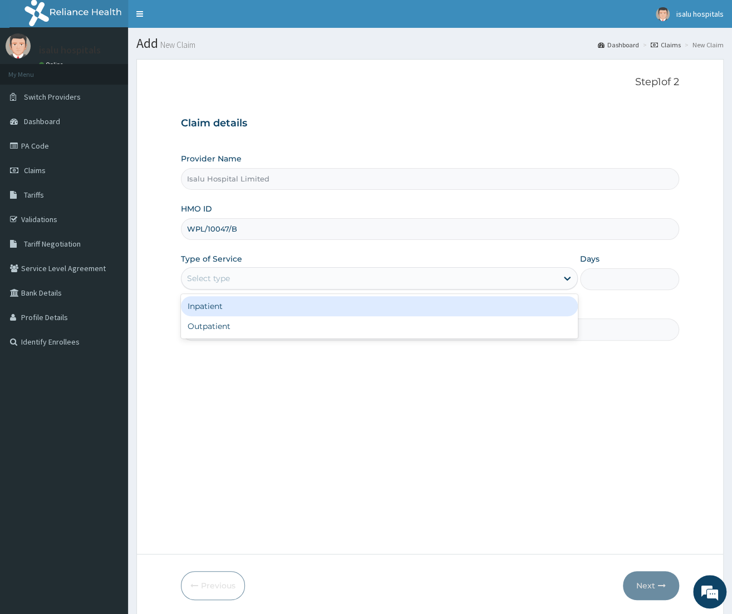
click at [218, 280] on div "Select type" at bounding box center [208, 278] width 43 height 11
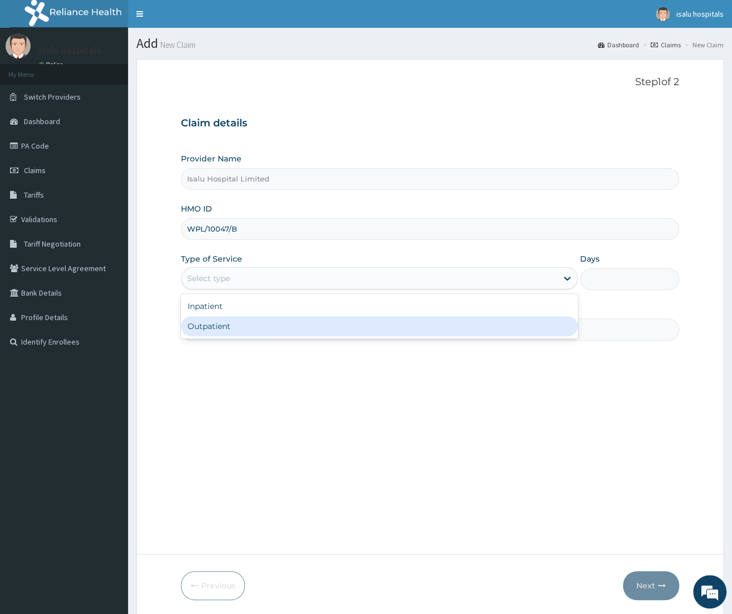
click at [226, 331] on div "Outpatient" at bounding box center [379, 326] width 397 height 20
type input "1"
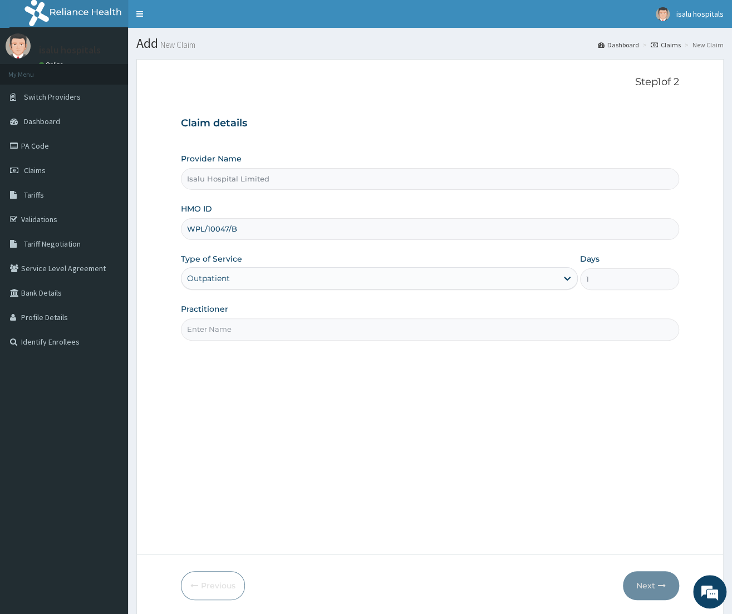
click at [218, 338] on input "Practitioner" at bounding box center [430, 330] width 498 height 22
click at [207, 334] on input "Practitioner" at bounding box center [430, 330] width 498 height 22
type input "DR [PERSON_NAME]"
click at [635, 578] on button "Next" at bounding box center [651, 585] width 56 height 29
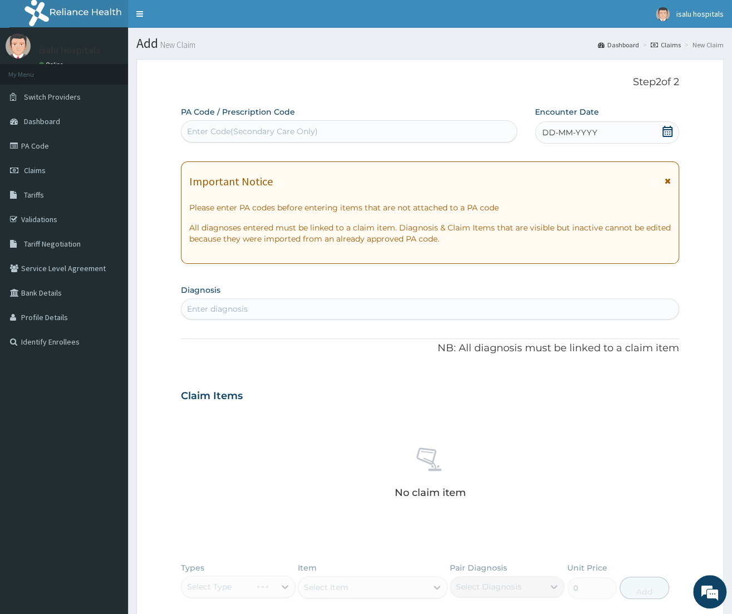
click at [249, 310] on div "Enter diagnosis" at bounding box center [430, 309] width 497 height 18
type input "[MEDICAL_DATA]"
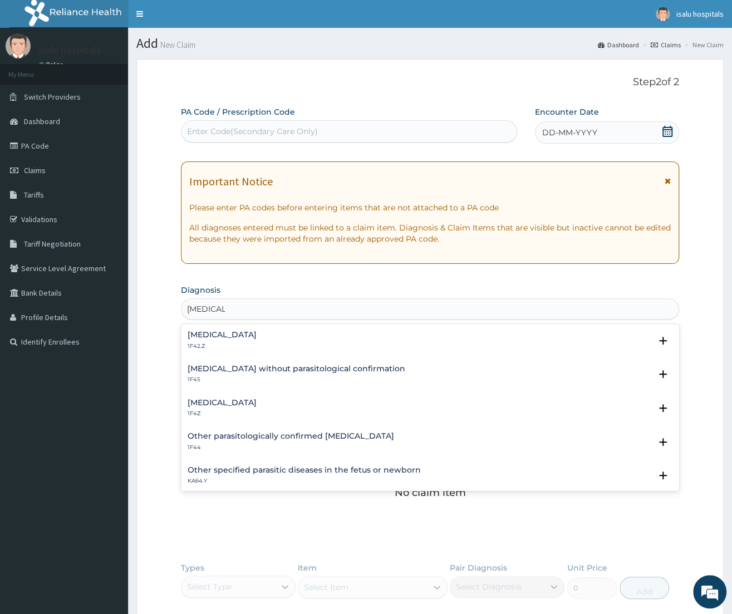
click at [217, 404] on h4 "[MEDICAL_DATA]" at bounding box center [222, 403] width 69 height 8
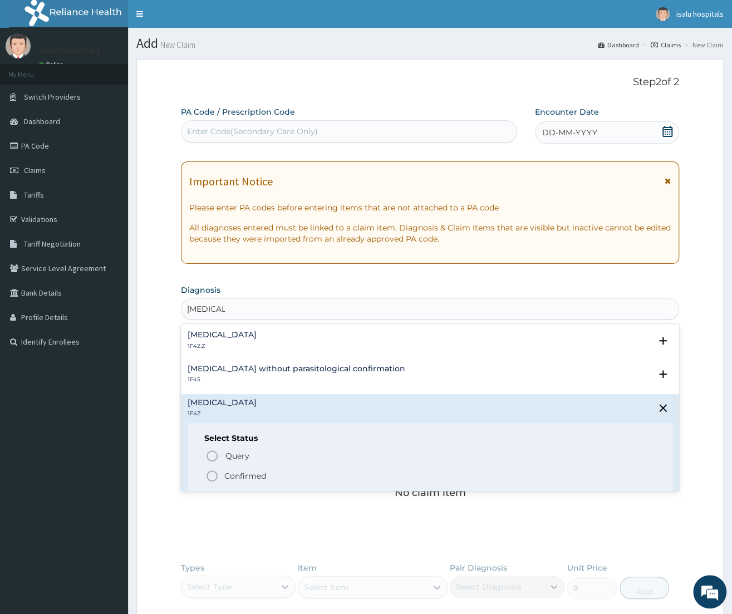
click at [239, 481] on p "Confirmed" at bounding box center [245, 476] width 42 height 11
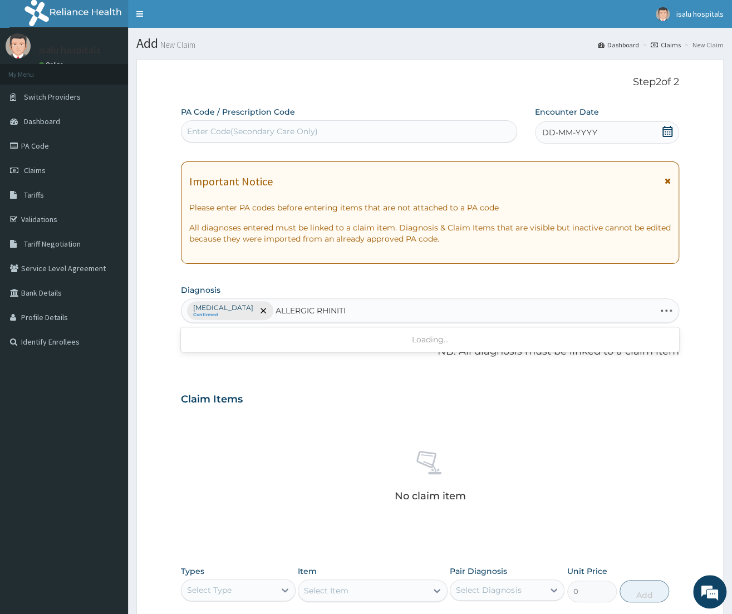
type input "[MEDICAL_DATA]"
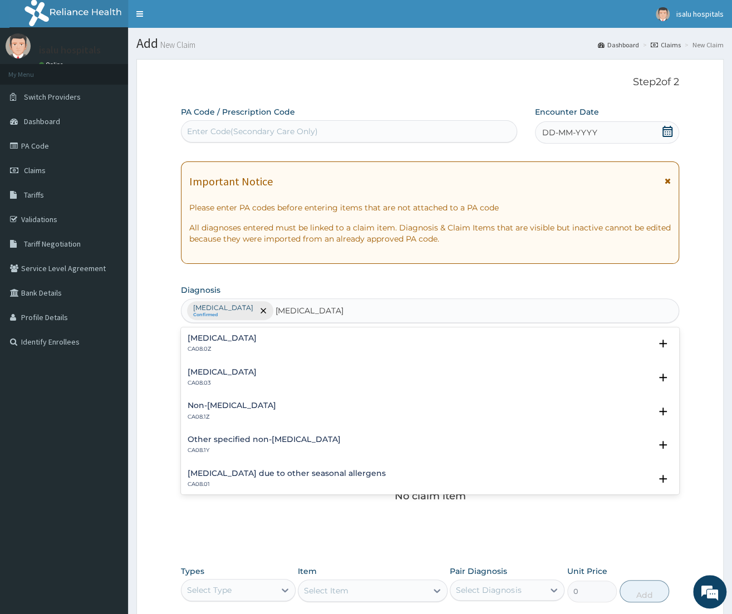
click at [212, 340] on h4 "[MEDICAL_DATA]" at bounding box center [222, 338] width 69 height 8
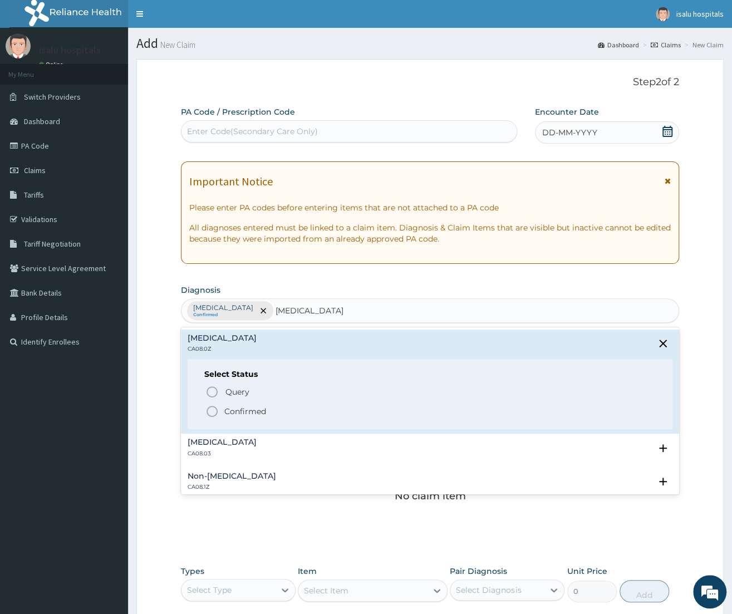
click at [241, 417] on p "Confirmed" at bounding box center [245, 411] width 42 height 11
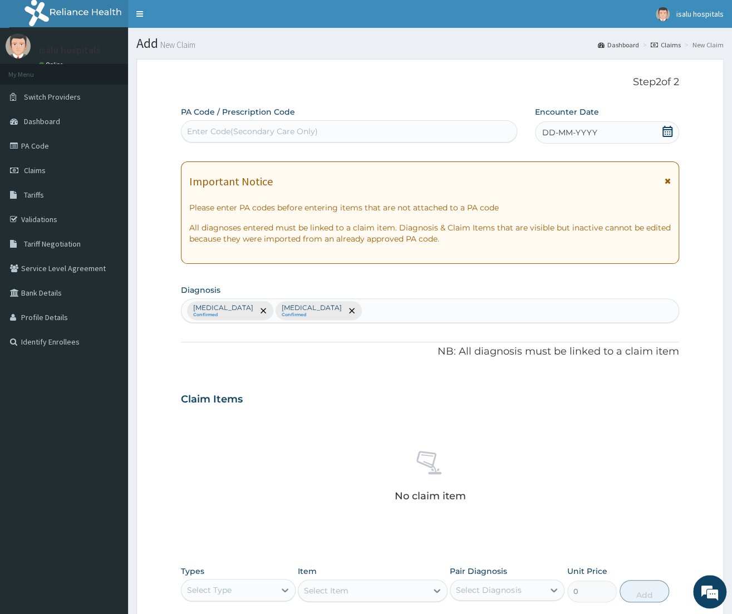
click at [424, 316] on div "[MEDICAL_DATA] Confirmed [MEDICAL_DATA] Confirmed" at bounding box center [430, 310] width 497 height 23
type input "[MEDICAL_DATA]"
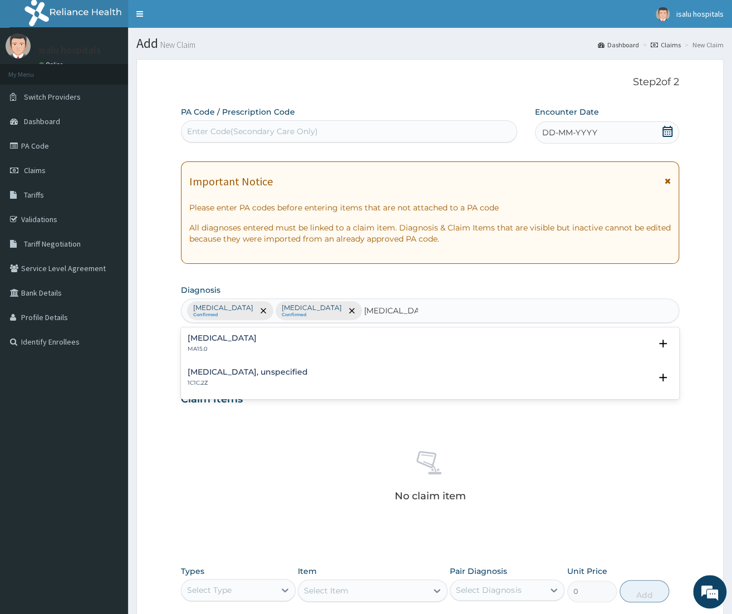
click at [223, 347] on p "MA15.0" at bounding box center [222, 349] width 69 height 8
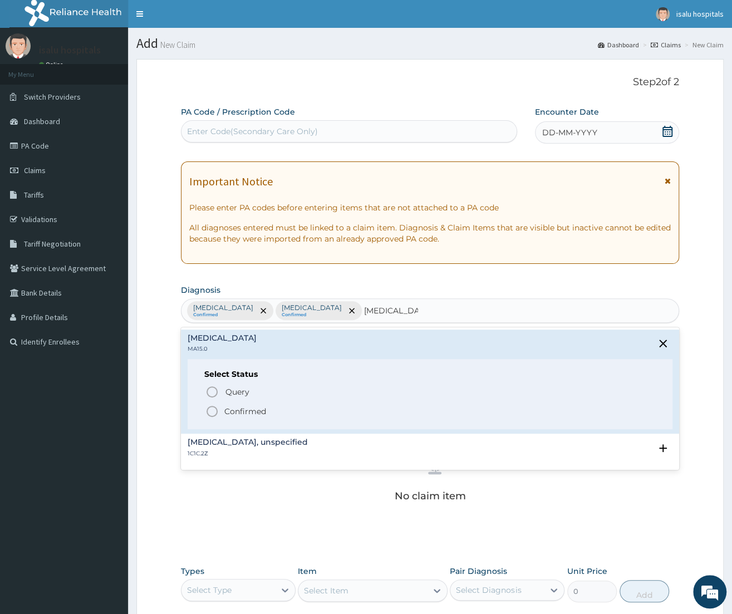
click at [229, 416] on p "Confirmed" at bounding box center [245, 411] width 42 height 11
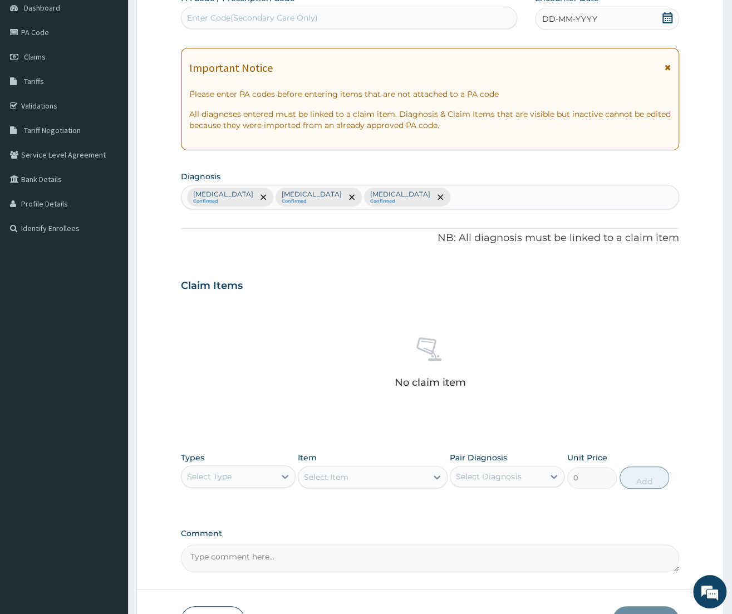
scroll to position [125, 0]
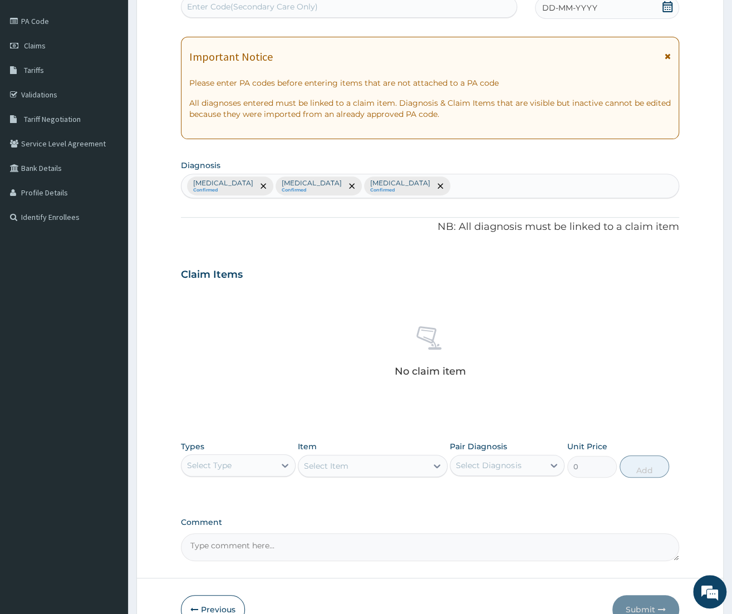
click at [229, 475] on div "Select Type" at bounding box center [229, 466] width 94 height 18
click at [213, 528] on div "Procedures" at bounding box center [238, 534] width 115 height 20
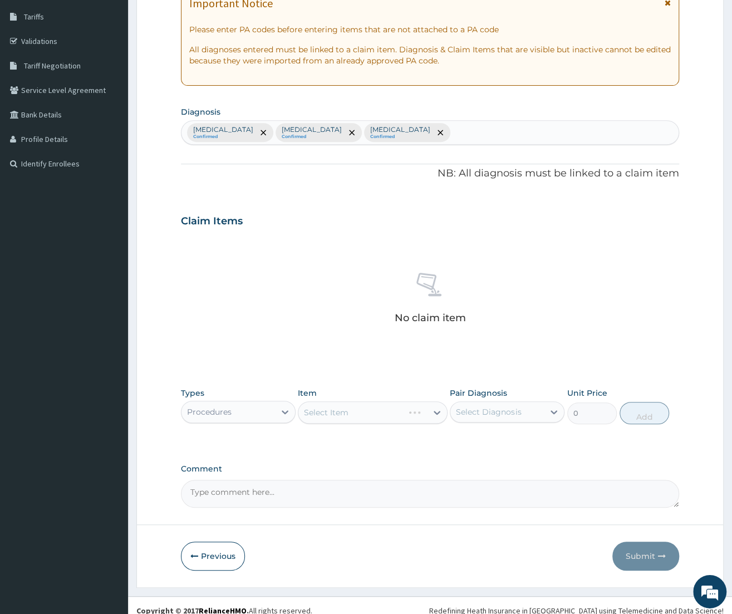
scroll to position [190, 0]
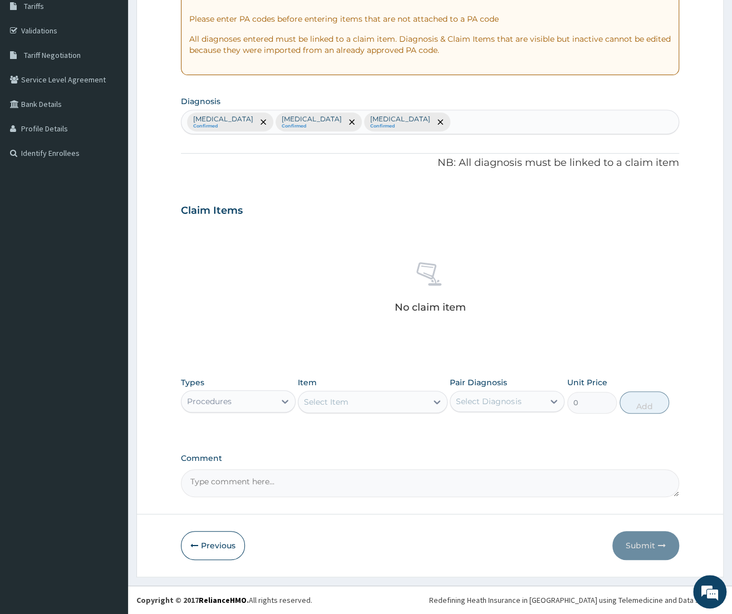
click at [485, 119] on div "[MEDICAL_DATA] Confirmed [MEDICAL_DATA] Confirmed [MEDICAL_DATA] Confirmed" at bounding box center [430, 121] width 497 height 23
type input "MYALGIA"
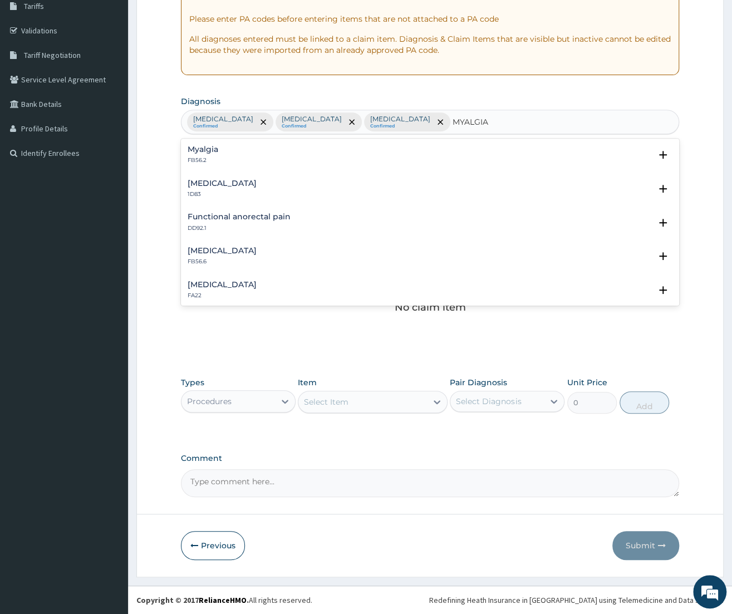
click at [192, 154] on div "Myalgia FB56.2" at bounding box center [203, 154] width 31 height 19
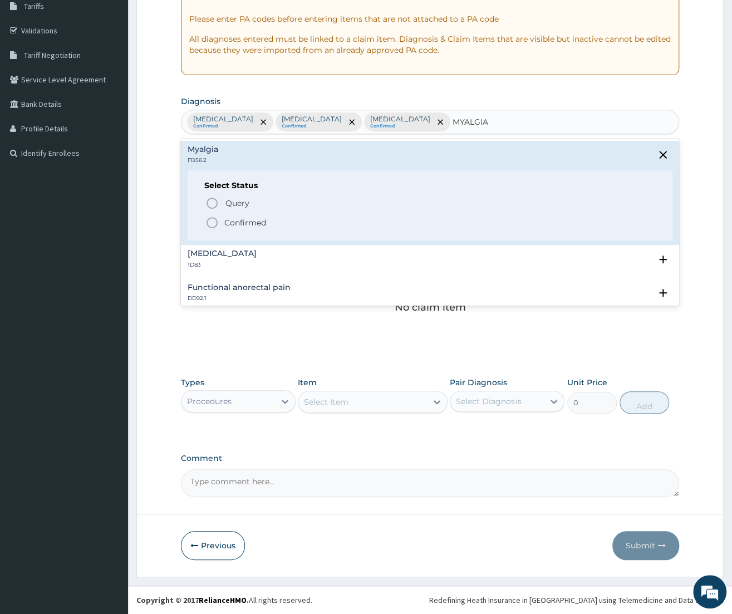
click at [237, 220] on p "Confirmed" at bounding box center [245, 222] width 42 height 11
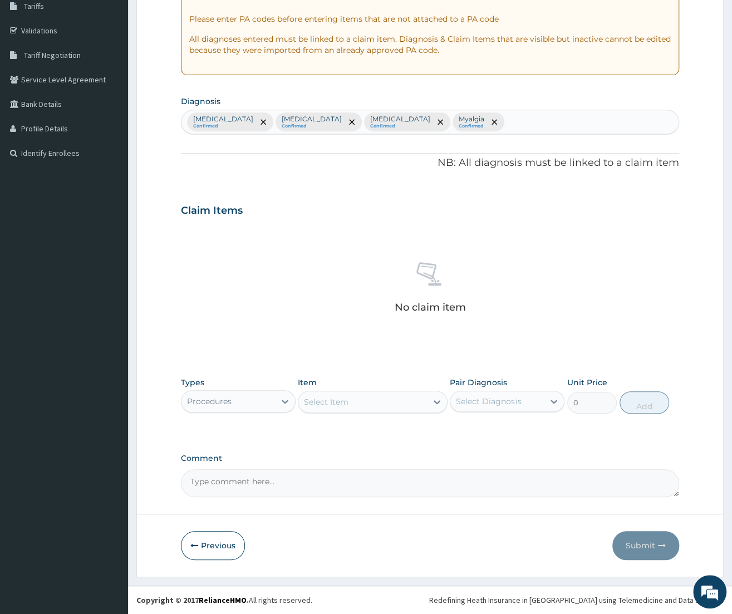
click at [363, 396] on div "Select Item" at bounding box center [363, 402] width 129 height 18
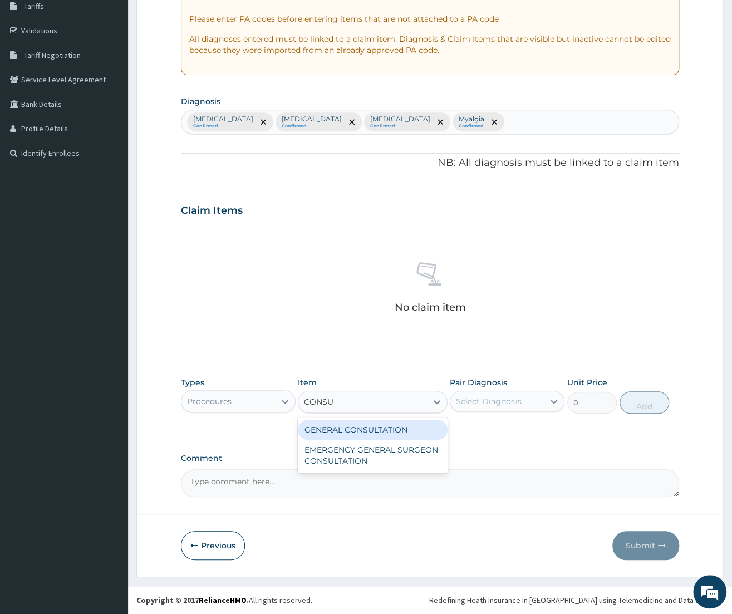
type input "CONSUL"
click at [348, 431] on div "GENERAL CONSULTATION" at bounding box center [373, 430] width 150 height 20
type input "3150"
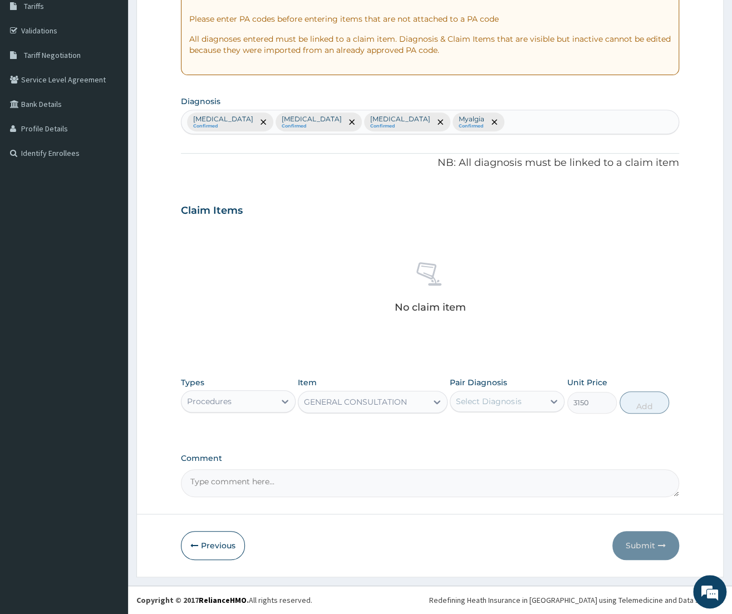
drag, startPoint x: 543, startPoint y: 399, endPoint x: 544, endPoint y: 412, distance: 12.8
click at [544, 400] on div "Select Diagnosis" at bounding box center [498, 402] width 94 height 18
drag, startPoint x: 517, startPoint y: 432, endPoint x: 519, endPoint y: 461, distance: 29.0
click at [517, 434] on div "[MEDICAL_DATA]" at bounding box center [507, 430] width 115 height 23
checkbox input "true"
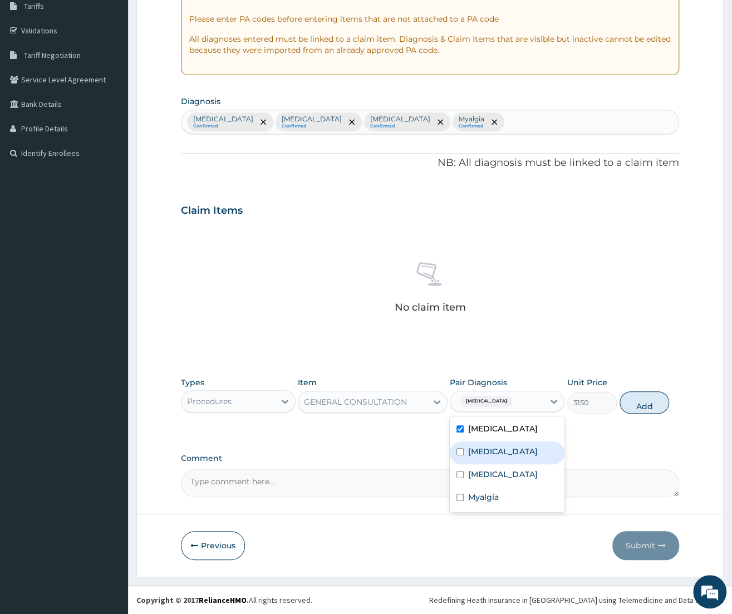
click at [509, 448] on label "[MEDICAL_DATA]" at bounding box center [502, 451] width 69 height 11
checkbox input "true"
click at [485, 487] on div "[MEDICAL_DATA]" at bounding box center [507, 476] width 115 height 23
checkbox input "true"
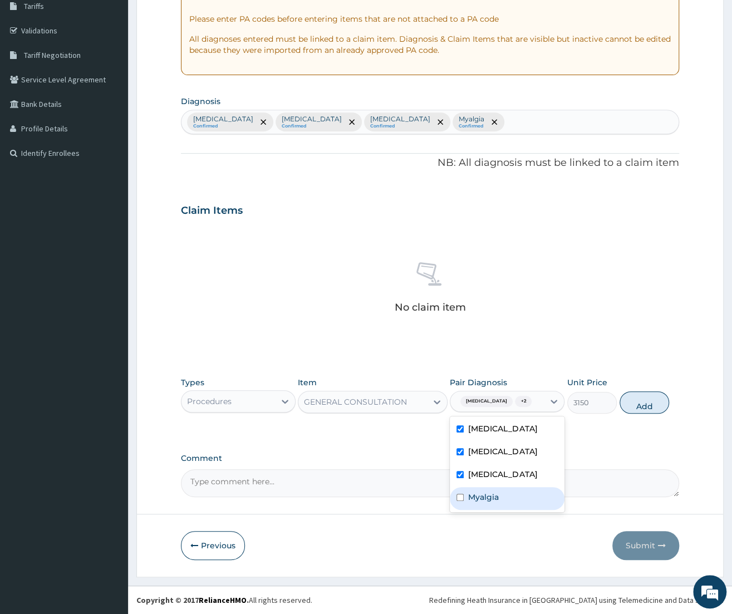
click at [485, 503] on label "Myalgia" at bounding box center [483, 497] width 31 height 11
checkbox input "true"
click at [639, 410] on button "Add" at bounding box center [645, 403] width 50 height 22
type input "0"
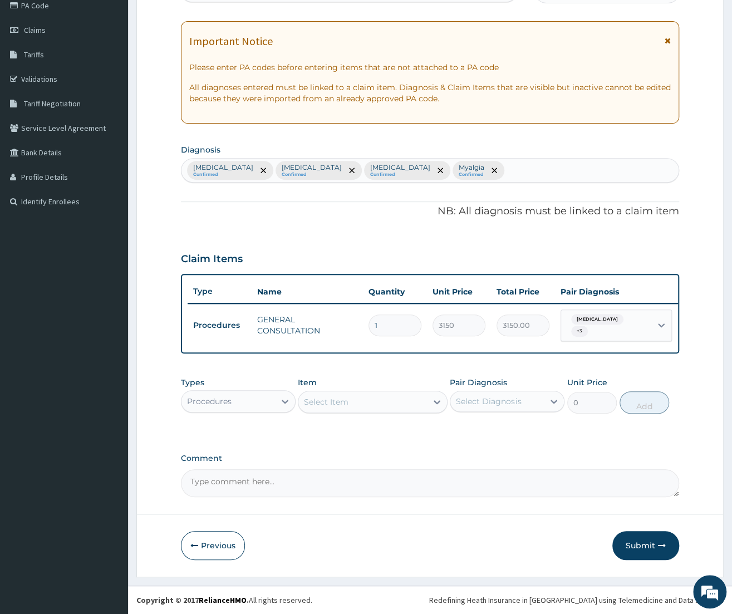
click at [209, 397] on div "Procedures" at bounding box center [209, 401] width 45 height 11
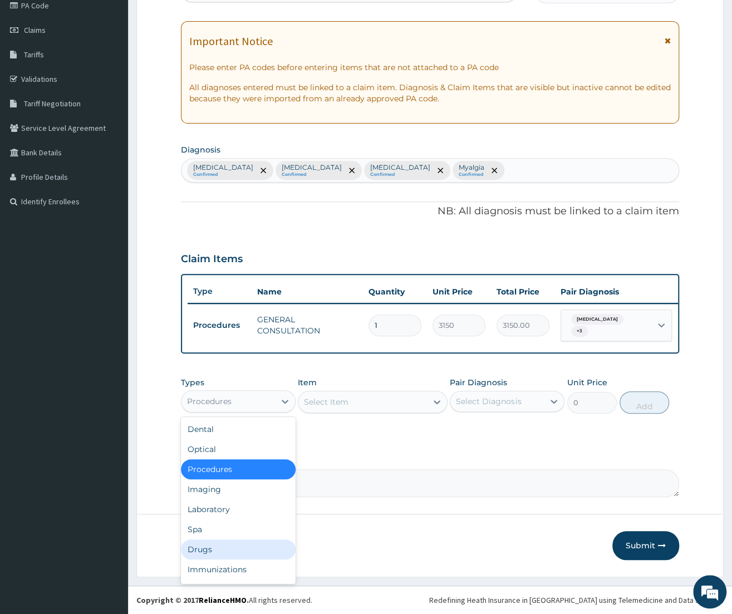
click at [209, 550] on div "Drugs" at bounding box center [238, 550] width 115 height 20
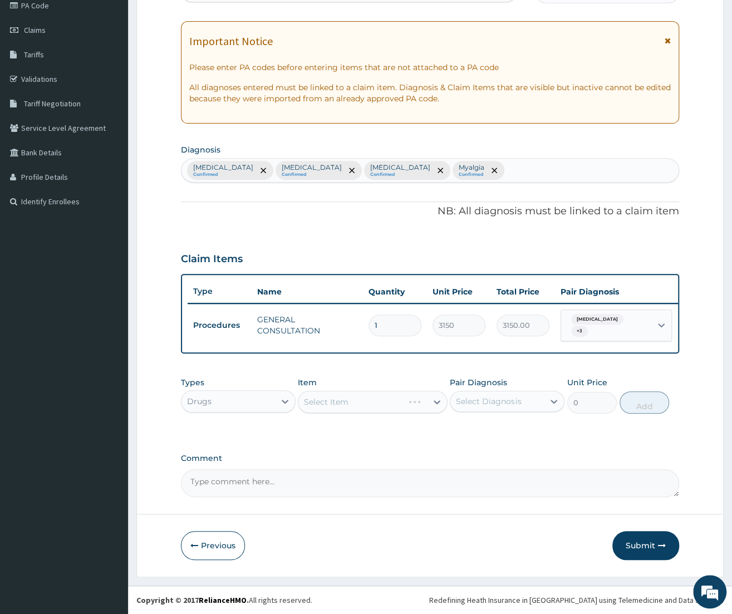
click at [382, 407] on div "Select Item" at bounding box center [373, 402] width 150 height 22
click at [402, 399] on div "Select Item" at bounding box center [373, 402] width 150 height 22
click at [413, 403] on div "Select Item" at bounding box center [373, 402] width 150 height 22
click at [385, 401] on div "Select Item" at bounding box center [363, 402] width 129 height 18
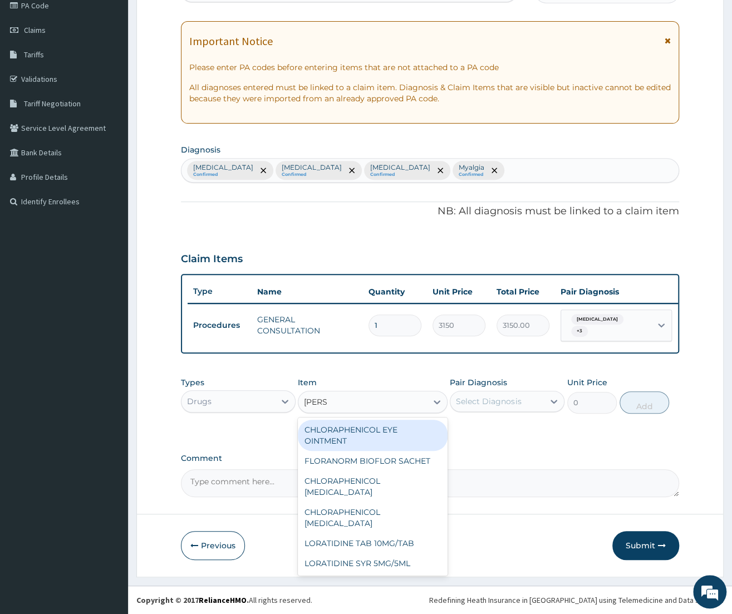
type input "LORAT"
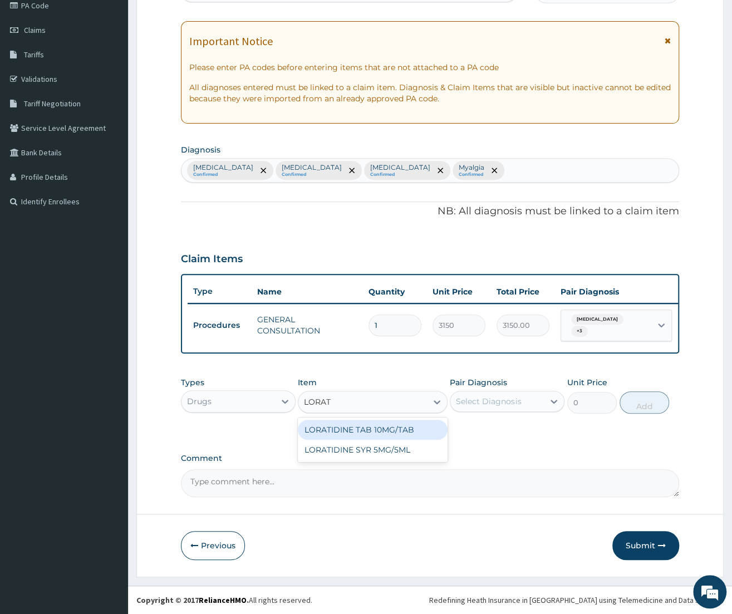
click at [345, 428] on div "LORATIDINE TAB 10MG/TAB" at bounding box center [373, 430] width 150 height 20
type input "49.5"
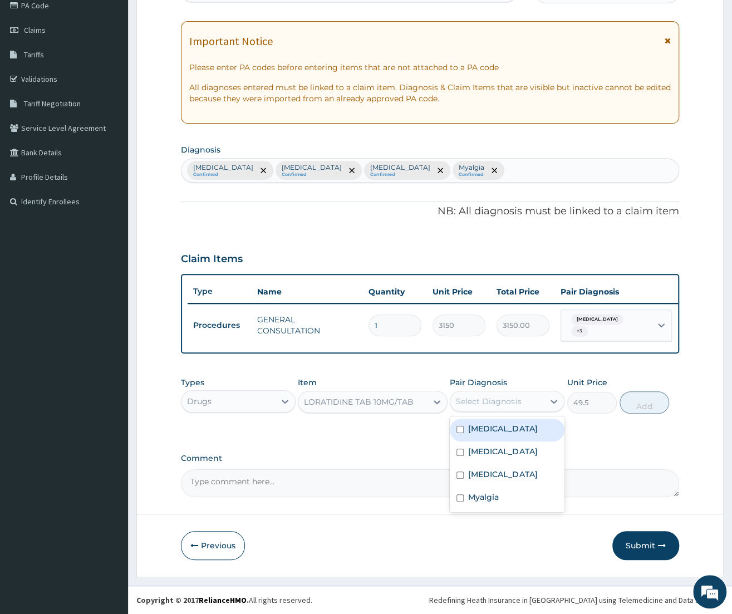
click at [496, 397] on div "Select Diagnosis" at bounding box center [488, 401] width 65 height 11
click at [493, 465] on div "[MEDICAL_DATA]" at bounding box center [507, 453] width 115 height 23
checkbox input "true"
click at [653, 399] on button "Add" at bounding box center [645, 403] width 50 height 22
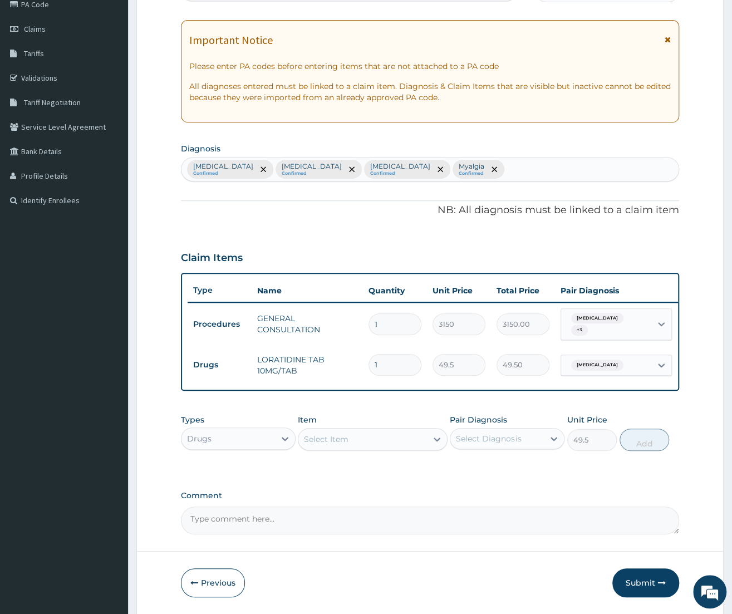
type input "0"
type input "0.00"
type input "5"
type input "247.50"
type input "5"
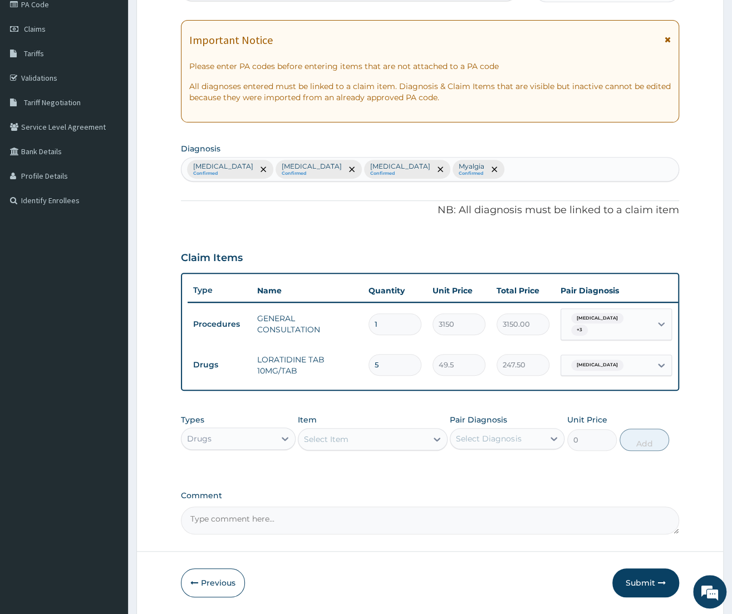
click at [345, 444] on div "Select Item" at bounding box center [326, 439] width 45 height 11
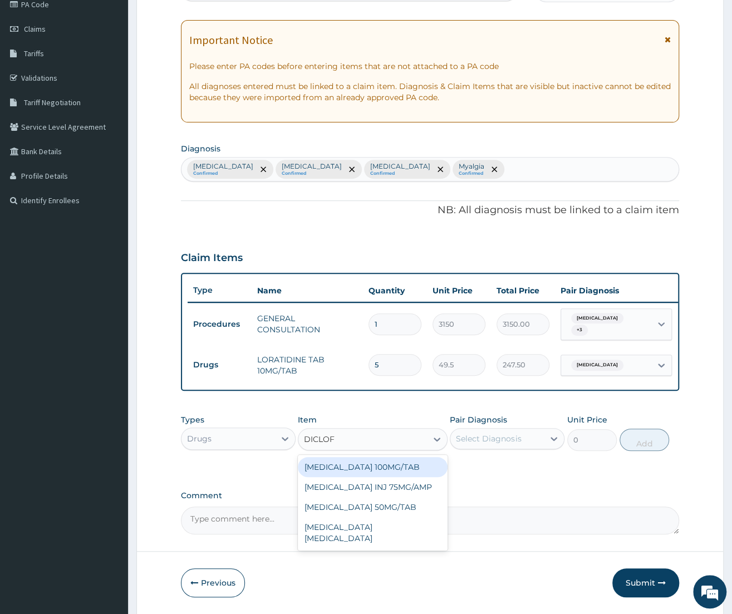
type input "DICLOFE"
click at [335, 466] on div "[MEDICAL_DATA] 100MG/TAB" at bounding box center [373, 467] width 150 height 20
type input "167.0507965087891"
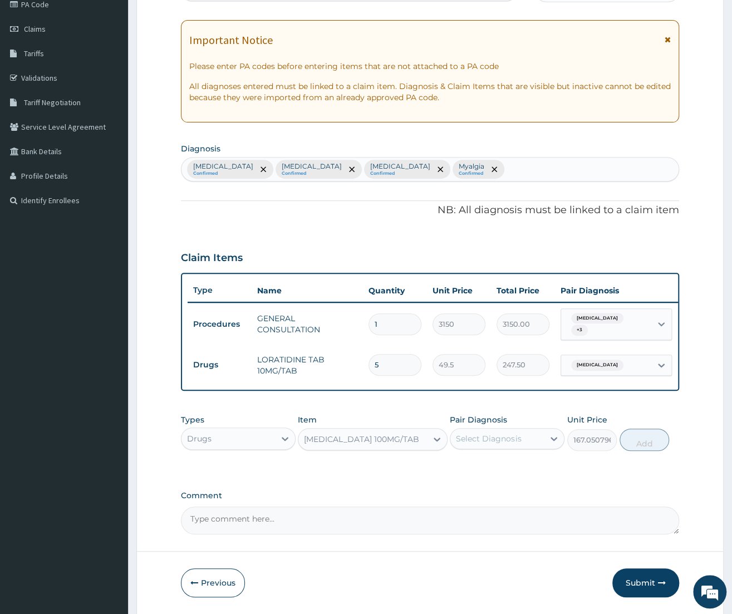
click at [504, 439] on div "Select Diagnosis" at bounding box center [488, 438] width 65 height 11
click at [488, 540] on label "Myalgia" at bounding box center [483, 534] width 31 height 11
checkbox input "true"
click at [656, 432] on button "Add" at bounding box center [645, 440] width 50 height 22
type input "0"
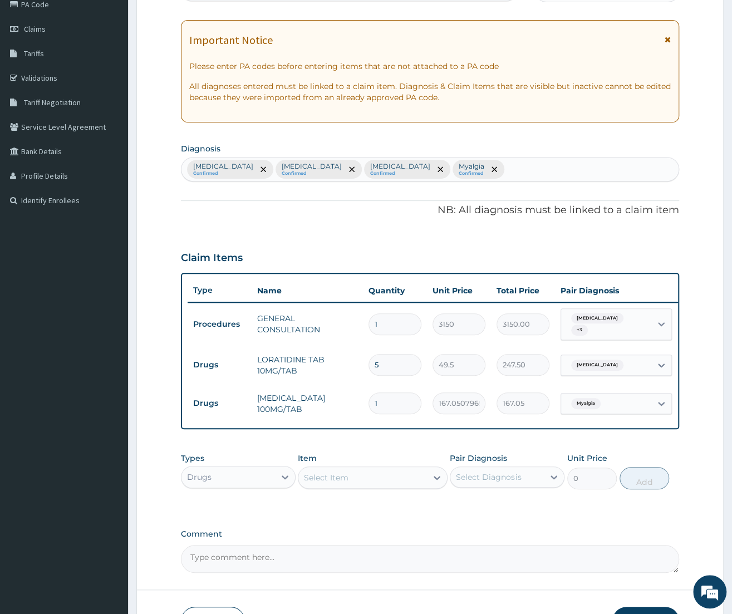
type input "10"
type input "1670.51"
type input "10"
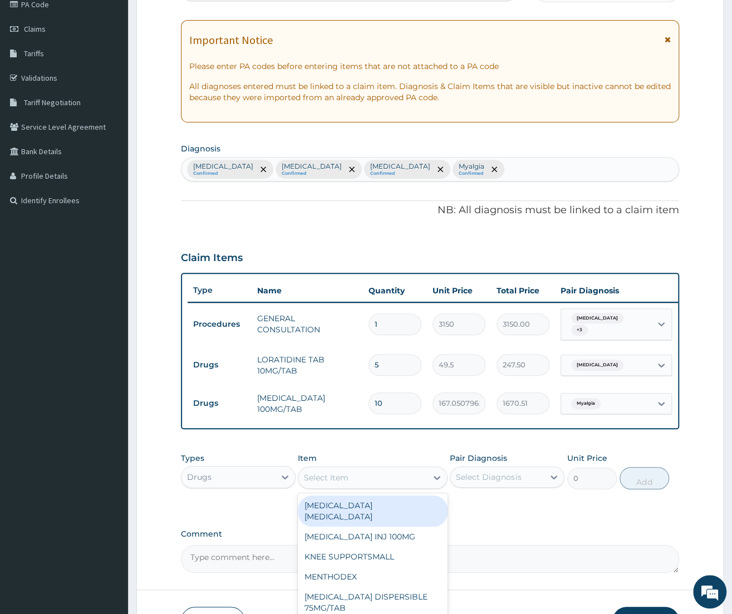
click at [345, 475] on div "Select Item" at bounding box center [326, 477] width 45 height 11
type input "AMATE"
click at [345, 510] on div "ARTEMETER + [MEDICAL_DATA] 80/480 AMATEM SOFT GEL" at bounding box center [373, 511] width 150 height 31
type input "588.0117797851562"
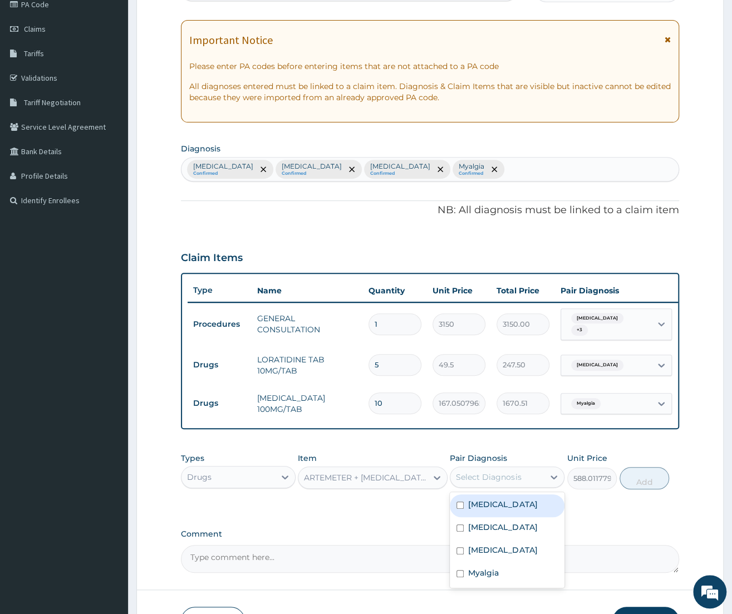
click at [517, 477] on div "Select Diagnosis" at bounding box center [488, 477] width 65 height 11
click at [493, 508] on label "[MEDICAL_DATA]" at bounding box center [502, 504] width 69 height 11
checkbox input "true"
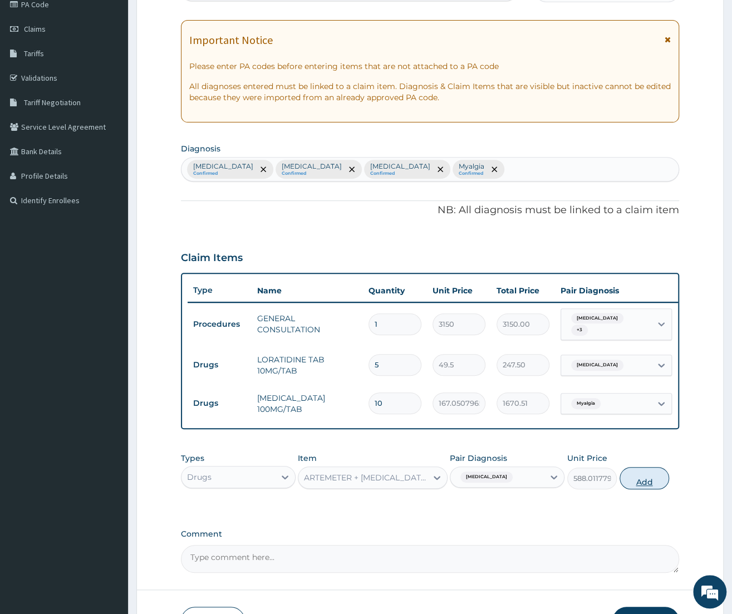
click at [631, 481] on button "Add" at bounding box center [645, 478] width 50 height 22
type input "0"
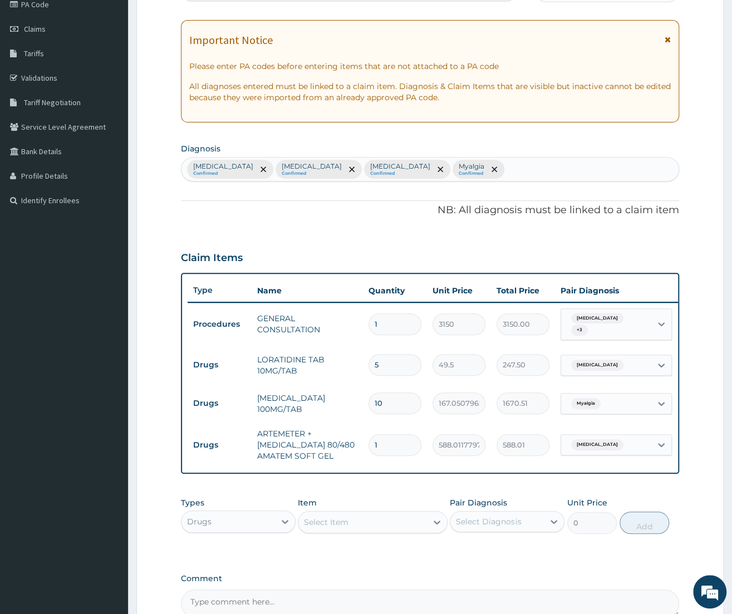
type input "0.00"
type input "6"
type input "3528.07"
type input "6"
click at [337, 510] on div "Item Select Item" at bounding box center [373, 515] width 150 height 37
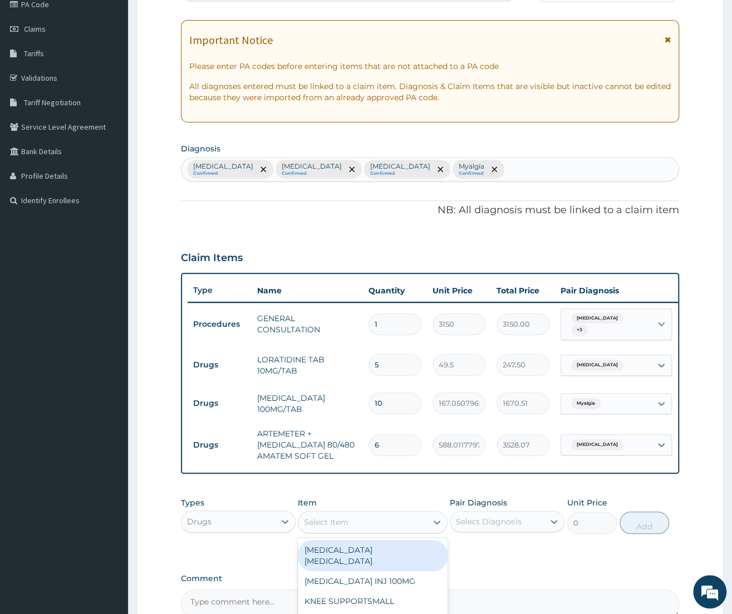
click at [337, 521] on div "Select Item" at bounding box center [326, 522] width 45 height 11
type input "SI"
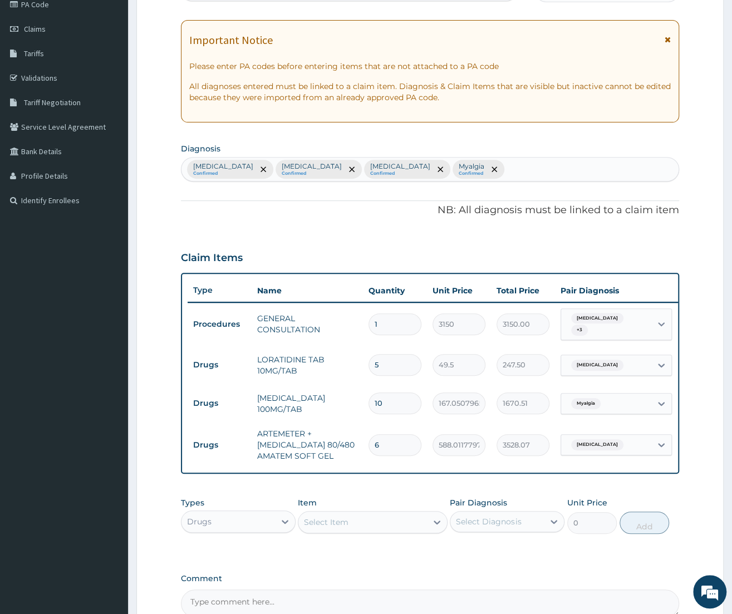
scroll to position [0, 0]
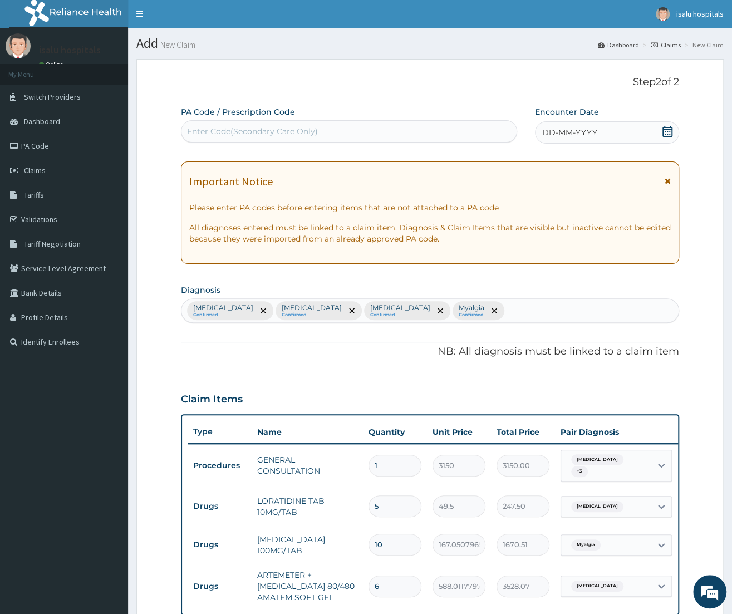
click at [258, 129] on div "Enter Code(Secondary Care Only)" at bounding box center [252, 131] width 131 height 11
paste input "PA/7B5300"
type input "PA/7B5300"
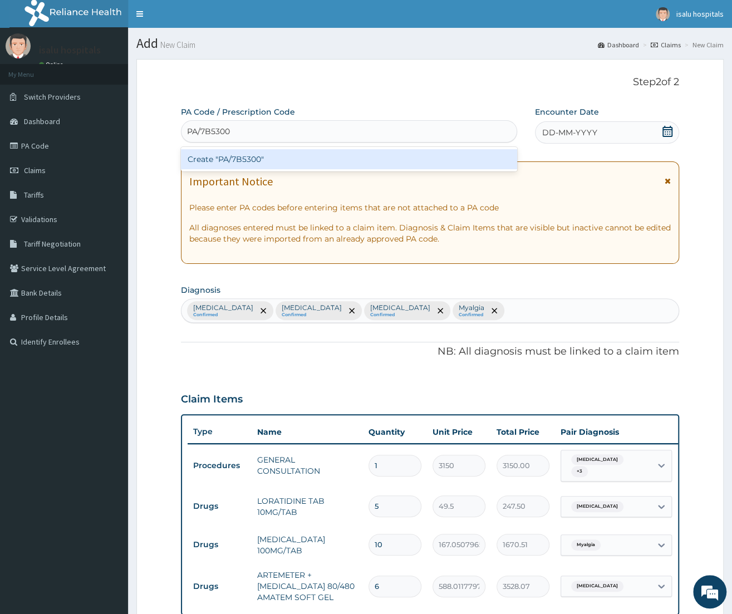
click at [257, 156] on div "Create "PA/7B5300"" at bounding box center [349, 159] width 336 height 20
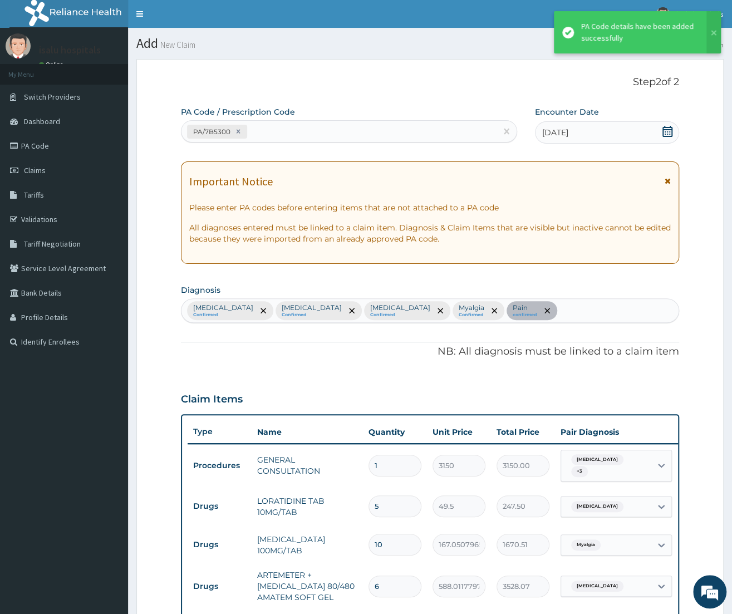
scroll to position [302, 0]
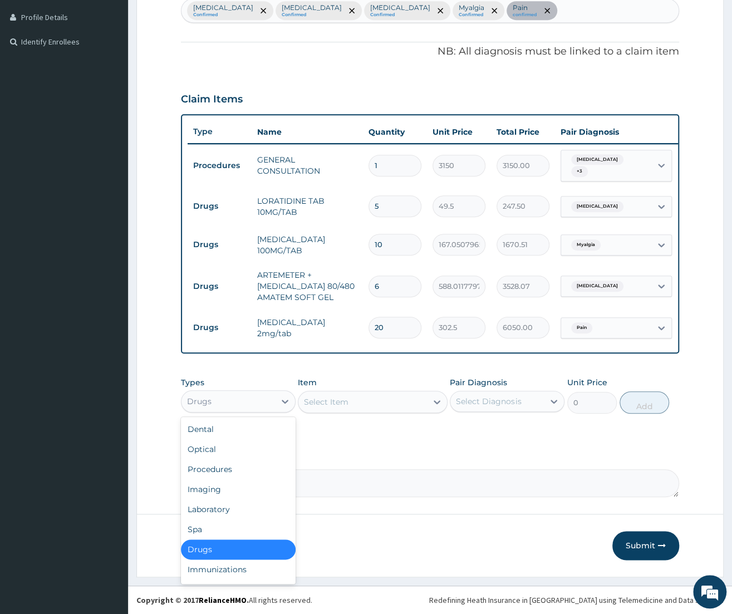
click at [232, 405] on div "Drugs" at bounding box center [229, 402] width 94 height 18
click at [200, 496] on div "Imaging" at bounding box center [238, 490] width 115 height 20
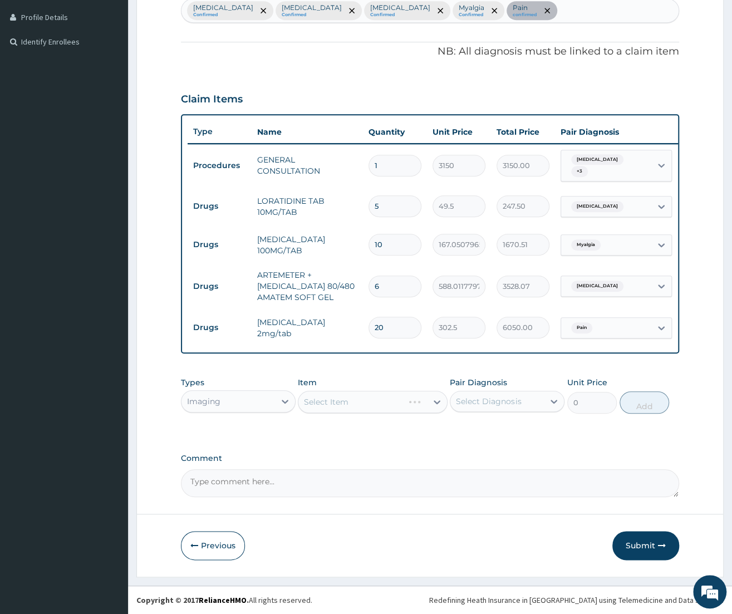
click at [210, 407] on div "Imaging" at bounding box center [229, 402] width 94 height 18
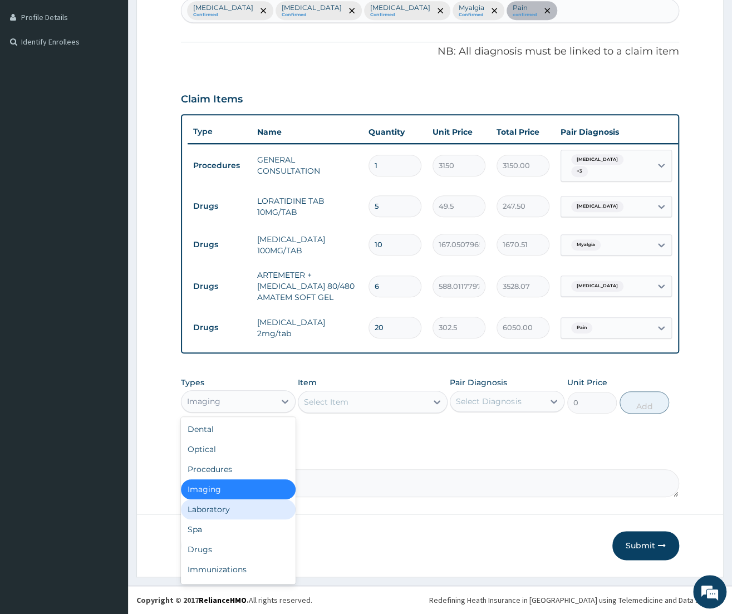
drag, startPoint x: 188, startPoint y: 511, endPoint x: 196, endPoint y: 512, distance: 8.4
click at [189, 510] on div "Laboratory" at bounding box center [238, 510] width 115 height 20
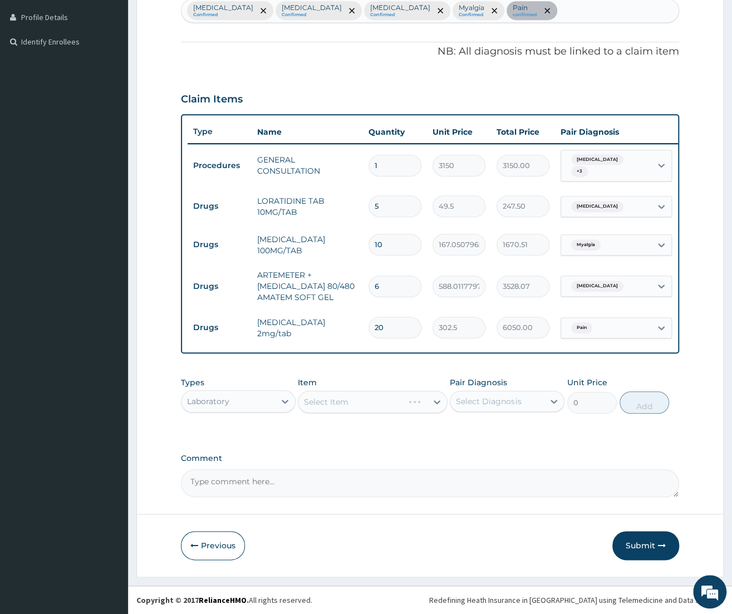
click at [589, 333] on div "Pain" at bounding box center [580, 328] width 27 height 14
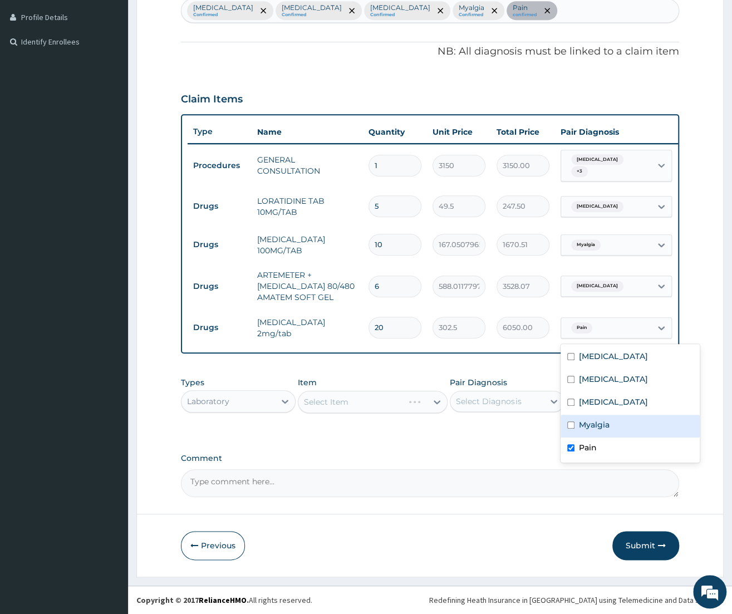
click at [577, 427] on div "Myalgia" at bounding box center [630, 426] width 139 height 23
checkbox input "true"
click at [478, 448] on div "PA Code / Prescription Code PA/7B5300 Encounter Date [DATE] Important Notice Pl…" at bounding box center [430, 151] width 498 height 691
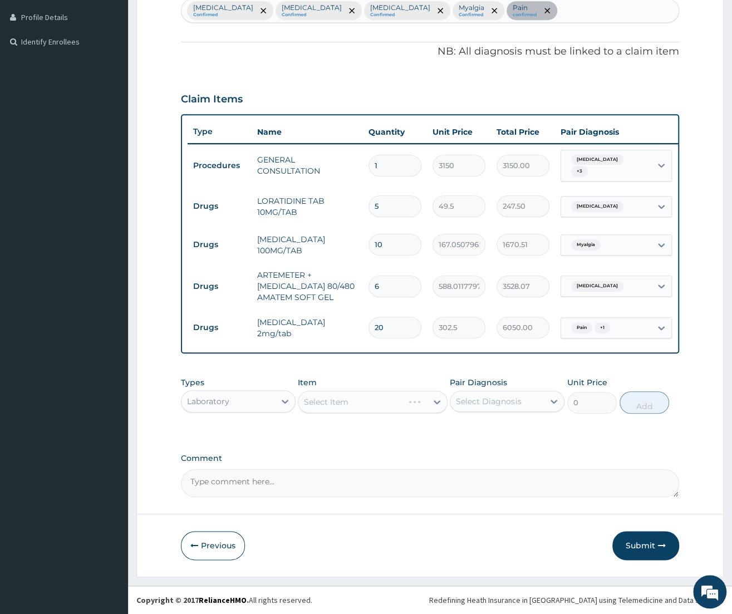
click at [379, 396] on div "Select Item" at bounding box center [373, 402] width 150 height 22
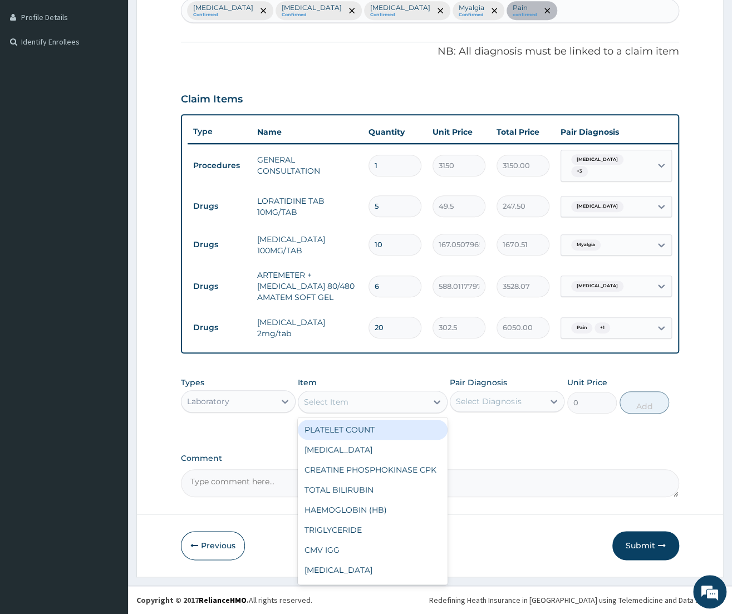
click at [377, 405] on div "Select Item" at bounding box center [363, 402] width 129 height 18
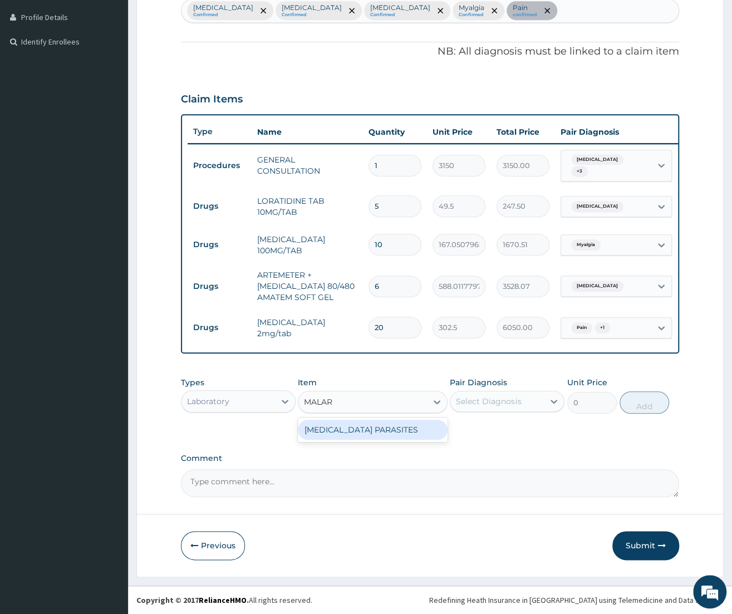
type input "MALARI"
click at [343, 436] on div "[MEDICAL_DATA] PARASITES" at bounding box center [373, 430] width 150 height 20
type input "2500"
click at [521, 406] on div "Select Diagnosis" at bounding box center [498, 402] width 94 height 18
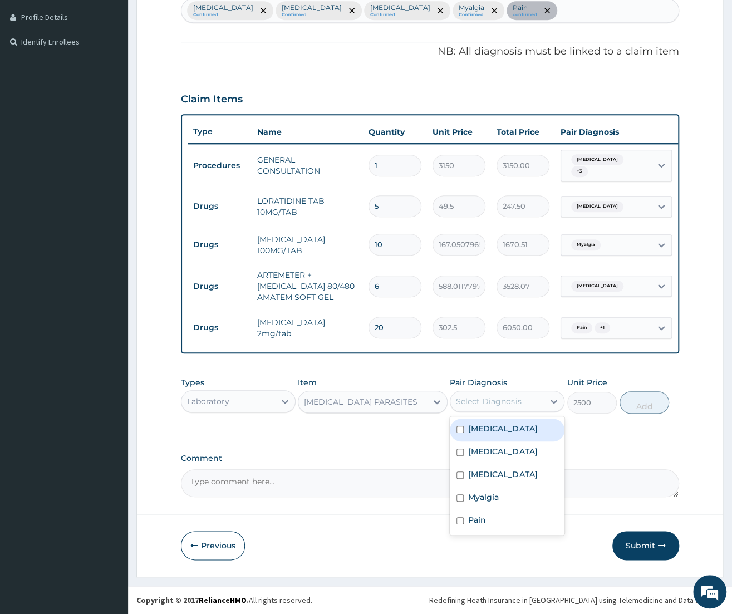
click at [508, 432] on label "[MEDICAL_DATA]" at bounding box center [502, 428] width 69 height 11
checkbox input "true"
drag, startPoint x: 650, startPoint y: 402, endPoint x: 553, endPoint y: 426, distance: 100.4
click at [649, 401] on button "Add" at bounding box center [645, 403] width 50 height 22
type input "0"
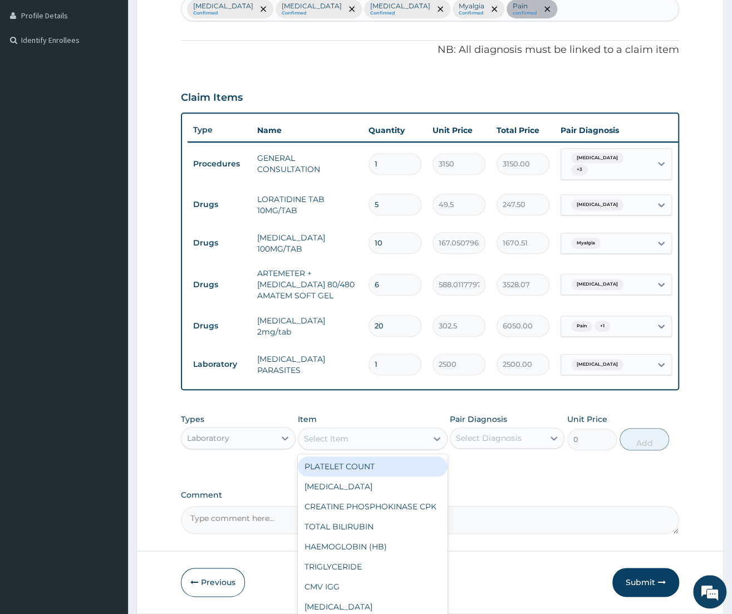
click at [394, 448] on div "Select Item" at bounding box center [373, 439] width 150 height 22
type input "FULL"
click at [404, 466] on div "FULL BLOOD COUNT (INC. DIFF)" at bounding box center [373, 467] width 150 height 20
type input "4341.60009765625"
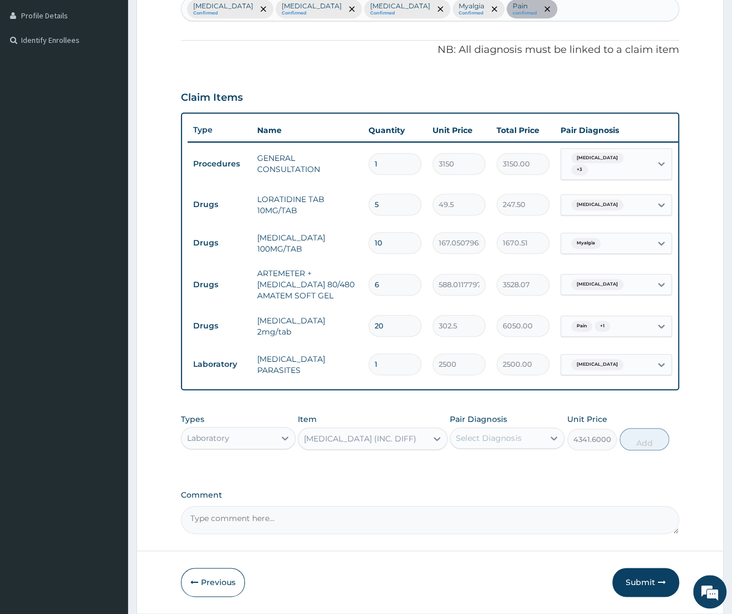
click at [492, 437] on div "Select Diagnosis" at bounding box center [488, 438] width 65 height 11
click at [482, 524] on div "Bacteraemia" at bounding box center [507, 512] width 115 height 23
checkbox input "true"
click at [651, 441] on button "Add" at bounding box center [645, 439] width 50 height 22
type input "0"
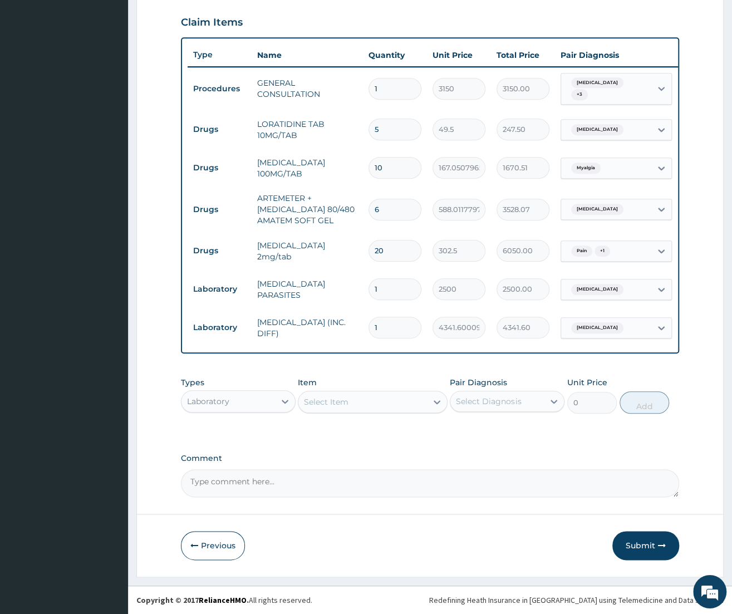
scroll to position [379, 0]
click at [635, 547] on button "Submit" at bounding box center [646, 545] width 67 height 29
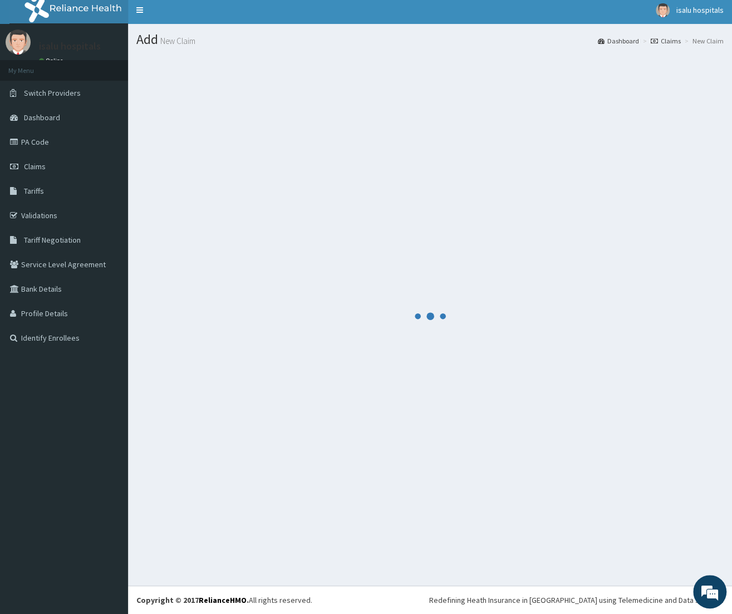
scroll to position [4, 0]
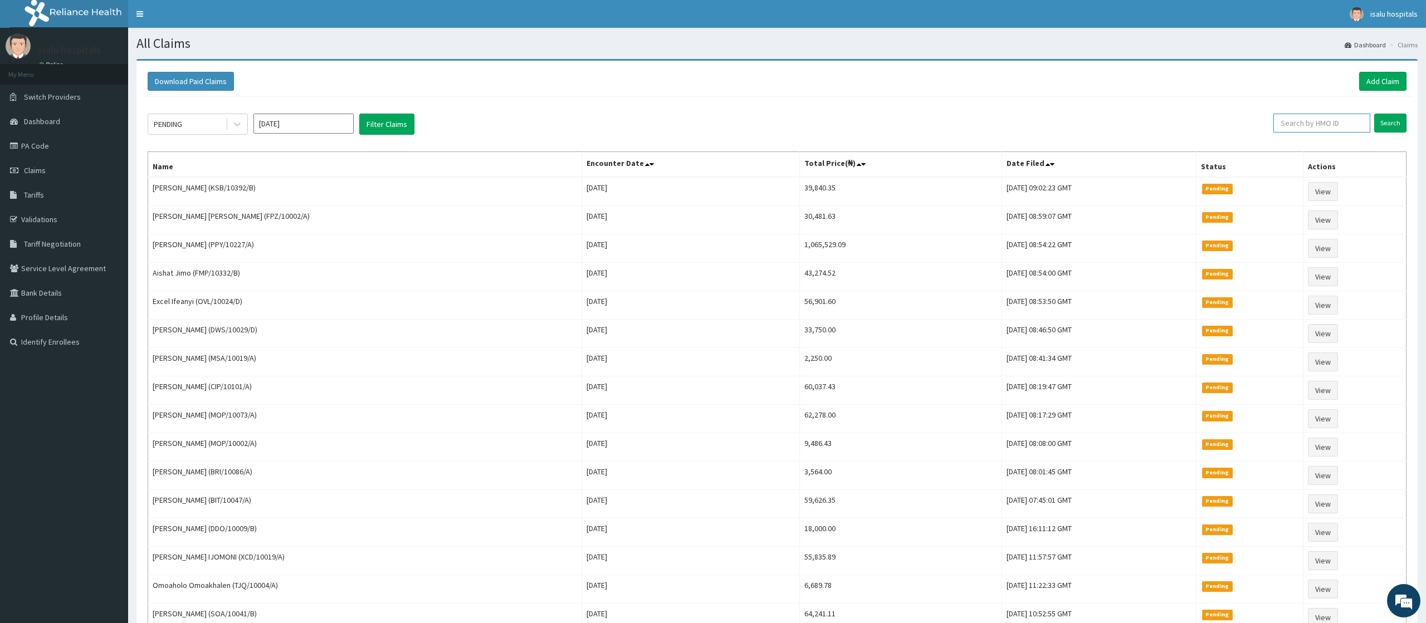
click at [732, 120] on input "text" at bounding box center [1321, 123] width 97 height 19
paste input "ASS/10007/D"
type input "ASS/10007/D"
click at [732, 120] on input "Search" at bounding box center [1390, 123] width 32 height 19
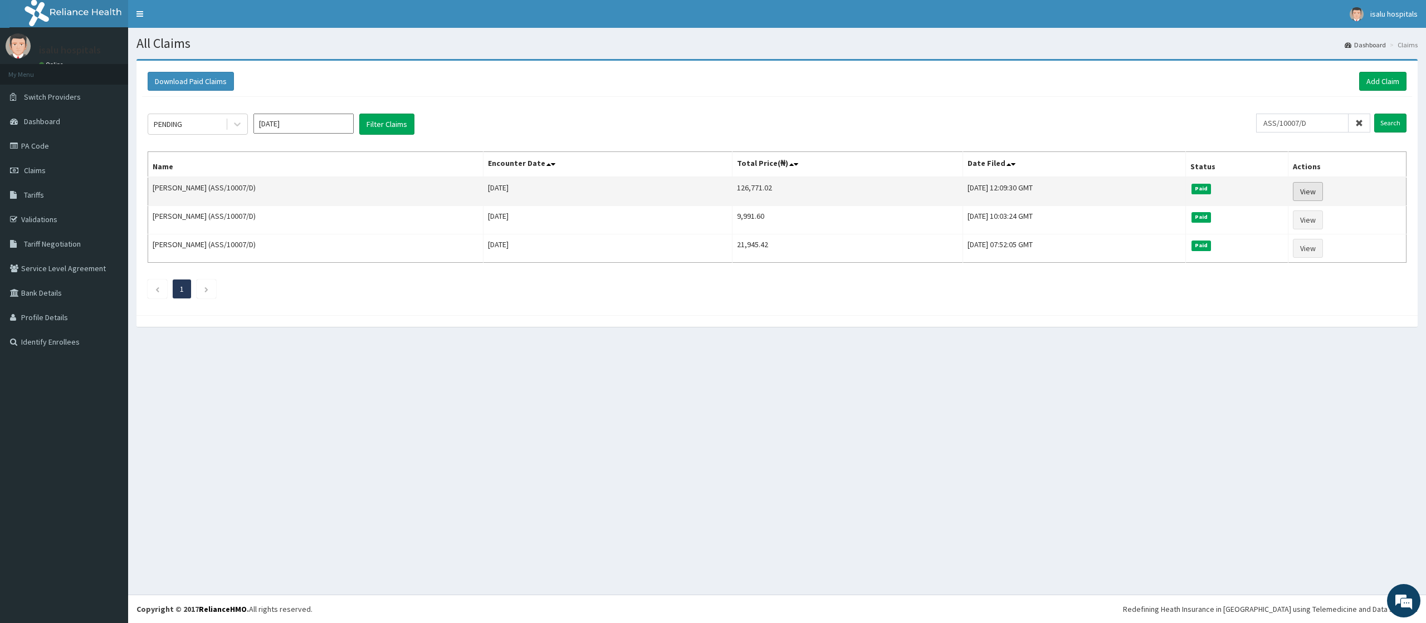
click at [732, 194] on link "View" at bounding box center [1308, 191] width 30 height 19
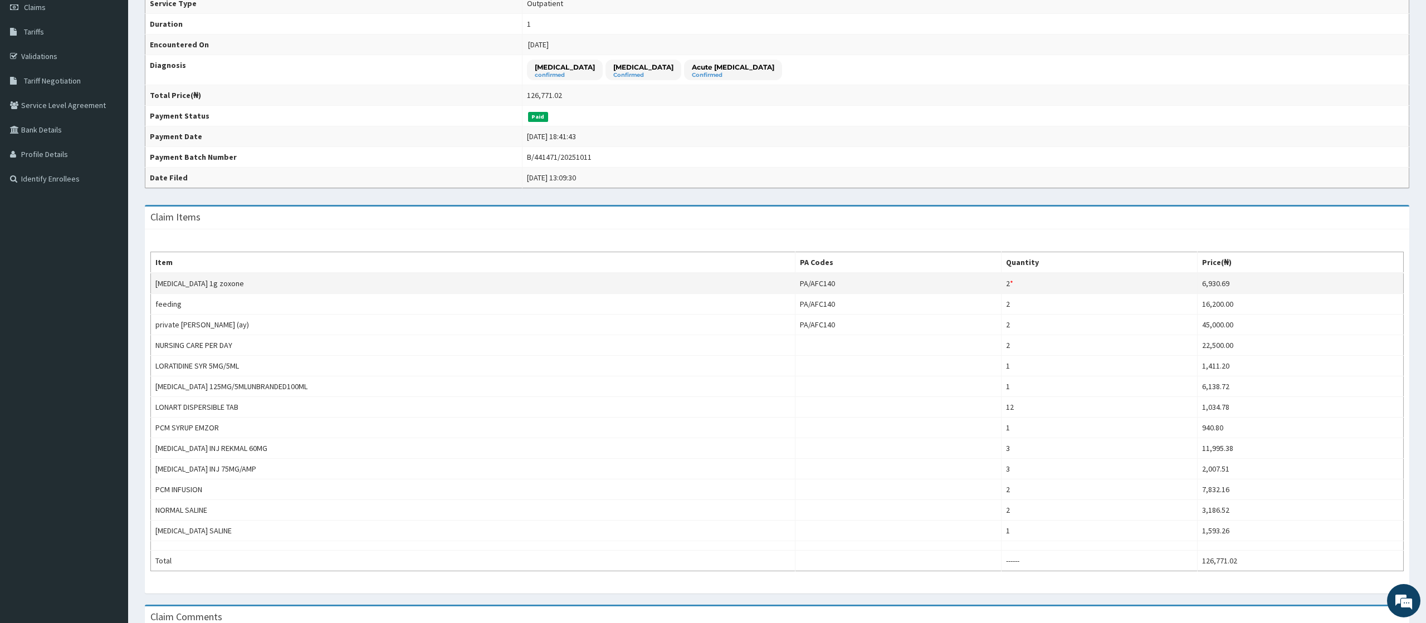
scroll to position [187, 0]
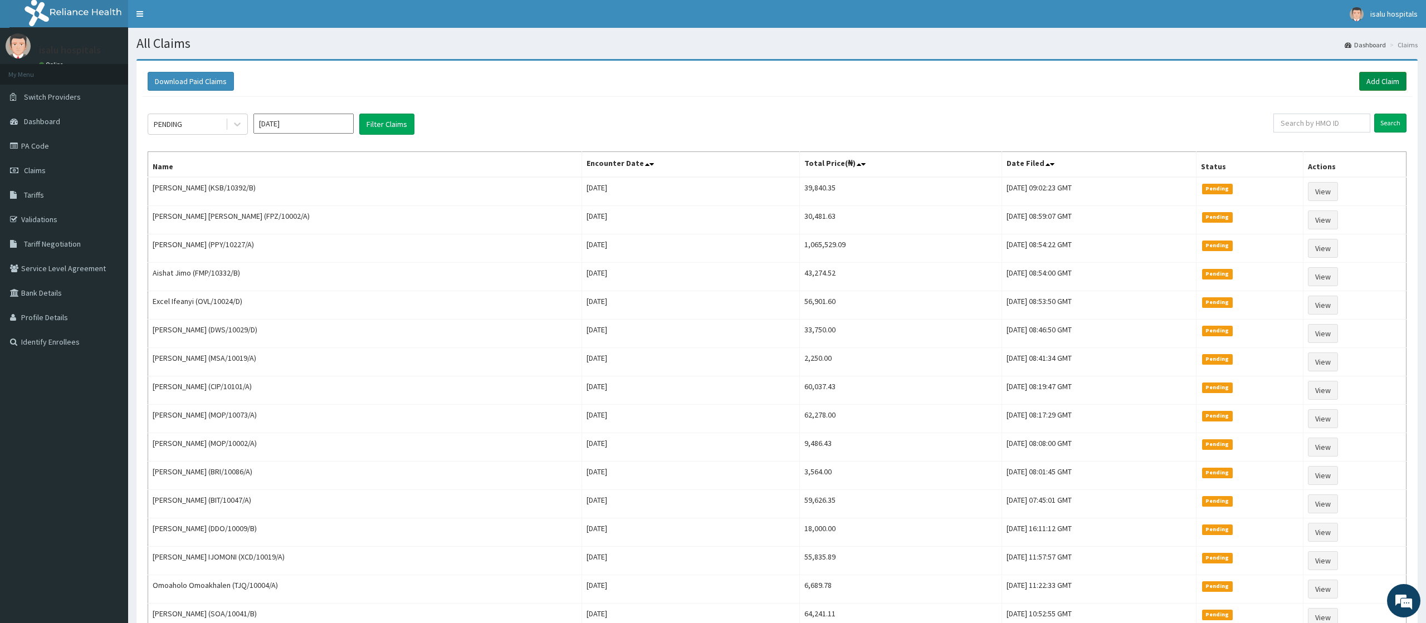
click at [1377, 80] on link "Add Claim" at bounding box center [1382, 81] width 47 height 19
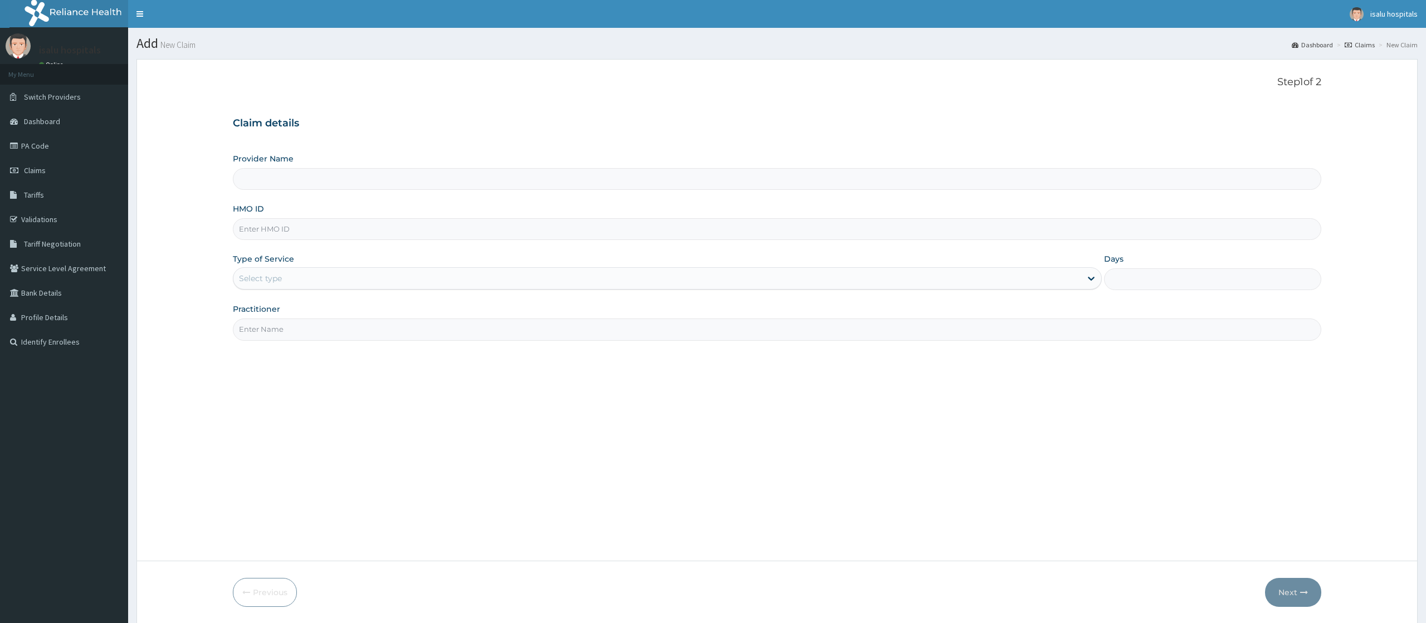
click at [274, 229] on input "HMO ID" at bounding box center [777, 229] width 1088 height 22
type input "Isalu Hospital Limited"
paste input "ASS/10007/D"
type input "ASS/10007/D"
click at [288, 286] on div "Select type" at bounding box center [656, 279] width 847 height 18
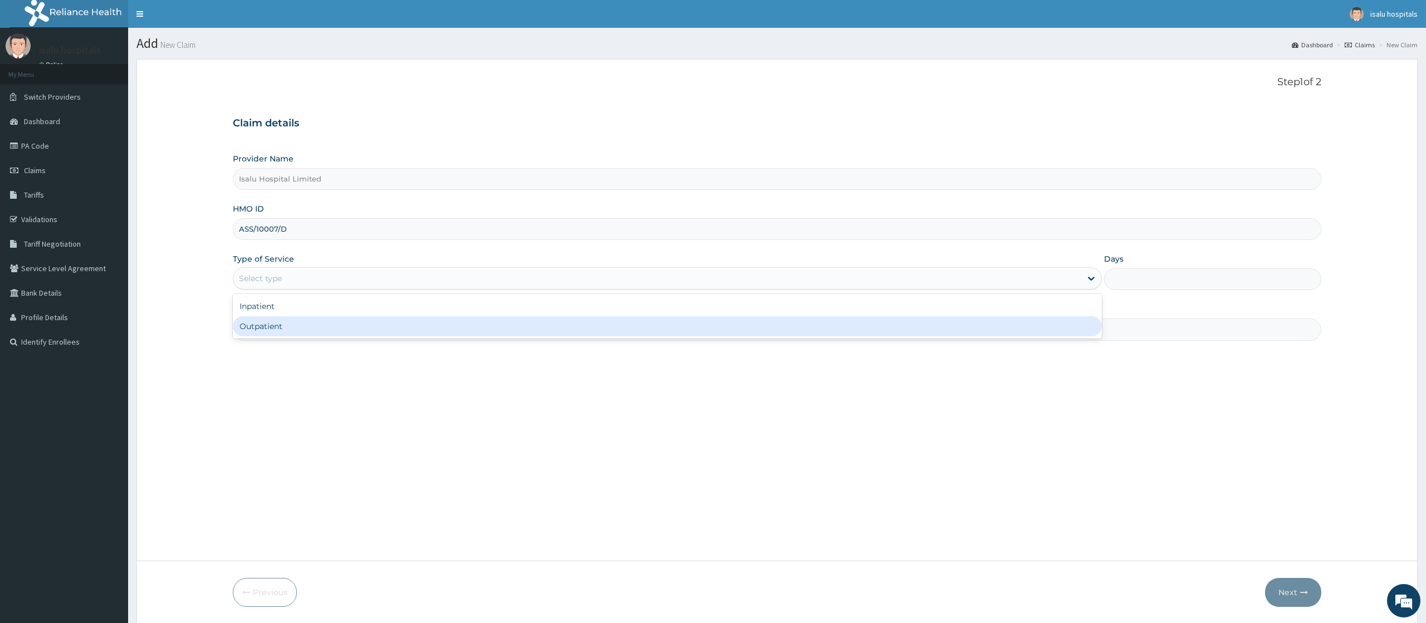
click at [292, 325] on div "Outpatient" at bounding box center [667, 326] width 868 height 20
type input "1"
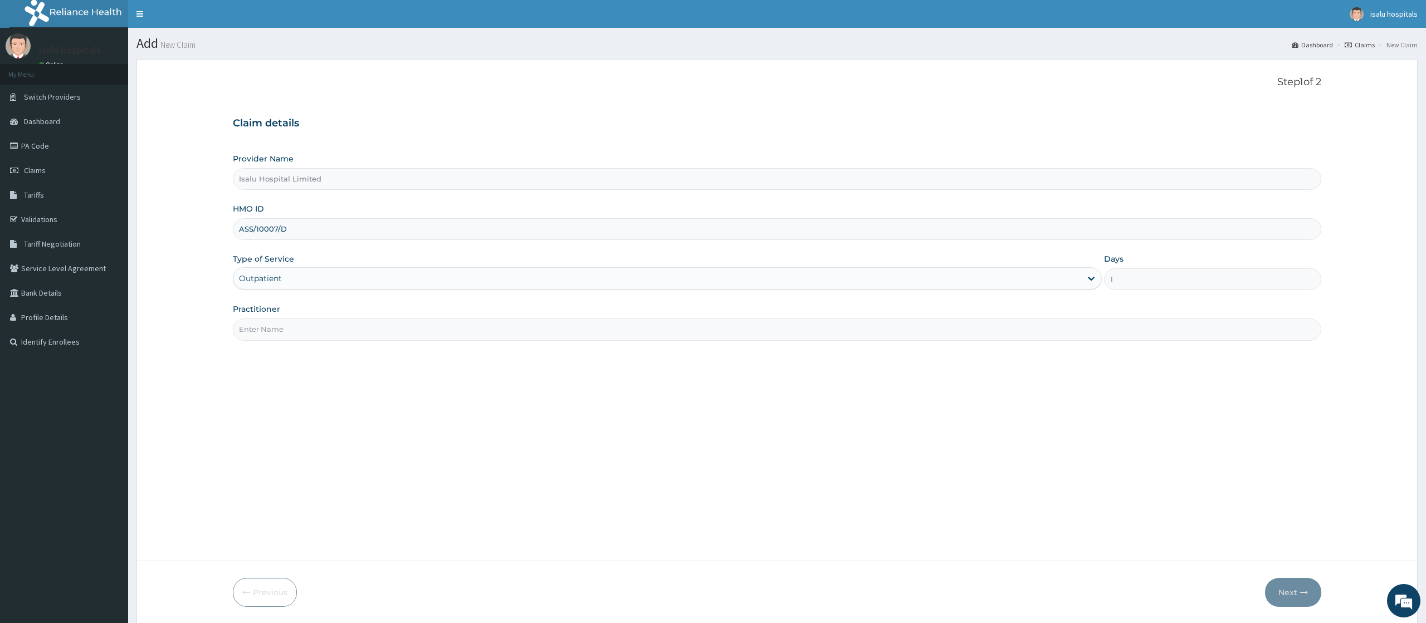
click at [298, 332] on input "Practitioner" at bounding box center [777, 330] width 1088 height 22
type input "d"
click at [248, 325] on input "DRNWAENGBO" at bounding box center [777, 330] width 1088 height 22
type input "DR [PERSON_NAME]"
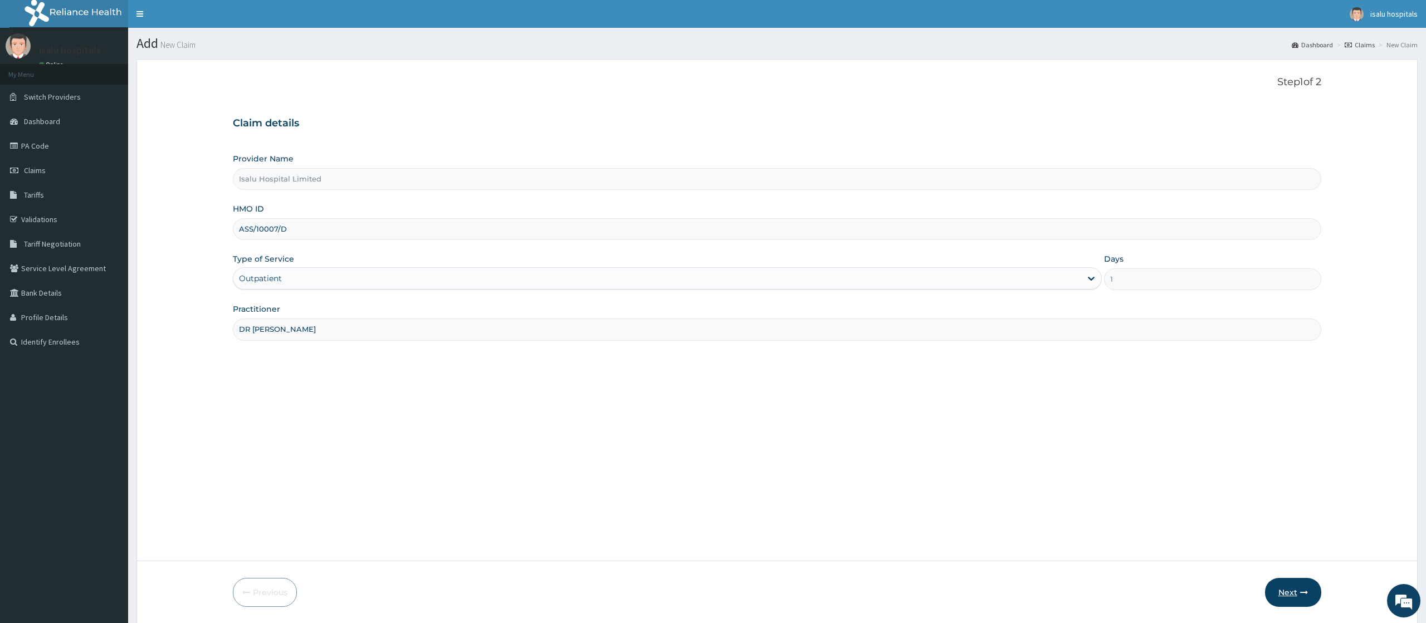
click at [1294, 598] on button "Next" at bounding box center [1293, 592] width 56 height 29
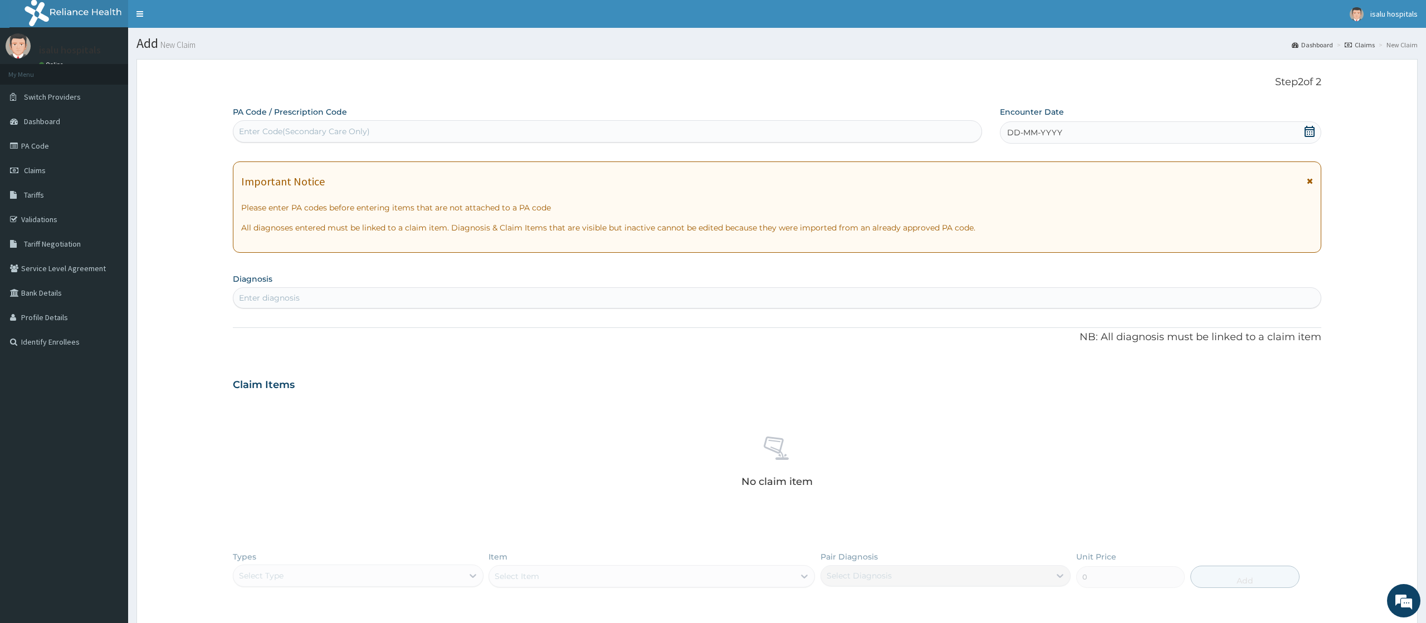
click at [341, 297] on div "Enter diagnosis" at bounding box center [776, 298] width 1087 height 18
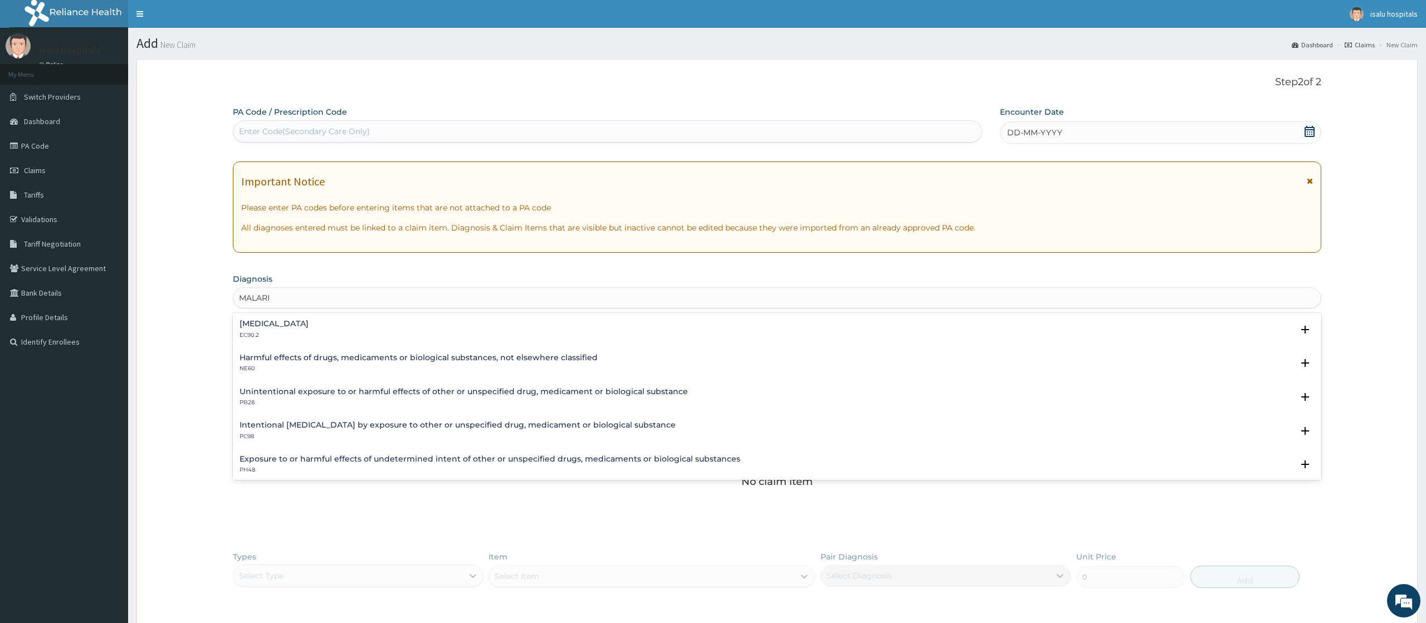
type input "[MEDICAL_DATA]"
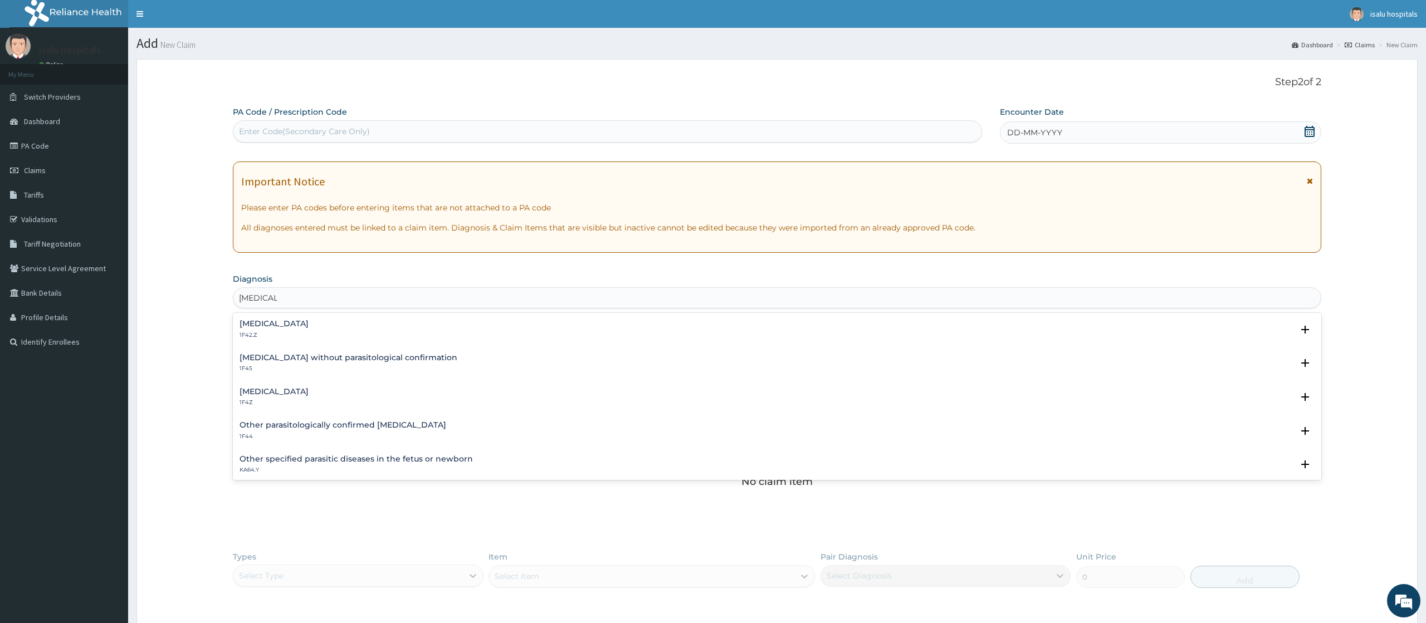
click at [265, 393] on h4 "[MEDICAL_DATA]" at bounding box center [273, 392] width 69 height 8
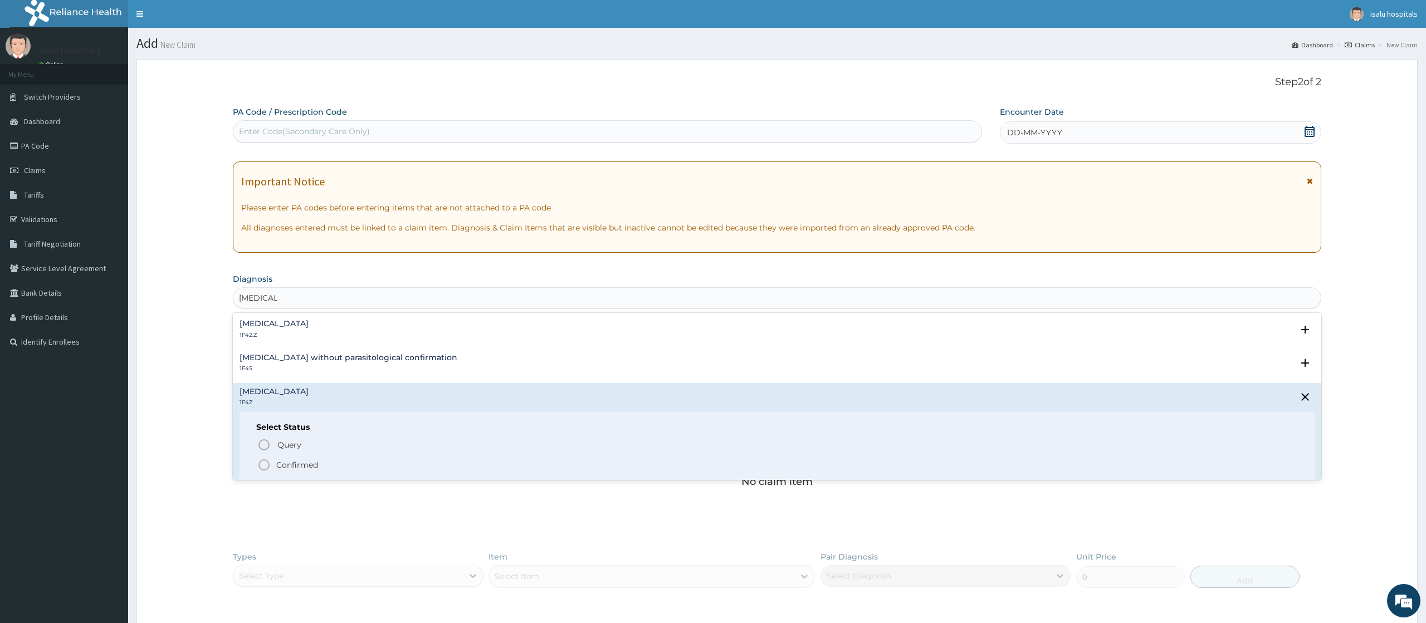
drag, startPoint x: 320, startPoint y: 461, endPoint x: 326, endPoint y: 462, distance: 5.6
click at [319, 461] on span "Confirmed" at bounding box center [777, 464] width 1040 height 13
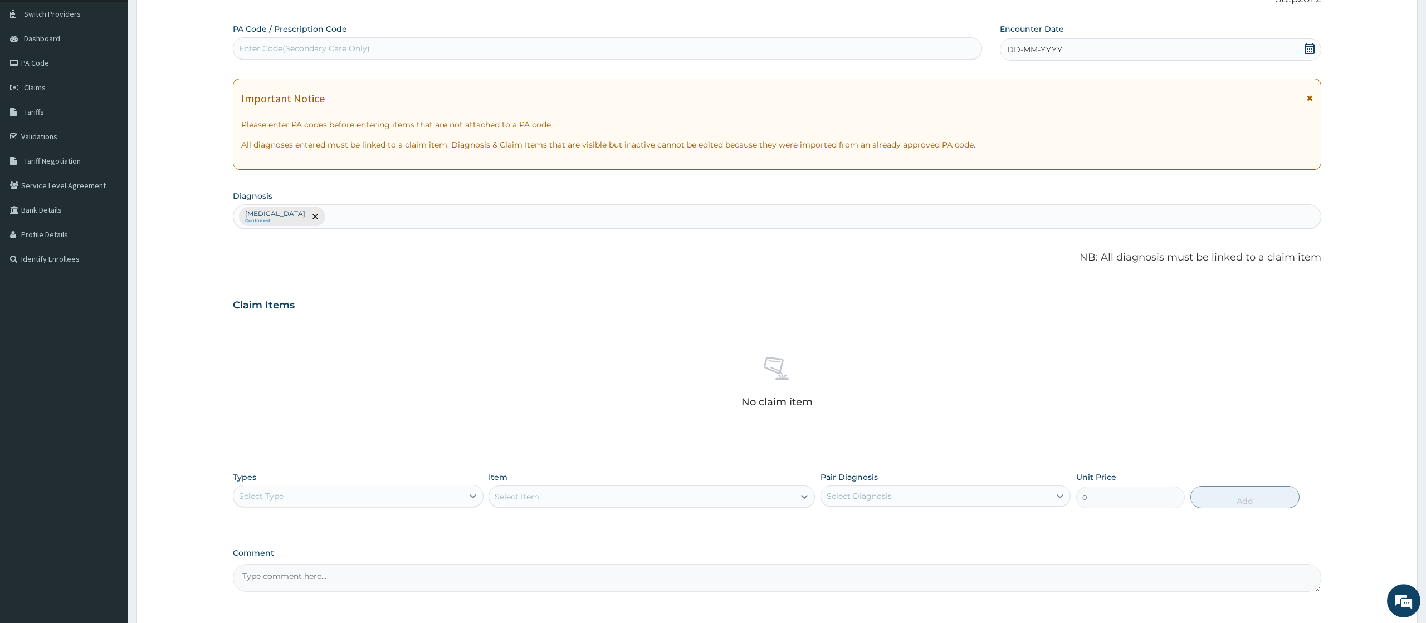
scroll to position [125, 0]
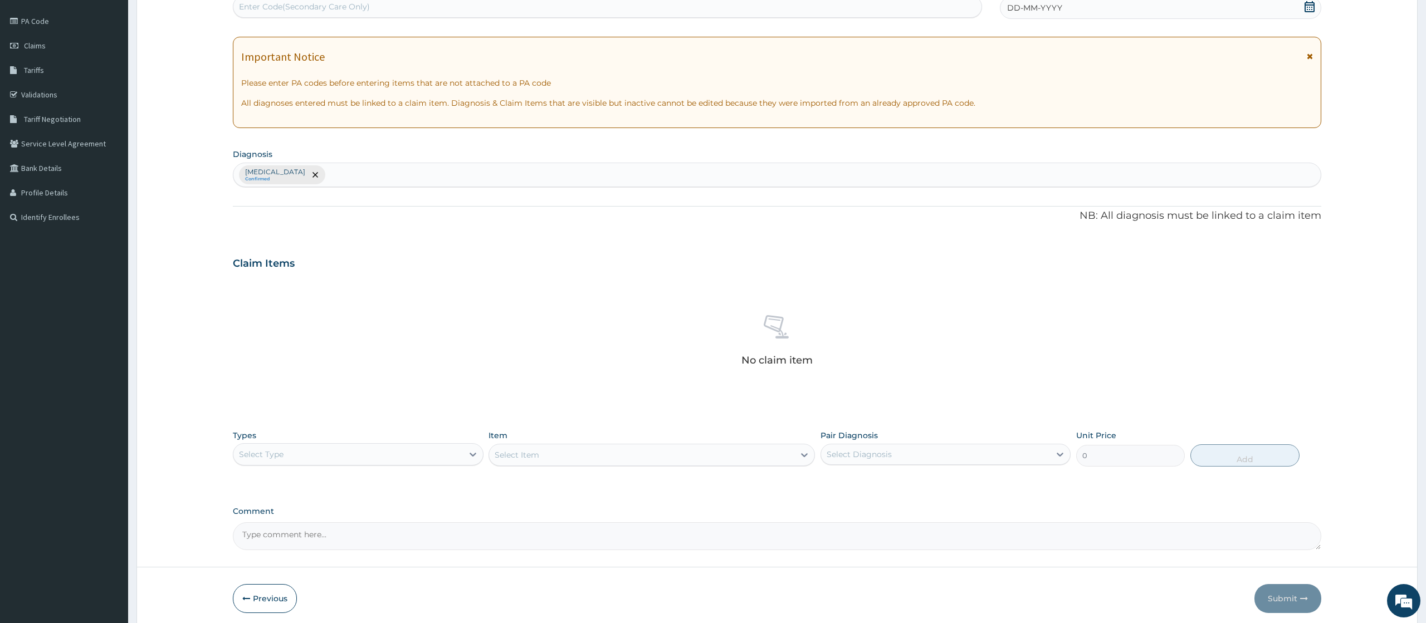
click at [395, 454] on div "Select Type" at bounding box center [347, 455] width 229 height 18
click at [262, 604] on div "Drugs" at bounding box center [358, 603] width 250 height 20
click at [590, 446] on div "Select Item" at bounding box center [651, 455] width 326 height 22
click at [591, 454] on div "Select Item" at bounding box center [651, 455] width 326 height 22
click at [600, 459] on div "Select Item" at bounding box center [651, 455] width 326 height 22
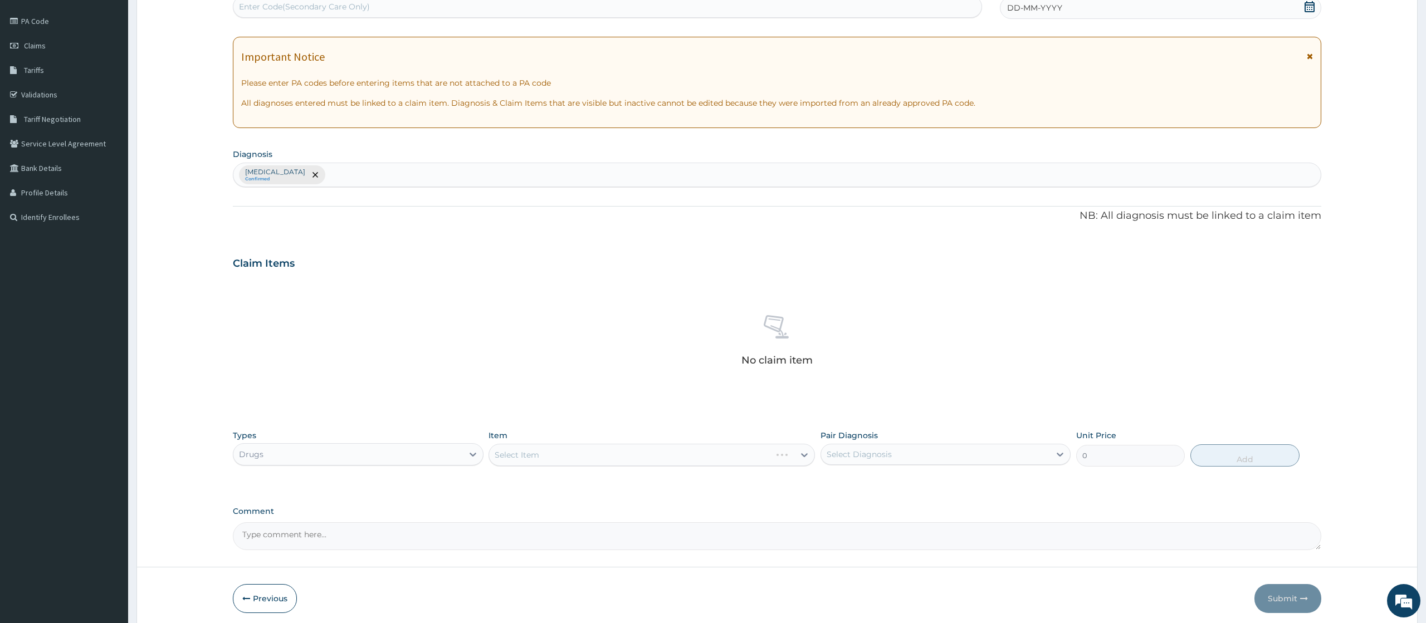
click at [600, 459] on div "Select Item" at bounding box center [651, 455] width 326 height 22
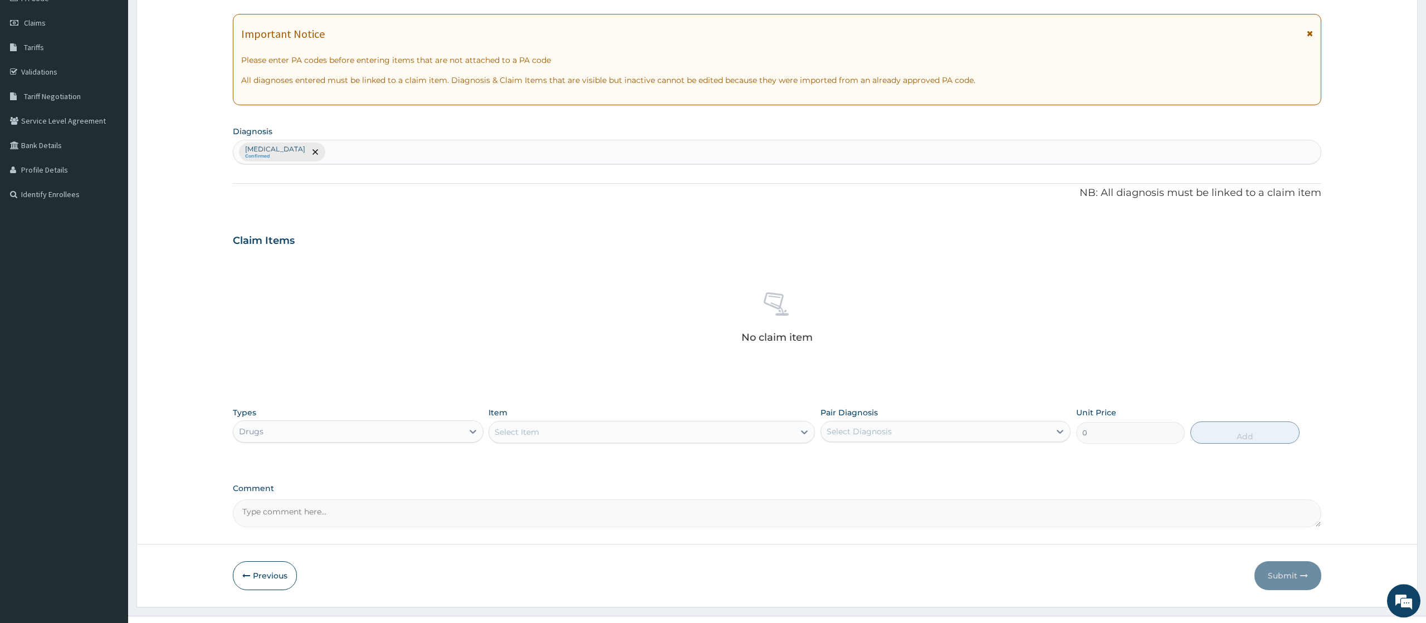
scroll to position [170, 0]
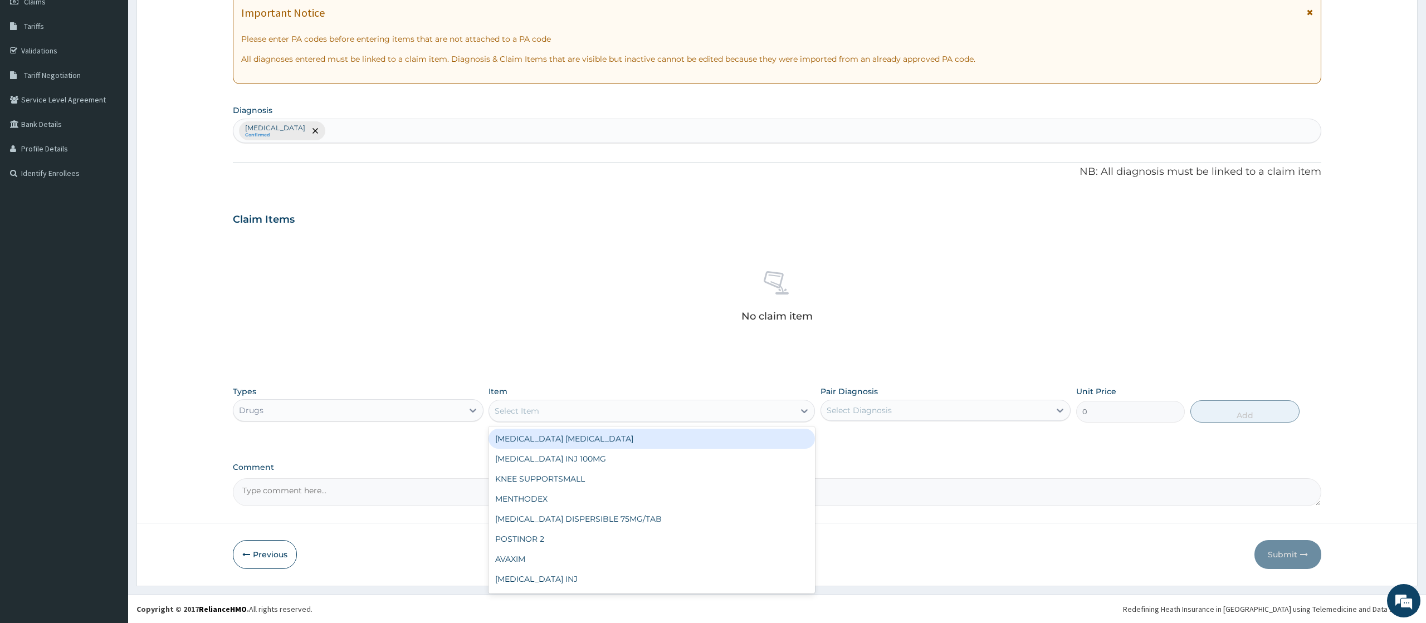
click at [631, 402] on div "Select Item" at bounding box center [641, 411] width 305 height 18
type input "DEXTR"
click at [604, 443] on div "4.3% [MEDICAL_DATA] WATER" at bounding box center [651, 439] width 326 height 20
type input "1516.36962890625"
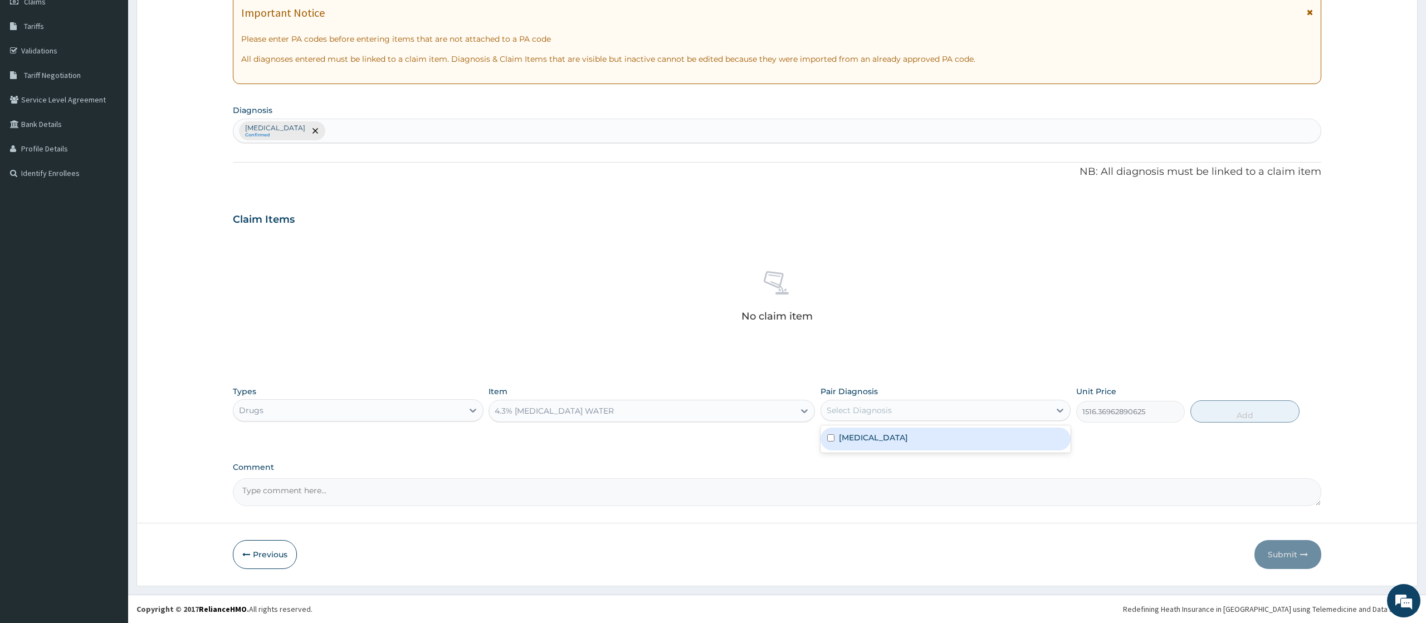
click at [998, 402] on div "Select Diagnosis" at bounding box center [935, 411] width 229 height 18
click at [945, 445] on div "[MEDICAL_DATA]" at bounding box center [945, 439] width 250 height 23
checkbox input "true"
click at [1236, 405] on button "Add" at bounding box center [1244, 411] width 109 height 22
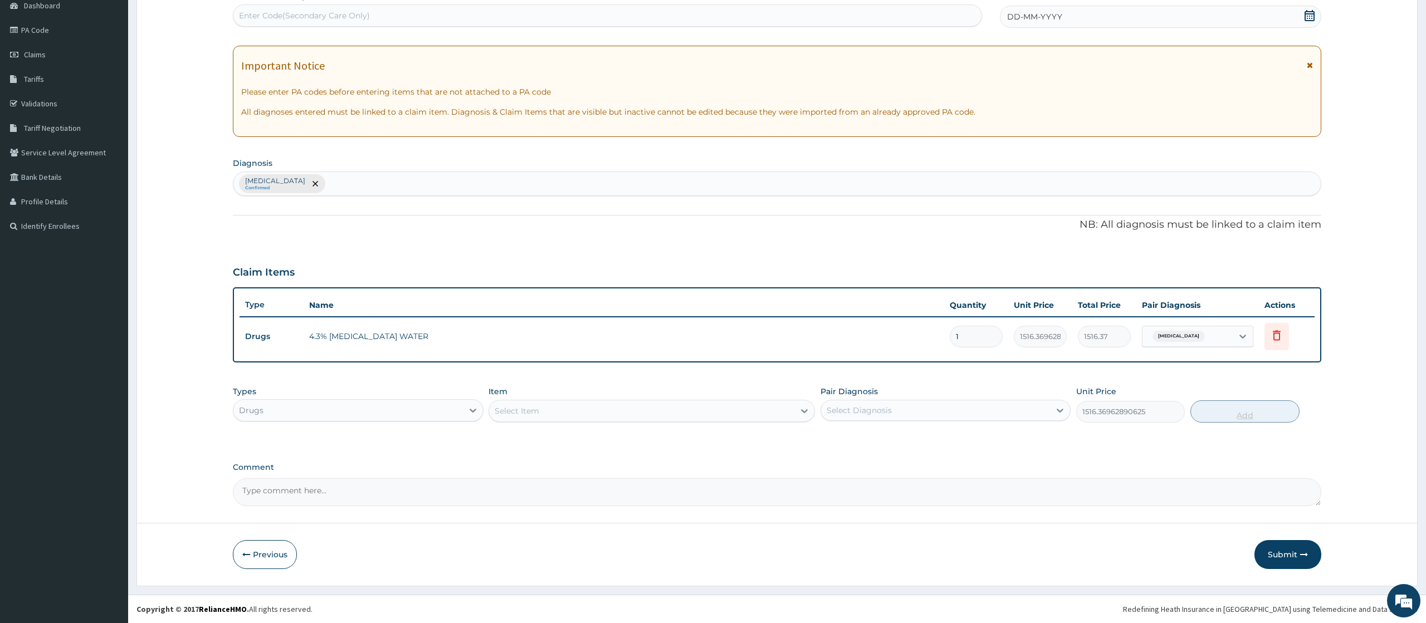
type input "0"
click at [1282, 549] on button "Submit" at bounding box center [1287, 554] width 67 height 29
